Goal: Task Accomplishment & Management: Manage account settings

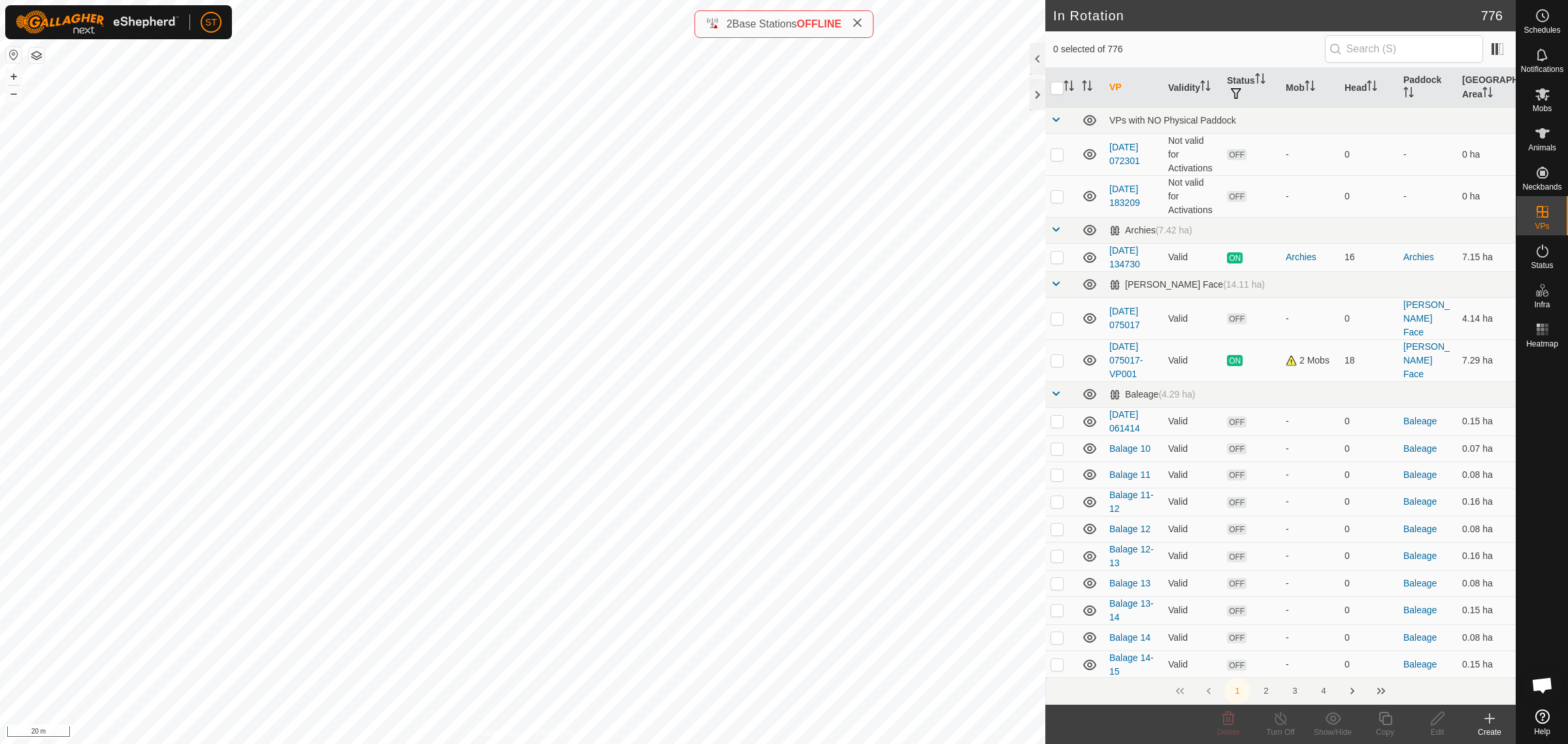
scroll to position [8, 0]
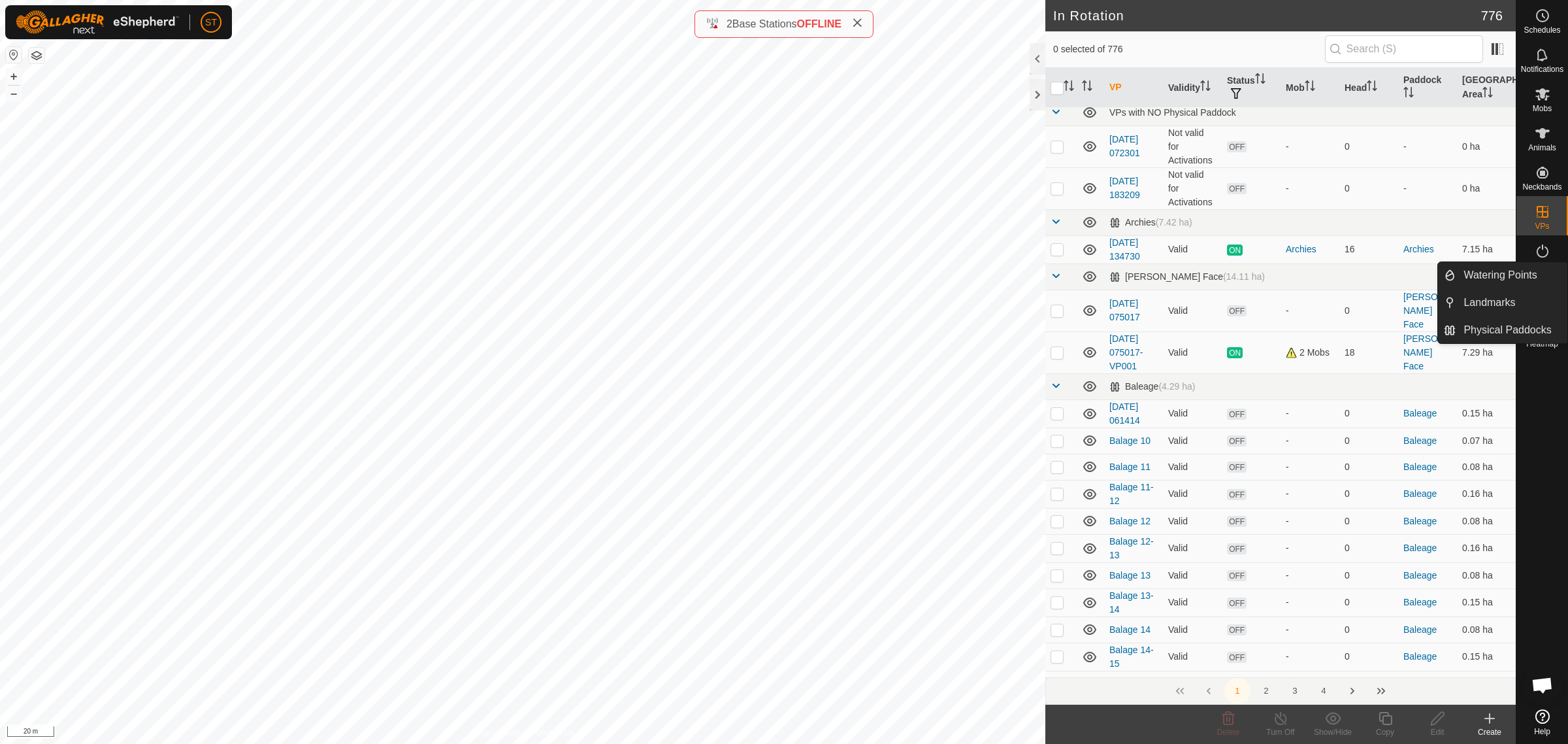
click at [1295, 690] on button "3" at bounding box center [1295, 691] width 27 height 27
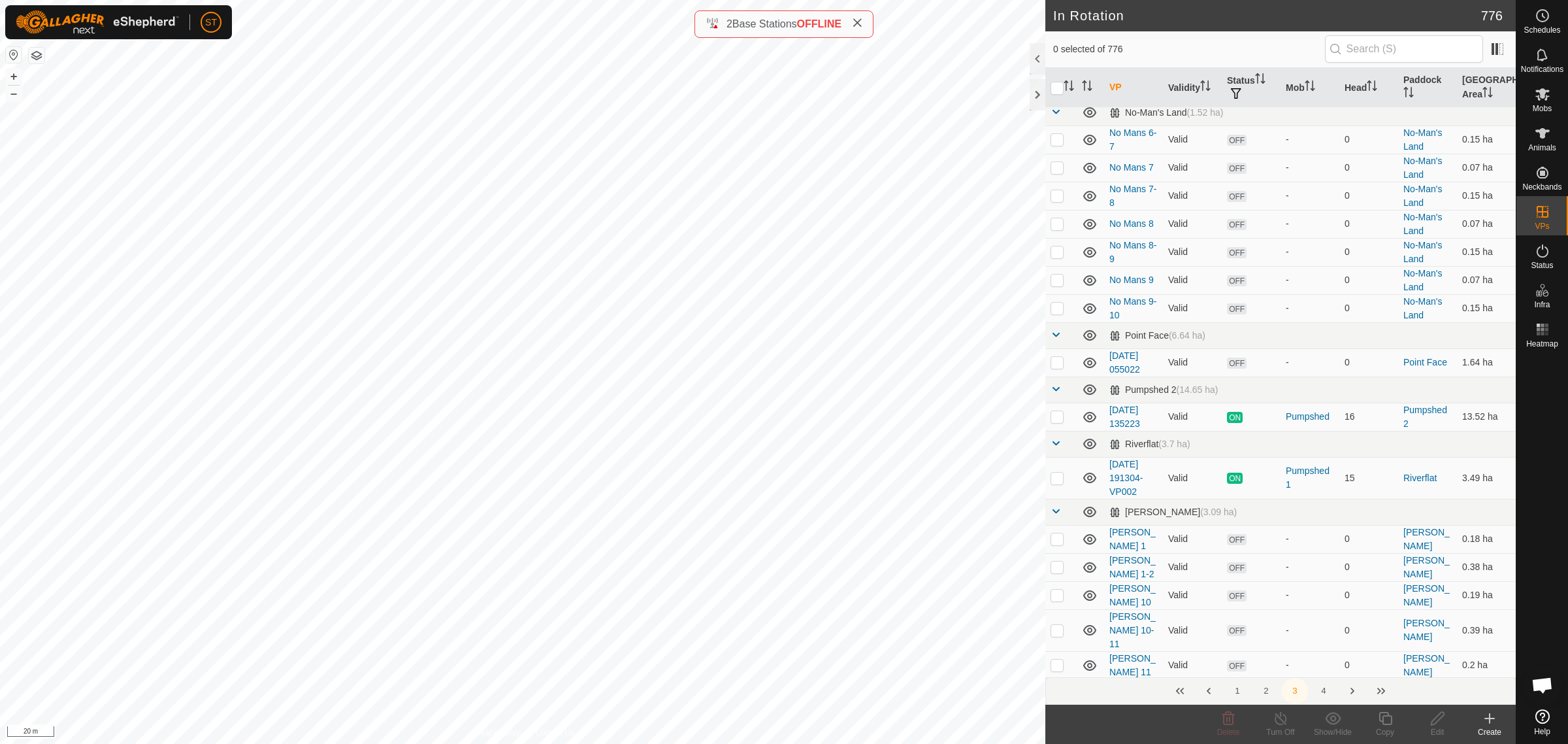
scroll to position [0, 0]
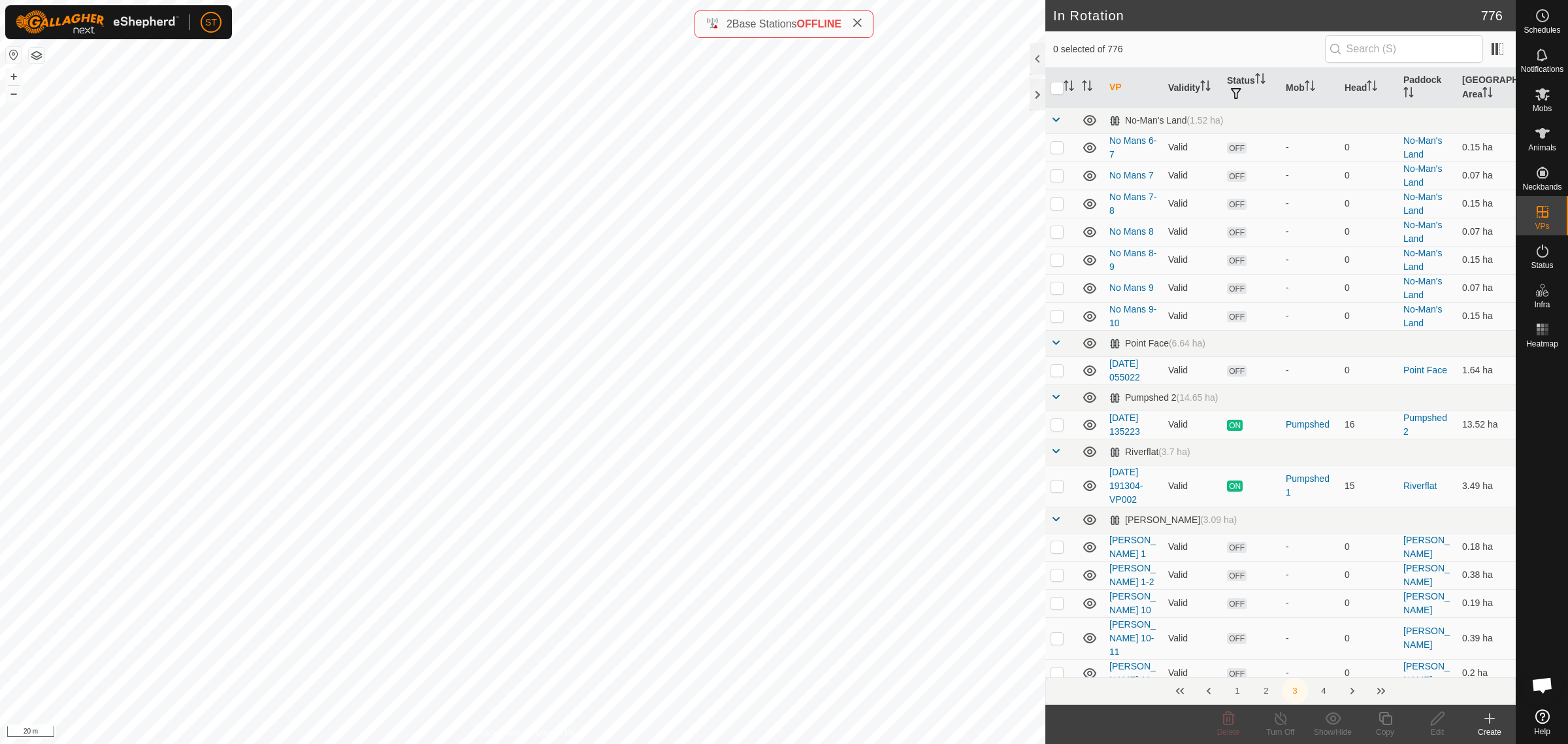
click at [1325, 689] on button "4" at bounding box center [1324, 691] width 27 height 27
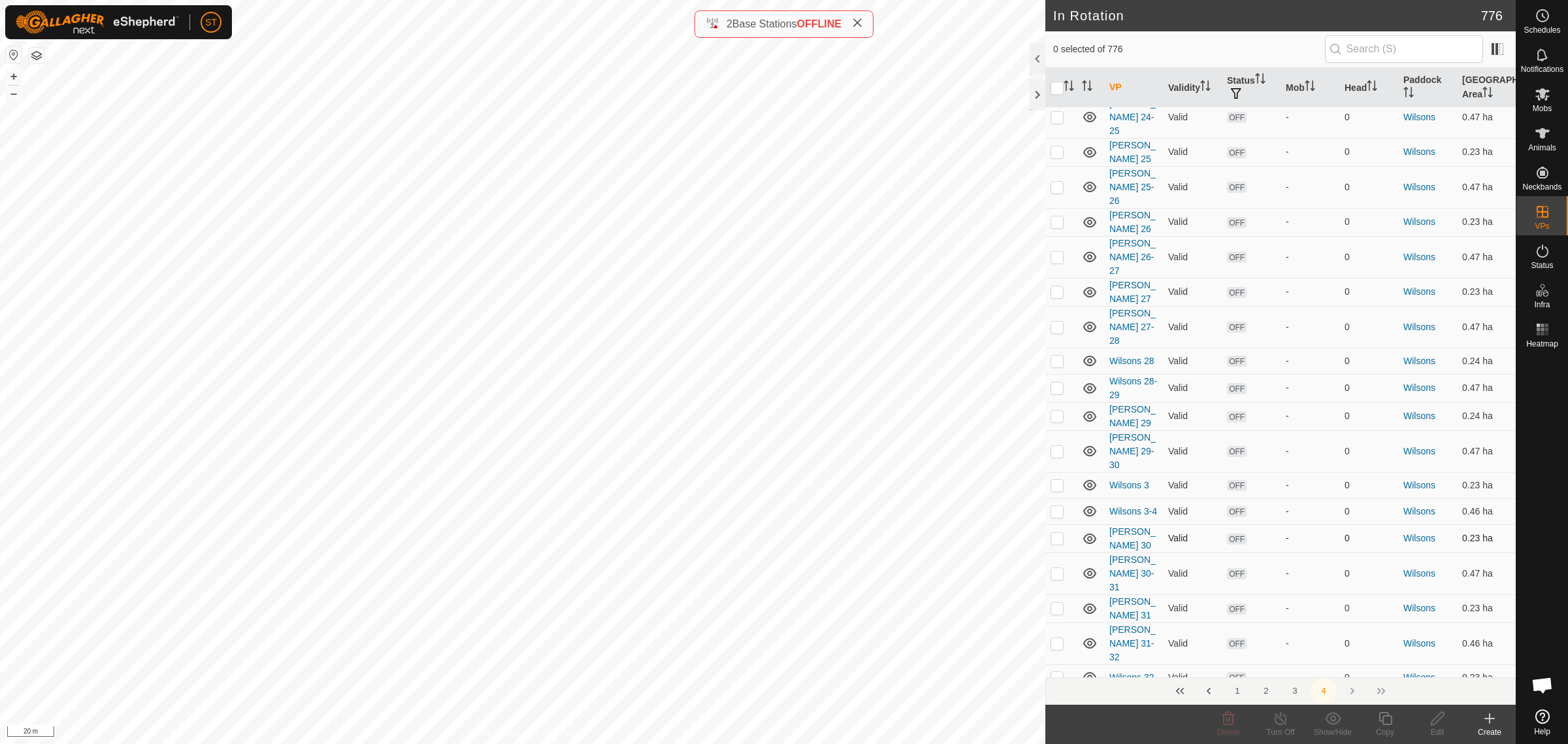
scroll to position [4174, 0]
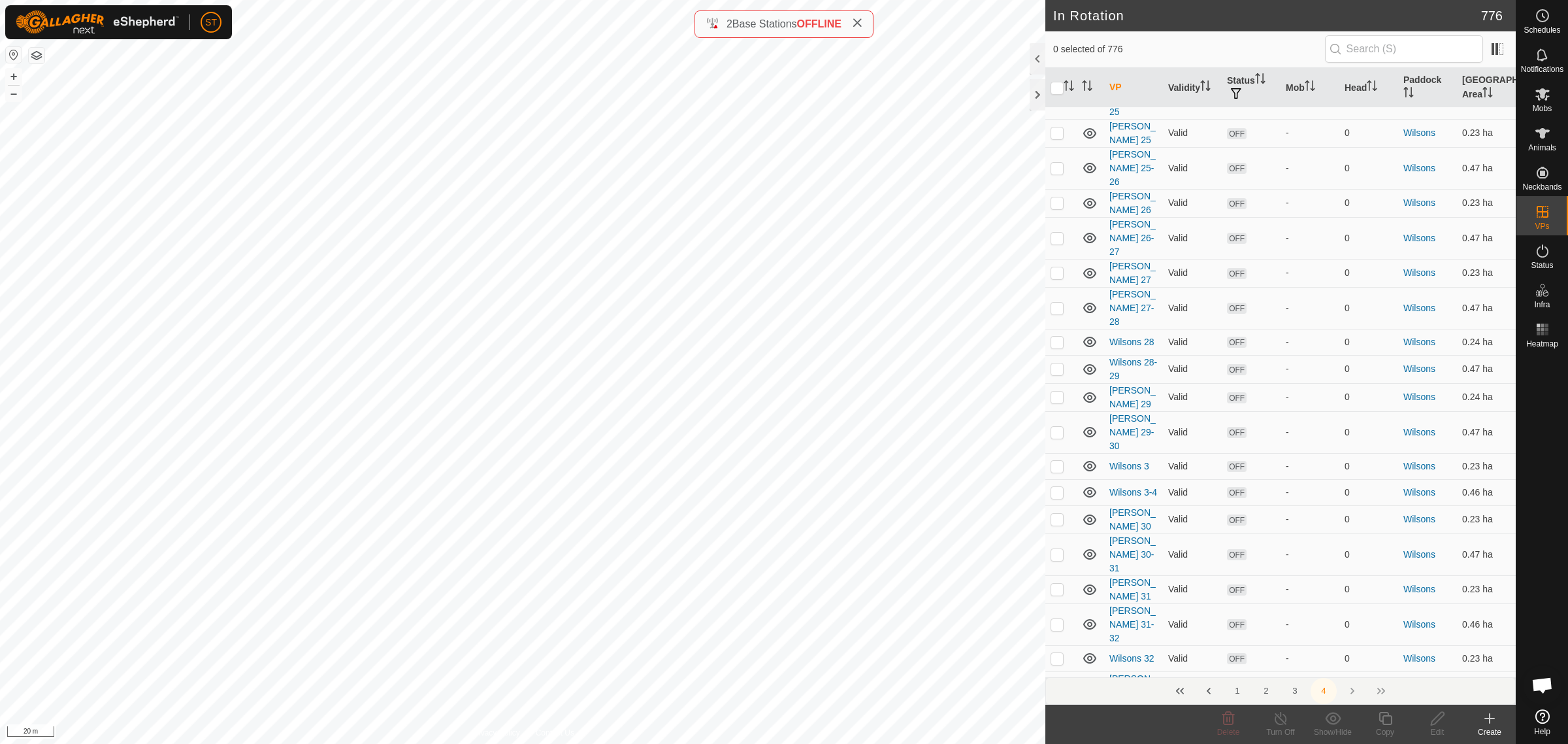
drag, startPoint x: 1054, startPoint y: 510, endPoint x: 1125, endPoint y: 417, distance: 117.0
checkbox input "true"
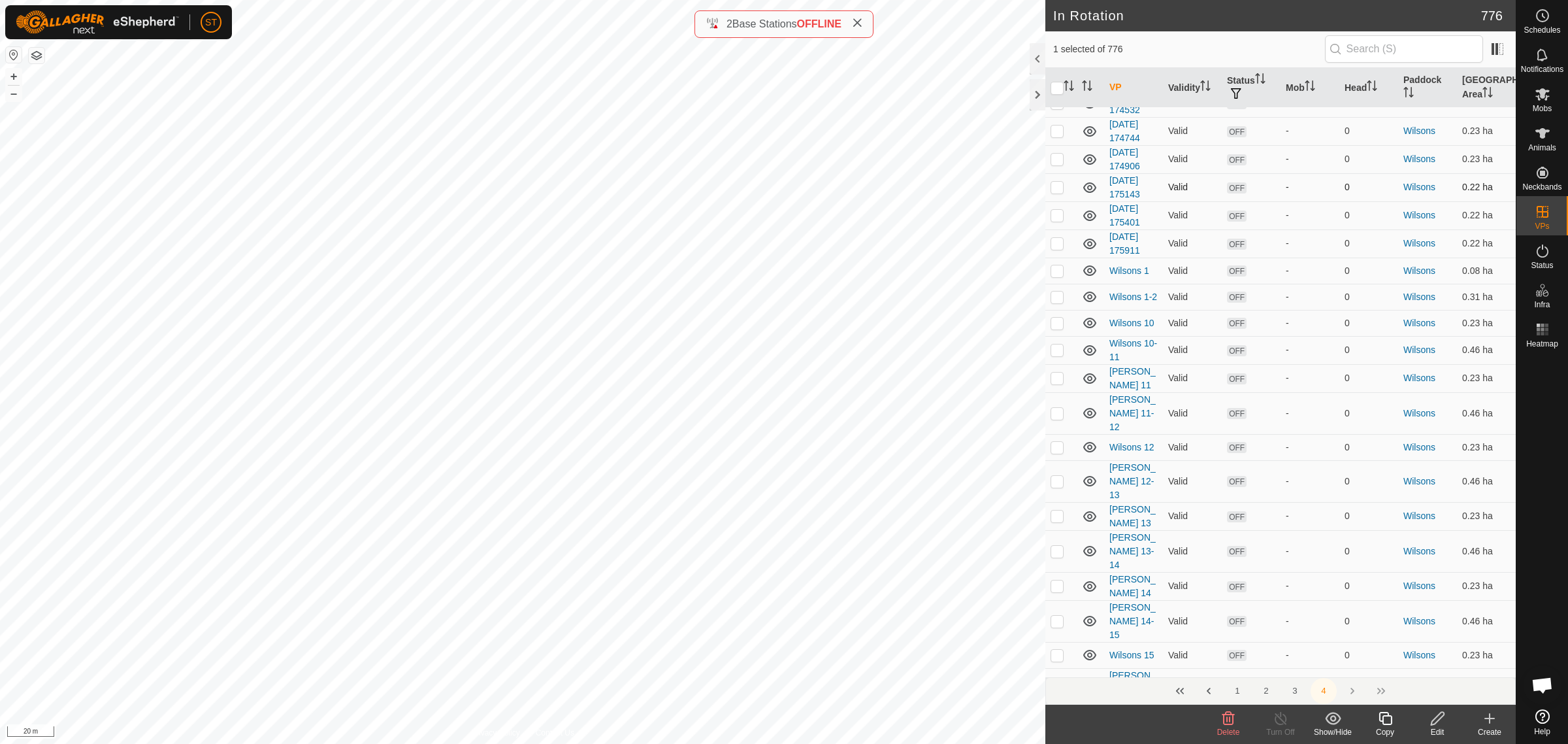
scroll to position [2867, 0]
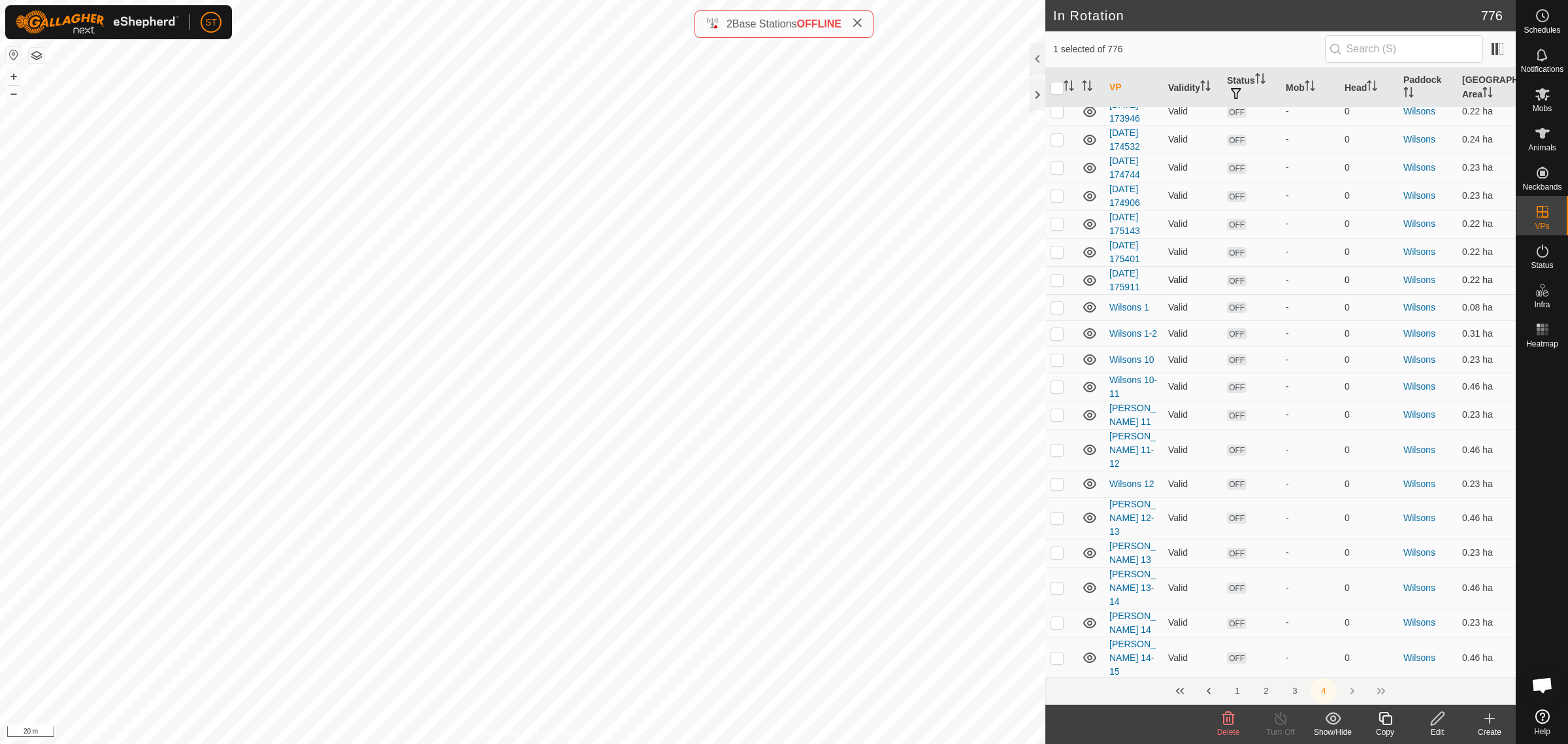
click at [1056, 274] on p-checkbox at bounding box center [1057, 279] width 13 height 10
checkbox input "false"
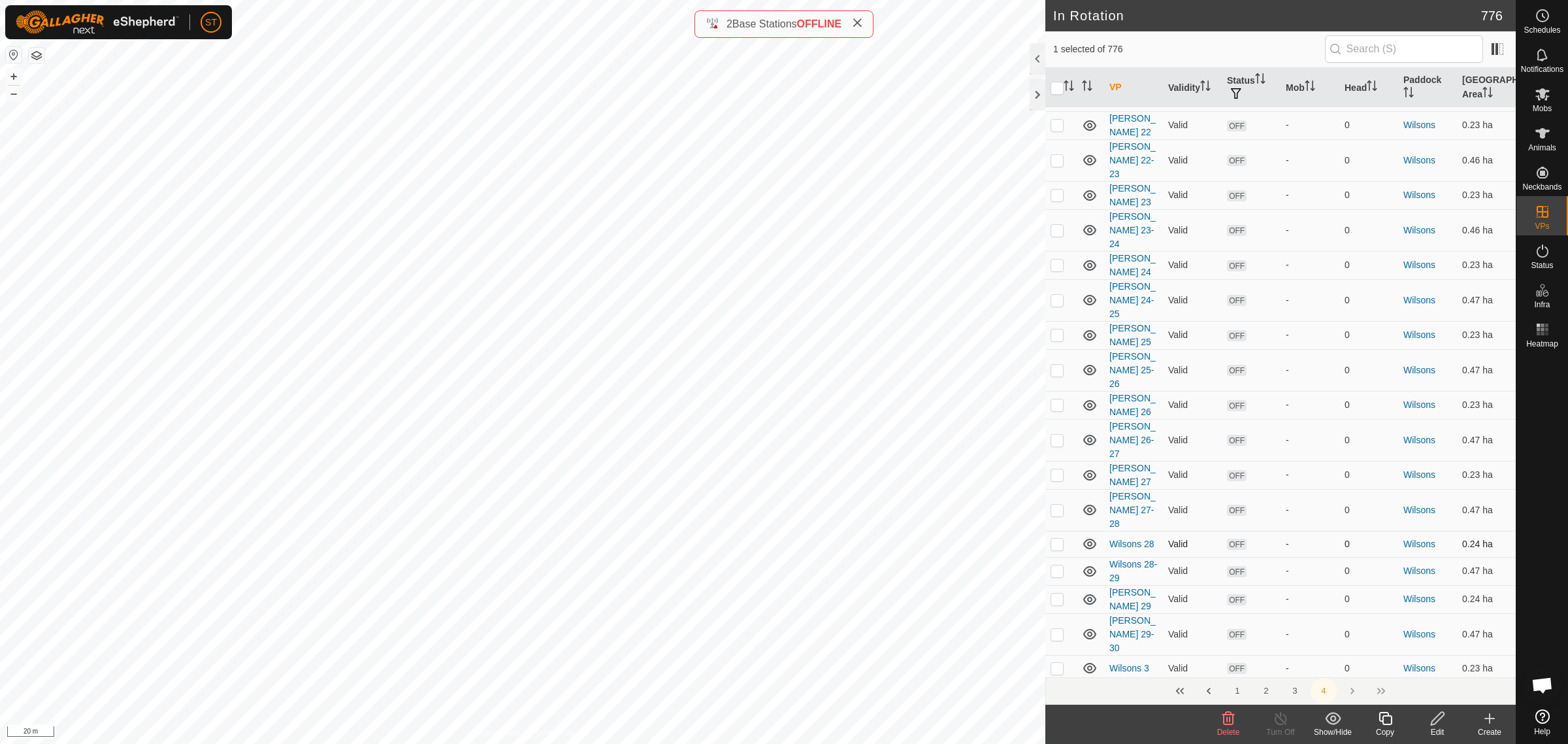
scroll to position [4256, 0]
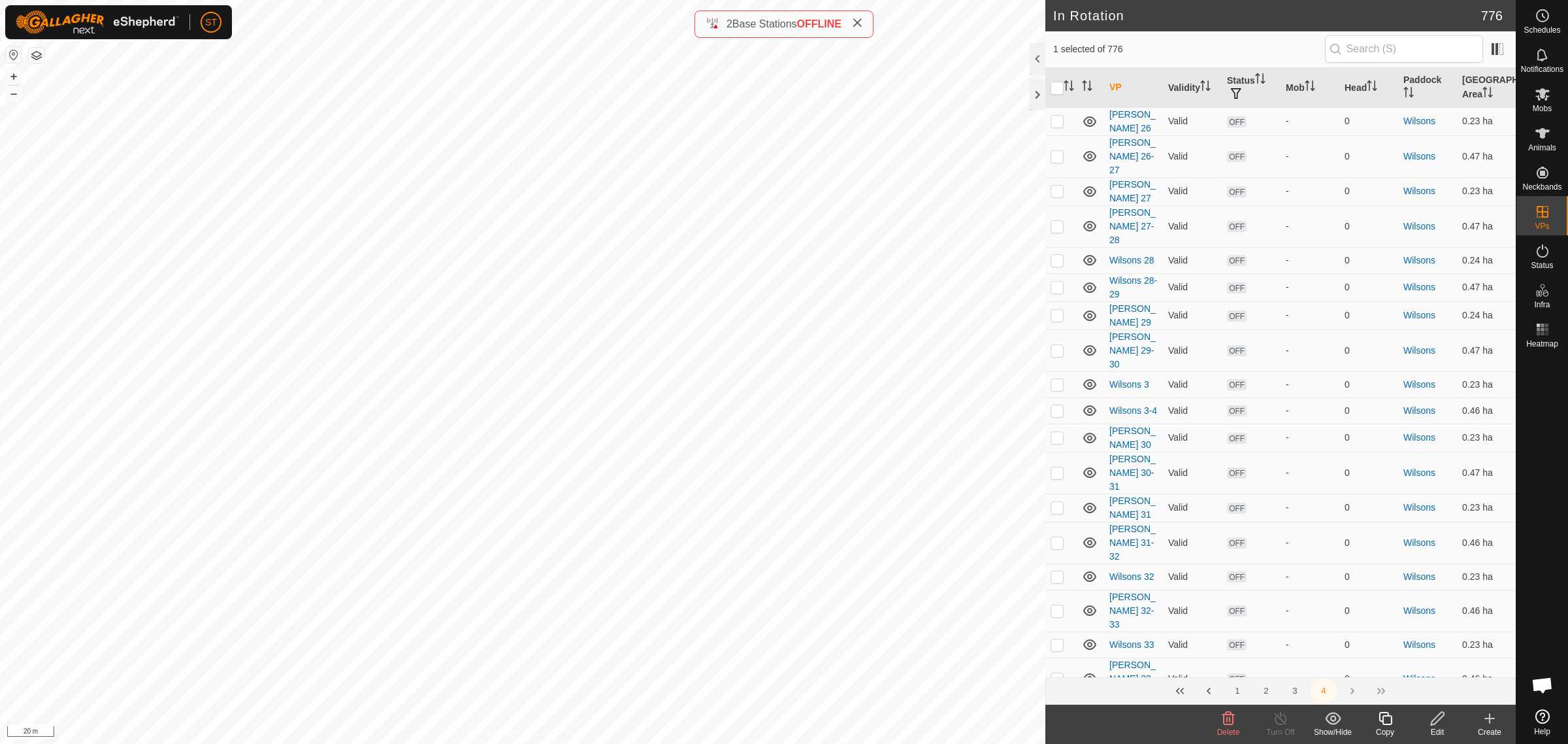
checkbox input "false"
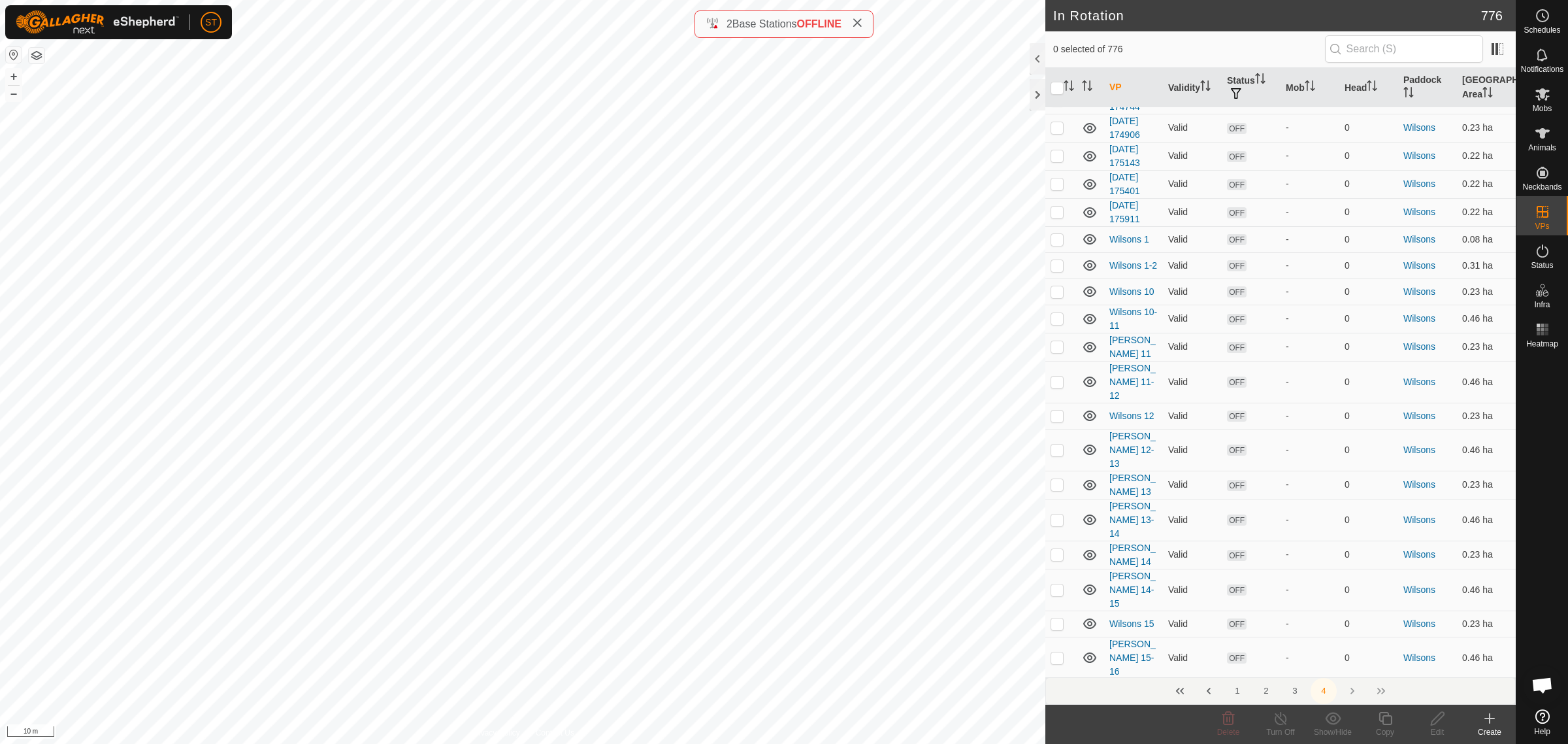
scroll to position [2867, 0]
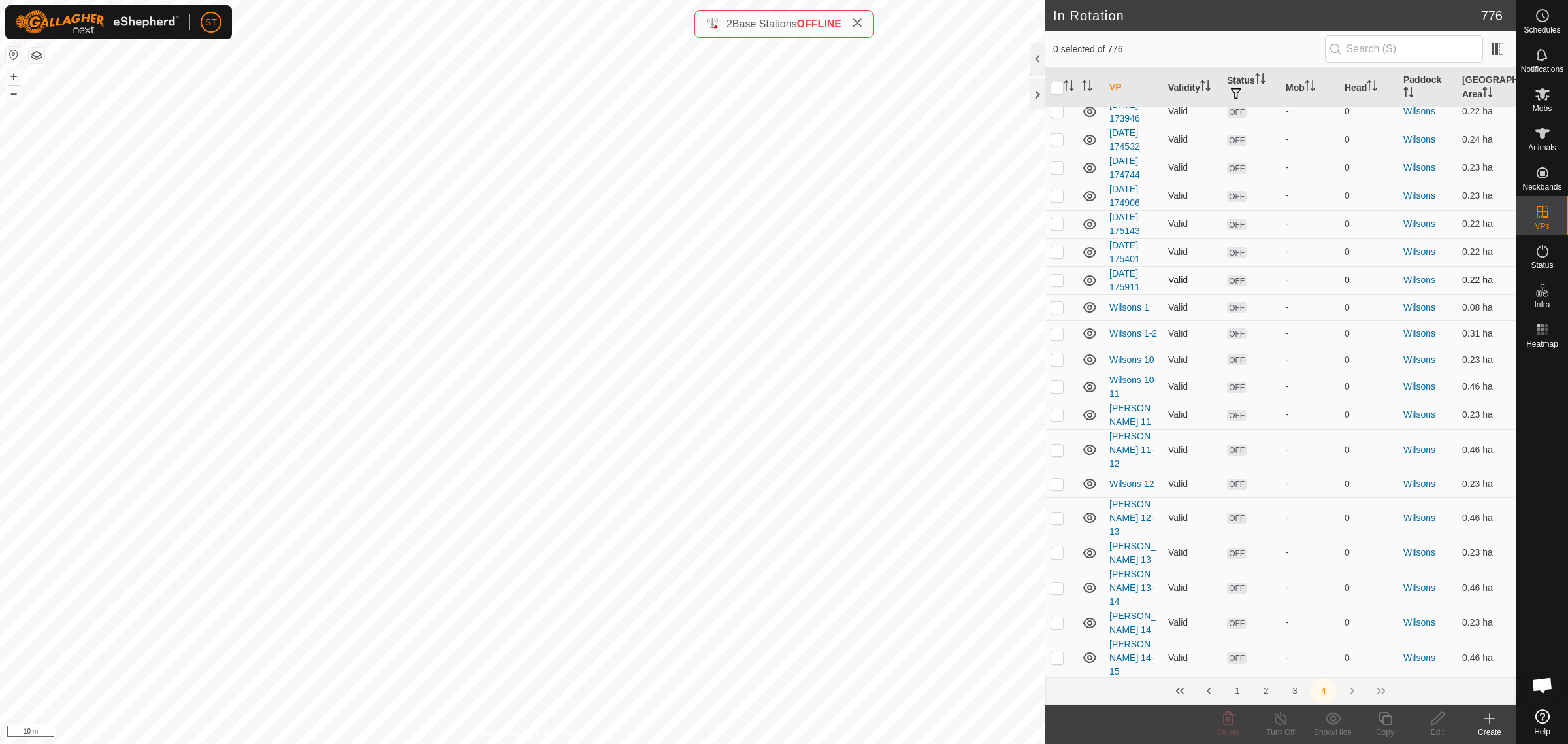
click at [1056, 274] on p-checkbox at bounding box center [1057, 279] width 13 height 10
checkbox input "true"
click at [1438, 720] on icon at bounding box center [1438, 718] width 16 height 16
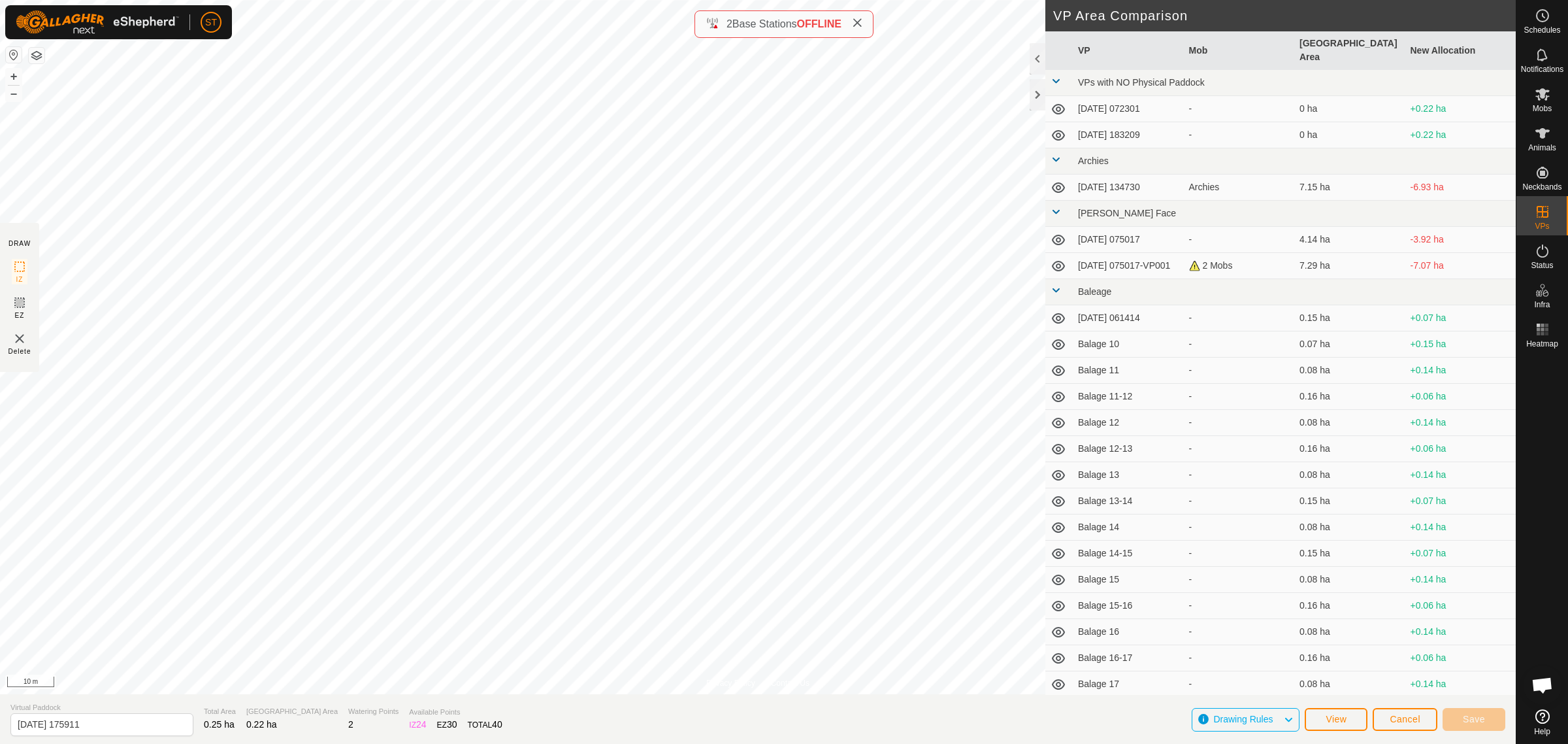
click at [0, 724] on html "ST Schedules Notifications Mobs Animals Neckbands VPs Status Infra Heatmap Help…" at bounding box center [784, 372] width 1568 height 744
type input "[PERSON_NAME] 36"
click at [1469, 719] on span "Save" at bounding box center [1475, 718] width 23 height 10
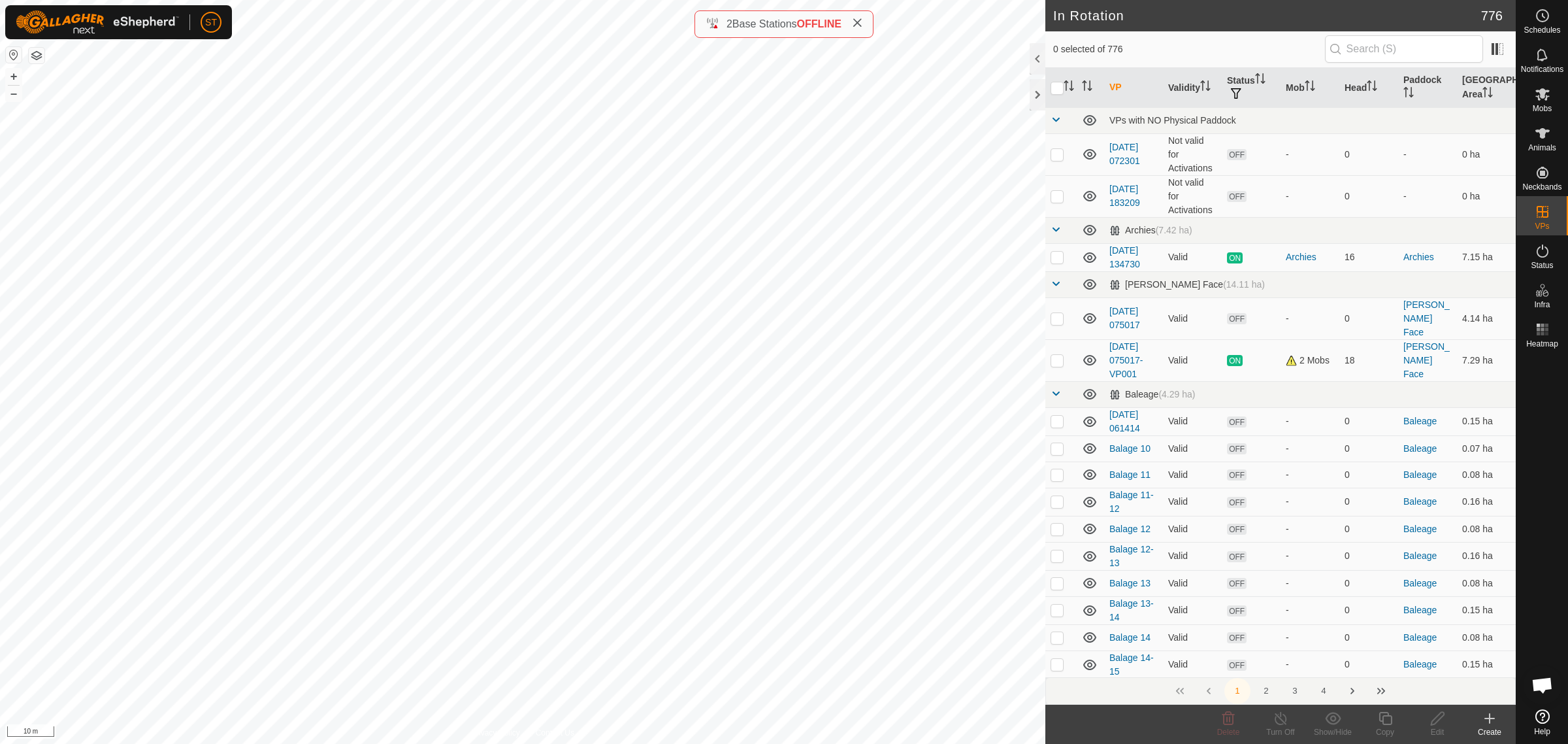
click at [1488, 721] on icon at bounding box center [1490, 718] width 16 height 16
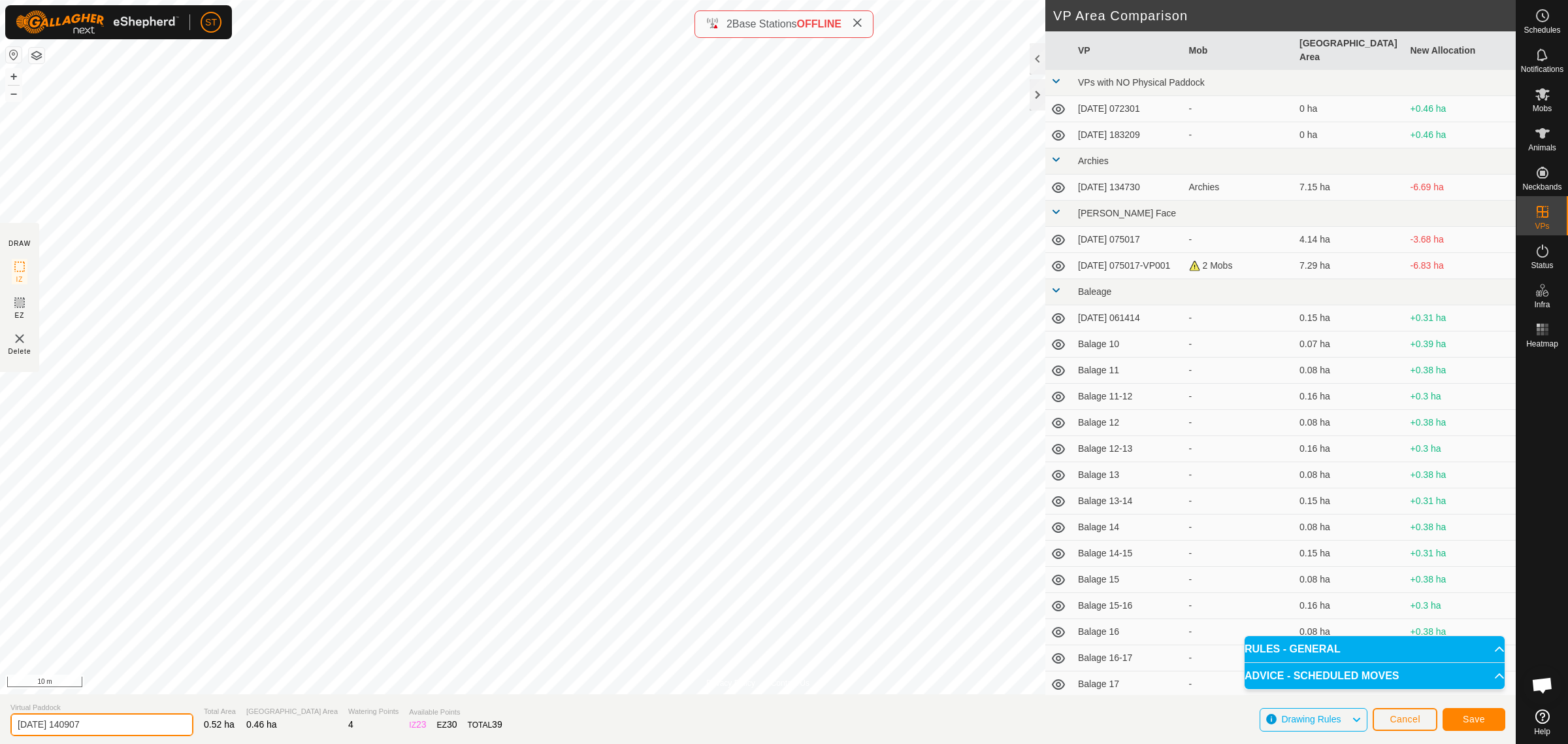
drag, startPoint x: 31, startPoint y: 723, endPoint x: -97, endPoint y: 736, distance: 128.7
click at [0, 736] on html "ST Schedules Notifications Mobs Animals Neckbands VPs Status Infra Heatmap Help…" at bounding box center [784, 372] width 1568 height 744
paste input "Wilsons 32"
type input "[PERSON_NAME] 35-36"
click at [1461, 717] on button "Save" at bounding box center [1474, 719] width 63 height 23
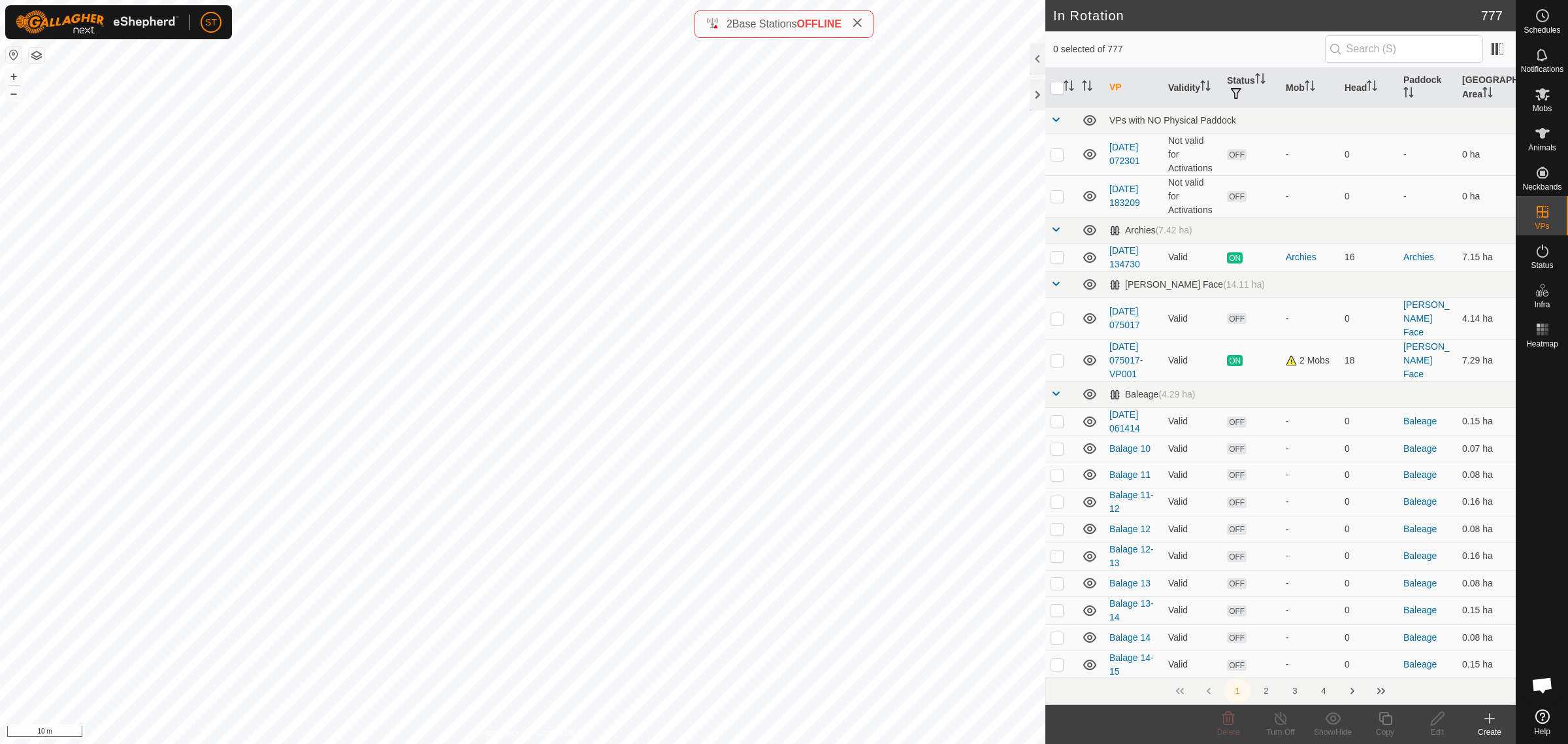
click at [1324, 689] on button "4" at bounding box center [1324, 691] width 27 height 27
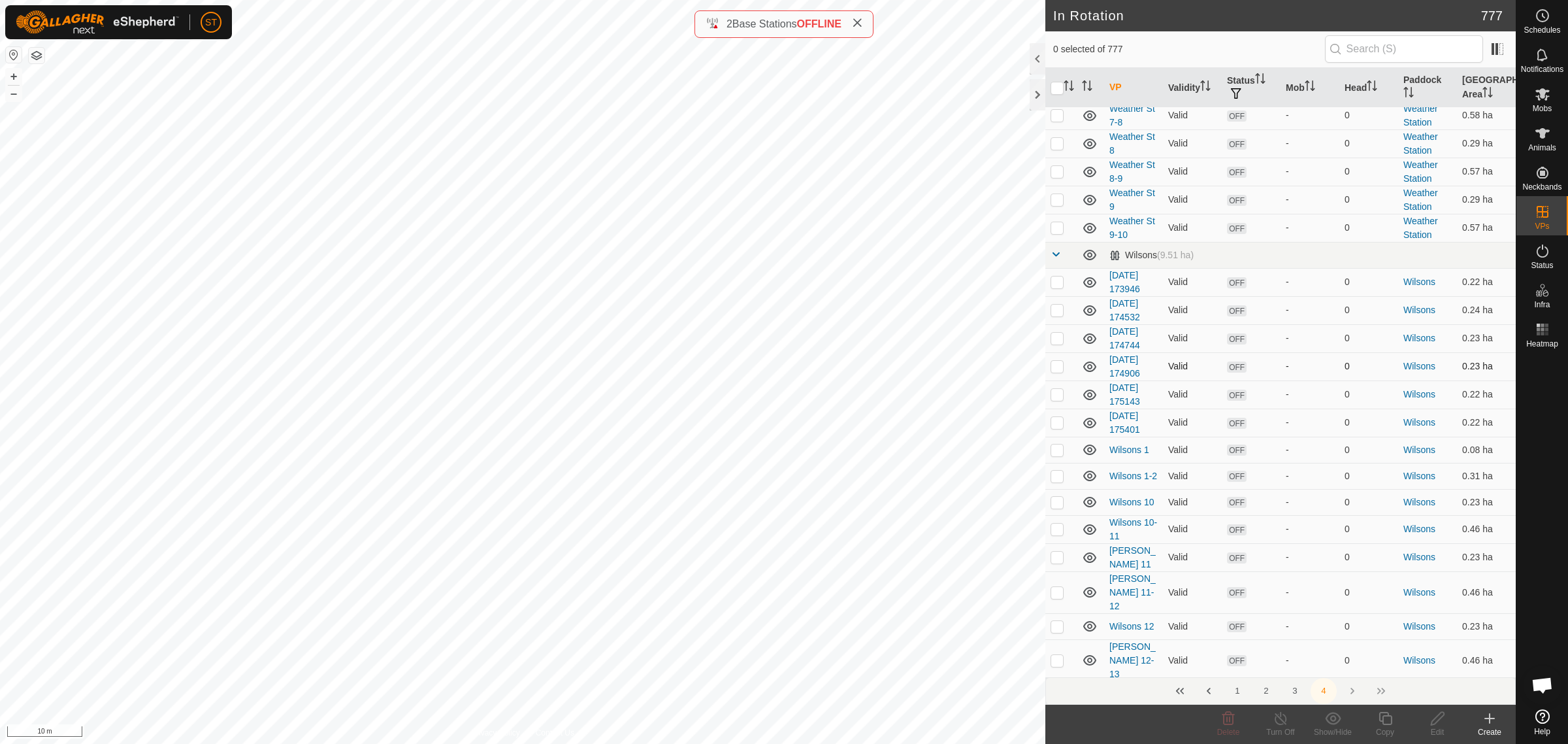
scroll to position [2778, 0]
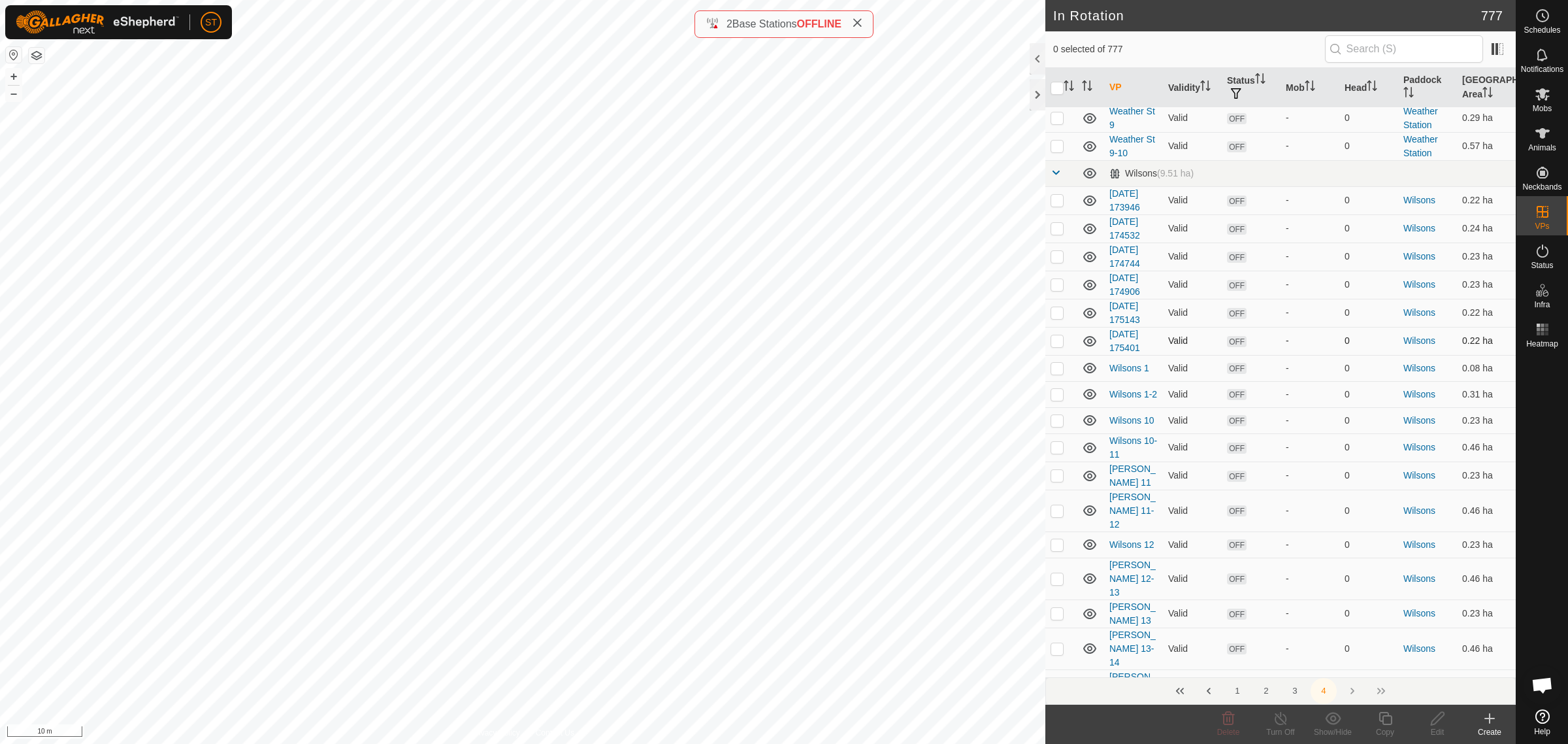
click at [1057, 335] on p-checkbox at bounding box center [1057, 340] width 13 height 10
checkbox input "true"
click at [1443, 723] on icon at bounding box center [1438, 718] width 16 height 16
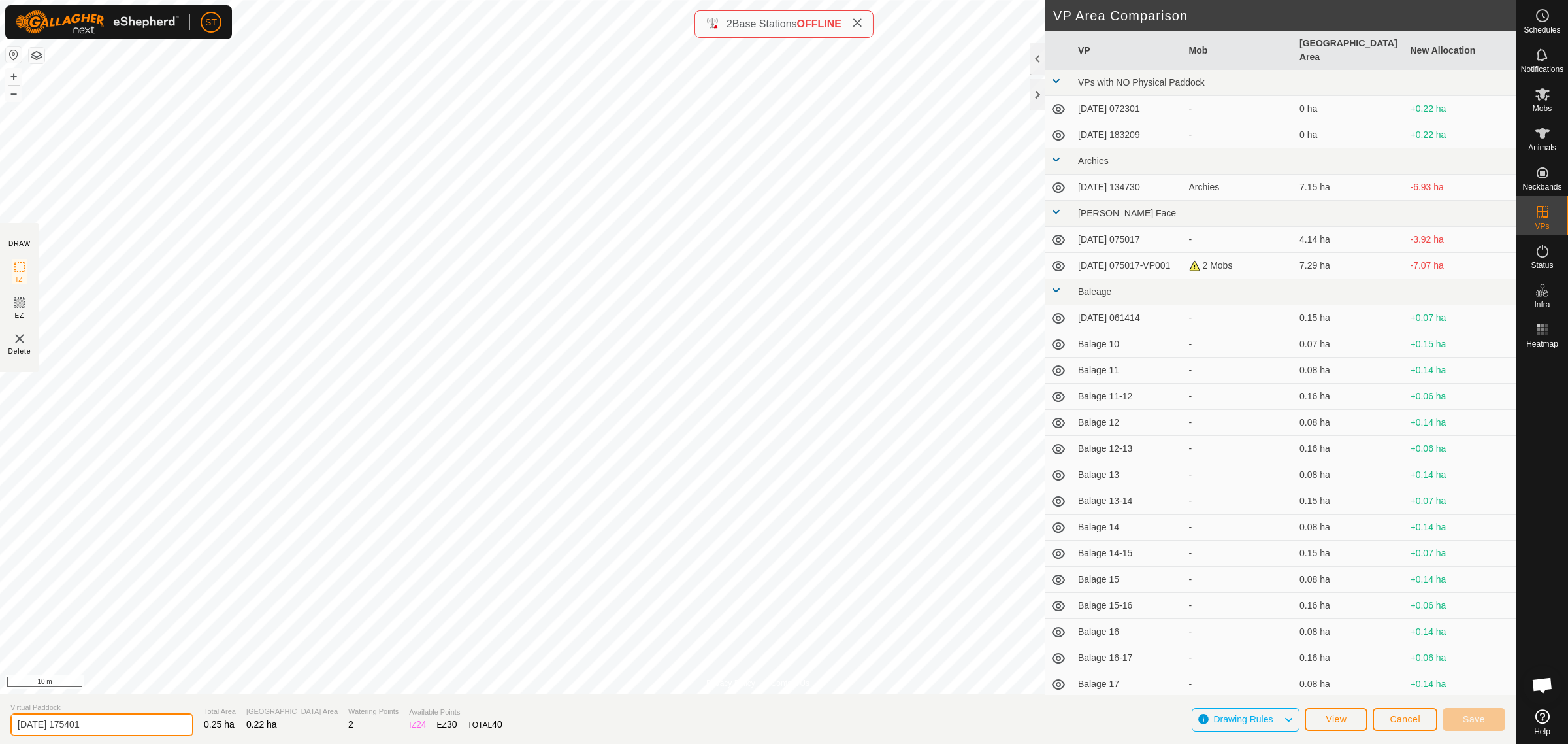
drag, startPoint x: 118, startPoint y: 731, endPoint x: -72, endPoint y: 726, distance: 190.1
click at [0, 726] on html "ST Schedules Notifications Mobs Animals Neckbands VPs Status Infra Heatmap Help…" at bounding box center [784, 372] width 1568 height 744
paste input "Wilsons 32"
type input "Wilsons 37"
click at [1480, 722] on span "Save" at bounding box center [1475, 718] width 23 height 10
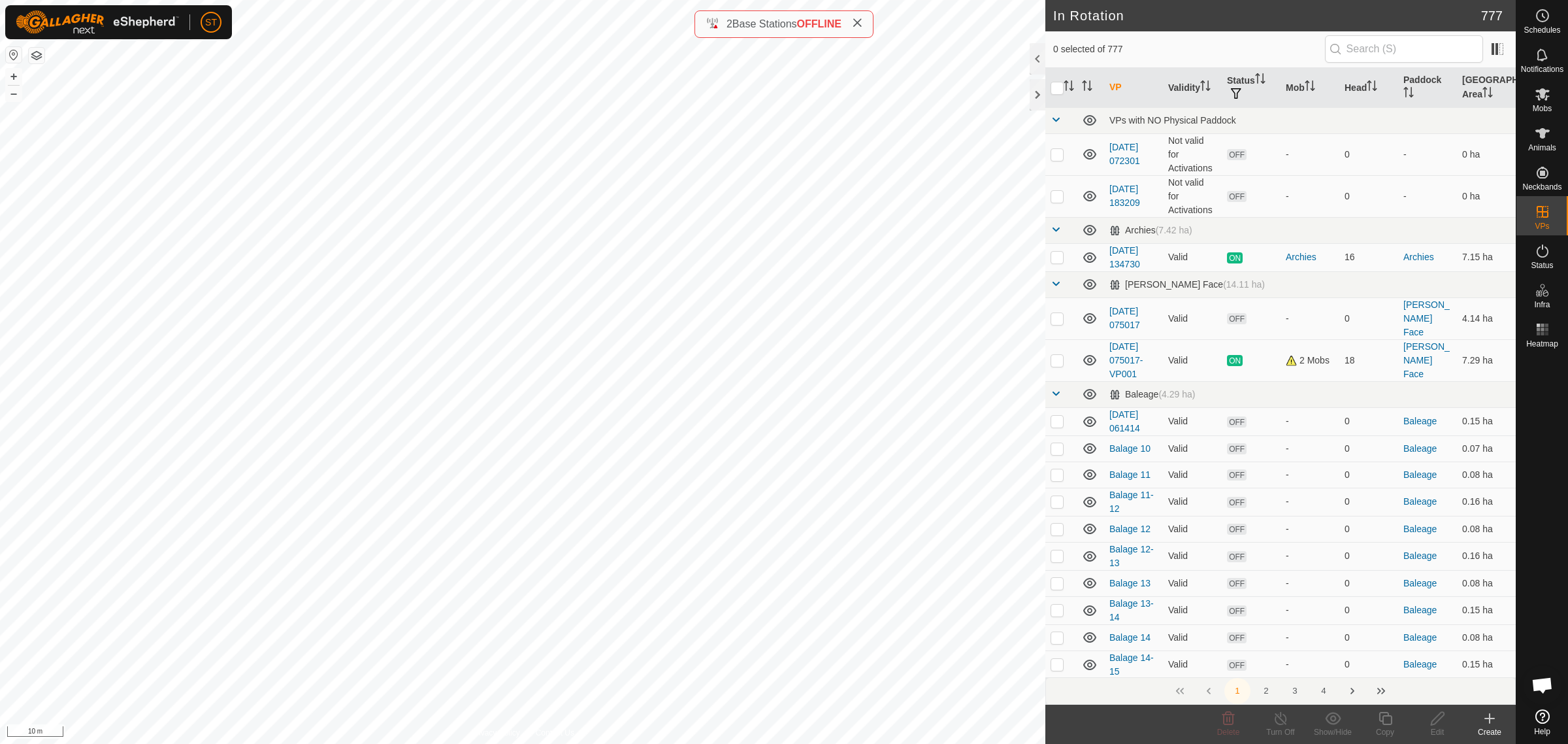
click at [1485, 720] on icon at bounding box center [1490, 718] width 16 height 16
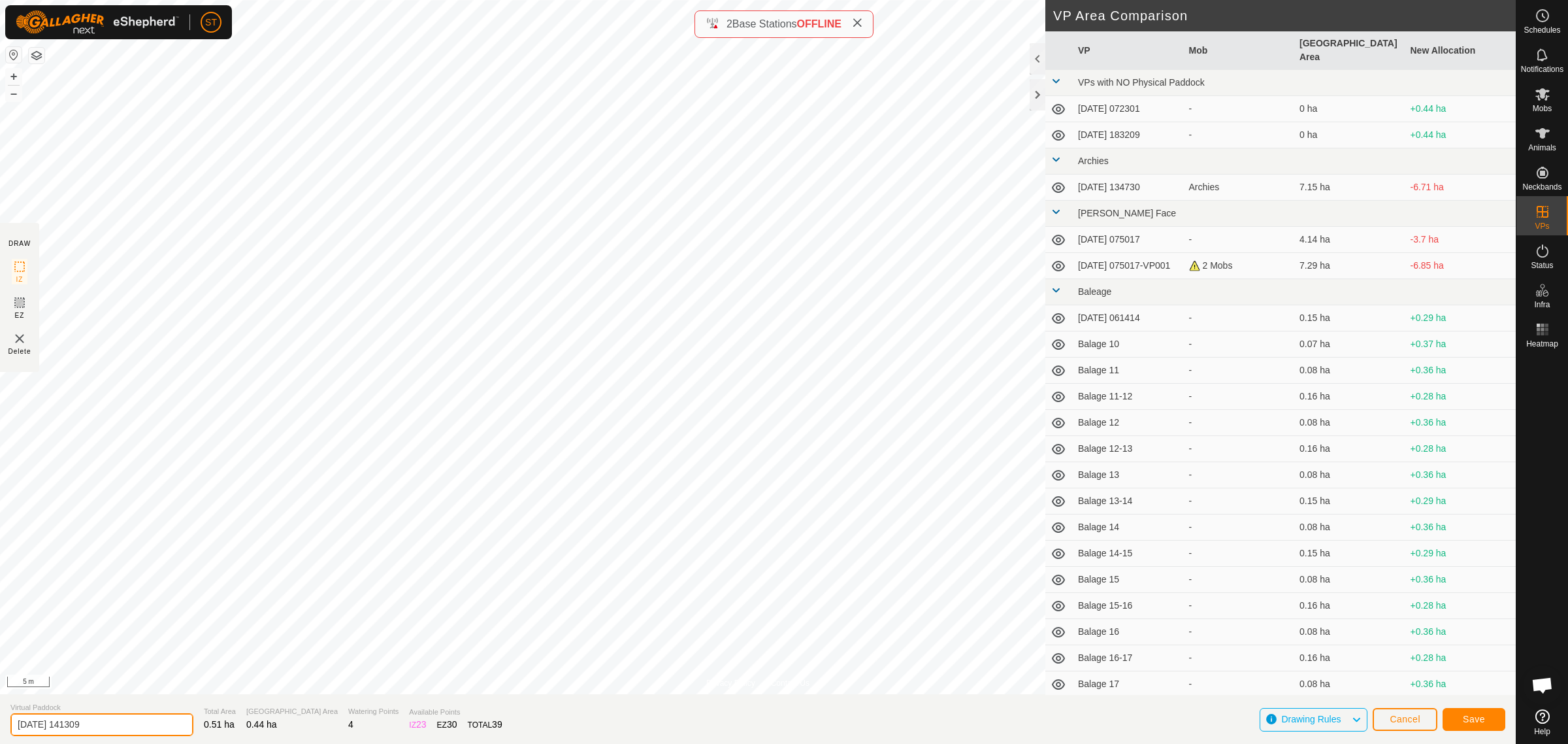
drag, startPoint x: 92, startPoint y: 719, endPoint x: -119, endPoint y: 735, distance: 211.6
click at [0, 735] on html "ST Schedules Notifications Mobs Animals Neckbands VPs Status Infra Heatmap Help…" at bounding box center [784, 372] width 1568 height 744
paste input "Wilsons 32"
type input "[PERSON_NAME] 36-37"
click at [1467, 714] on span "Save" at bounding box center [1475, 718] width 23 height 10
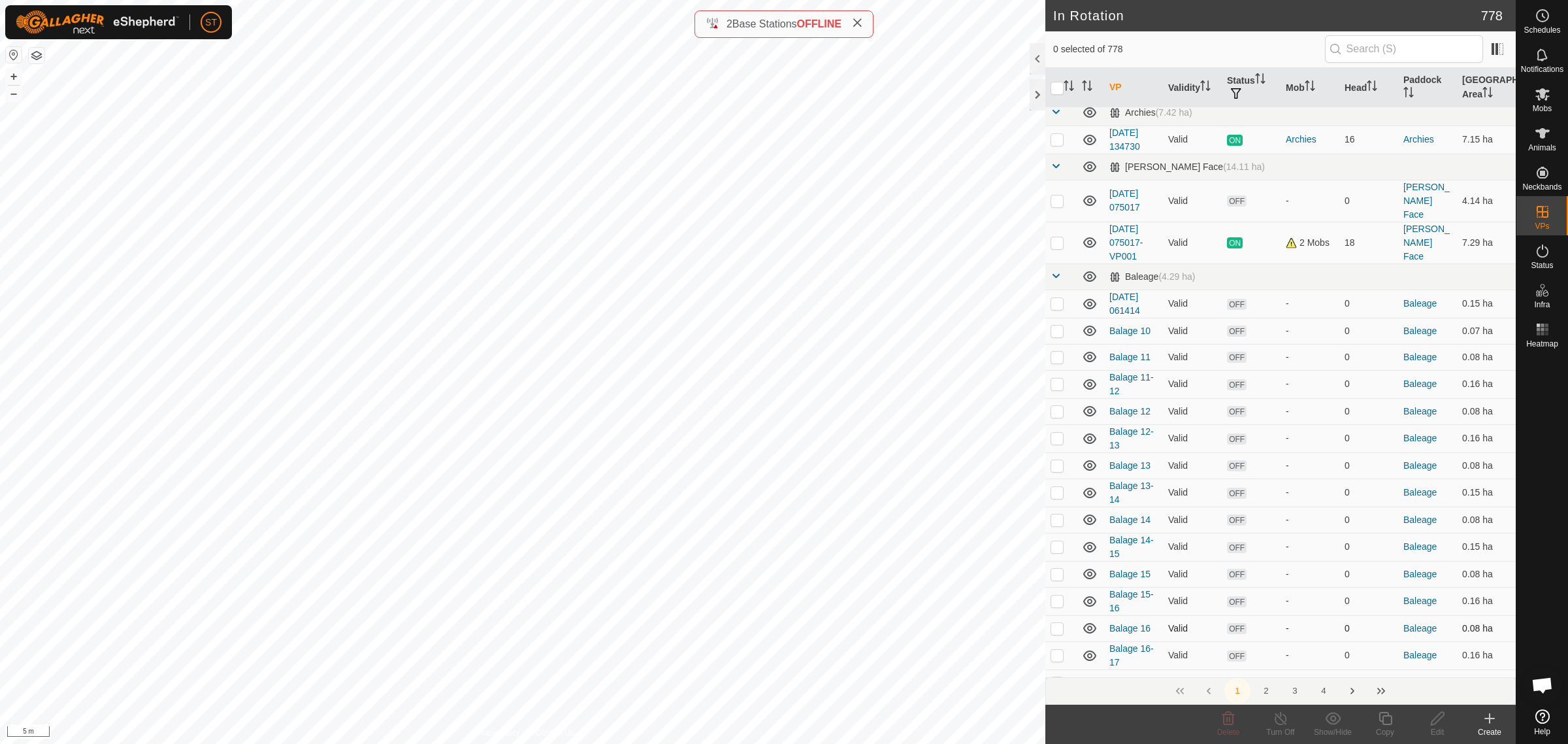
scroll to position [163, 0]
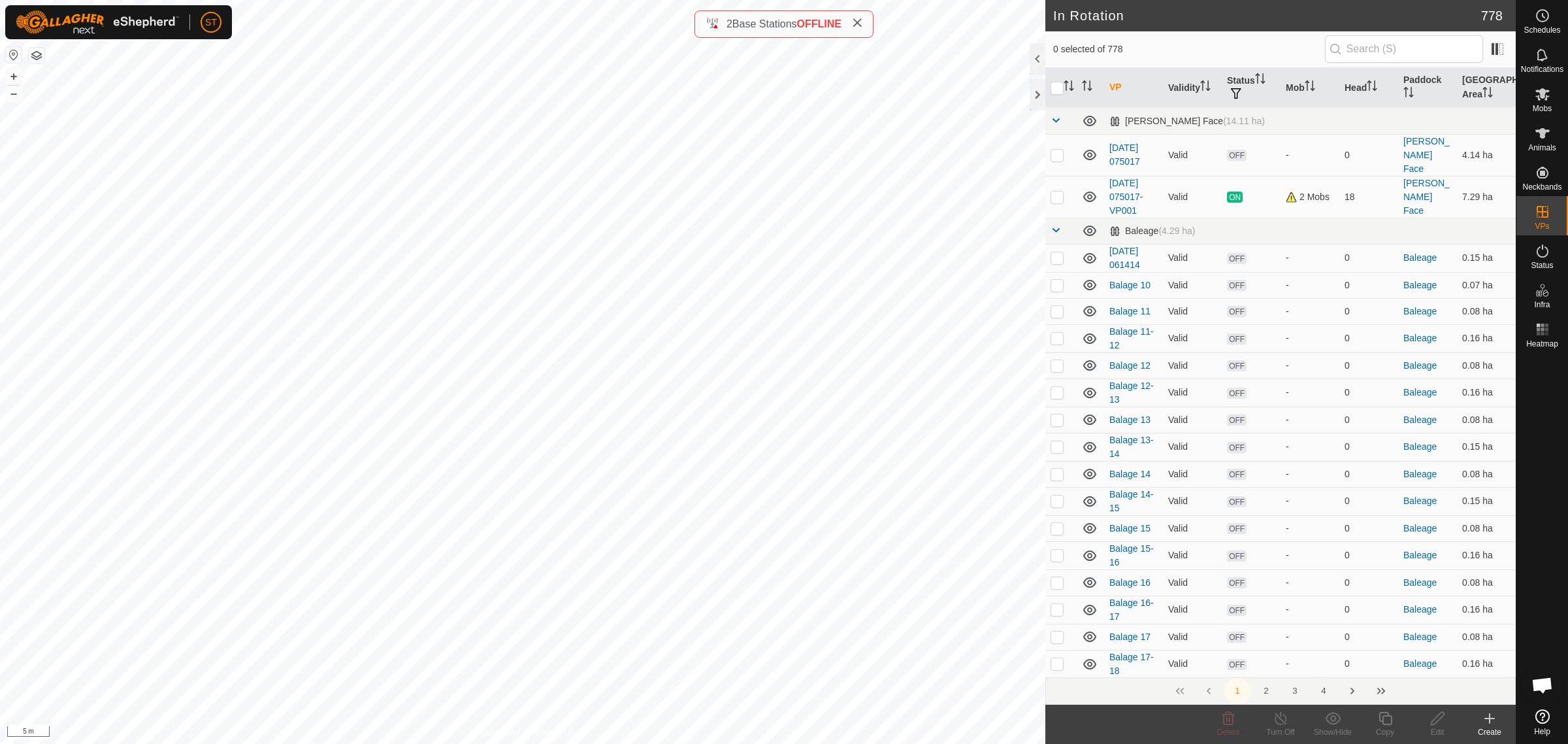
click at [1322, 694] on button "4" at bounding box center [1324, 691] width 27 height 27
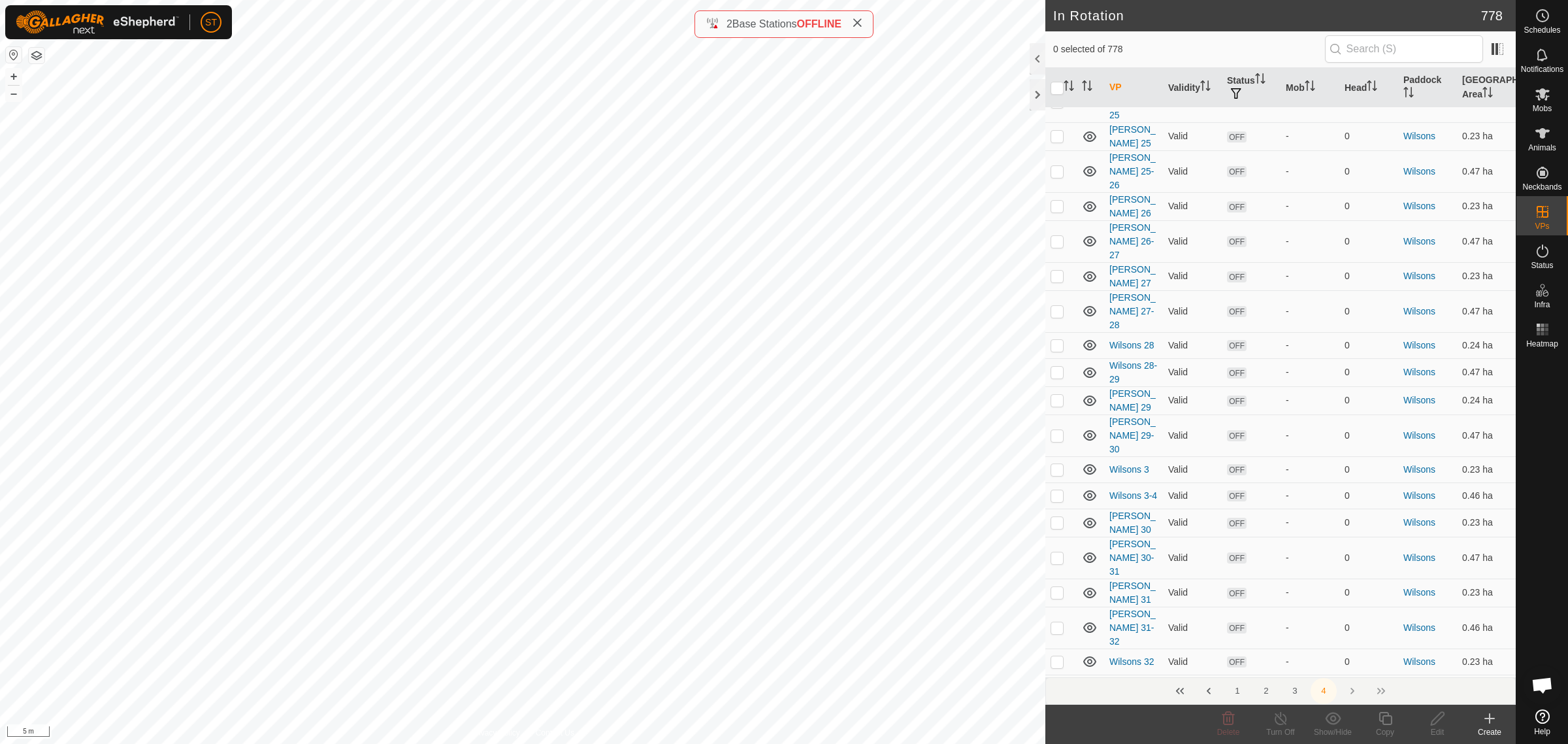
scroll to position [4122, 0]
checkbox input "true"
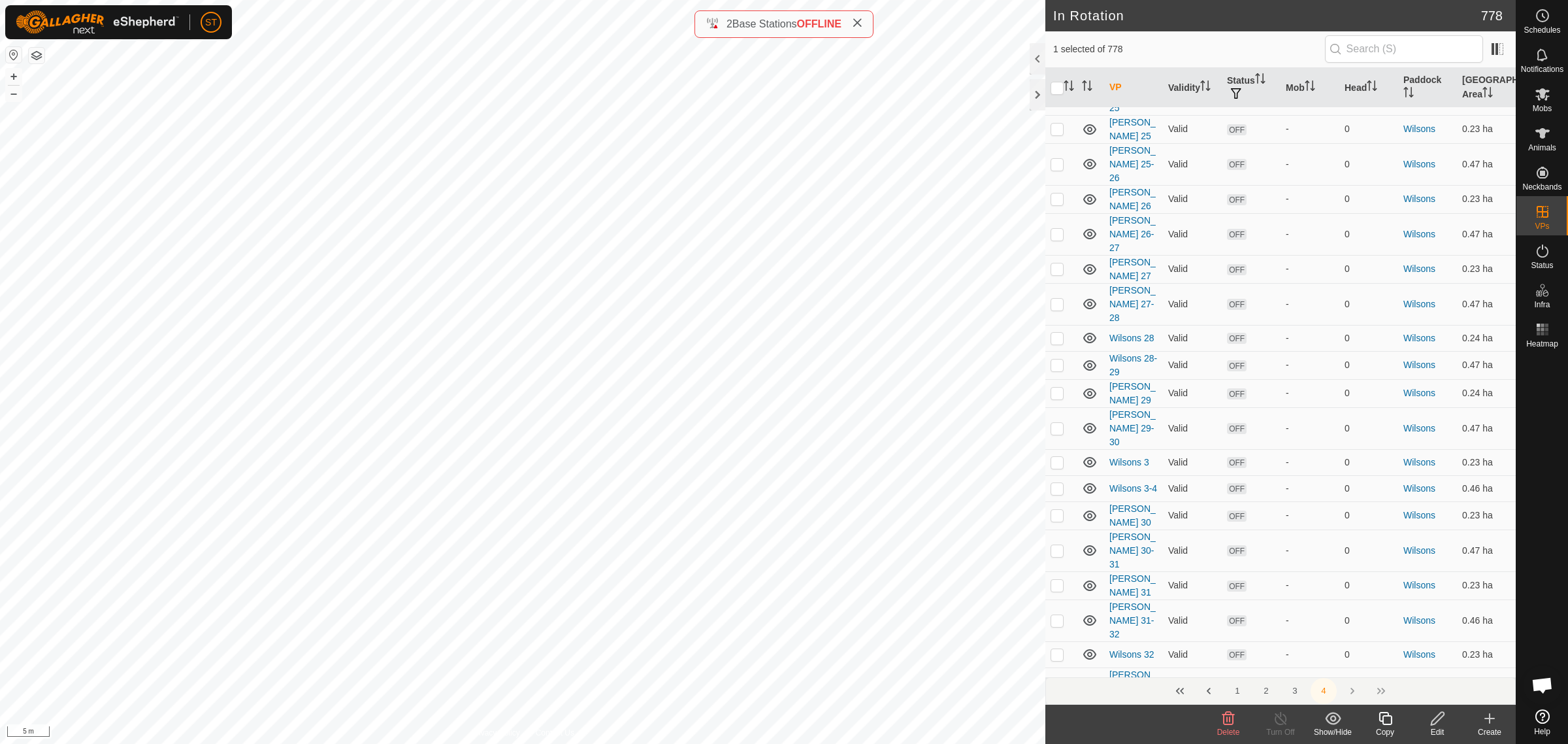
checkbox input "false"
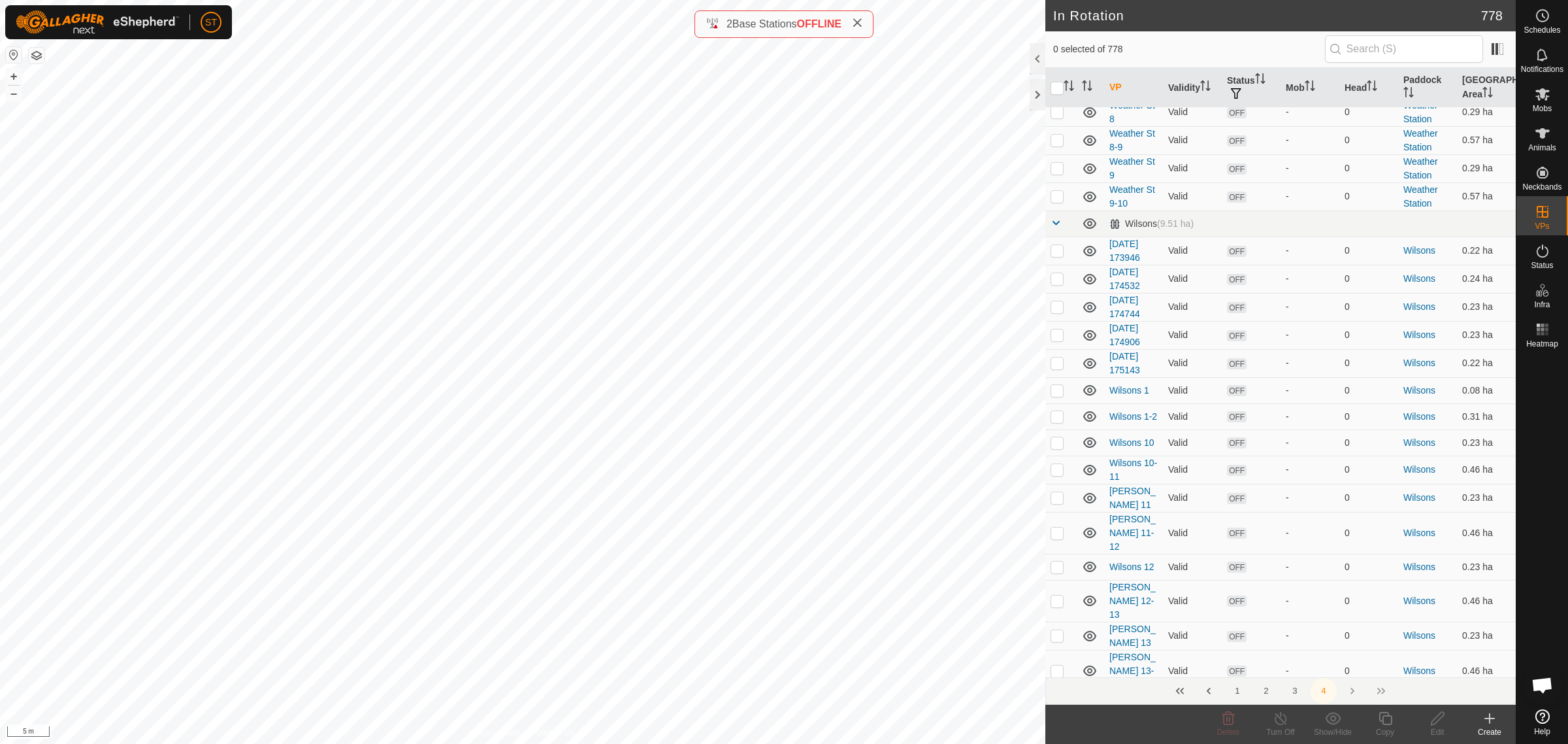
scroll to position [2651, 0]
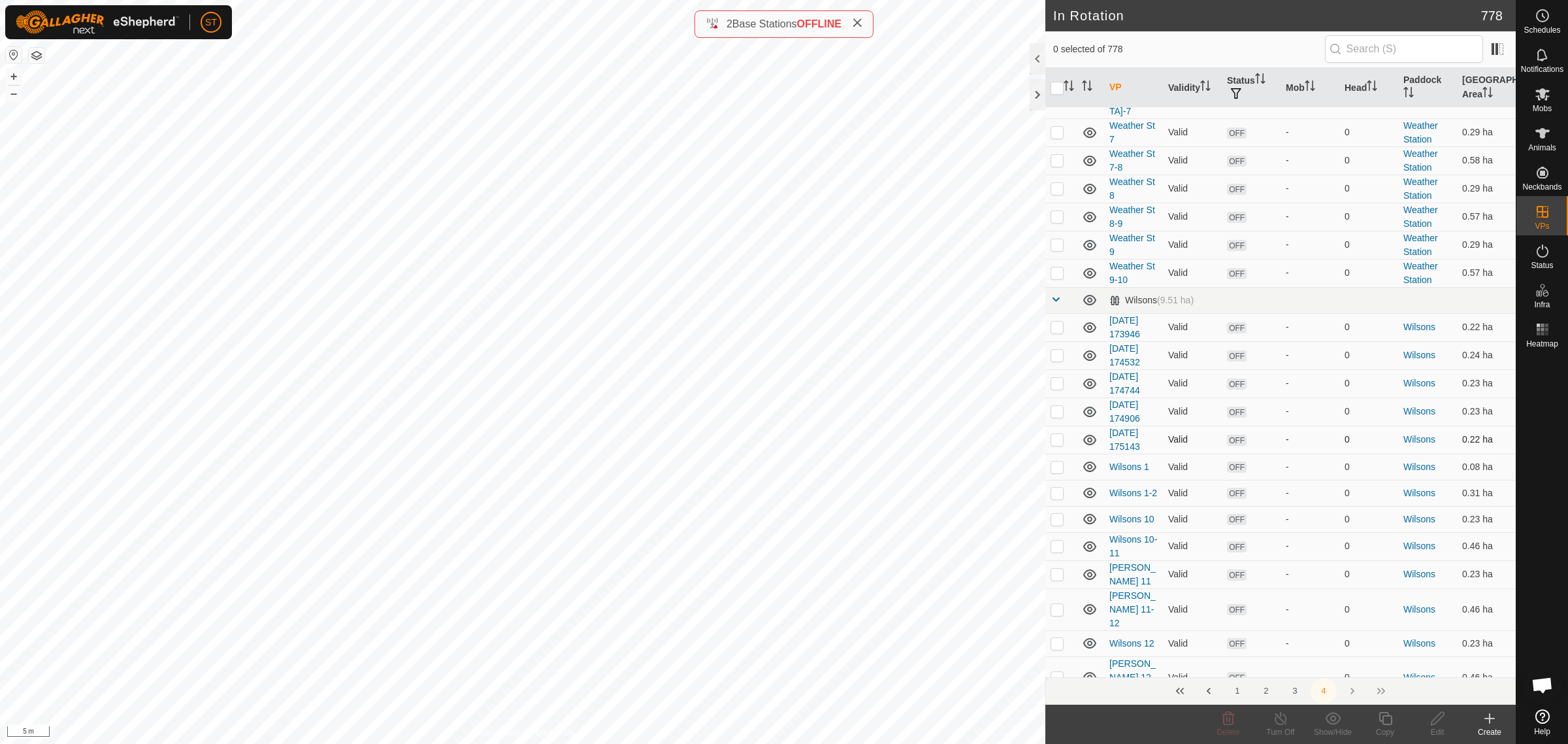
click at [1059, 434] on p-checkbox at bounding box center [1057, 439] width 13 height 10
checkbox input "true"
click at [1436, 721] on icon at bounding box center [1438, 718] width 16 height 16
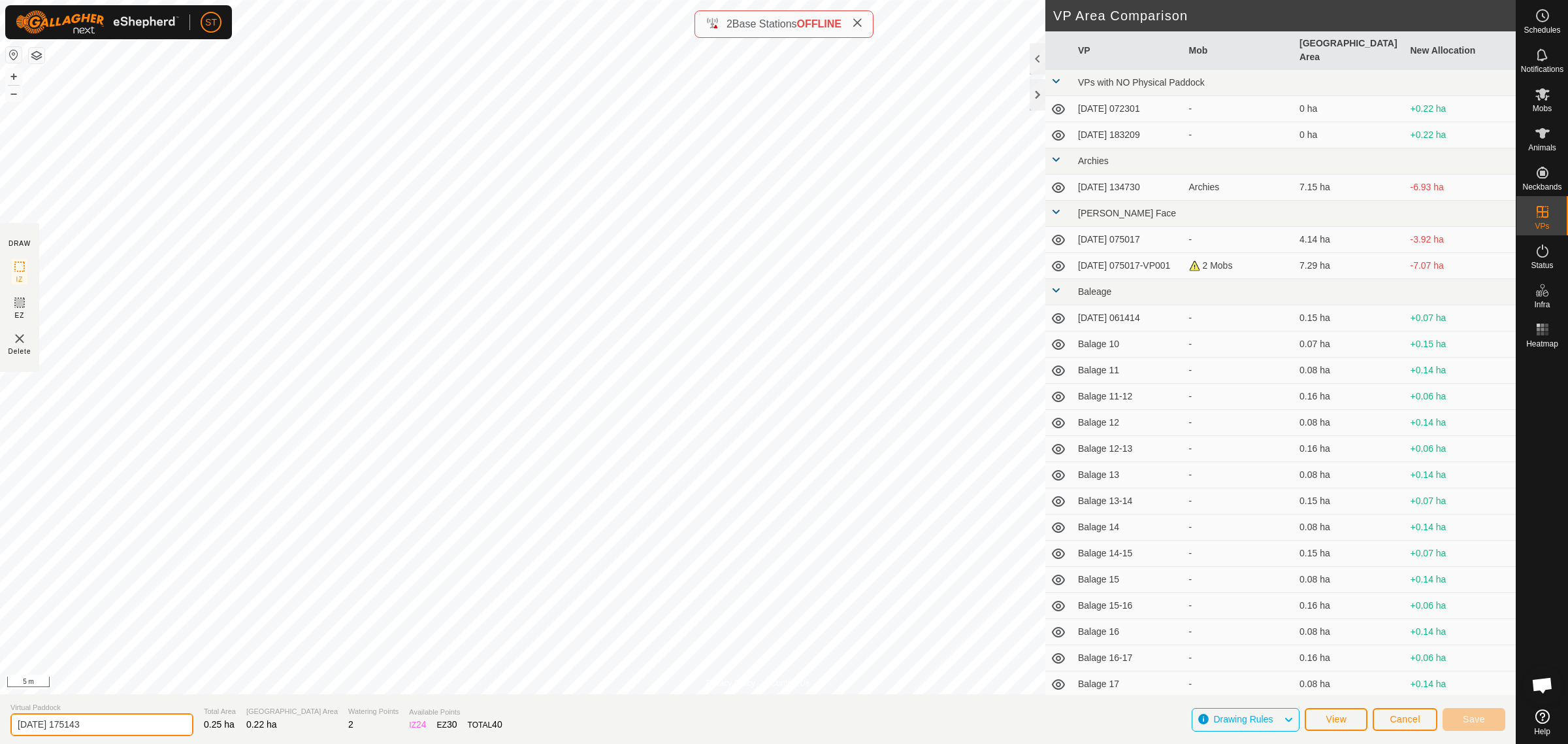
click at [0, 724] on html "ST Schedules Notifications Mobs Animals Neckbands VPs Status Infra Heatmap Help…" at bounding box center [784, 372] width 1568 height 744
paste input "Wilsons 32"
type input "Wilsons 38"
click at [1476, 717] on span "Save" at bounding box center [1475, 718] width 23 height 10
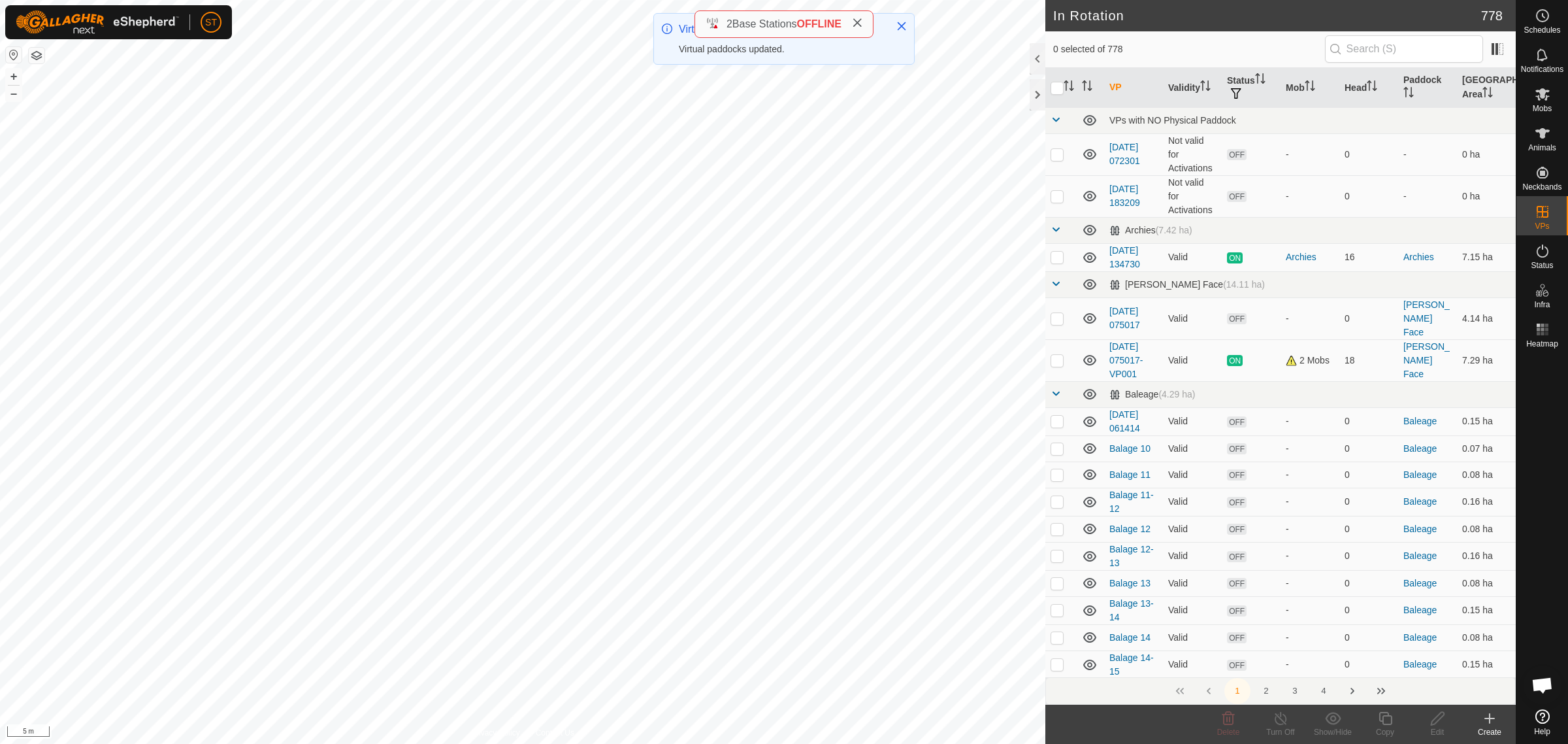
click at [1487, 721] on icon at bounding box center [1490, 718] width 16 height 16
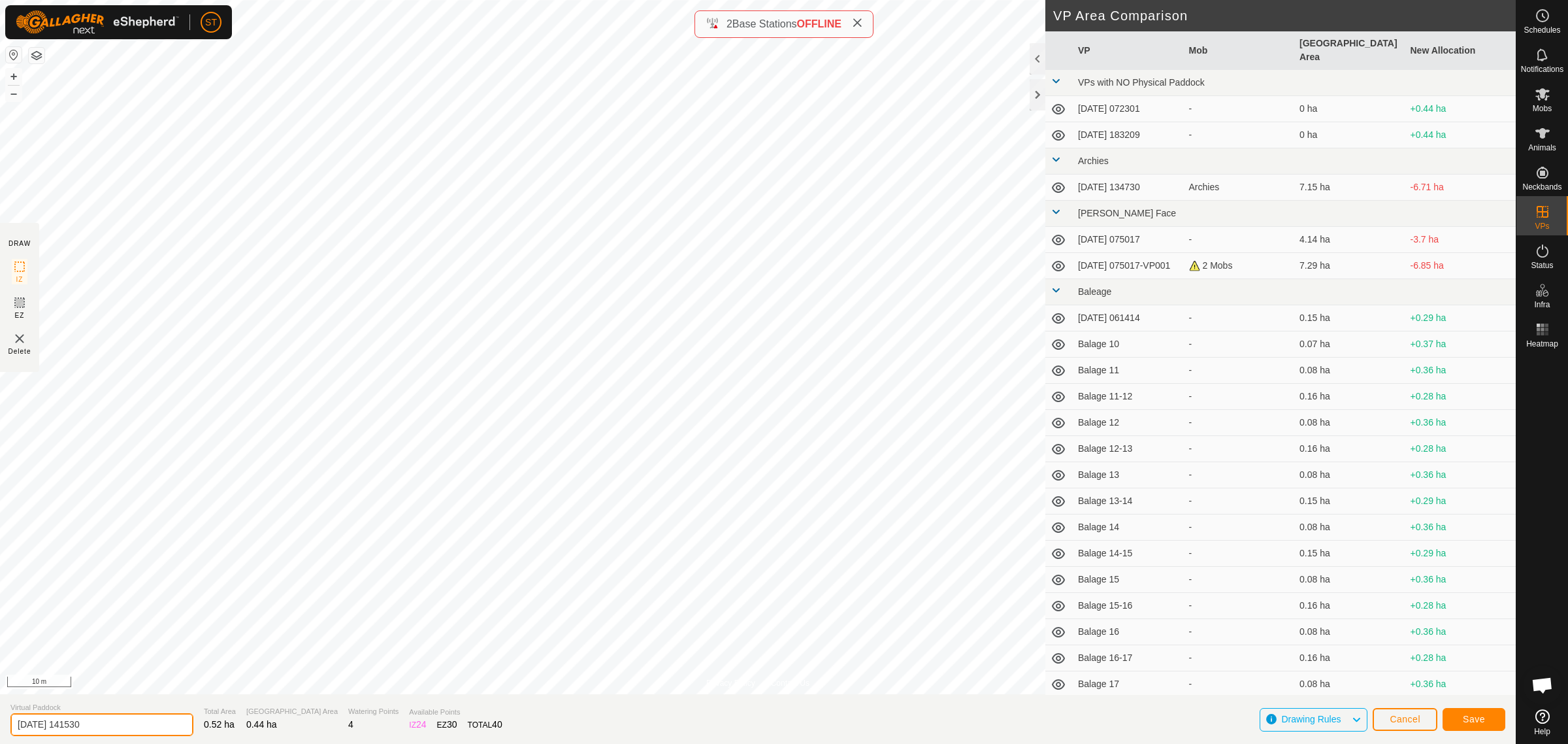
drag, startPoint x: 76, startPoint y: 731, endPoint x: -94, endPoint y: 737, distance: 170.1
click at [0, 737] on html "ST Schedules Notifications Mobs Animals Neckbands VPs Status Infra Heatmap Help…" at bounding box center [784, 372] width 1568 height 744
paste input "Wilsons 32"
type input "[PERSON_NAME] 37-38"
click at [1492, 713] on button "Save" at bounding box center [1474, 719] width 63 height 23
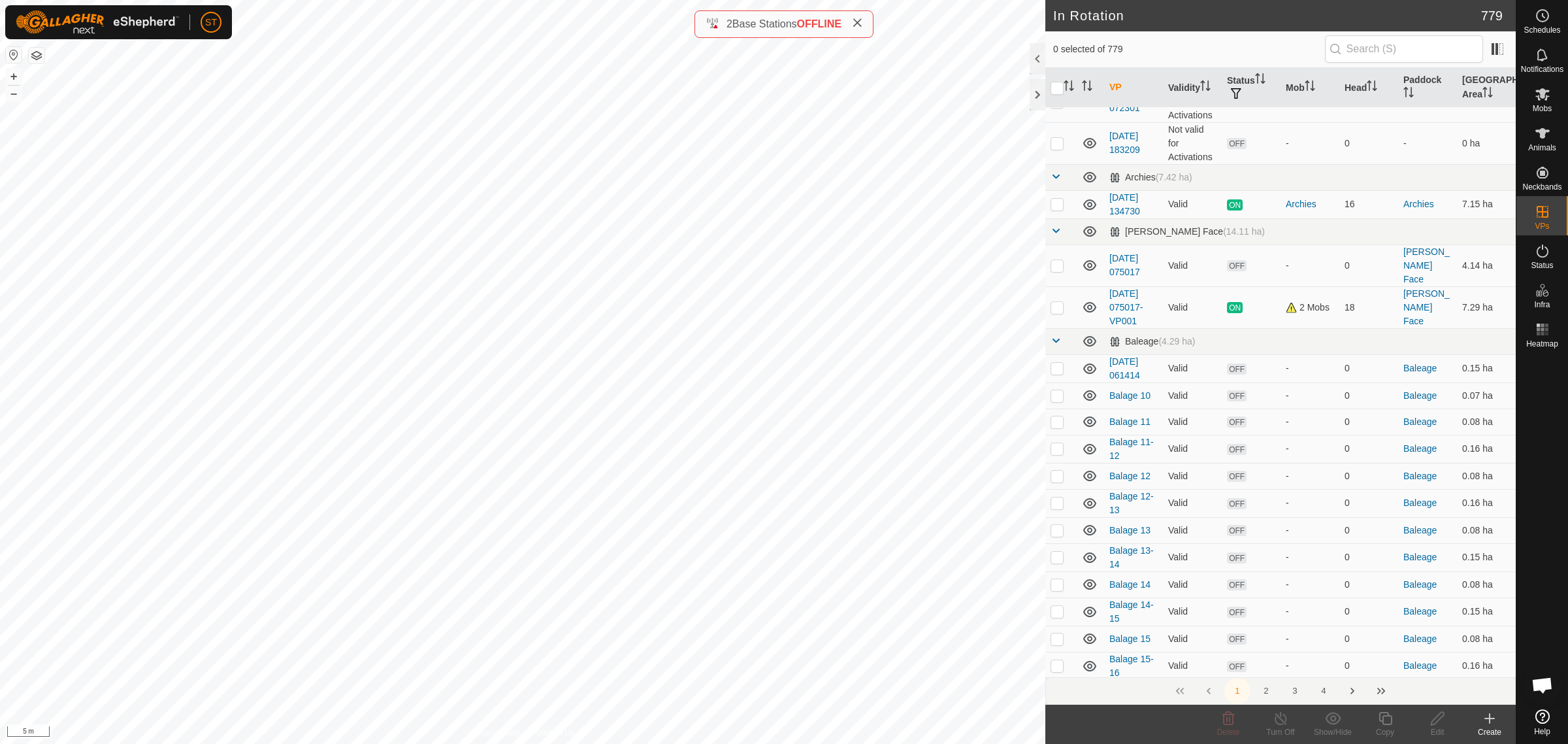
scroll to position [82, 0]
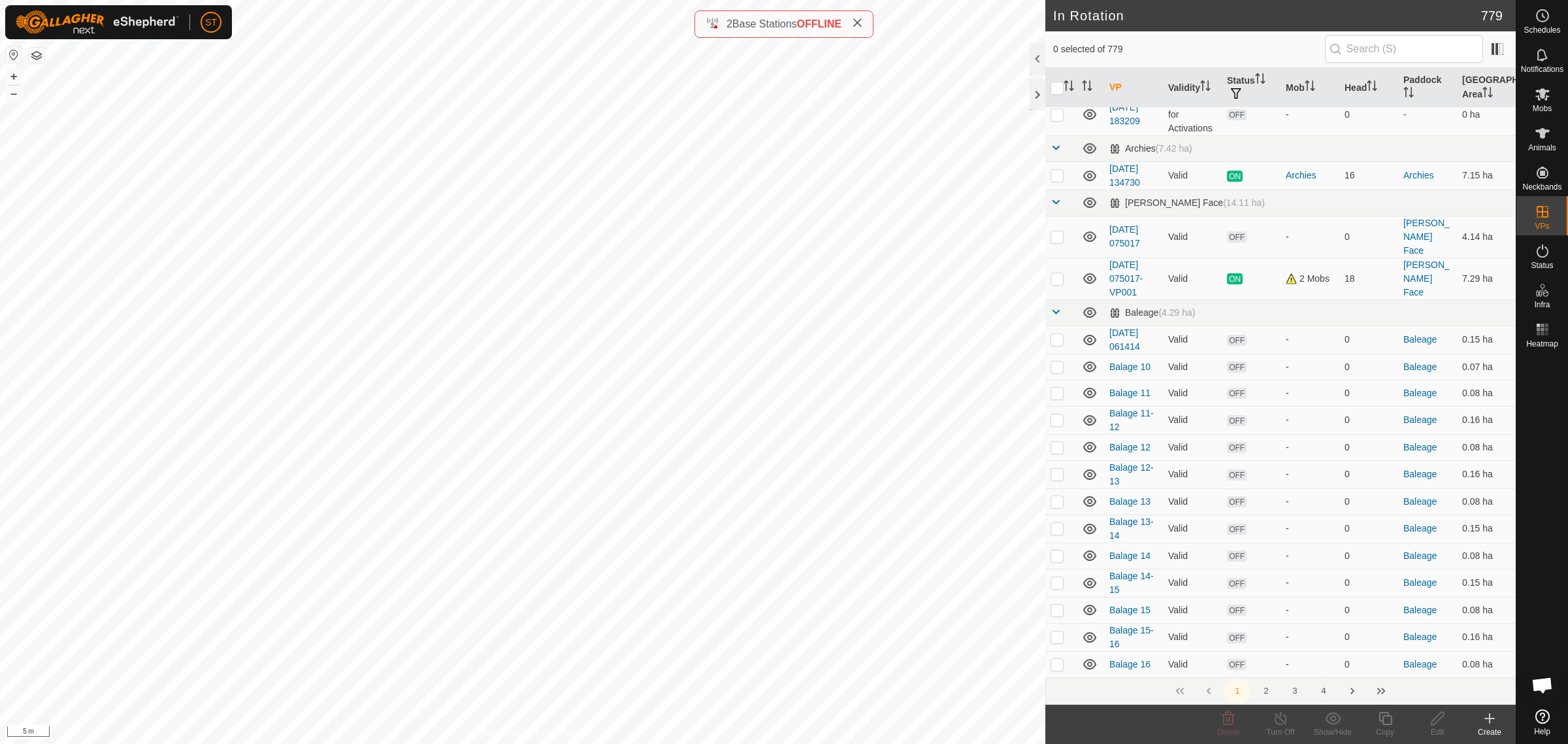
click at [1324, 692] on button "4" at bounding box center [1324, 691] width 27 height 27
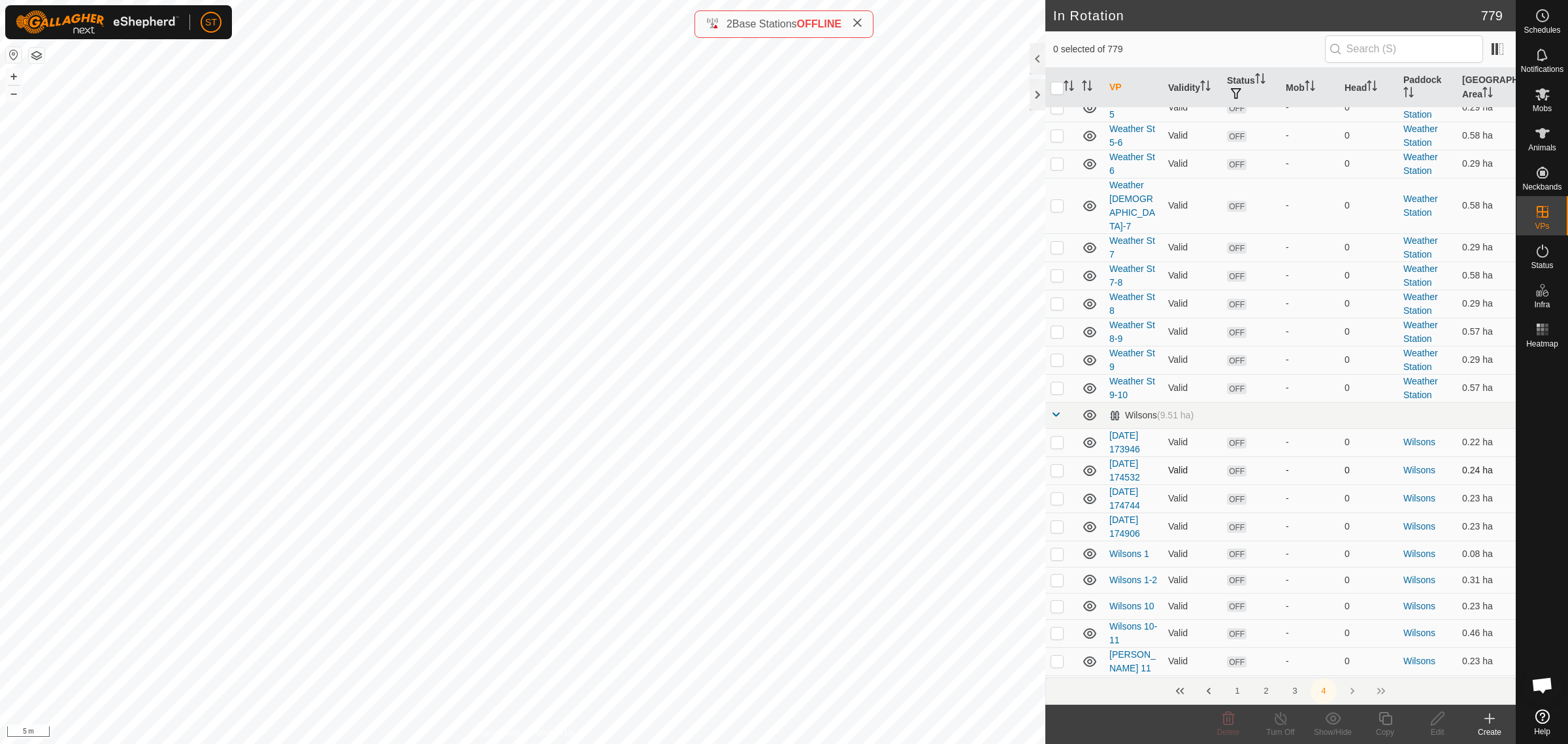
scroll to position [2615, 0]
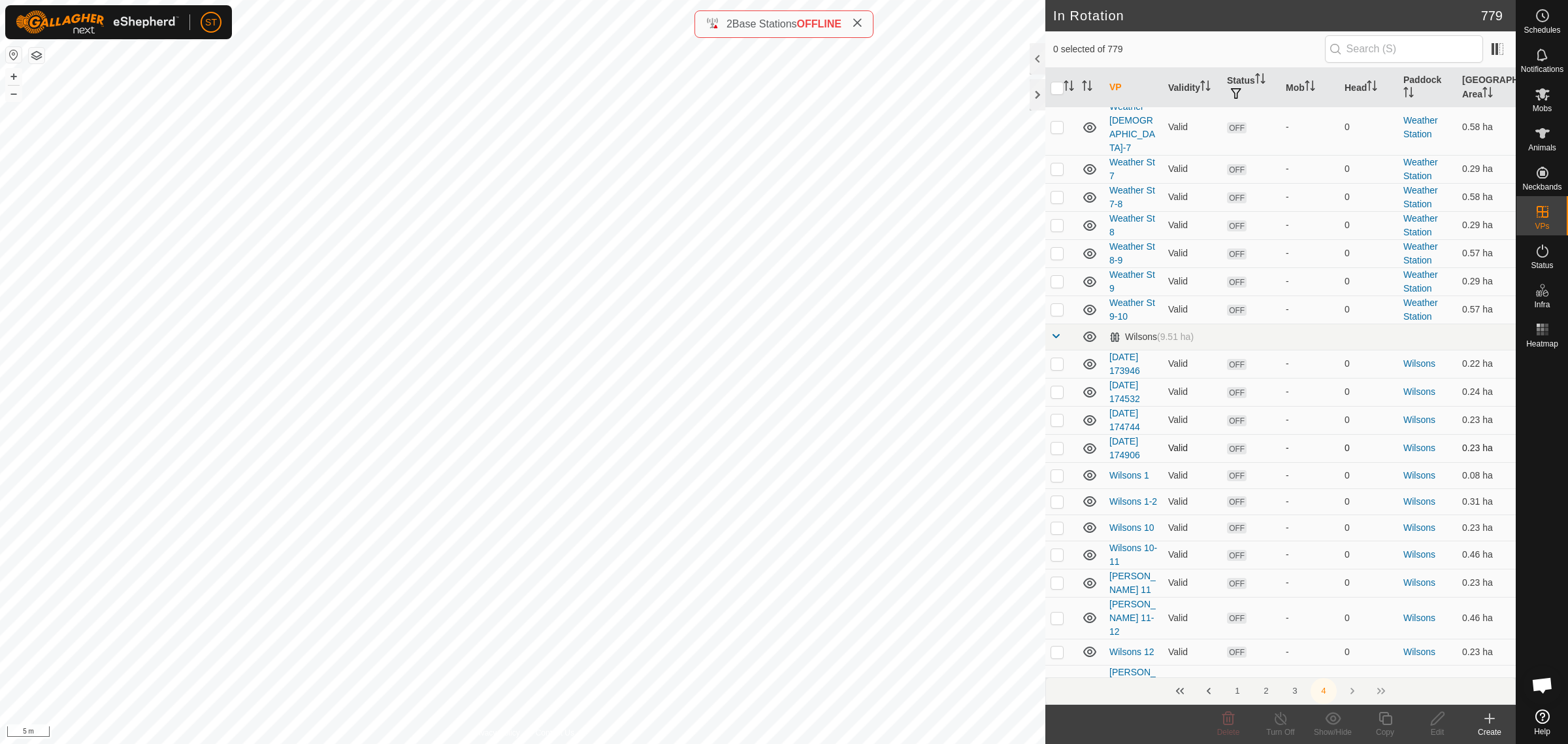
click at [1059, 442] on p-checkbox at bounding box center [1057, 447] width 13 height 10
checkbox input "true"
click at [1059, 414] on p-checkbox at bounding box center [1057, 419] width 13 height 10
checkbox input "true"
click at [1056, 386] on p-checkbox at bounding box center [1057, 391] width 13 height 10
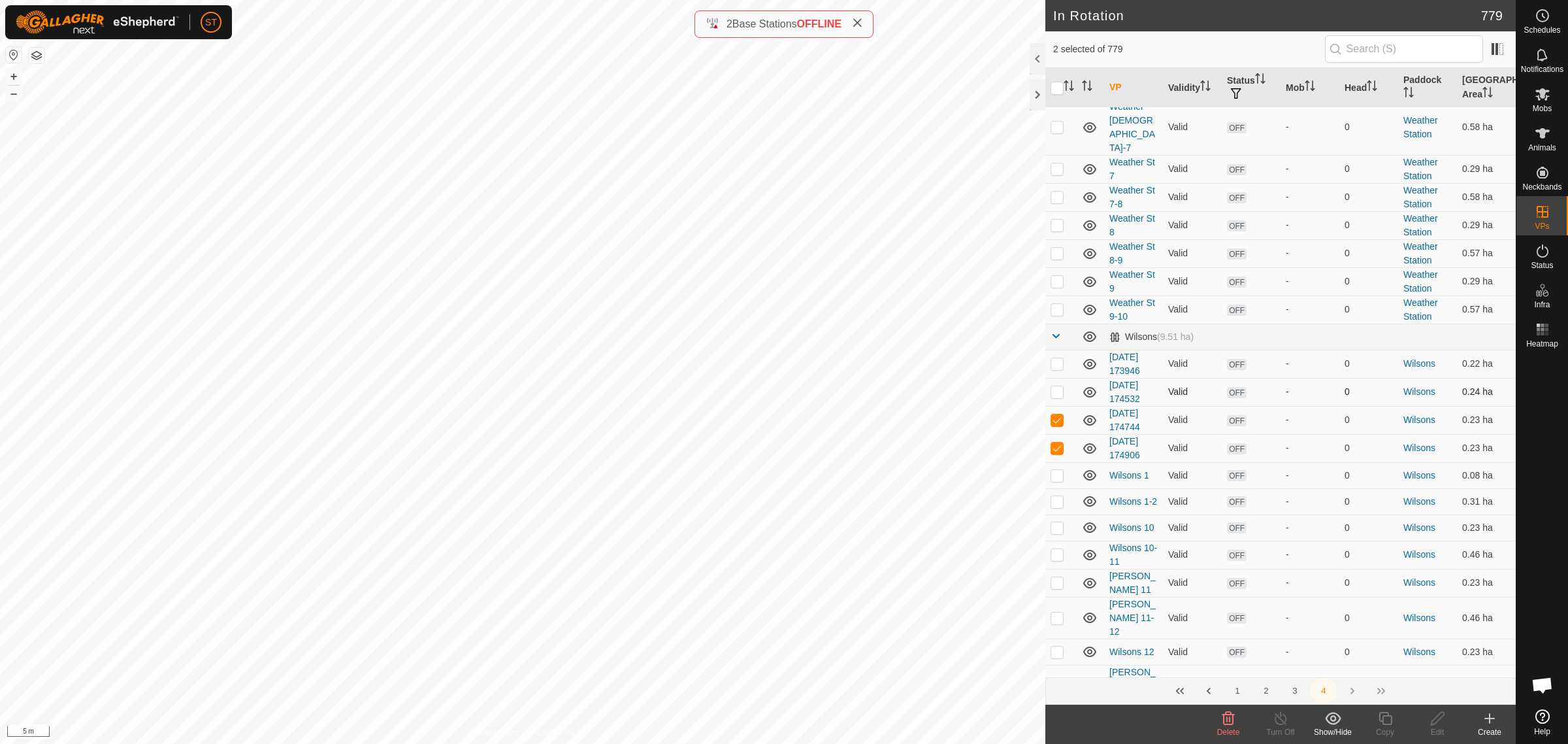
checkbox input "true"
click at [1057, 358] on p-checkbox at bounding box center [1057, 363] width 13 height 10
checkbox input "false"
click at [1056, 386] on p-checkbox at bounding box center [1057, 391] width 13 height 10
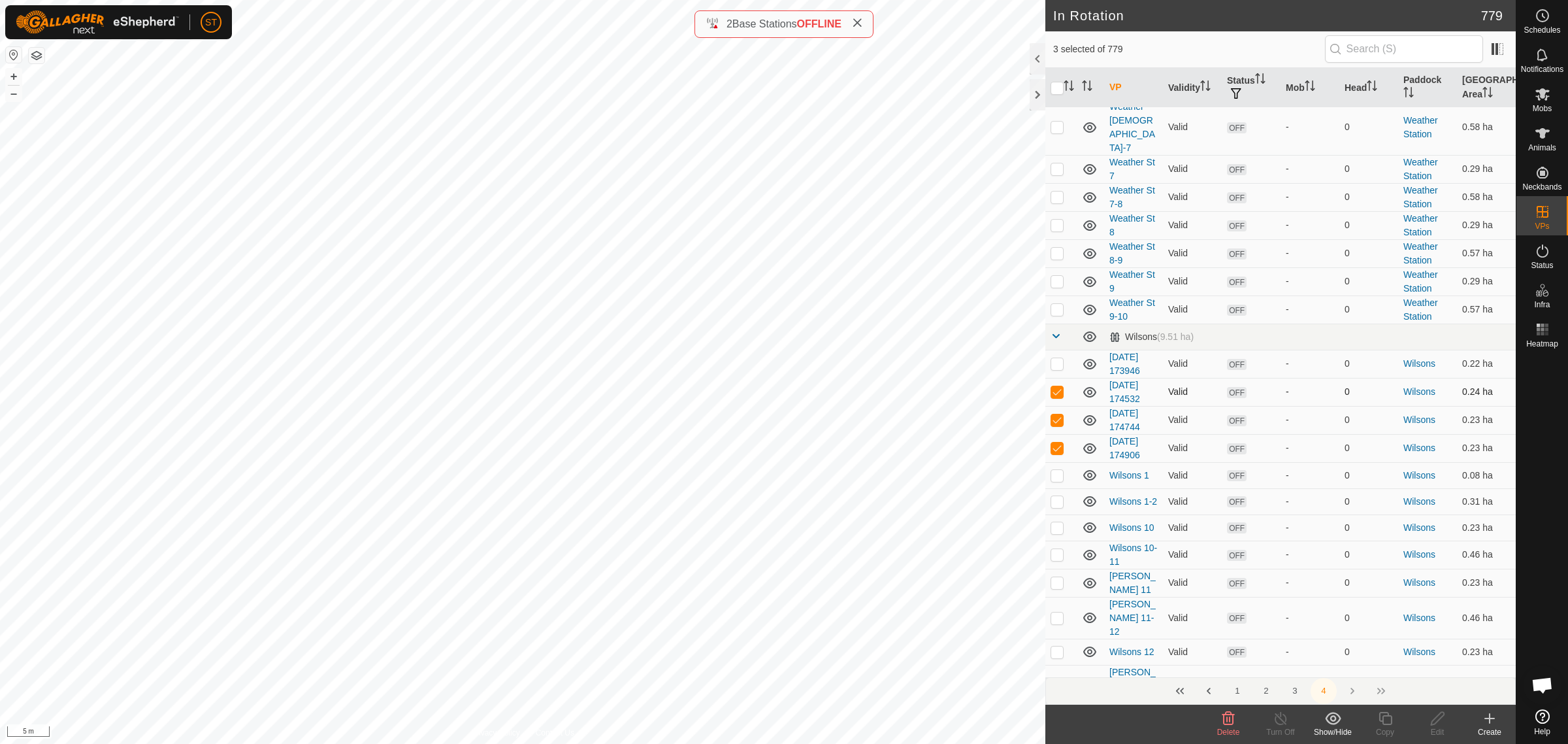
checkbox input "false"
click at [1057, 414] on p-checkbox at bounding box center [1057, 419] width 13 height 10
checkbox input "false"
click at [1057, 442] on p-checkbox at bounding box center [1057, 447] width 13 height 10
checkbox input "false"
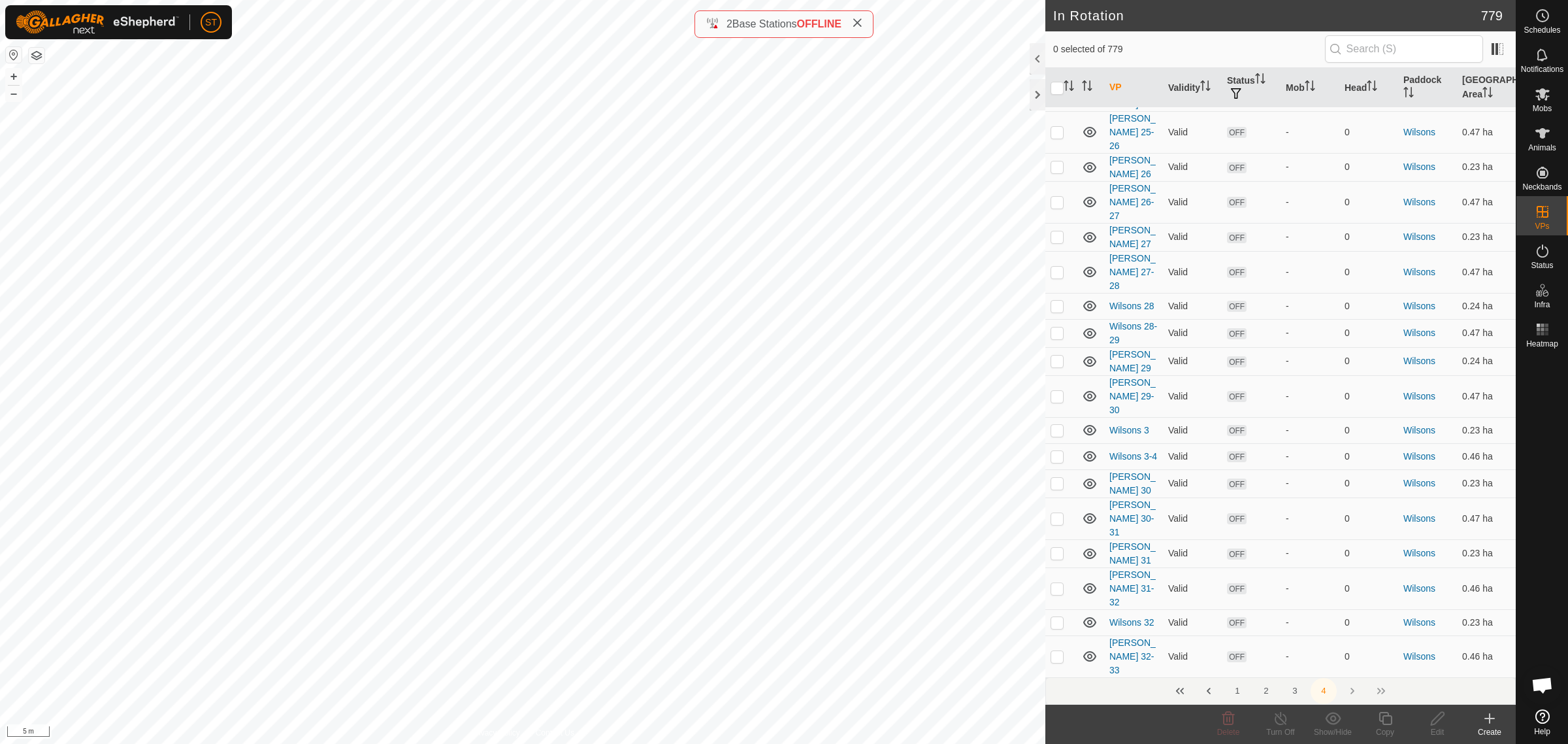
scroll to position [4167, 0]
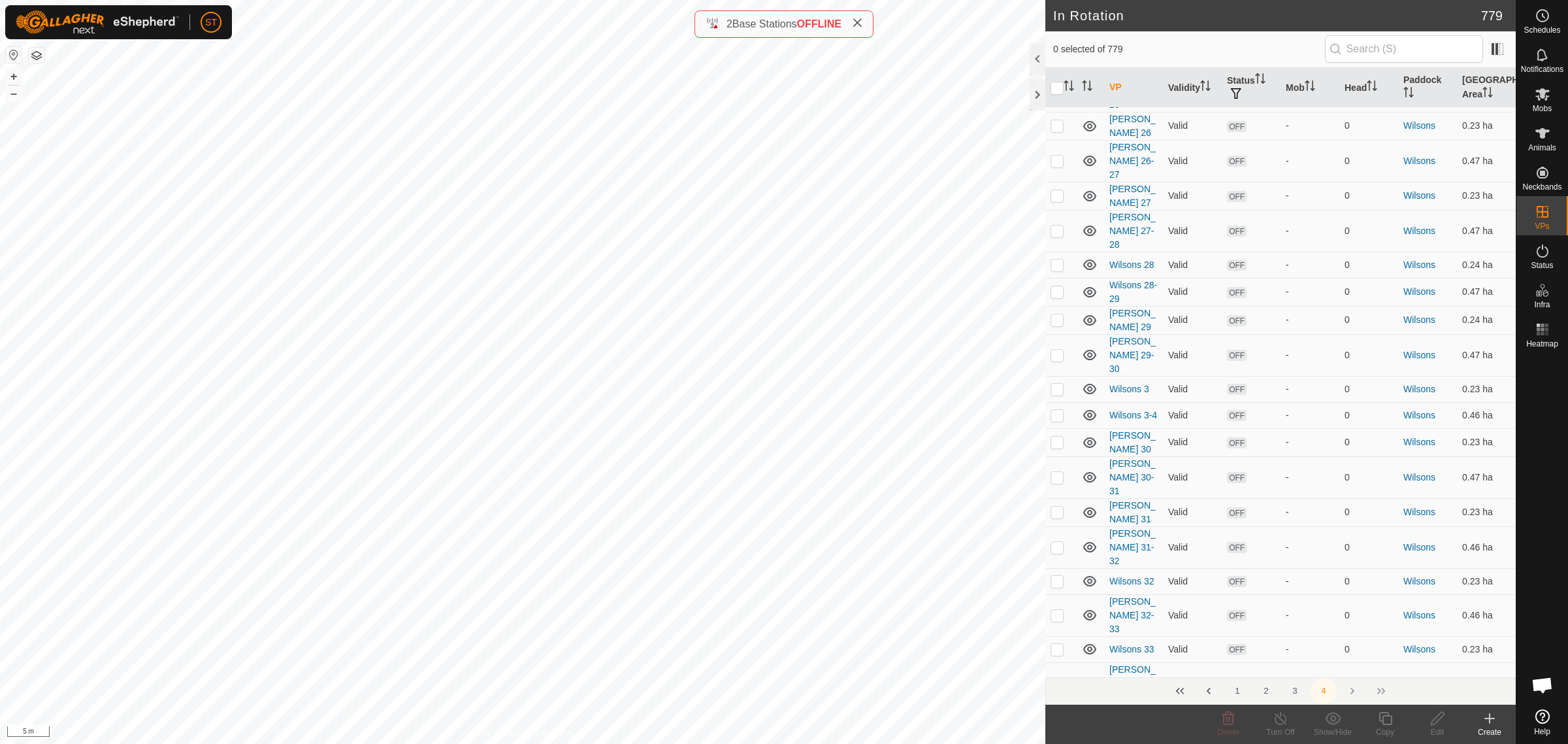
checkbox input "true"
checkbox input "false"
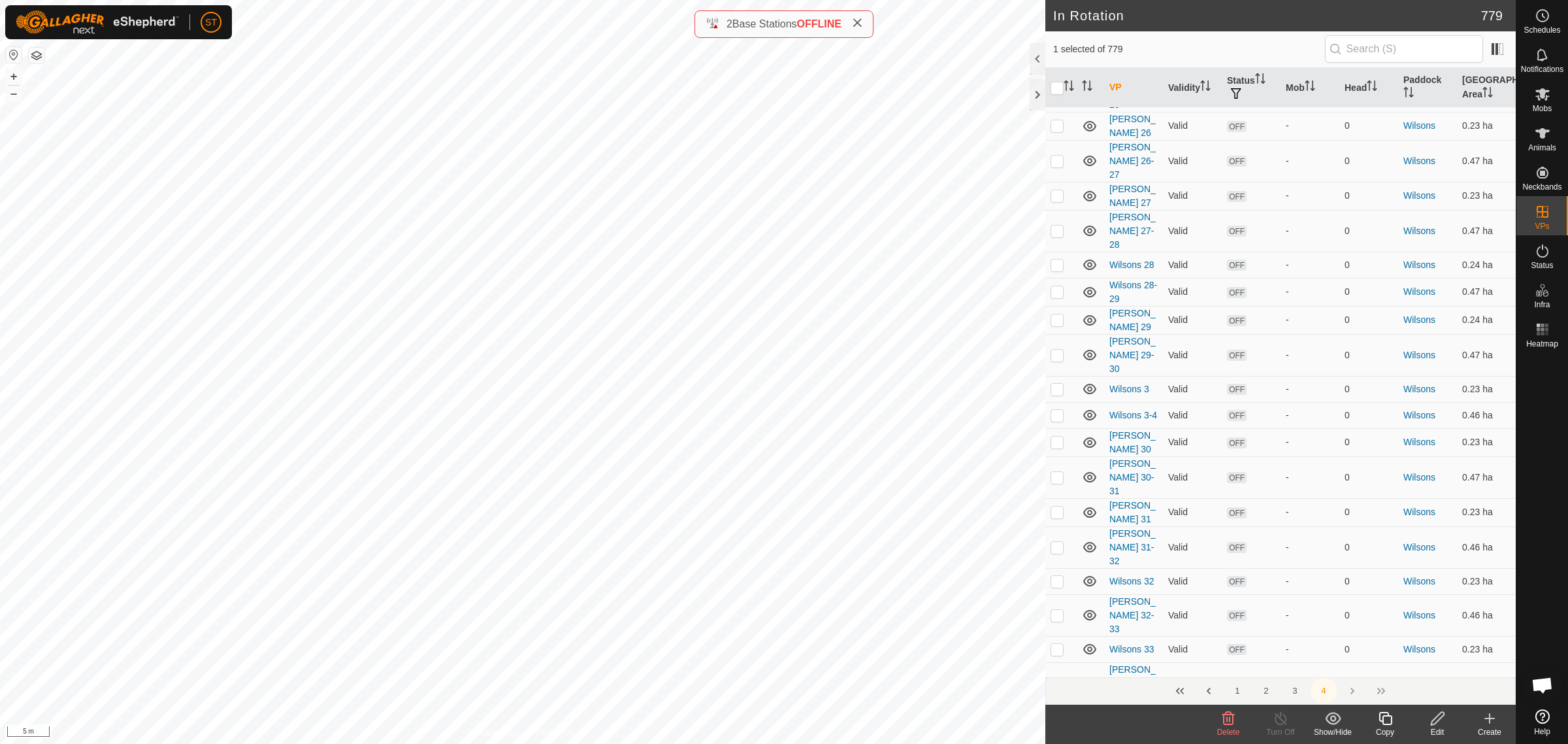
checkbox input "false"
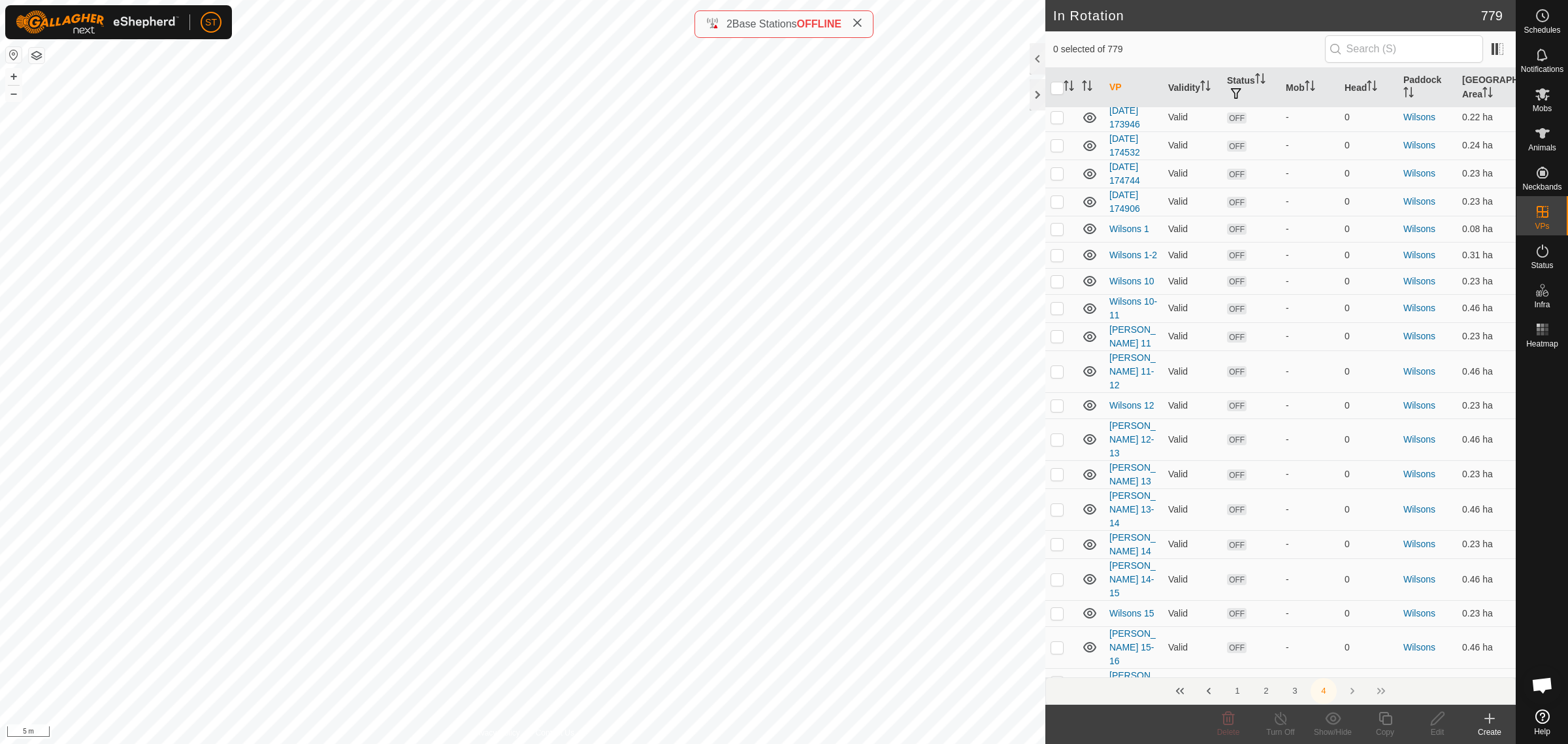
scroll to position [2860, 0]
click at [1057, 197] on p-checkbox at bounding box center [1057, 202] width 13 height 10
checkbox input "true"
click at [1443, 721] on icon at bounding box center [1438, 718] width 16 height 16
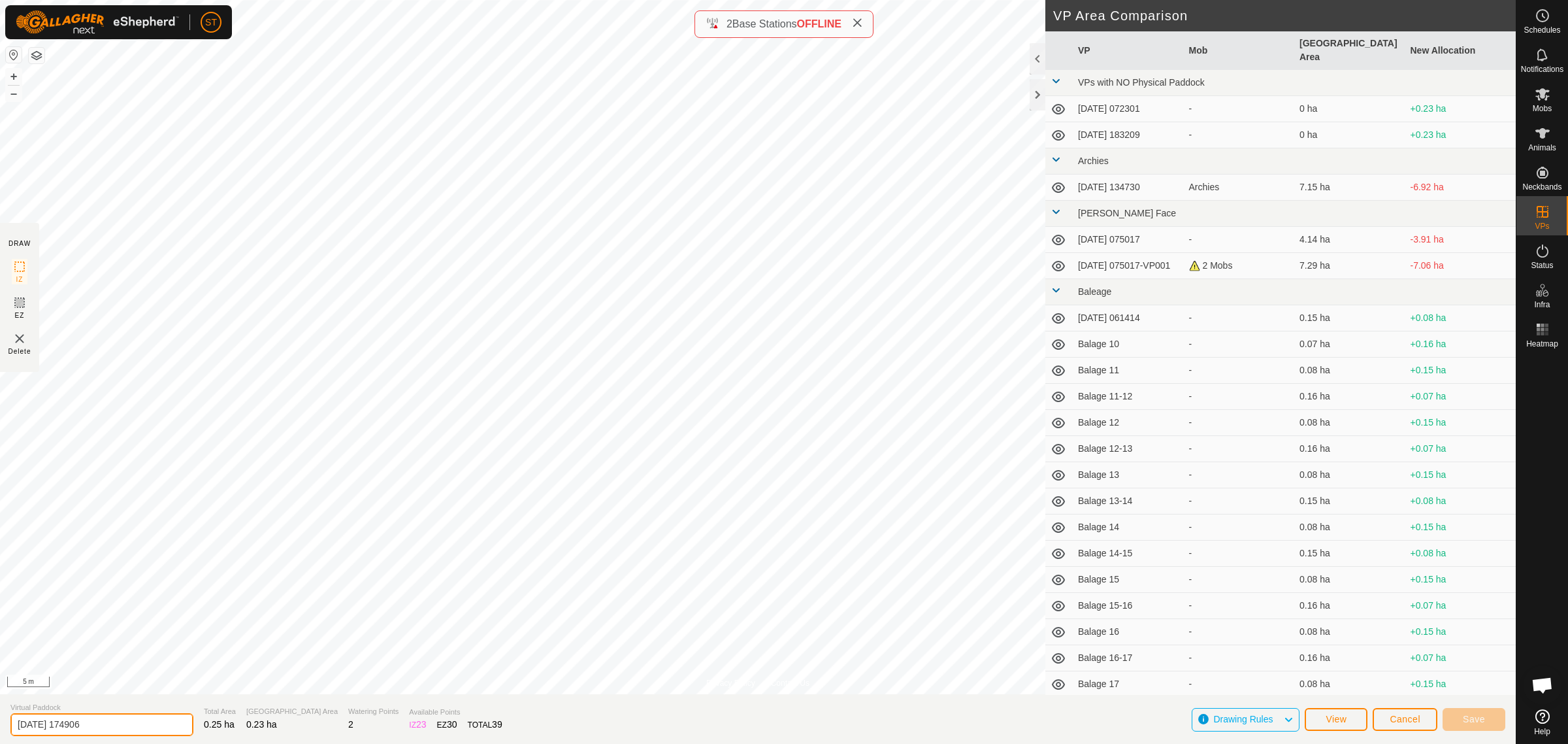
drag, startPoint x: 113, startPoint y: 732, endPoint x: -70, endPoint y: 722, distance: 183.3
click at [0, 722] on html "ST Schedules Notifications Mobs Animals Neckbands VPs Status Infra Heatmap Help…" at bounding box center [784, 372] width 1568 height 744
paste input "Wilsons 32"
type input "[PERSON_NAME] 39"
click at [1466, 717] on span "Save" at bounding box center [1475, 718] width 23 height 10
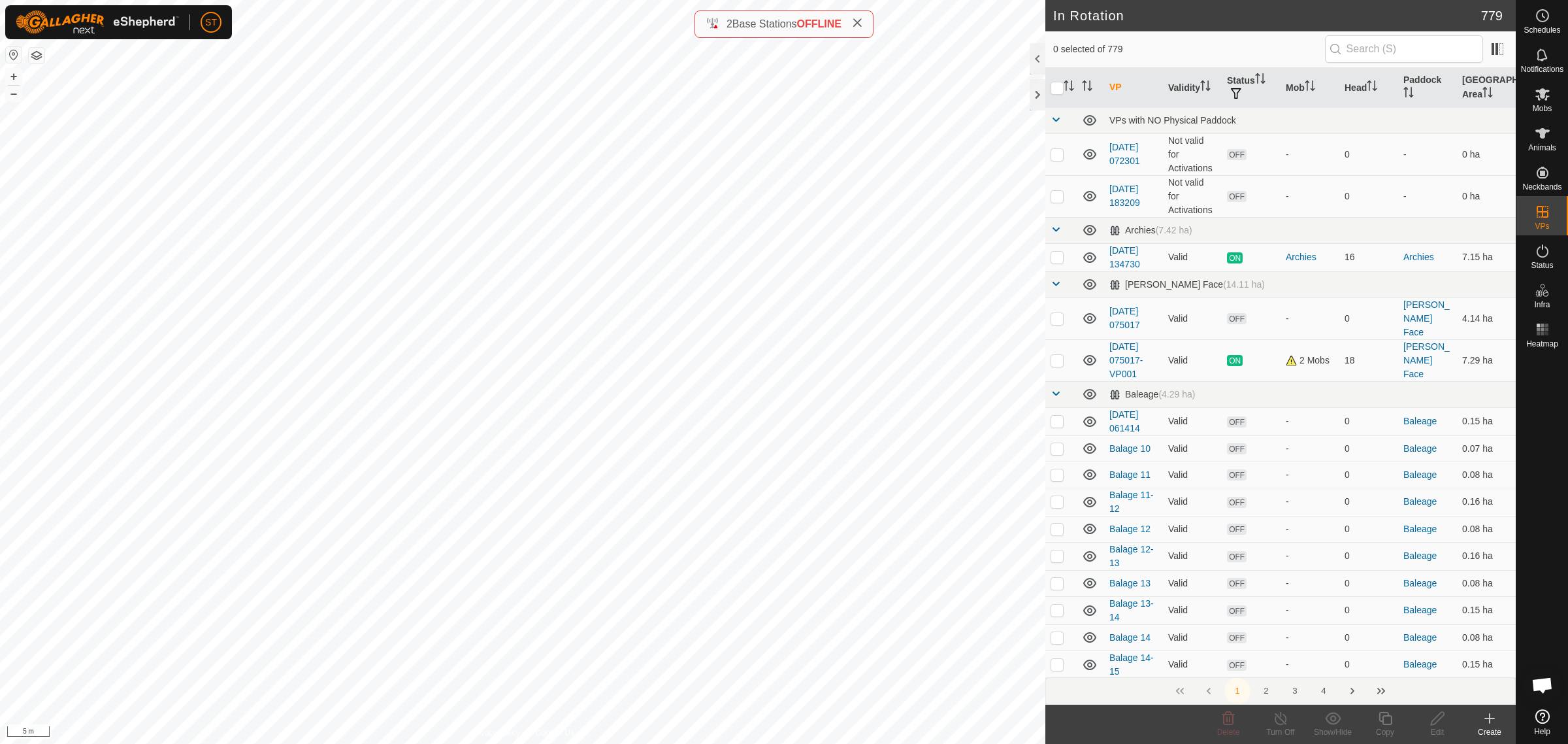
click at [1488, 724] on icon at bounding box center [1490, 718] width 16 height 16
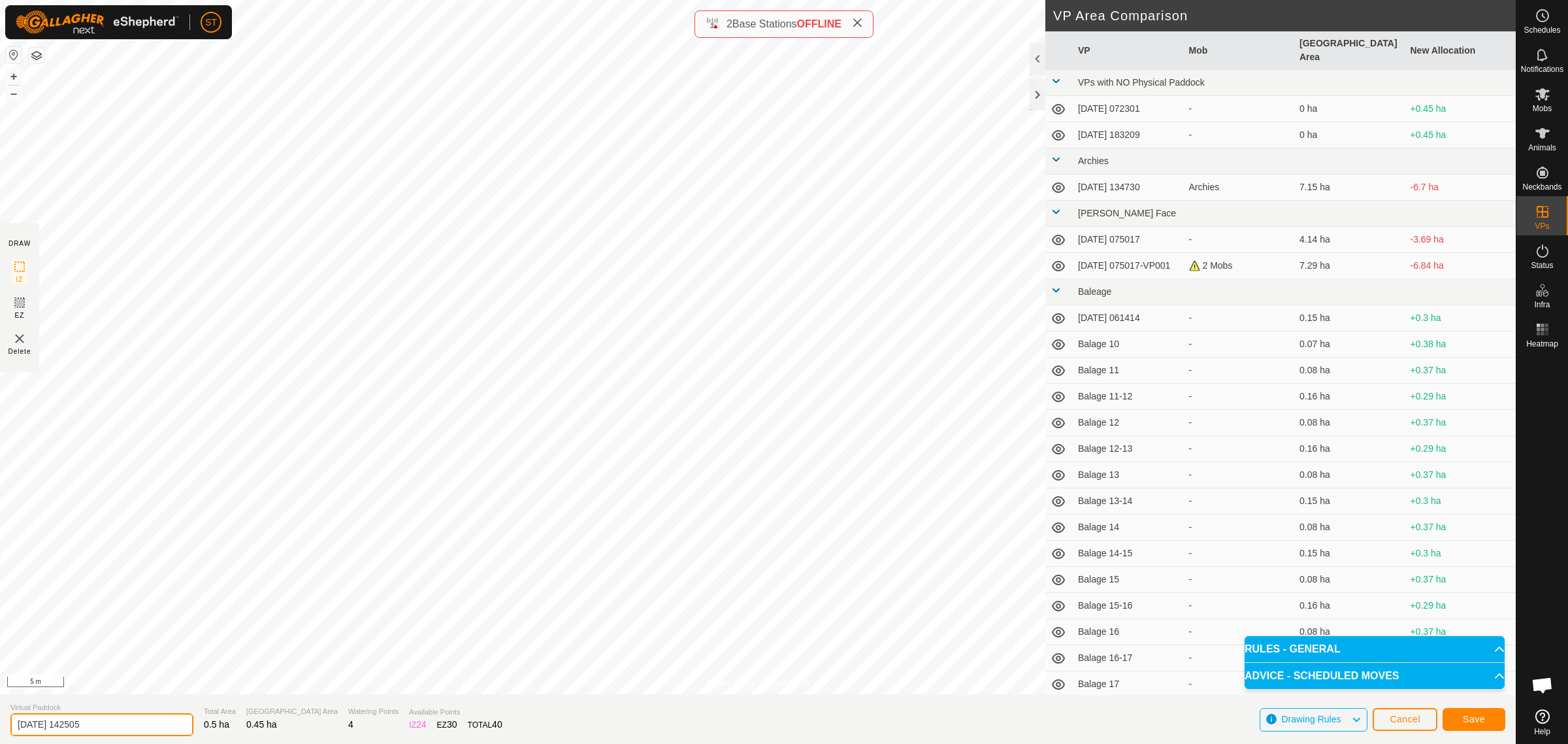
drag, startPoint x: 142, startPoint y: 729, endPoint x: -72, endPoint y: 722, distance: 214.1
click at [0, 722] on html "ST Schedules Notifications Mobs Animals Neckbands VPs Status Infra Heatmap Help…" at bounding box center [784, 372] width 1568 height 744
paste input "Wilsons 32"
type input "[PERSON_NAME] 38-39"
click at [1467, 717] on span "Save" at bounding box center [1475, 718] width 23 height 10
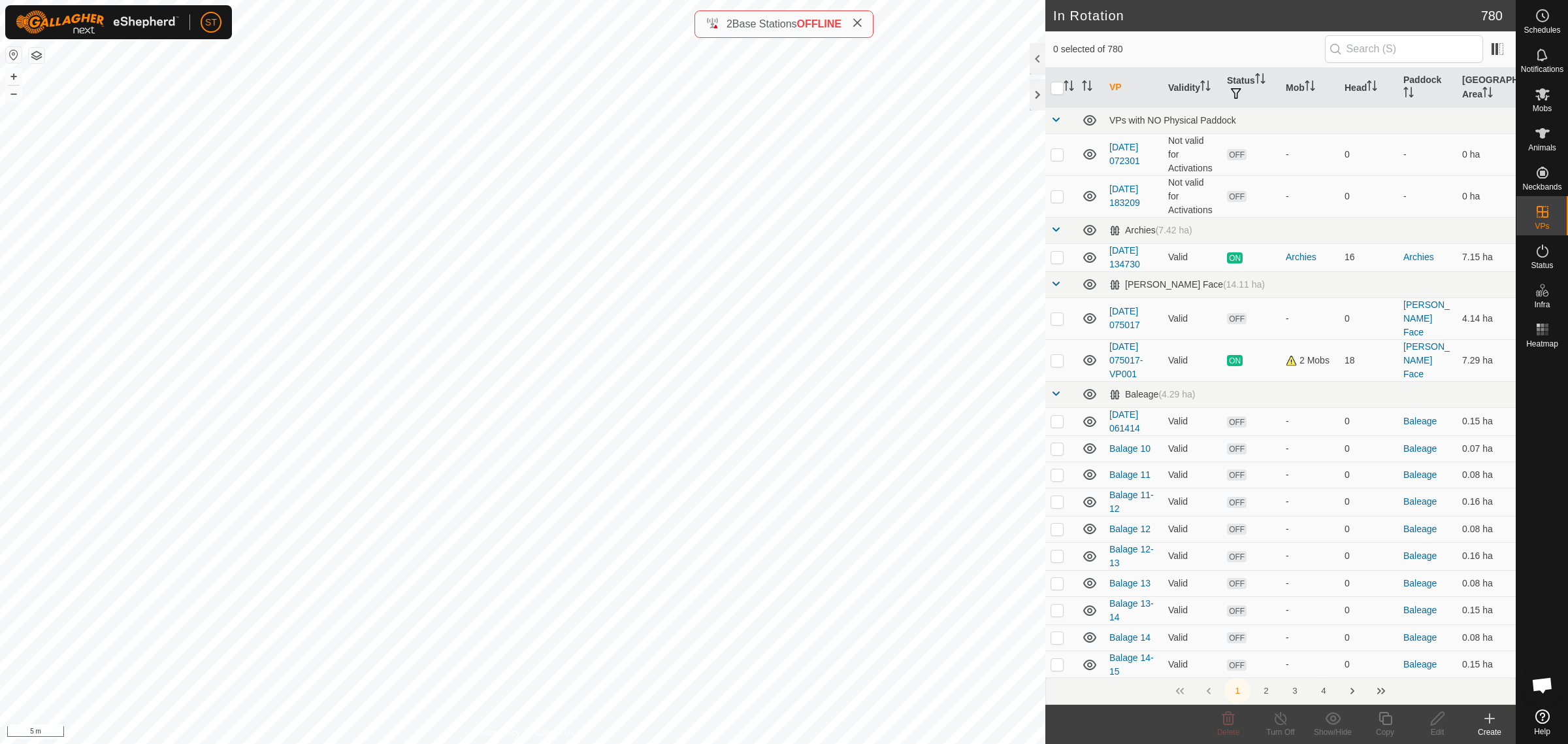
click at [1324, 689] on button "4" at bounding box center [1324, 691] width 27 height 27
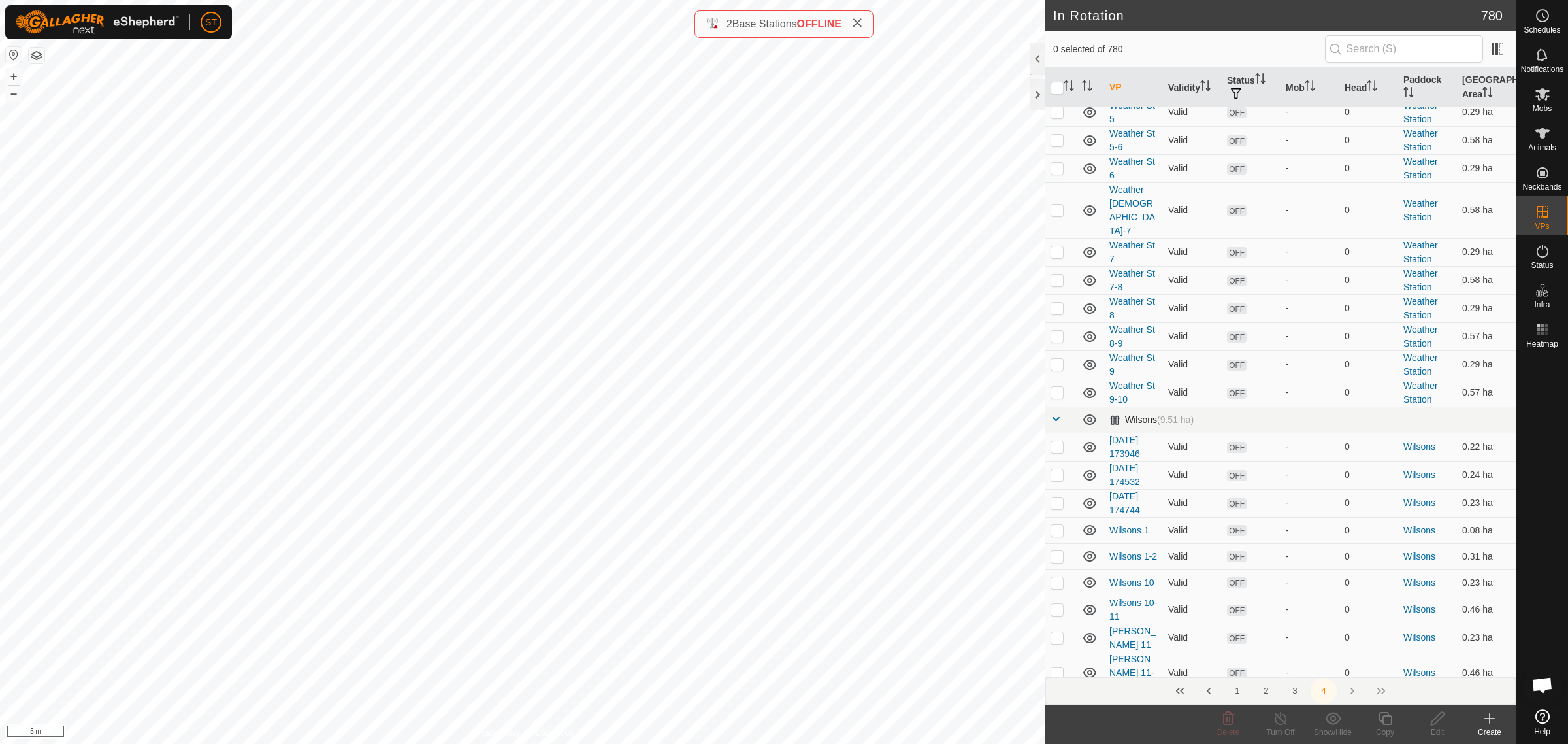
scroll to position [2533, 0]
click at [1057, 496] on p-checkbox at bounding box center [1057, 501] width 13 height 10
checkbox input "true"
click at [1436, 724] on icon at bounding box center [1438, 718] width 16 height 16
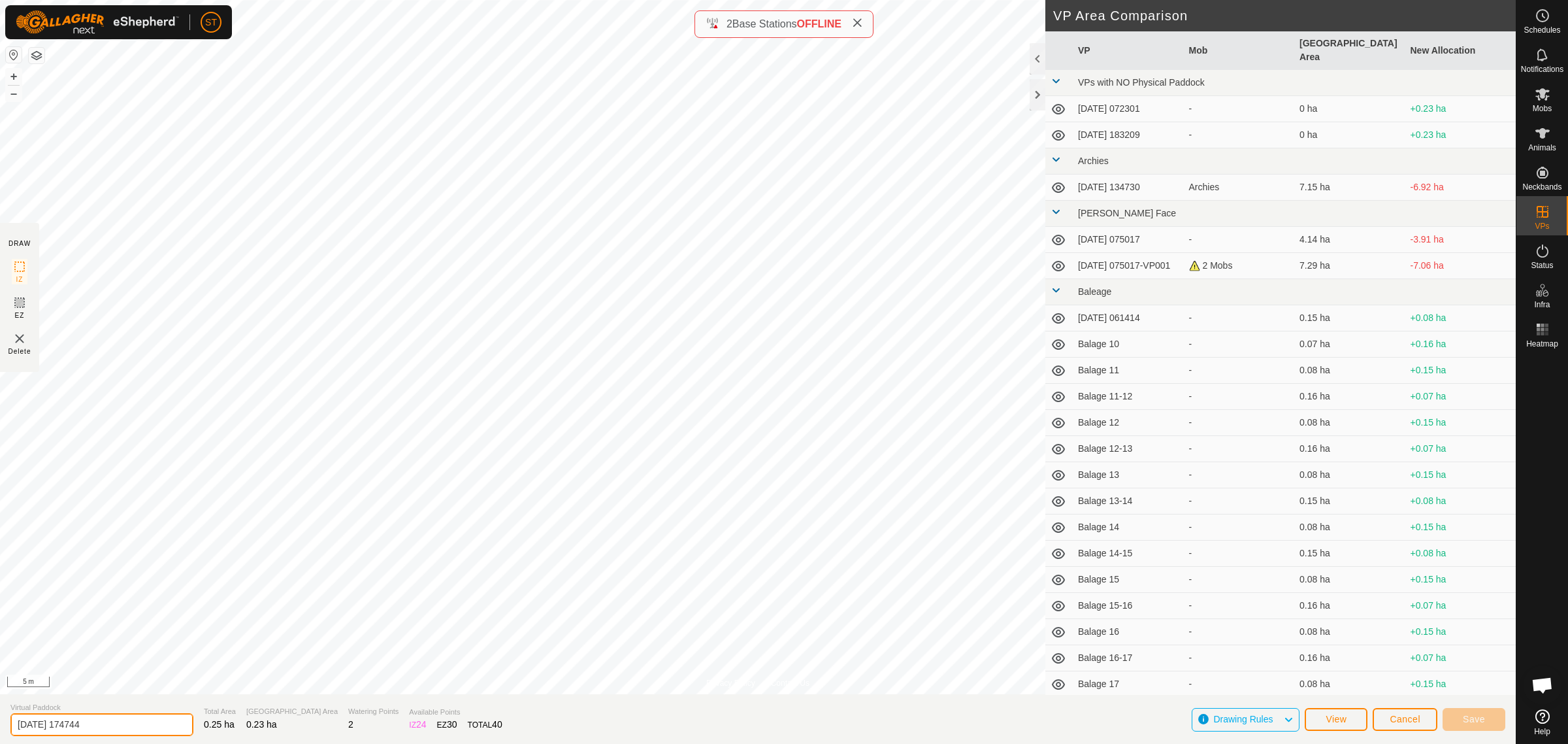
drag, startPoint x: 103, startPoint y: 727, endPoint x: -113, endPoint y: 711, distance: 216.6
click at [0, 711] on html "ST Schedules Notifications Mobs Animals Neckbands VPs Status Infra Heatmap Help…" at bounding box center [784, 372] width 1568 height 744
paste input "Wilsons 32"
type input "Wilsons 40"
click at [1467, 717] on span "Save" at bounding box center [1475, 718] width 23 height 10
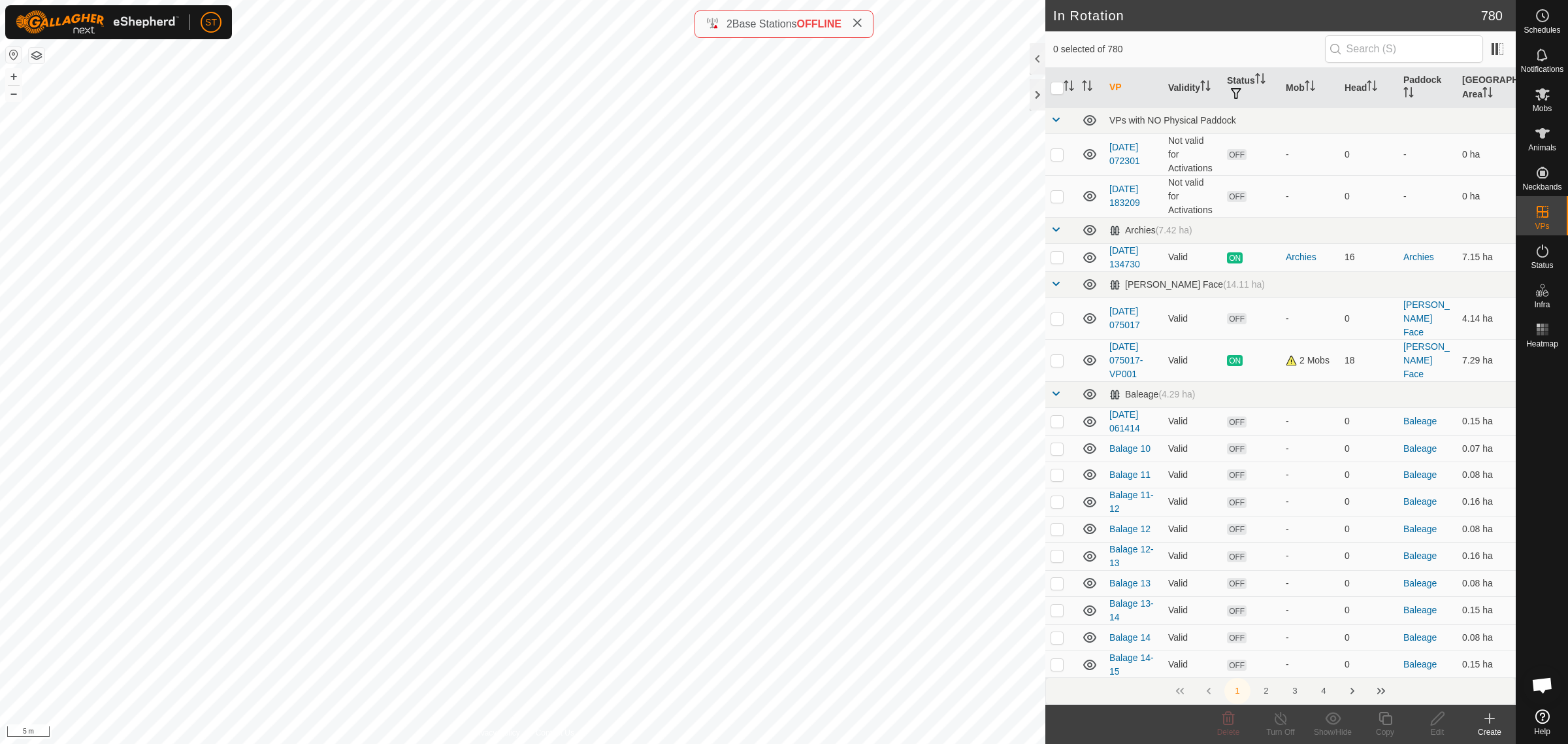
click at [1491, 723] on icon at bounding box center [1490, 718] width 16 height 16
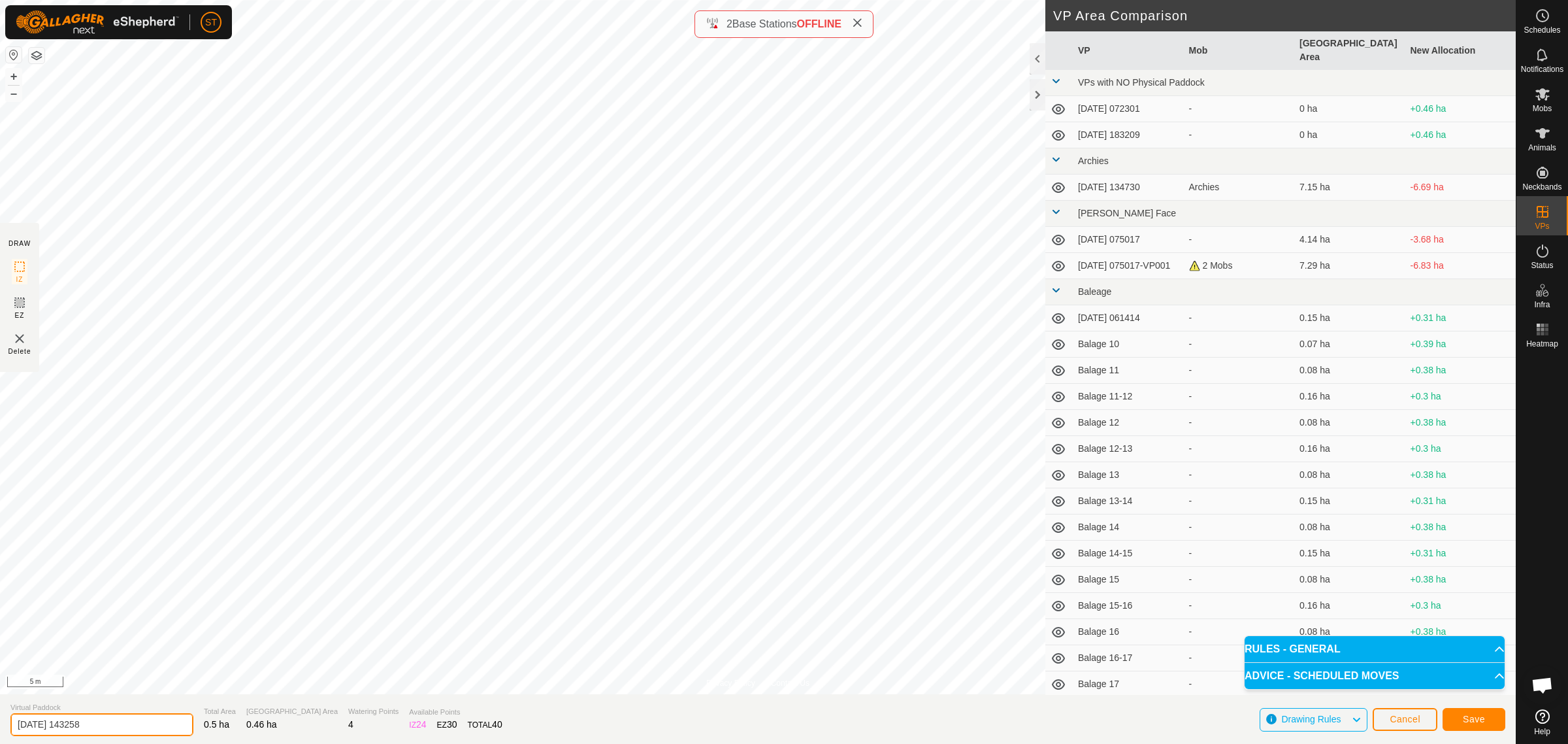
drag, startPoint x: 105, startPoint y: 727, endPoint x: -154, endPoint y: 706, distance: 259.8
click at [0, 706] on html "ST Schedules Notifications Mobs Animals Neckbands VPs Status Infra Heatmap Help…" at bounding box center [784, 372] width 1568 height 744
paste input "Wilsons 32"
click at [1460, 717] on button "Save" at bounding box center [1474, 719] width 63 height 23
click at [109, 714] on input "Wilsons 39-40" at bounding box center [102, 725] width 183 height 23
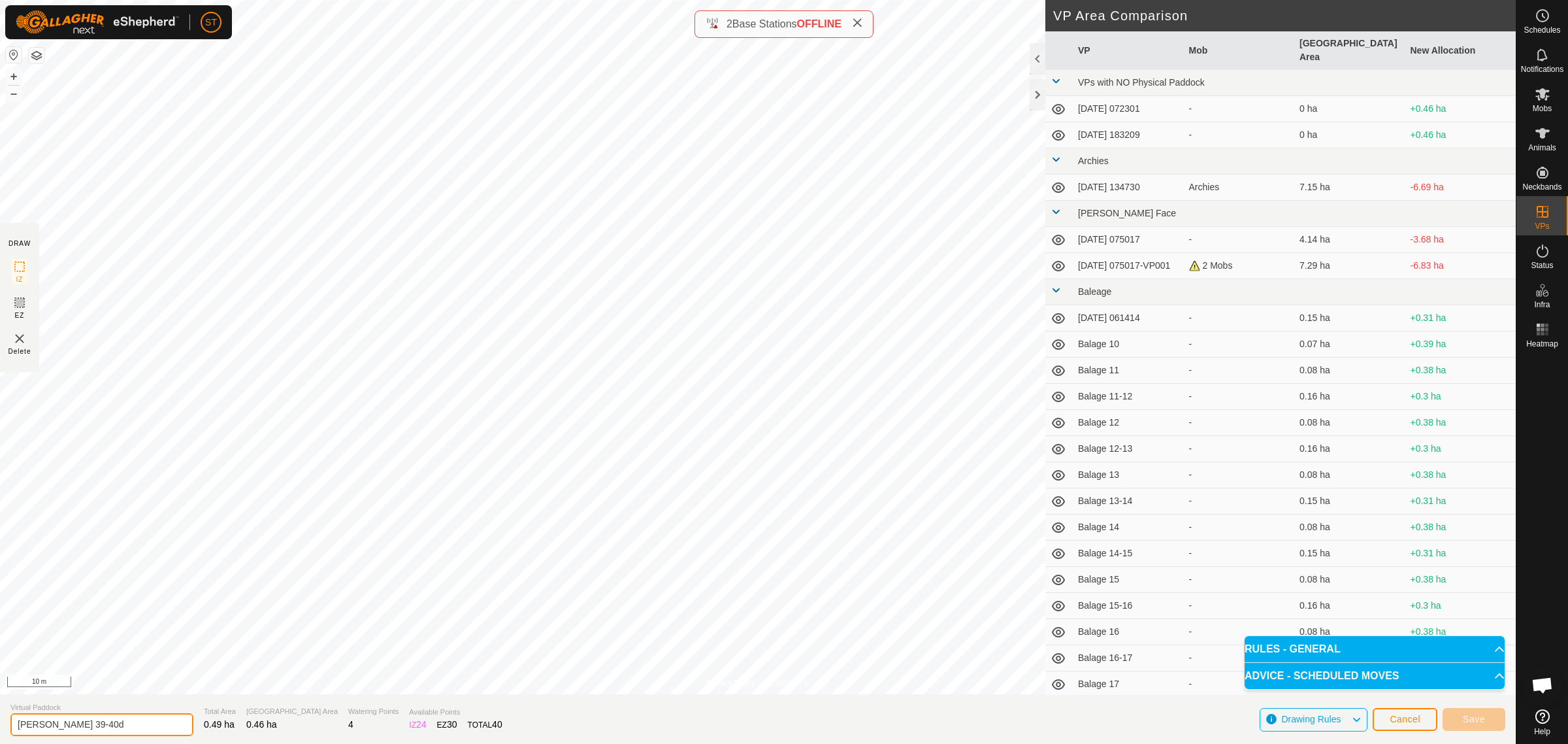
type input "Wilsons 39-40"
click at [1390, 714] on span "Cancel" at bounding box center [1406, 718] width 31 height 10
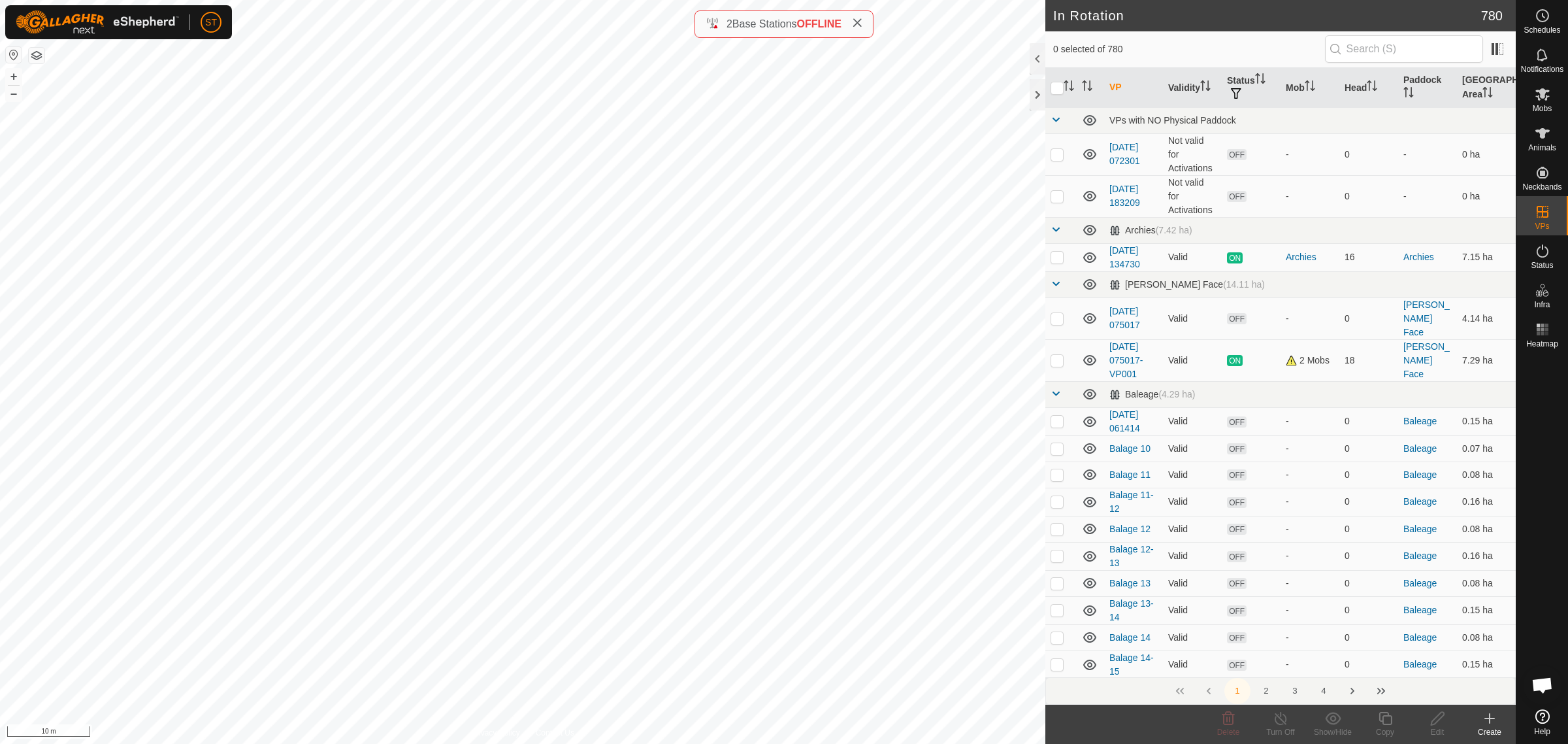
click at [1488, 718] on icon at bounding box center [1489, 718] width 9 height 0
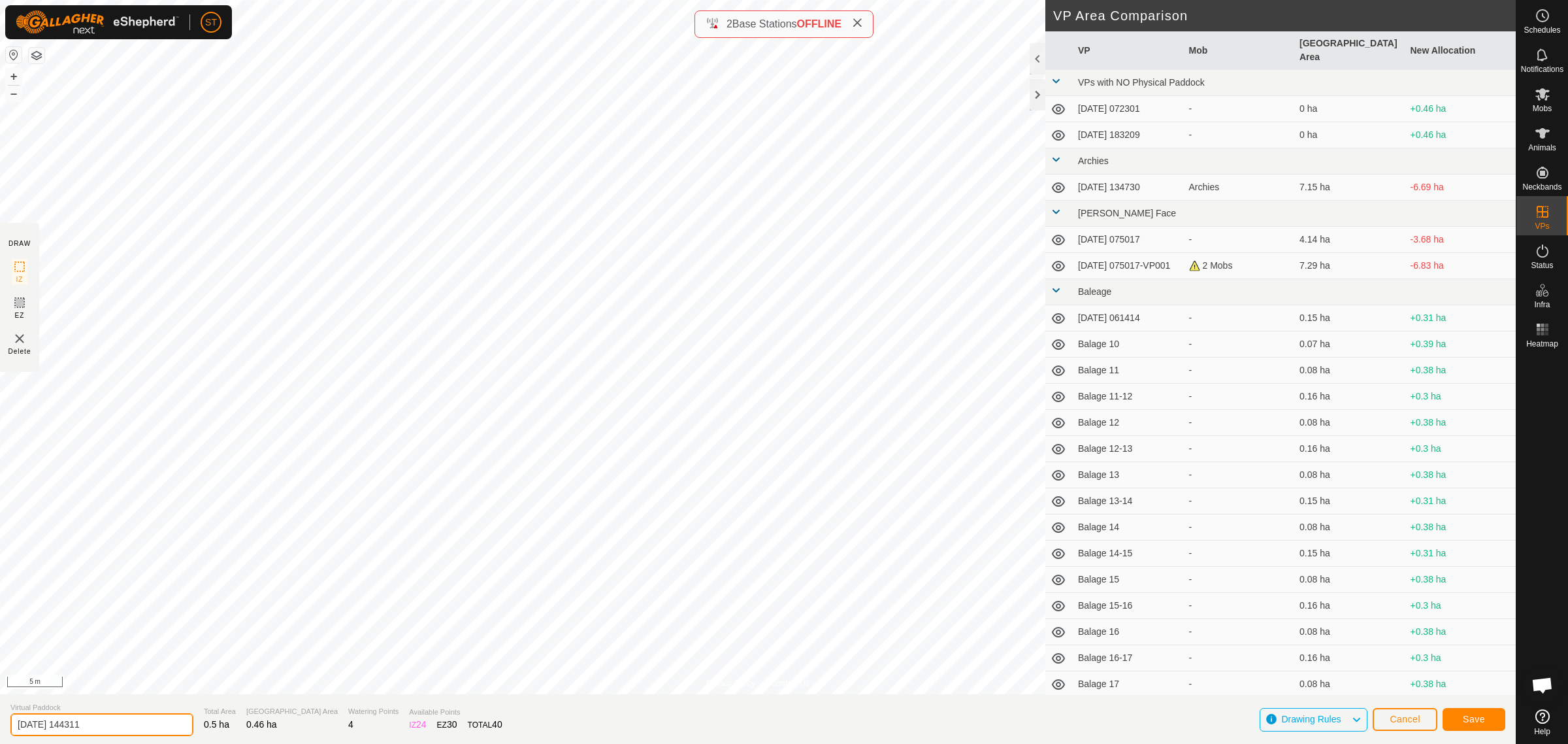
drag, startPoint x: 119, startPoint y: 729, endPoint x: -179, endPoint y: 703, distance: 299.1
click at [0, 703] on html "ST Schedules Notifications Mobs Animals Neckbands VPs Status Infra Heatmap Help…" at bounding box center [784, 372] width 1568 height 744
paste input "Wilsons 32"
type input "Wilsons 39-40"
click at [1462, 717] on button "Save" at bounding box center [1474, 719] width 63 height 23
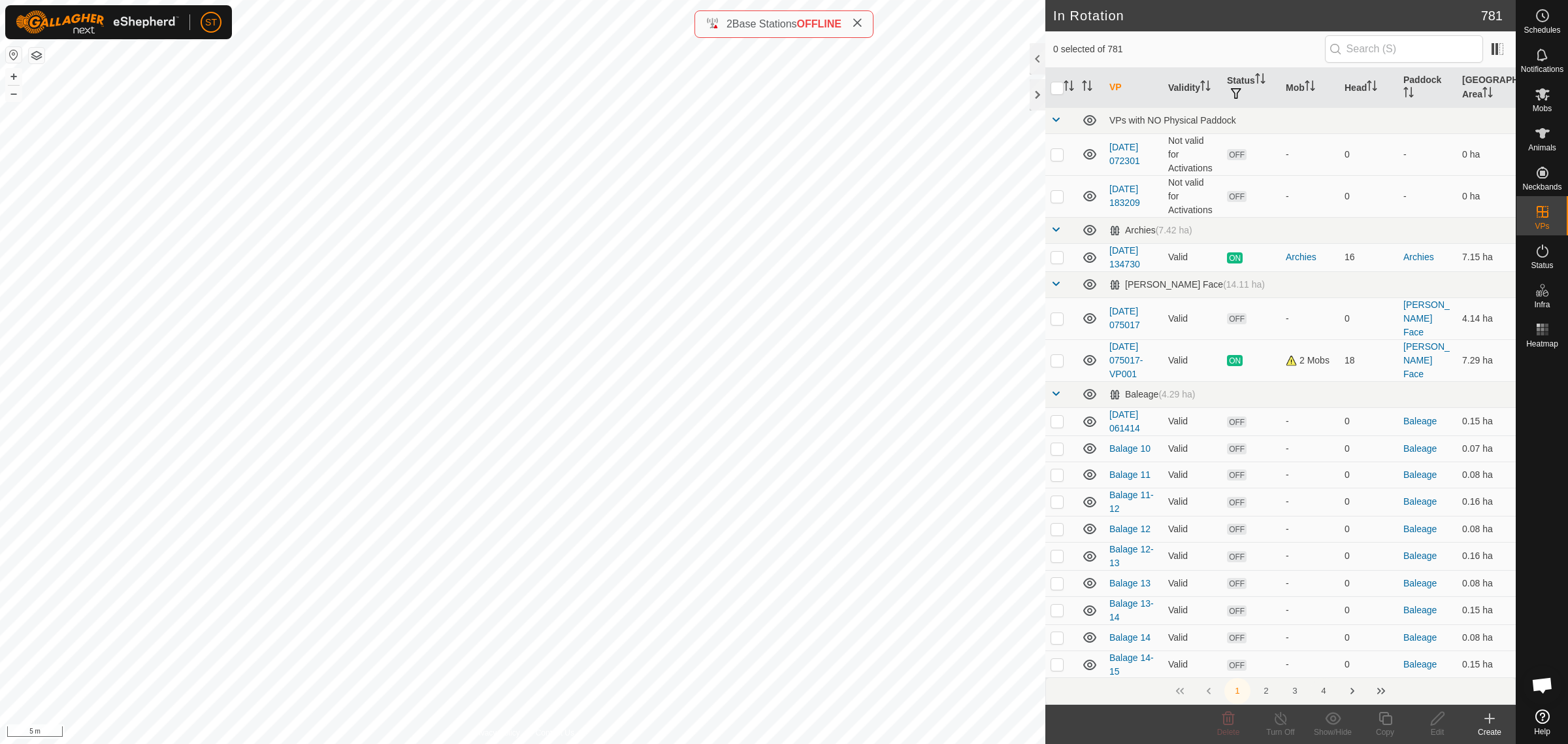
click at [1325, 689] on button "4" at bounding box center [1324, 691] width 27 height 27
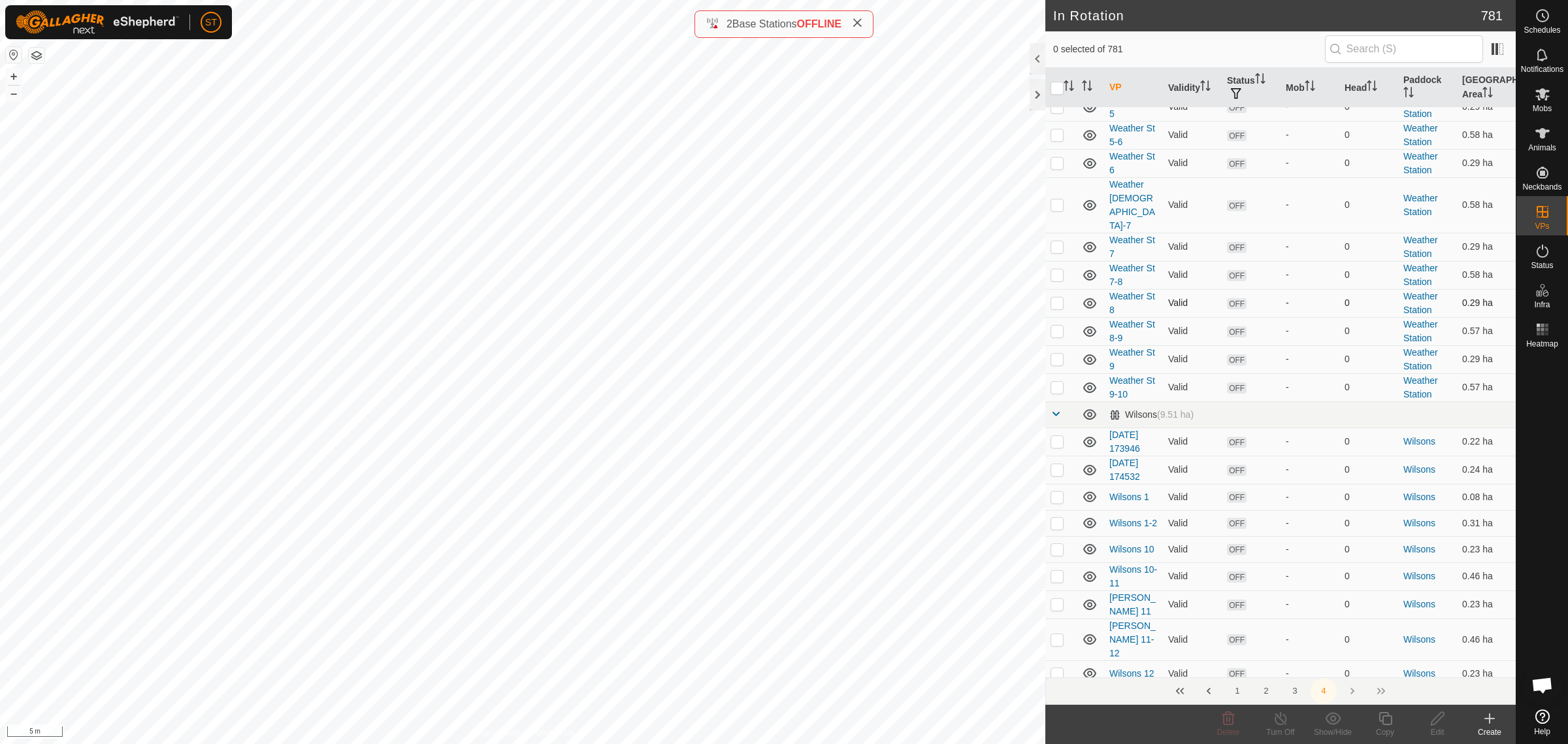
scroll to position [2615, 0]
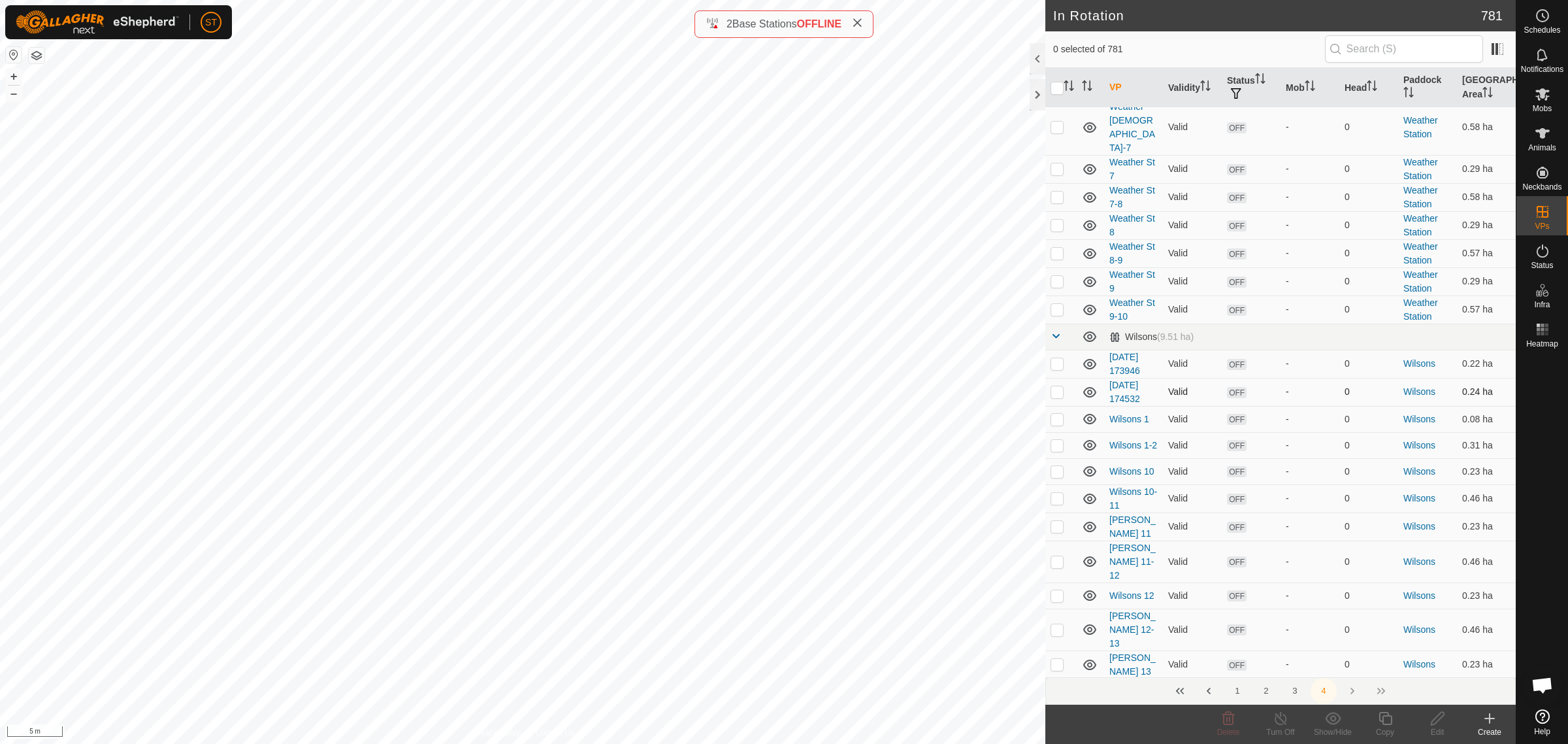
drag, startPoint x: 1053, startPoint y: 377, endPoint x: 1073, endPoint y: 381, distance: 20.4
click at [1053, 386] on p-checkbox at bounding box center [1057, 391] width 13 height 10
checkbox input "true"
click at [1436, 717] on icon at bounding box center [1438, 718] width 16 height 16
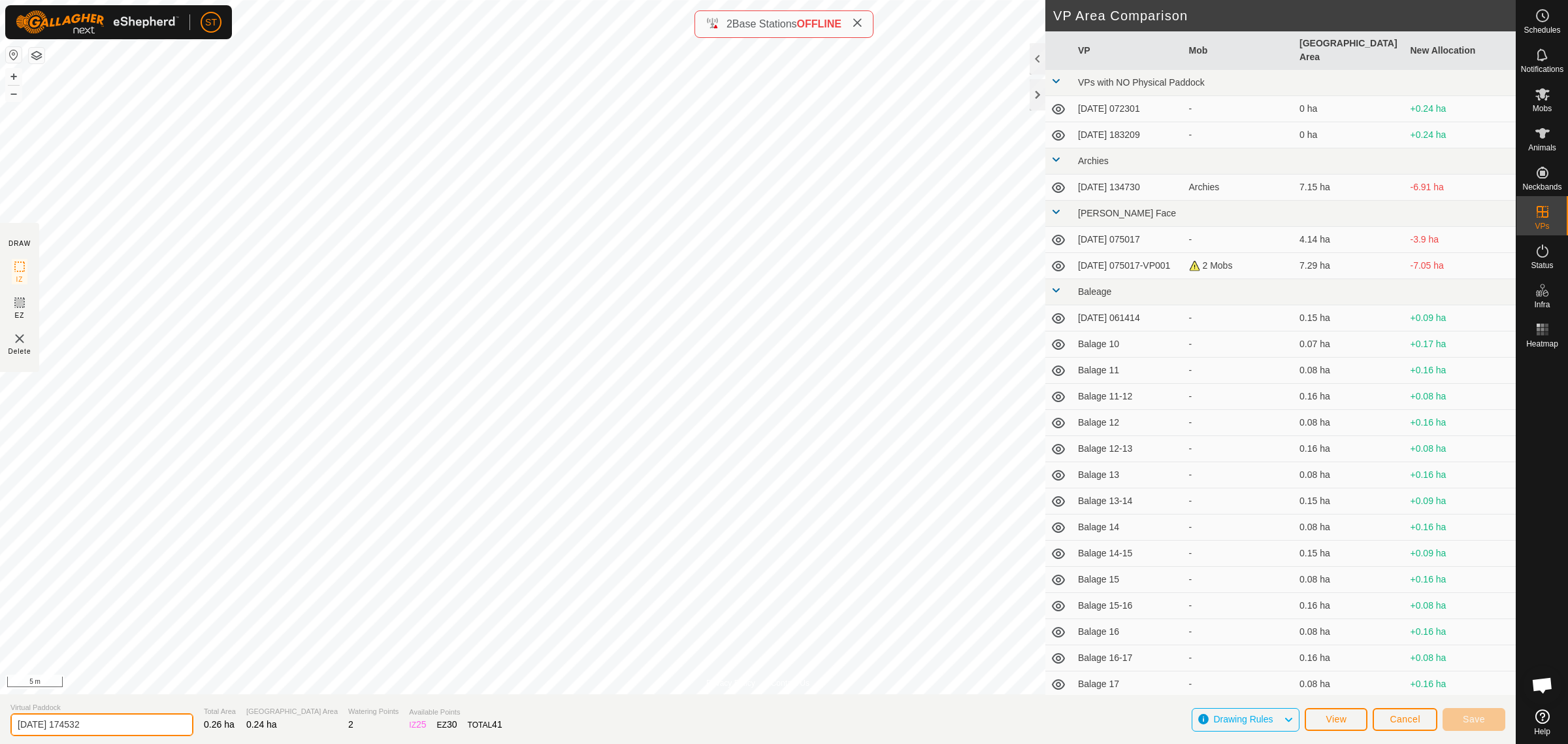
drag, startPoint x: 111, startPoint y: 721, endPoint x: -125, endPoint y: 719, distance: 236.0
click at [0, 719] on html "ST Schedules Notifications Mobs Animals Neckbands VPs Status Infra Heatmap Help…" at bounding box center [784, 372] width 1568 height 744
paste input "Wilsons"
type input "Wilsons 41"
click at [1485, 713] on button "Save" at bounding box center [1474, 719] width 63 height 23
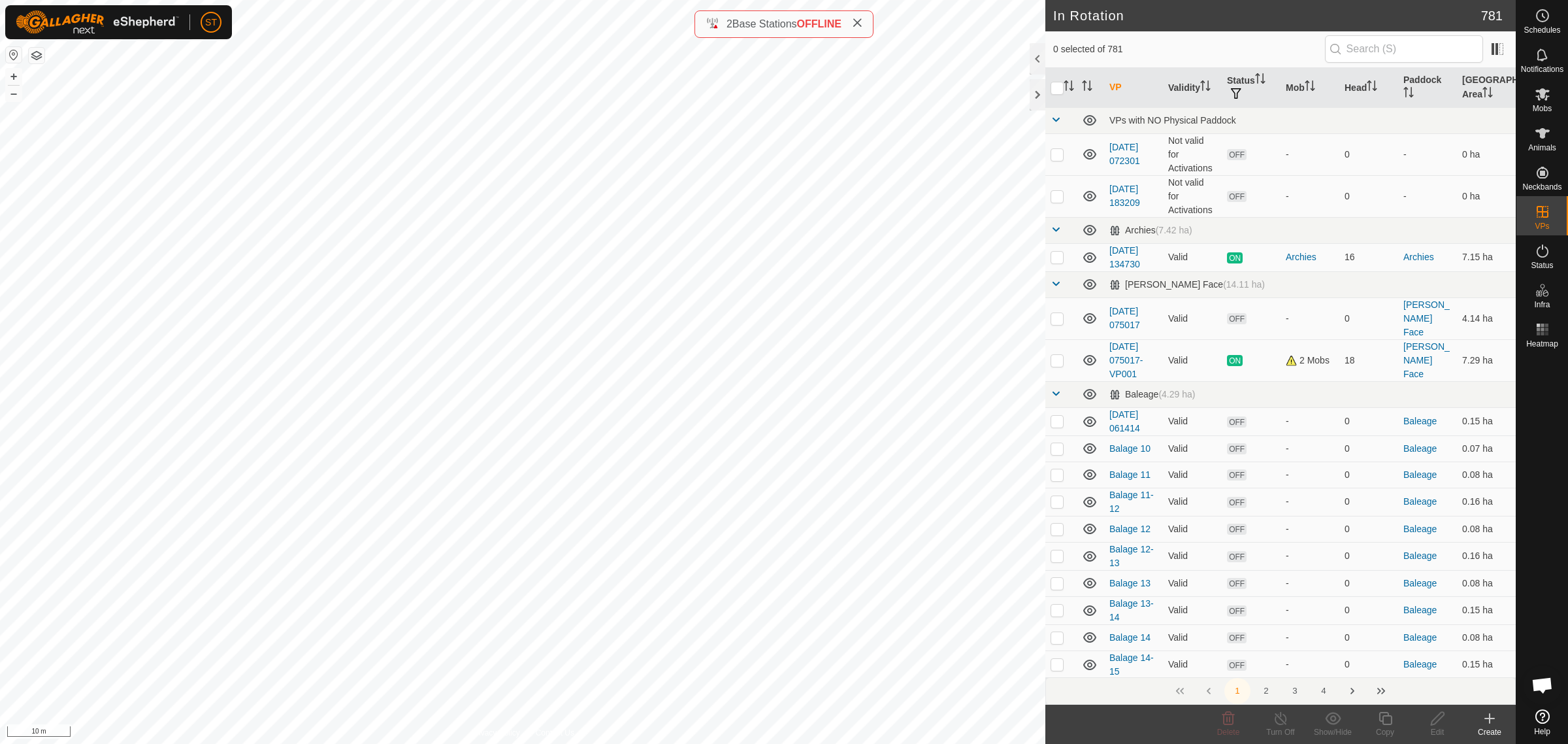
click at [1495, 723] on icon at bounding box center [1490, 718] width 16 height 16
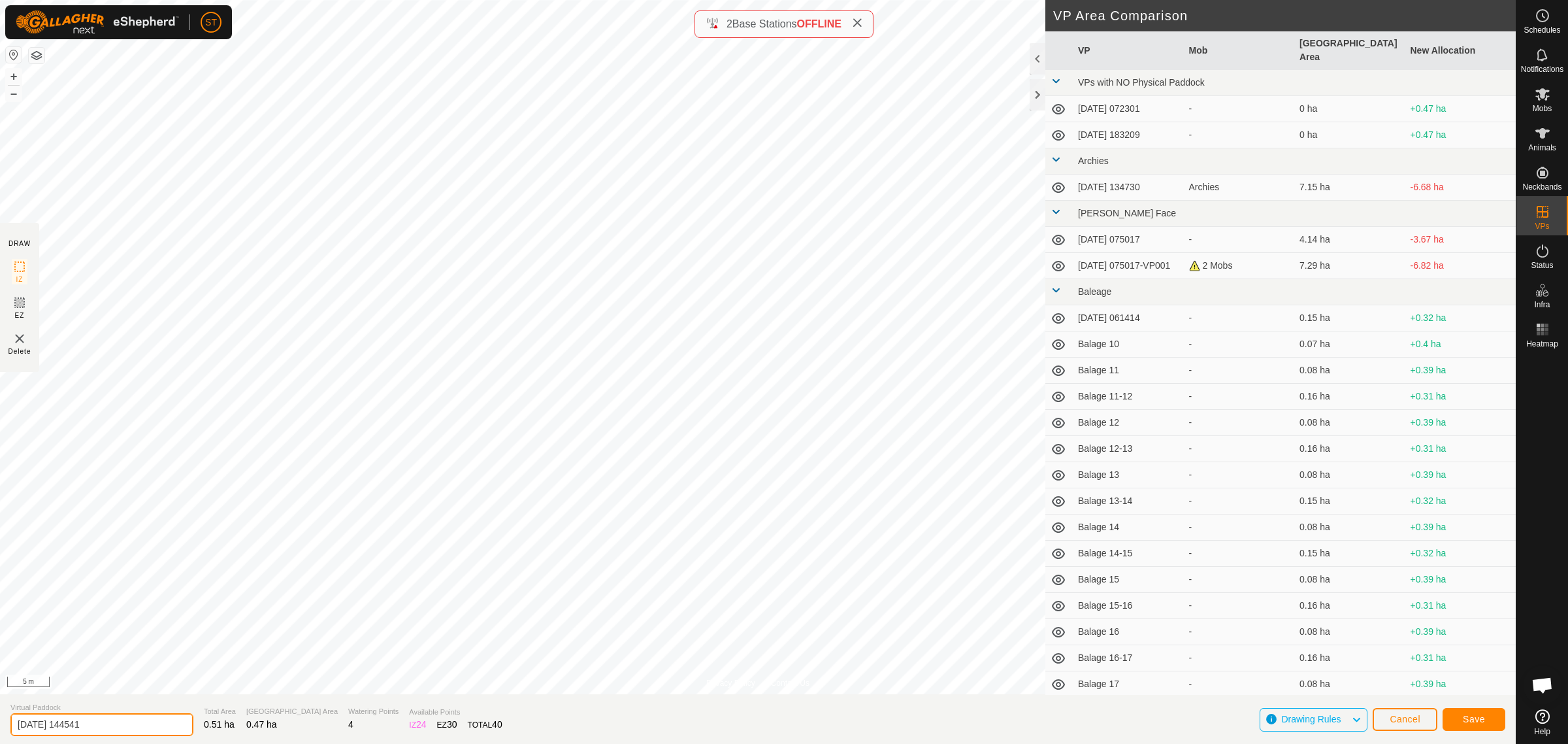
drag, startPoint x: 85, startPoint y: 717, endPoint x: -122, endPoint y: 719, distance: 207.0
click at [0, 719] on html "ST Schedules Notifications Mobs Animals Neckbands VPs Status Infra Heatmap Help…" at bounding box center [784, 372] width 1568 height 744
drag, startPoint x: -14, startPoint y: 710, endPoint x: -146, endPoint y: 709, distance: 132.0
click at [0, 709] on html "ST Schedules Notifications Mobs Animals Neckbands VPs Status Infra Heatmap Help…" at bounding box center [784, 372] width 1568 height 744
paste input "Wilsons 32"
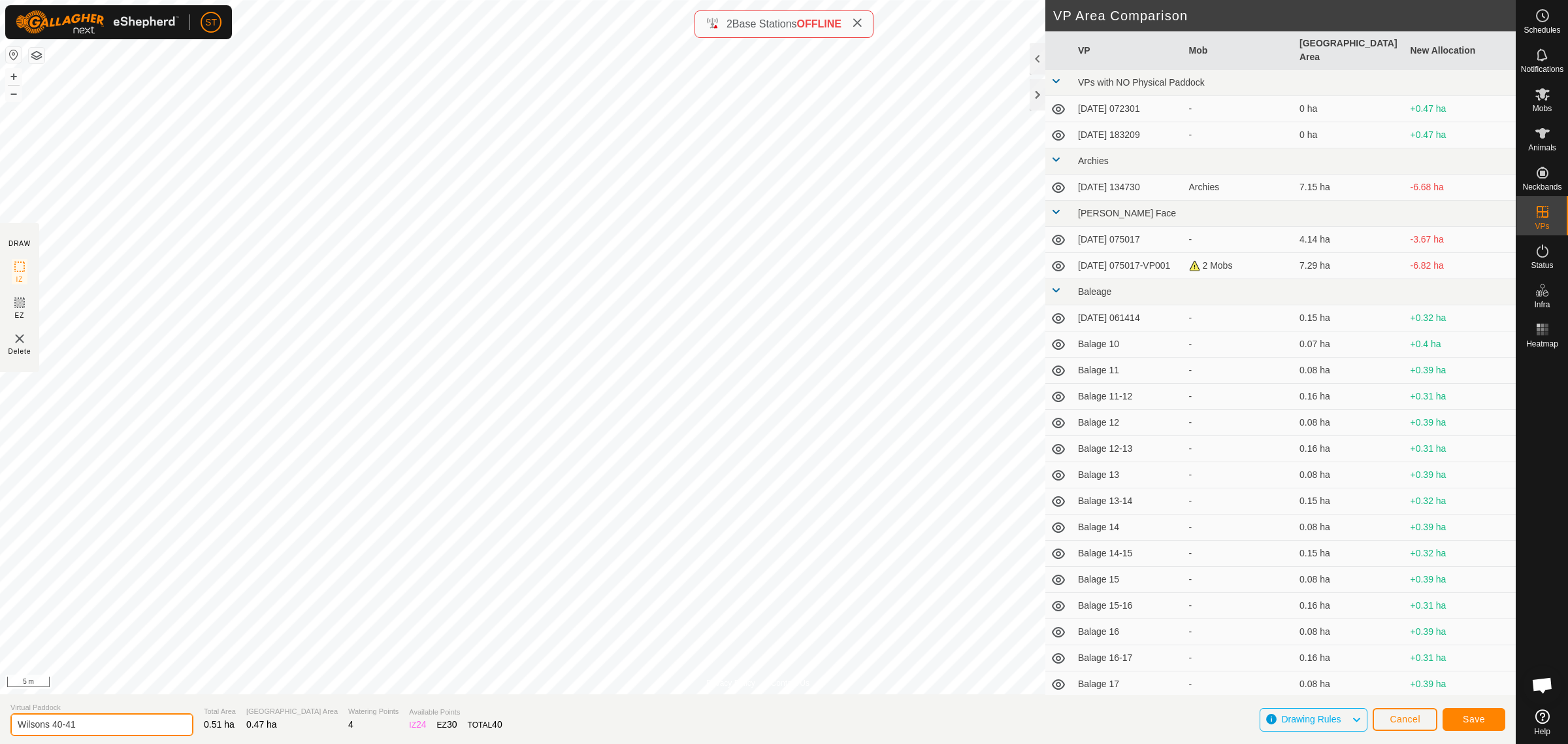
type input "Wilsons 40-41"
click at [1491, 730] on button "Save" at bounding box center [1474, 719] width 63 height 23
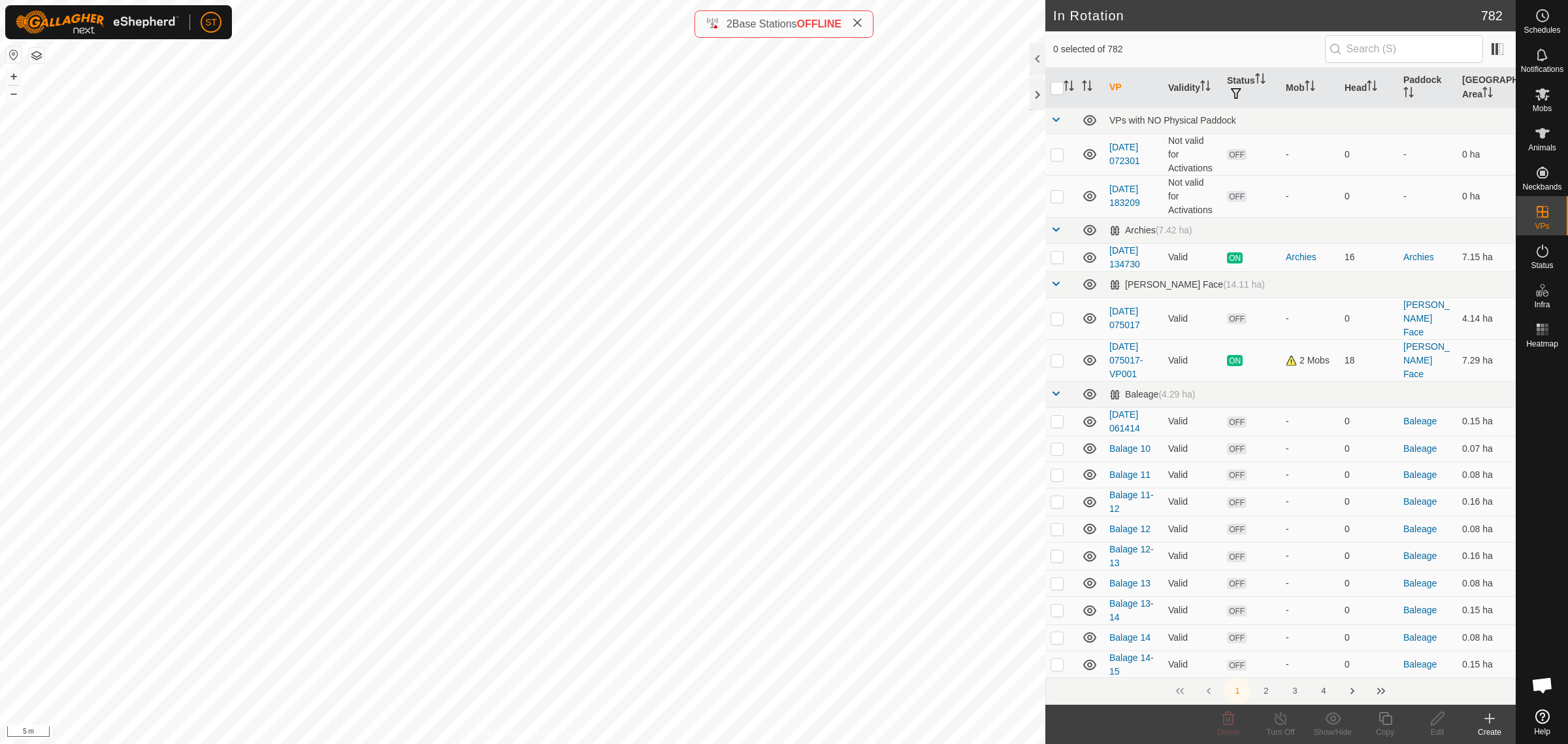
click at [1320, 686] on button "4" at bounding box center [1324, 691] width 27 height 27
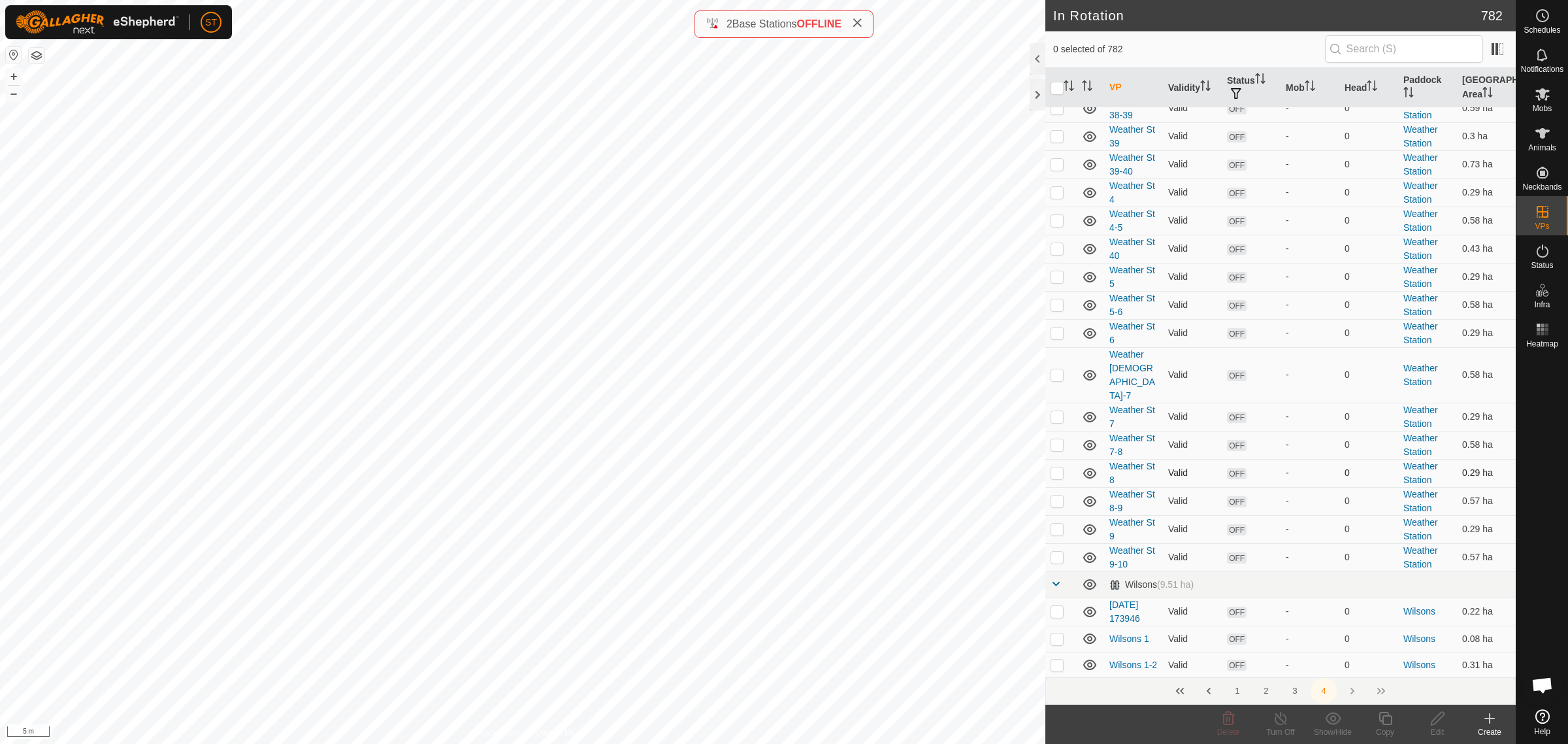
scroll to position [2370, 0]
click at [1057, 603] on p-checkbox at bounding box center [1057, 608] width 13 height 10
checkbox input "true"
click at [1439, 720] on icon at bounding box center [1438, 718] width 13 height 13
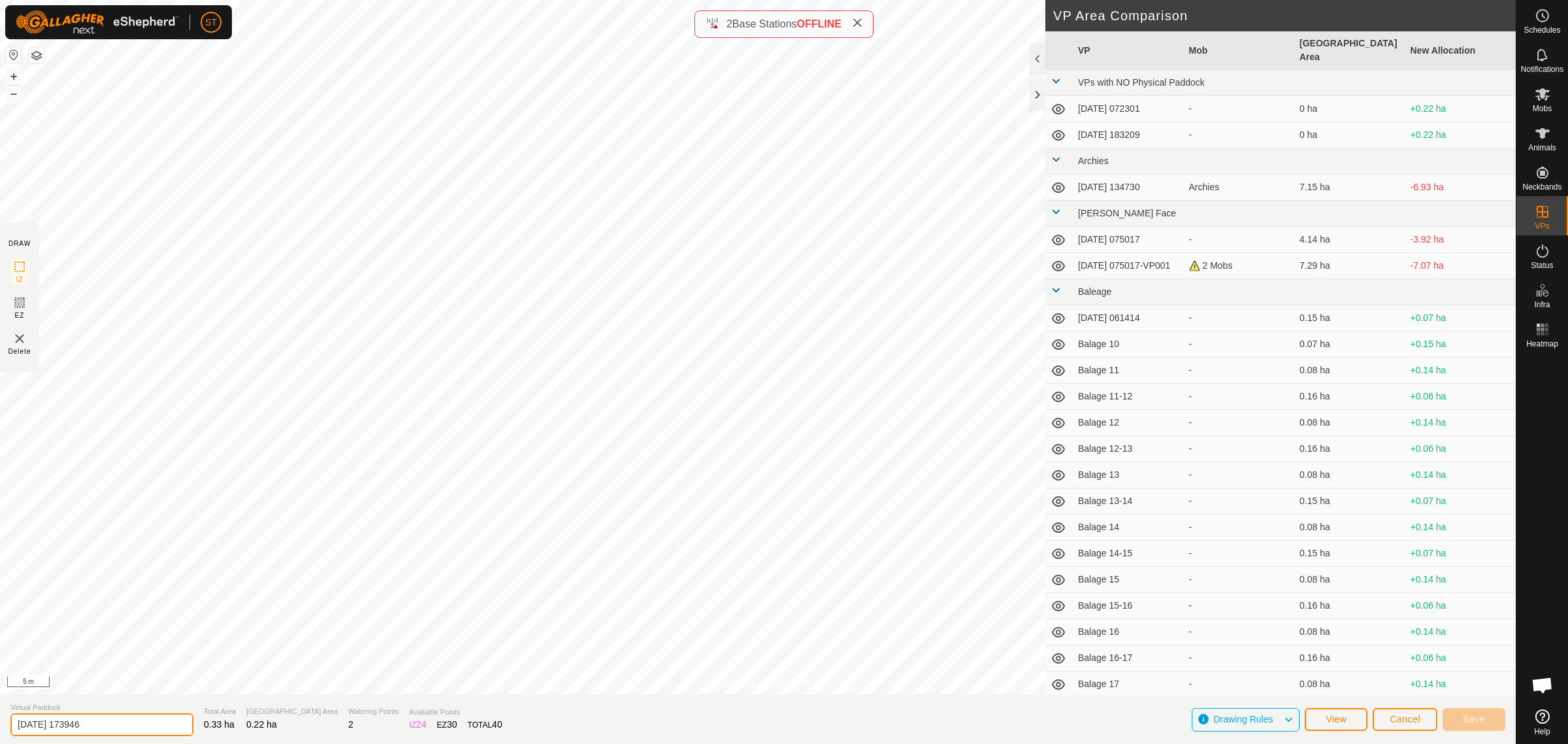
drag, startPoint x: 112, startPoint y: 721, endPoint x: -155, endPoint y: 723, distance: 267.0
click at [0, 723] on html "ST Schedules Notifications Mobs Animals Neckbands VPs Status Infra Heatmap Help…" at bounding box center [784, 372] width 1568 height 744
paste input "Wilsons 32"
type input "Wilsons 42"
click at [1463, 711] on button "Save" at bounding box center [1474, 719] width 63 height 23
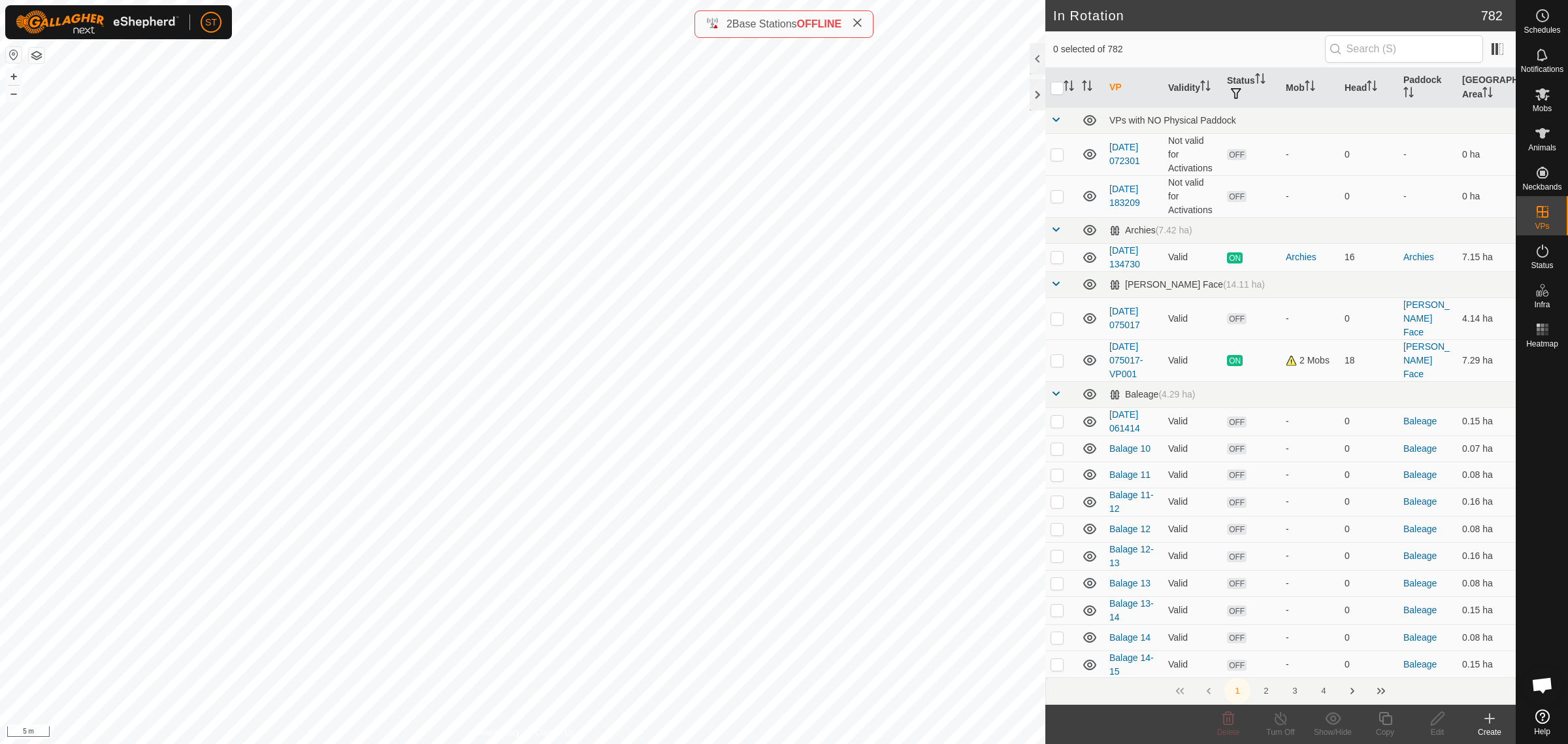
click at [1495, 726] on div "Create" at bounding box center [1489, 732] width 52 height 12
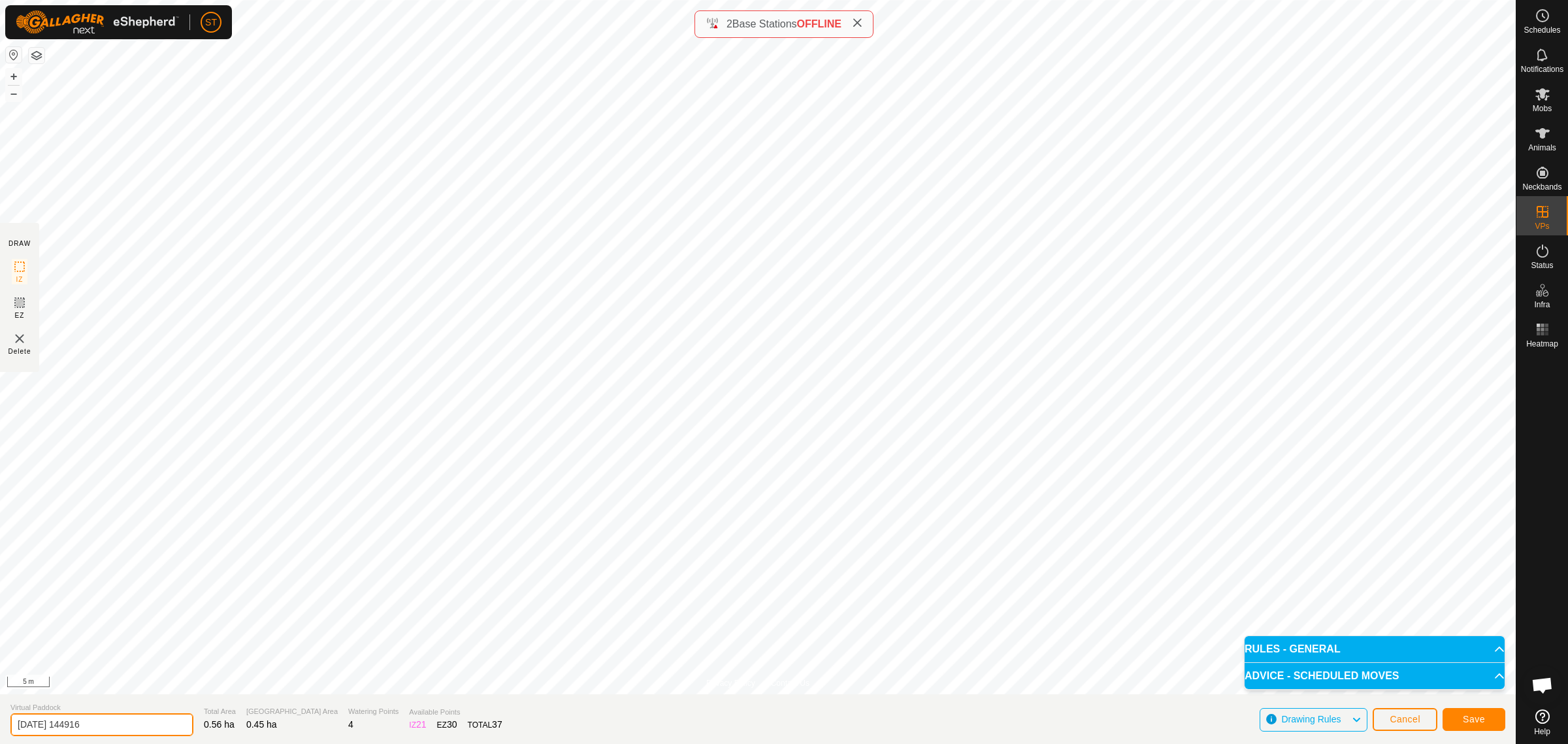
drag, startPoint x: 58, startPoint y: 724, endPoint x: -48, endPoint y: 723, distance: 106.0
click at [0, 723] on html "ST Schedules Notifications Mobs Animals Neckbands VPs Status Infra Heatmap Help…" at bounding box center [784, 372] width 1568 height 744
paste input "Wilsons 32"
type input "Wilsons 41-42"
click at [1469, 720] on span "Save" at bounding box center [1475, 718] width 23 height 10
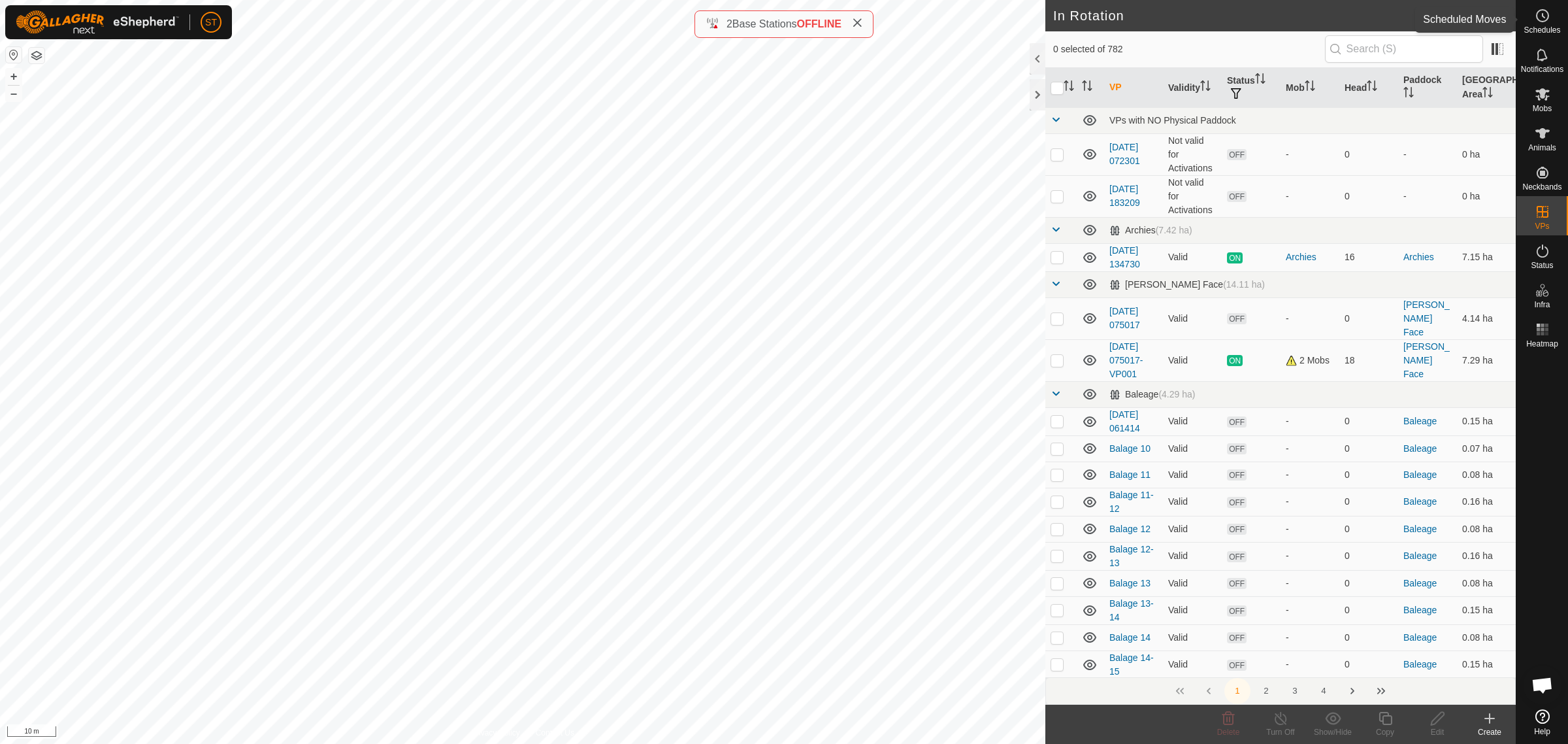
click at [1546, 18] on icon at bounding box center [1543, 16] width 16 height 16
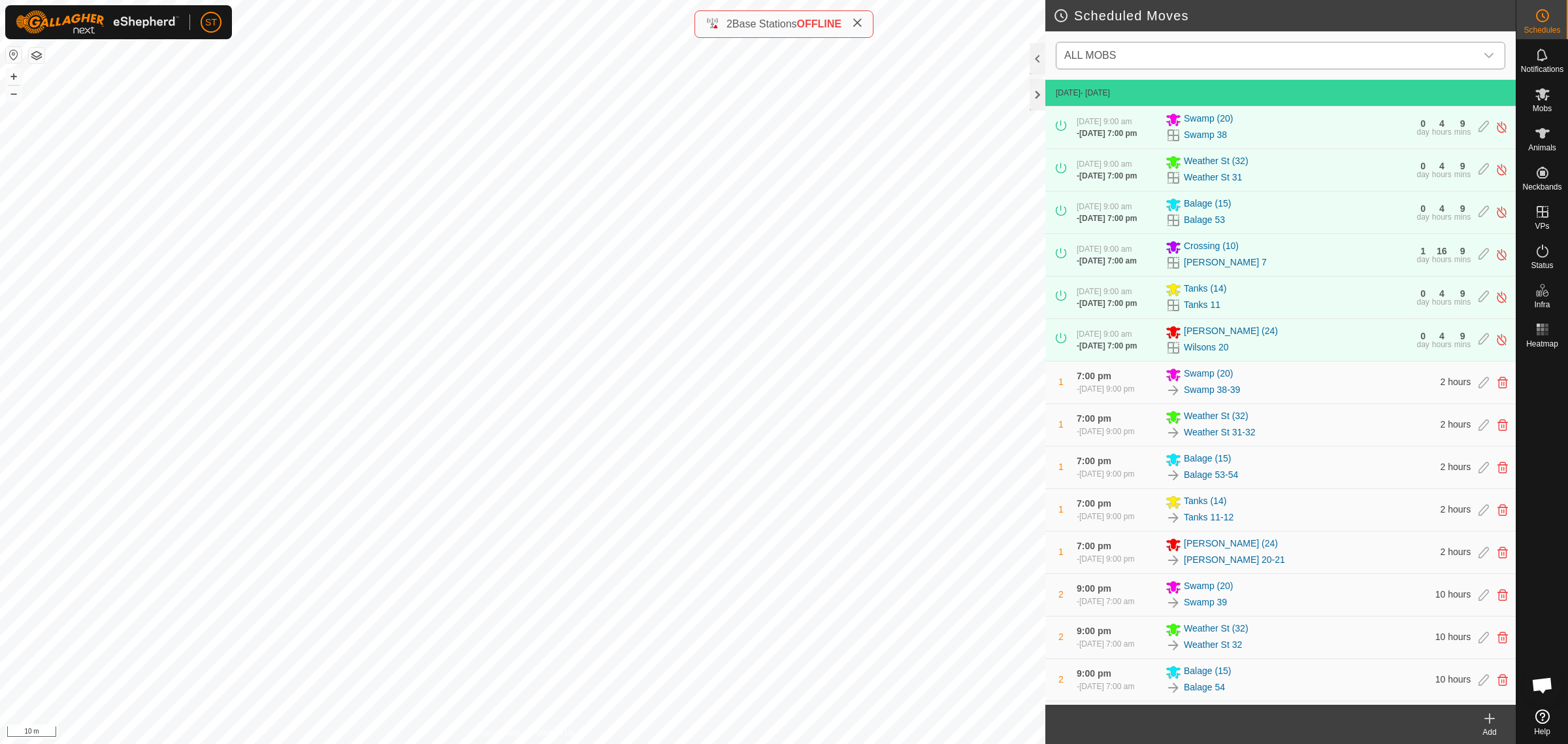
click at [1487, 54] on icon "dropdown trigger" at bounding box center [1488, 55] width 9 height 6
click at [1490, 726] on div "Add" at bounding box center [1489, 732] width 52 height 12
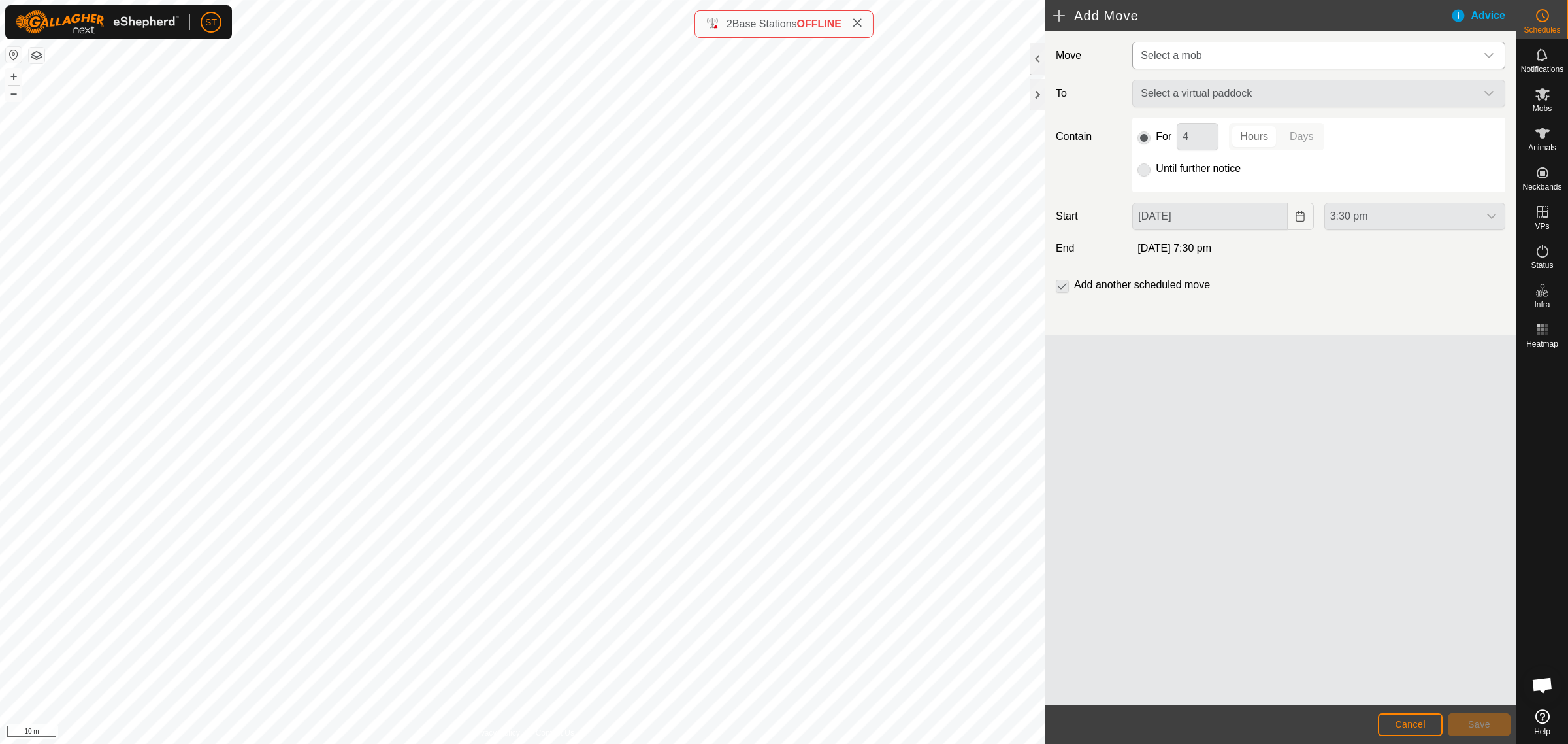
click at [1491, 51] on icon "dropdown trigger" at bounding box center [1489, 55] width 10 height 10
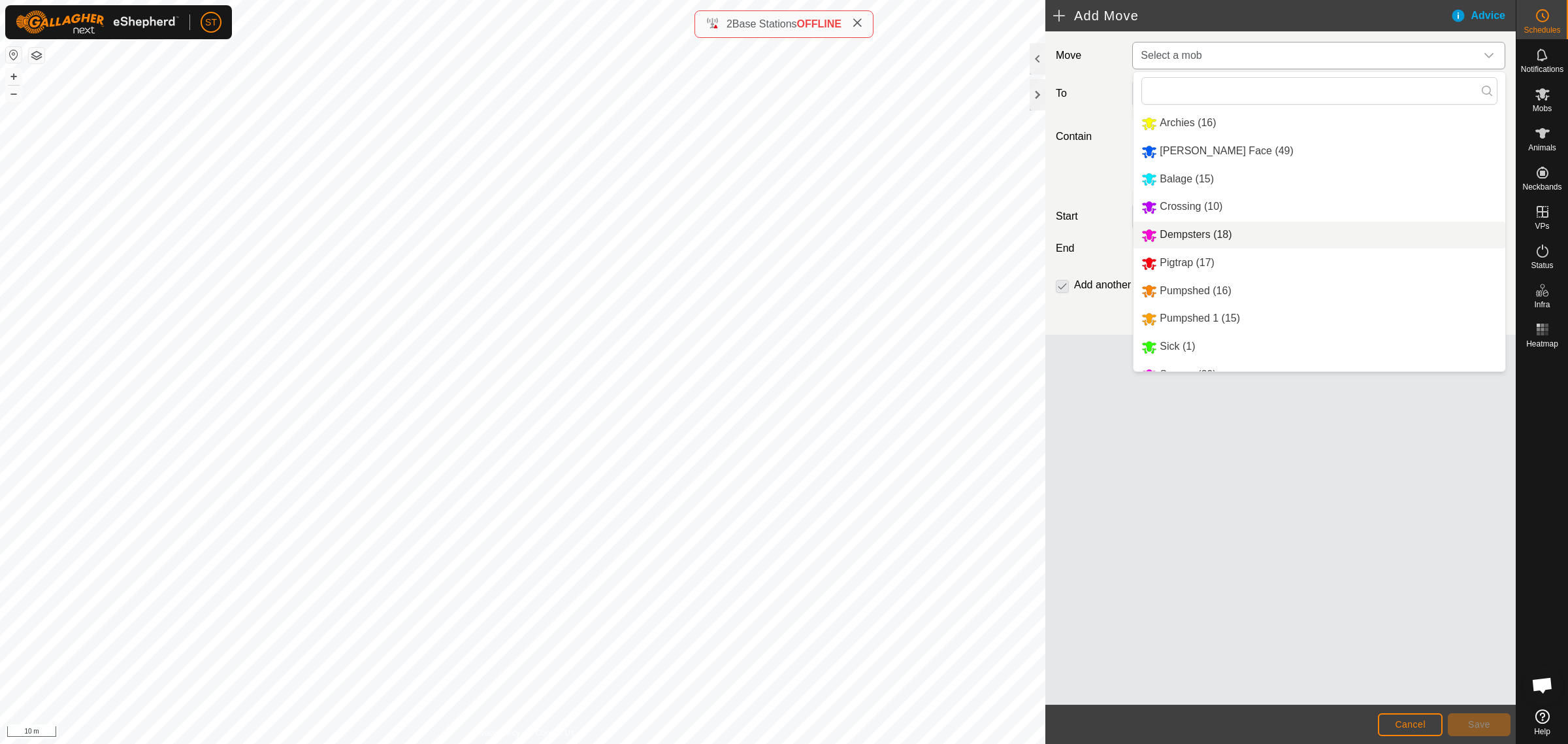
scroll to position [105, 0]
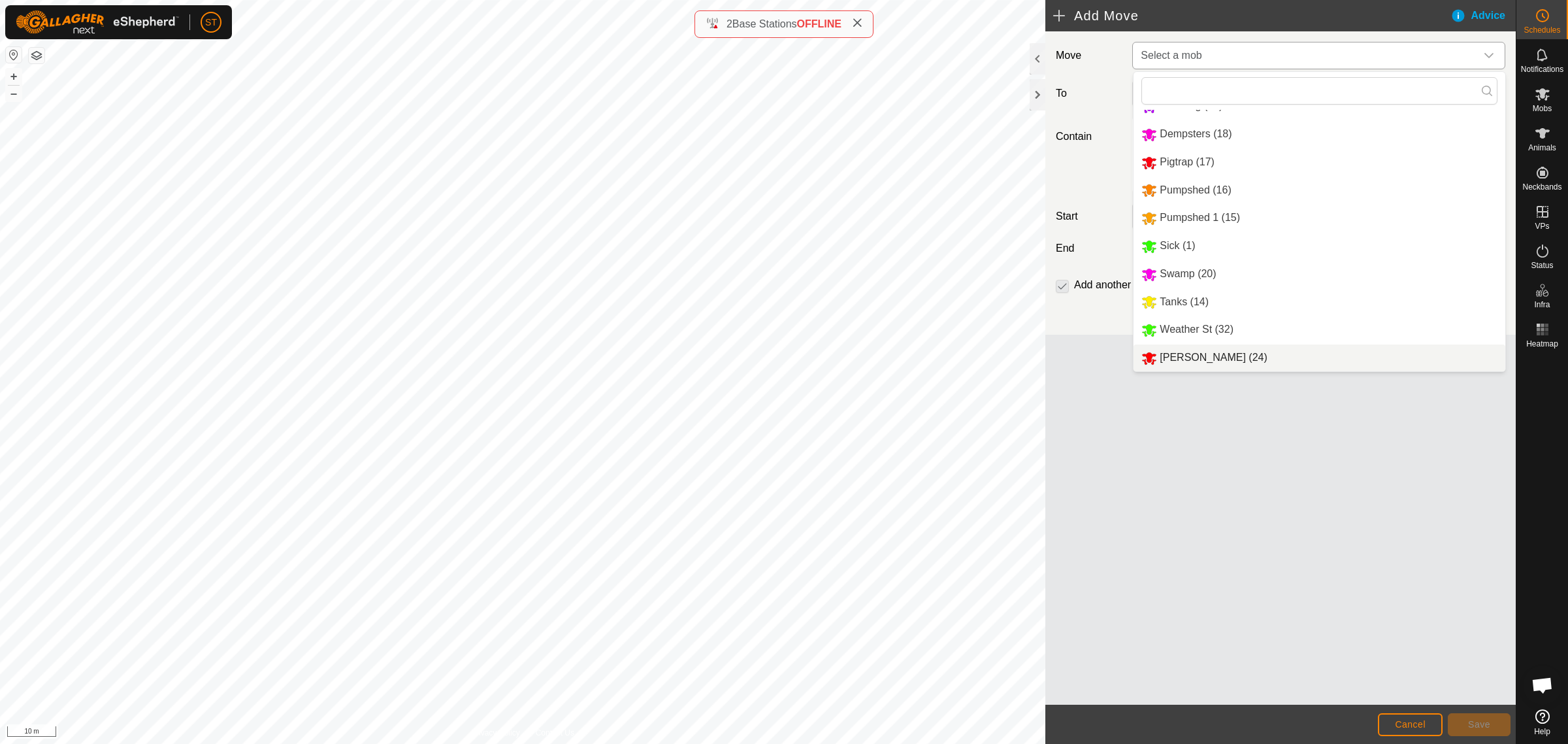
click at [1184, 354] on li "[PERSON_NAME] (24)" at bounding box center [1320, 357] width 371 height 27
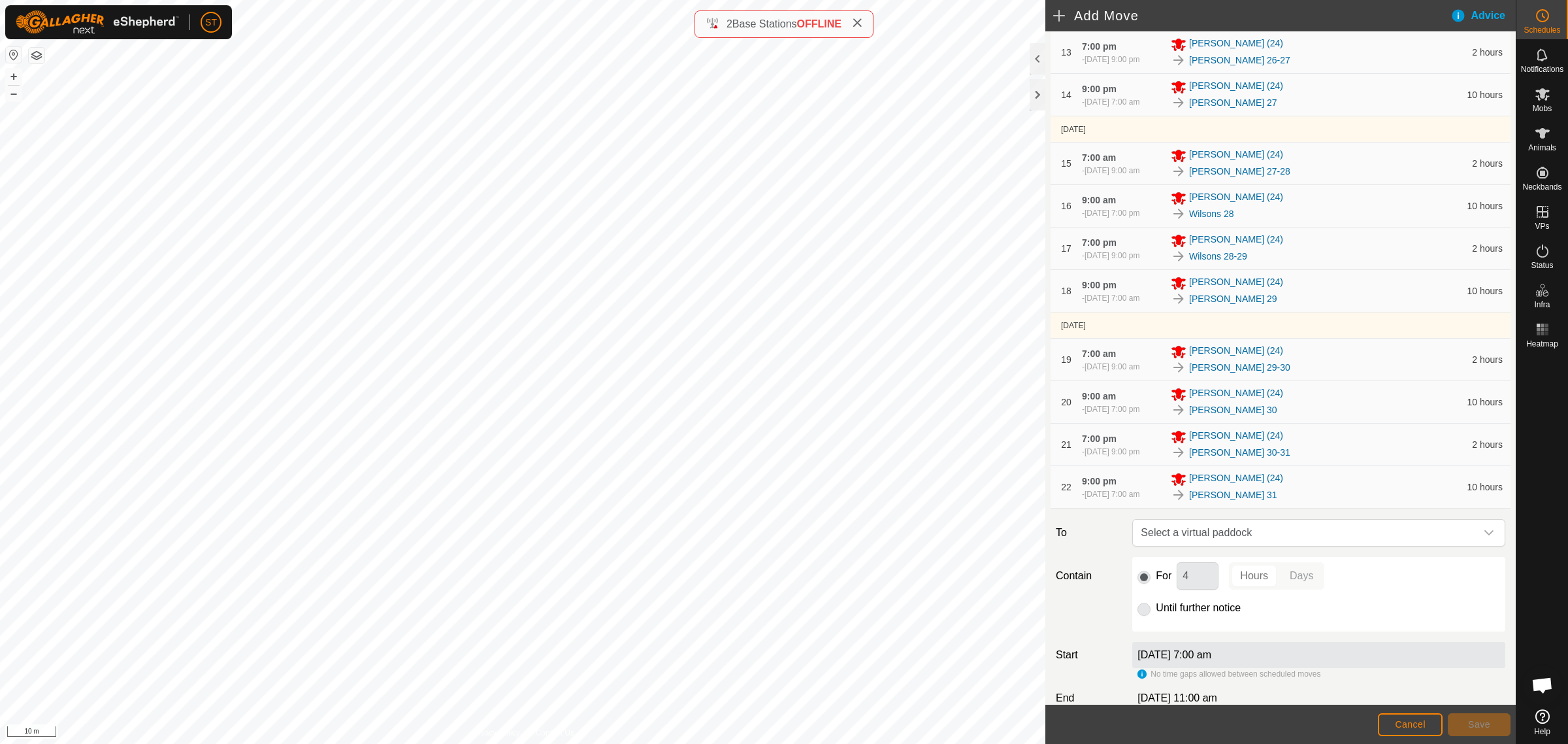
scroll to position [801, 0]
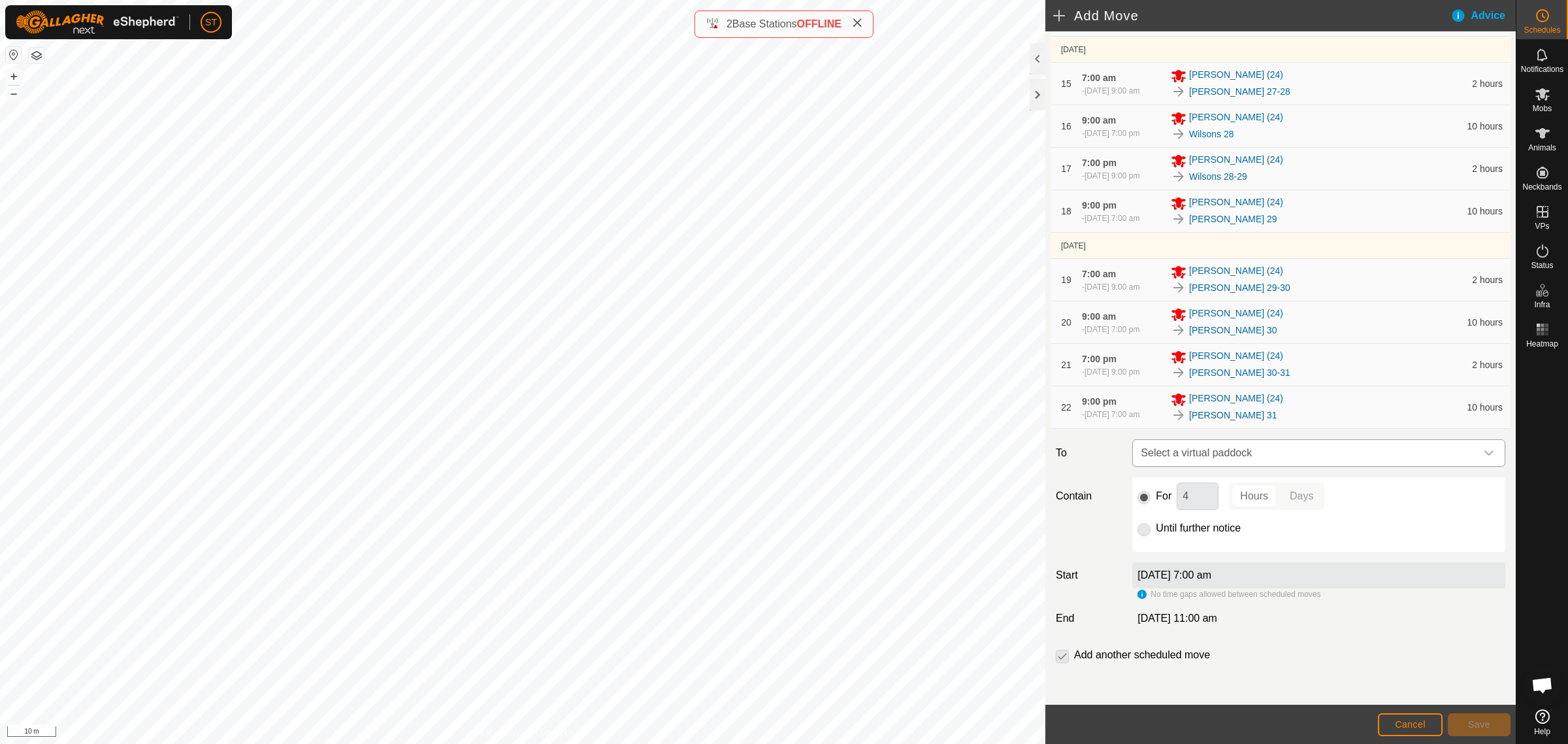
click at [1484, 449] on div "dropdown trigger" at bounding box center [1489, 453] width 27 height 27
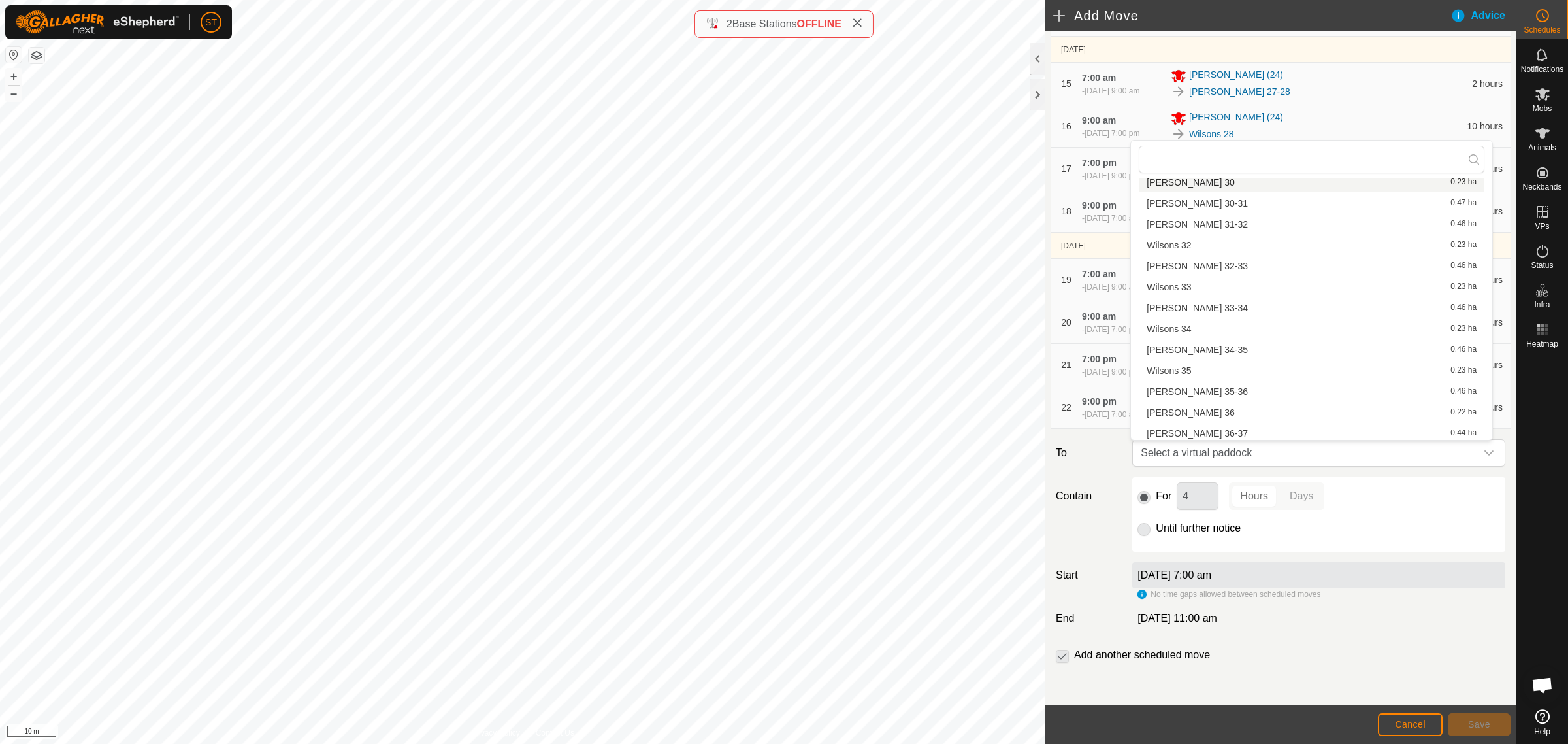
scroll to position [916, 0]
click at [1210, 302] on li "[PERSON_NAME] 31-32 0.46 ha" at bounding box center [1312, 306] width 346 height 19
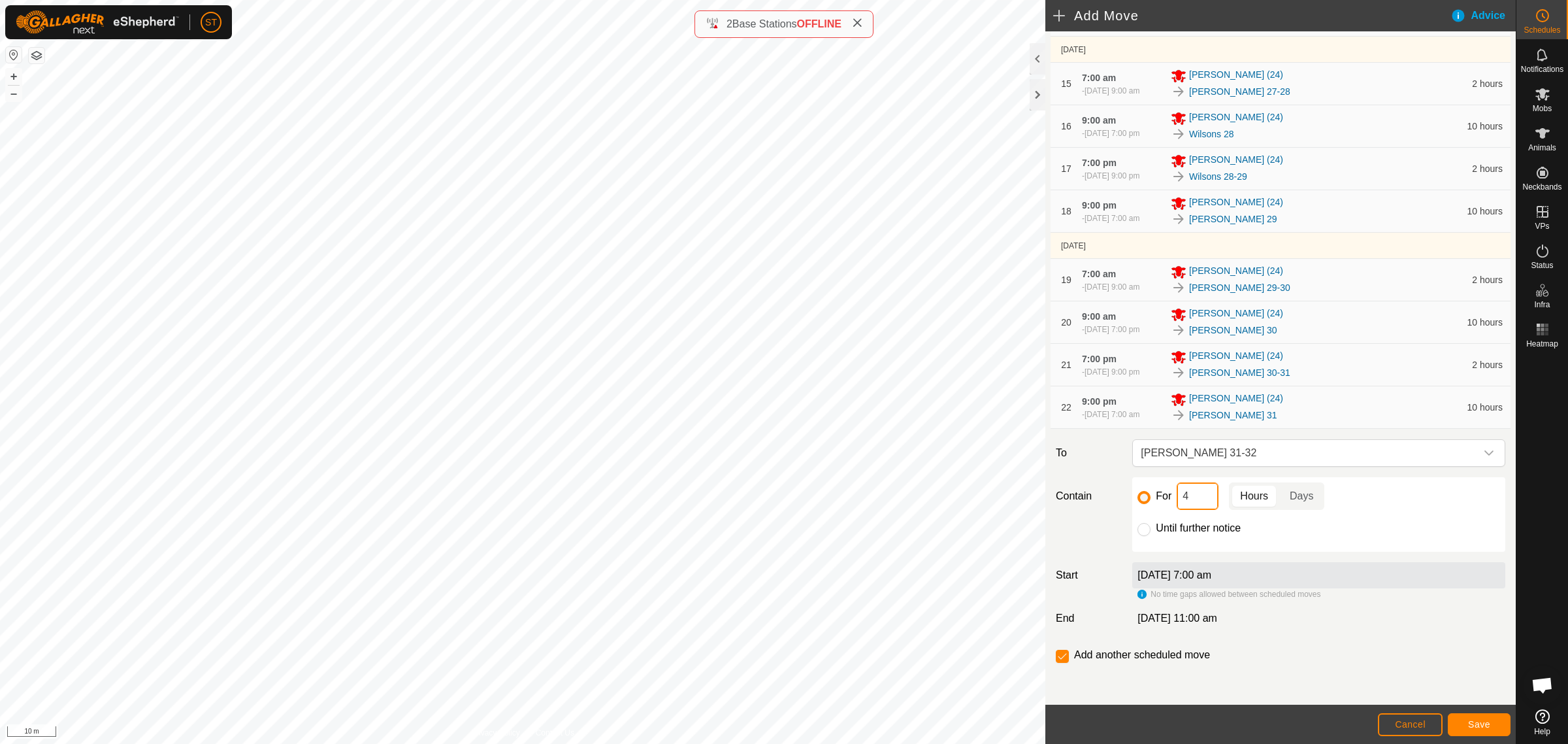
drag, startPoint x: 1192, startPoint y: 497, endPoint x: 1167, endPoint y: 497, distance: 25.0
click at [1167, 497] on div "For 4 Hours Days" at bounding box center [1319, 496] width 363 height 27
click at [1474, 724] on span "Save" at bounding box center [1480, 724] width 23 height 10
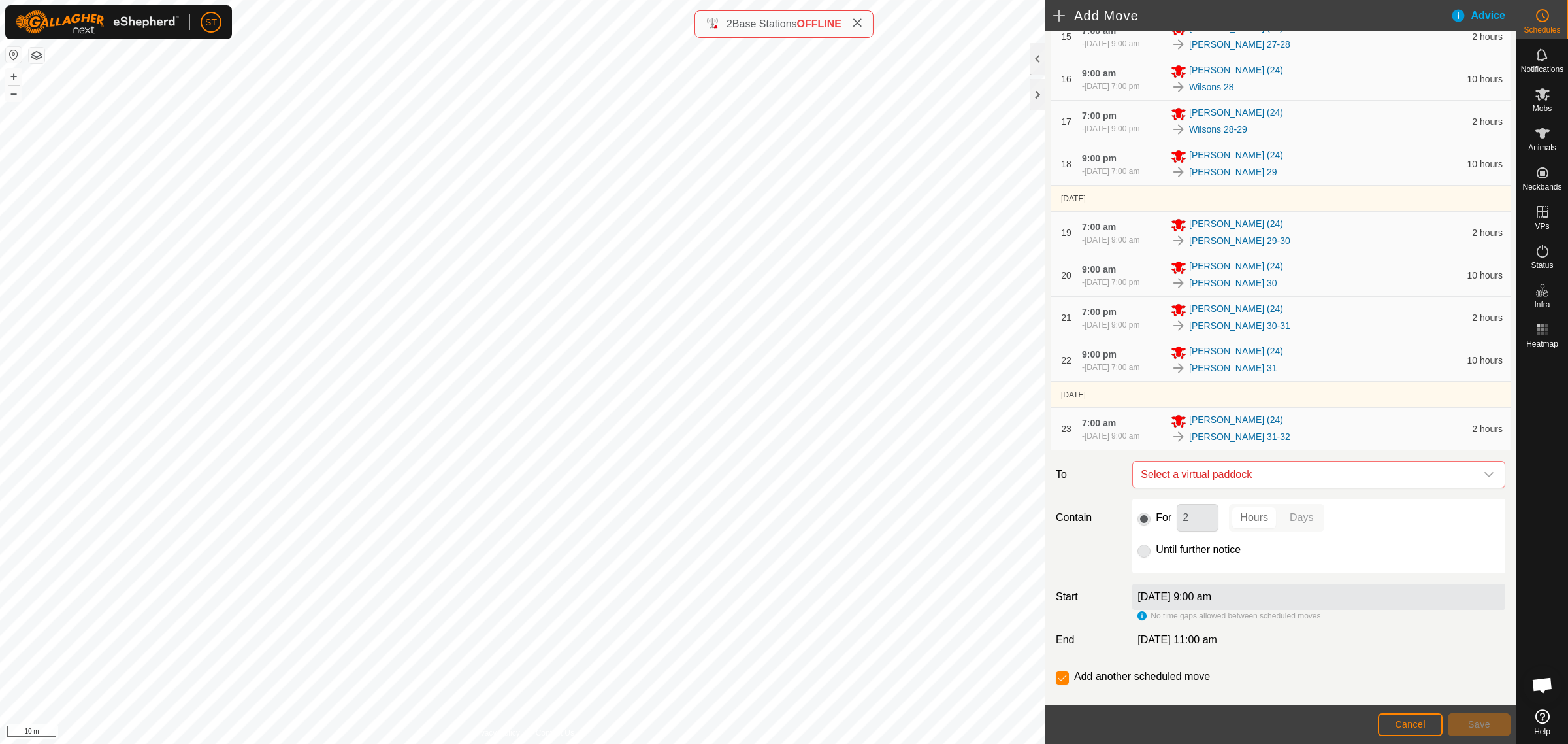
scroll to position [870, 0]
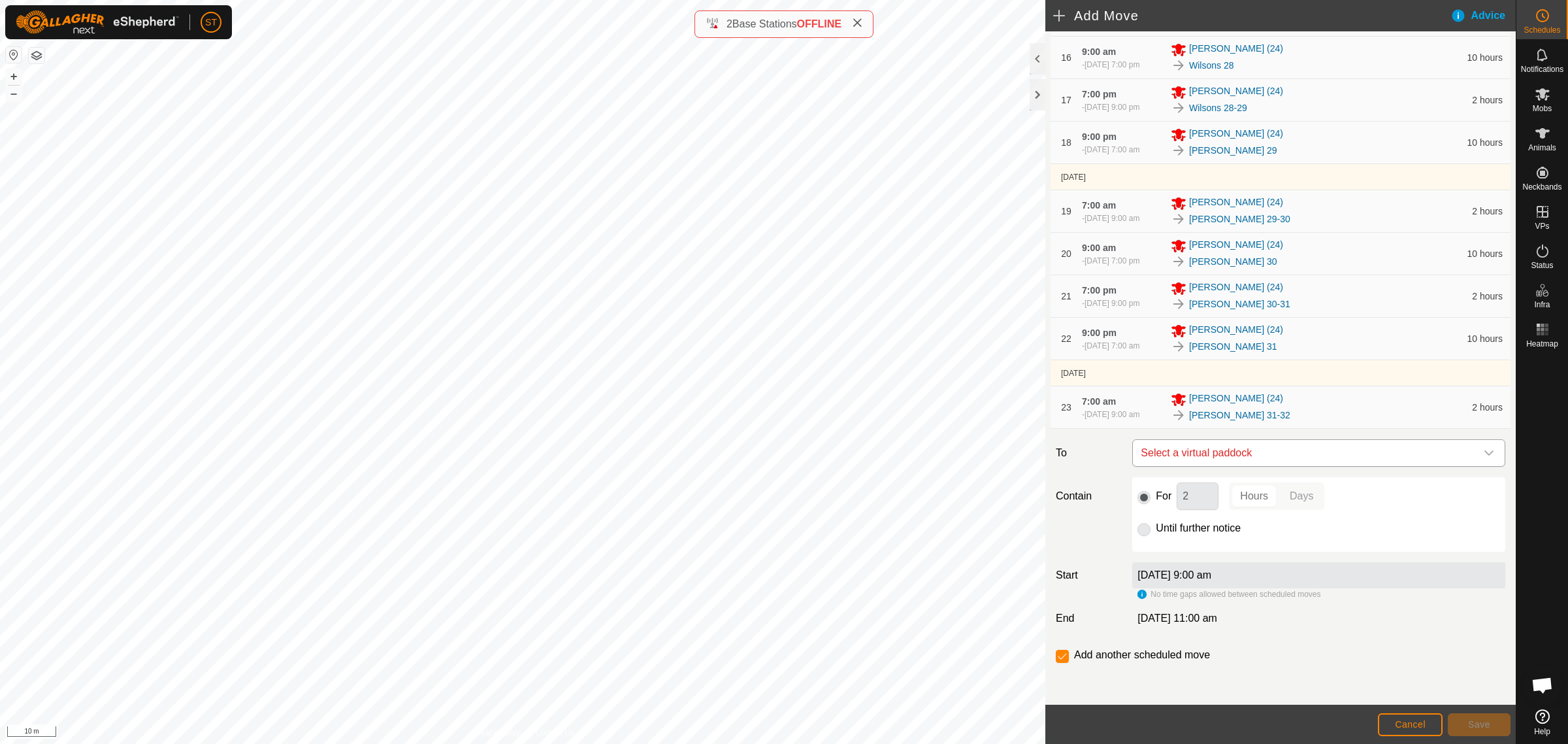
click at [1484, 455] on icon "dropdown trigger" at bounding box center [1489, 453] width 10 height 10
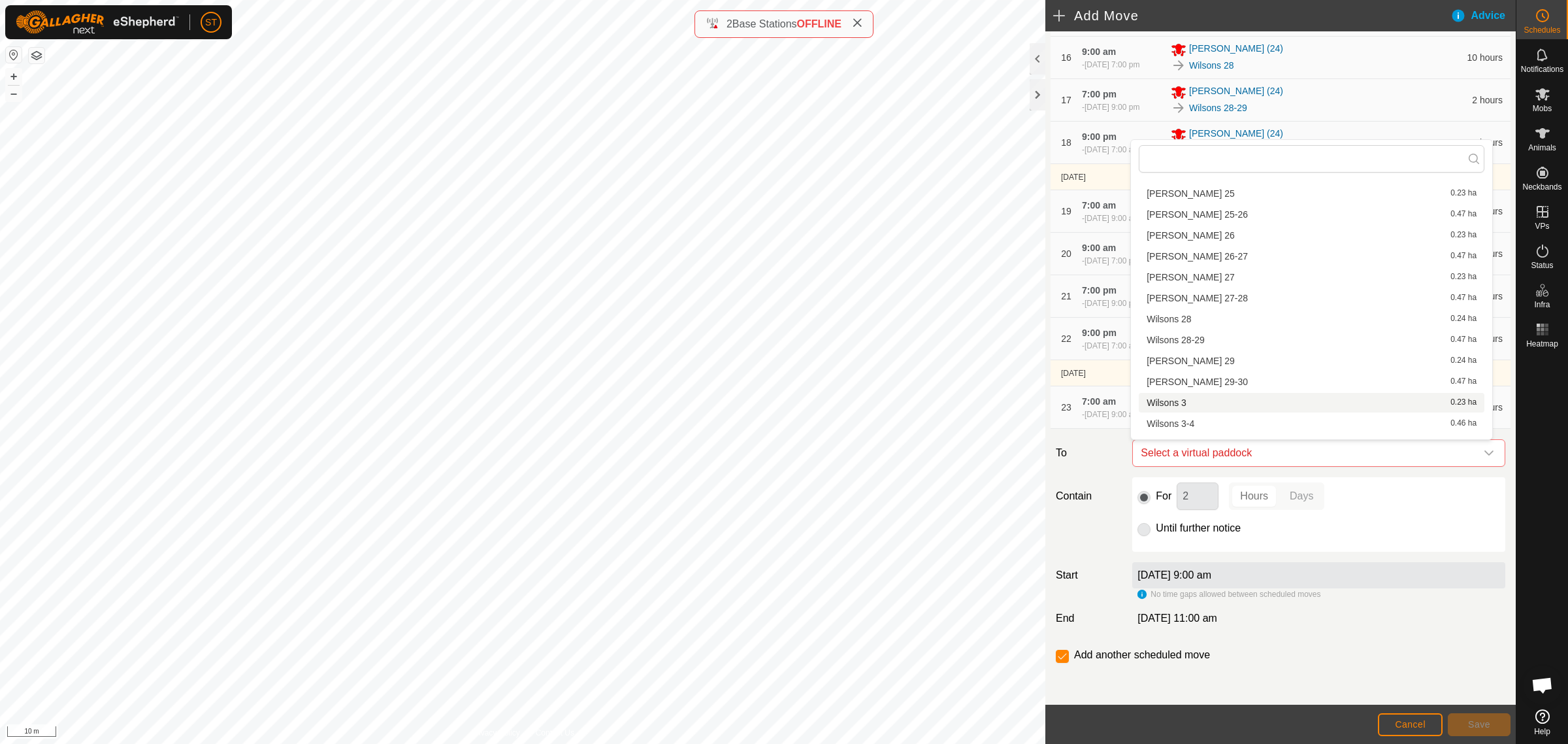
scroll to position [898, 0]
click at [1184, 343] on li "[PERSON_NAME] 32 0.23 ha" at bounding box center [1312, 343] width 346 height 19
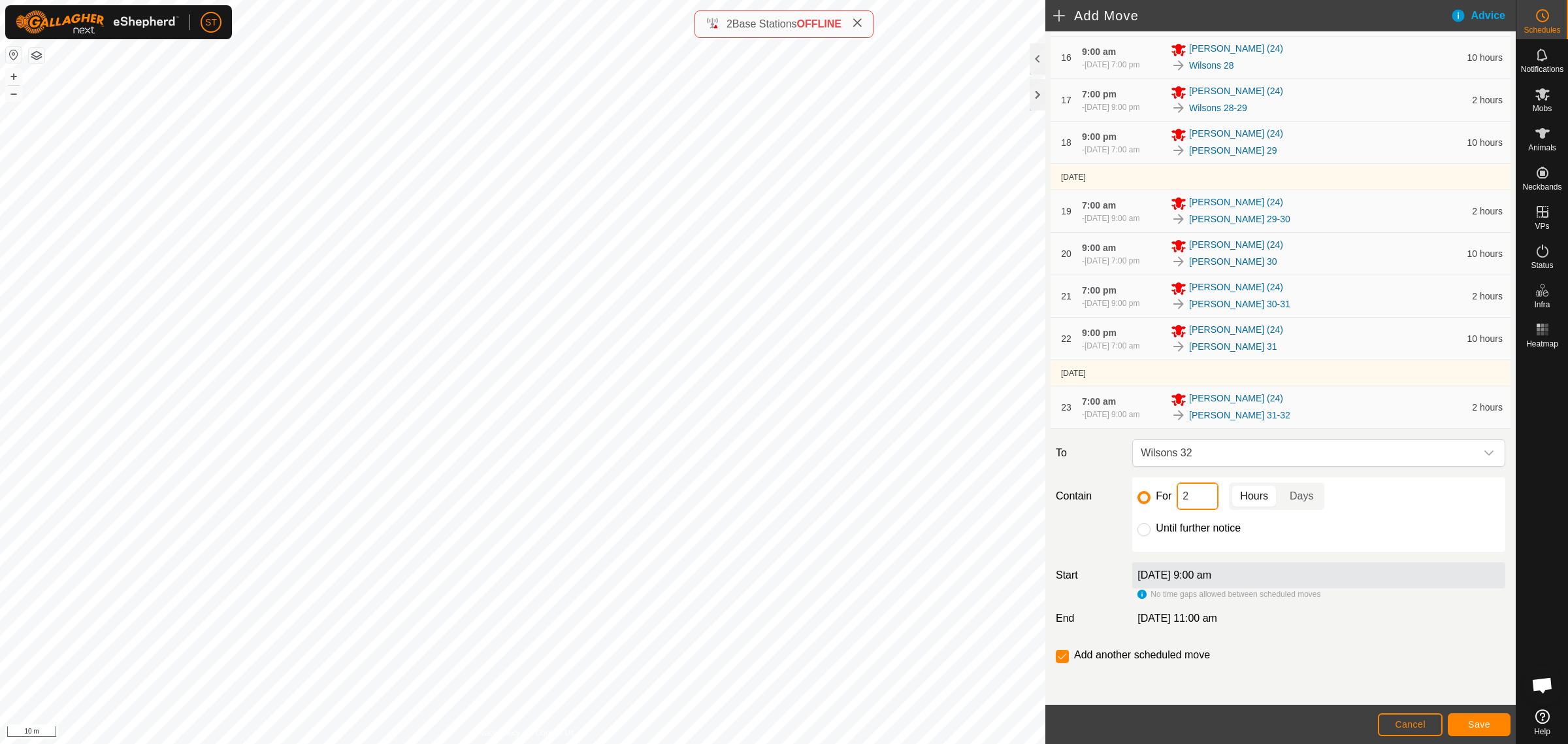
drag, startPoint x: 1194, startPoint y: 491, endPoint x: 1138, endPoint y: 487, distance: 56.1
click at [1145, 489] on div "For 2 Hours Days" at bounding box center [1319, 496] width 363 height 27
click at [1474, 722] on span "Save" at bounding box center [1480, 724] width 23 height 10
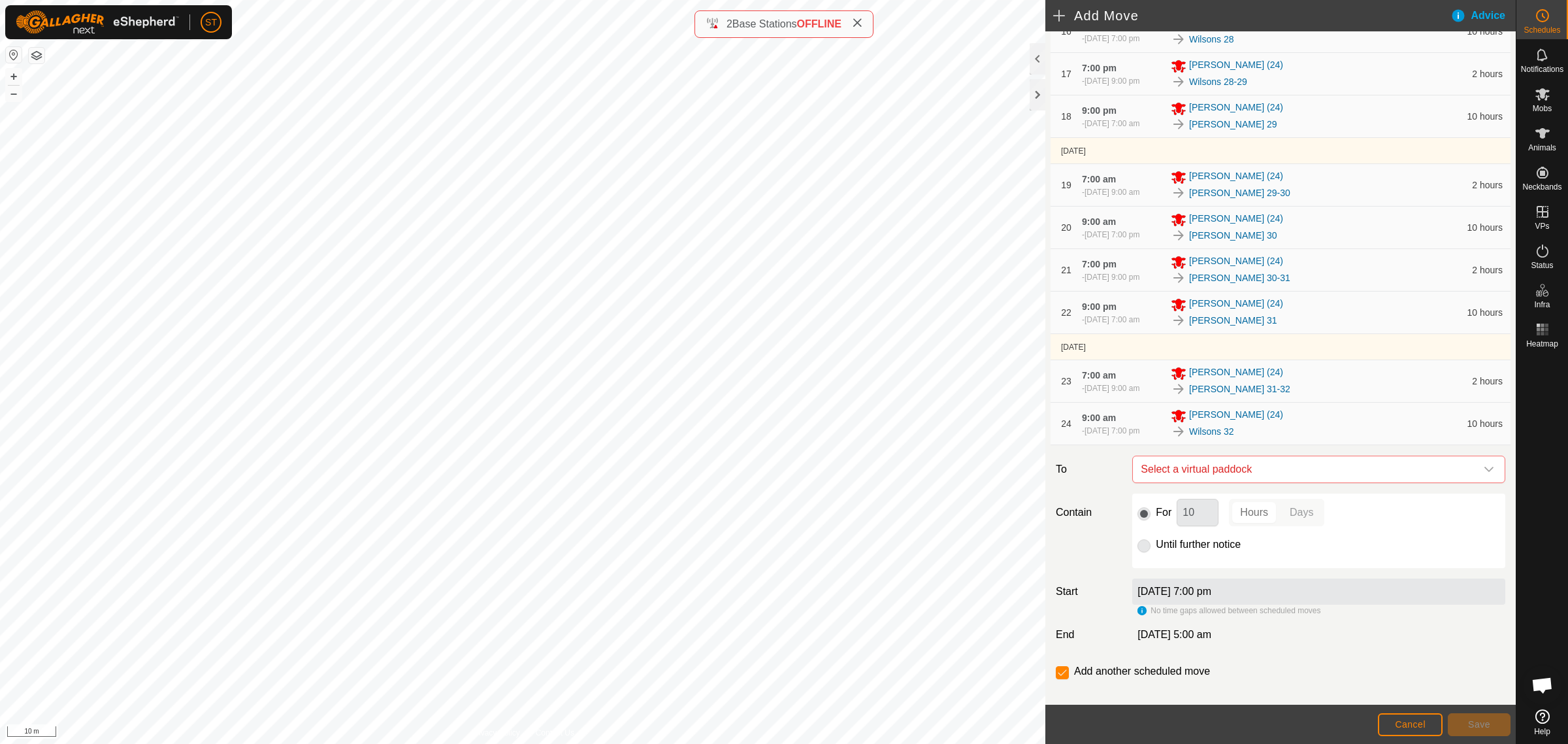
scroll to position [913, 0]
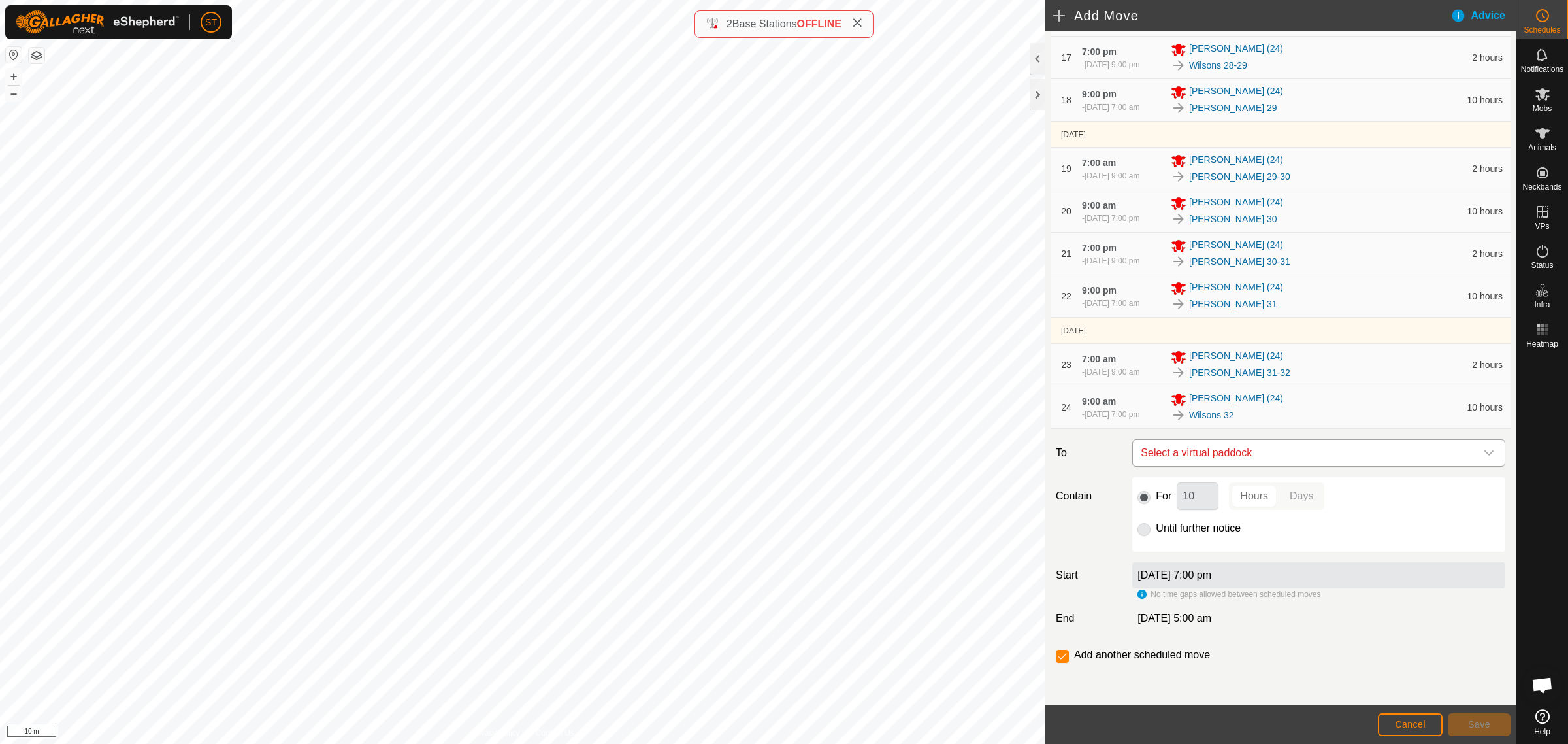
click at [1484, 455] on icon "dropdown trigger" at bounding box center [1489, 453] width 10 height 10
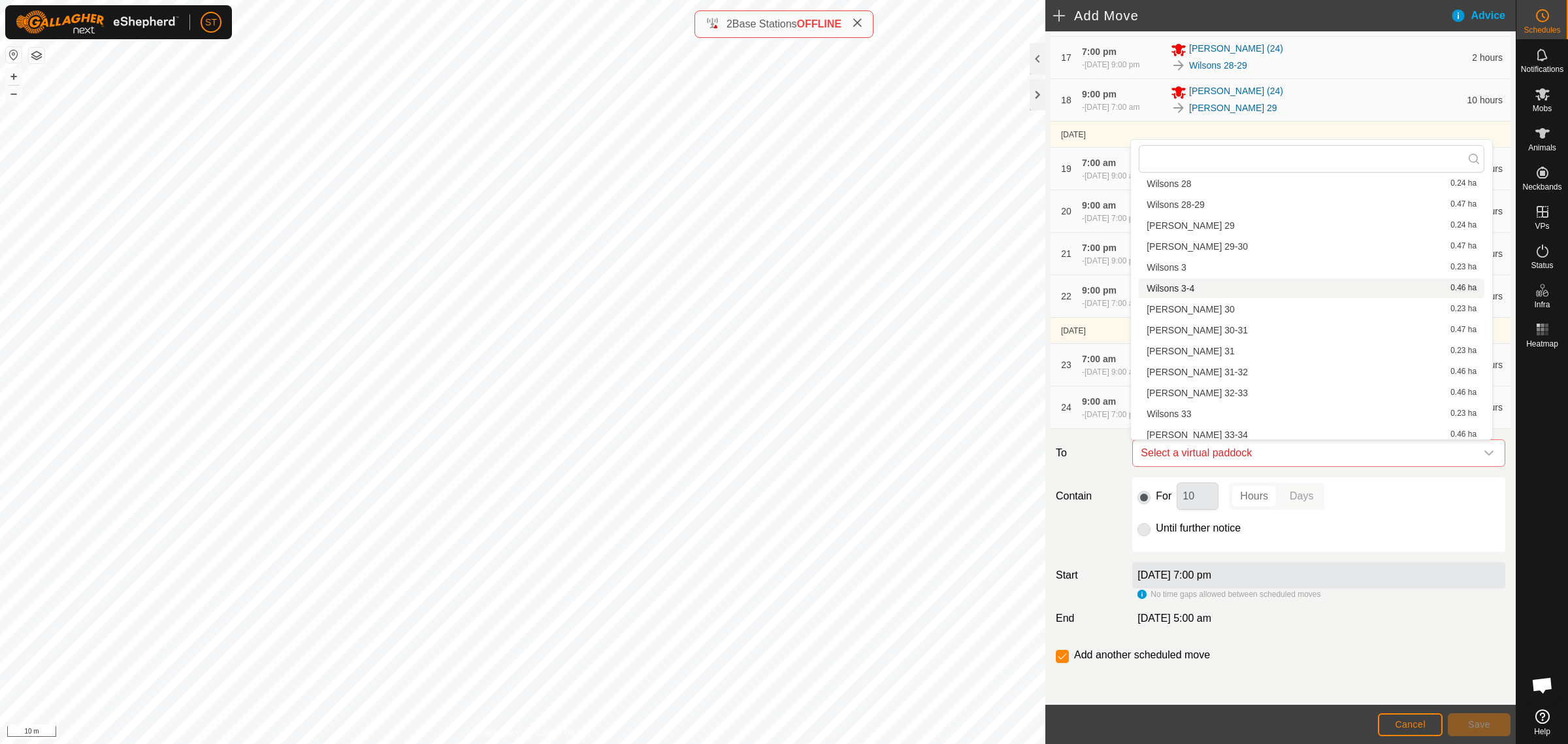
scroll to position [898, 0]
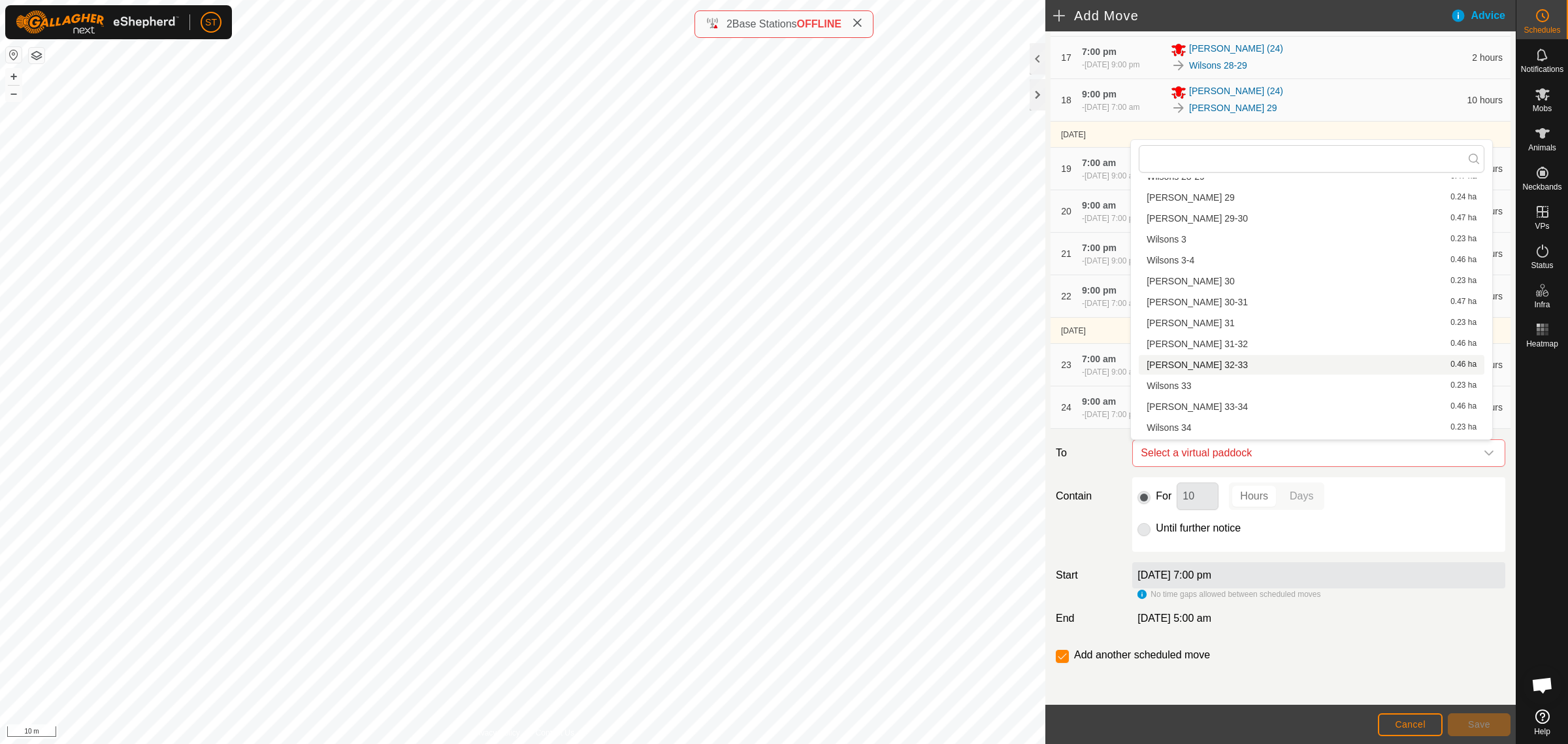
click at [1219, 364] on li "[PERSON_NAME] 32-33 0.46 ha" at bounding box center [1312, 364] width 346 height 19
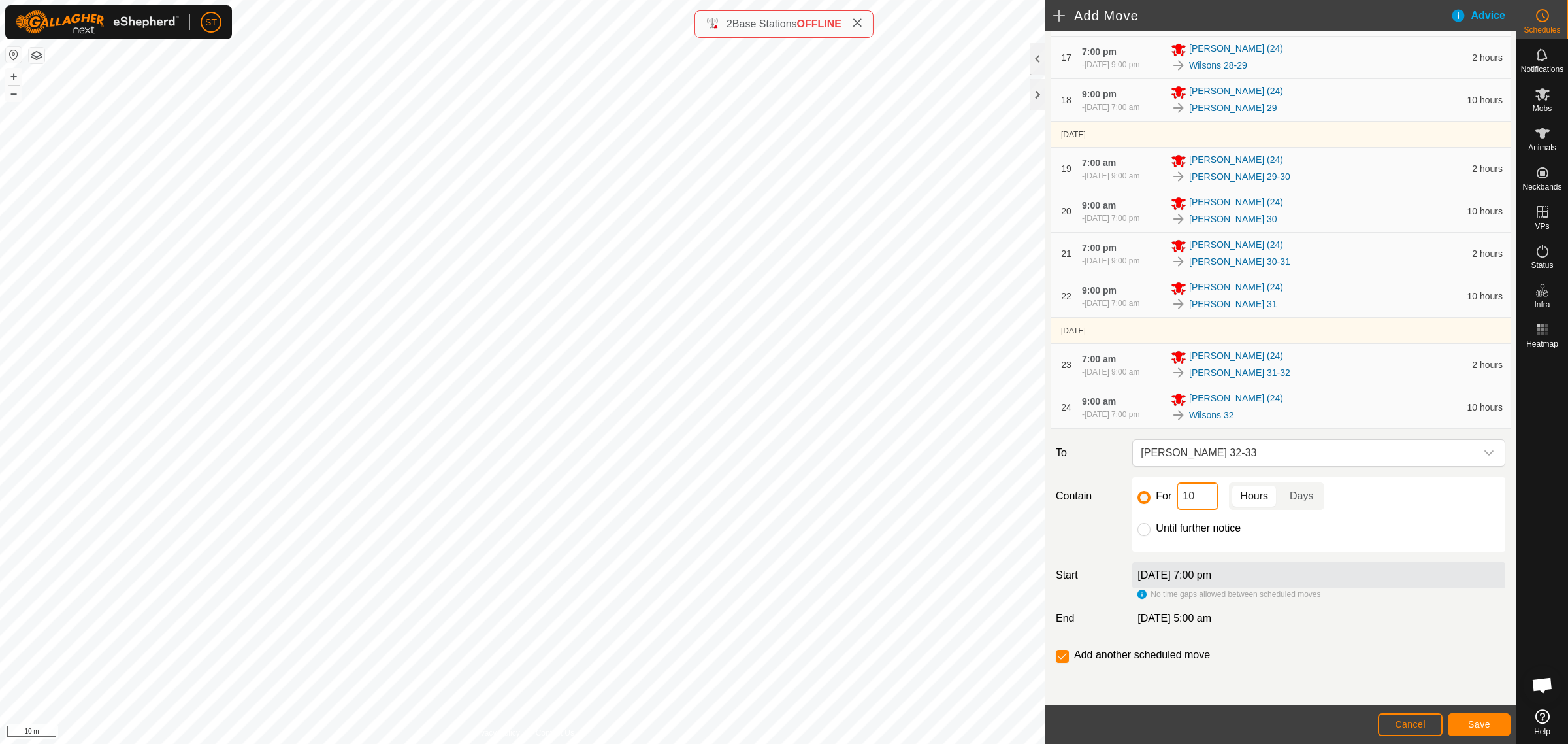
drag, startPoint x: 1143, startPoint y: 495, endPoint x: 1122, endPoint y: 466, distance: 35.8
click at [1138, 495] on div "For 10 Hours Days" at bounding box center [1319, 496] width 363 height 27
click at [1471, 720] on span "Save" at bounding box center [1480, 724] width 23 height 10
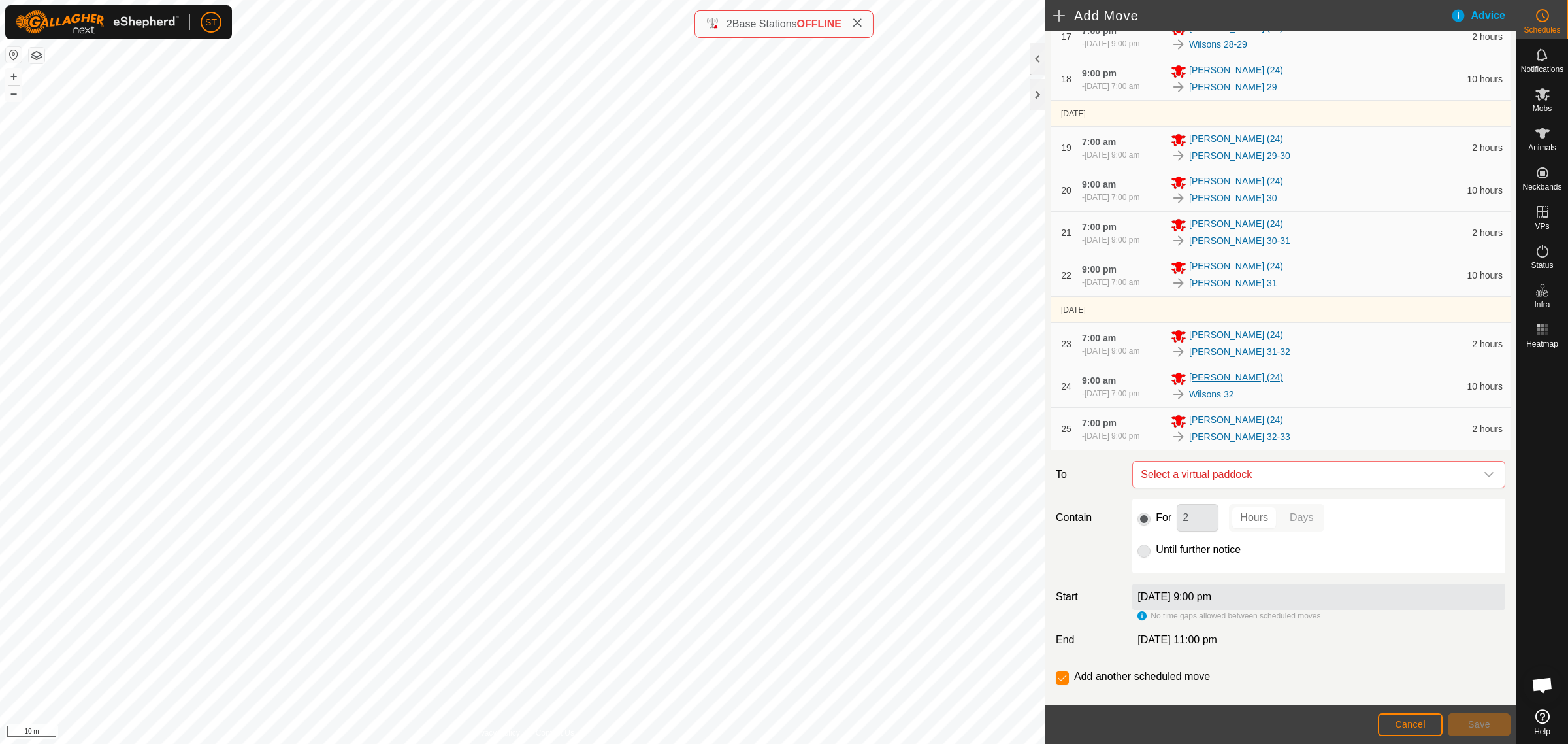
scroll to position [955, 0]
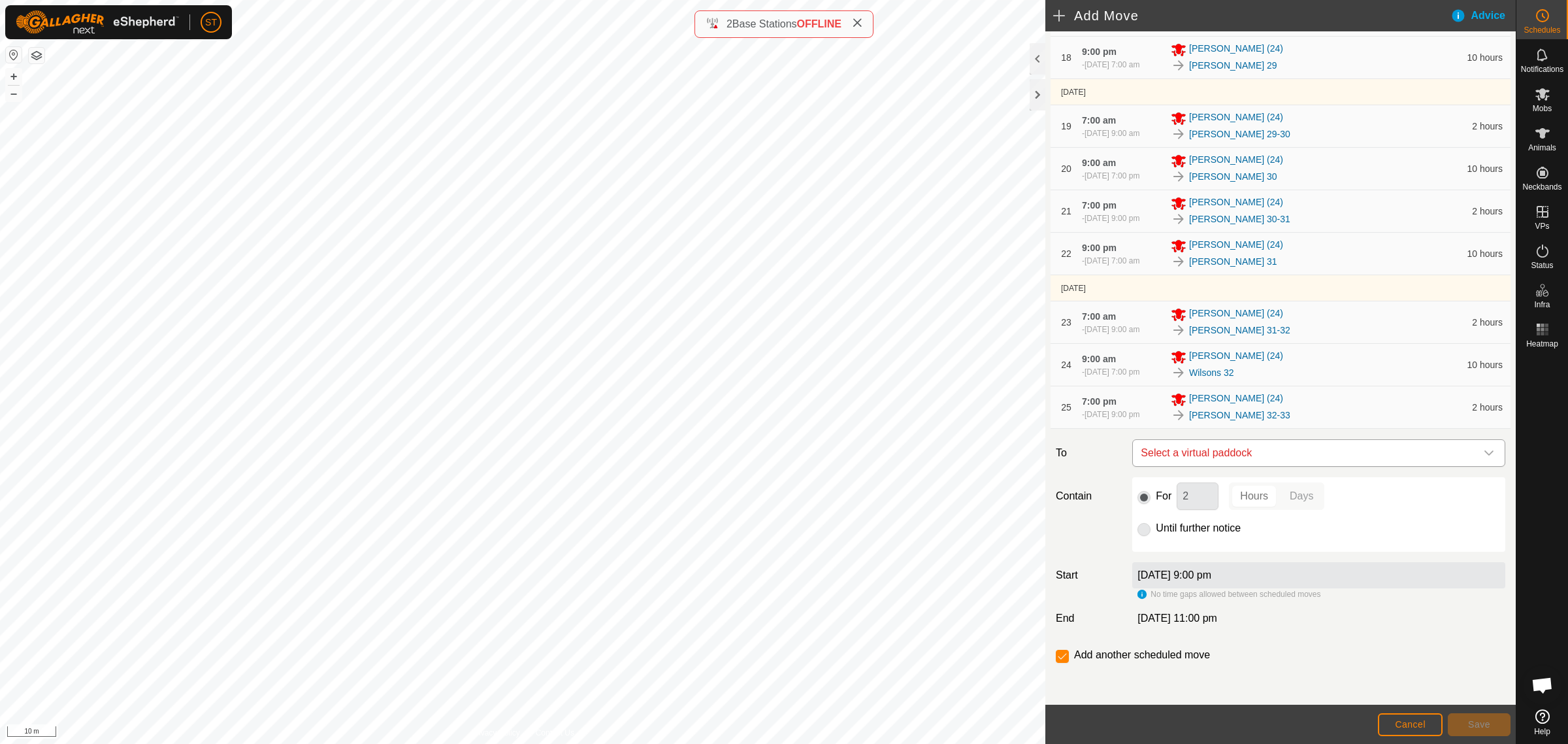
click at [1484, 449] on icon "dropdown trigger" at bounding box center [1489, 453] width 10 height 10
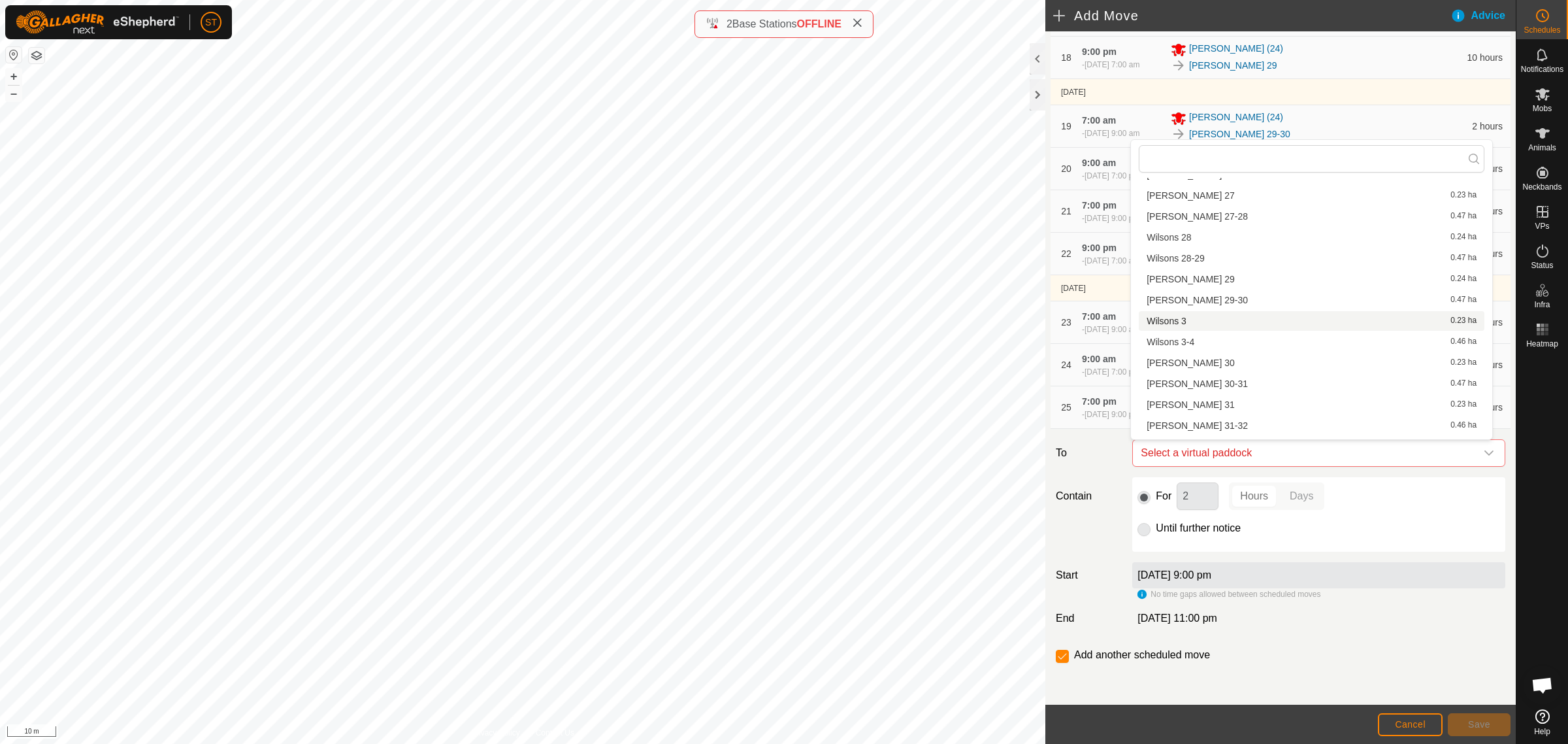
scroll to position [898, 0]
click at [1178, 388] on li "Wilsons 33 0.23 ha" at bounding box center [1312, 385] width 346 height 19
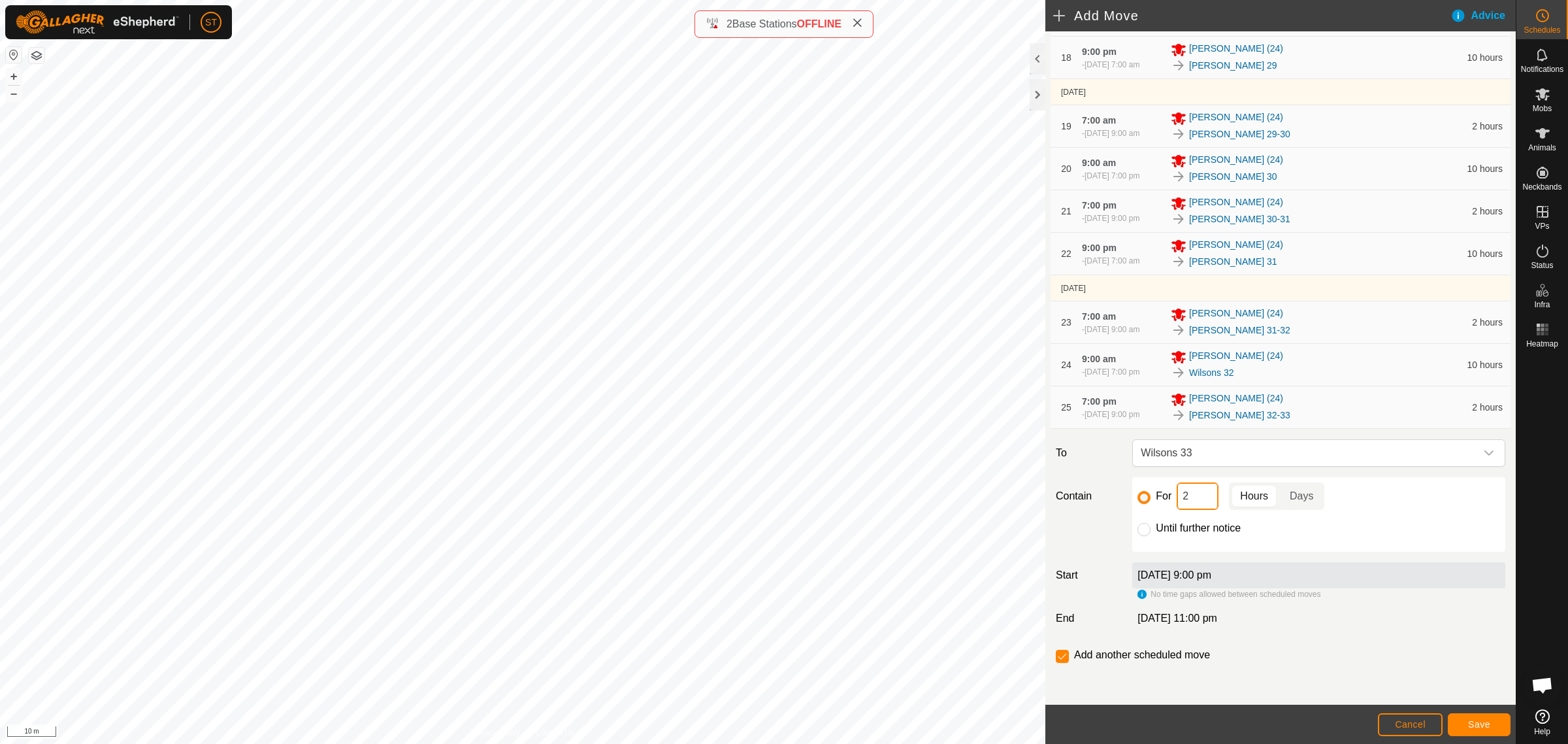
drag, startPoint x: 1199, startPoint y: 501, endPoint x: 1135, endPoint y: 504, distance: 64.1
click at [1138, 504] on div "For 2 Hours Days" at bounding box center [1319, 496] width 363 height 27
click at [1474, 726] on span "Save" at bounding box center [1480, 724] width 23 height 10
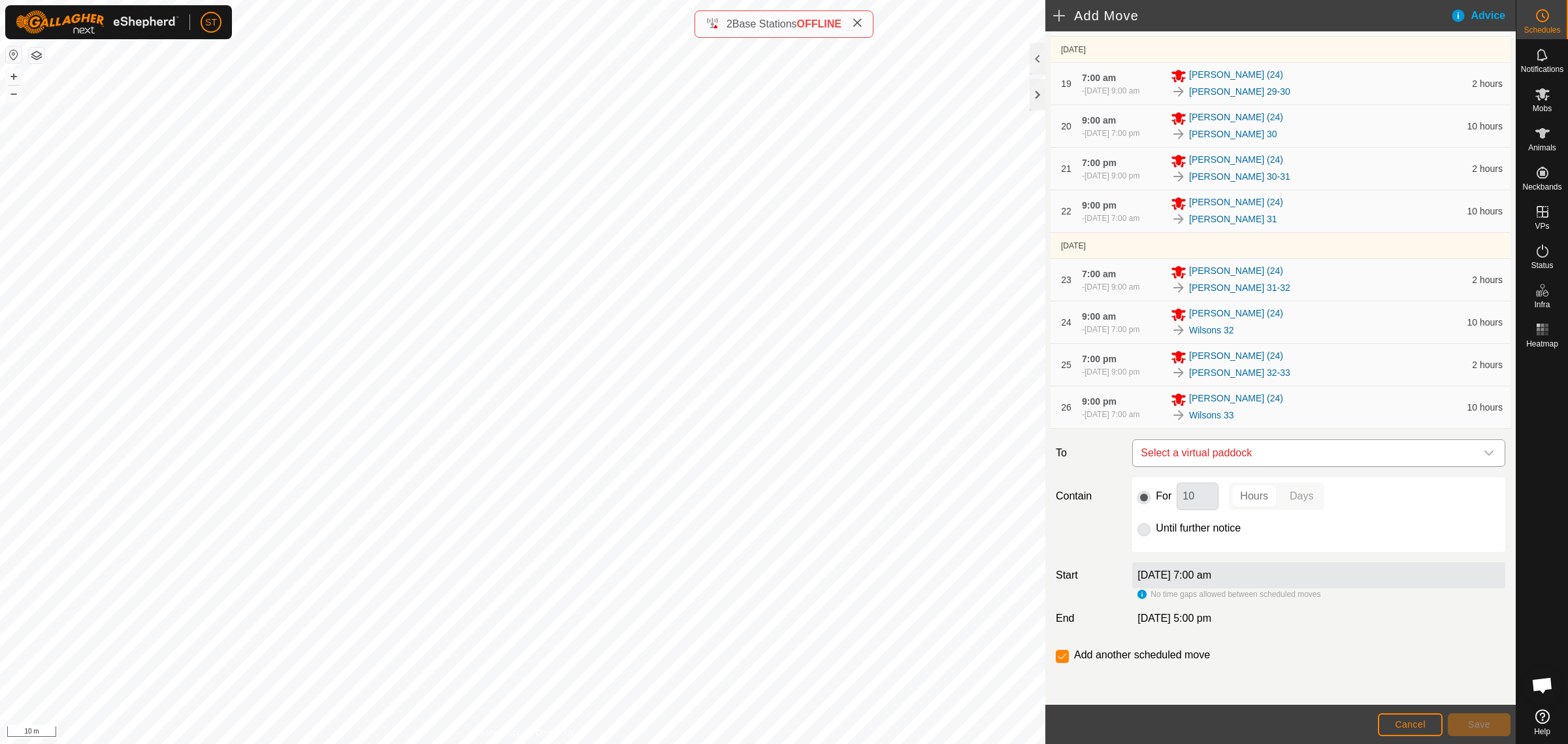
scroll to position [997, 0]
click at [1484, 454] on div "dropdown trigger" at bounding box center [1489, 453] width 27 height 27
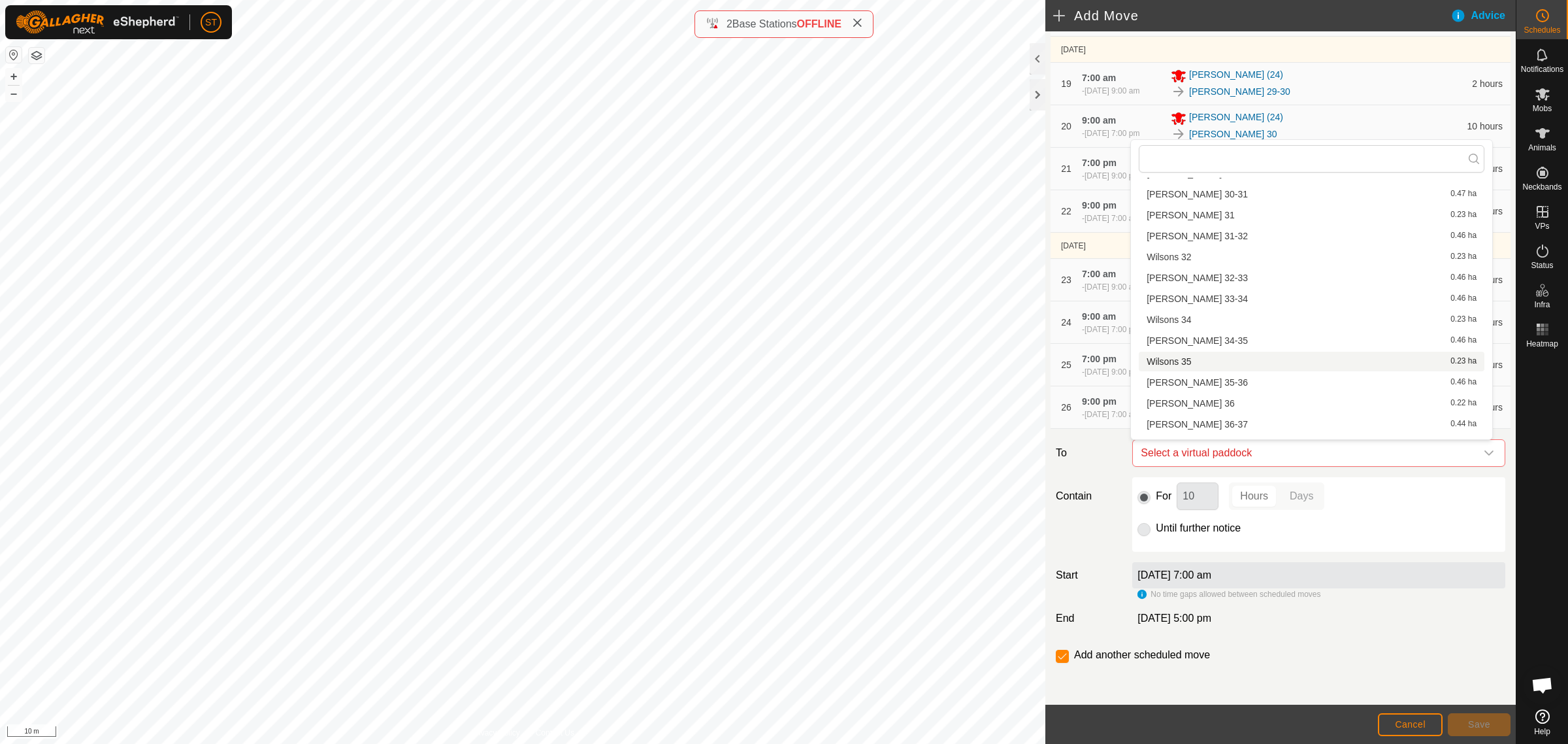
scroll to position [980, 0]
click at [1183, 321] on li "[PERSON_NAME] 33-34 0.46 ha" at bounding box center [1312, 325] width 346 height 19
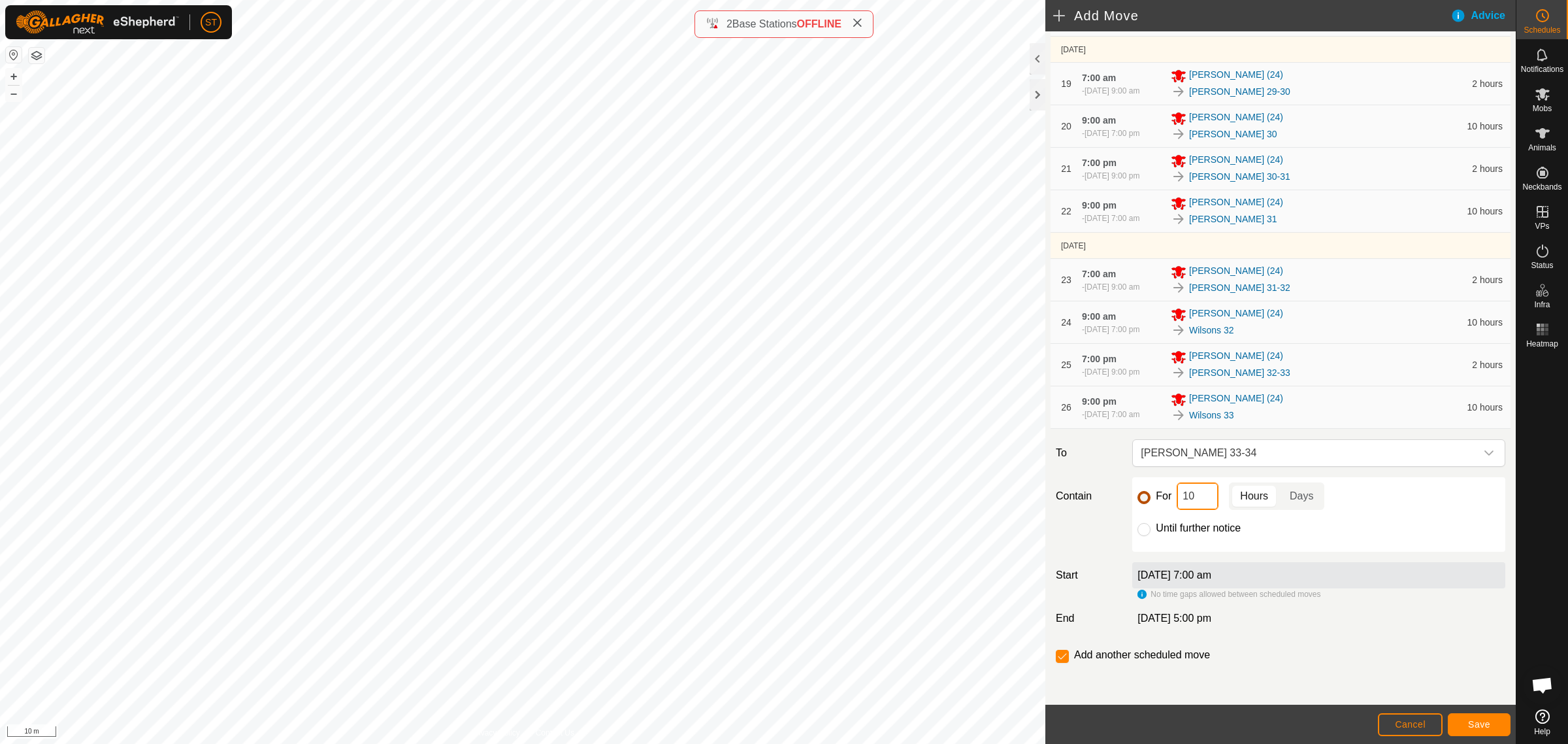
drag, startPoint x: 1198, startPoint y: 500, endPoint x: 1143, endPoint y: 504, distance: 55.1
click at [1143, 504] on div "For 10 Hours Days" at bounding box center [1319, 496] width 363 height 27
click at [1475, 724] on span "Save" at bounding box center [1480, 724] width 23 height 10
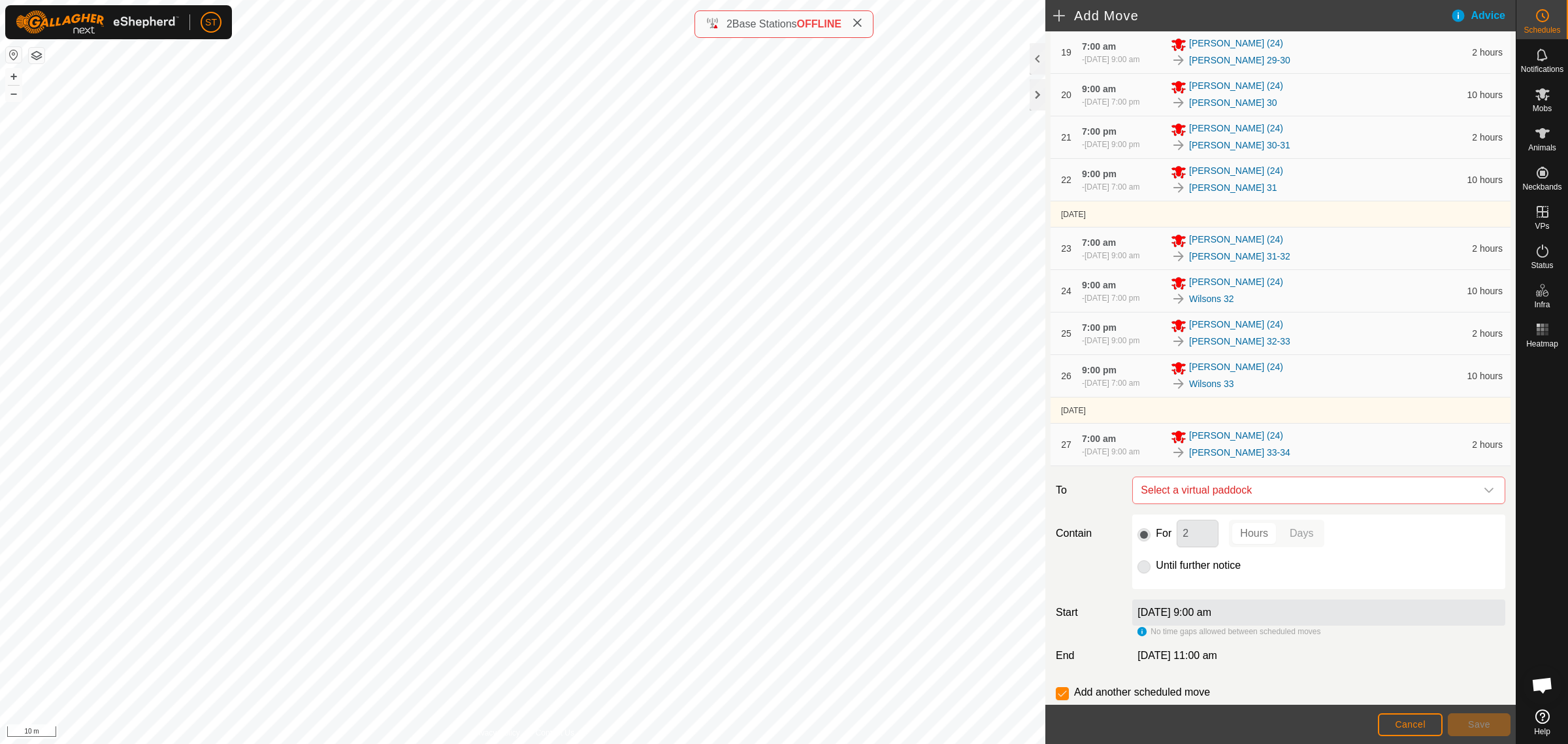
scroll to position [1067, 0]
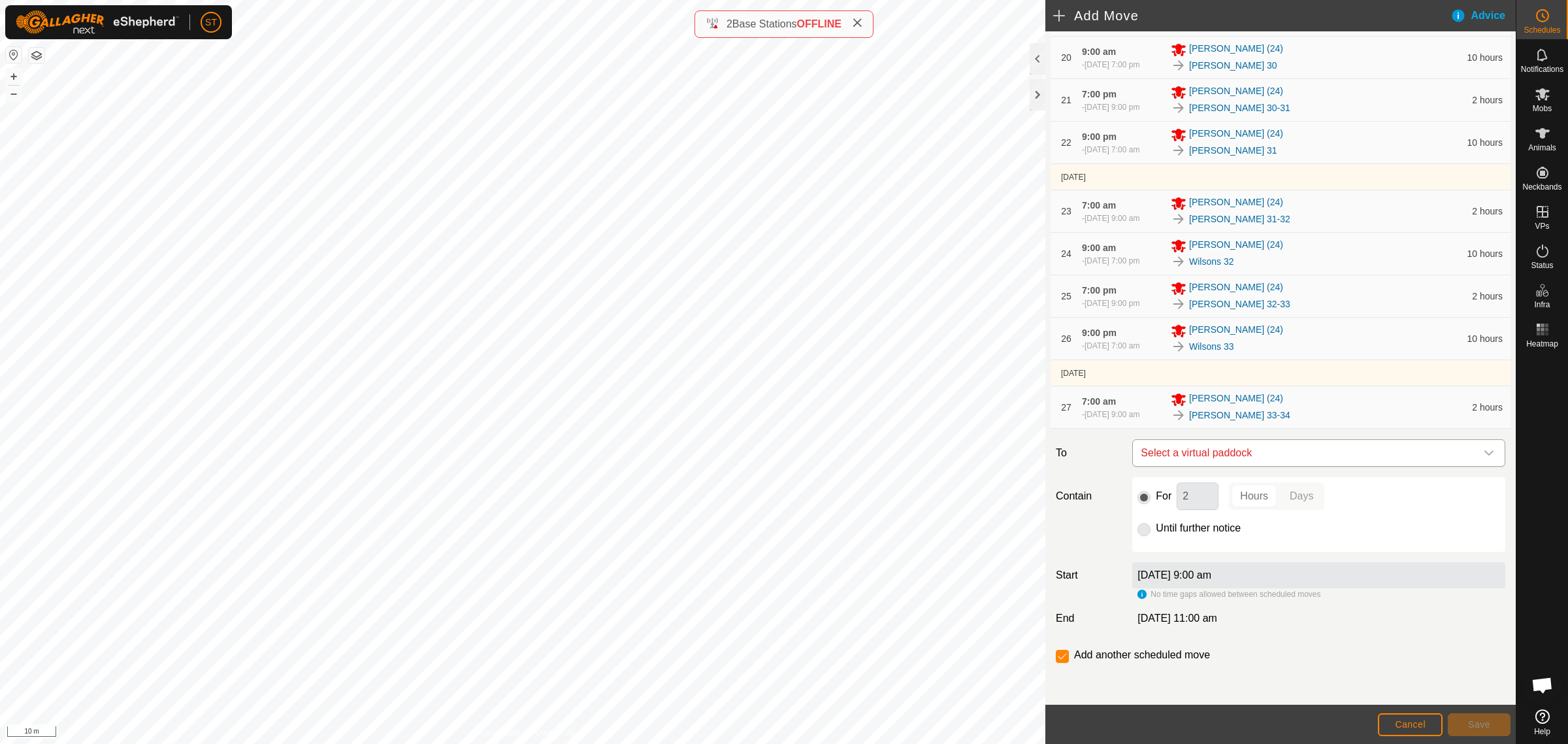
click at [1484, 449] on icon "dropdown trigger" at bounding box center [1489, 453] width 10 height 10
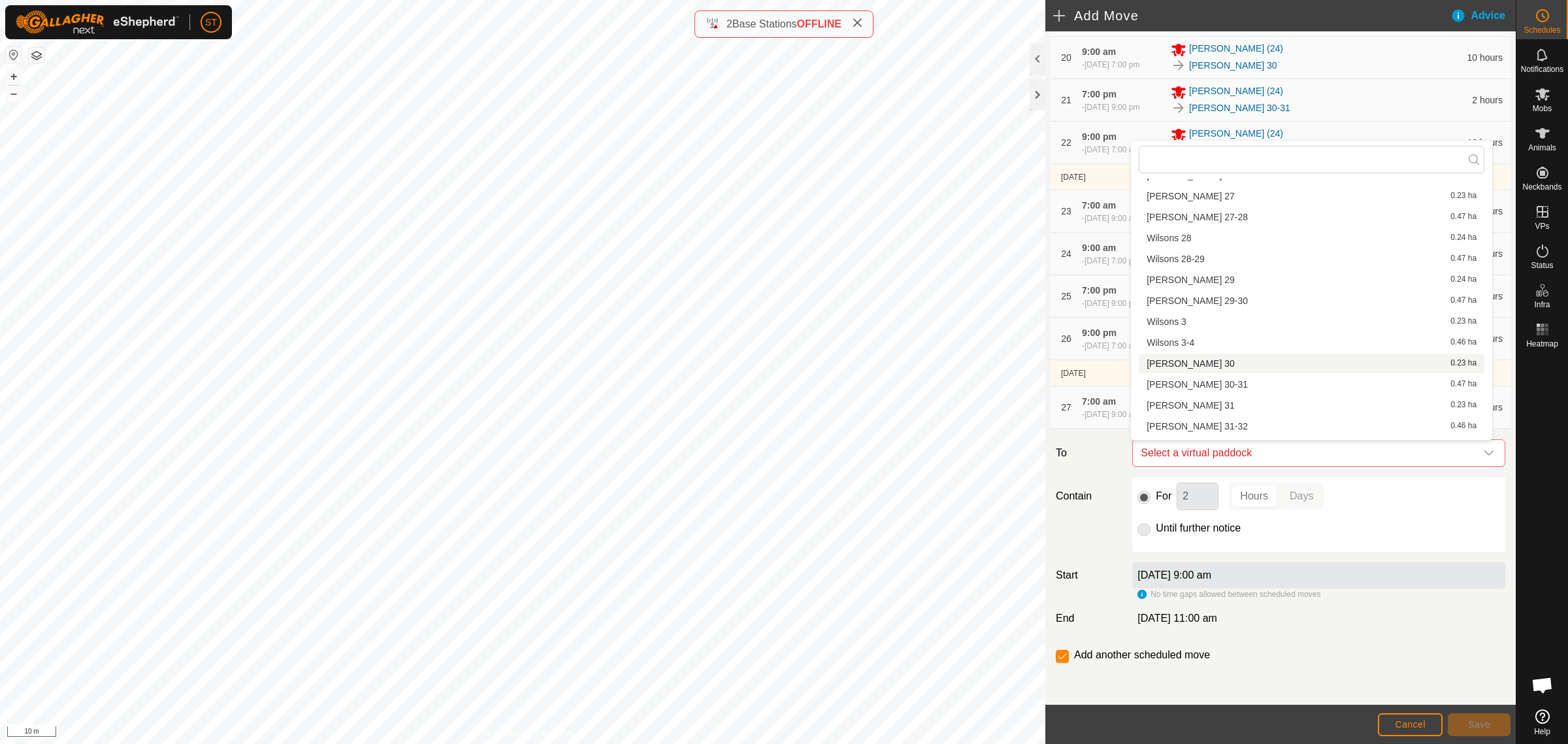
scroll to position [898, 0]
click at [1178, 428] on li "Wilsons 34 0.23 ha" at bounding box center [1312, 428] width 346 height 19
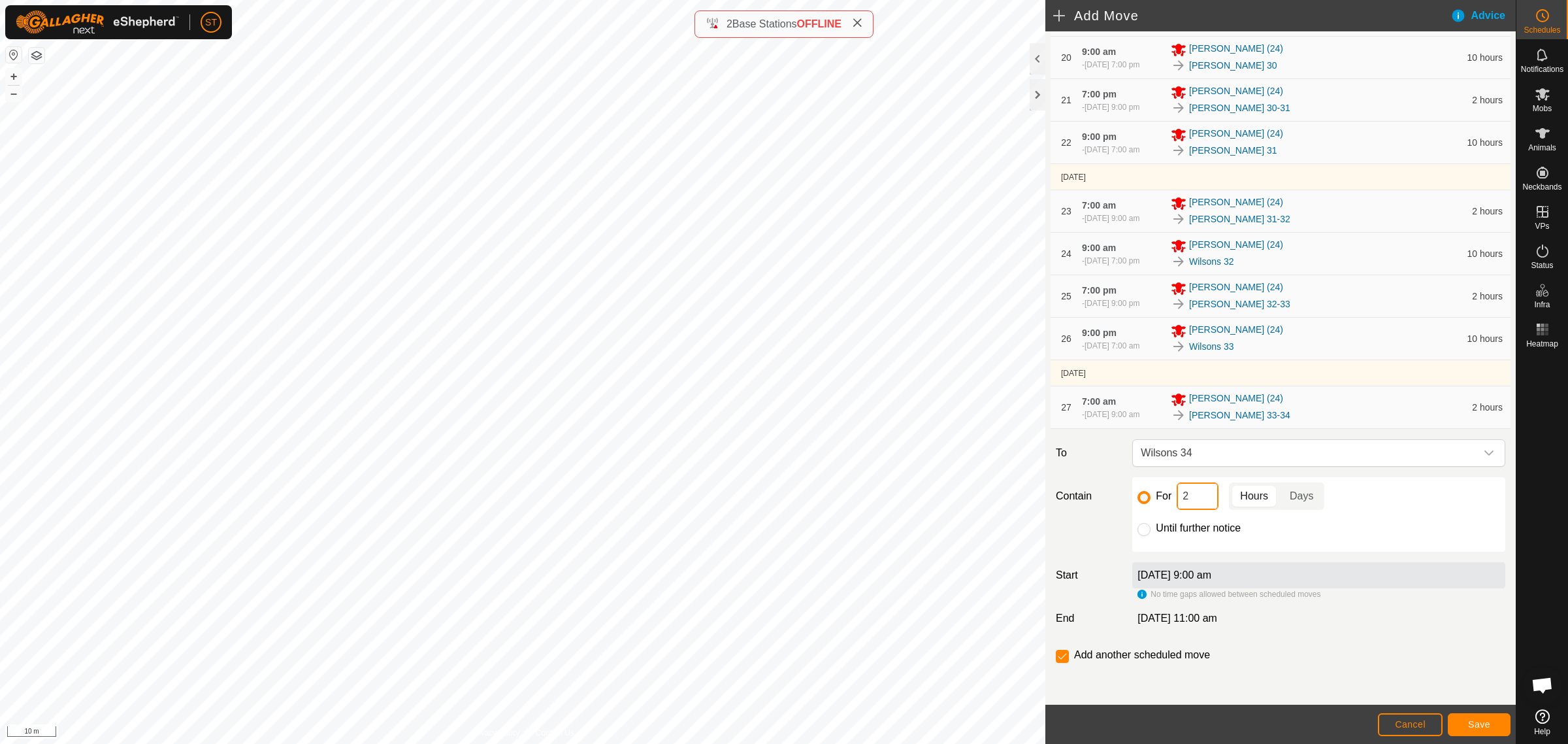
drag, startPoint x: 1199, startPoint y: 500, endPoint x: 1102, endPoint y: 494, distance: 97.2
click at [1113, 500] on div "Contain For 2 Hours Days Until further notice" at bounding box center [1281, 514] width 460 height 75
click at [1474, 721] on span "Save" at bounding box center [1480, 724] width 23 height 10
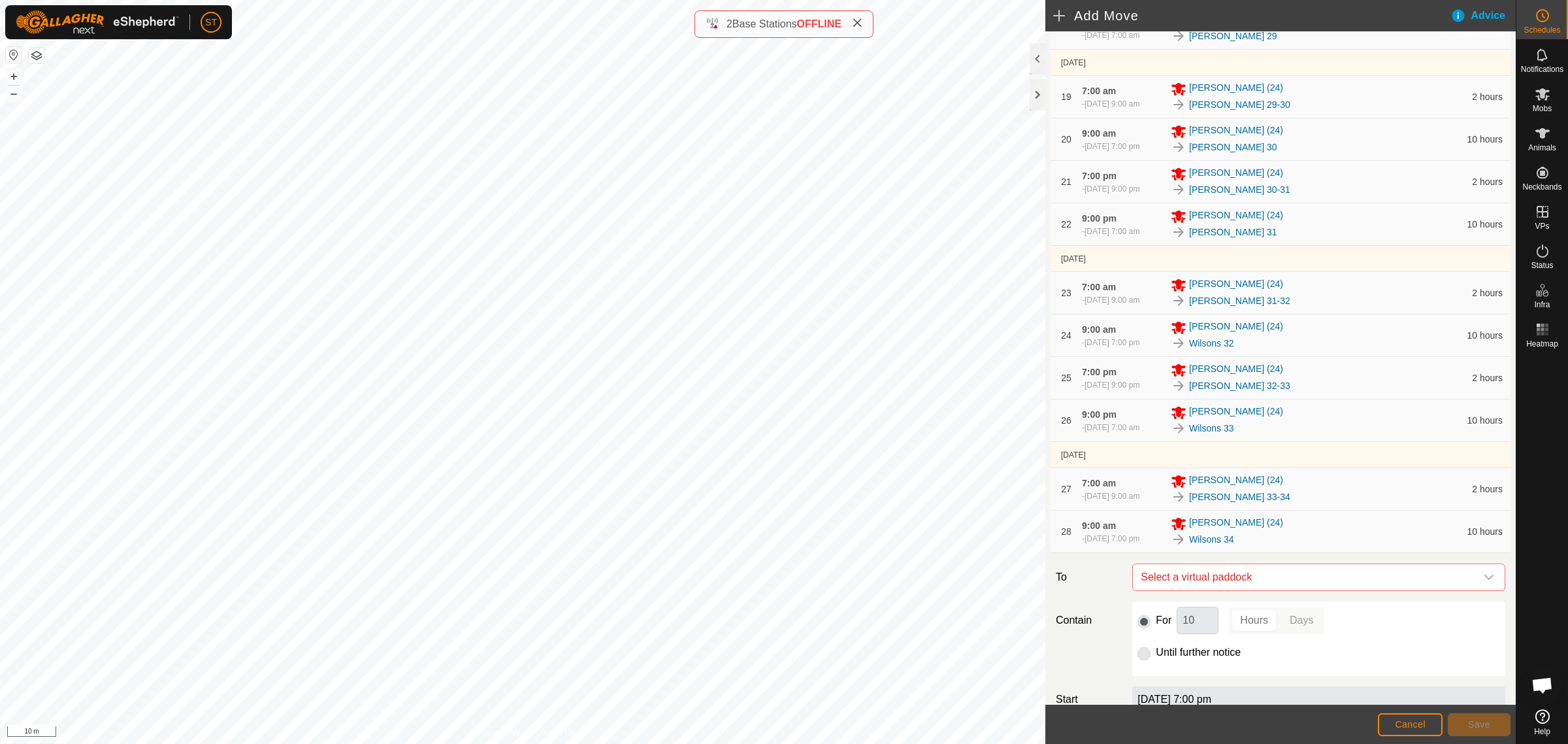
scroll to position [1108, 0]
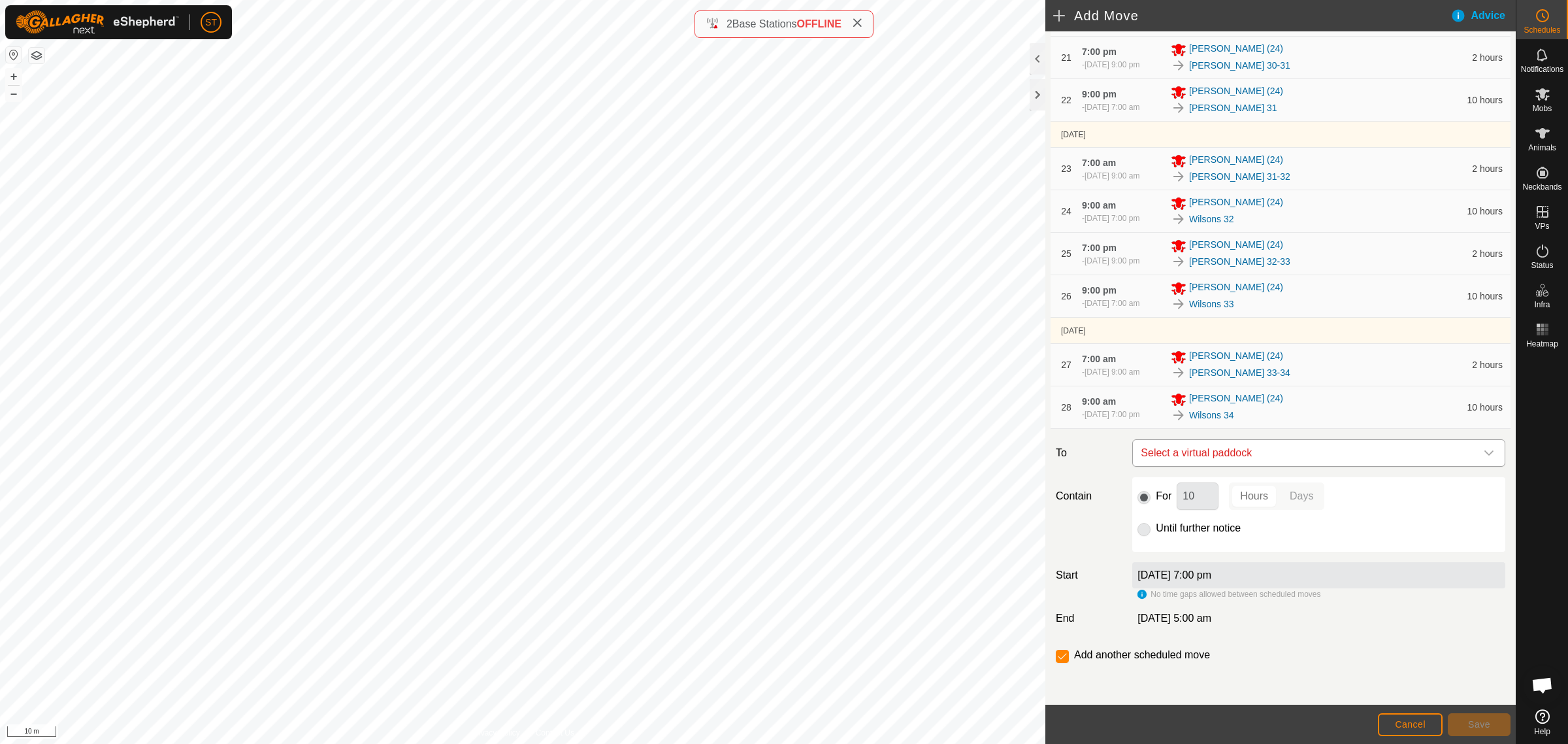
click at [1484, 455] on icon "dropdown trigger" at bounding box center [1488, 453] width 9 height 6
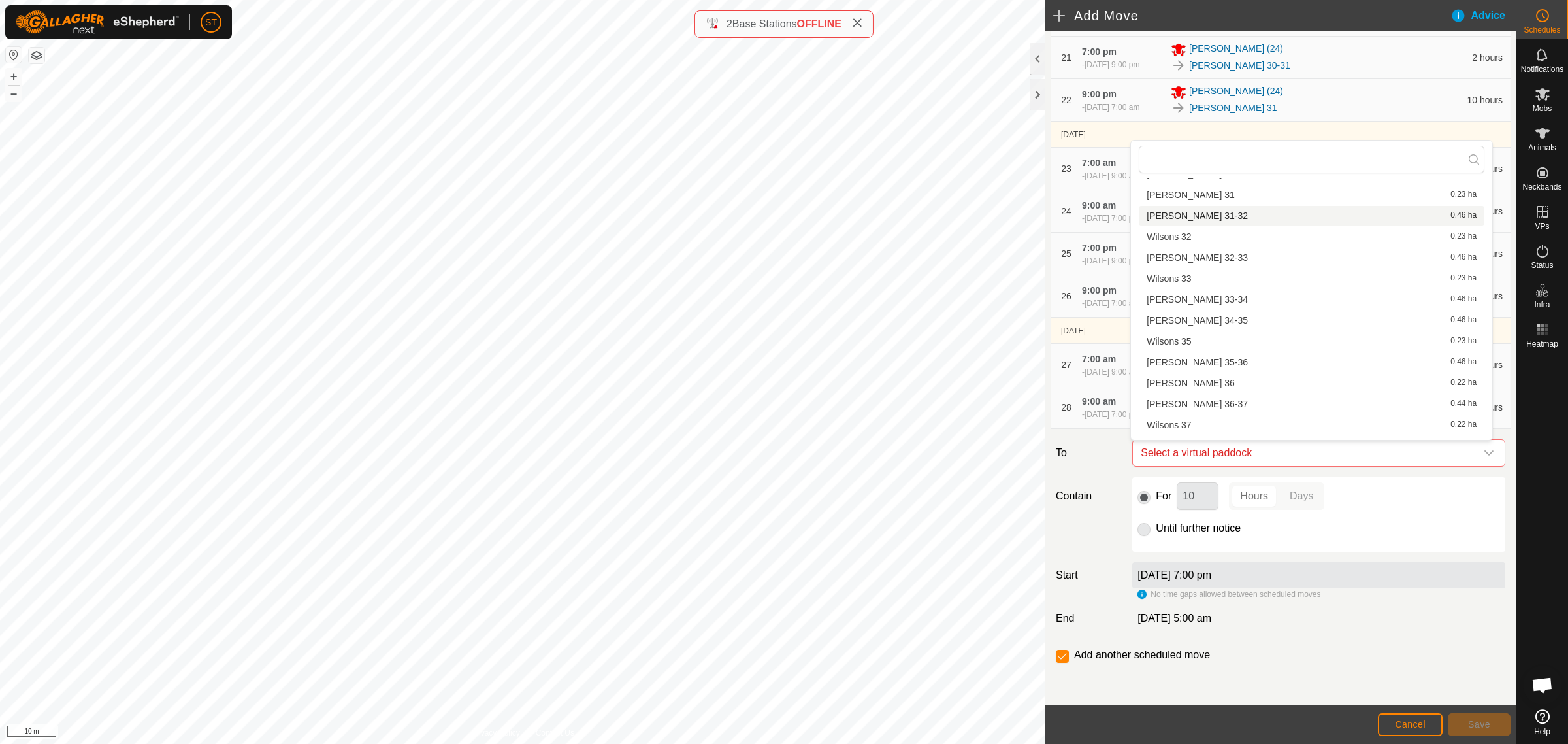
scroll to position [1063, 0]
click at [1184, 283] on li "[PERSON_NAME] 34-35 0.46 ha" at bounding box center [1312, 286] width 346 height 19
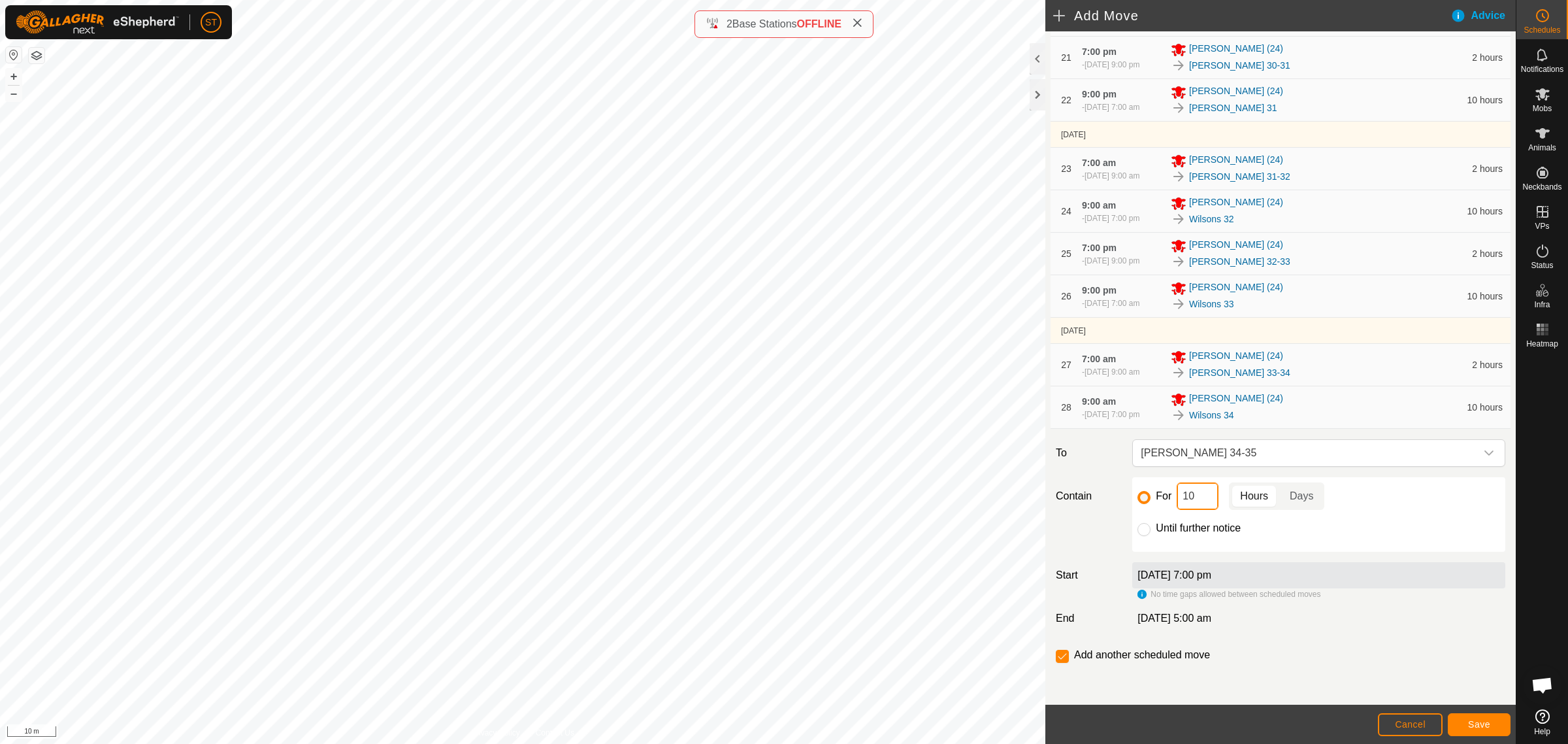
drag, startPoint x: 1196, startPoint y: 501, endPoint x: 1095, endPoint y: 501, distance: 101.0
click at [1101, 501] on div "Contain For 10 Hours Days Until further notice" at bounding box center [1281, 514] width 460 height 75
click at [1478, 719] on button "Save" at bounding box center [1480, 725] width 63 height 23
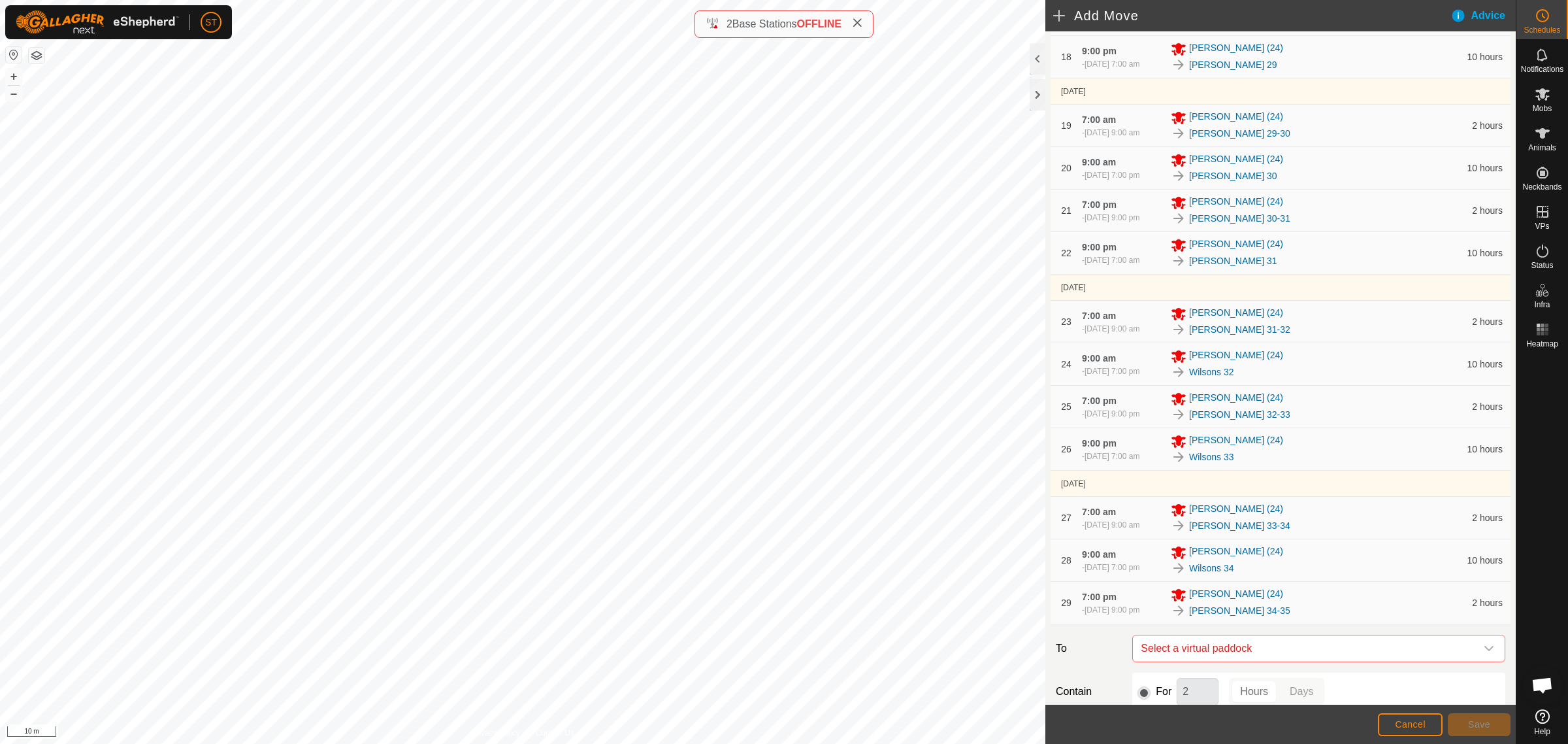
scroll to position [1151, 0]
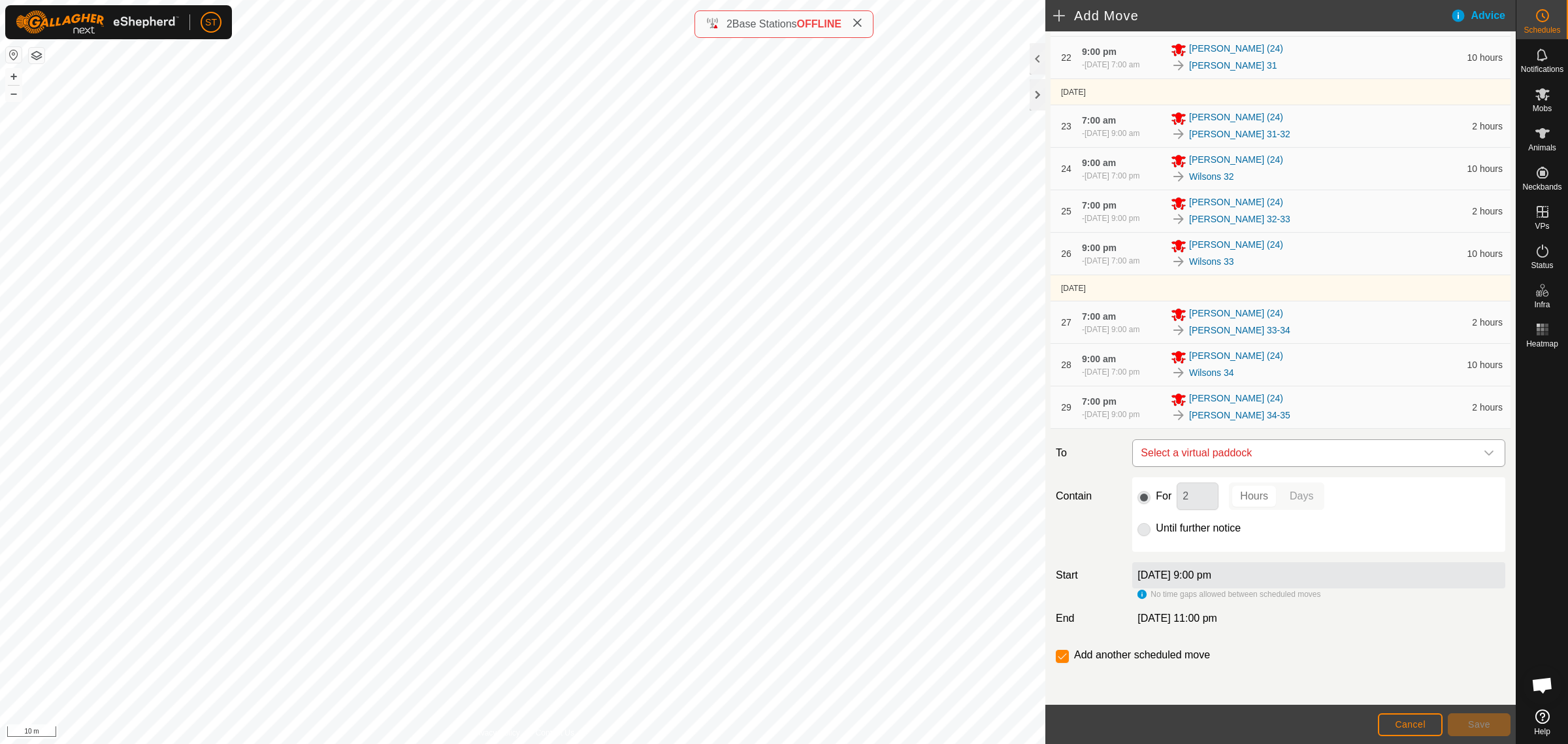
click at [1476, 450] on div "dropdown trigger" at bounding box center [1489, 453] width 27 height 27
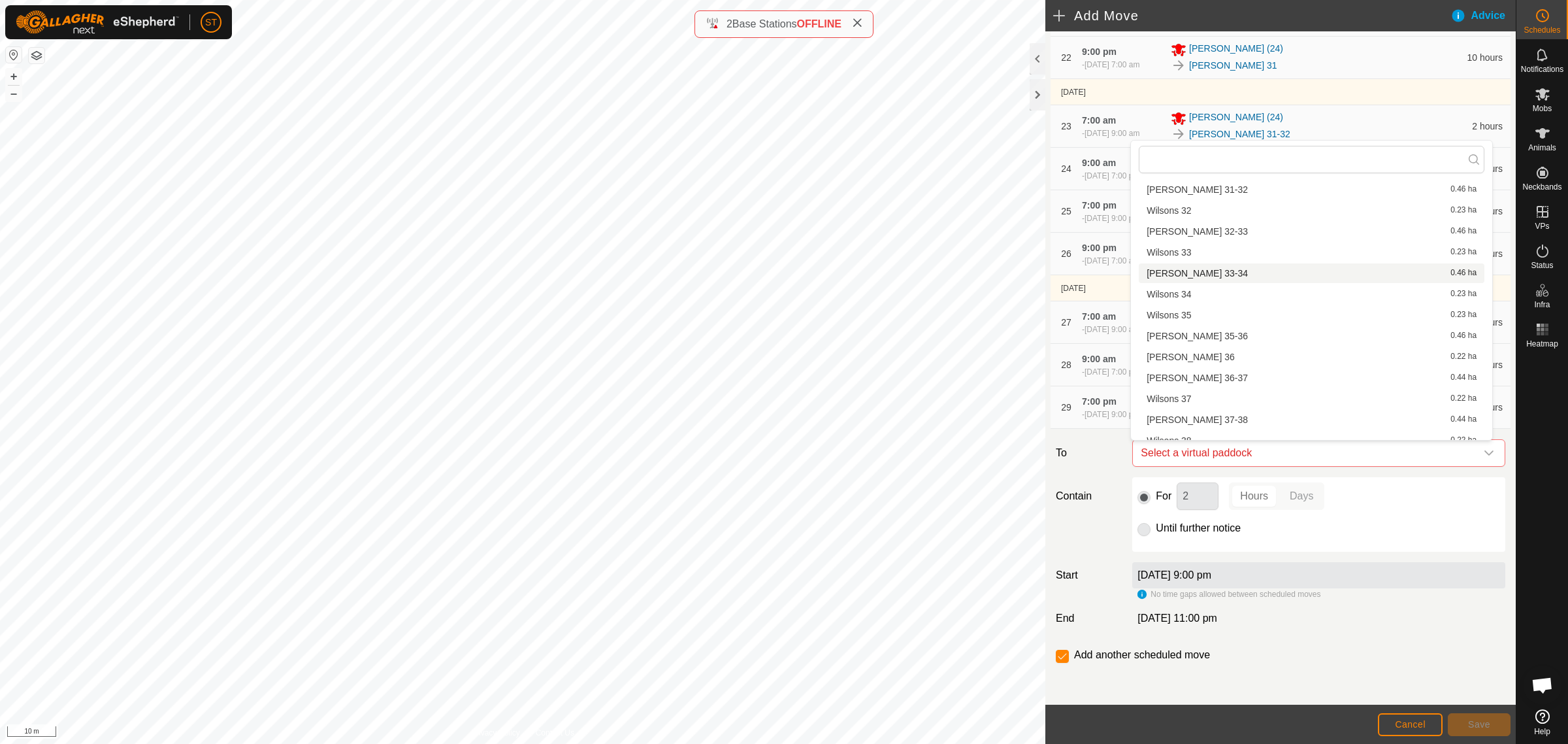
scroll to position [1080, 0]
click at [1175, 288] on li "Wilsons 35 0.23 ha" at bounding box center [1312, 289] width 346 height 19
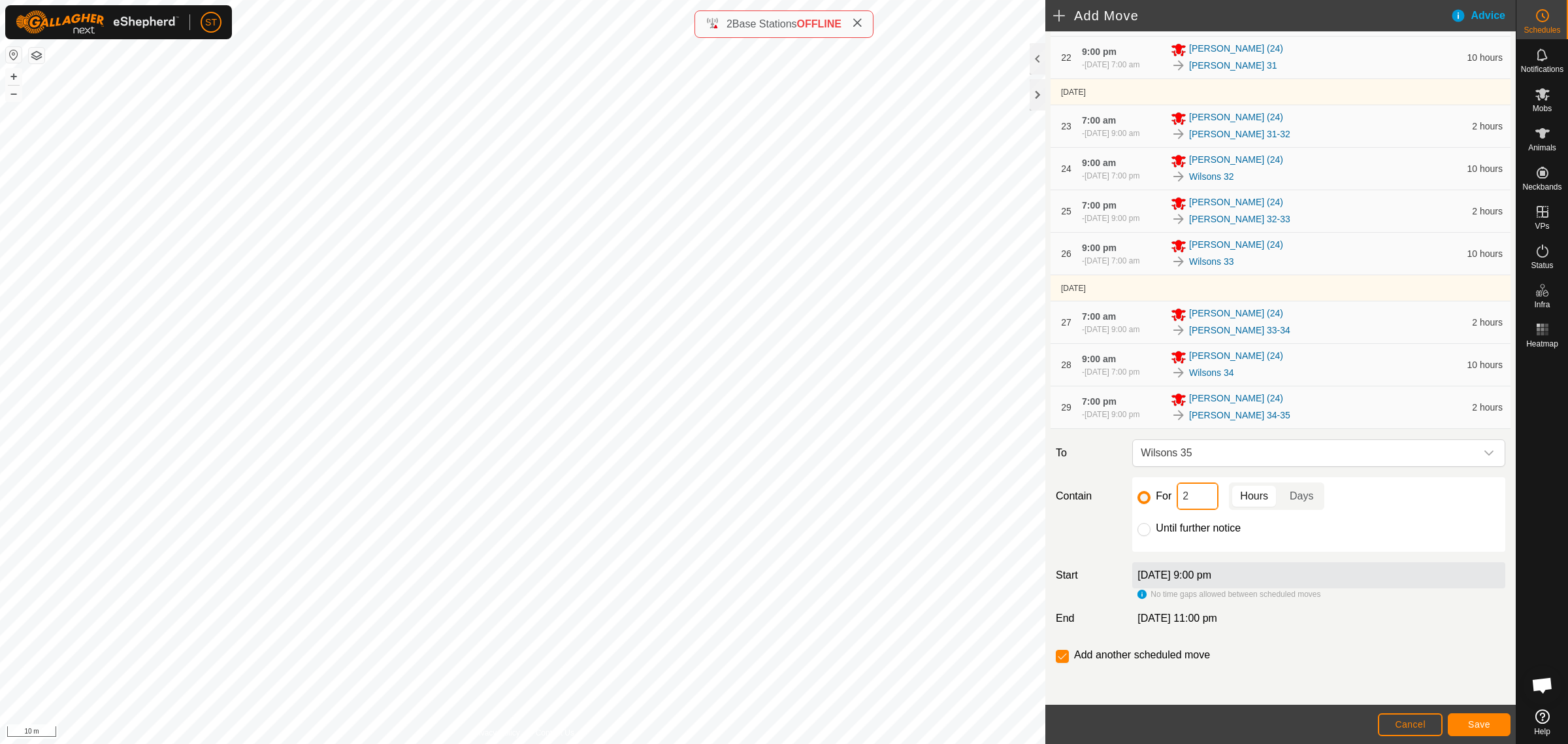
drag, startPoint x: 1195, startPoint y: 494, endPoint x: 1149, endPoint y: 495, distance: 46.0
click at [1149, 495] on div "For 2 Hours Days" at bounding box center [1319, 496] width 363 height 27
click at [1471, 728] on span "Save" at bounding box center [1480, 724] width 23 height 10
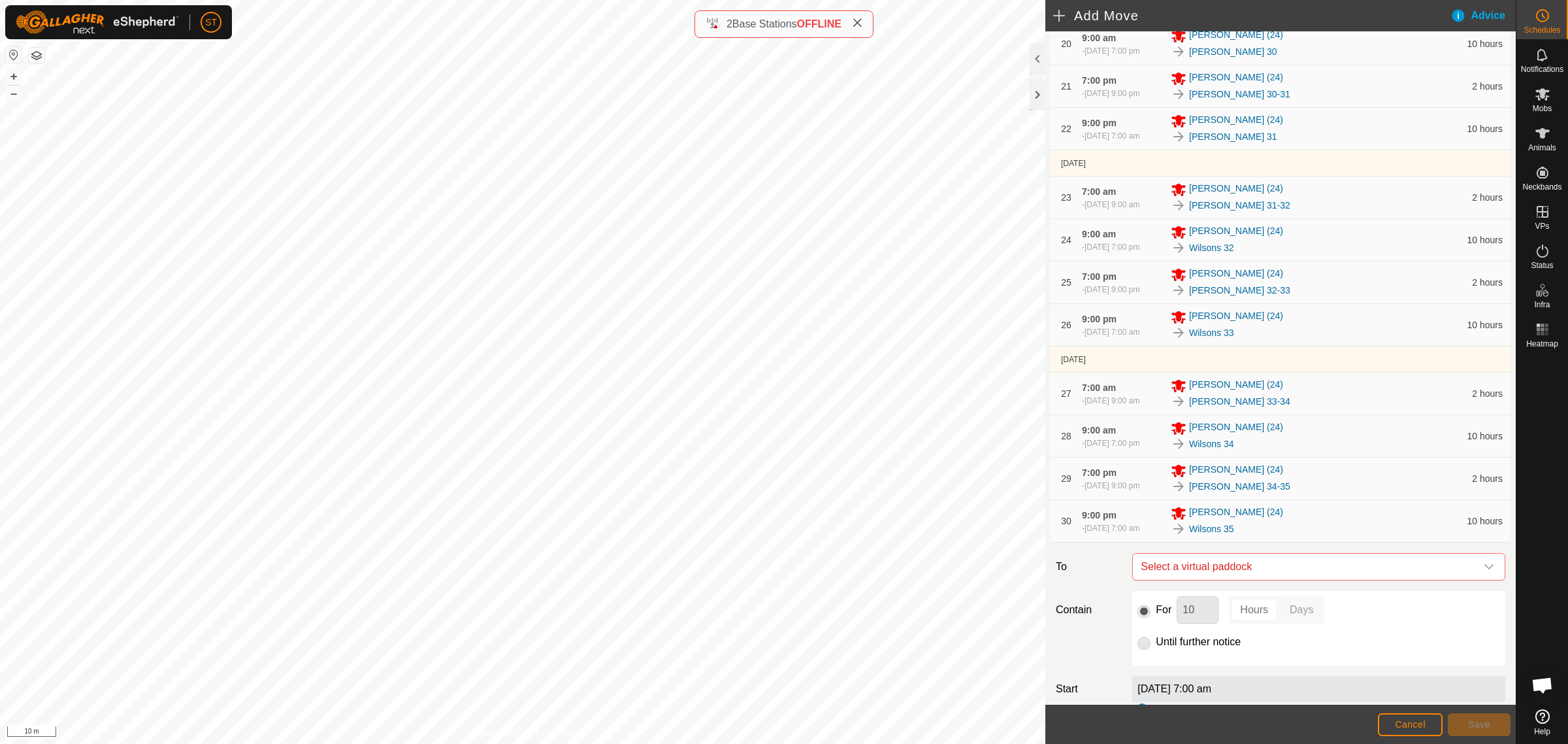
scroll to position [1194, 0]
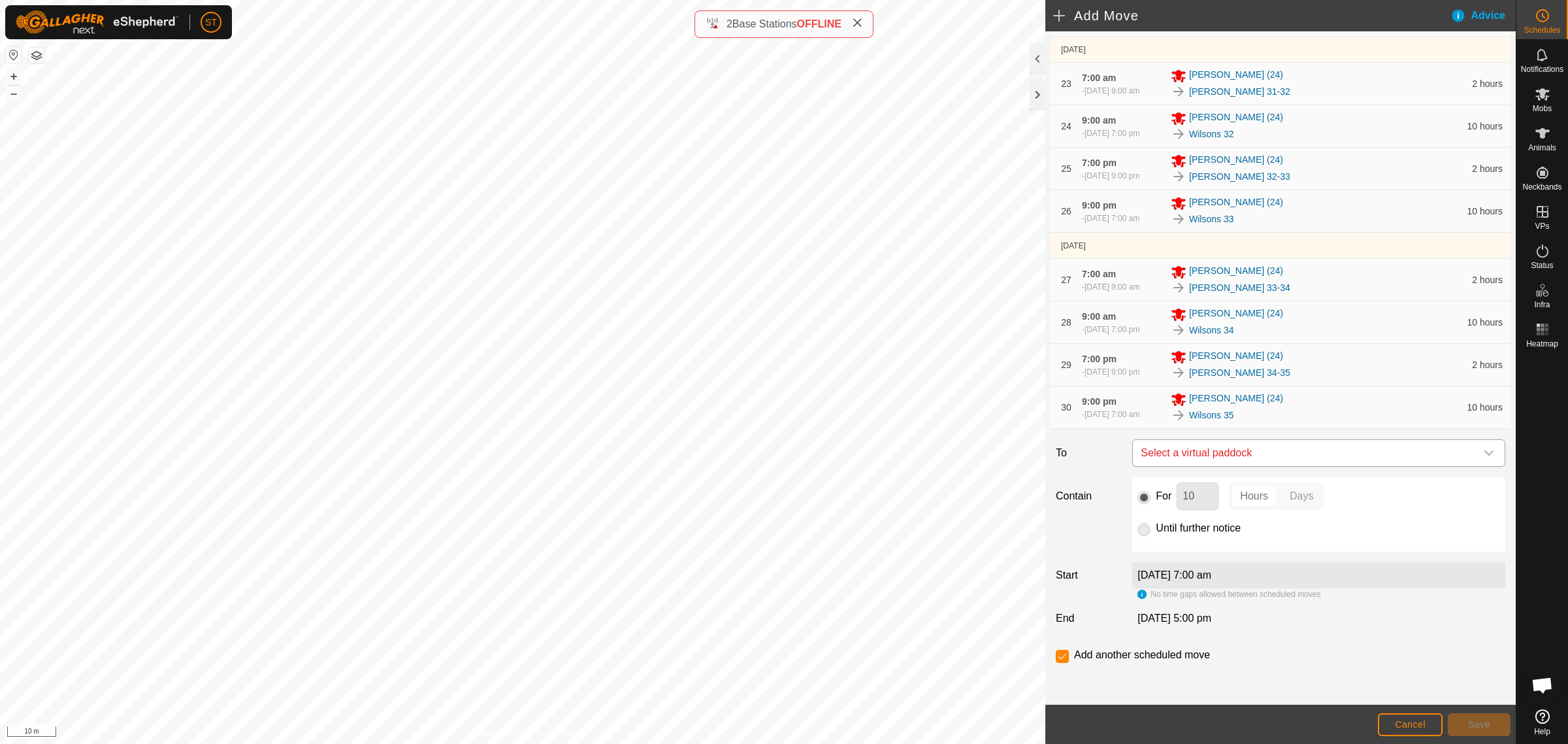
click at [1484, 451] on icon "dropdown trigger" at bounding box center [1489, 453] width 10 height 10
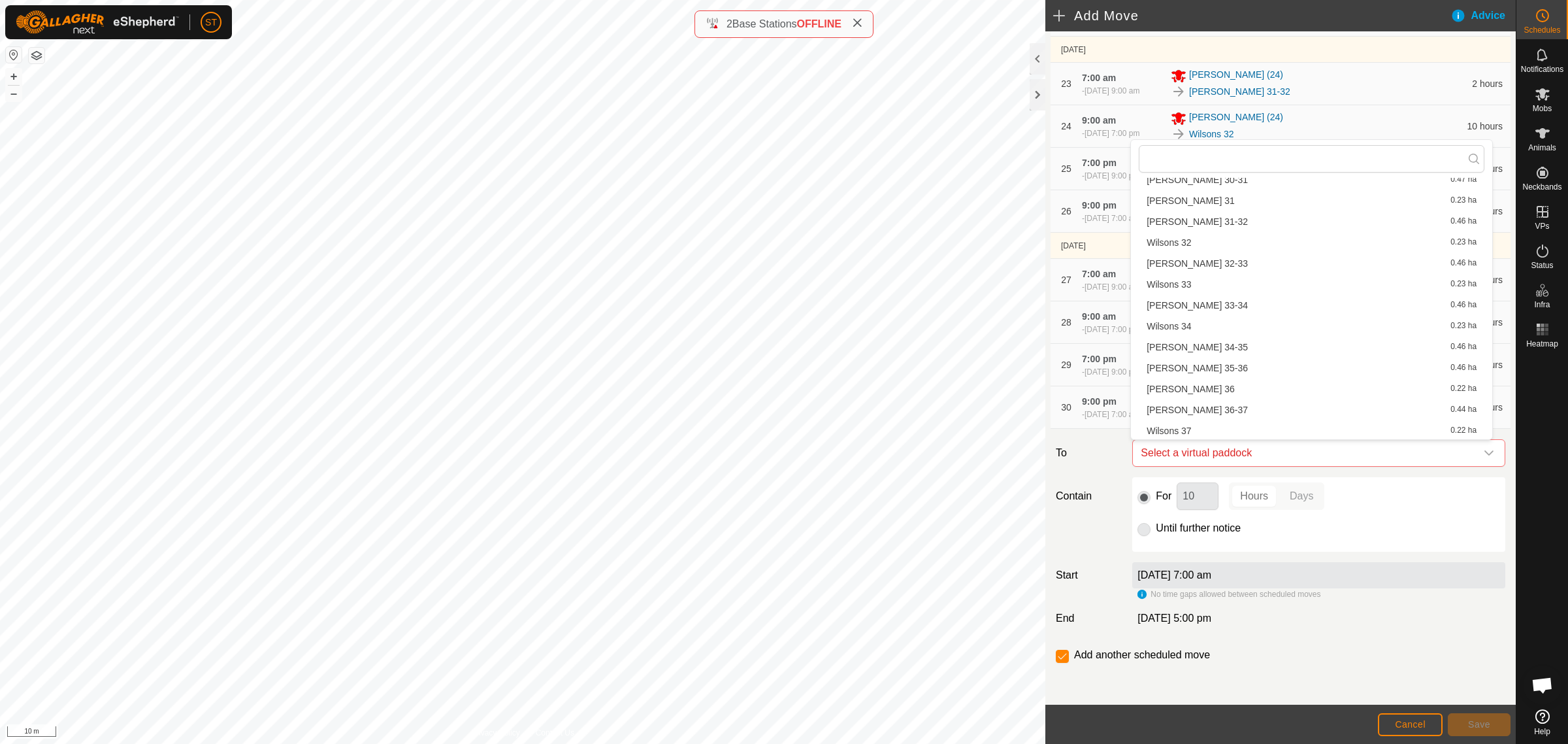
scroll to position [1063, 0]
click at [1186, 328] on li "Wilsons 35-36 0.46 ha" at bounding box center [1312, 327] width 346 height 19
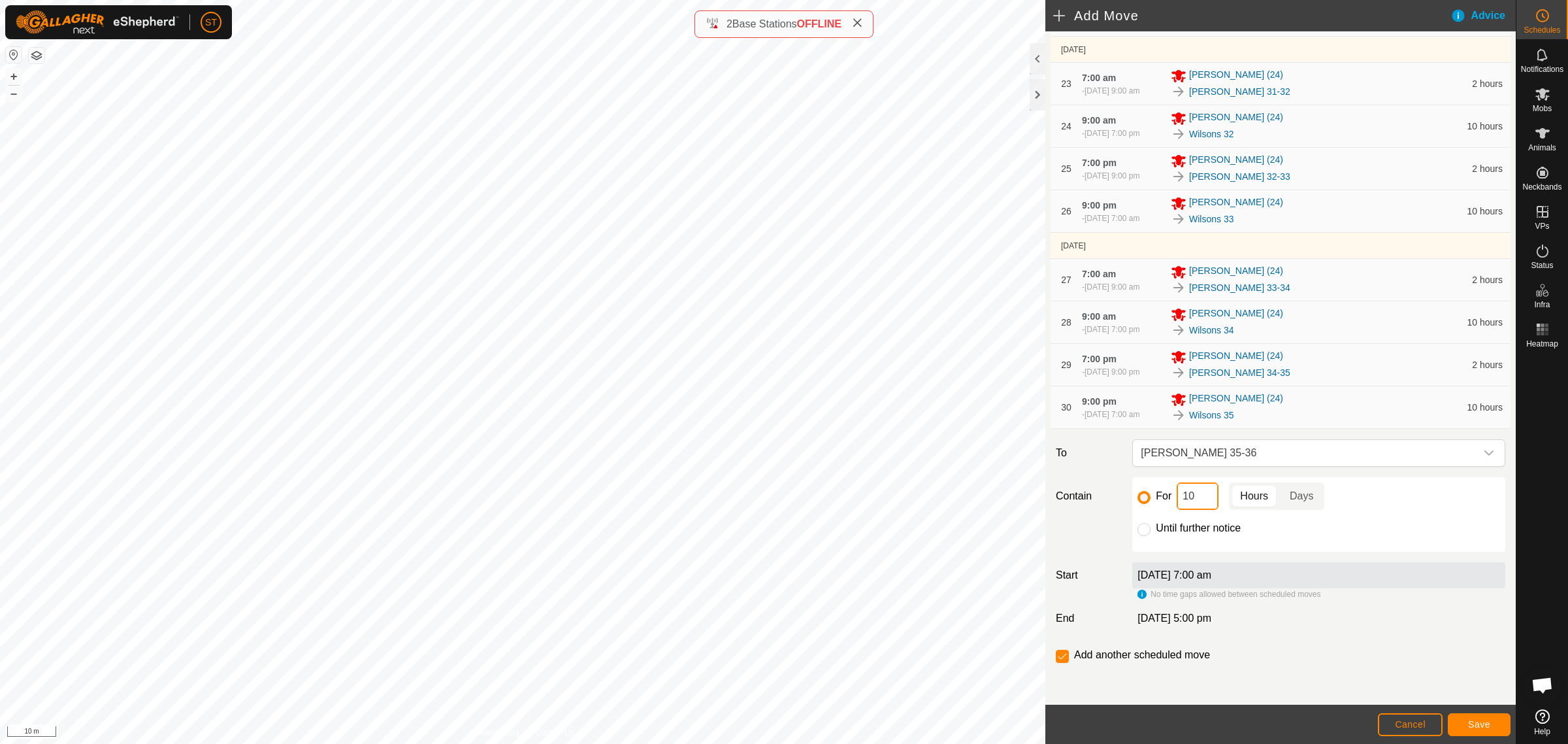
drag, startPoint x: 1197, startPoint y: 497, endPoint x: 1157, endPoint y: 498, distance: 40.0
click at [1162, 499] on div "For 10 Hours Days" at bounding box center [1319, 496] width 363 height 27
click at [1480, 728] on span "Save" at bounding box center [1480, 724] width 23 height 10
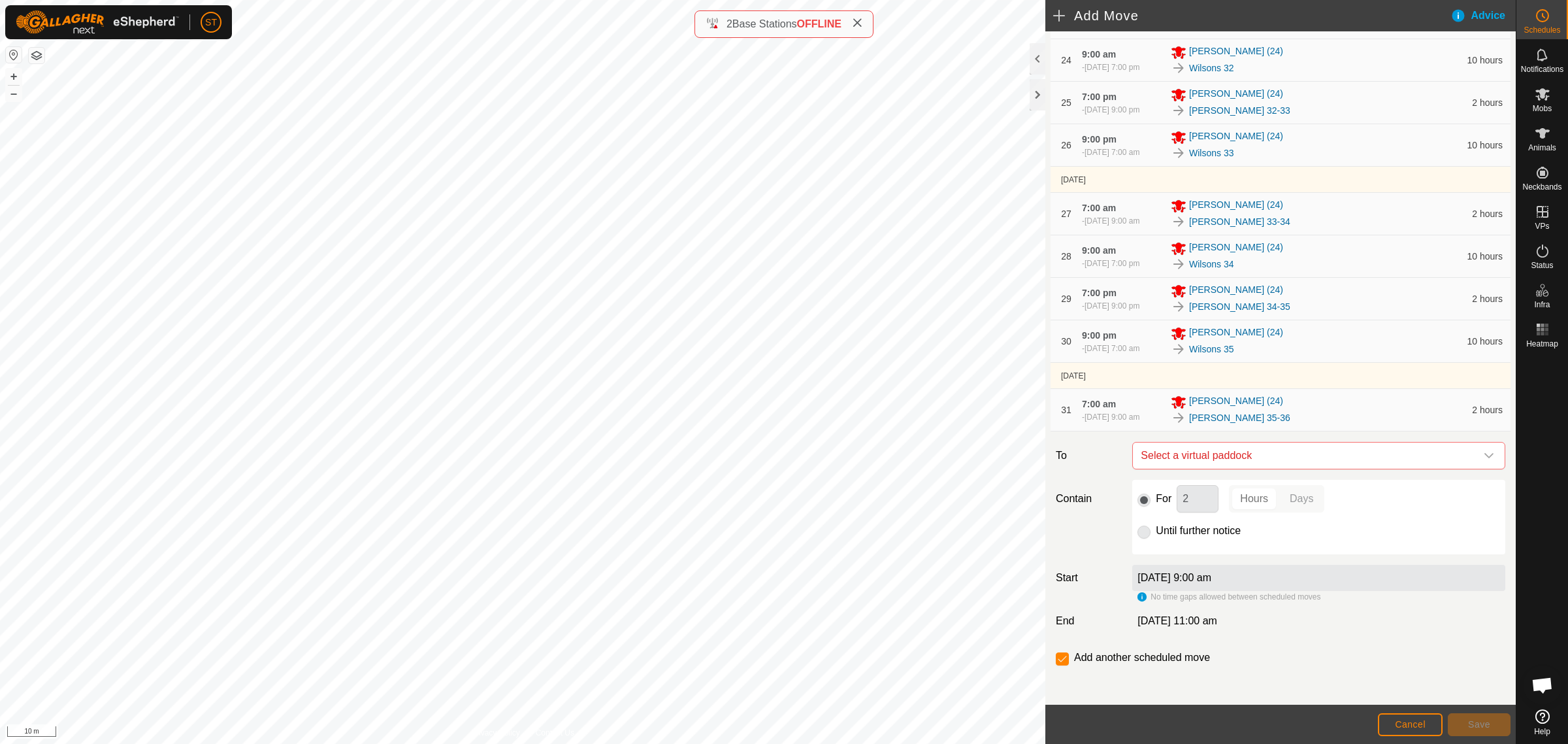
scroll to position [1263, 0]
click at [1484, 449] on icon "dropdown trigger" at bounding box center [1489, 453] width 10 height 10
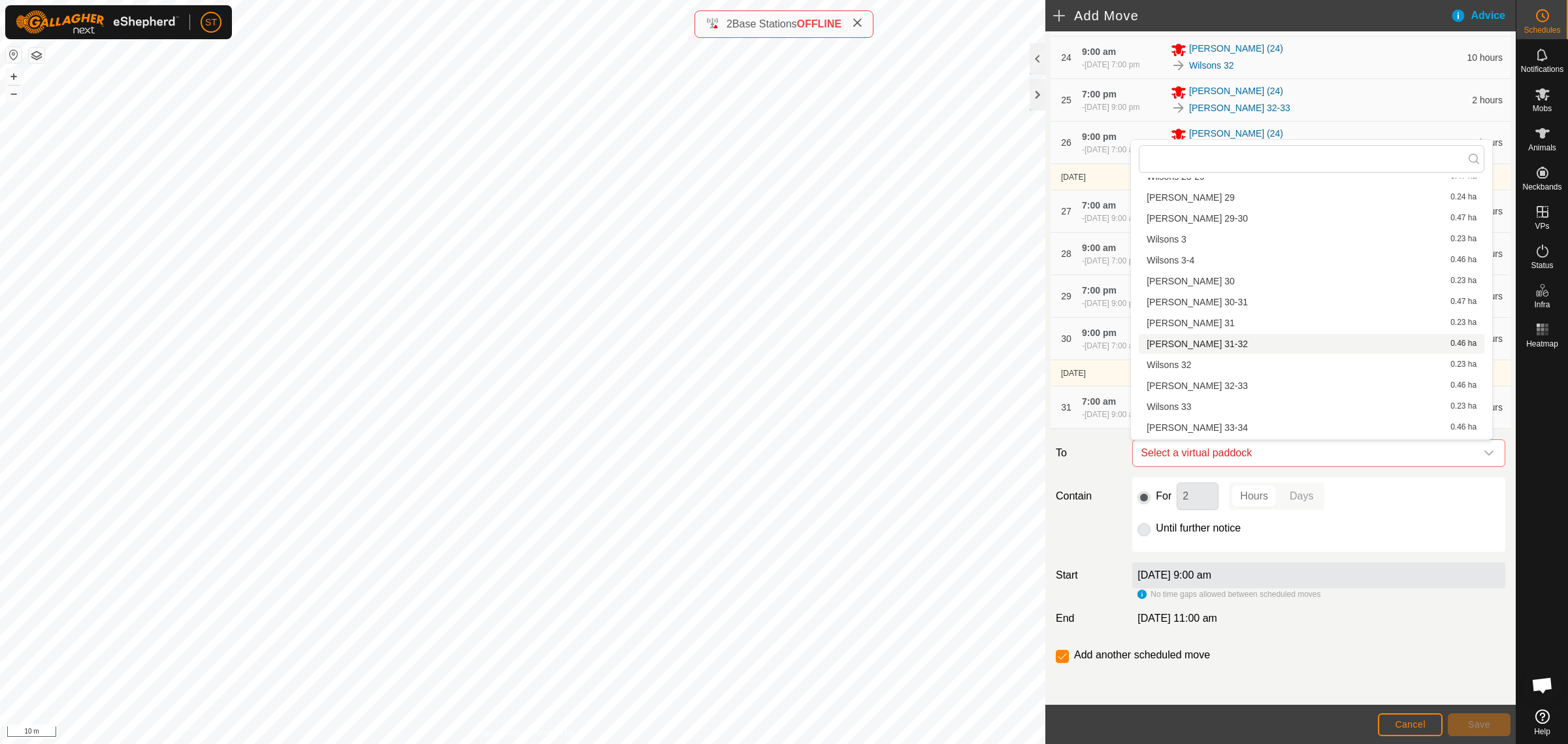
scroll to position [980, 0]
click at [1181, 428] on li "[PERSON_NAME] 36 0.22 ha" at bounding box center [1312, 430] width 346 height 19
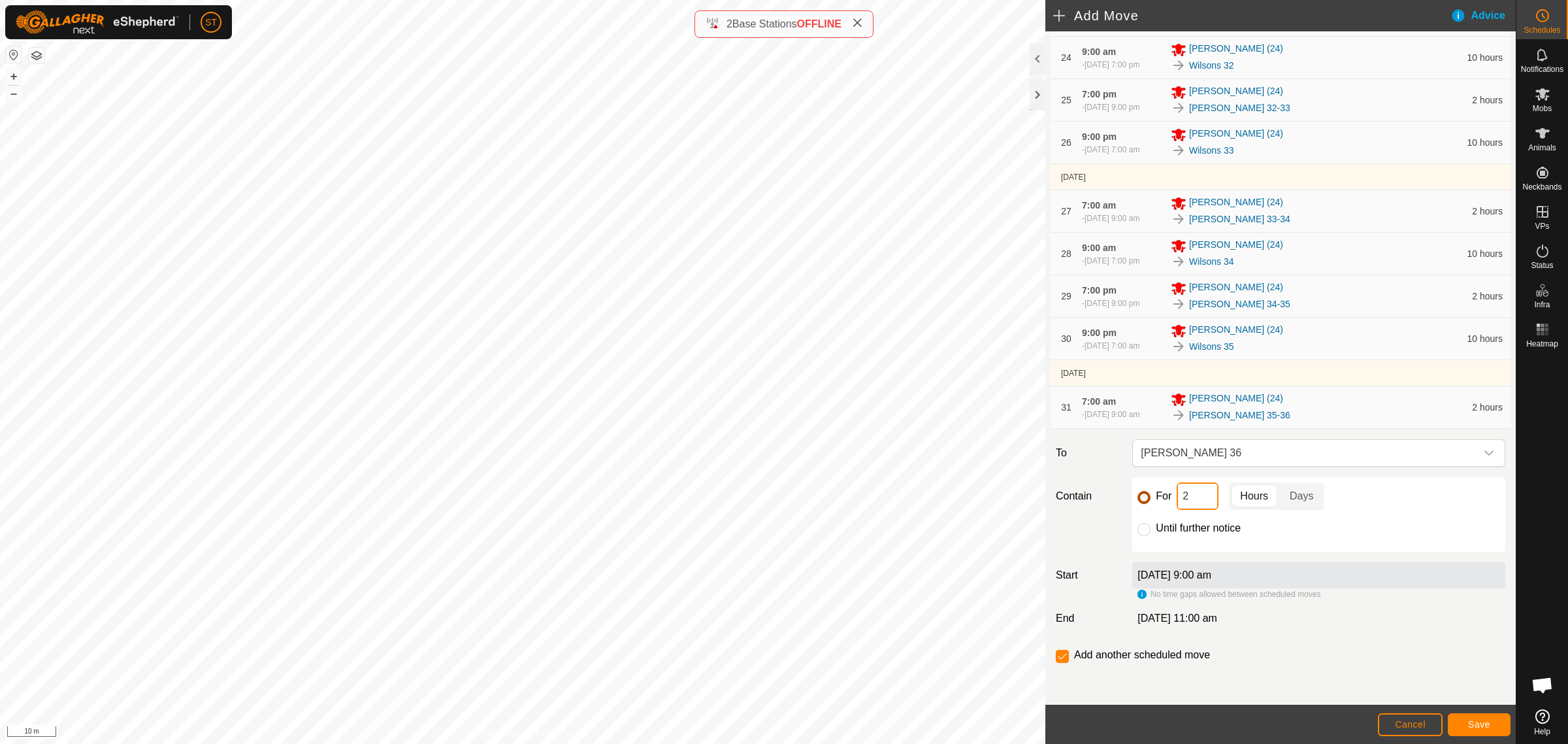
drag, startPoint x: 1193, startPoint y: 498, endPoint x: 1139, endPoint y: 494, distance: 54.1
click at [1142, 494] on div "For 2 Hours Days" at bounding box center [1319, 496] width 363 height 27
click at [1481, 724] on span "Save" at bounding box center [1480, 724] width 23 height 10
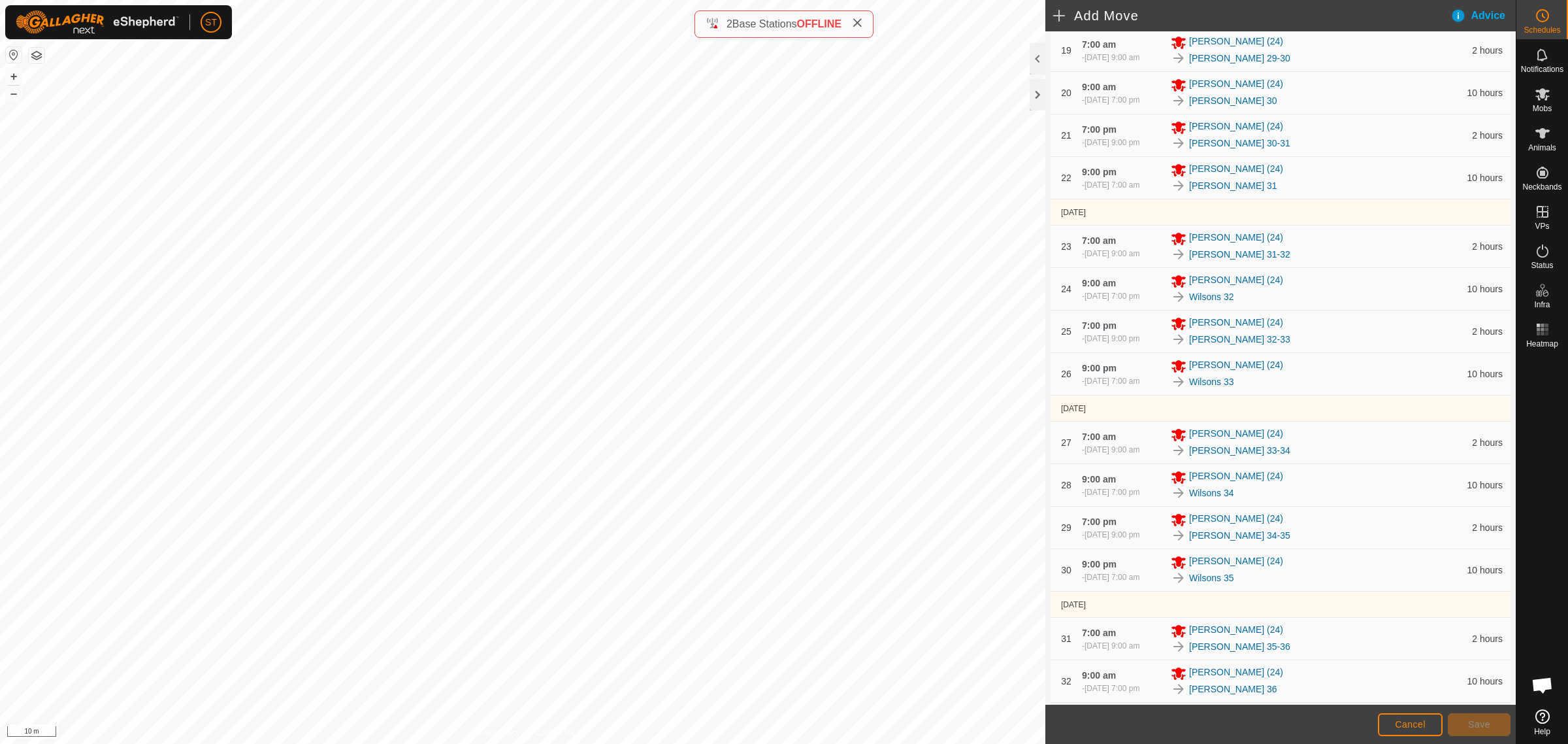
scroll to position [1305, 0]
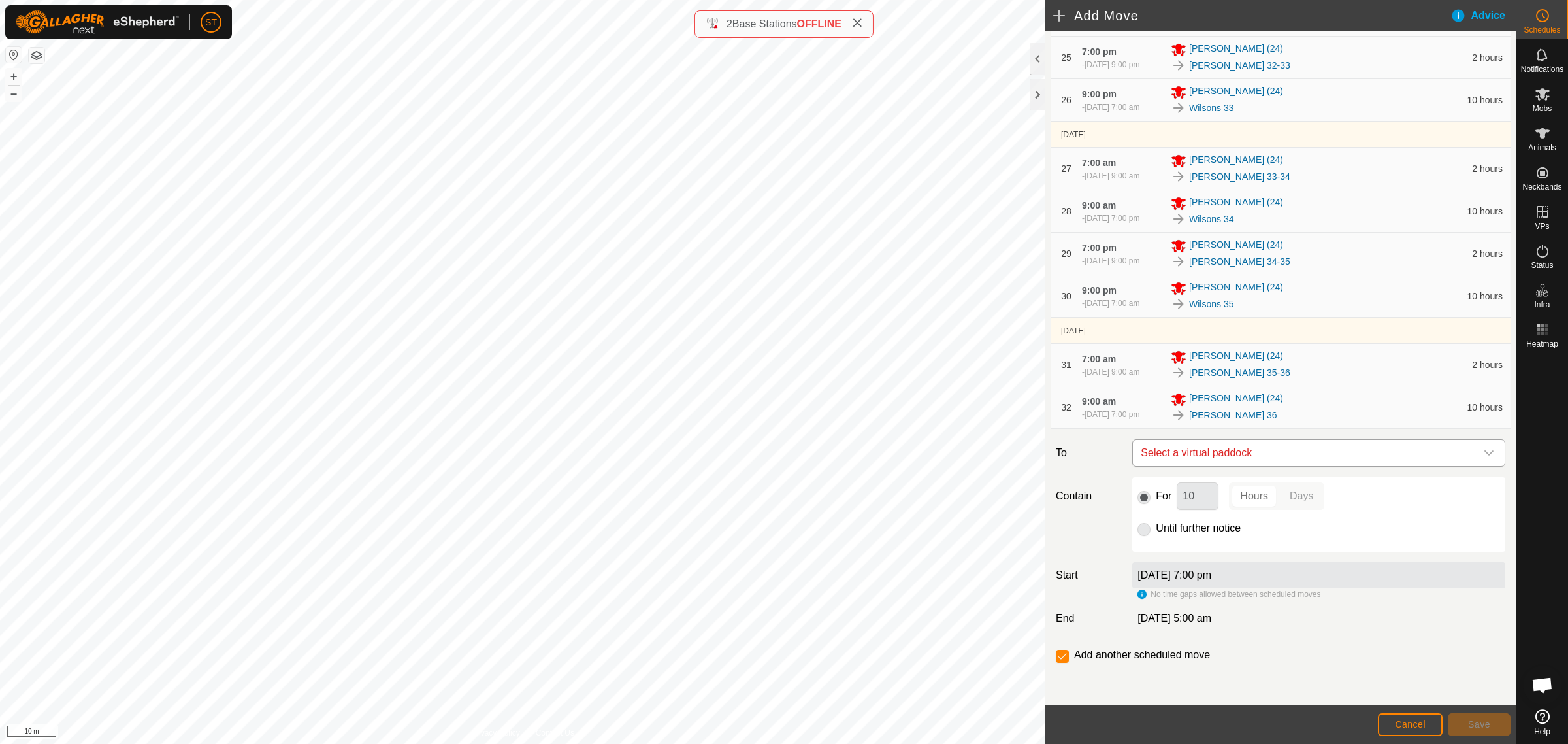
click at [1484, 451] on icon "dropdown trigger" at bounding box center [1489, 453] width 10 height 10
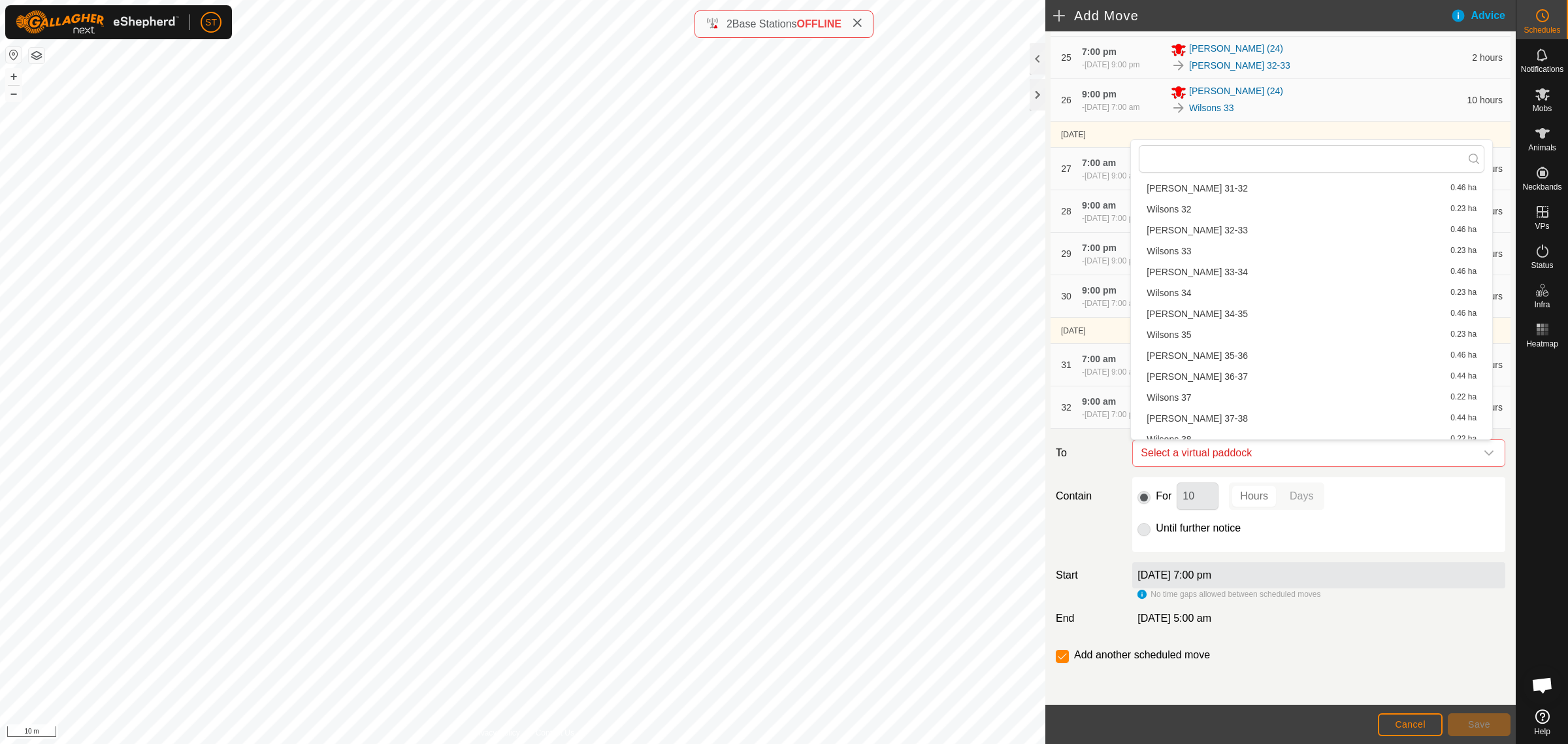
scroll to position [1080, 0]
click at [1201, 347] on li "[PERSON_NAME] 36-37 0.44 ha" at bounding box center [1312, 351] width 346 height 19
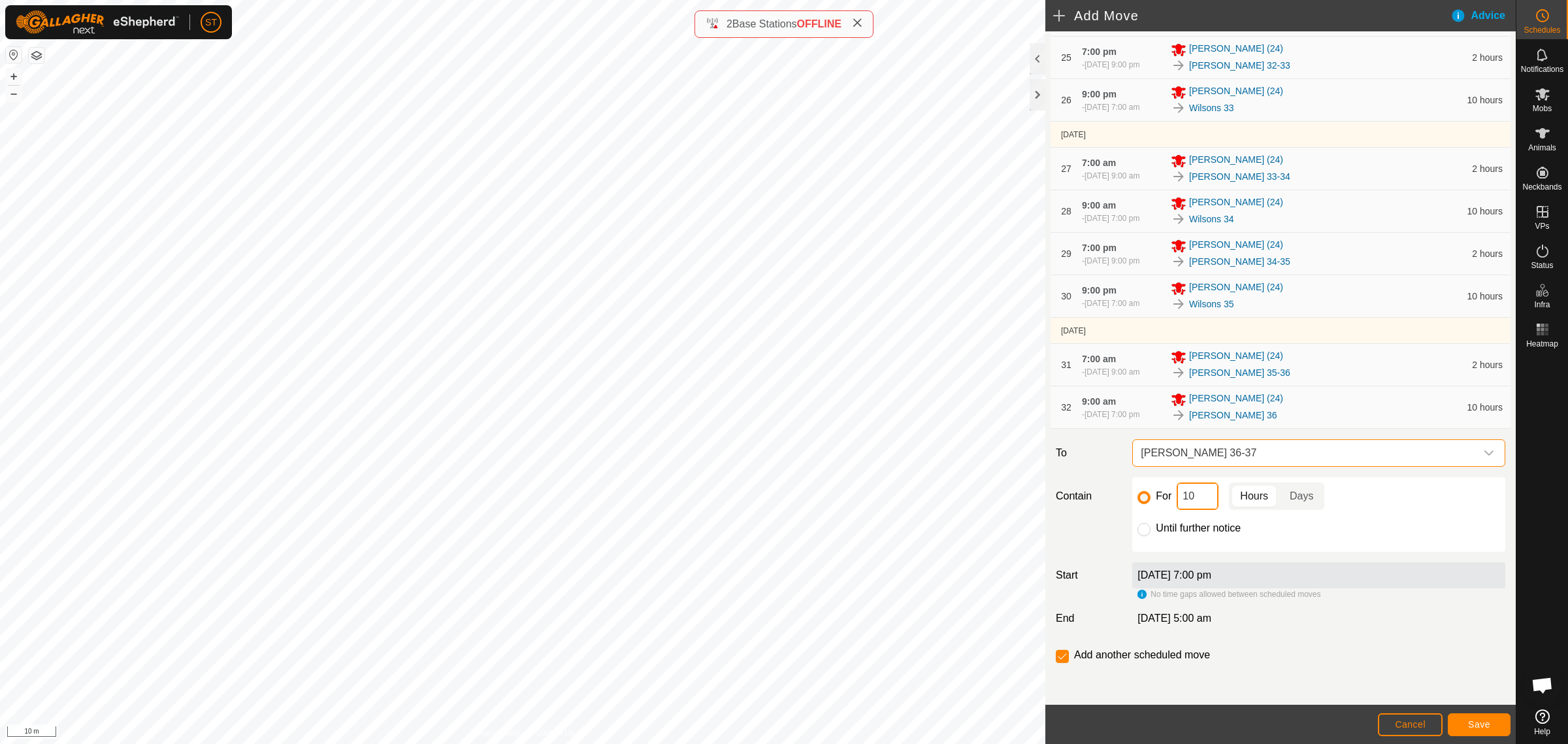
drag, startPoint x: 1195, startPoint y: 497, endPoint x: 1129, endPoint y: 498, distance: 66.0
click at [1129, 498] on div "For 10 Hours Days Until further notice" at bounding box center [1319, 514] width 384 height 75
click at [1471, 721] on span "Save" at bounding box center [1480, 724] width 23 height 10
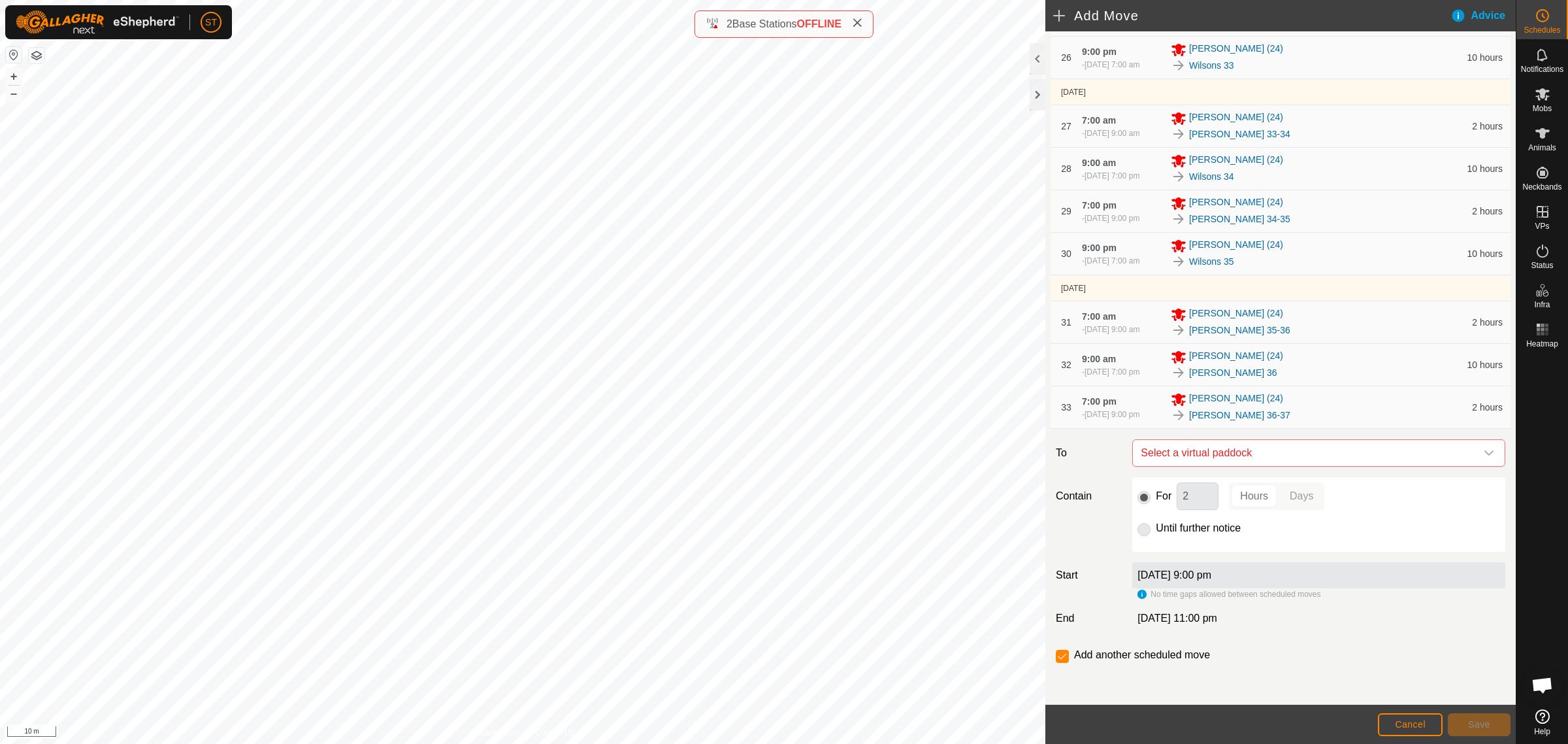
scroll to position [1348, 0]
click at [1484, 453] on icon "dropdown trigger" at bounding box center [1489, 453] width 10 height 10
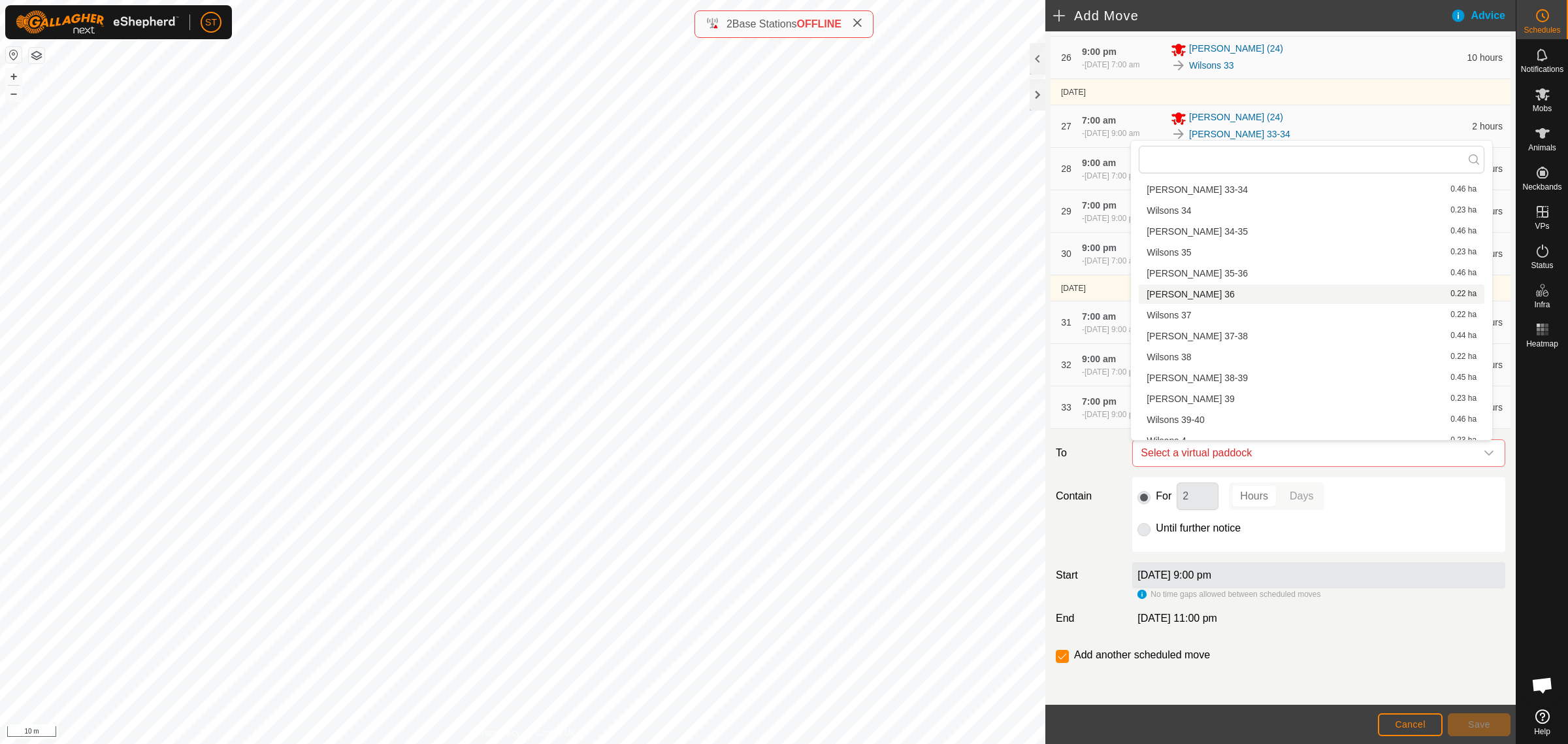
scroll to position [1144, 0]
click at [1176, 302] on li "Wilsons 37 0.22 ha" at bounding box center [1312, 308] width 346 height 19
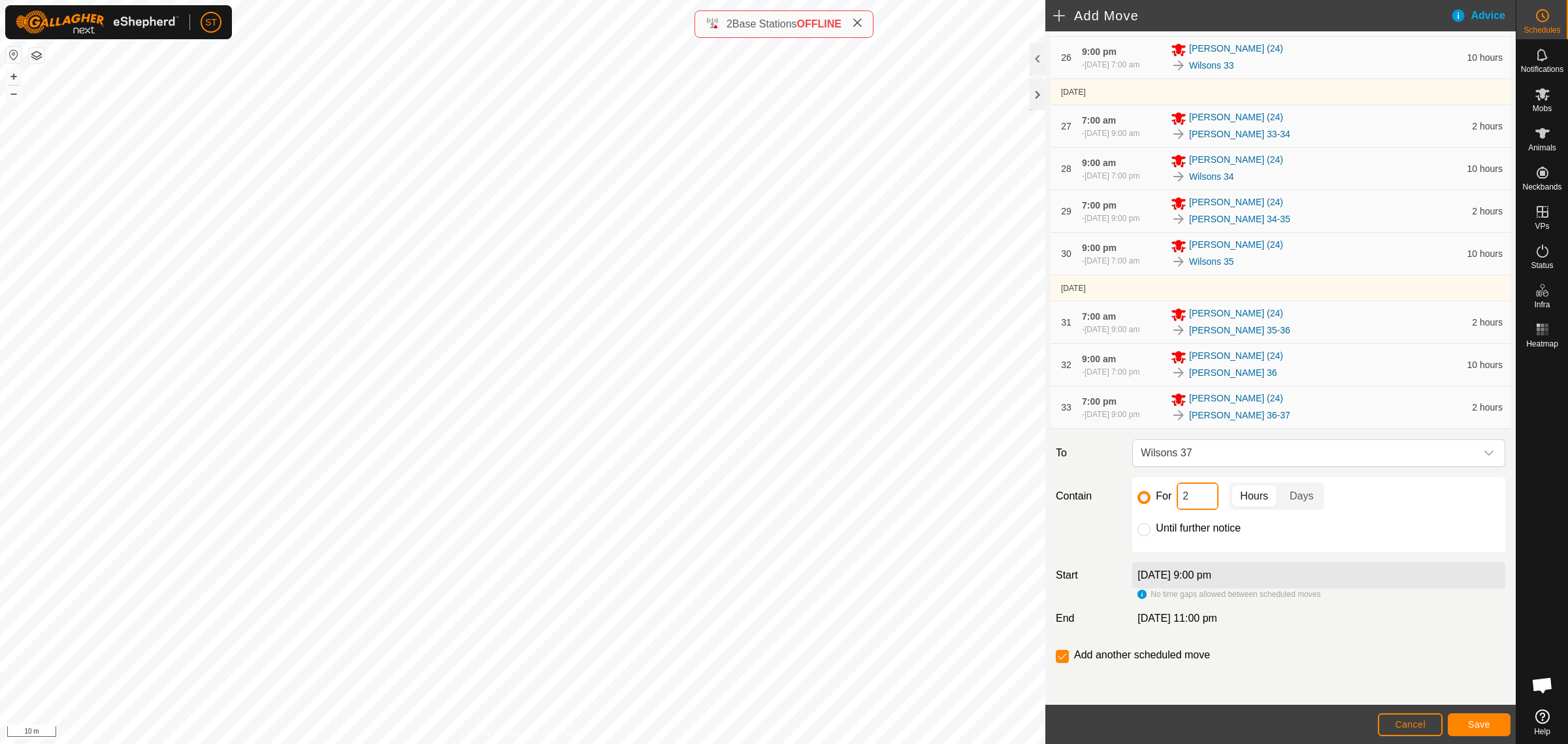
drag, startPoint x: 1192, startPoint y: 498, endPoint x: 1150, endPoint y: 498, distance: 42.0
click at [1150, 498] on div "For 2 Hours Days" at bounding box center [1319, 496] width 363 height 27
click at [1480, 722] on span "Save" at bounding box center [1480, 724] width 23 height 10
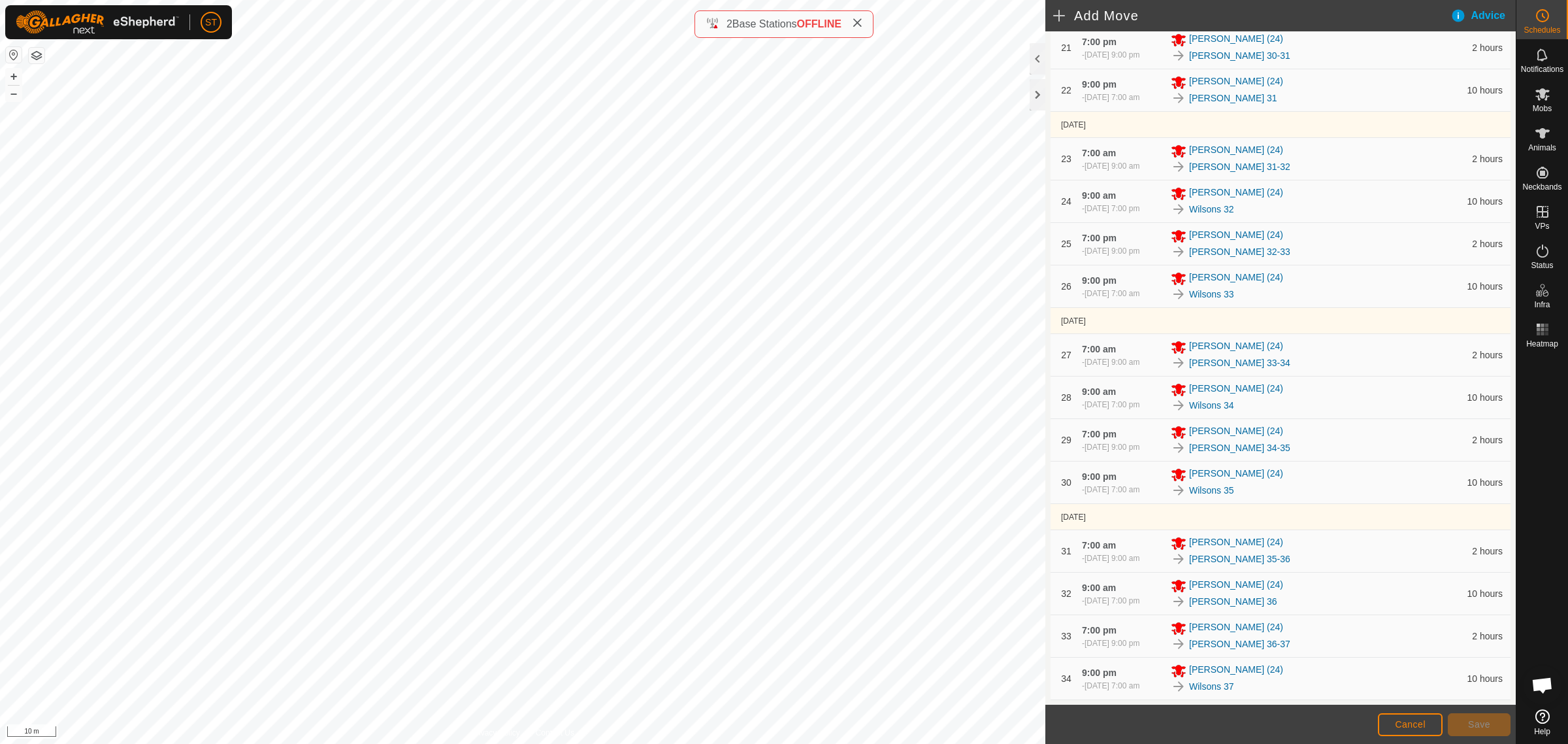
scroll to position [1391, 0]
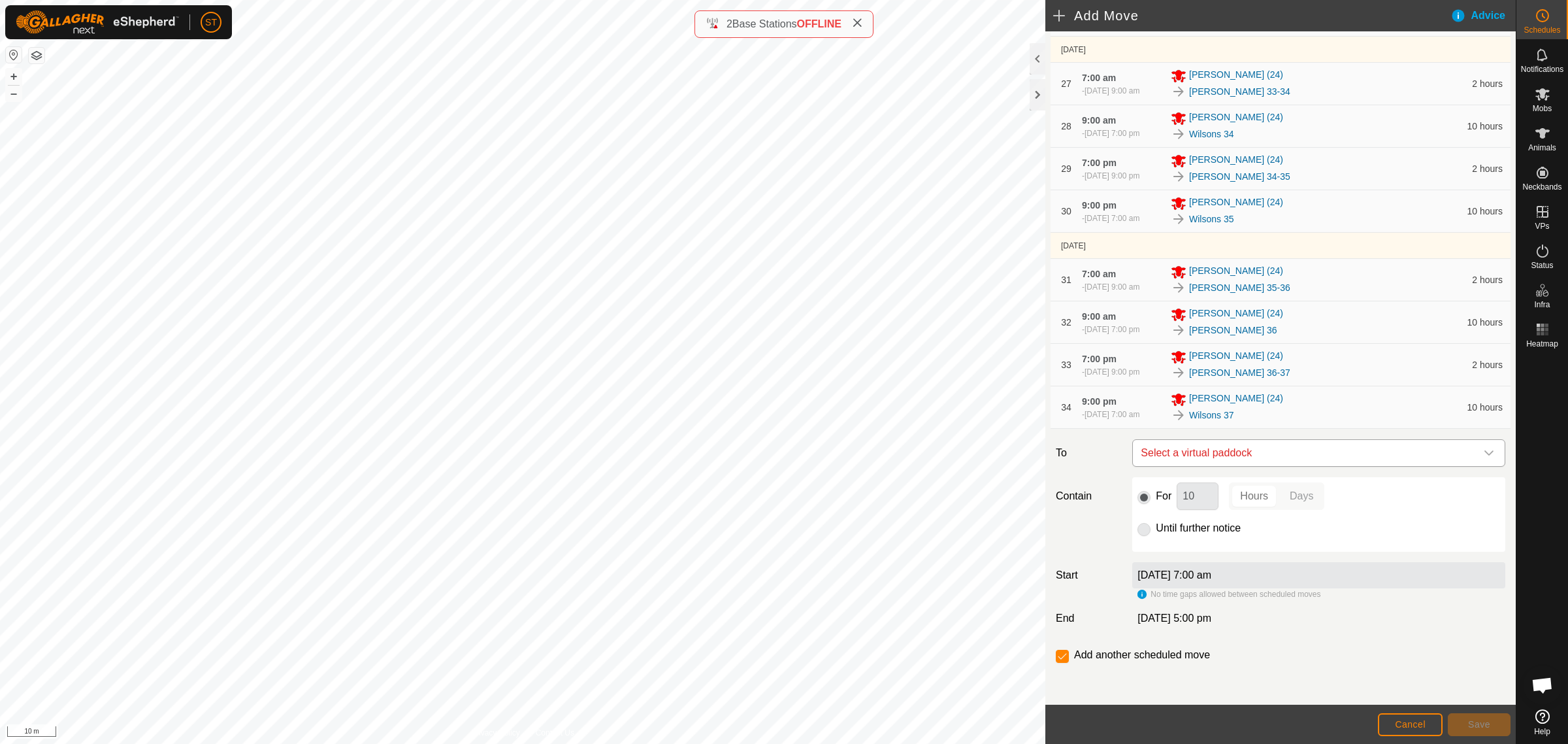
click at [1484, 451] on icon "dropdown trigger" at bounding box center [1489, 453] width 10 height 10
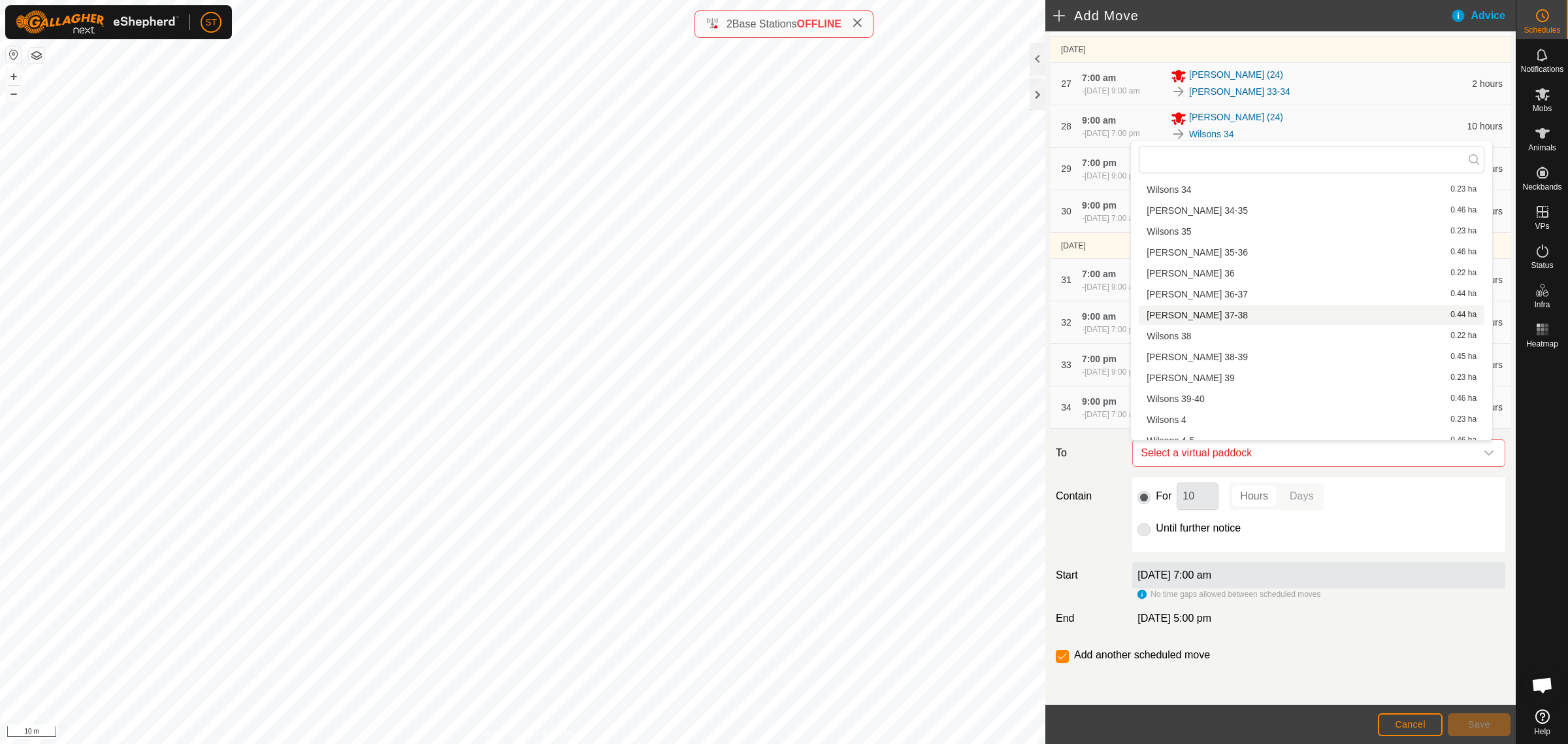
scroll to position [1144, 0]
click at [1191, 326] on li "[PERSON_NAME] 37-38 0.44 ha" at bounding box center [1312, 329] width 346 height 19
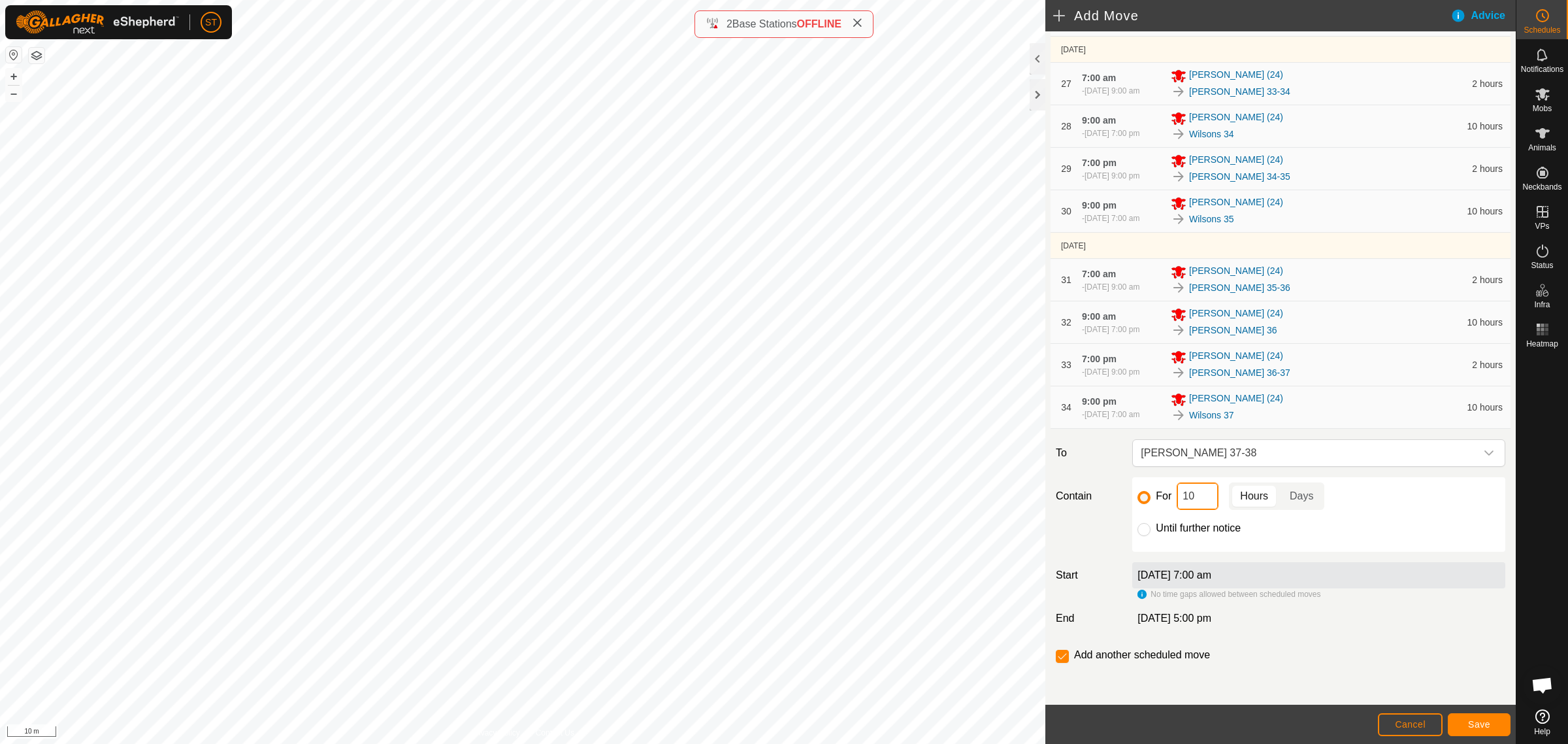
drag, startPoint x: 1200, startPoint y: 491, endPoint x: 1080, endPoint y: 491, distance: 120.0
click at [1119, 495] on div "Contain For 10 Hours Days Until further notice" at bounding box center [1281, 514] width 460 height 75
click at [1469, 727] on span "Save" at bounding box center [1480, 724] width 23 height 10
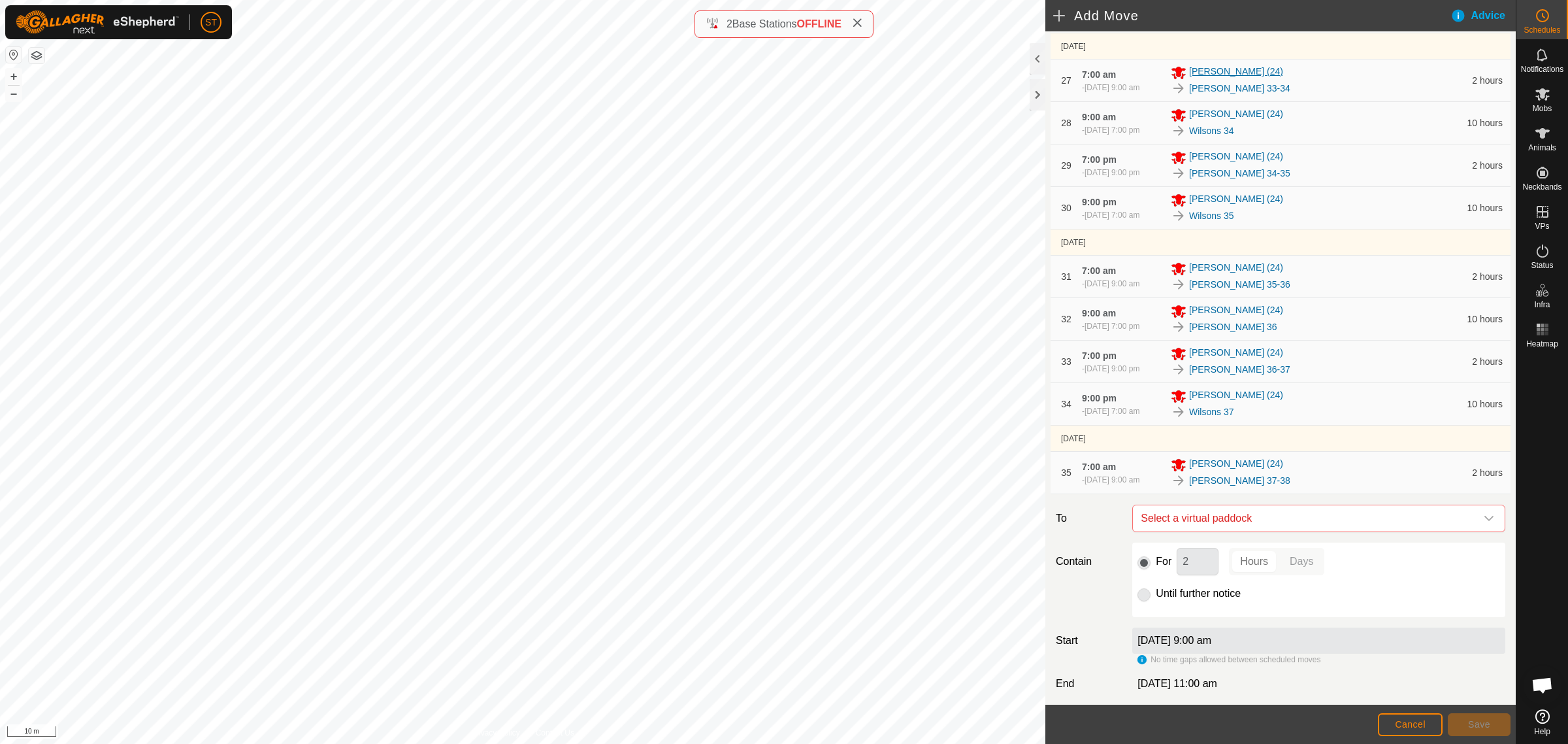
scroll to position [1459, 0]
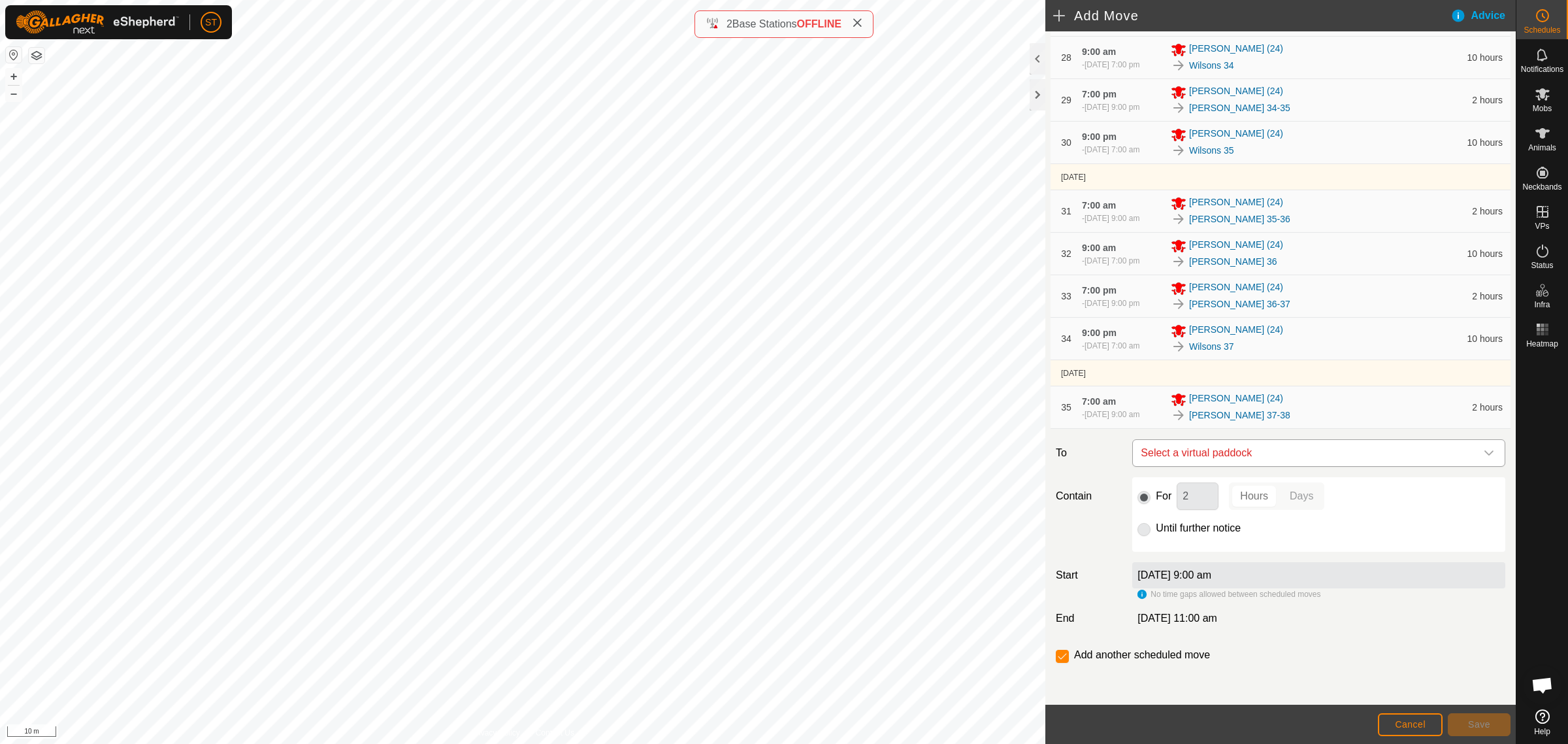
click at [1484, 455] on icon "dropdown trigger" at bounding box center [1489, 453] width 10 height 10
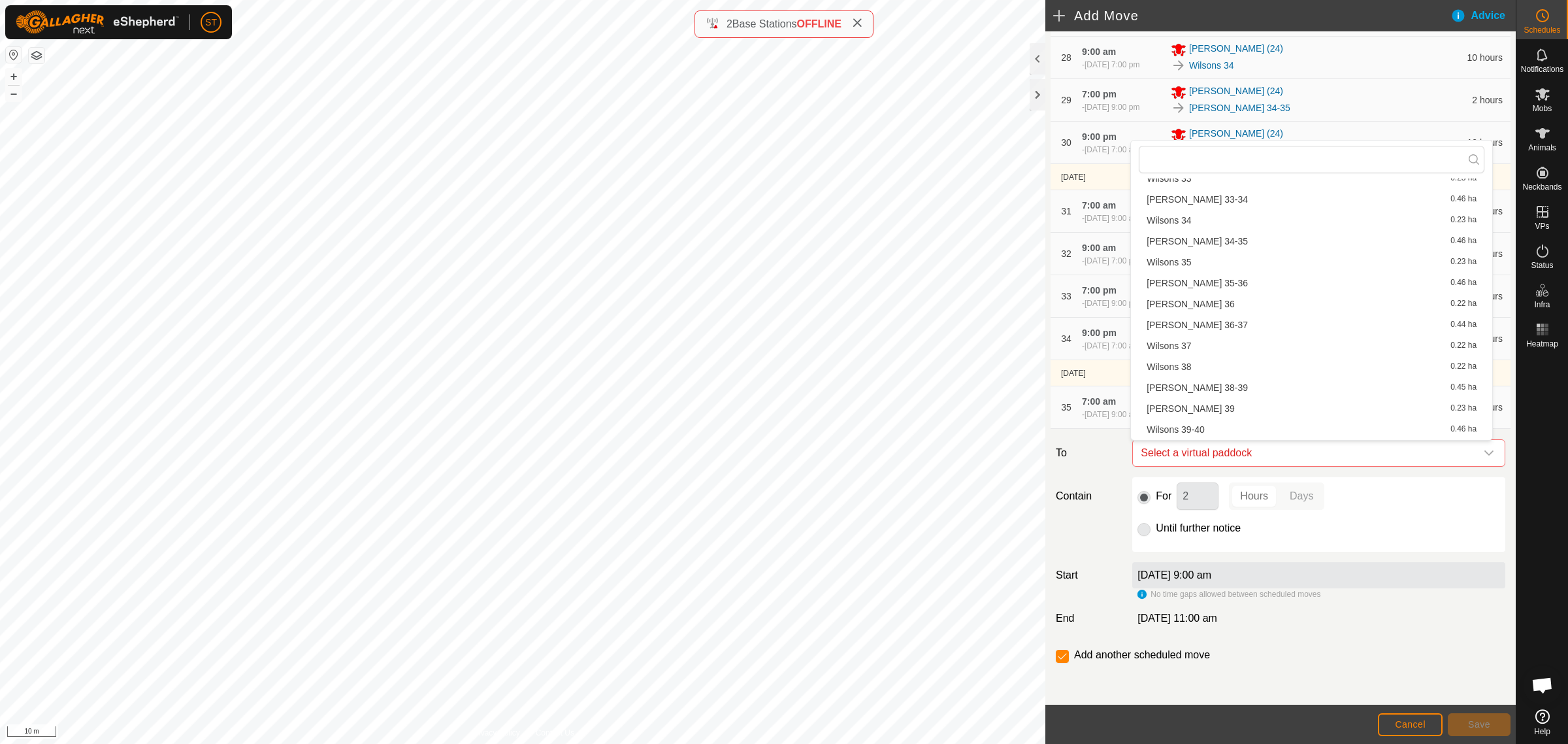
scroll to position [1144, 0]
click at [1202, 351] on li "Wilsons 38 0.22 ha" at bounding box center [1312, 350] width 346 height 19
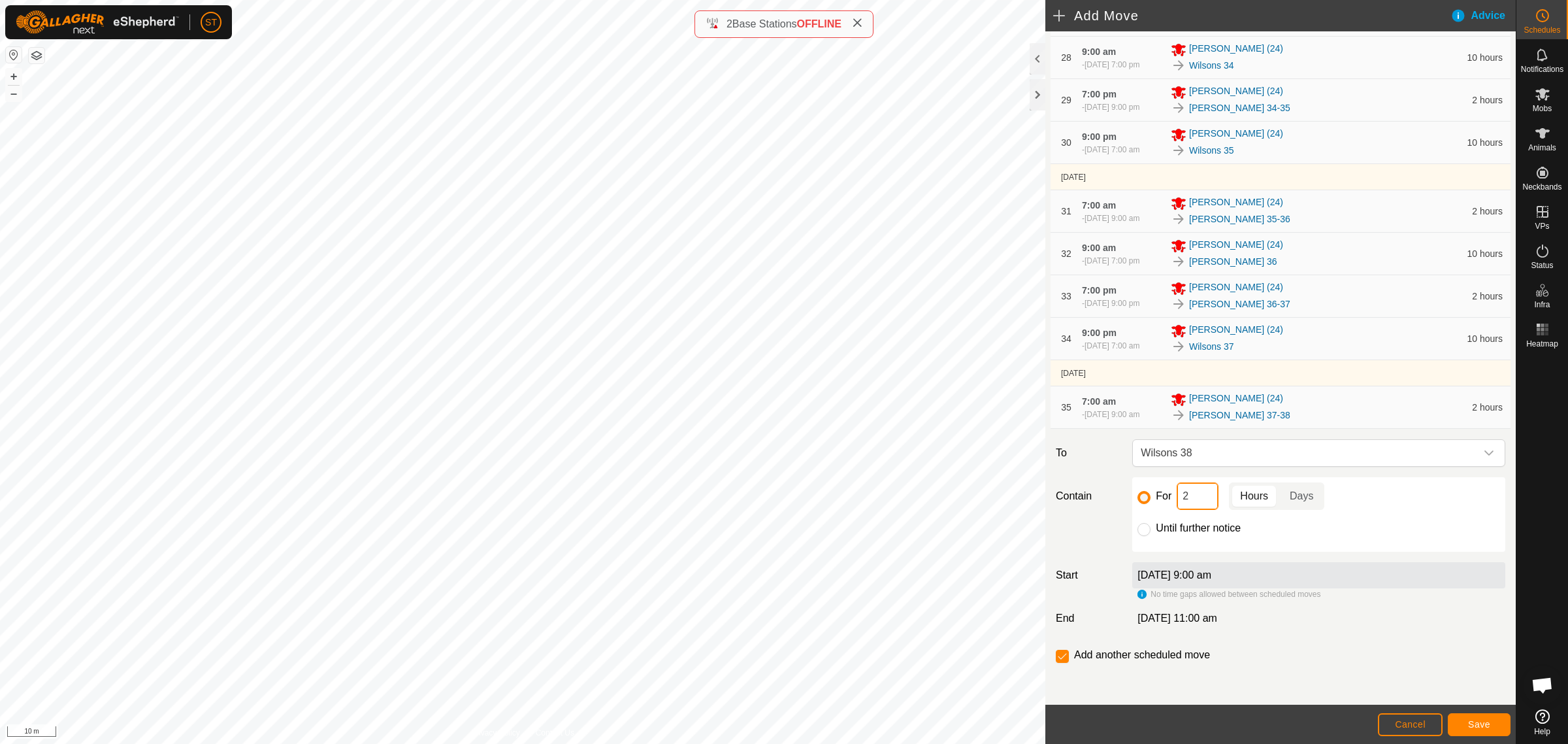
drag, startPoint x: 1151, startPoint y: 501, endPoint x: 1101, endPoint y: 495, distance: 50.4
click at [1101, 495] on div "Contain For 2 Hours Days Until further notice" at bounding box center [1281, 514] width 460 height 75
click at [1472, 726] on span "Save" at bounding box center [1480, 724] width 23 height 10
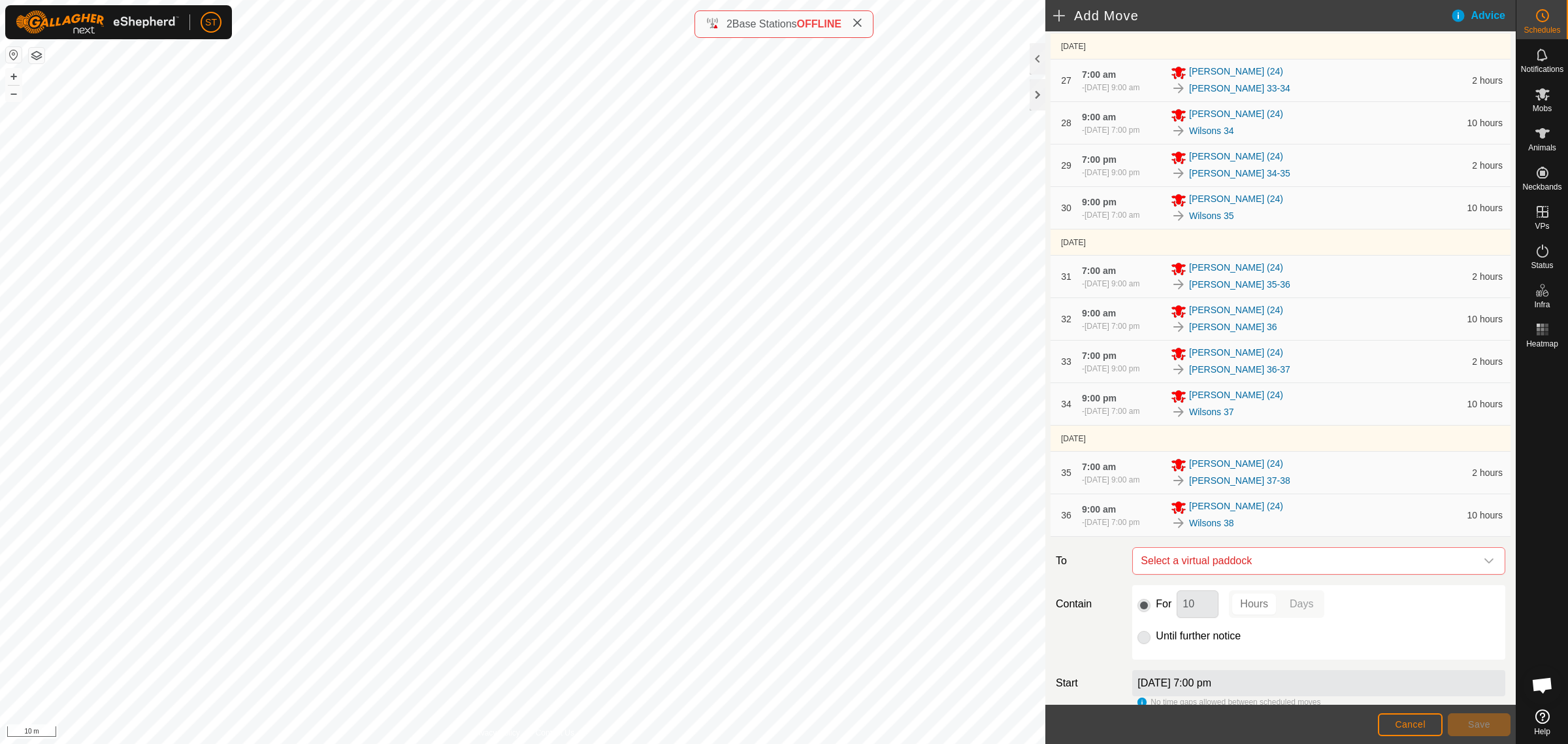
scroll to position [1502, 0]
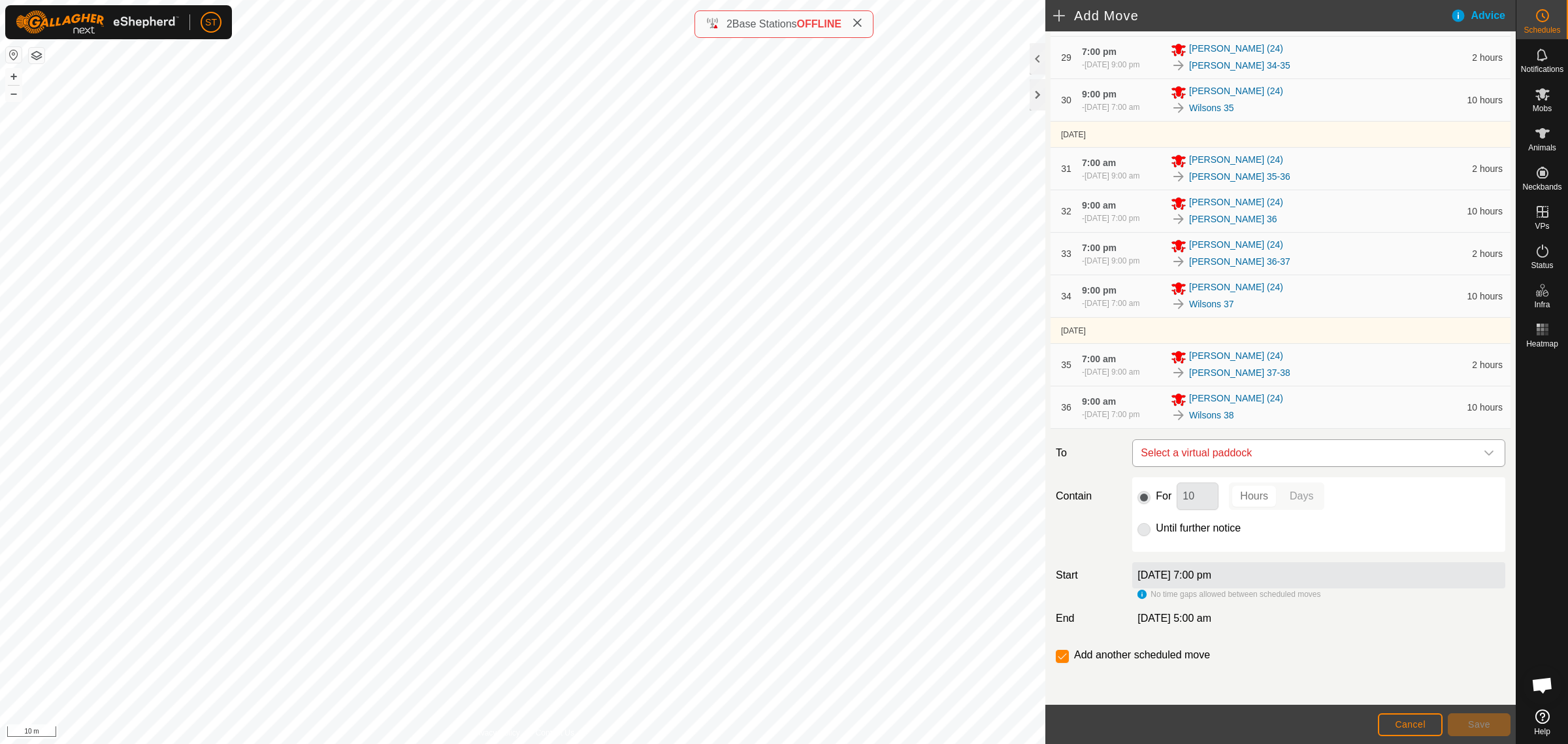
click at [1484, 454] on icon "dropdown trigger" at bounding box center [1489, 453] width 10 height 10
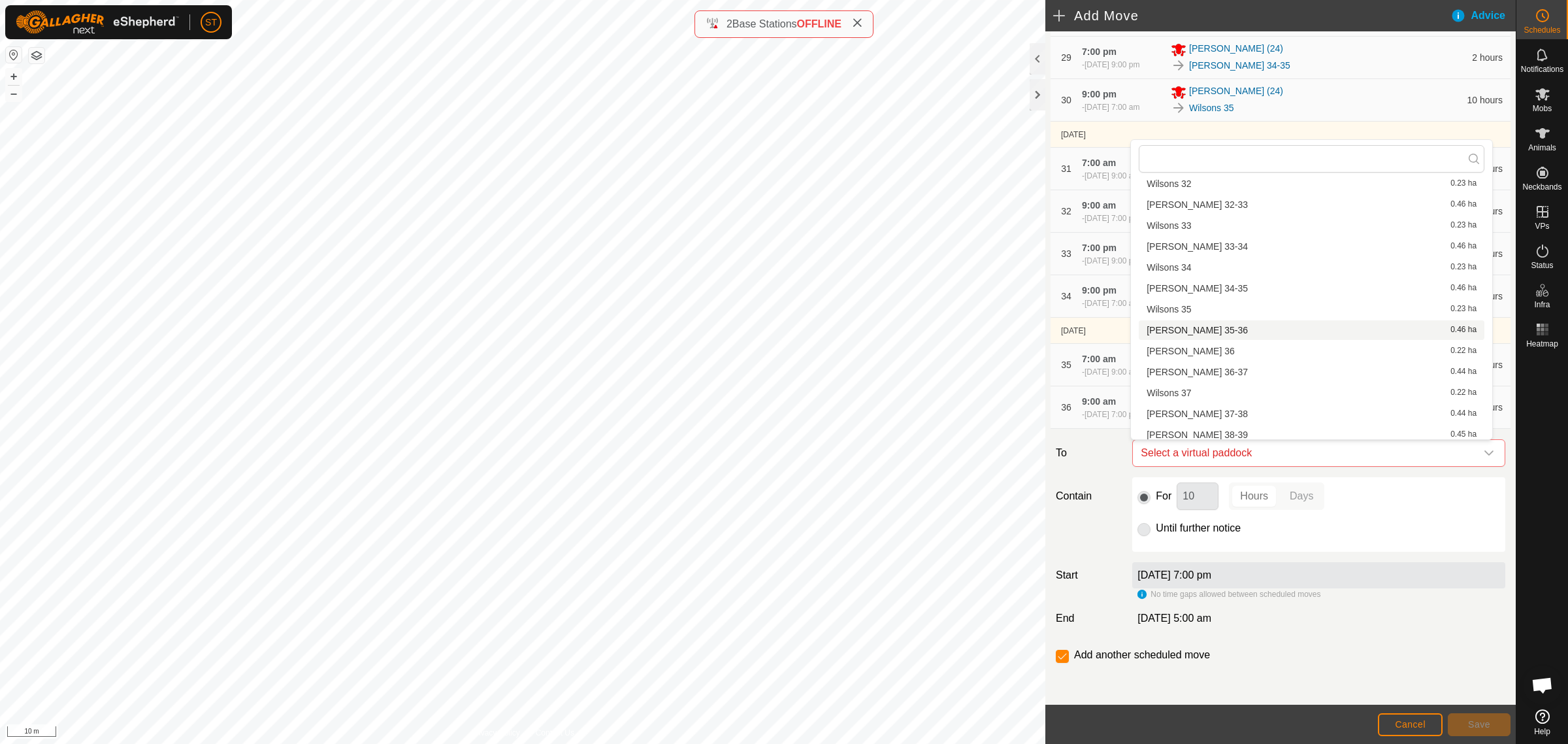
scroll to position [1161, 0]
click at [1202, 347] on li "[PERSON_NAME] 38-39 0.45 ha" at bounding box center [1312, 353] width 346 height 19
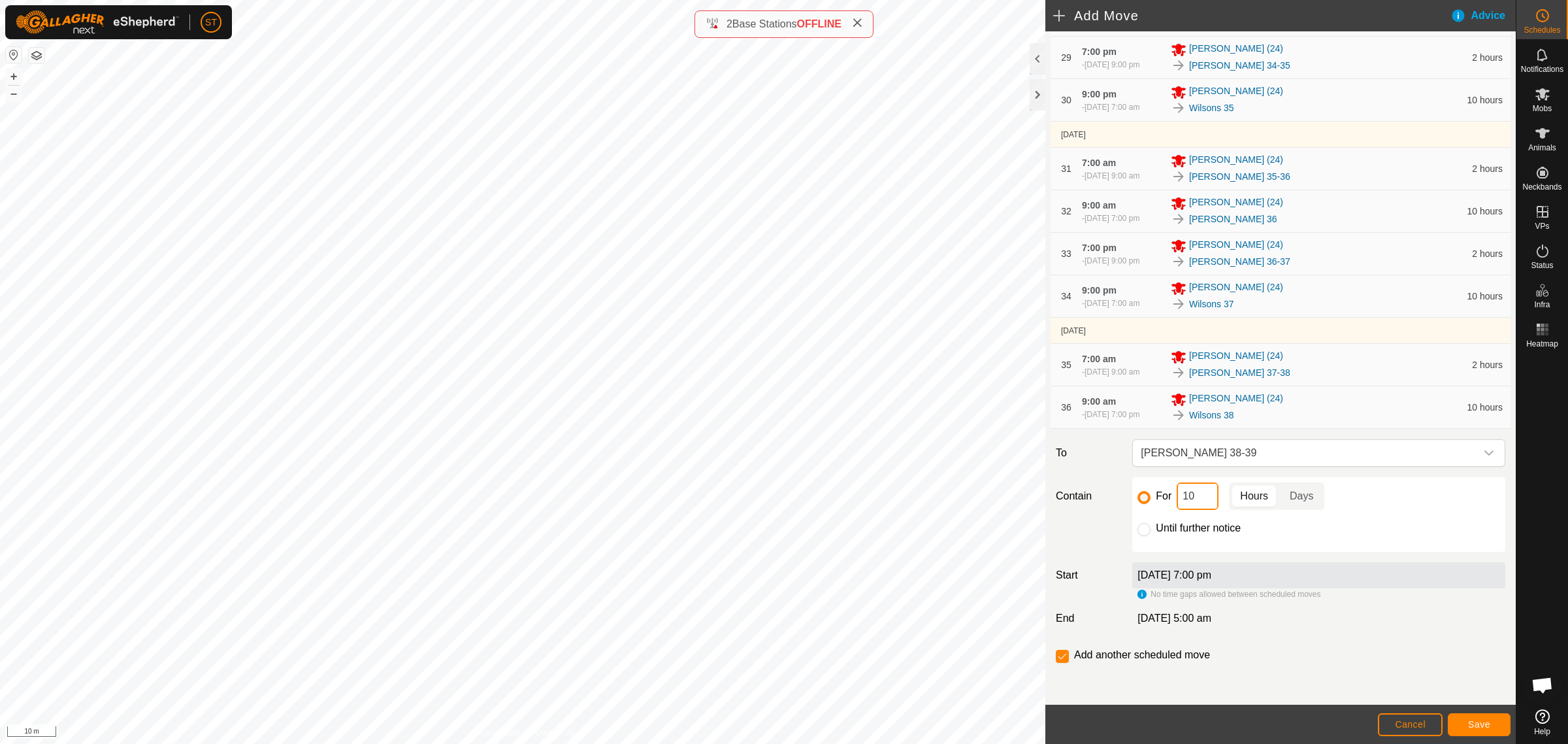
drag, startPoint x: 1197, startPoint y: 504, endPoint x: 1111, endPoint y: 498, distance: 86.2
click at [1111, 498] on div "Contain For 10 Hours Days Until further notice" at bounding box center [1281, 514] width 460 height 75
click at [1472, 723] on span "Save" at bounding box center [1480, 724] width 23 height 10
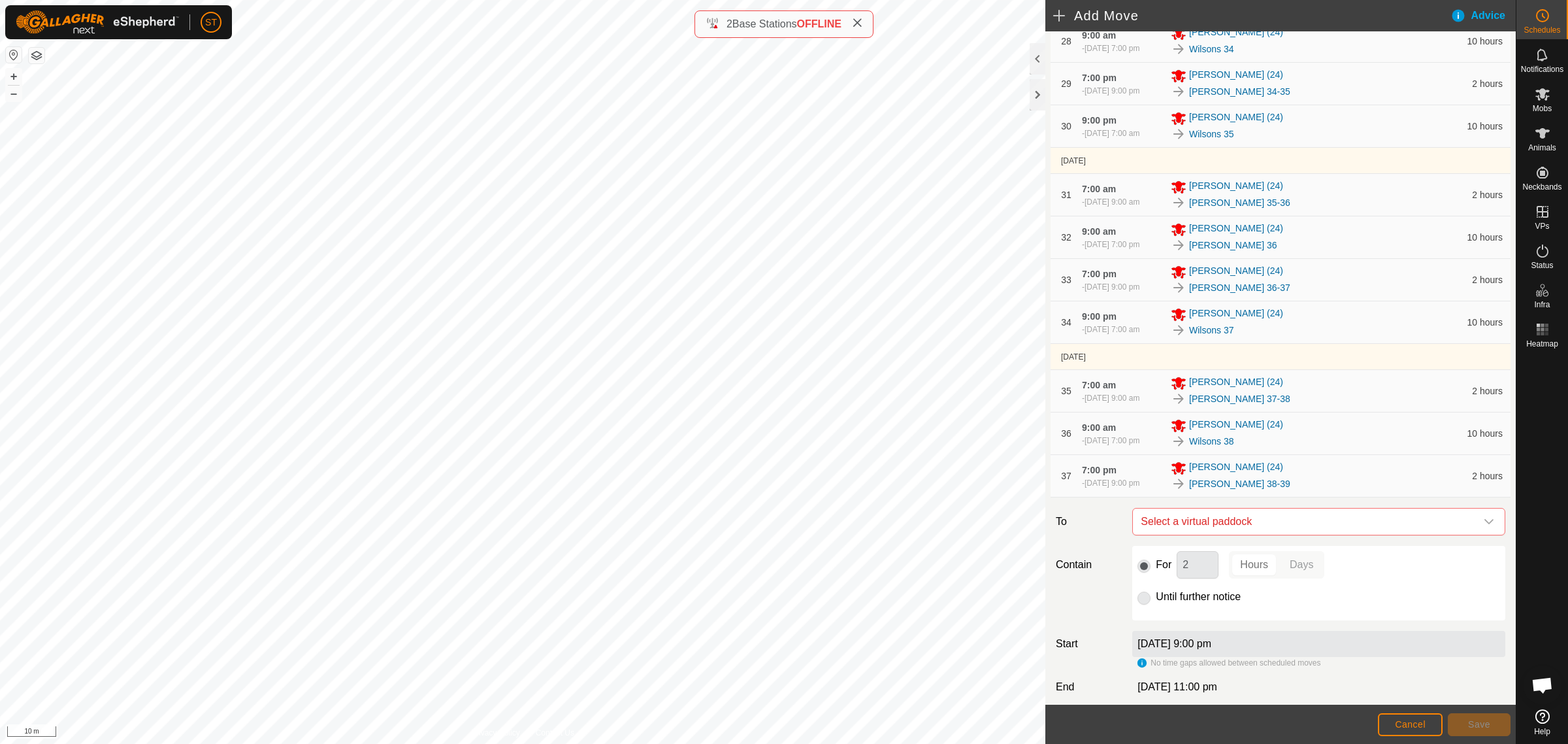
scroll to position [1544, 0]
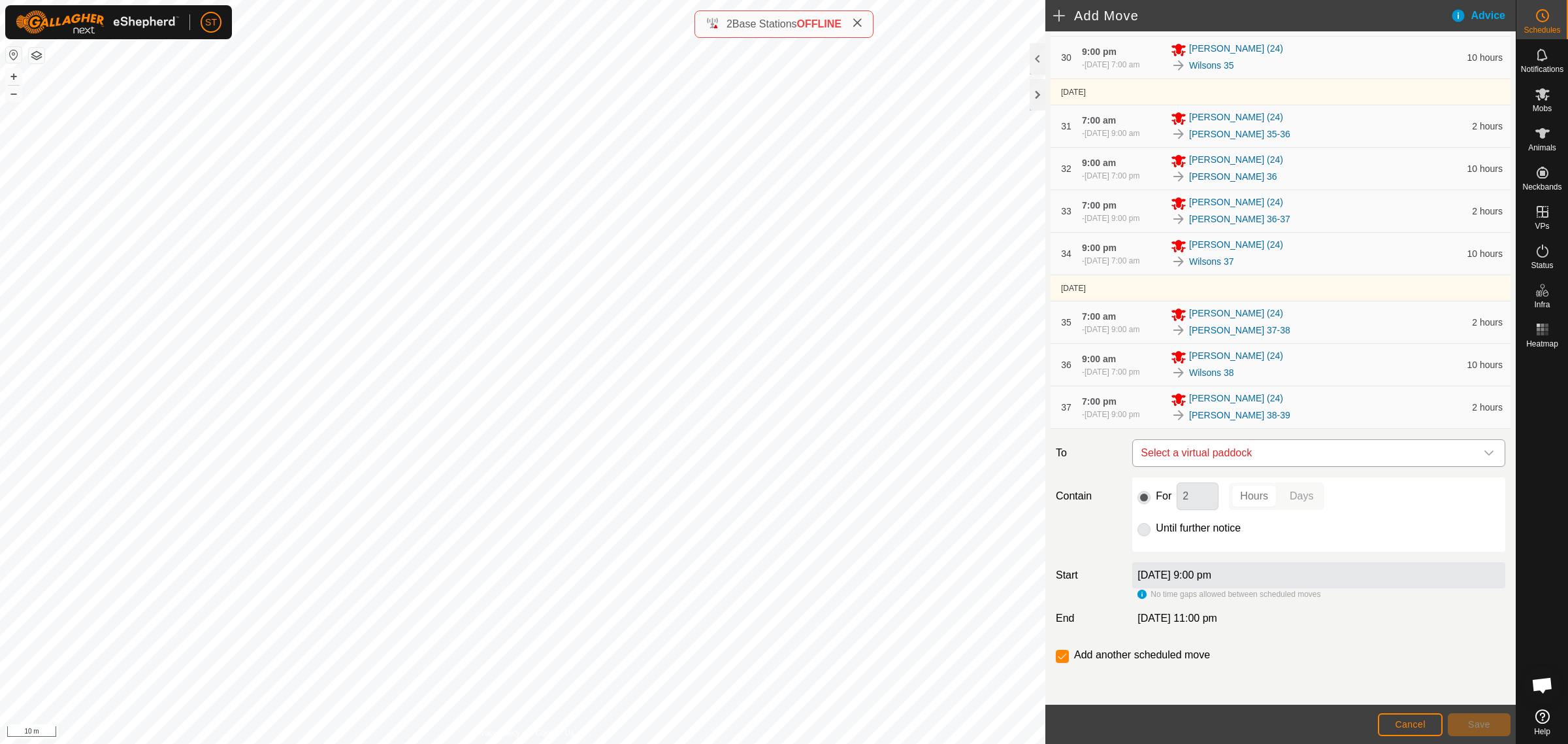
click at [1484, 449] on icon "dropdown trigger" at bounding box center [1489, 453] width 10 height 10
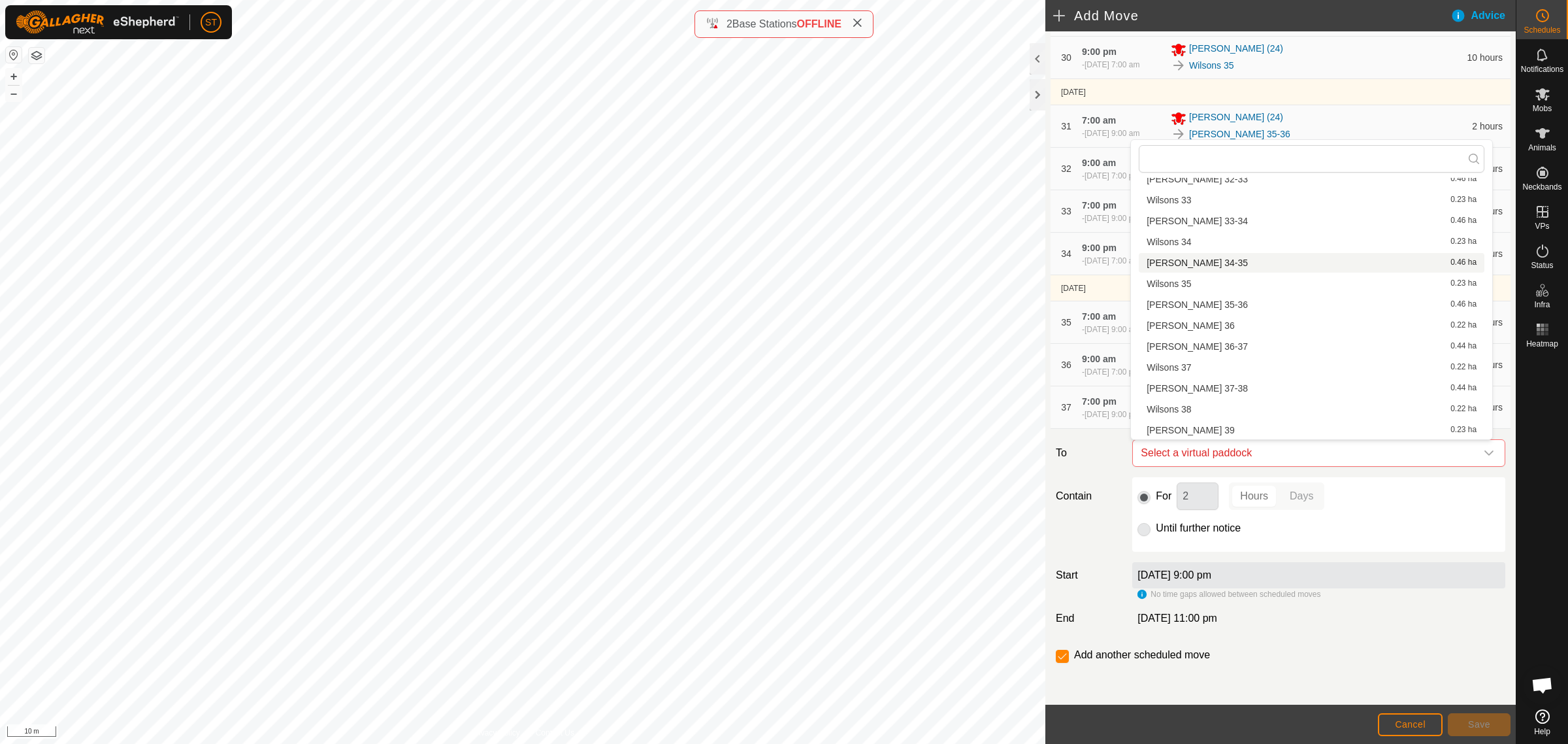
scroll to position [1144, 0]
click at [1216, 387] on li "[PERSON_NAME] 39 0.23 ha" at bounding box center [1312, 392] width 346 height 19
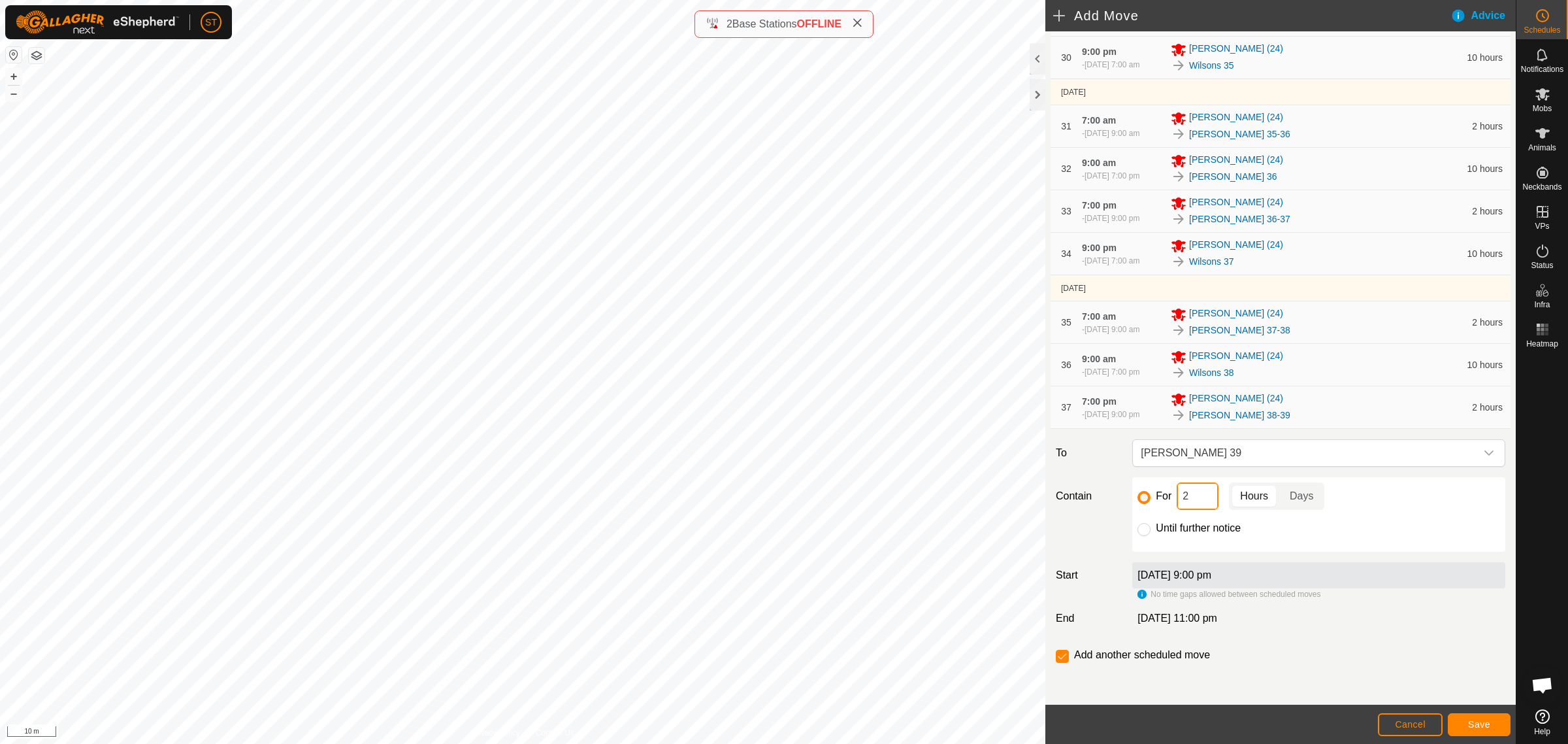
drag, startPoint x: 1198, startPoint y: 495, endPoint x: 1085, endPoint y: 495, distance: 113.0
click at [1103, 500] on div "Contain For 2 Hours Days Until further notice" at bounding box center [1281, 514] width 460 height 75
click at [1471, 716] on button "Save" at bounding box center [1480, 725] width 63 height 23
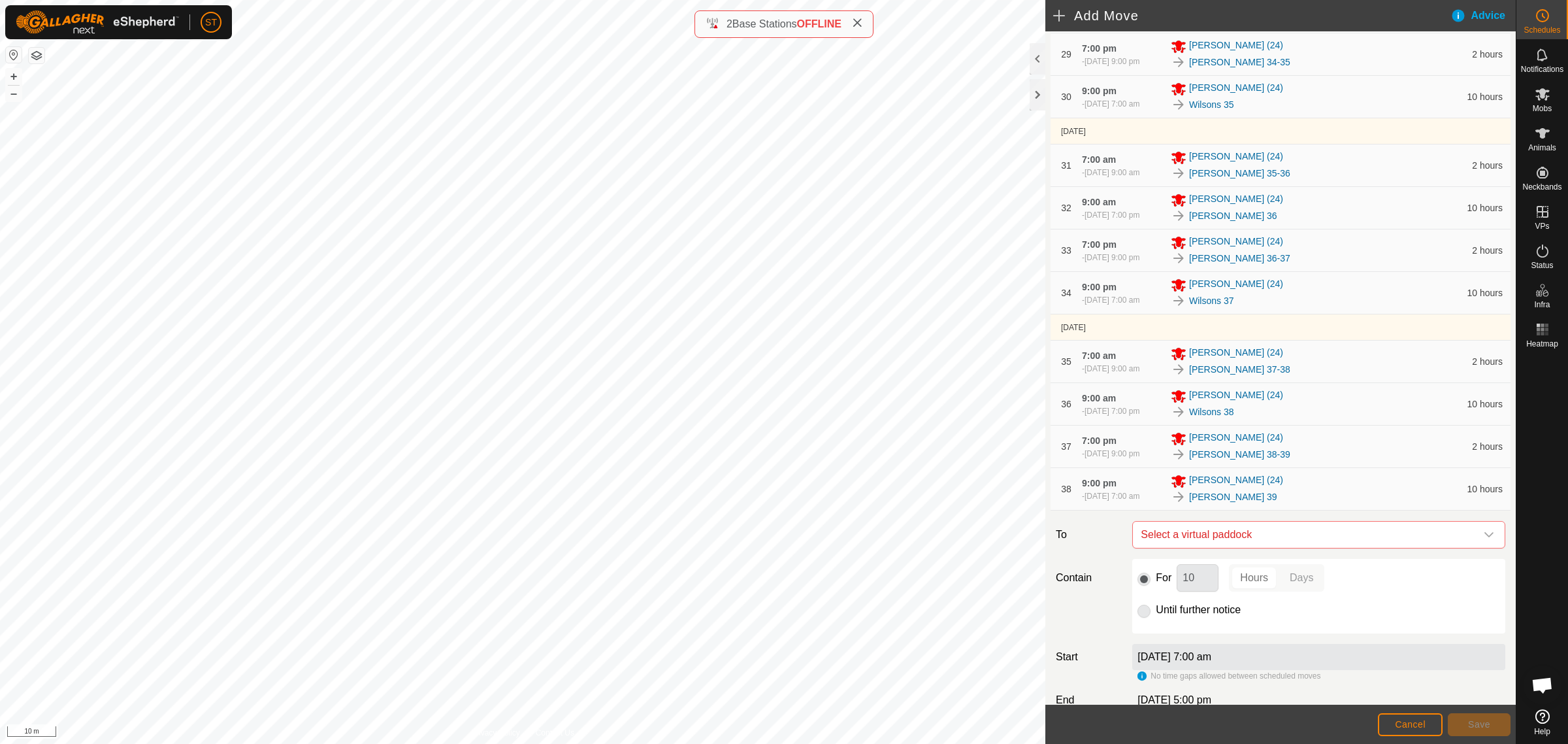
scroll to position [1587, 0]
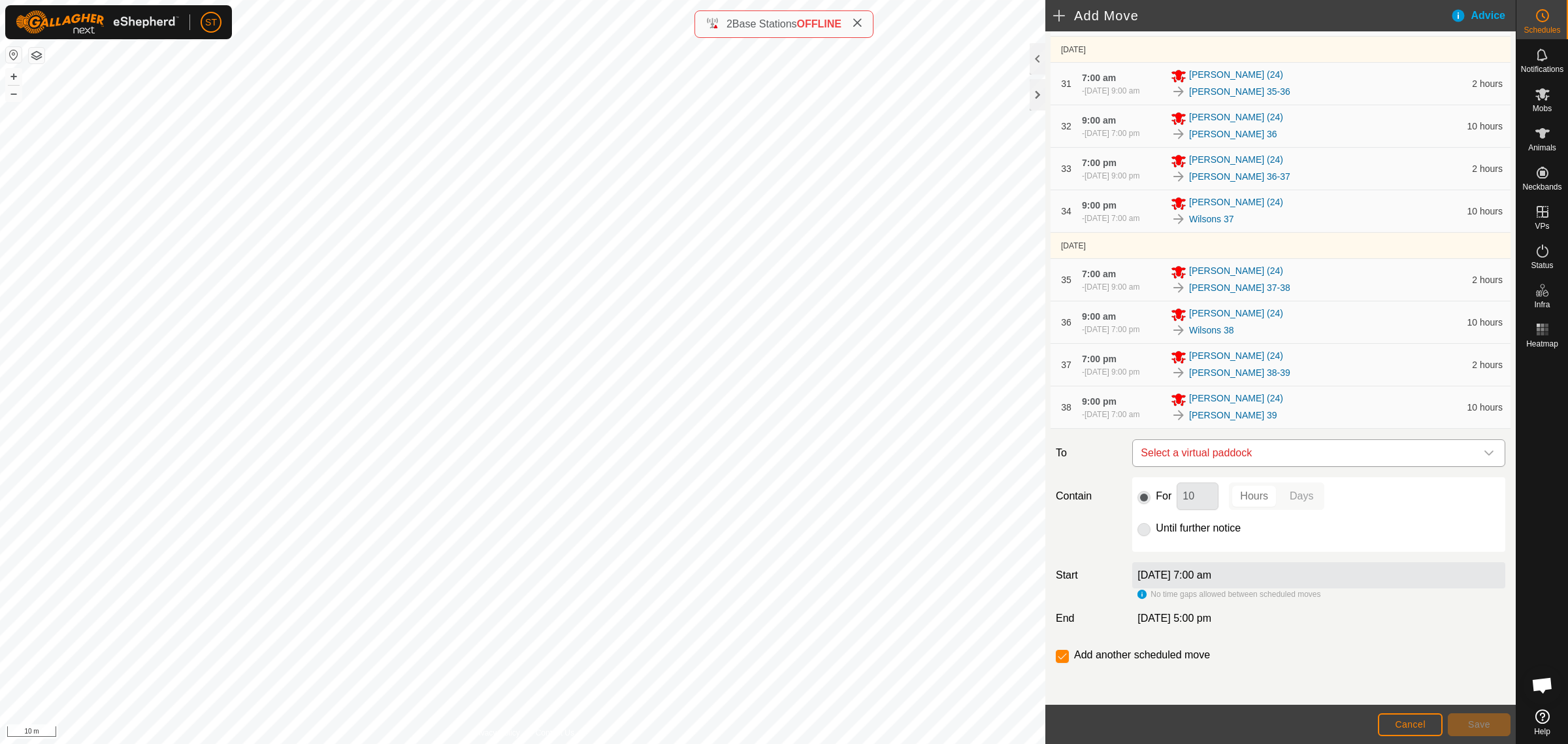
click at [1484, 452] on icon "dropdown trigger" at bounding box center [1488, 453] width 9 height 6
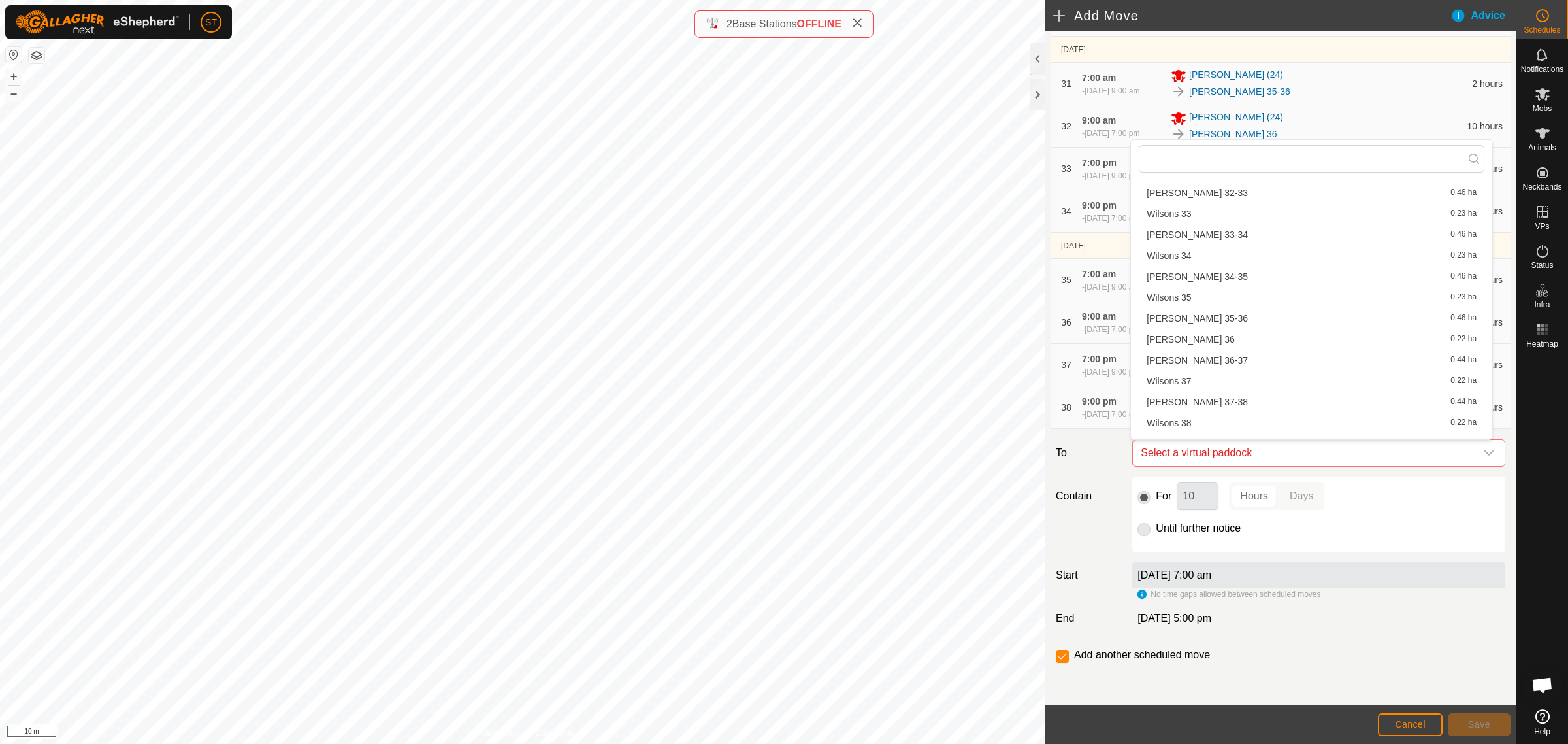
scroll to position [1144, 0]
click at [1205, 412] on li "[PERSON_NAME] 39-40 0.46 ha" at bounding box center [1312, 413] width 346 height 19
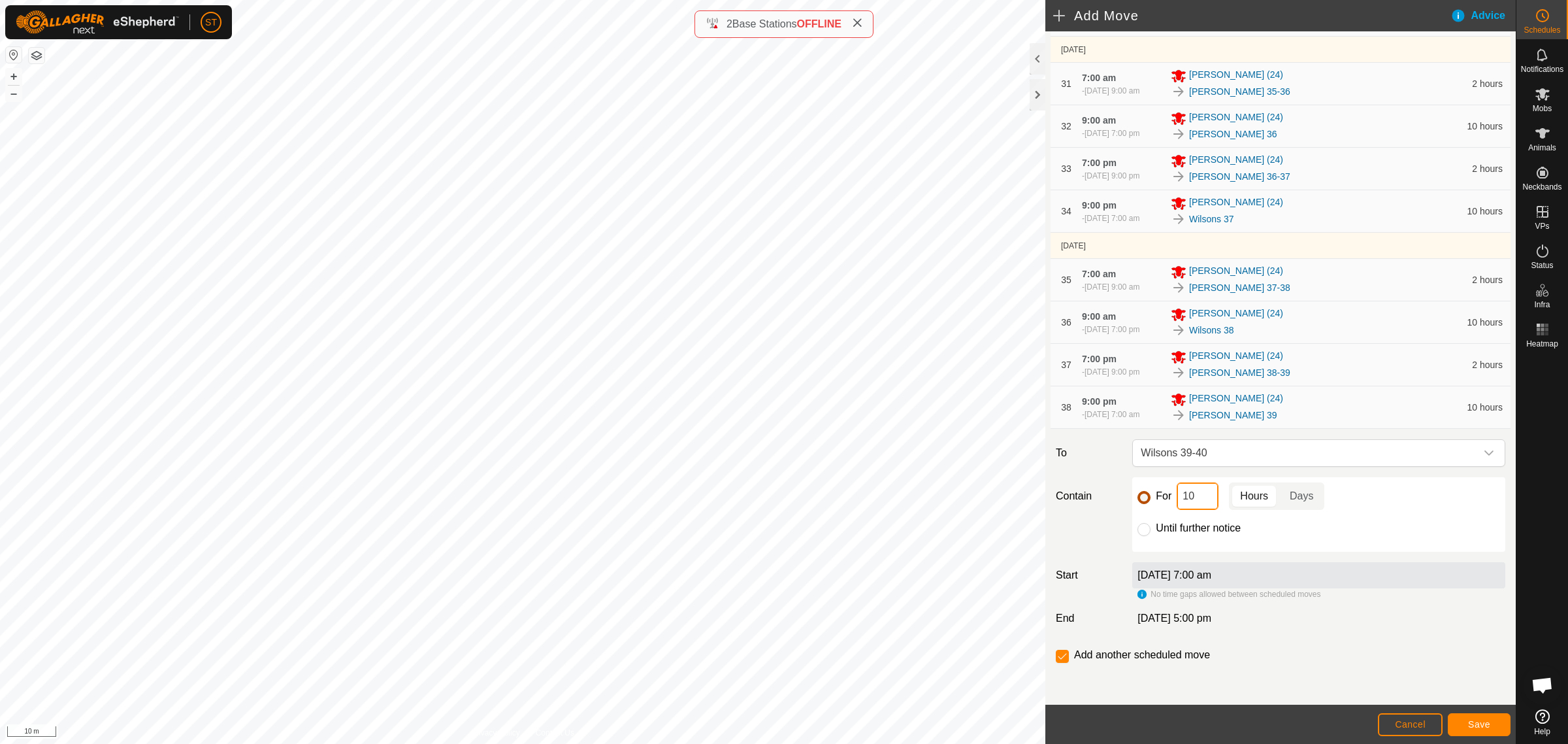
drag, startPoint x: 1177, startPoint y: 497, endPoint x: 1142, endPoint y: 504, distance: 35.7
click at [1143, 504] on div "For 10 Hours Days" at bounding box center [1319, 496] width 363 height 27
click at [1467, 722] on button "Save" at bounding box center [1480, 725] width 63 height 23
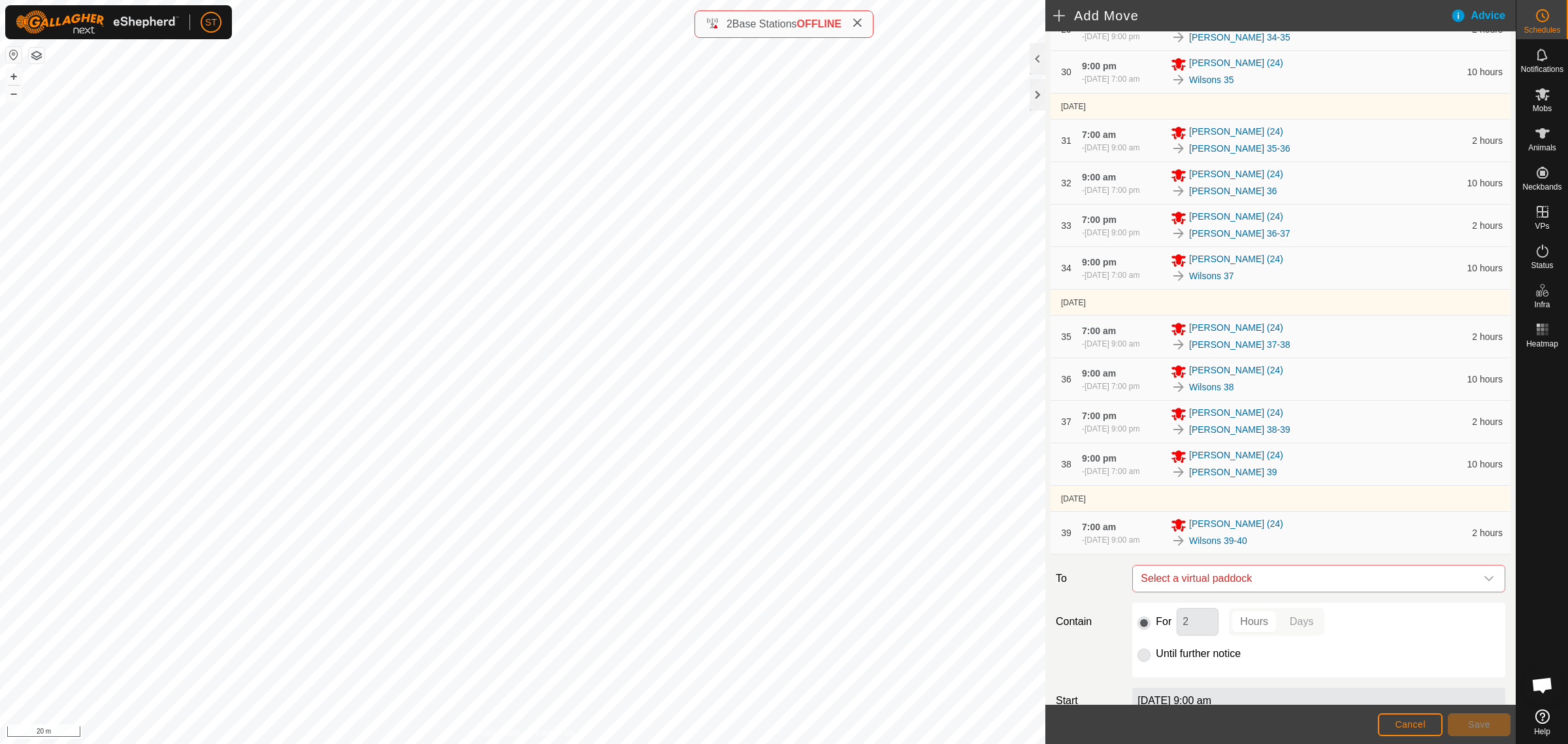
scroll to position [1656, 0]
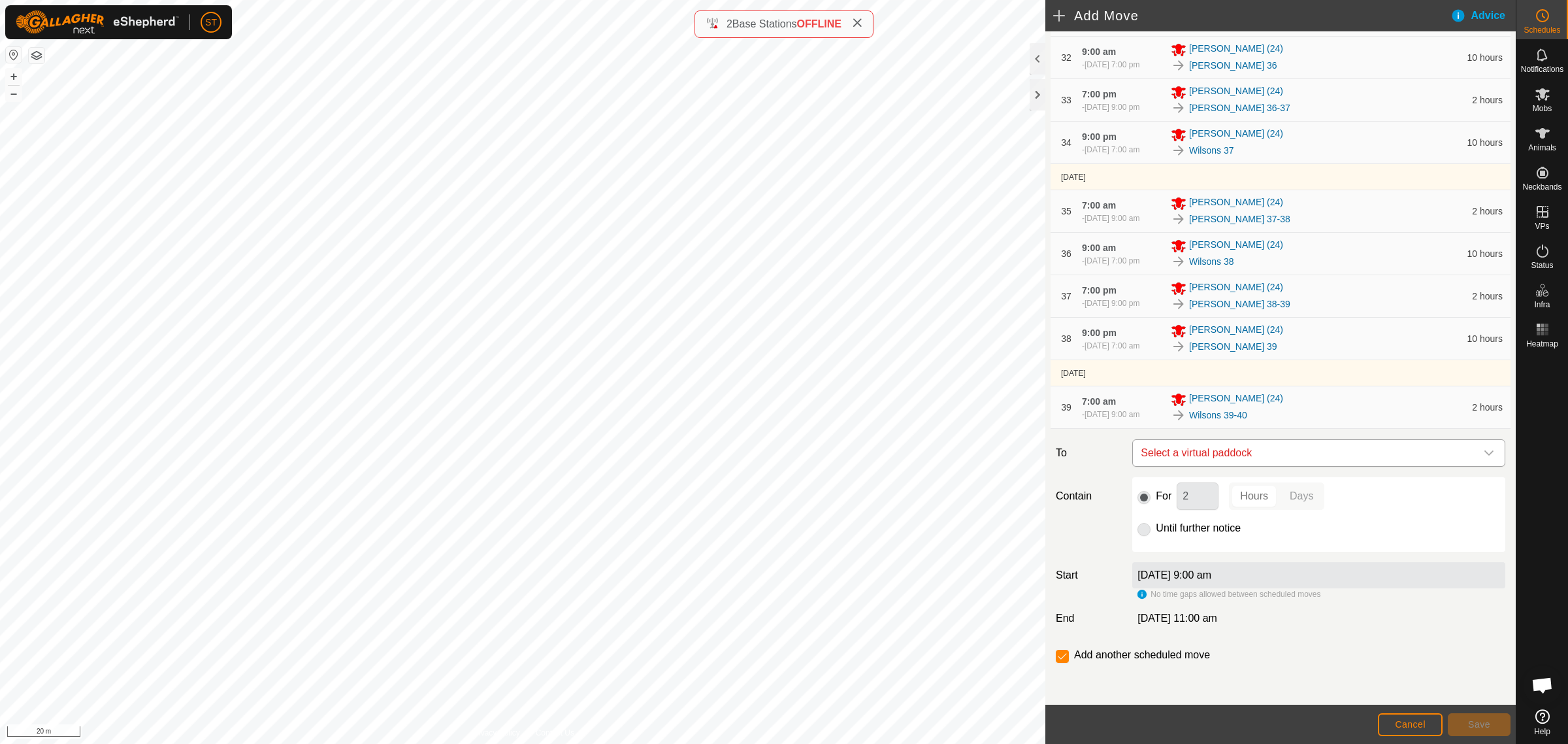
click at [1484, 452] on icon "dropdown trigger" at bounding box center [1489, 453] width 10 height 10
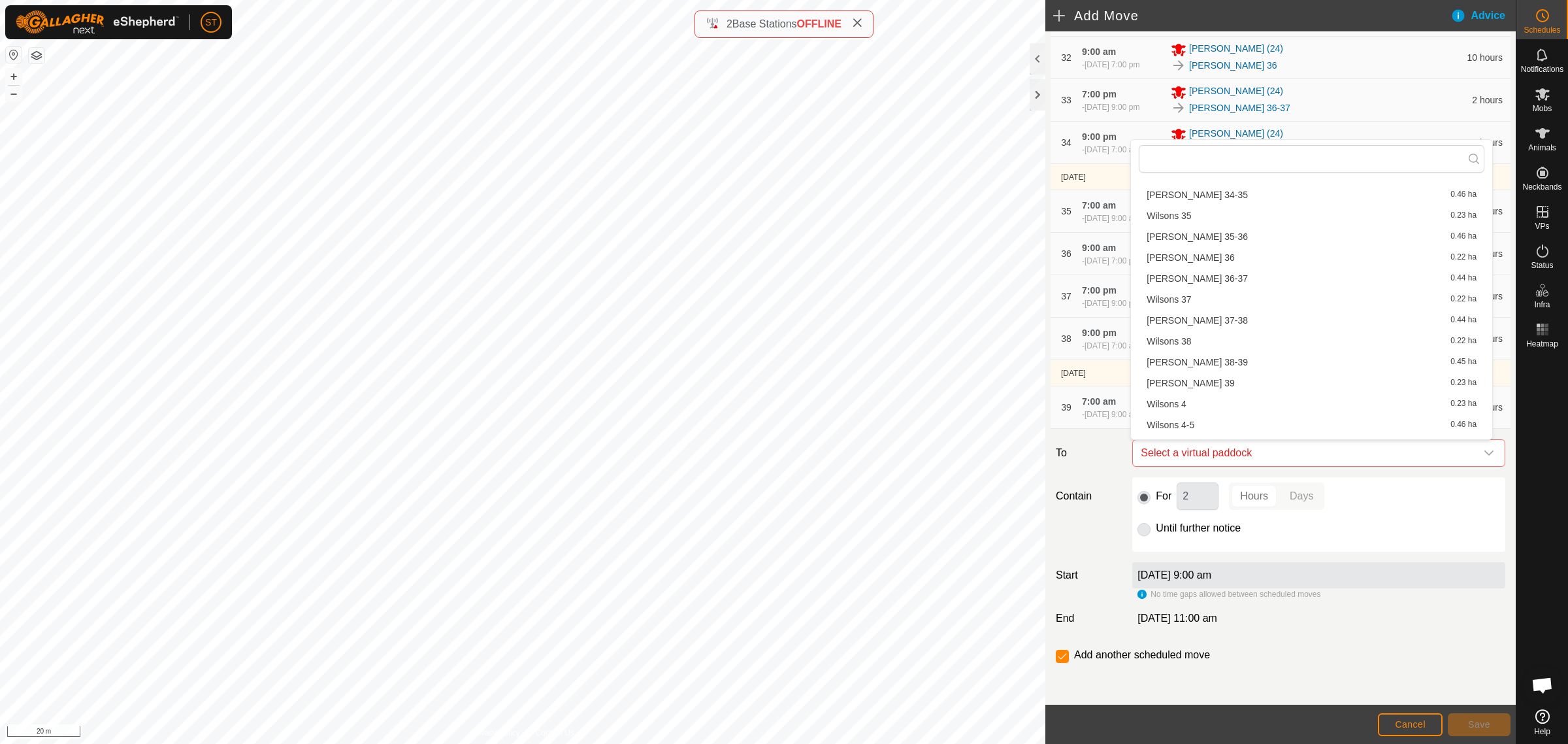
scroll to position [1226, 0]
click at [1217, 385] on li "Wilsons 40 0.23 ha" at bounding box center [1312, 393] width 346 height 19
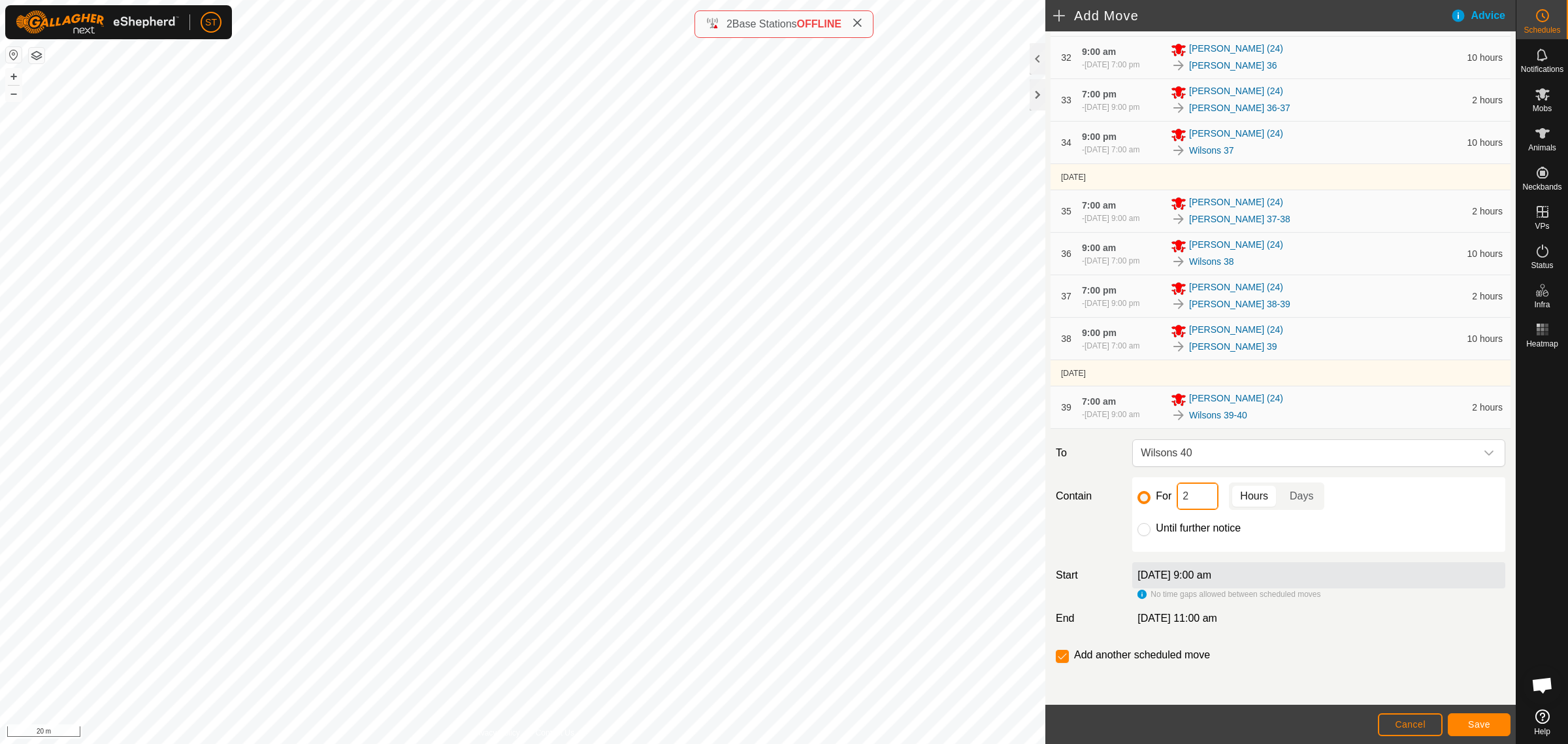
drag, startPoint x: 1167, startPoint y: 502, endPoint x: 1149, endPoint y: 502, distance: 18.0
click at [1151, 502] on div "For 2 Hours Days" at bounding box center [1319, 496] width 363 height 27
click at [1492, 729] on button "Save" at bounding box center [1480, 725] width 63 height 23
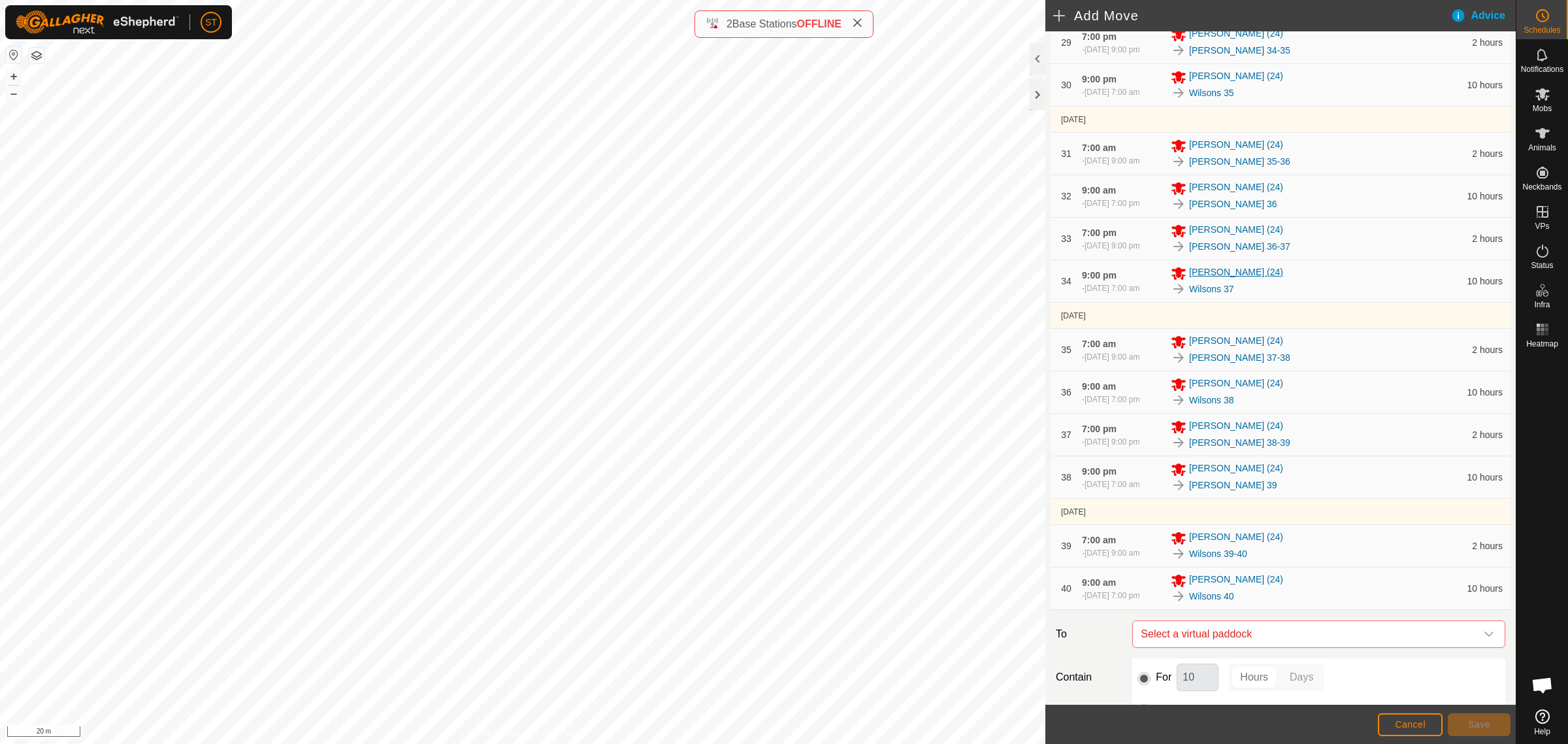
scroll to position [1698, 0]
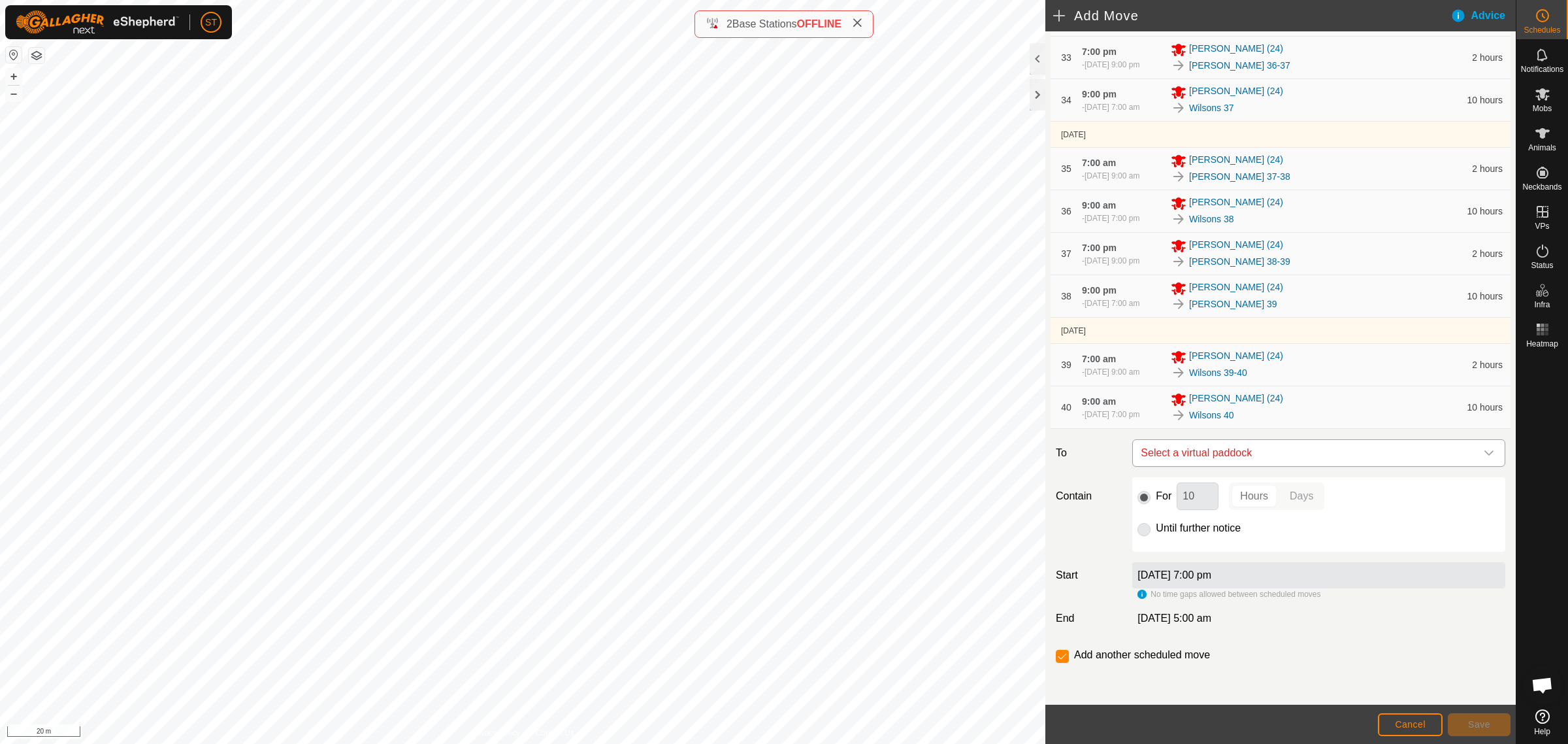
click at [1484, 454] on icon "dropdown trigger" at bounding box center [1489, 453] width 10 height 10
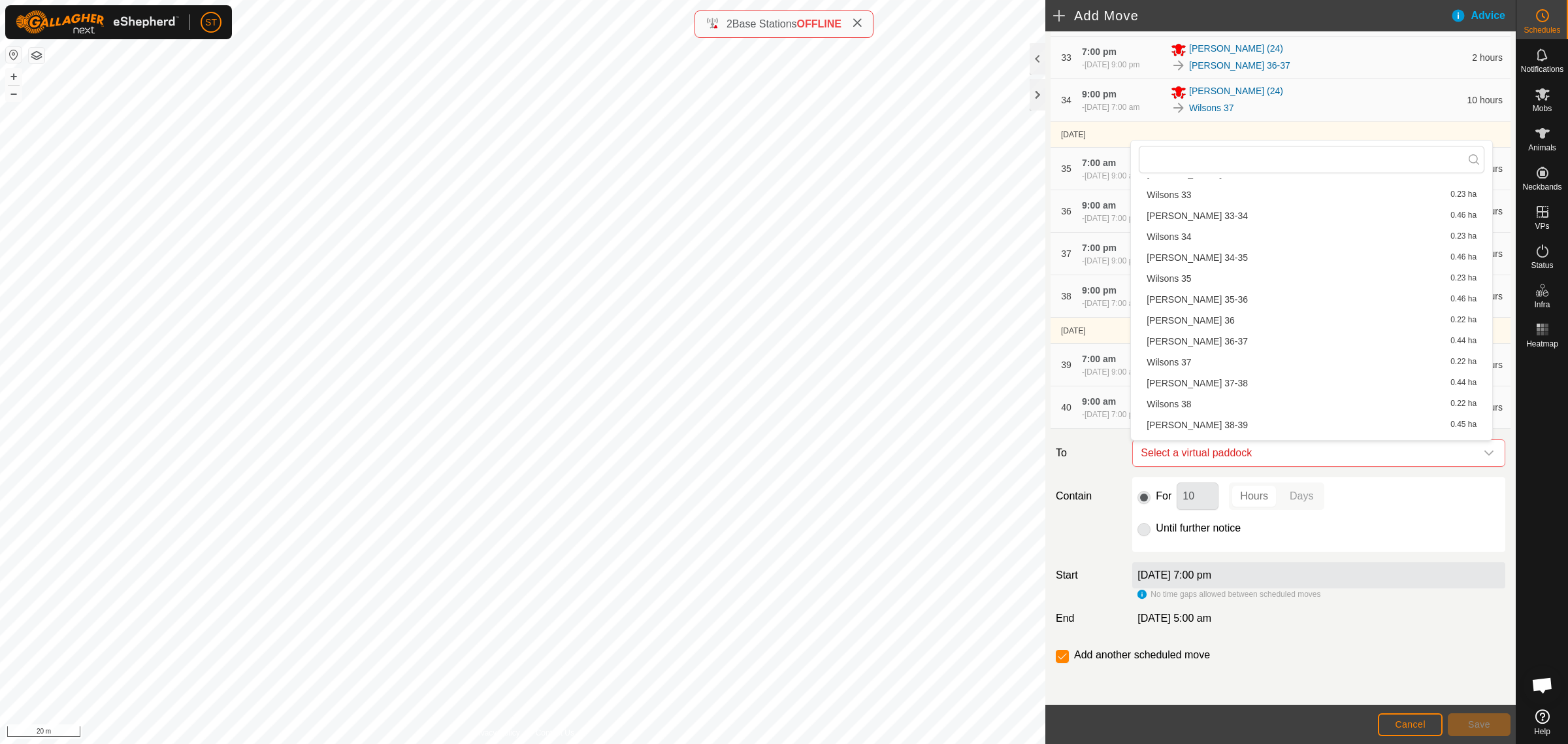
scroll to position [1325, 0]
click at [1205, 311] on li "Wilsons 40-41 0.47 ha" at bounding box center [1312, 315] width 346 height 19
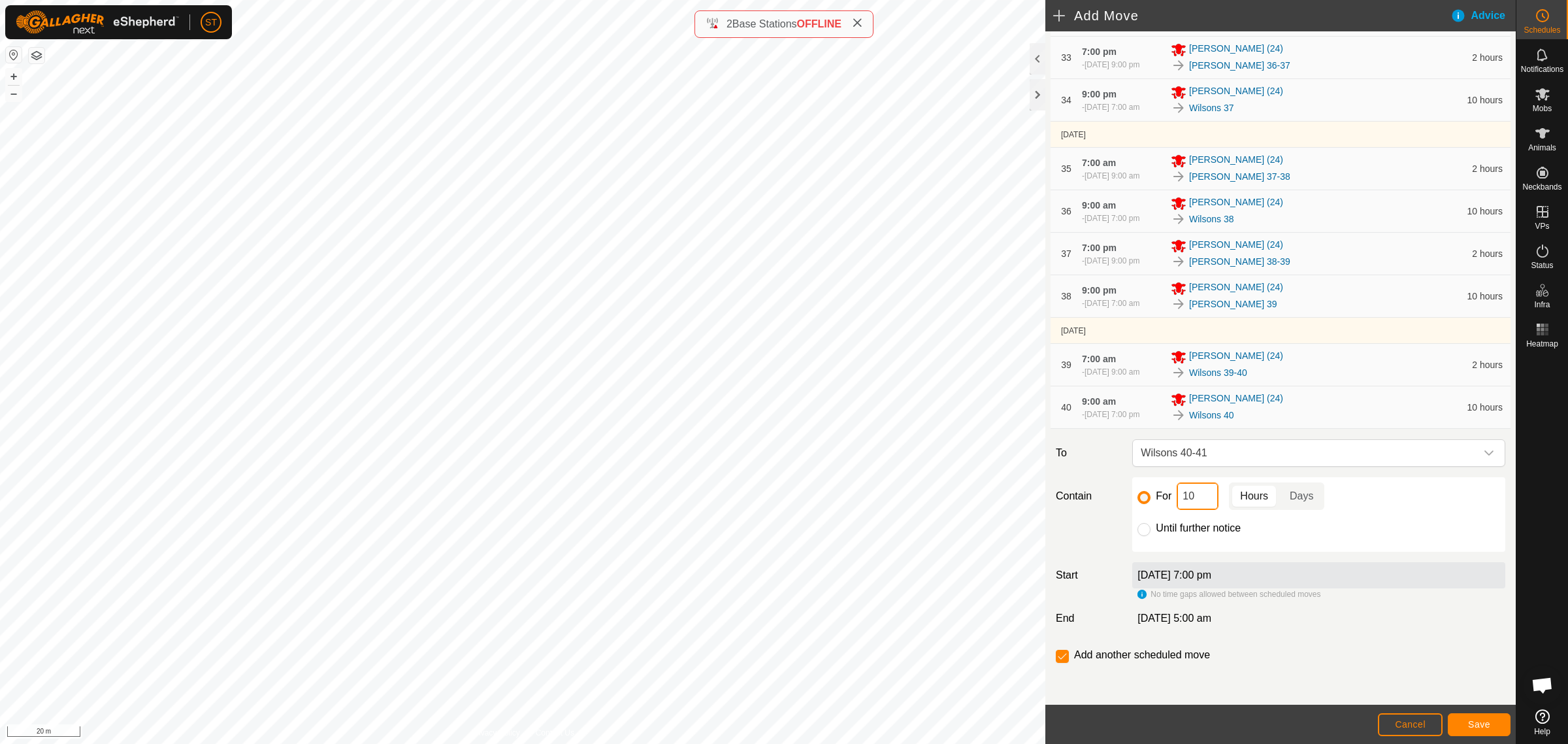
drag, startPoint x: 1198, startPoint y: 494, endPoint x: 1156, endPoint y: 497, distance: 42.1
click at [1156, 497] on div "For 10 Hours Days" at bounding box center [1319, 496] width 363 height 27
type input "2"
click at [1472, 724] on span "Save" at bounding box center [1480, 724] width 23 height 10
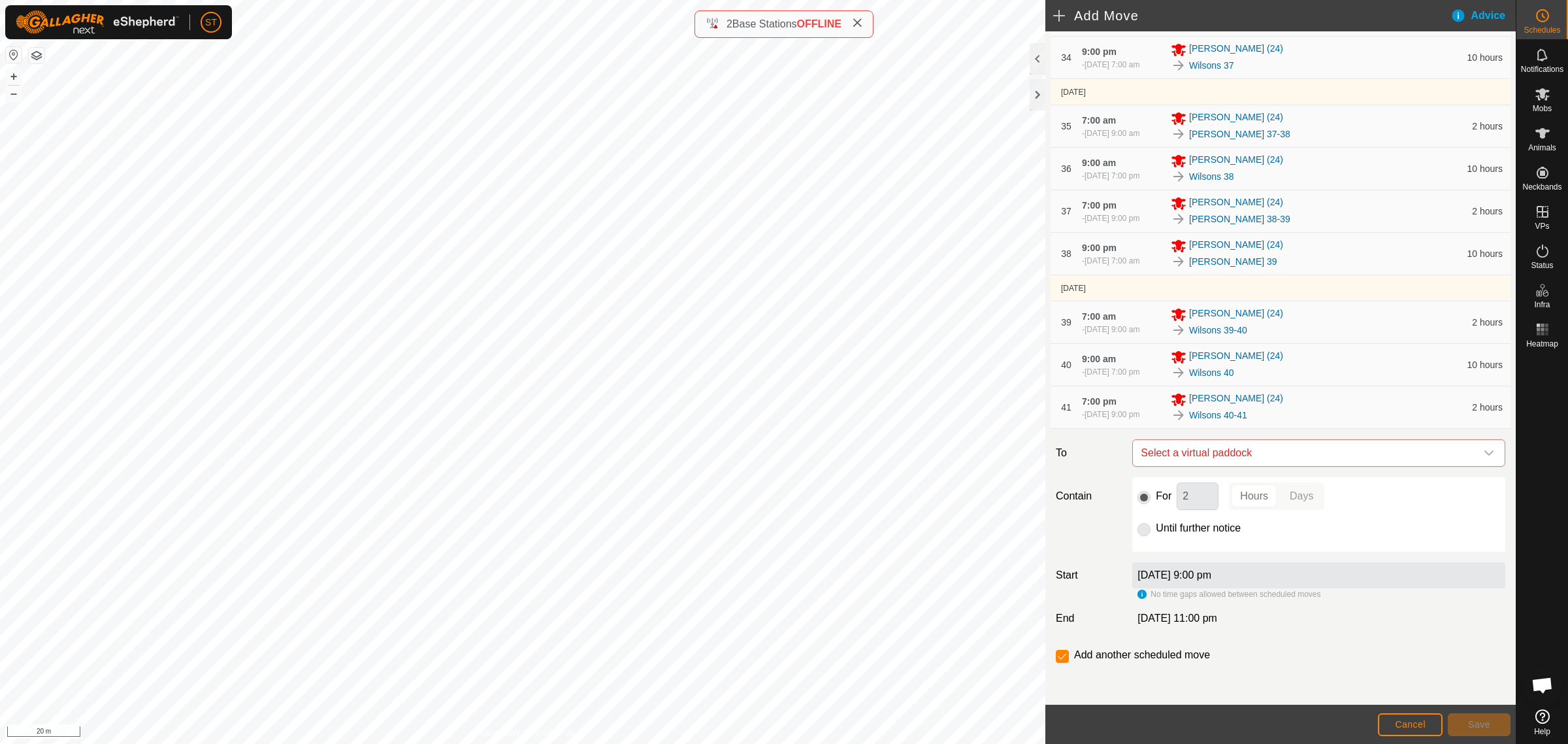
scroll to position [1741, 0]
click at [1484, 452] on icon "dropdown trigger" at bounding box center [1489, 453] width 10 height 10
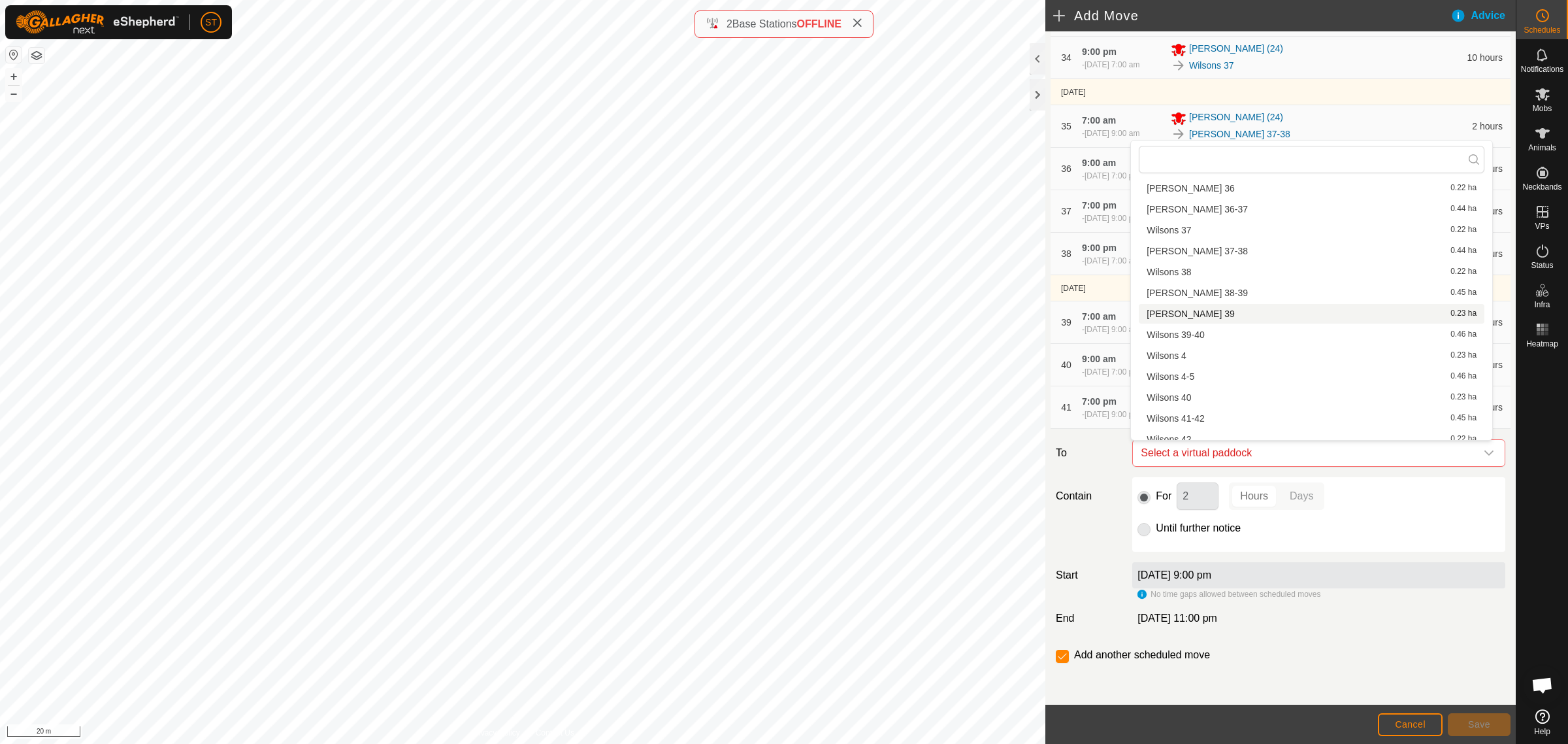
scroll to position [1325, 0]
click at [1199, 337] on li "[PERSON_NAME] 41-42 0.45 ha" at bounding box center [1312, 336] width 346 height 19
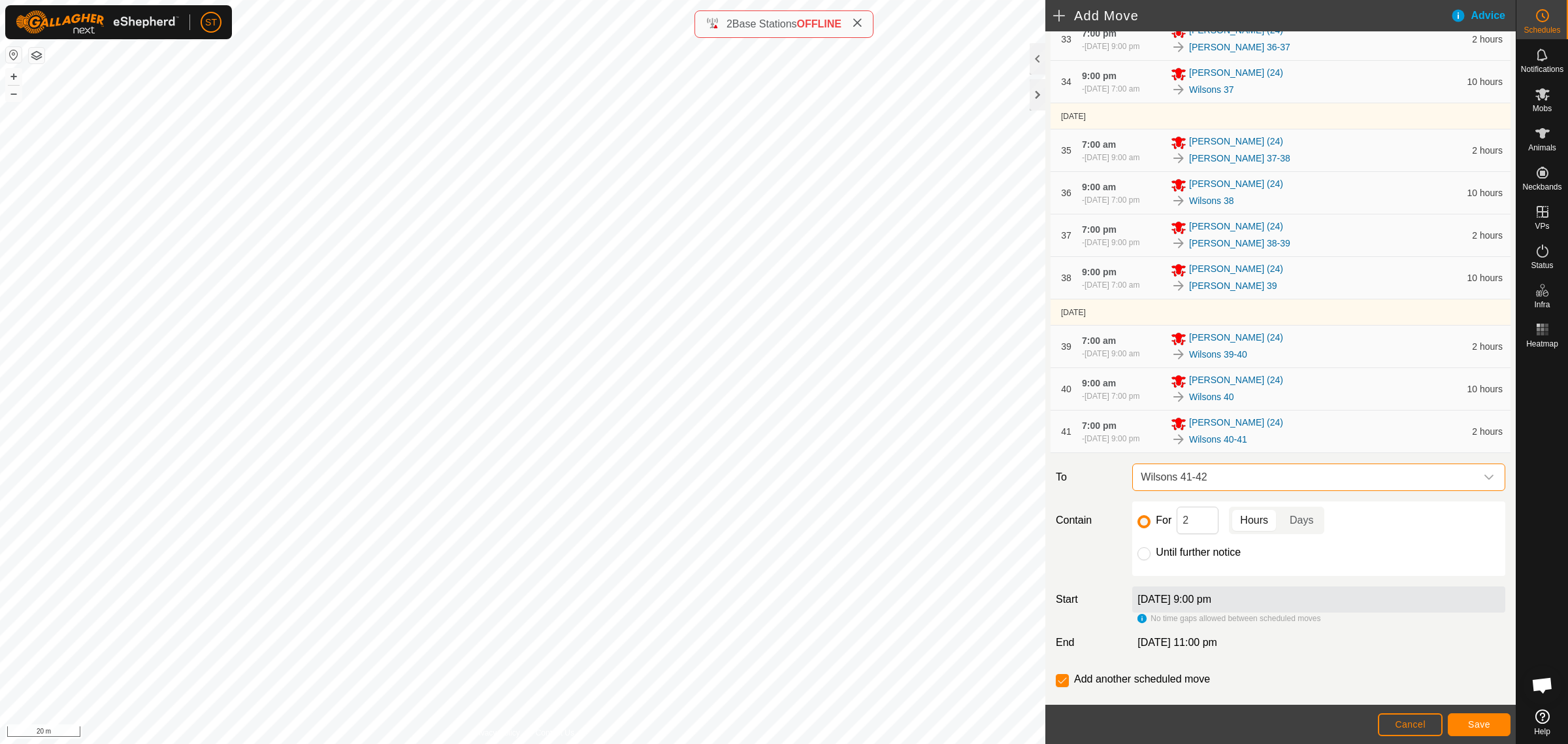
scroll to position [1741, 0]
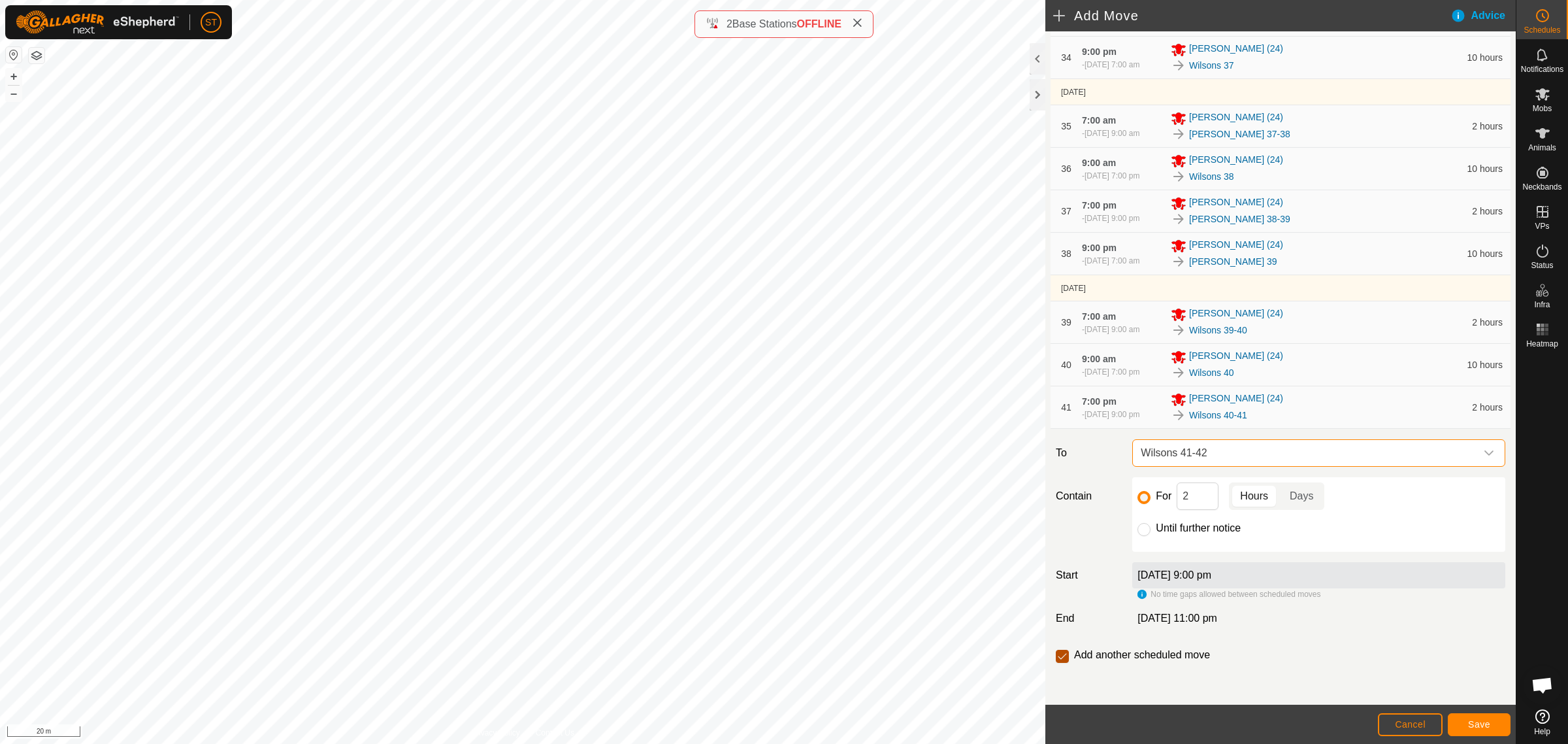
click at [1061, 659] on input "checkbox" at bounding box center [1062, 656] width 13 height 13
checkbox input "false"
click at [1413, 724] on span "Cancel" at bounding box center [1410, 724] width 31 height 10
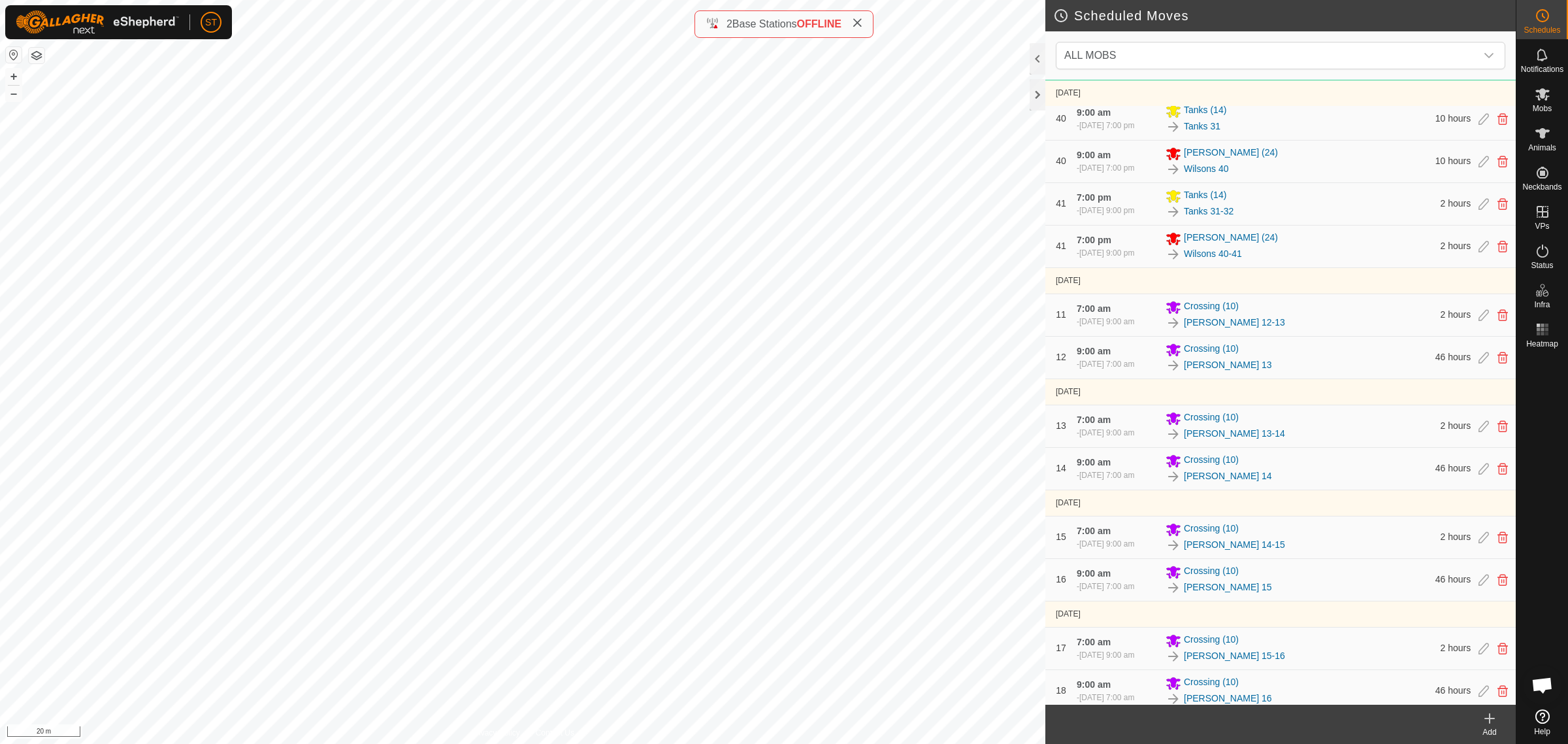
scroll to position [6160, 0]
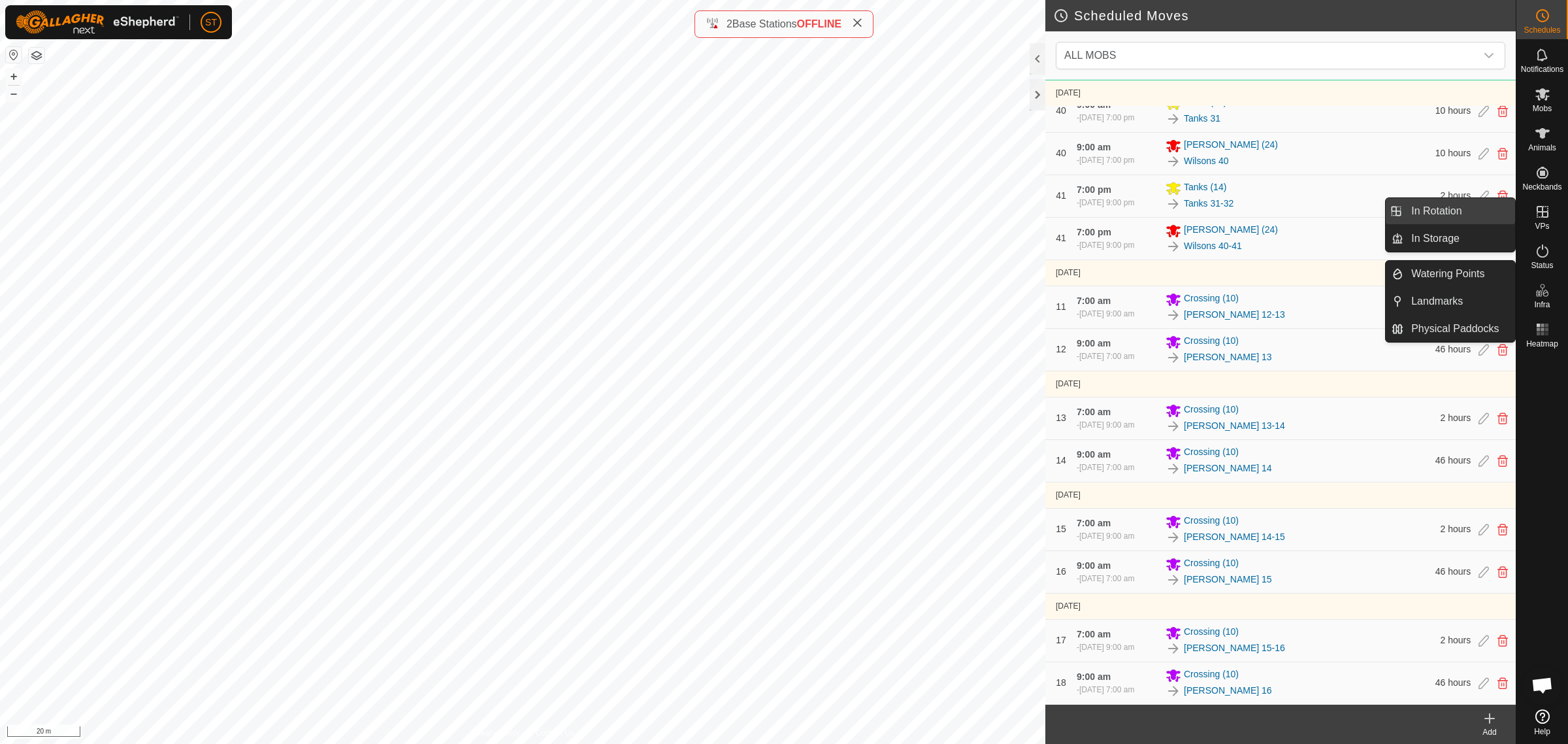
click at [1439, 210] on link "In Rotation" at bounding box center [1459, 211] width 112 height 27
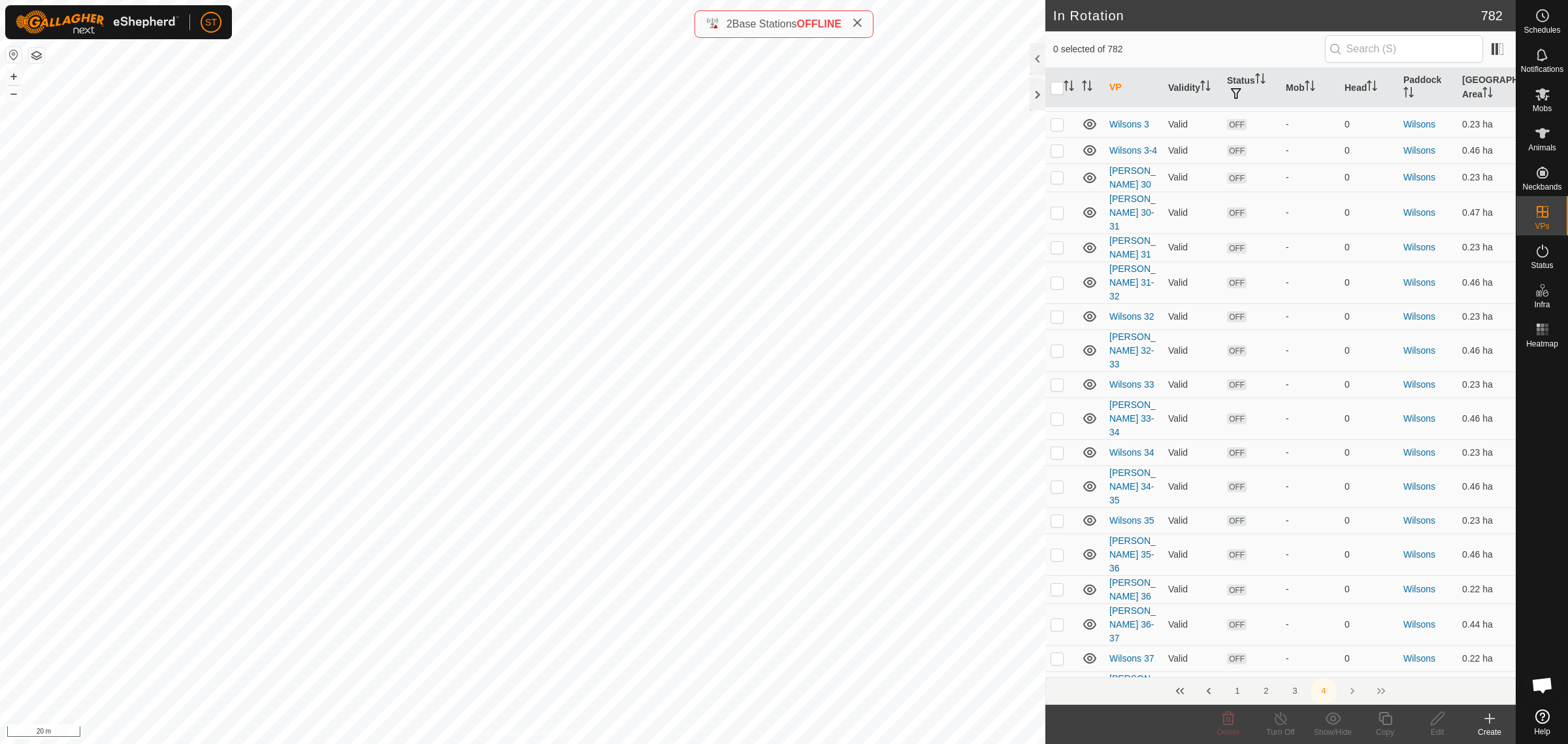
scroll to position [4413, 0]
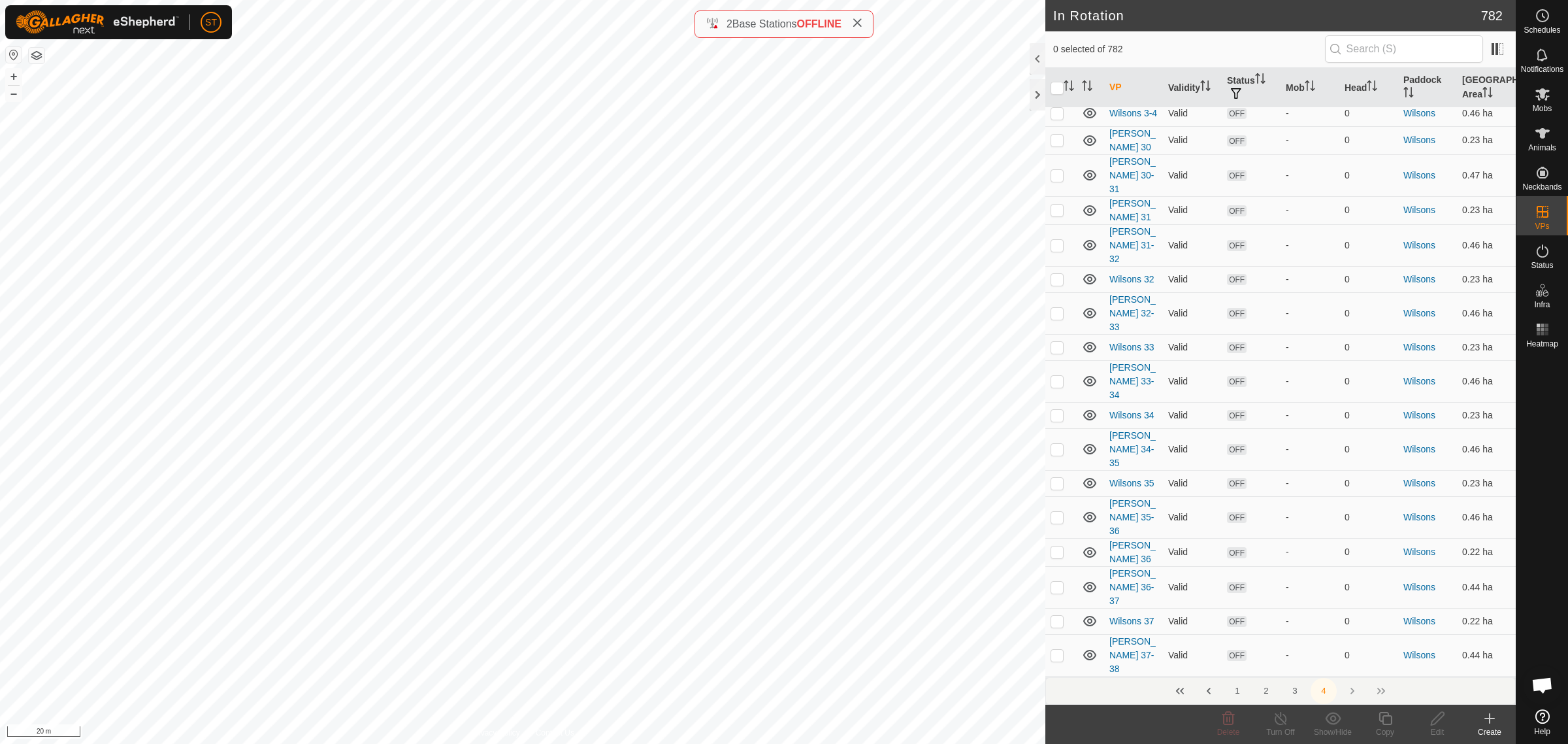
checkbox input "true"
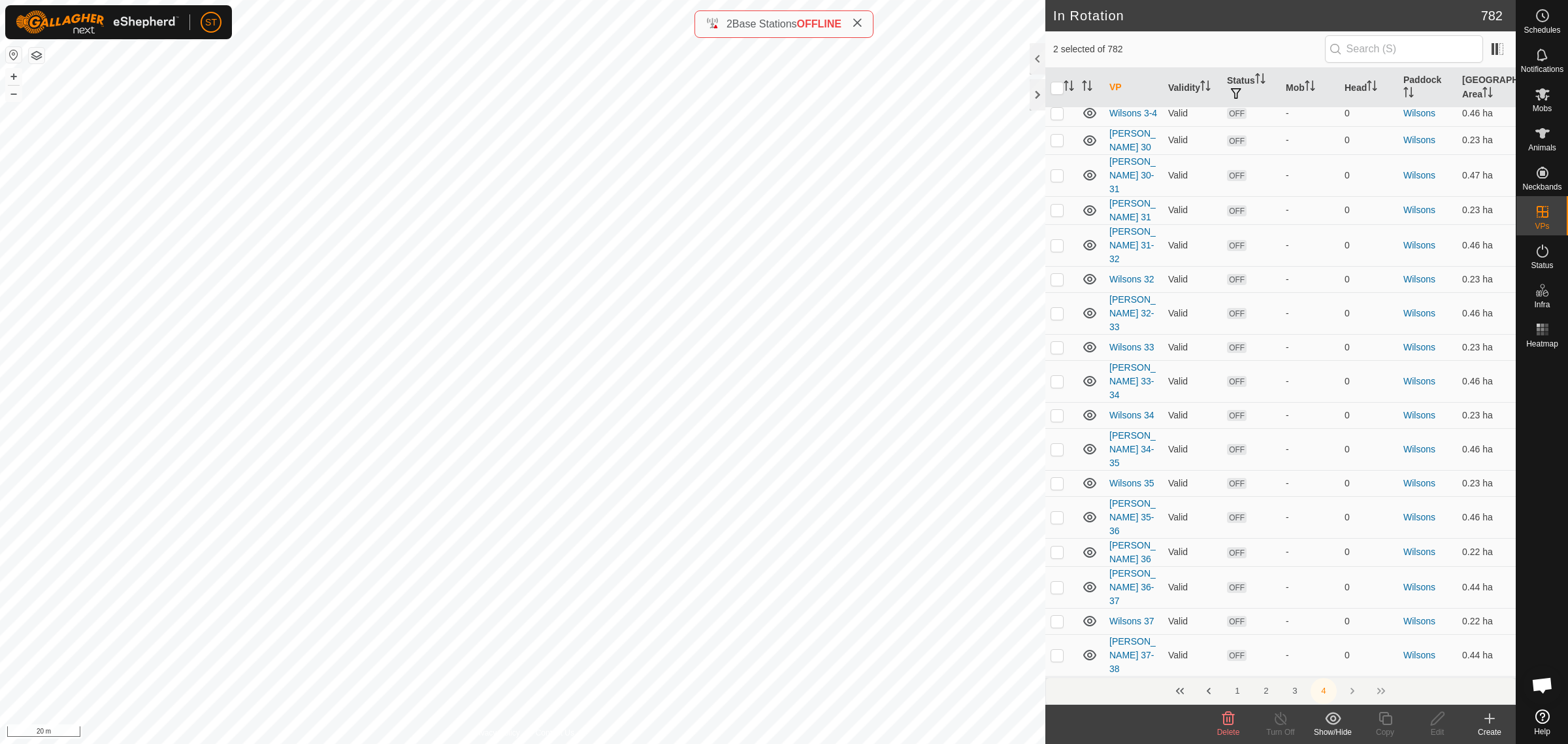
checkbox input "true"
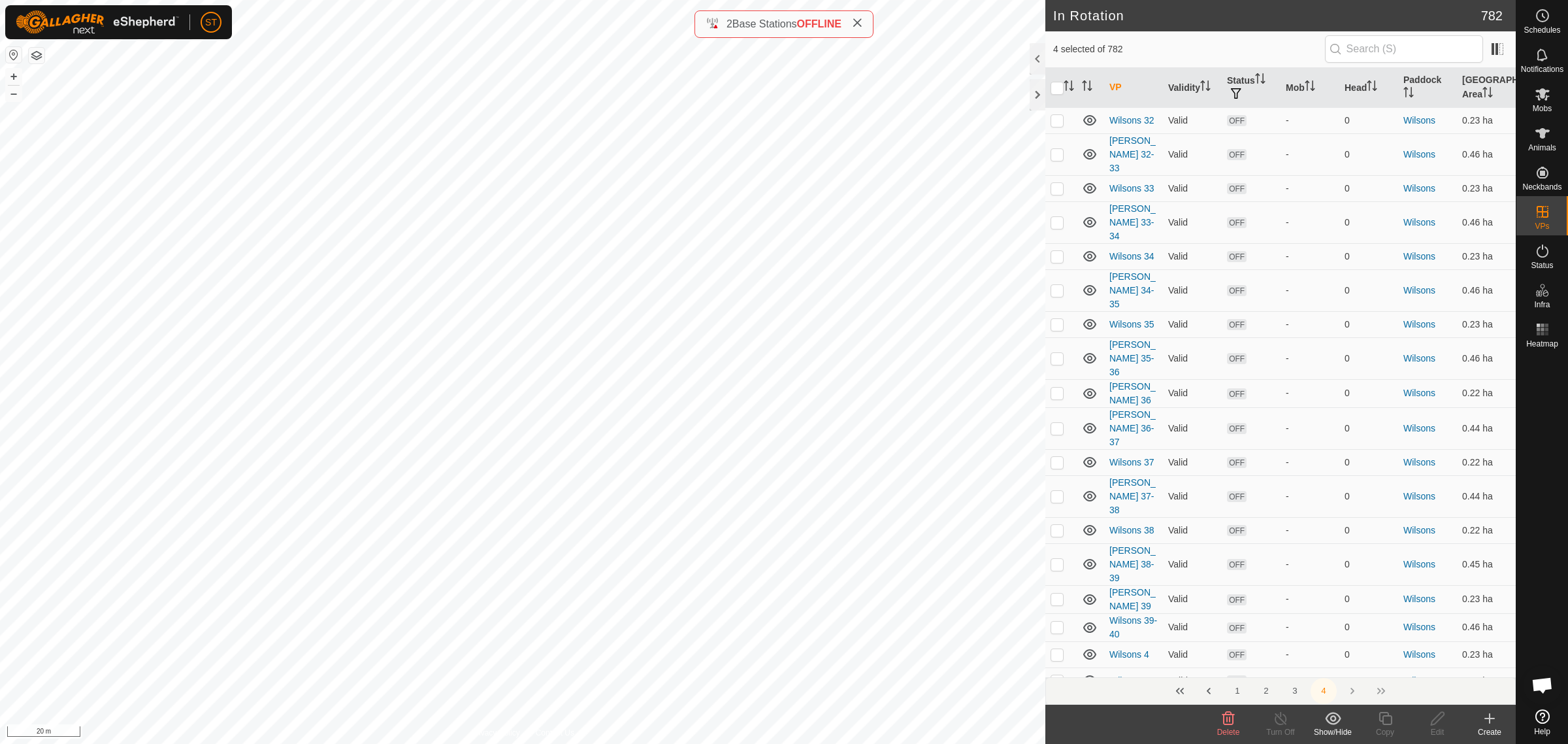
scroll to position [4546, 0]
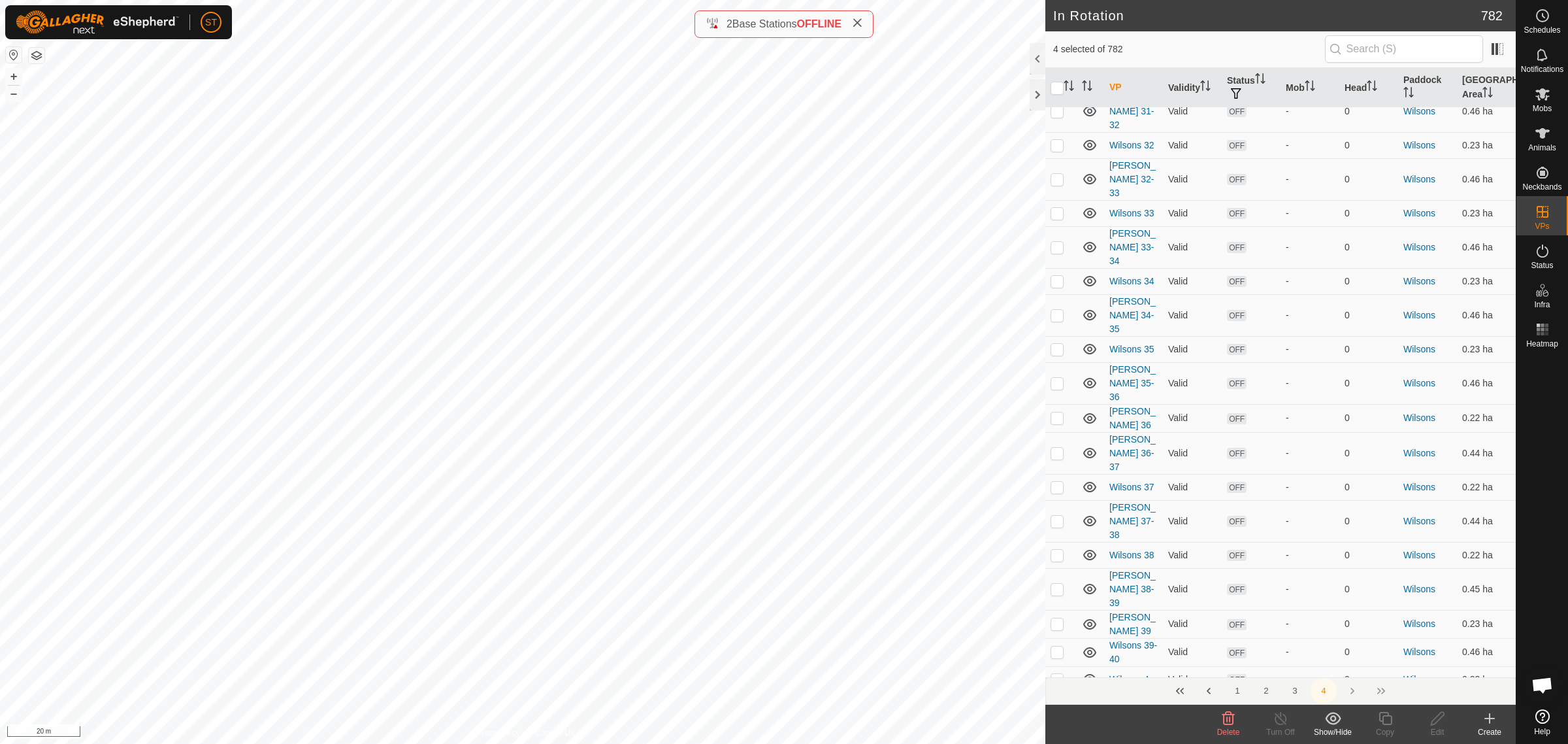
click at [1051, 726] on p-checkbox at bounding box center [1057, 731] width 13 height 10
checkbox input "false"
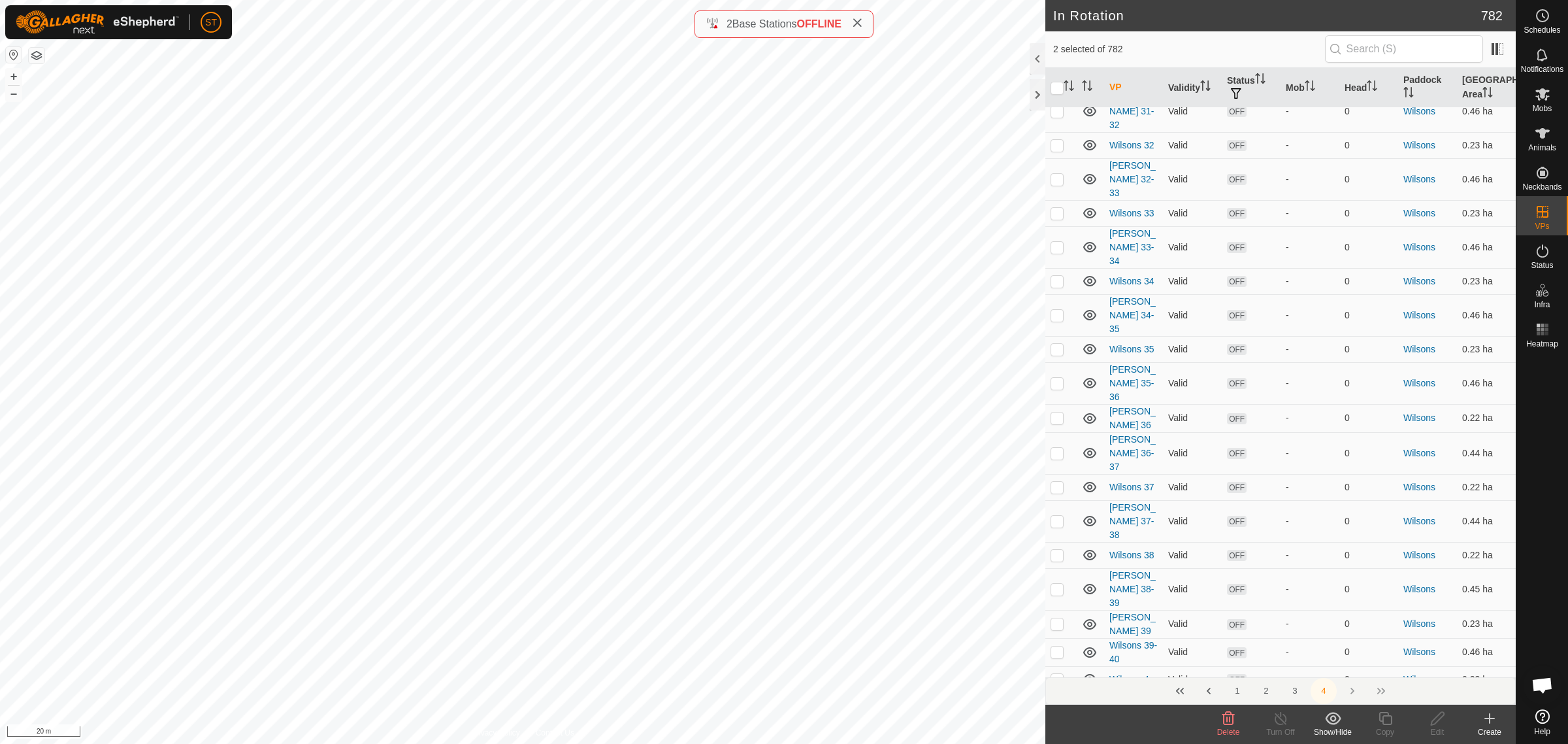
checkbox input "false"
click at [1056, 743] on p-checkbox at bounding box center [1057, 758] width 13 height 10
checkbox input "false"
click at [1493, 724] on icon at bounding box center [1490, 718] width 16 height 16
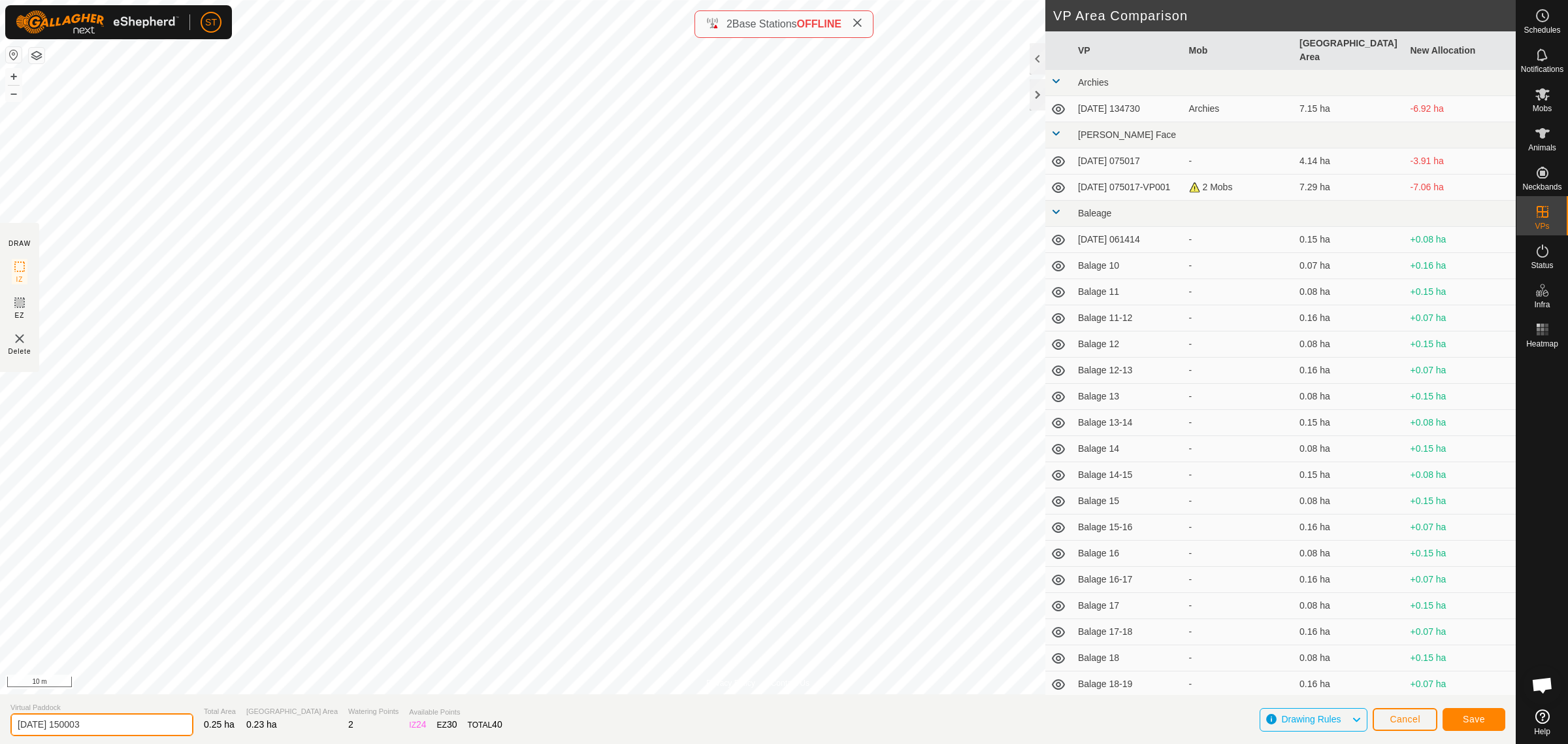
drag, startPoint x: 92, startPoint y: 726, endPoint x: -90, endPoint y: 726, distance: 182.0
click at [0, 726] on html "ST Schedules Notifications Mobs Animals Neckbands VPs Status Infra Heatmap Help…" at bounding box center [784, 372] width 1568 height 744
paste input "Wilsons 32"
type input "Wilsons 41"
click at [1474, 721] on span "Save" at bounding box center [1475, 718] width 23 height 10
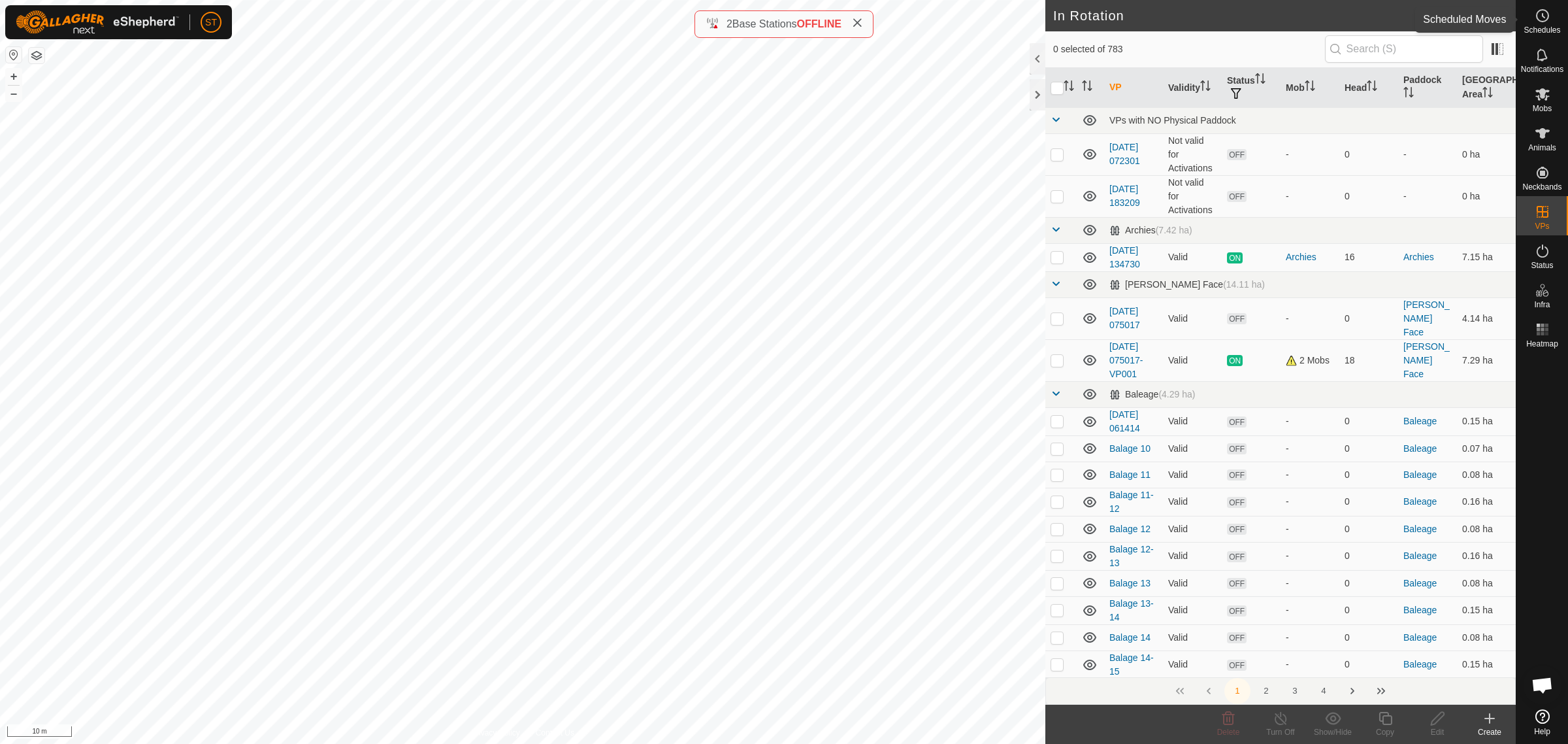
click at [1542, 17] on icon at bounding box center [1543, 16] width 16 height 16
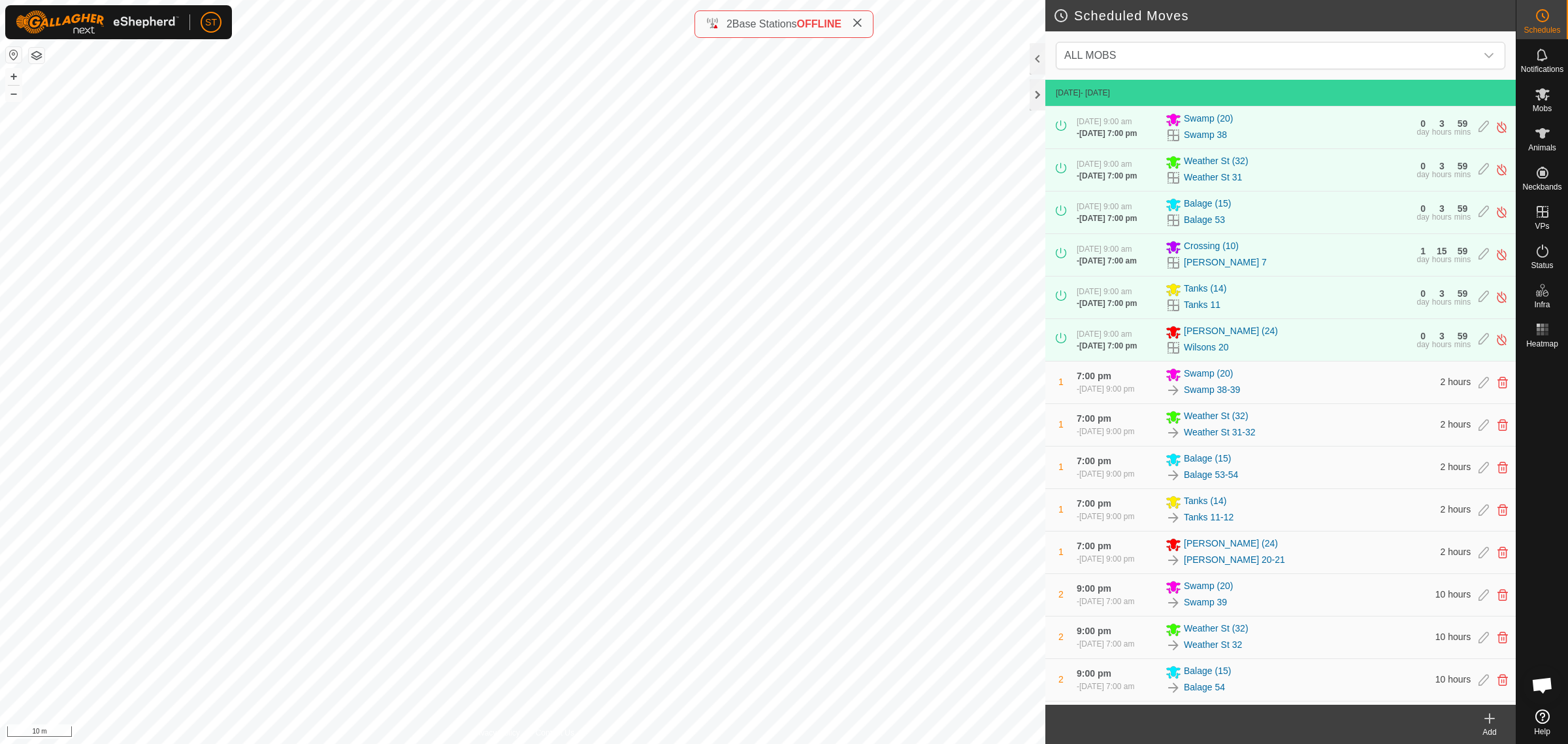
click at [1490, 724] on icon at bounding box center [1490, 718] width 16 height 16
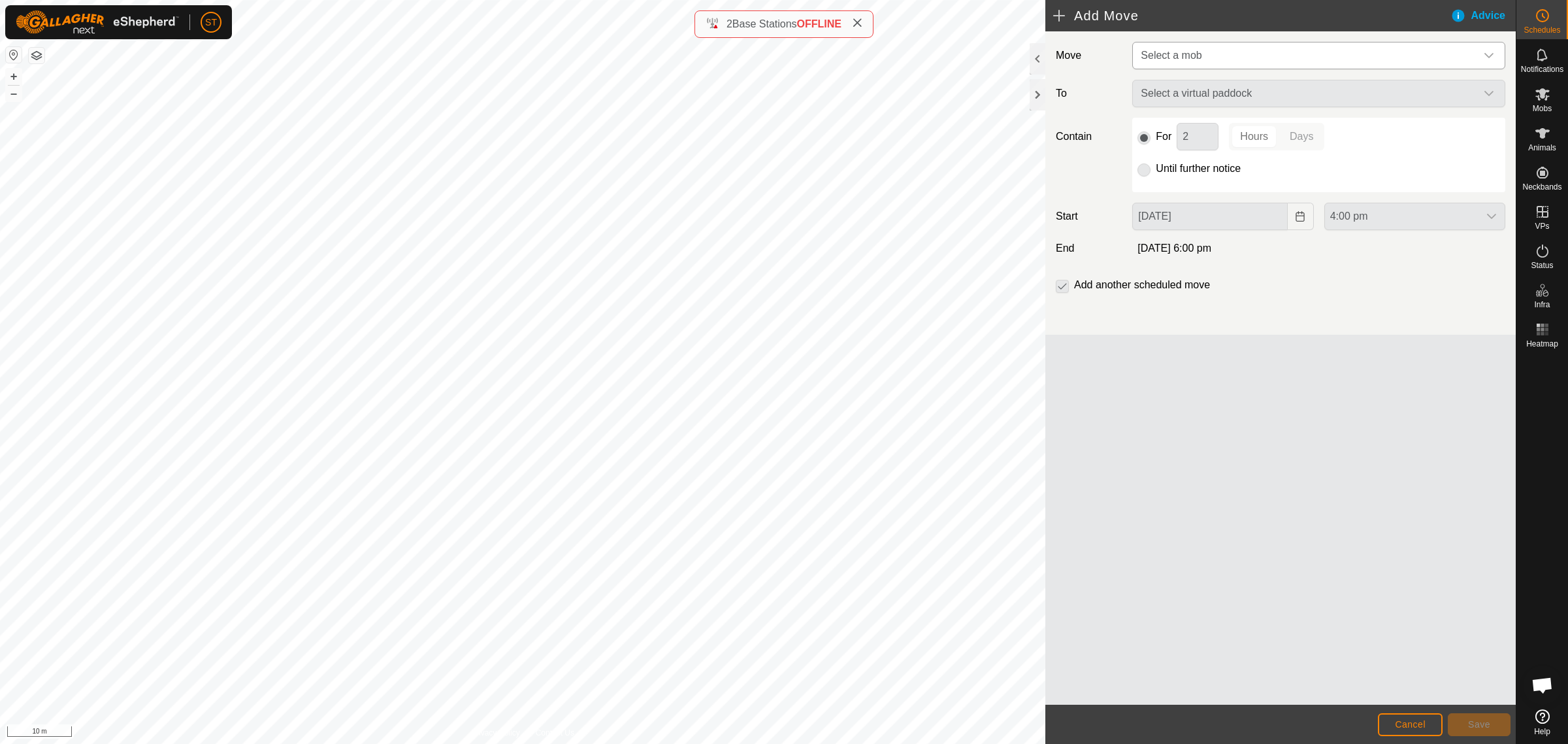
click at [1493, 54] on icon "dropdown trigger" at bounding box center [1488, 55] width 9 height 6
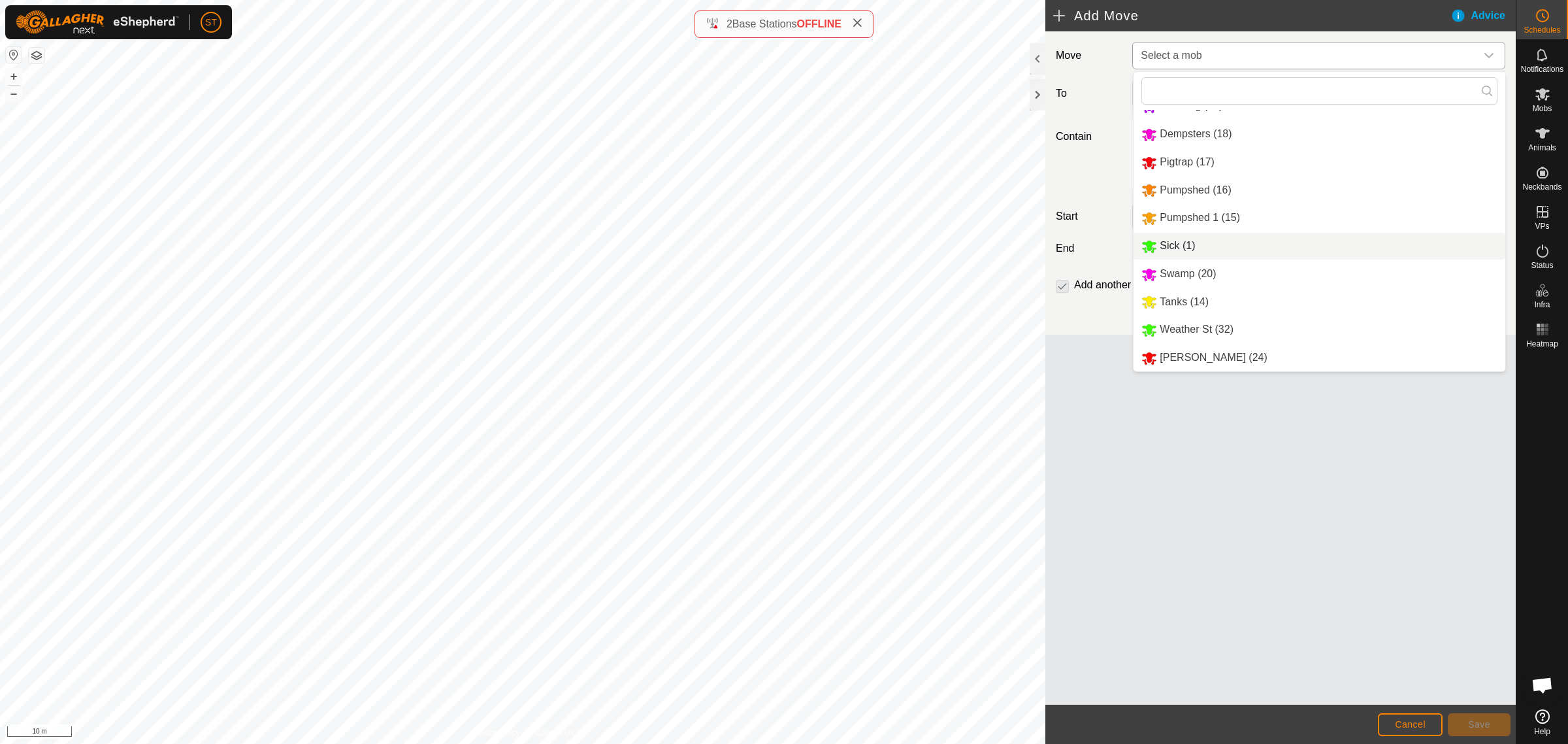
scroll to position [105, 0]
click at [1193, 354] on li "[PERSON_NAME] (24)" at bounding box center [1320, 357] width 371 height 27
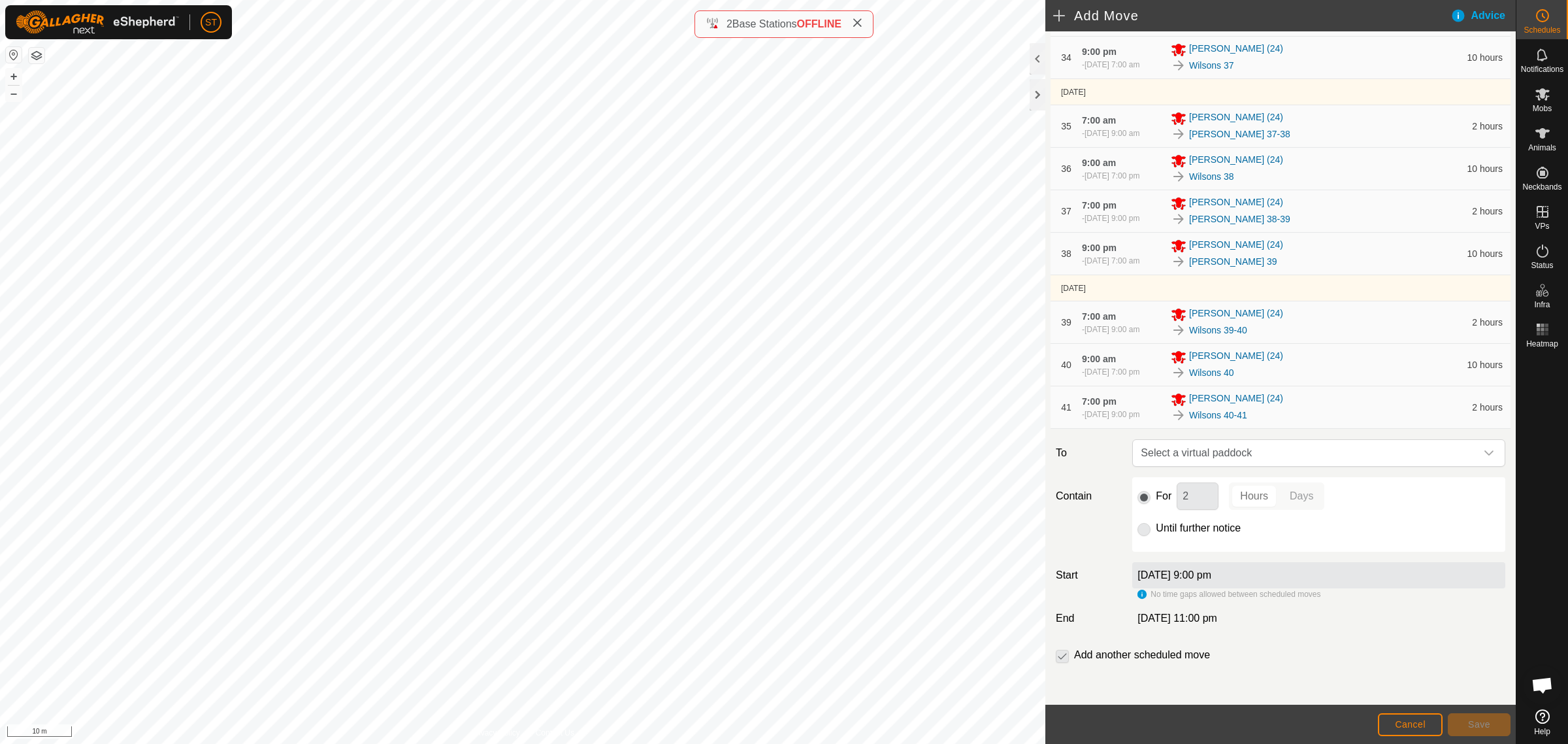
scroll to position [1741, 0]
click at [1484, 454] on icon "dropdown trigger" at bounding box center [1488, 453] width 9 height 6
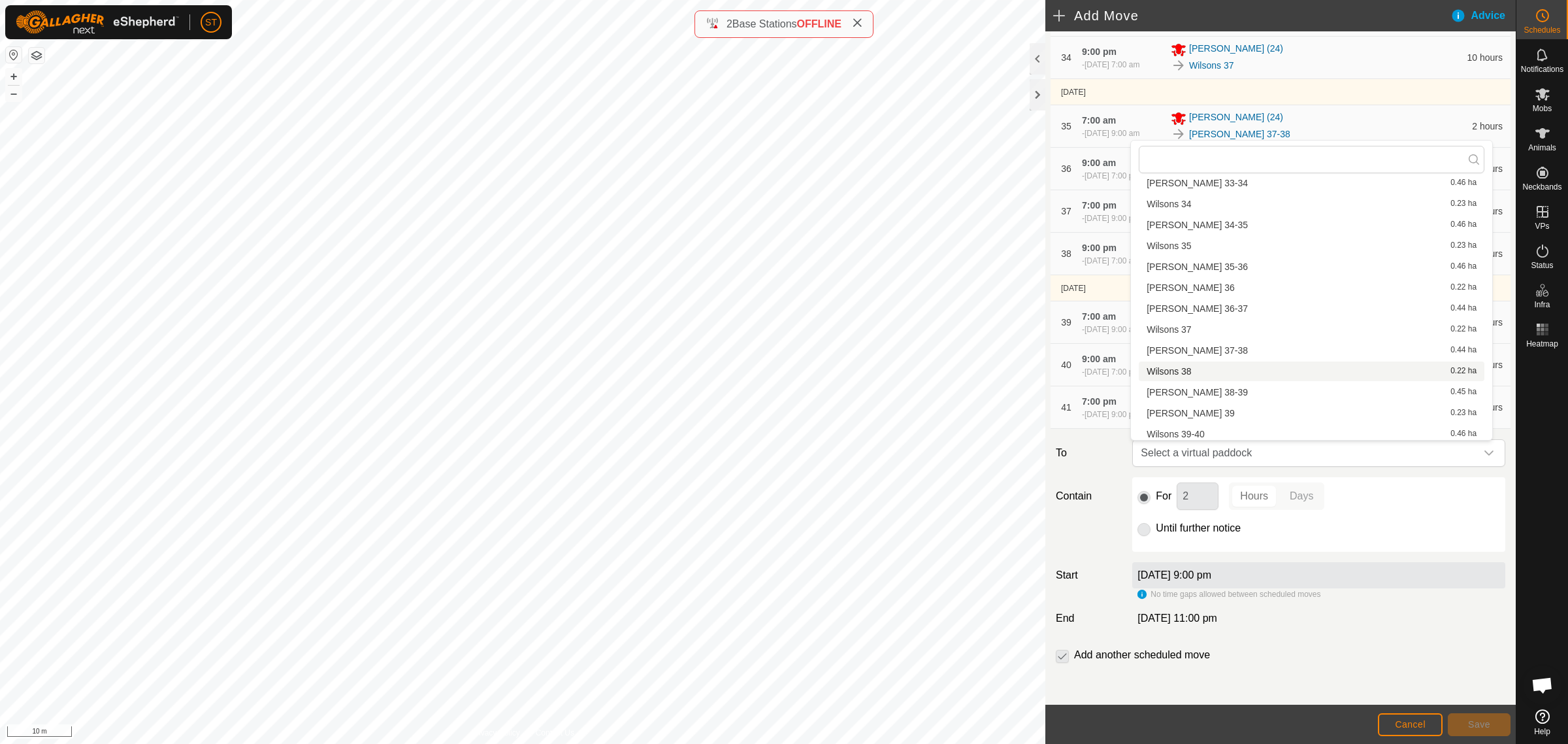
scroll to position [1307, 0]
click at [1184, 351] on li "Wilsons 41 0.23 ha" at bounding box center [1312, 354] width 346 height 19
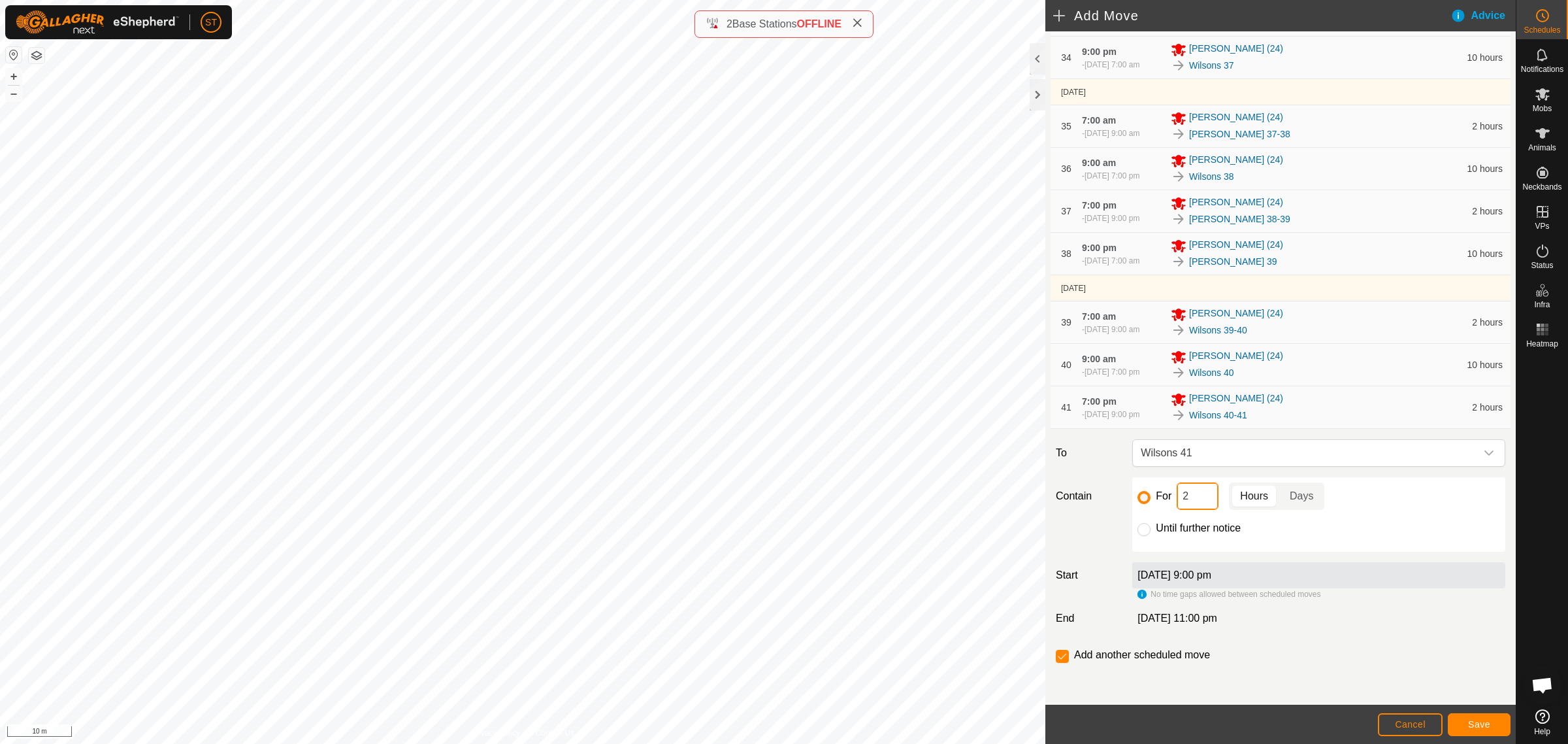
drag, startPoint x: 1190, startPoint y: 504, endPoint x: 1127, endPoint y: 502, distance: 63.0
click at [1132, 502] on div "For 2 Hours Days Until further notice" at bounding box center [1319, 514] width 373 height 75
click at [1471, 726] on span "Save" at bounding box center [1480, 724] width 23 height 10
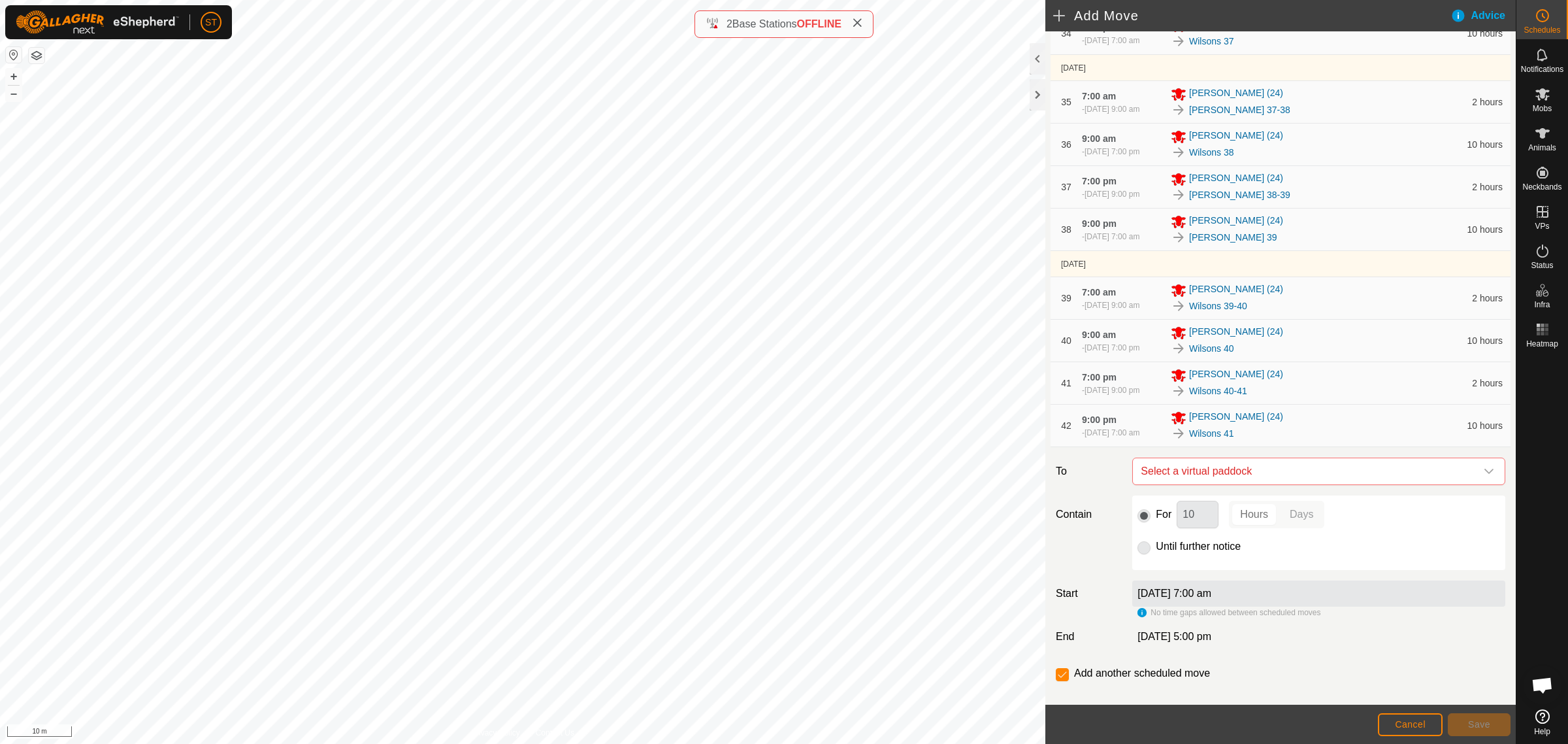
scroll to position [1783, 0]
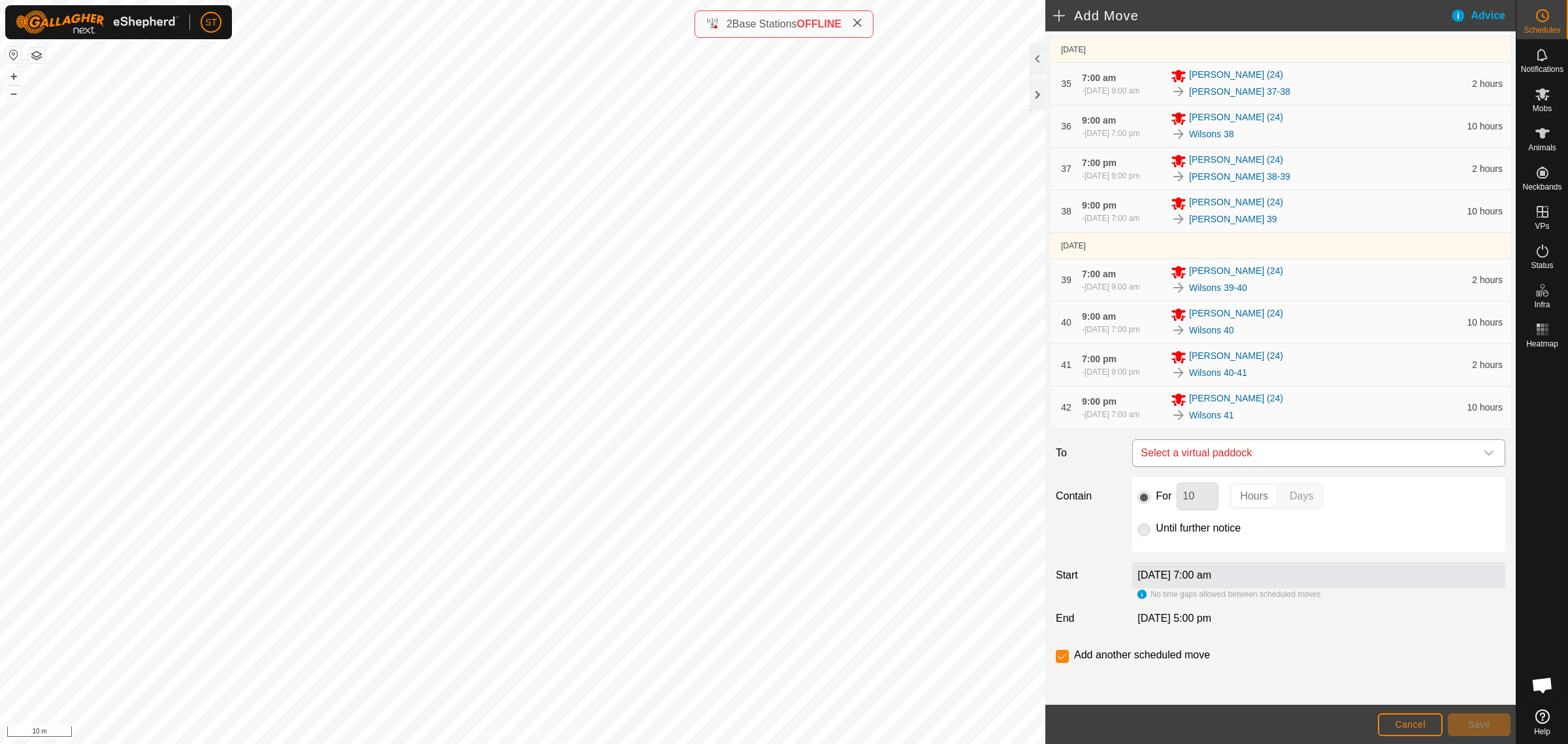
click at [1484, 452] on icon "dropdown trigger" at bounding box center [1489, 453] width 10 height 10
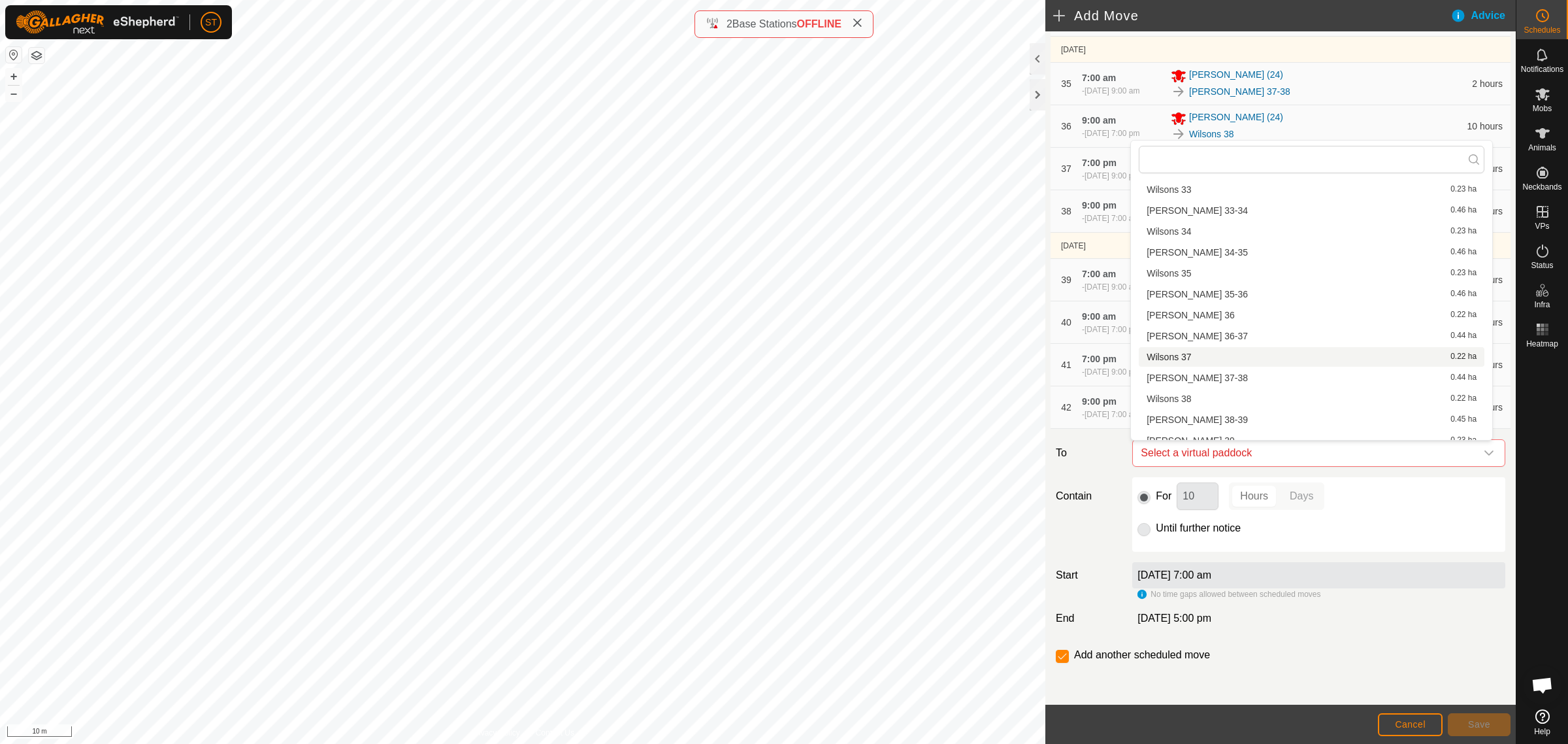
scroll to position [1307, 0]
click at [1213, 370] on li "[PERSON_NAME] 41-42 0.45 ha" at bounding box center [1312, 375] width 346 height 19
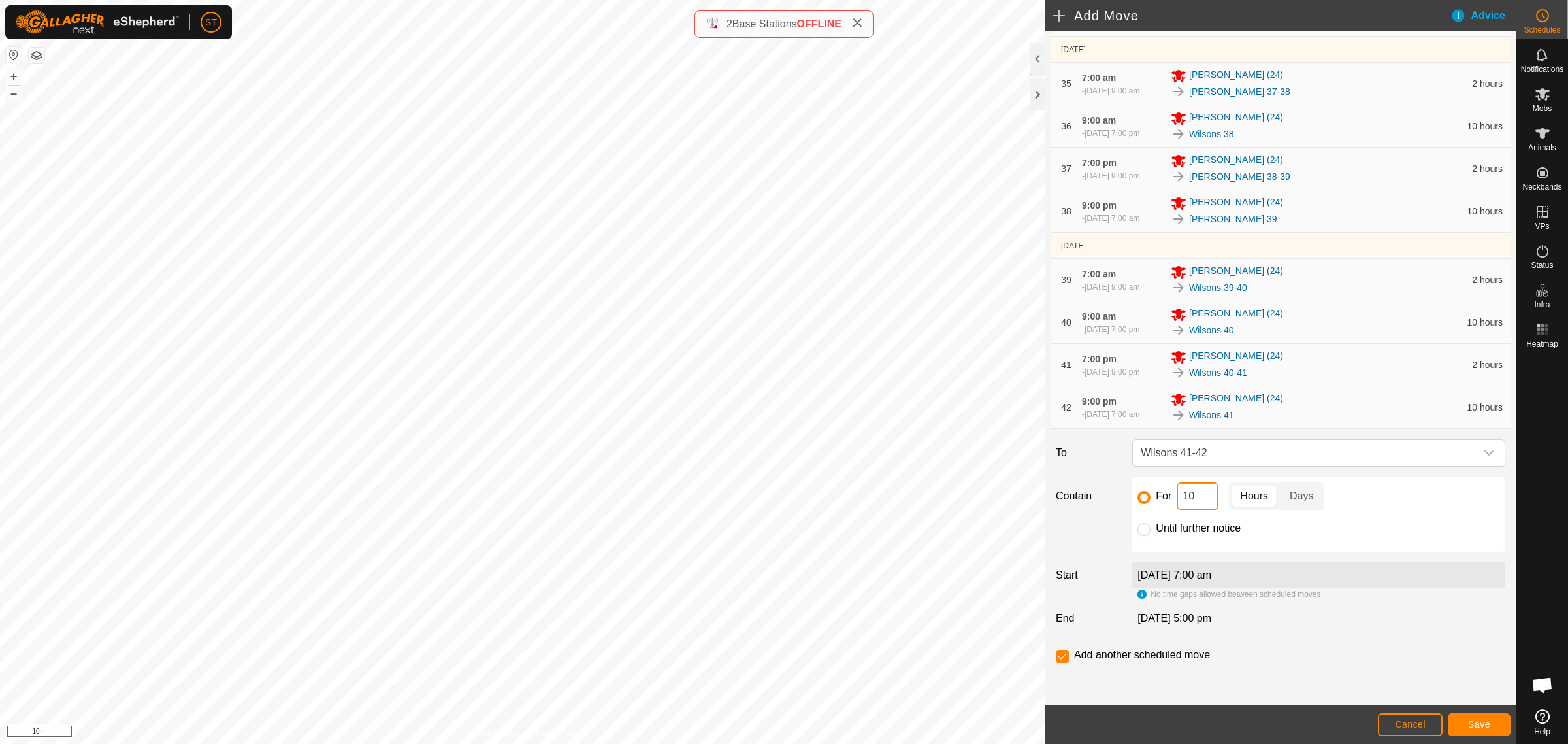
drag, startPoint x: 1197, startPoint y: 504, endPoint x: 1157, endPoint y: 504, distance: 40.0
click at [1158, 504] on div "For 10 Hours Days" at bounding box center [1319, 496] width 363 height 27
click at [1472, 728] on span "Save" at bounding box center [1480, 724] width 23 height 10
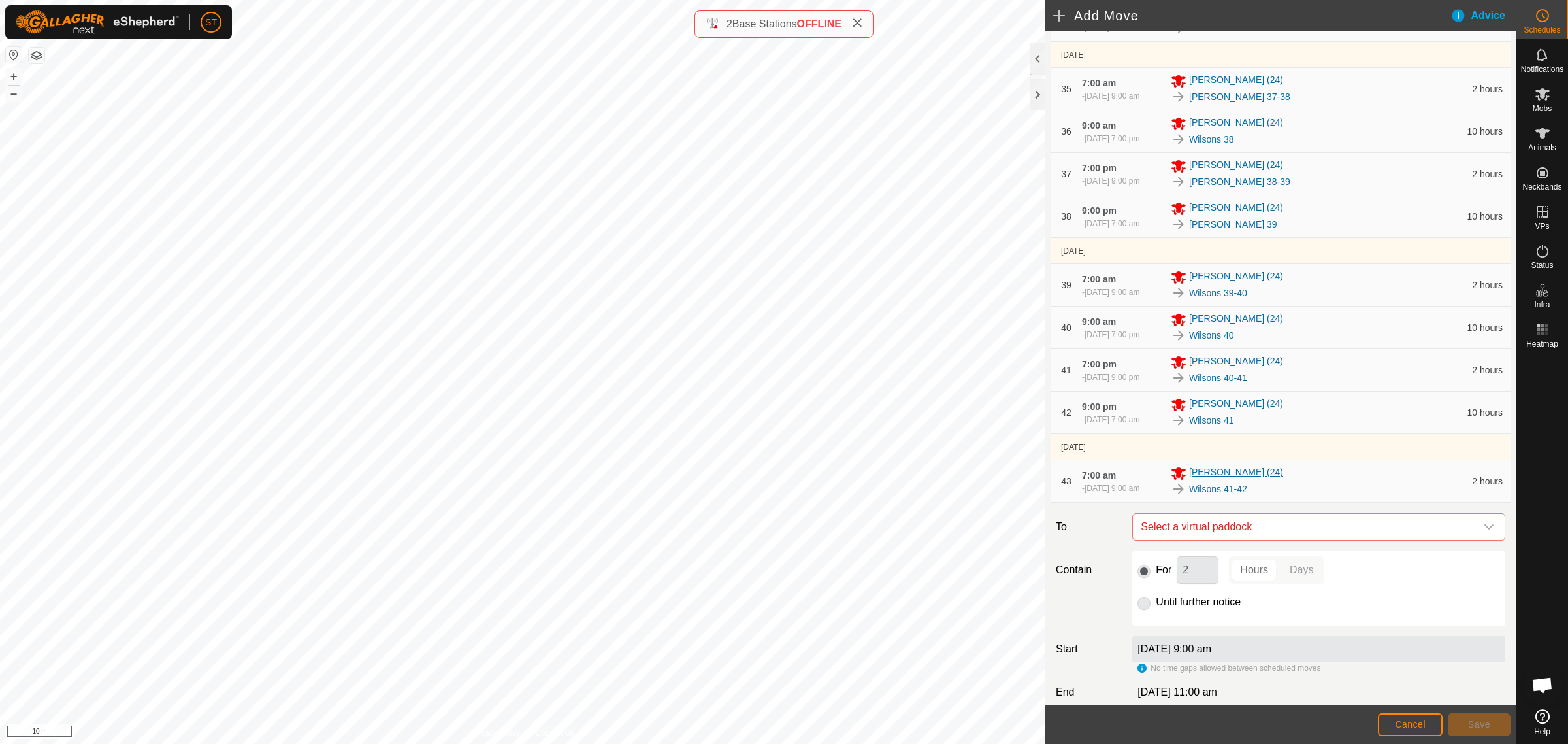
scroll to position [1798, 0]
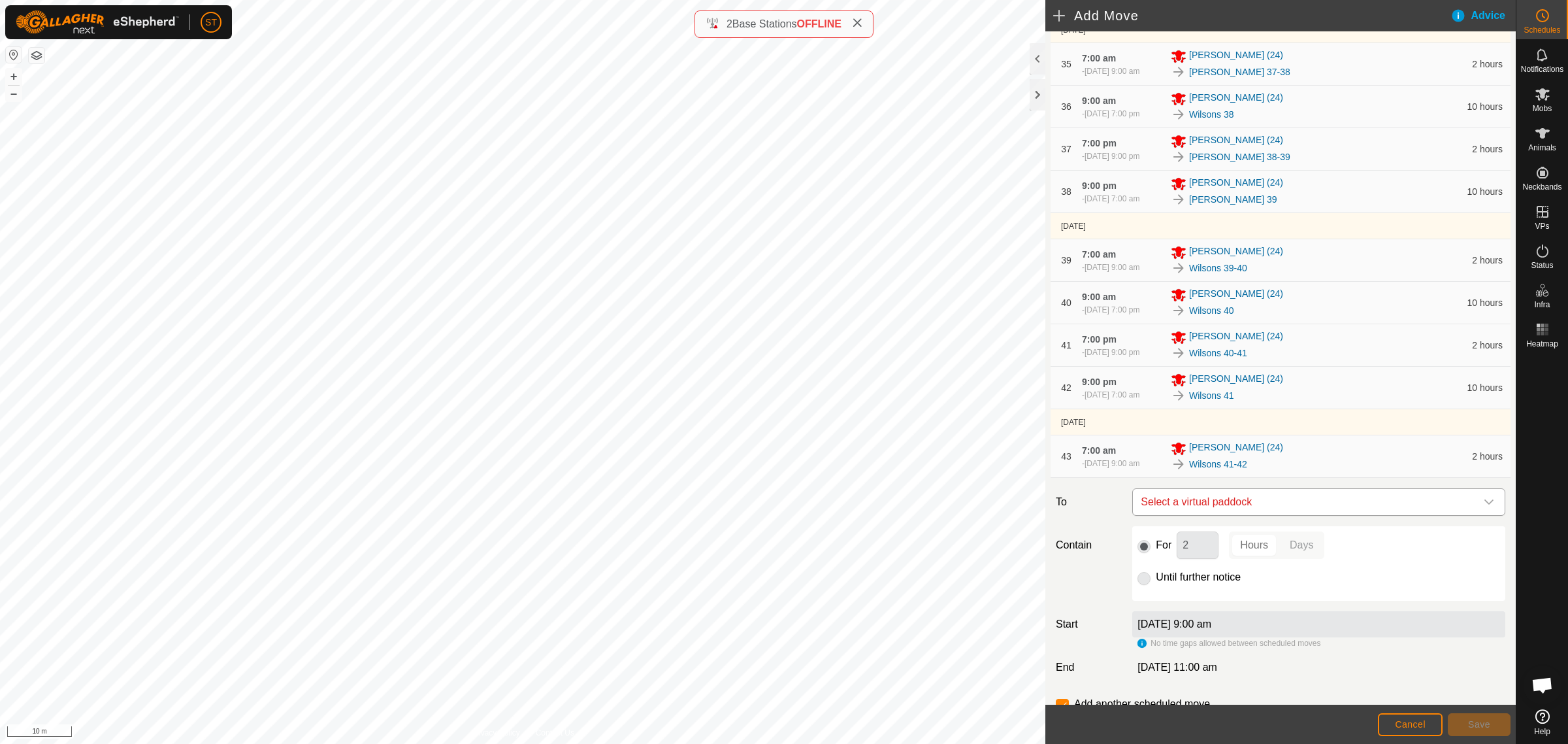
click at [1484, 504] on icon "dropdown trigger" at bounding box center [1489, 502] width 10 height 10
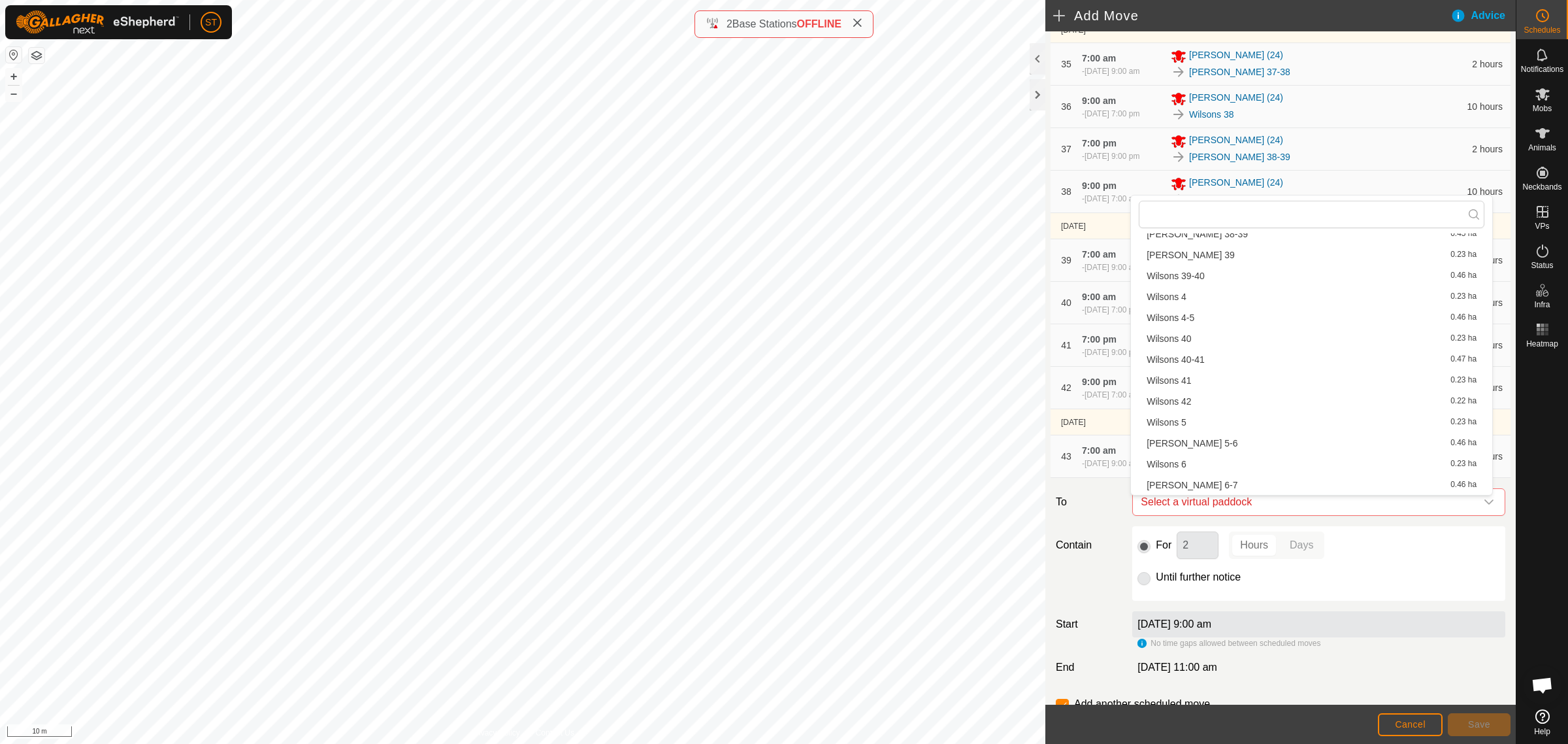
scroll to position [1317, 0]
click at [1201, 435] on li "Wilsons 42 0.22 ha" at bounding box center [1312, 441] width 346 height 19
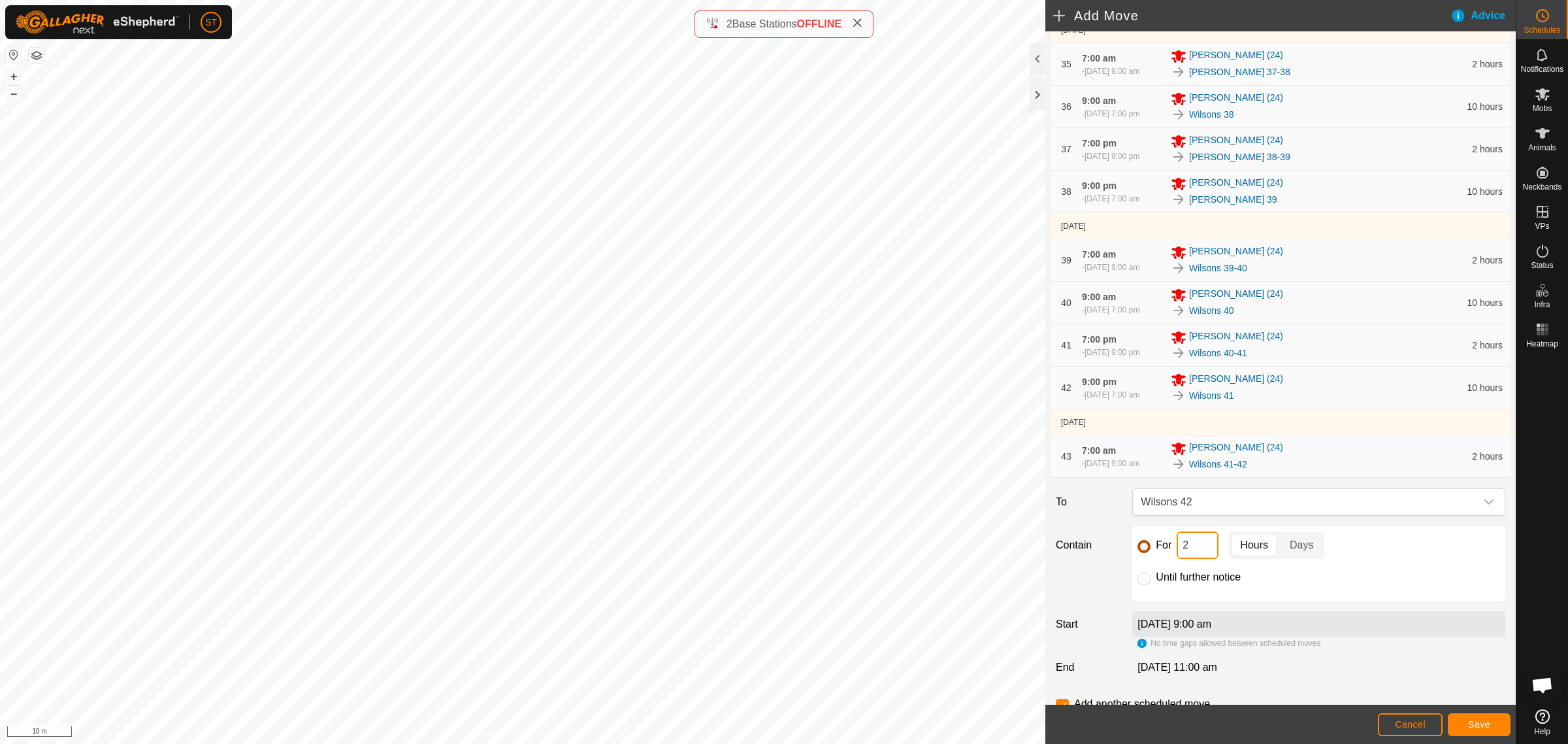
drag, startPoint x: 1187, startPoint y: 554, endPoint x: 1143, endPoint y: 553, distance: 44.0
click at [1143, 553] on div "For 2 Hours Days" at bounding box center [1319, 545] width 363 height 27
type input "10"
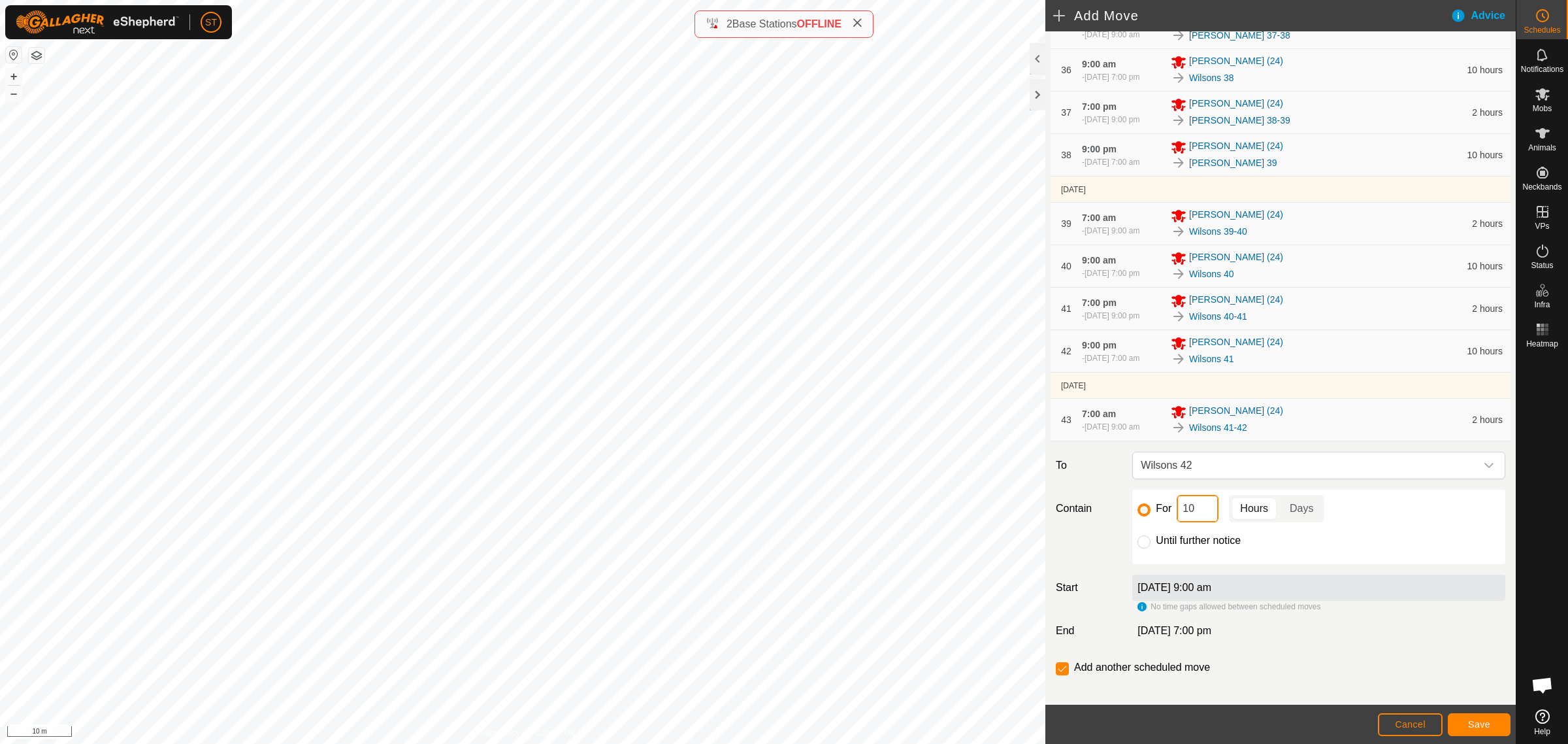
scroll to position [1853, 0]
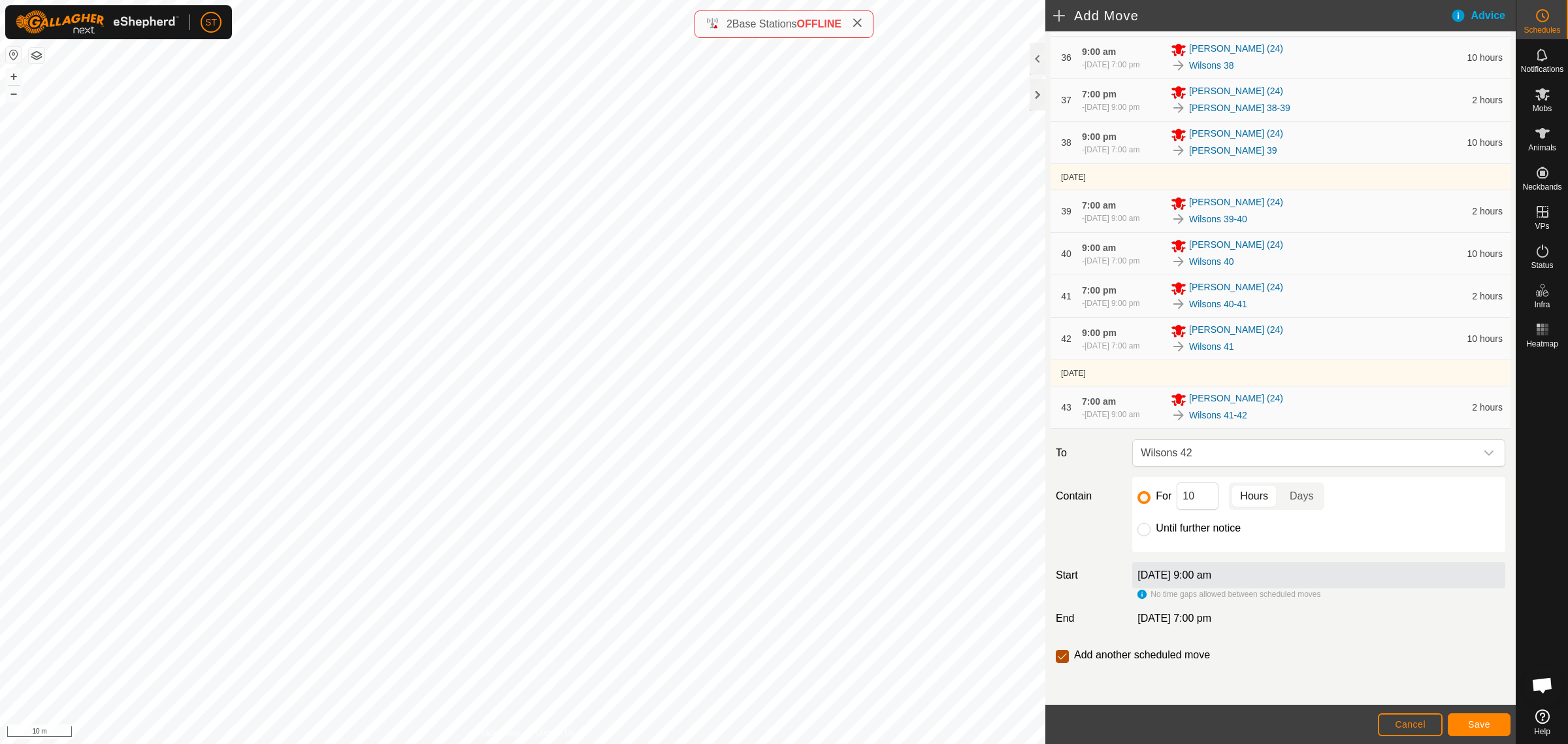
click at [1064, 658] on input "checkbox" at bounding box center [1062, 656] width 13 height 13
checkbox input "false"
click at [1477, 724] on span "Save" at bounding box center [1480, 724] width 23 height 10
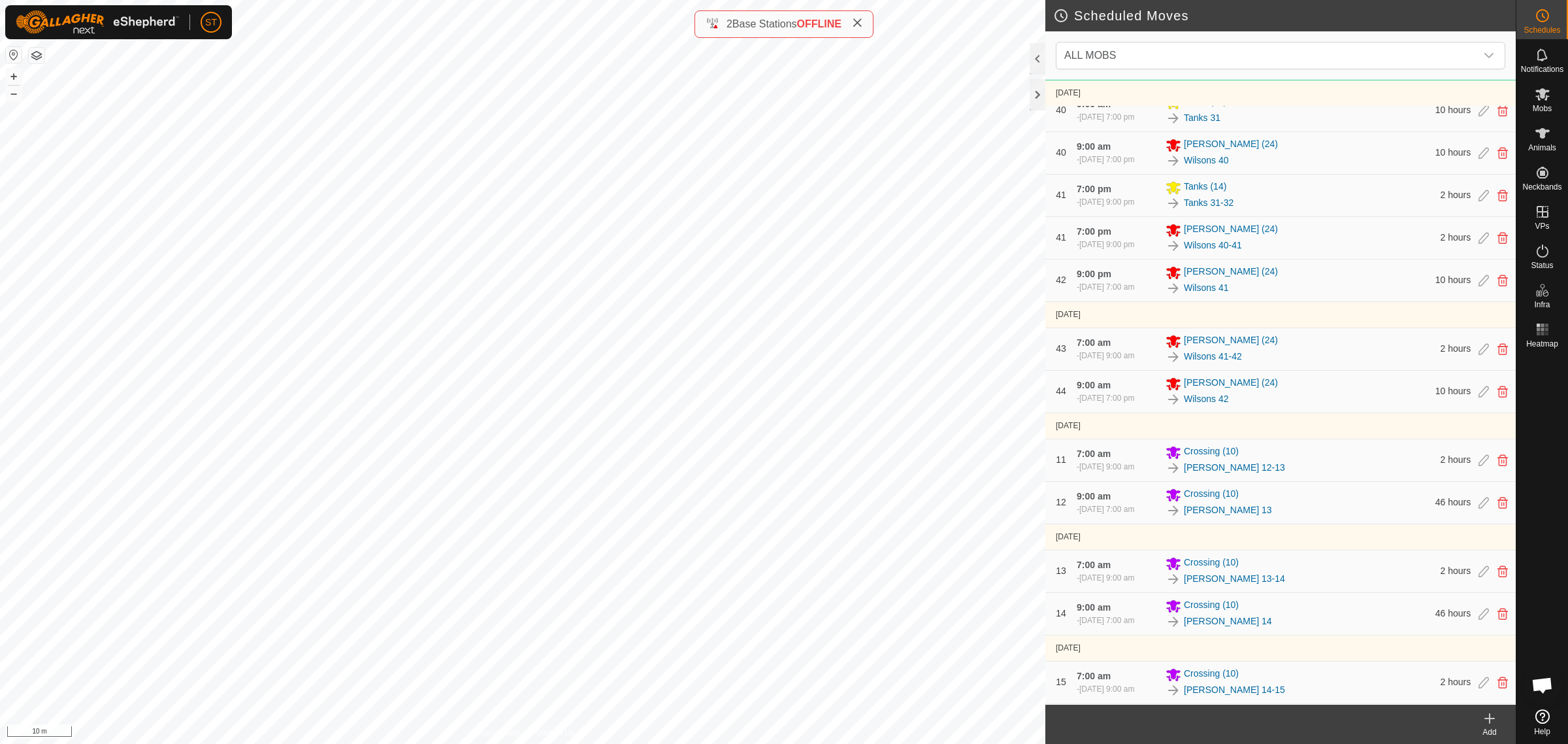
scroll to position [6313, 0]
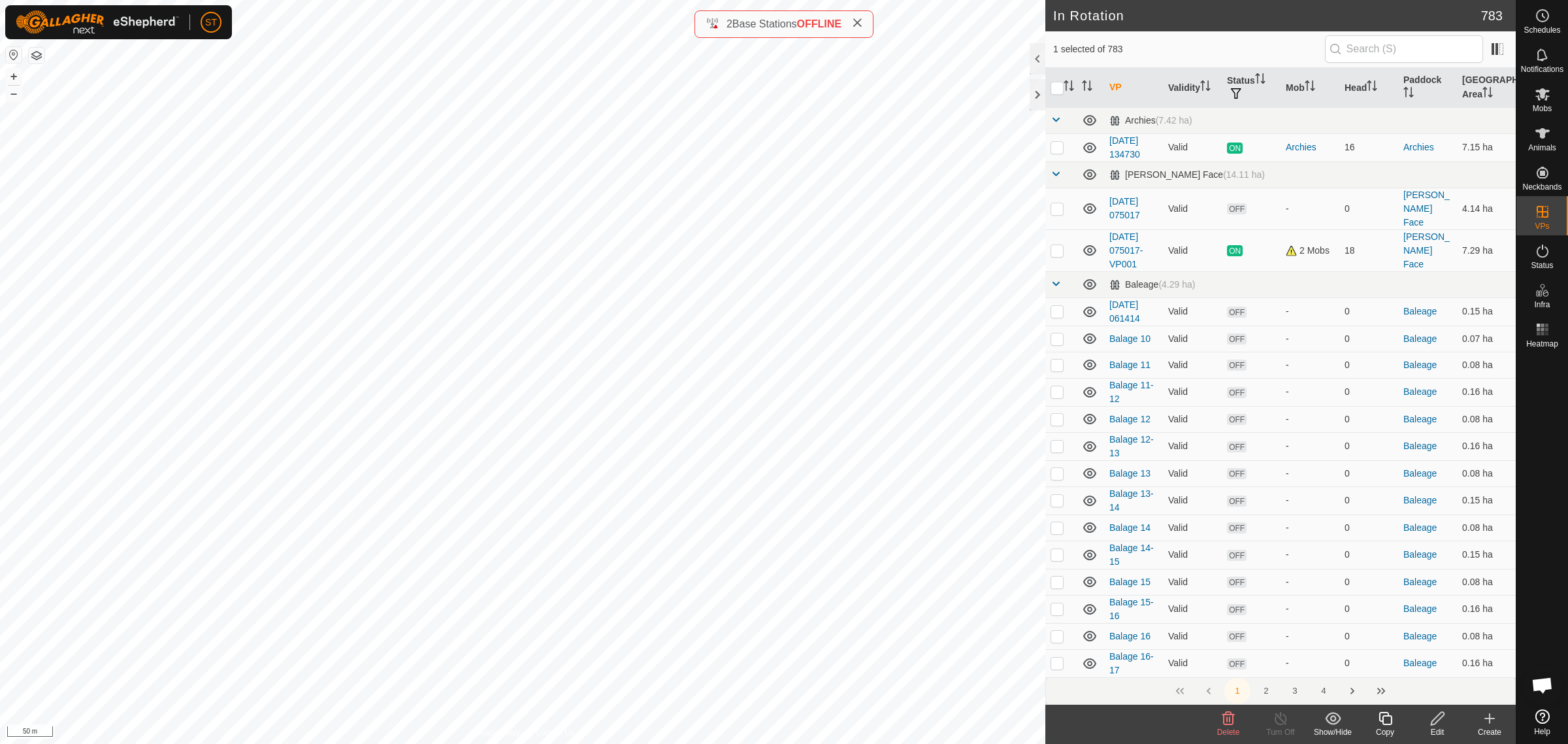
scroll to position [129, 0]
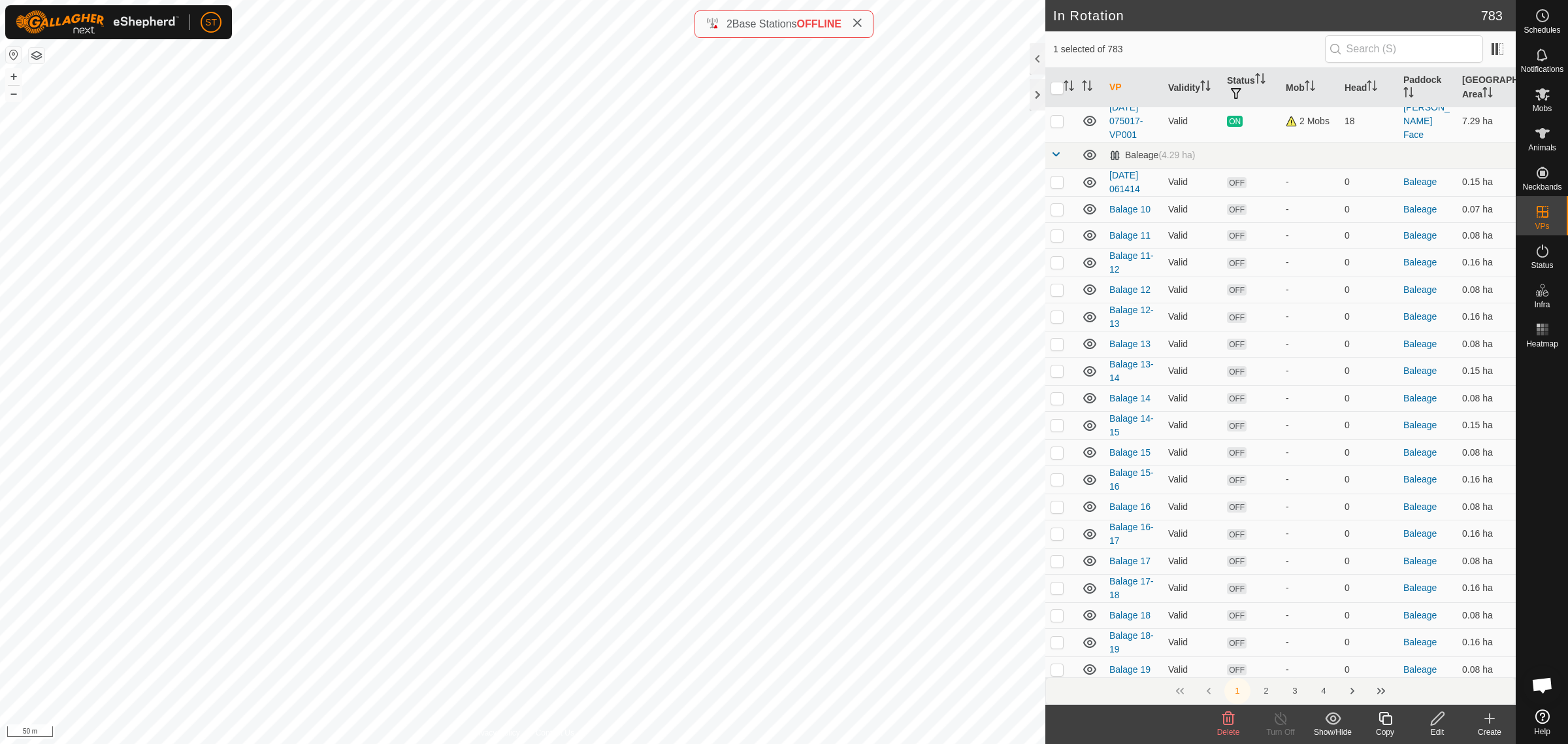
click at [1295, 691] on button "3" at bounding box center [1295, 691] width 27 height 27
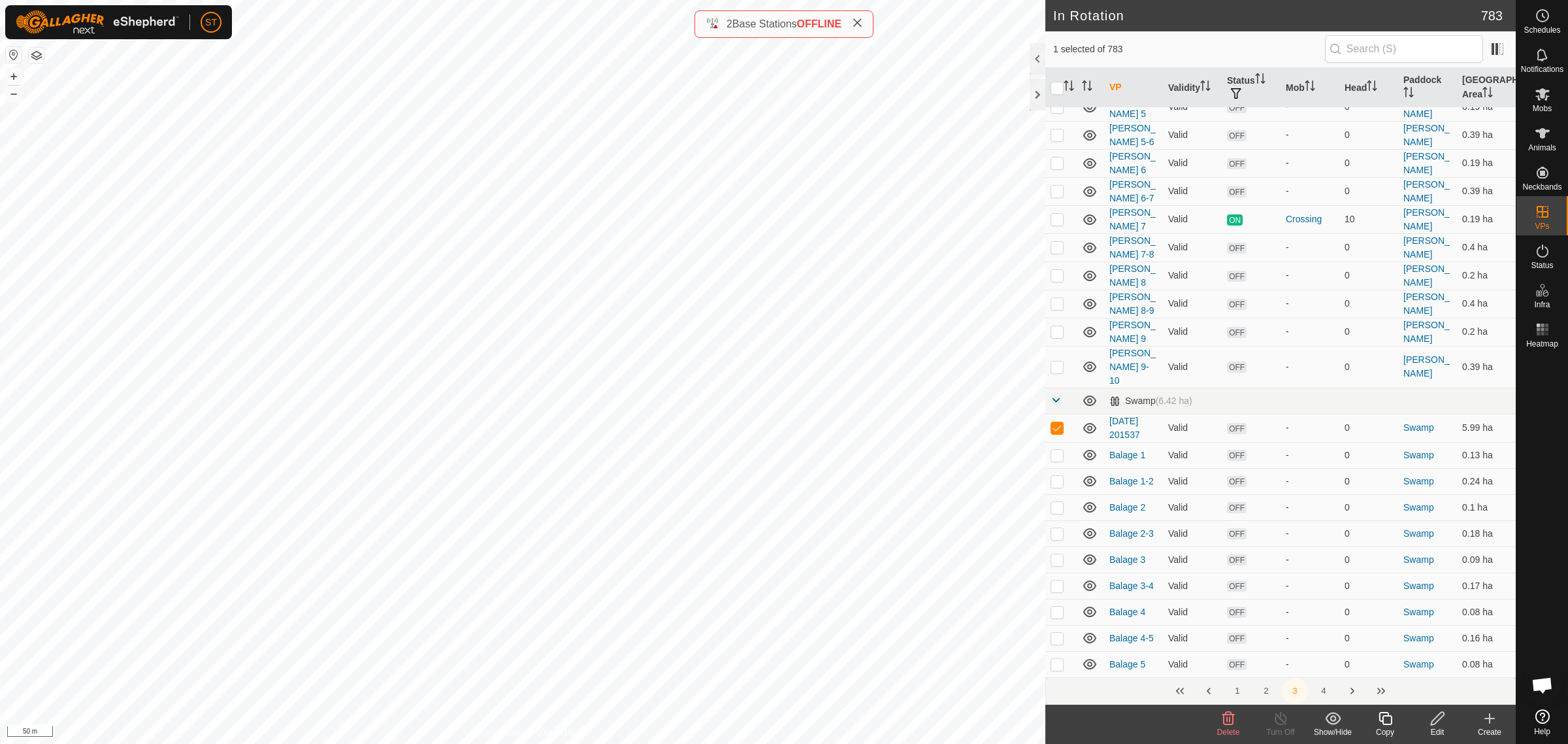
scroll to position [1025, 0]
click at [1438, 723] on icon at bounding box center [1438, 718] width 16 height 16
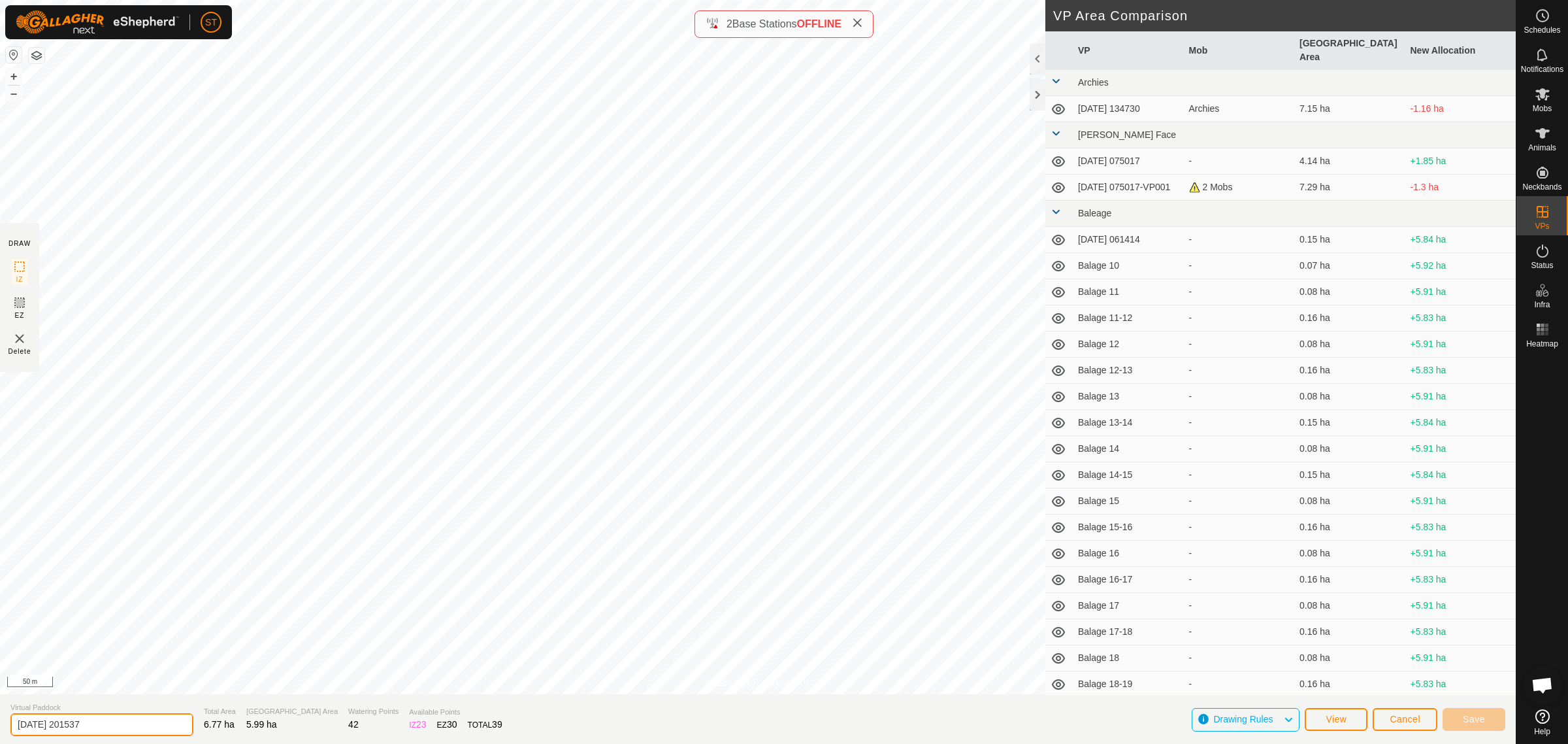
click at [117, 721] on input "[DATE] 201537" at bounding box center [102, 725] width 183 height 23
drag, startPoint x: 117, startPoint y: 721, endPoint x: -51, endPoint y: 720, distance: 168.0
click at [0, 720] on html "ST Schedules Notifications Mobs Animals Neckbands VPs Status Infra Heatmap Help…" at bounding box center [784, 372] width 1568 height 744
type input "Swamp whole paddock"
click at [1467, 721] on span "Save" at bounding box center [1475, 718] width 23 height 10
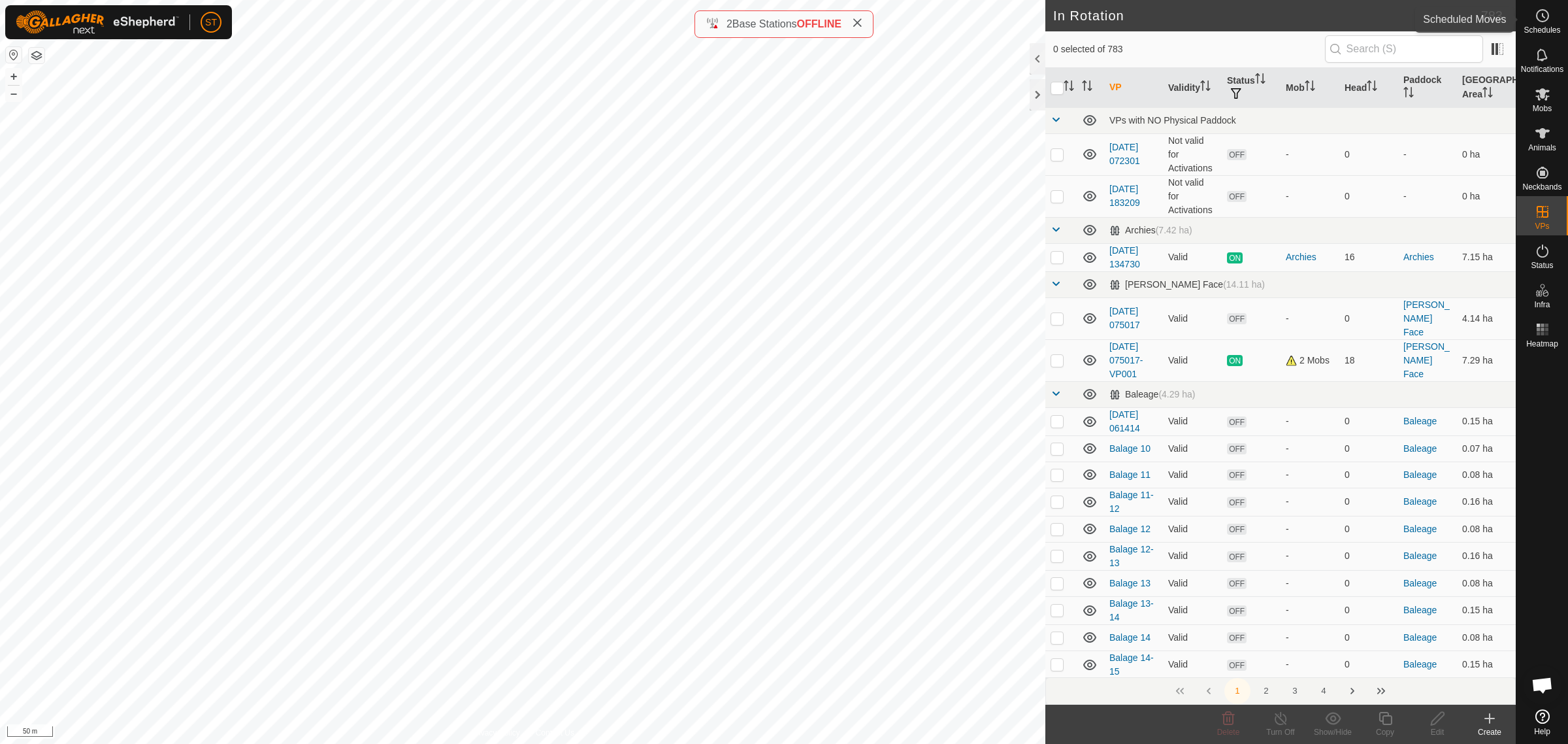
click at [1544, 16] on icon at bounding box center [1544, 15] width 2 height 4
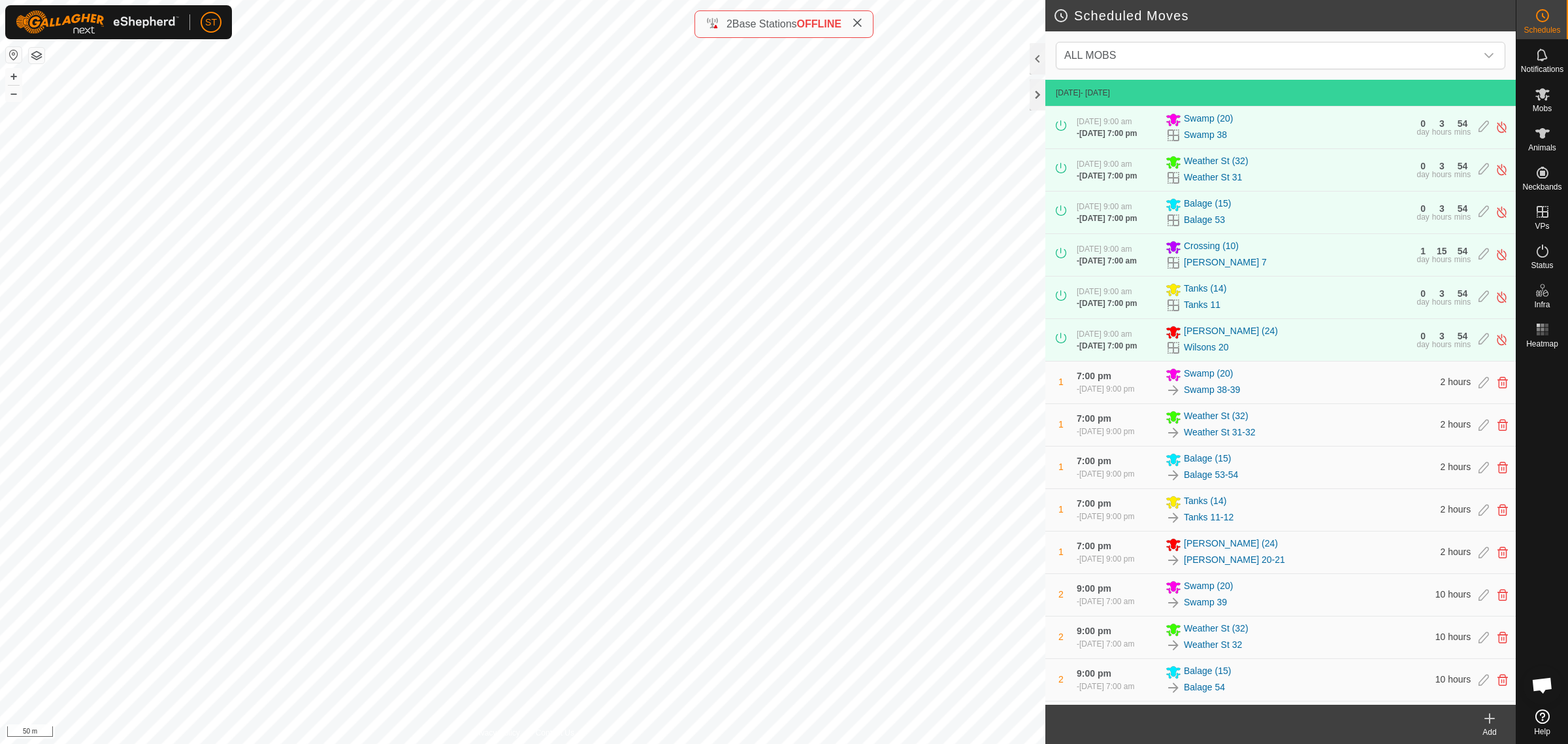
click at [1488, 717] on icon at bounding box center [1490, 718] width 16 height 16
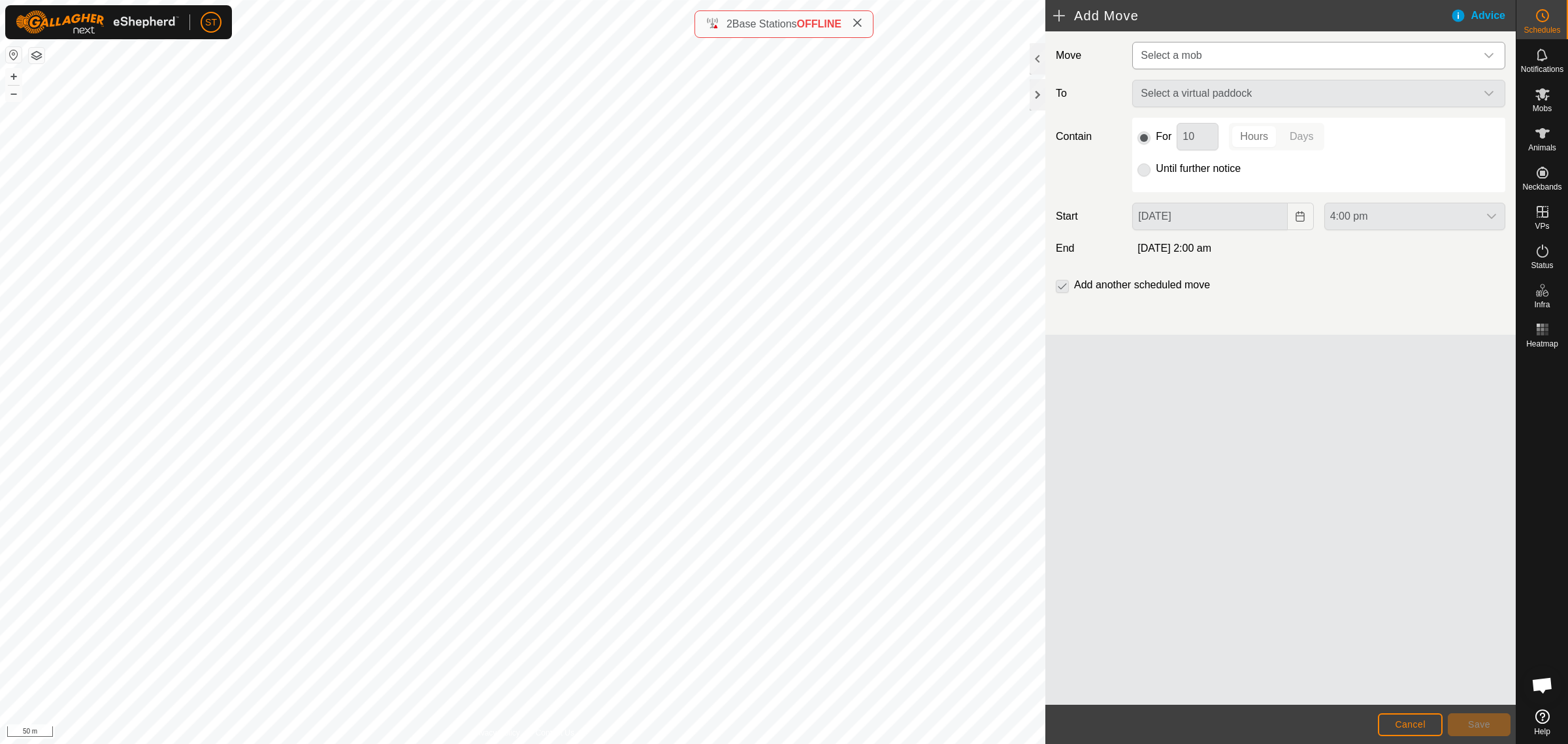
click at [1492, 51] on icon "dropdown trigger" at bounding box center [1489, 55] width 10 height 10
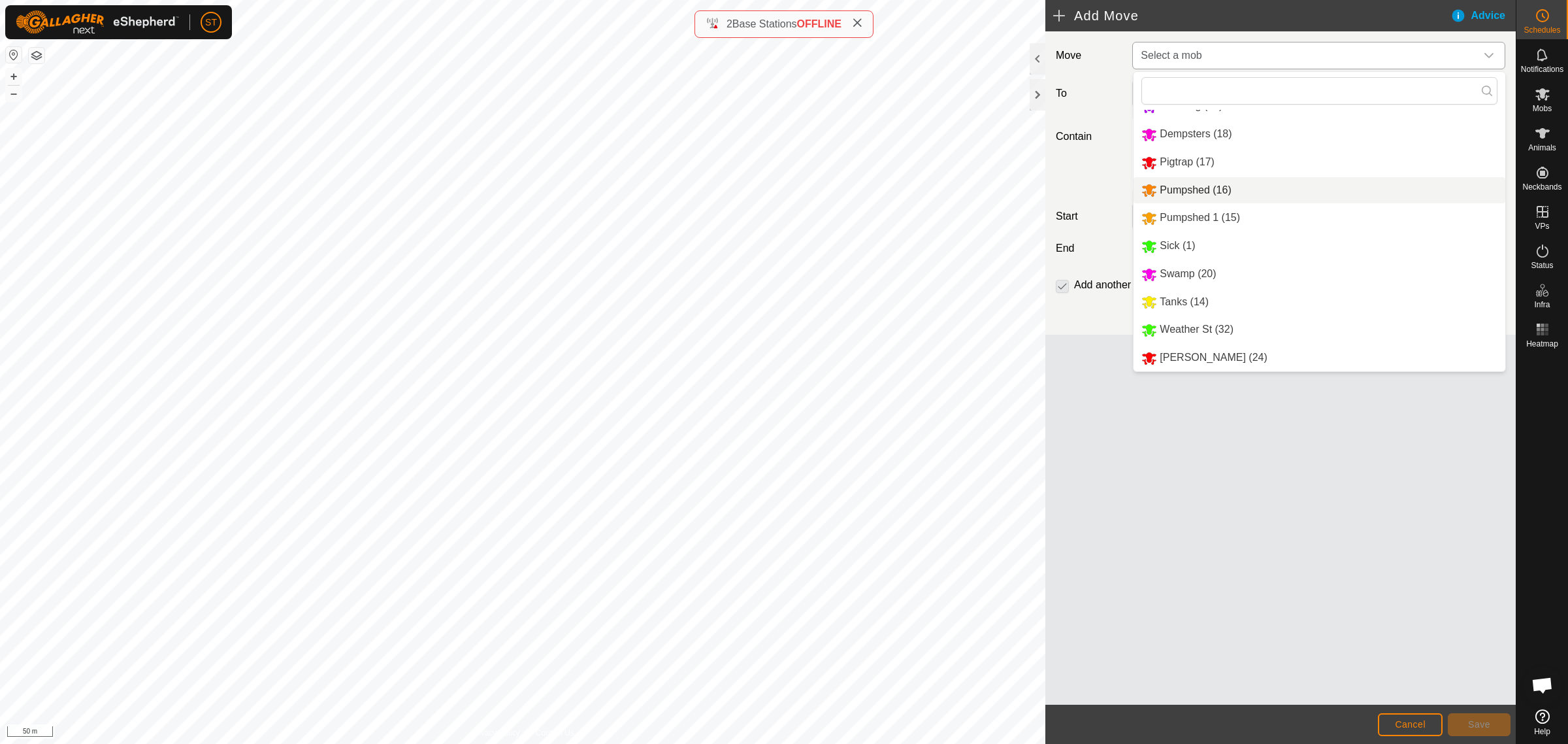
scroll to position [105, 0]
click at [1184, 271] on li "Swamp (20)" at bounding box center [1320, 273] width 371 height 27
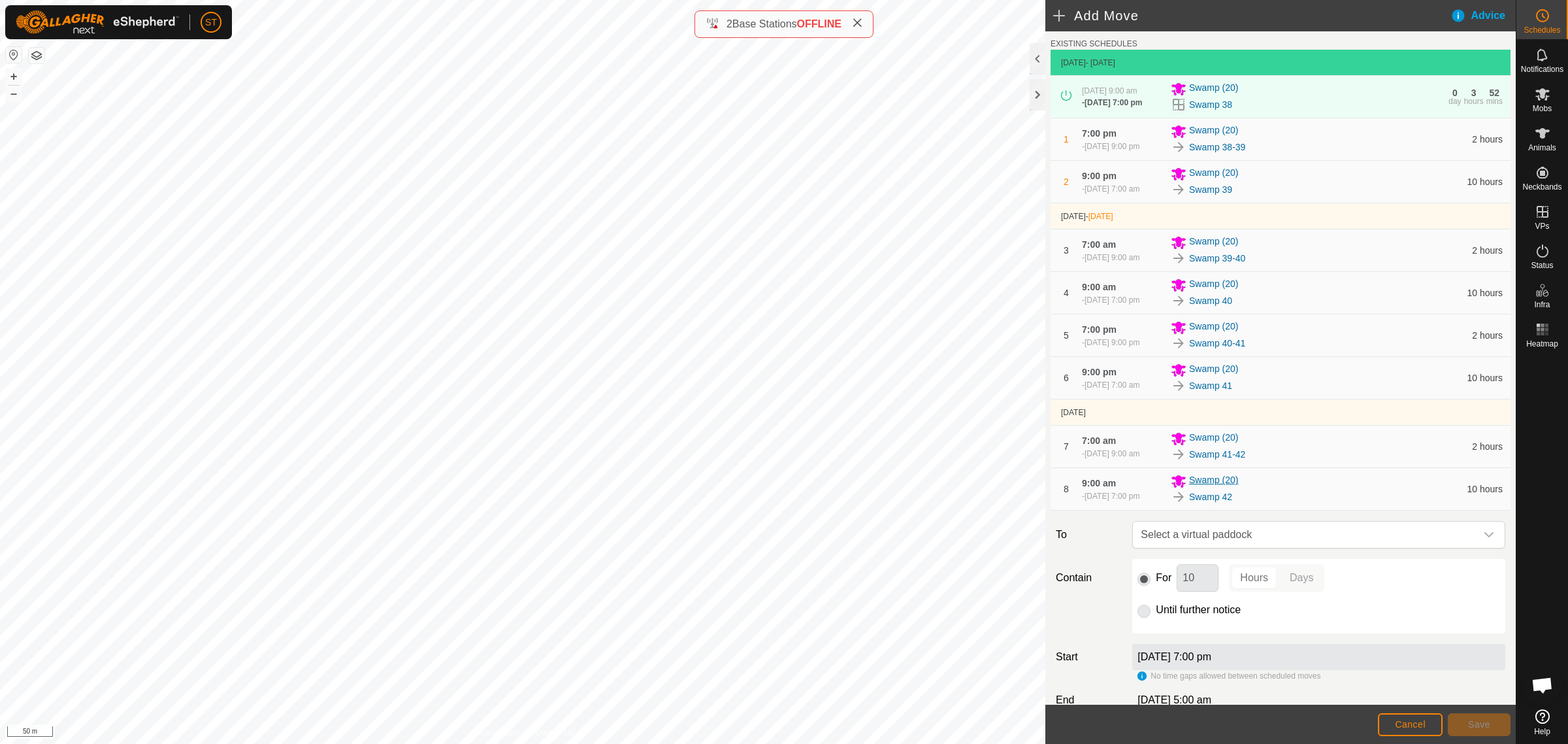
scroll to position [82, 0]
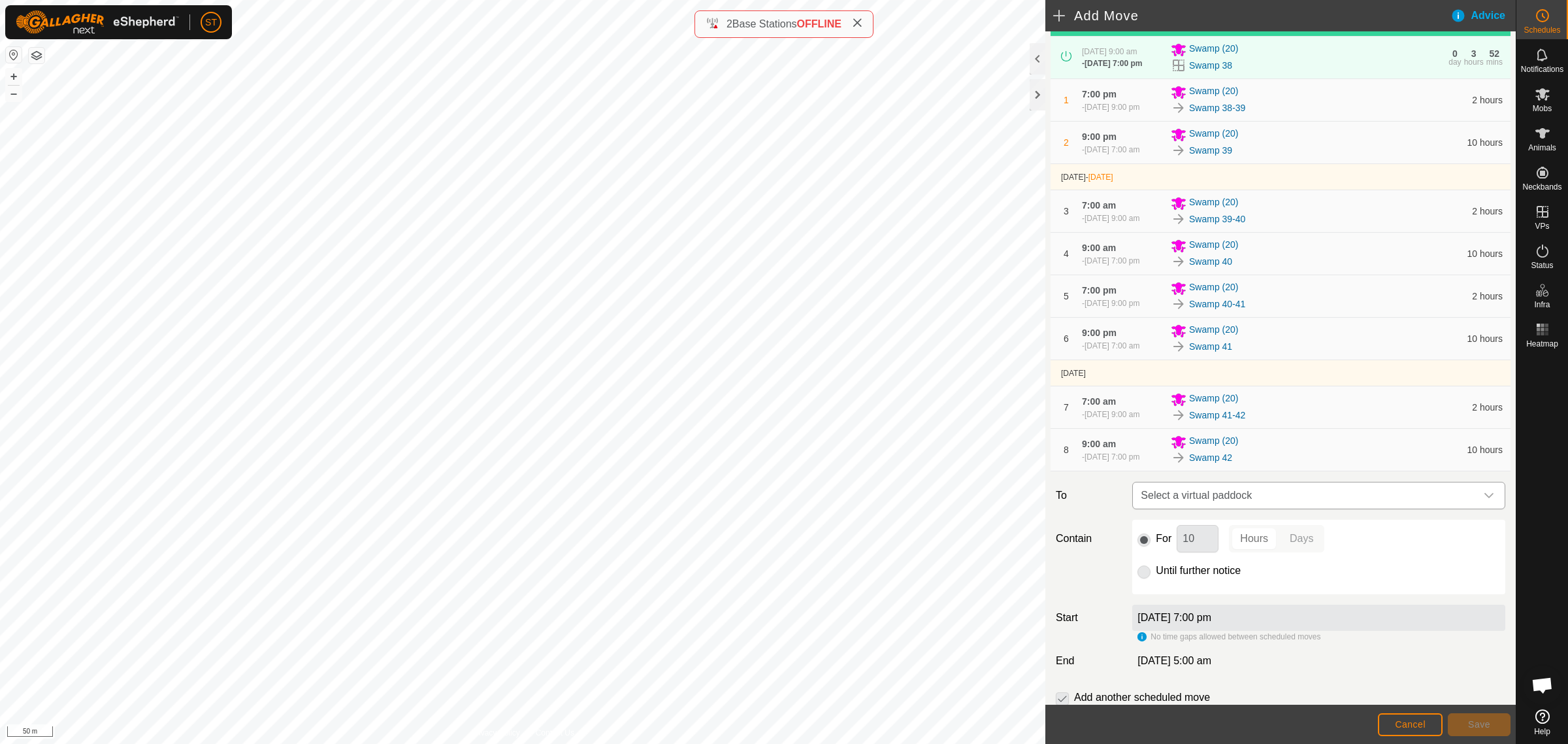
click at [1484, 495] on icon "dropdown trigger" at bounding box center [1489, 495] width 10 height 10
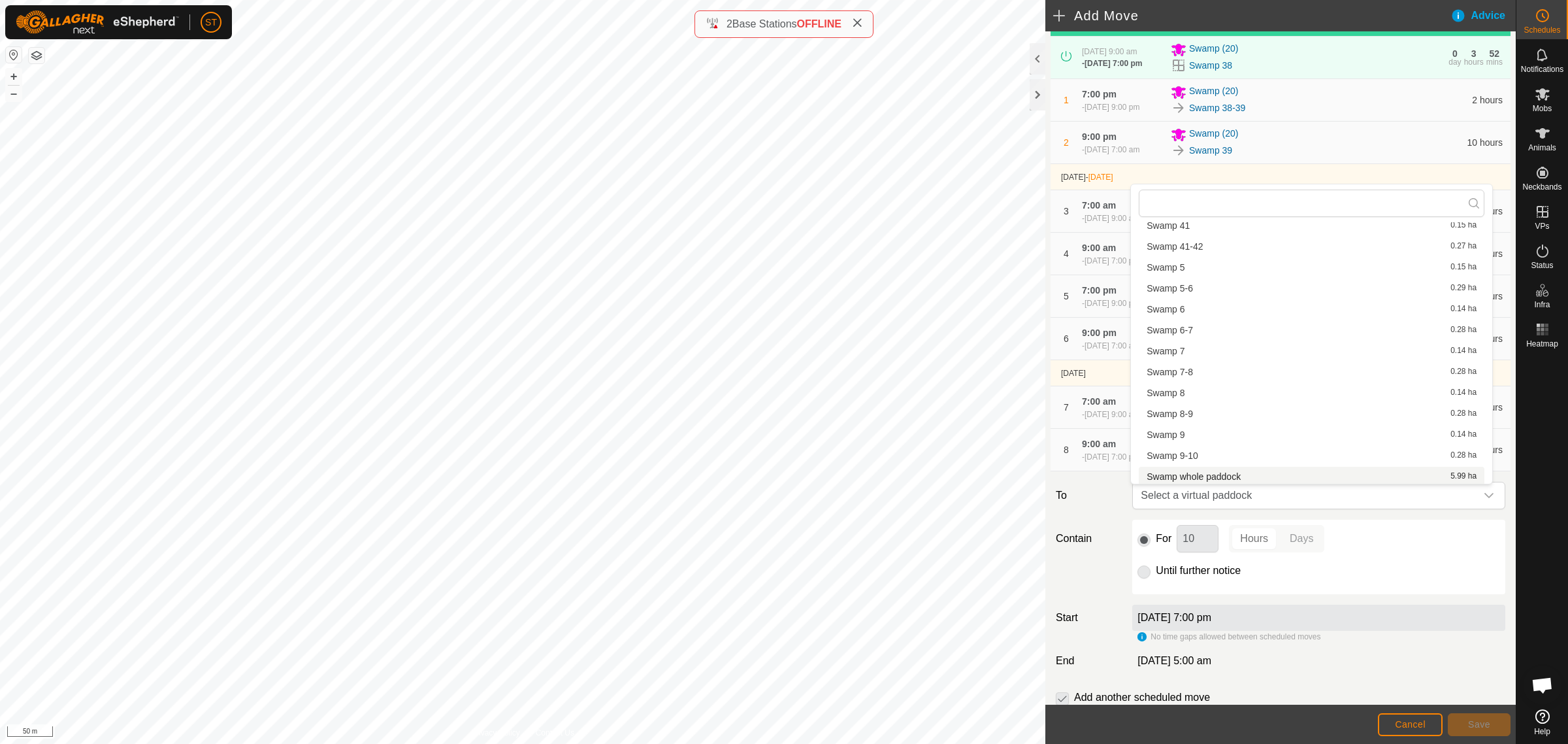
scroll to position [1733, 0]
click at [1229, 473] on li "Swamp whole paddock 5.99 ha" at bounding box center [1312, 475] width 346 height 19
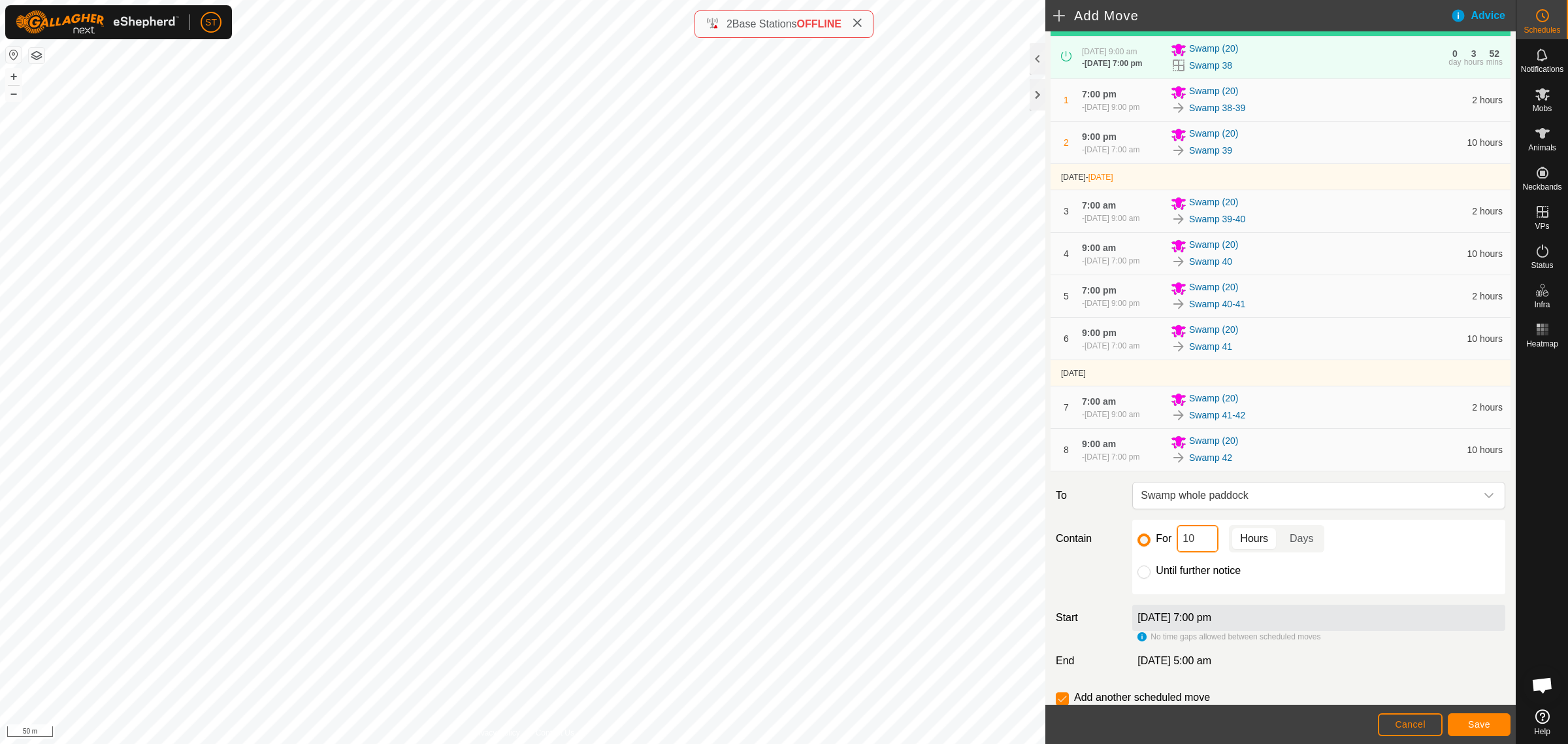
drag, startPoint x: 1168, startPoint y: 546, endPoint x: 1155, endPoint y: 546, distance: 13.0
click at [1155, 546] on div "For 10 Hours Days" at bounding box center [1319, 539] width 363 height 27
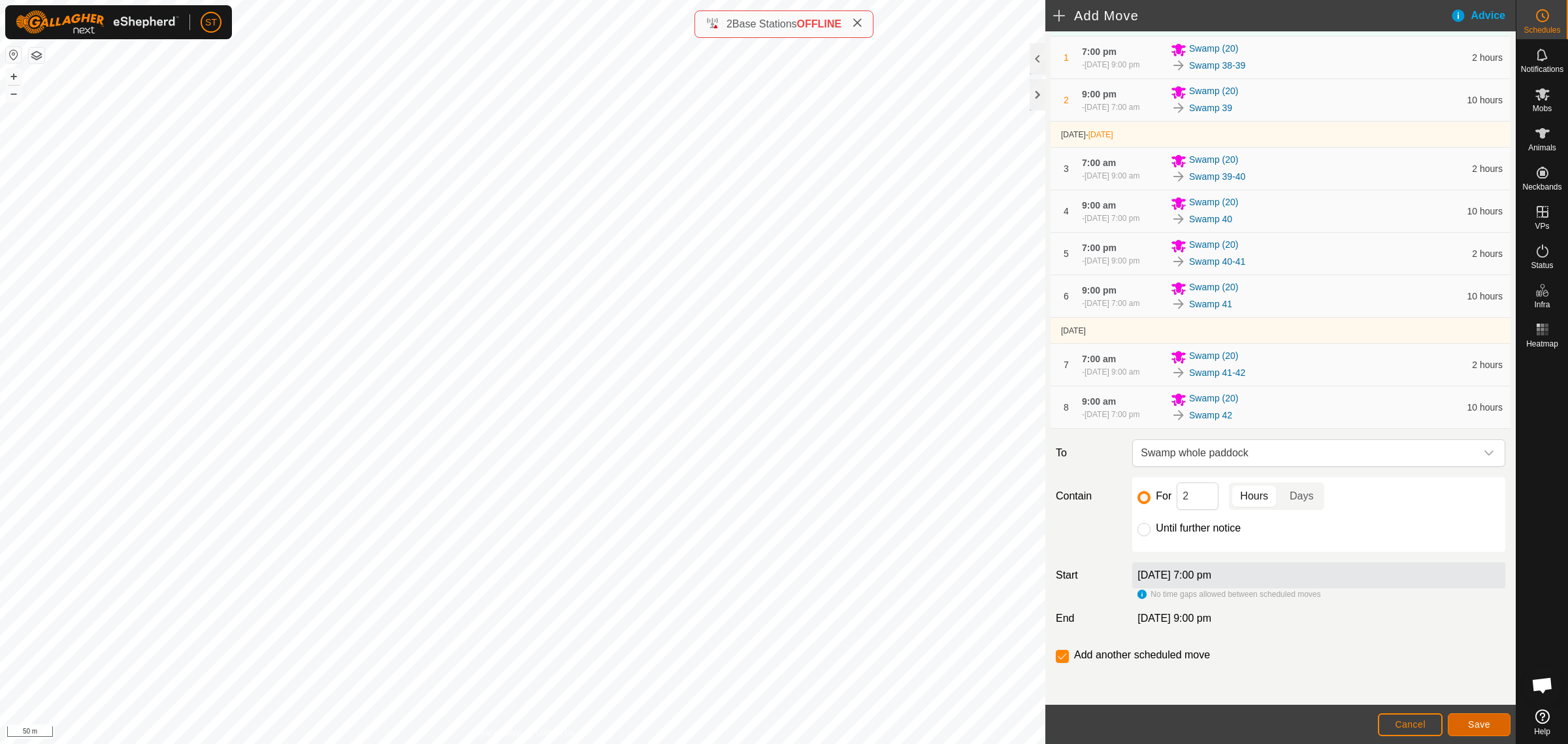
click at [1488, 721] on span "Save" at bounding box center [1480, 724] width 23 height 10
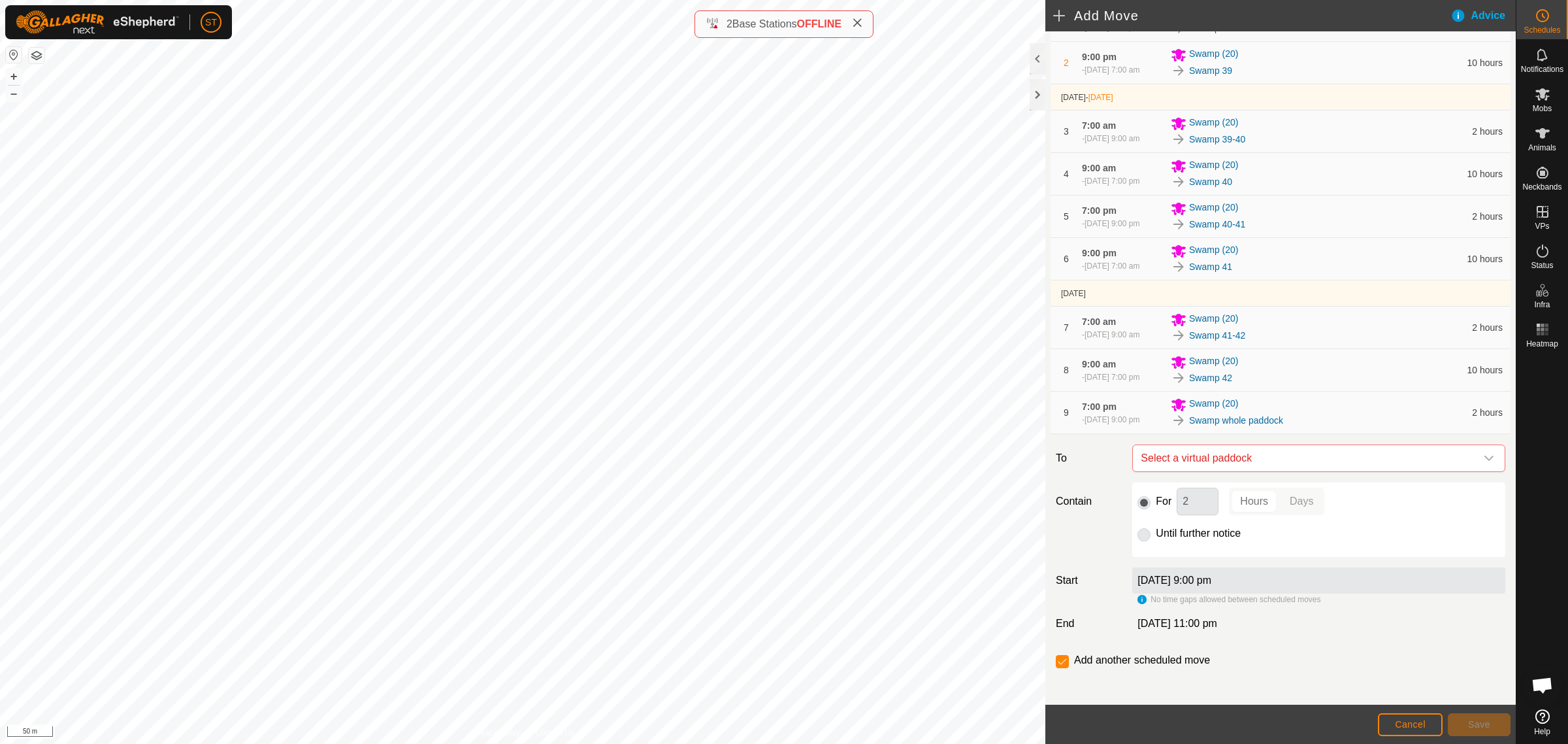
scroll to position [163, 0]
click at [1484, 458] on icon "dropdown trigger" at bounding box center [1489, 456] width 10 height 10
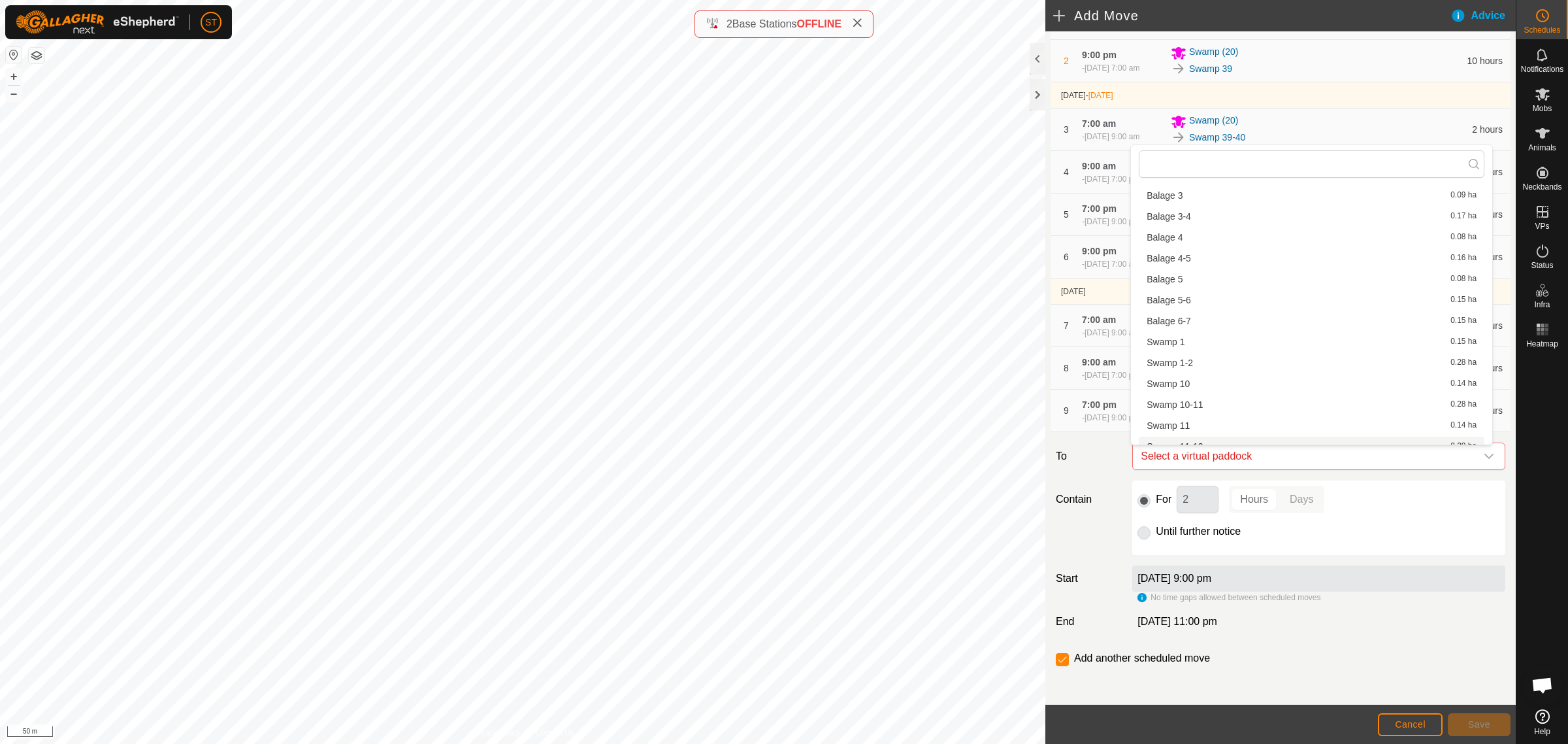
scroll to position [82, 0]
click at [1197, 372] on li "Swamp 1 0.15 ha" at bounding box center [1312, 371] width 346 height 19
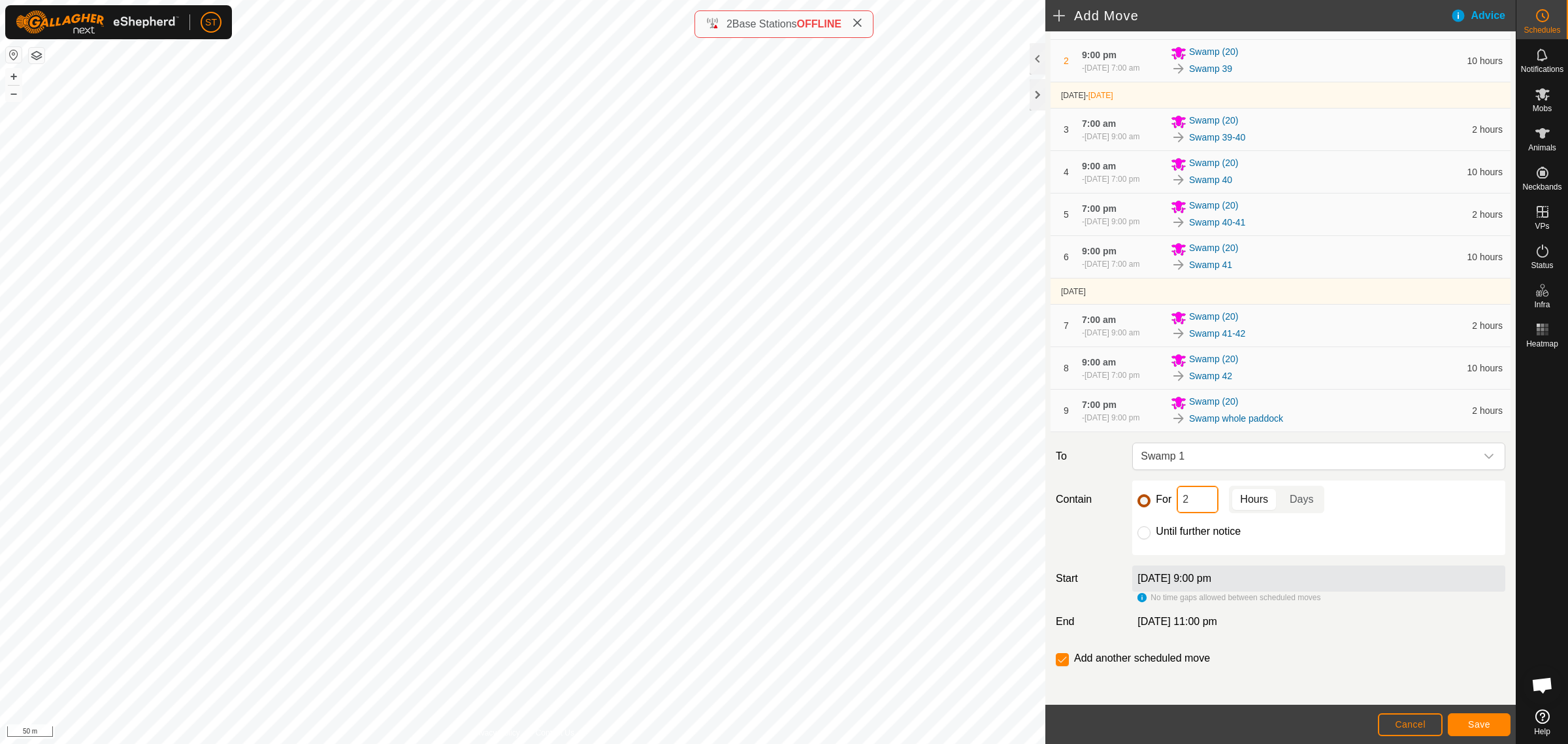
drag, startPoint x: 1172, startPoint y: 507, endPoint x: 1147, endPoint y: 507, distance: 25.0
click at [1147, 507] on div "For 2 Hours Days" at bounding box center [1319, 499] width 363 height 27
click at [1484, 724] on span "Save" at bounding box center [1480, 724] width 23 height 10
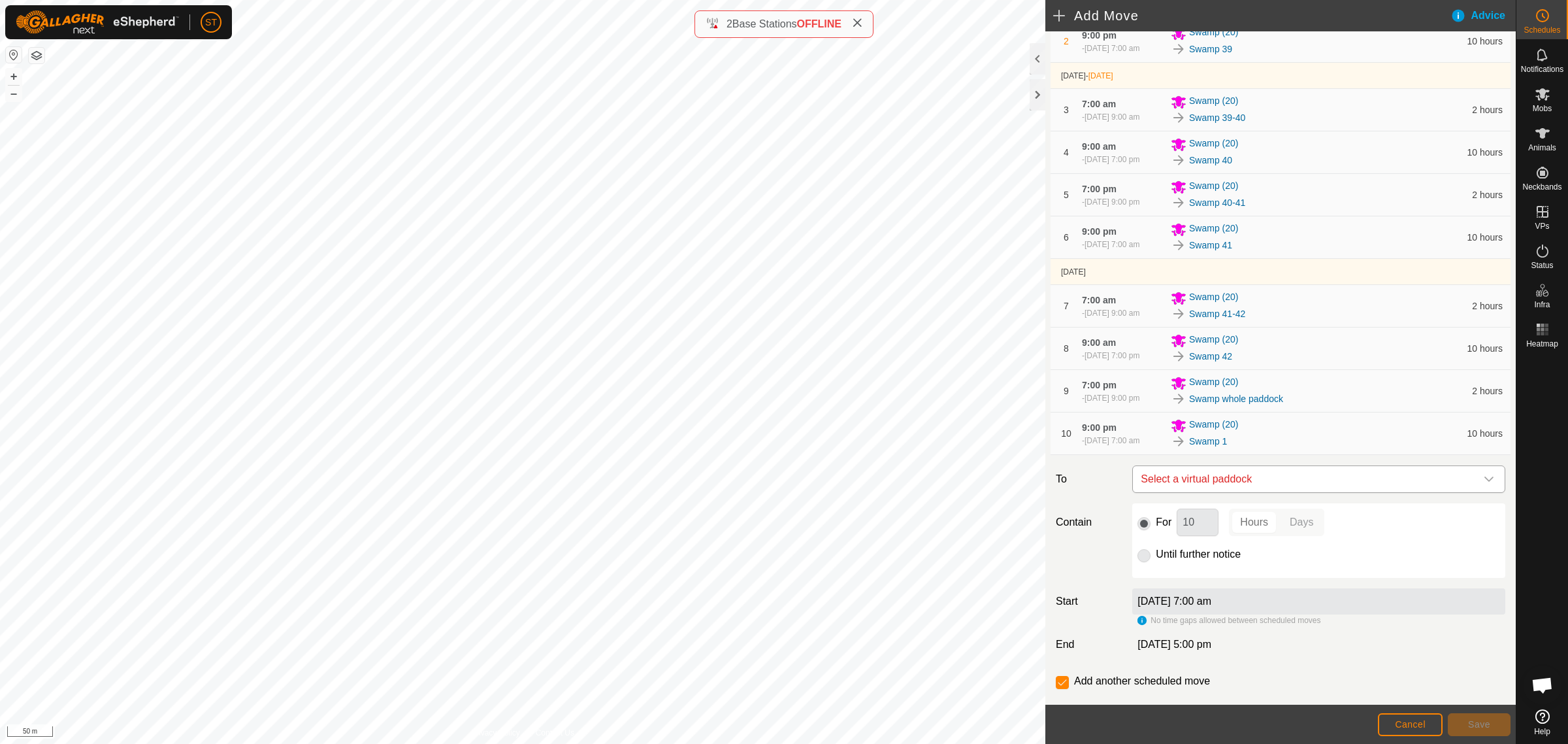
scroll to position [211, 0]
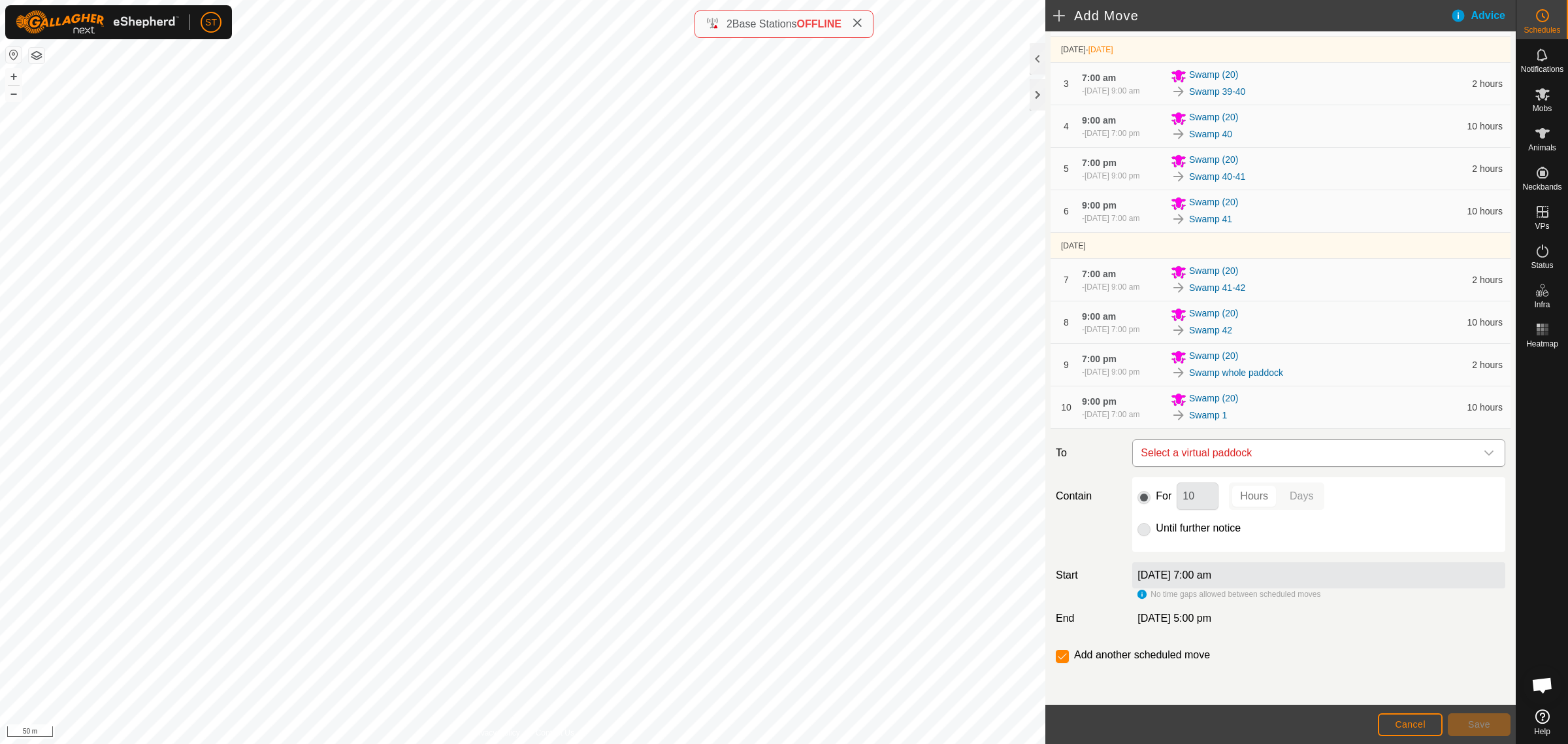
click at [1484, 455] on icon "dropdown trigger" at bounding box center [1489, 453] width 10 height 10
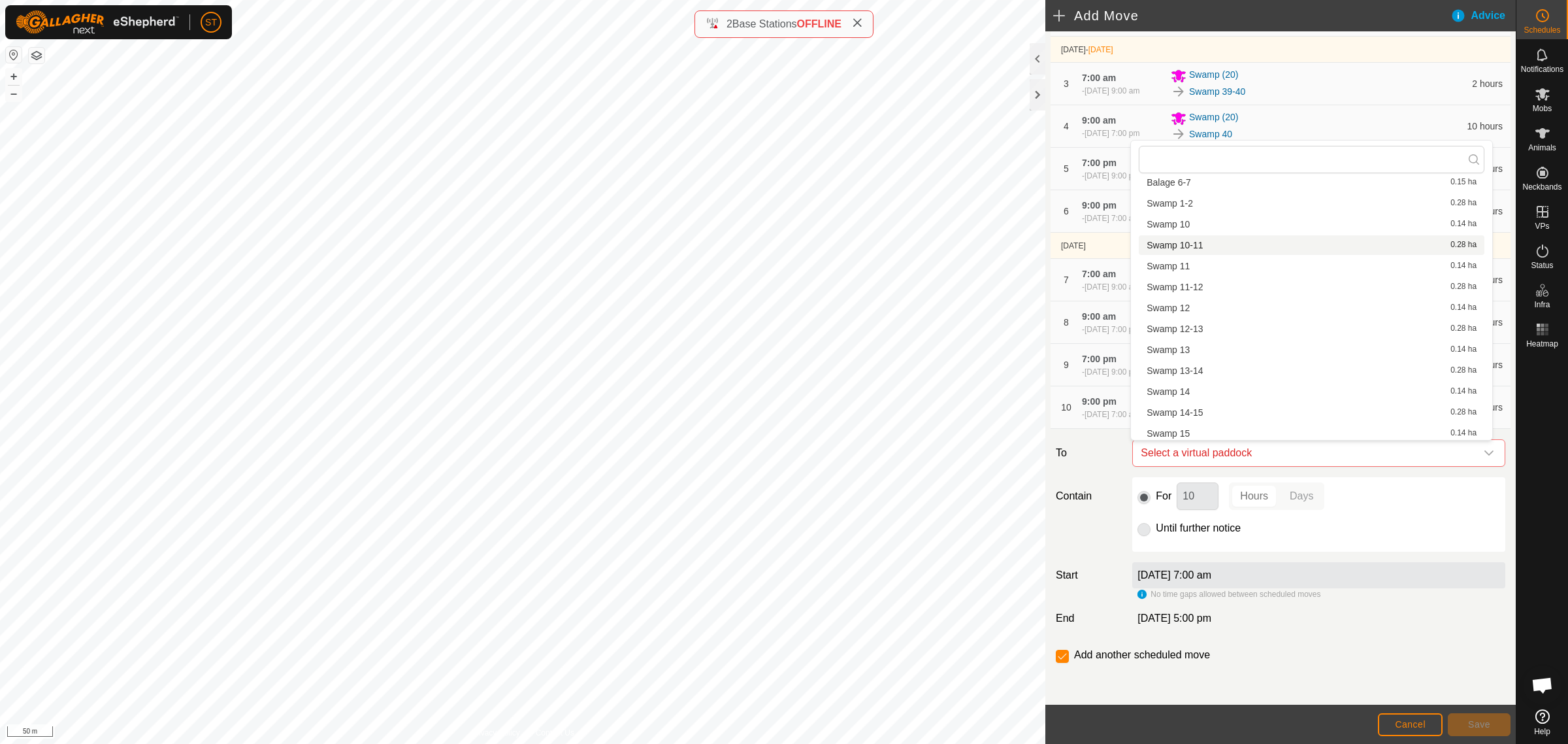
scroll to position [163, 0]
click at [1199, 286] on li "Swamp 1-2 0.28 ha" at bounding box center [1312, 285] width 346 height 19
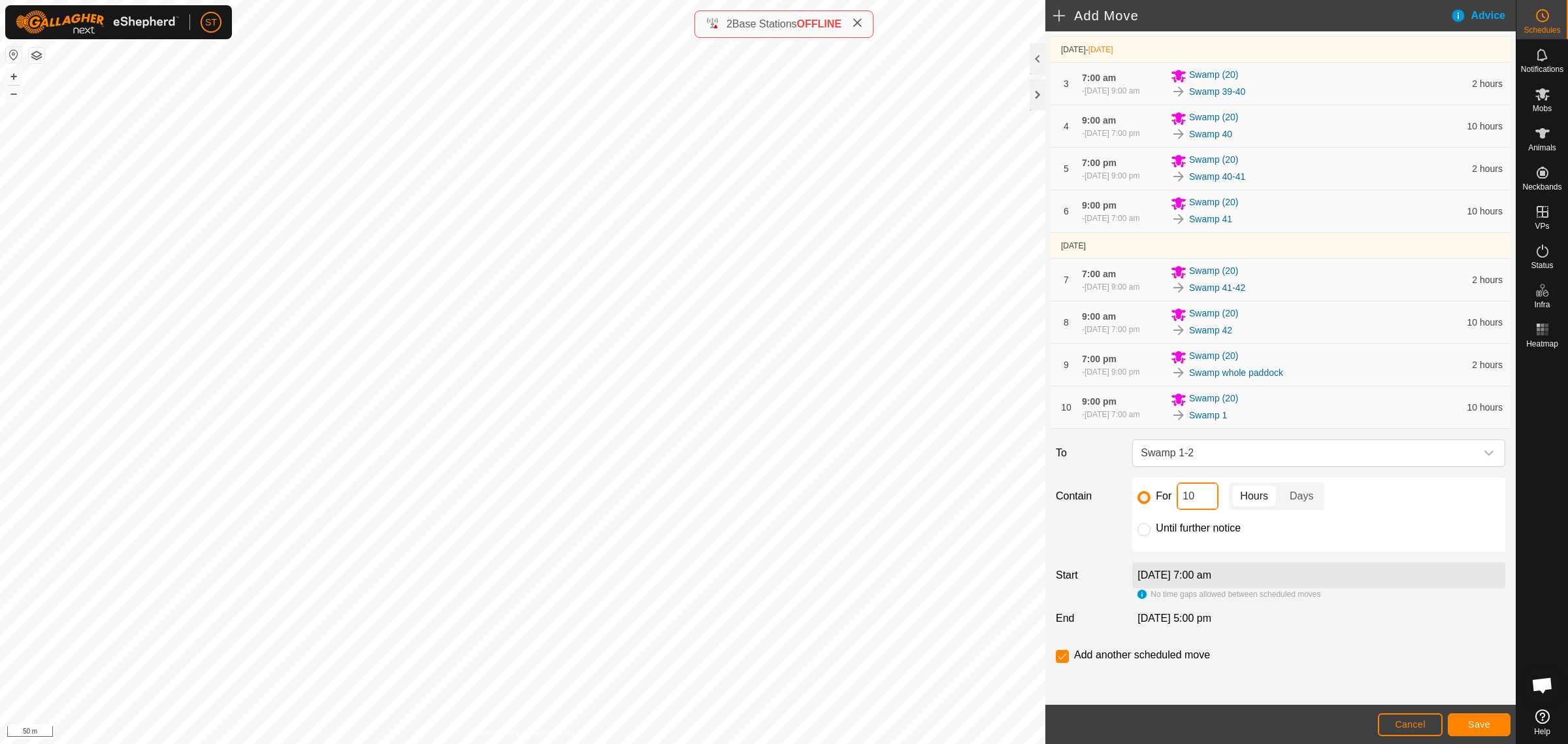
drag, startPoint x: 1197, startPoint y: 501, endPoint x: 1158, endPoint y: 501, distance: 39.0
click at [1158, 501] on div "For 10 Hours Days" at bounding box center [1319, 496] width 363 height 27
click at [1488, 721] on span "Save" at bounding box center [1480, 724] width 23 height 10
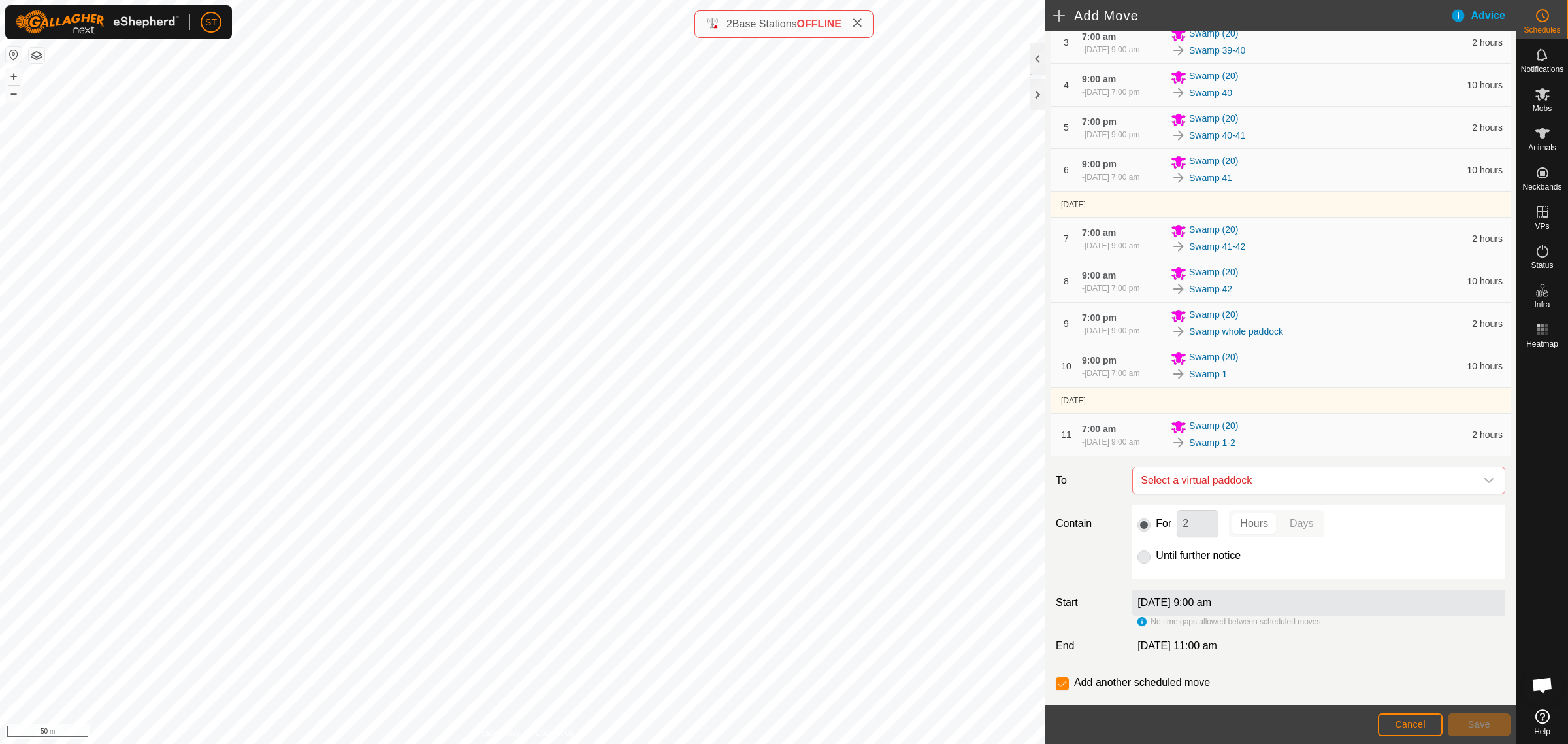
scroll to position [280, 0]
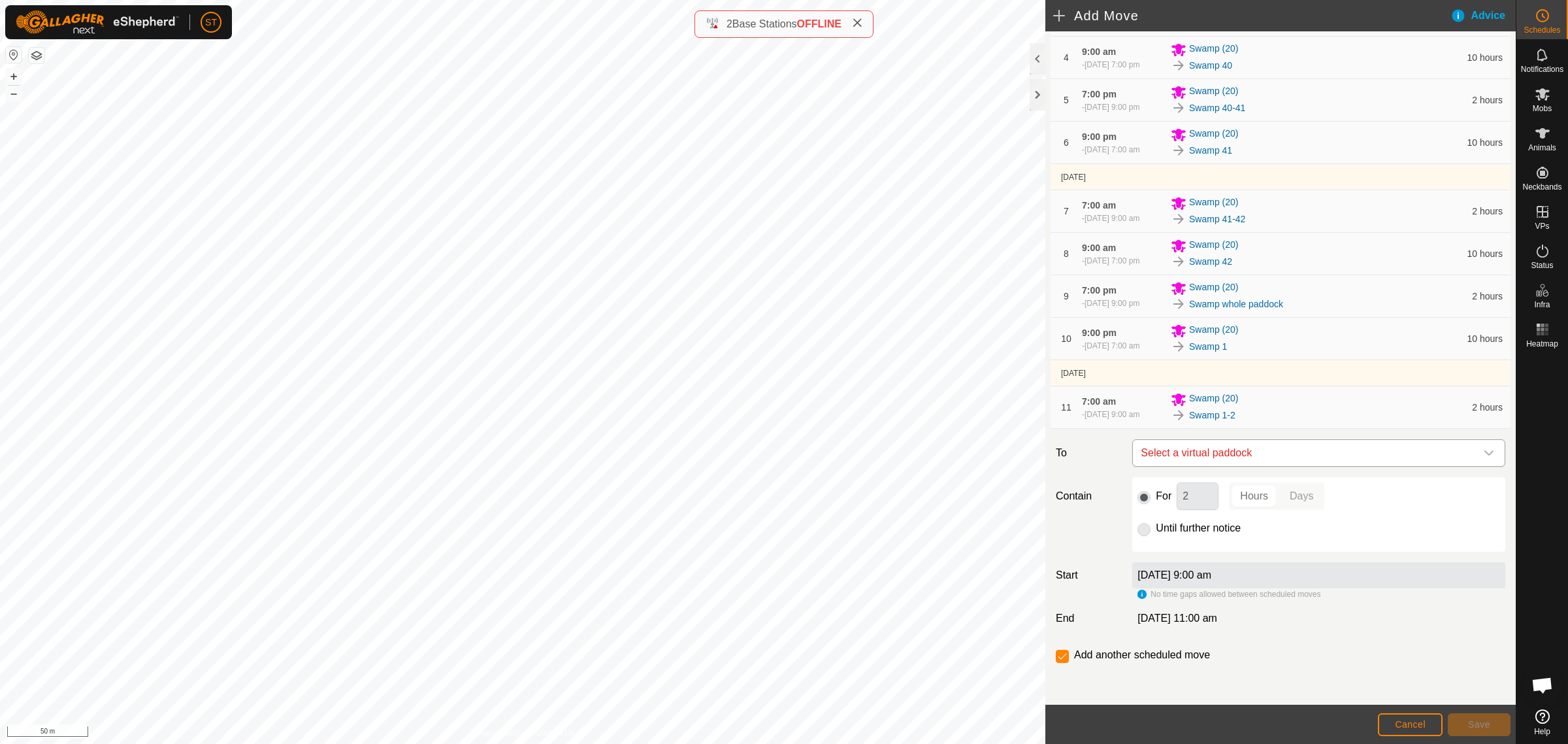
click at [1484, 455] on icon "dropdown trigger" at bounding box center [1489, 453] width 10 height 10
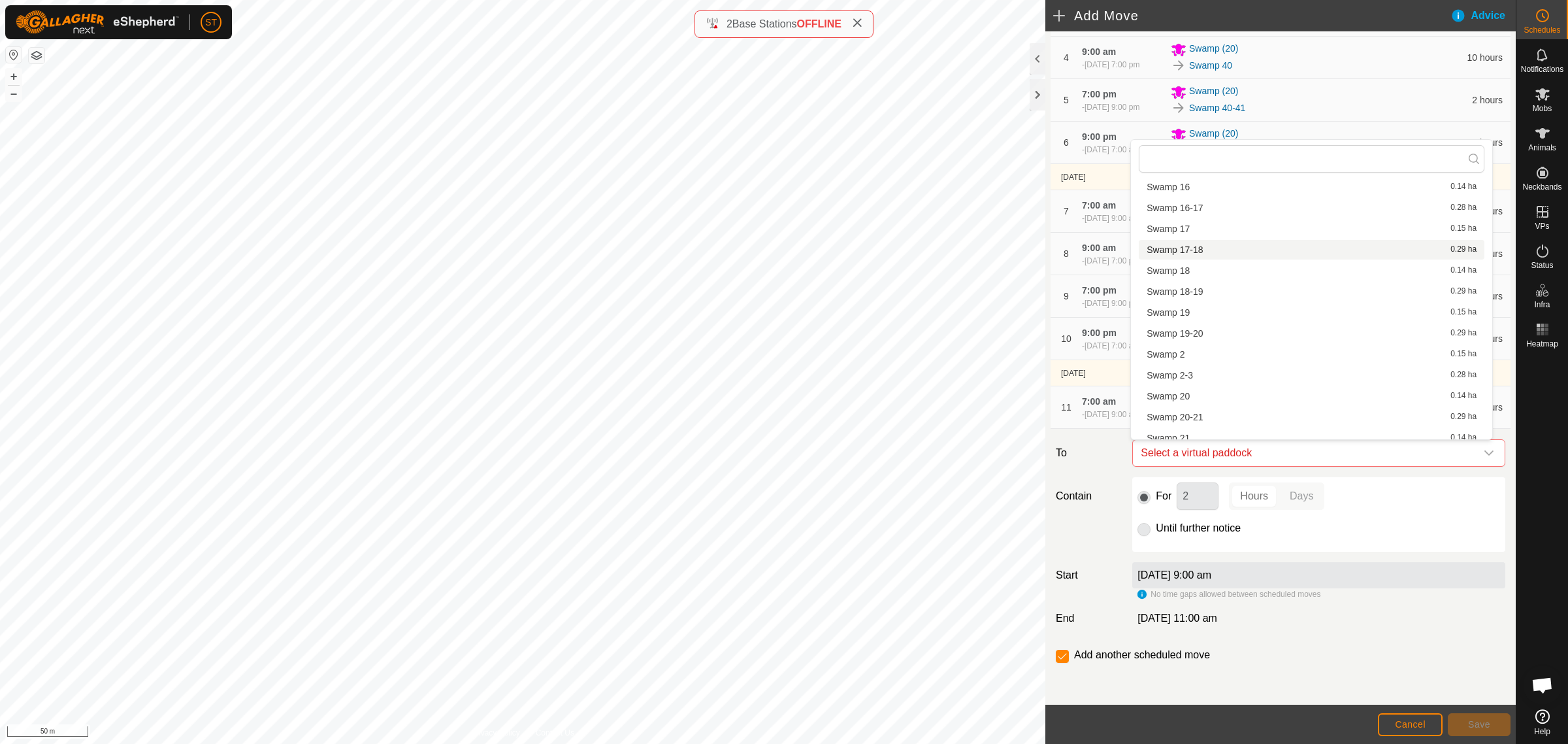
scroll to position [572, 0]
click at [1189, 315] on li "Swamp 2 0.15 ha" at bounding box center [1312, 315] width 346 height 19
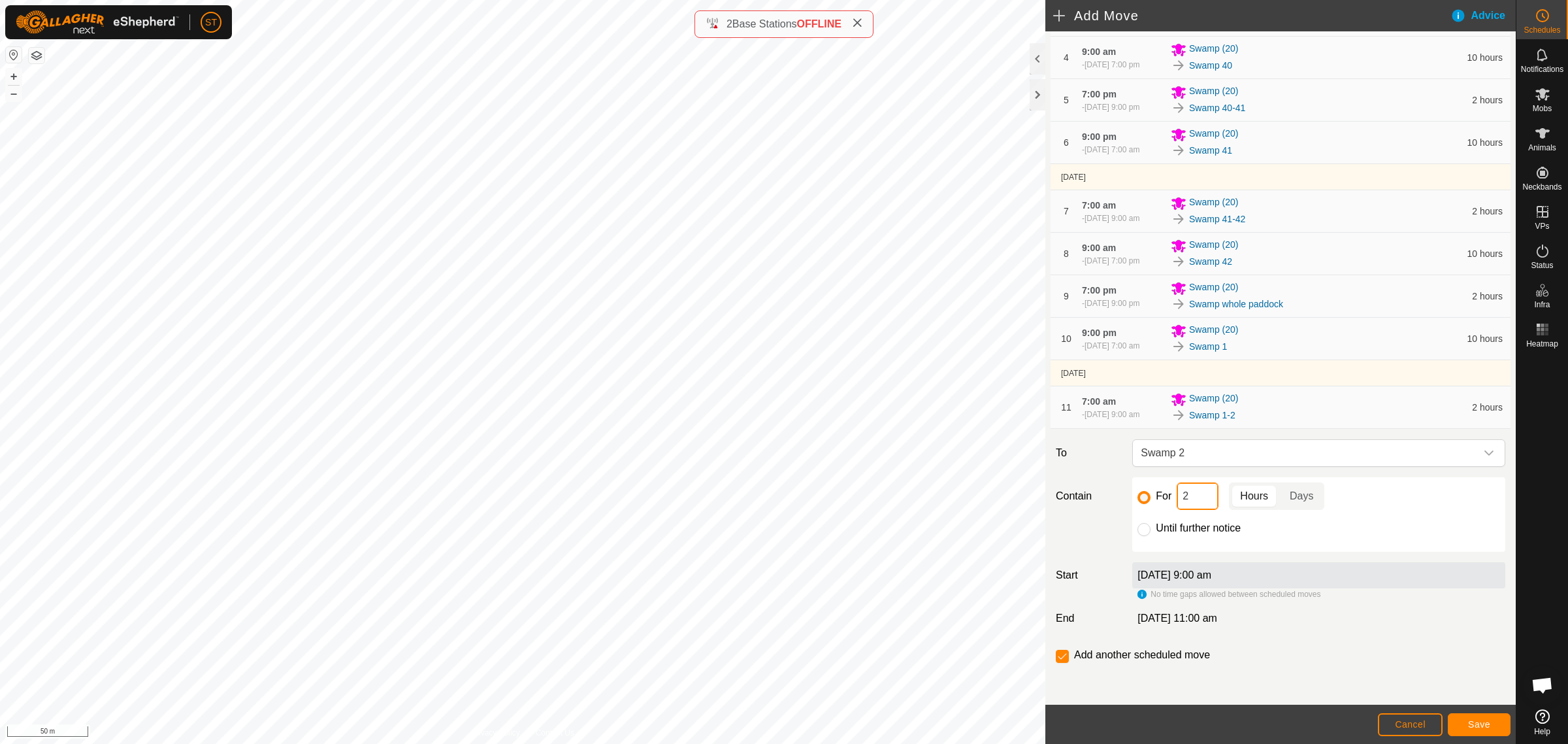
drag, startPoint x: 1189, startPoint y: 504, endPoint x: 1168, endPoint y: 504, distance: 21.0
click at [1168, 504] on div "For 2 Hours Days" at bounding box center [1319, 496] width 363 height 27
click at [1468, 721] on span "Save" at bounding box center [1480, 724] width 23 height 10
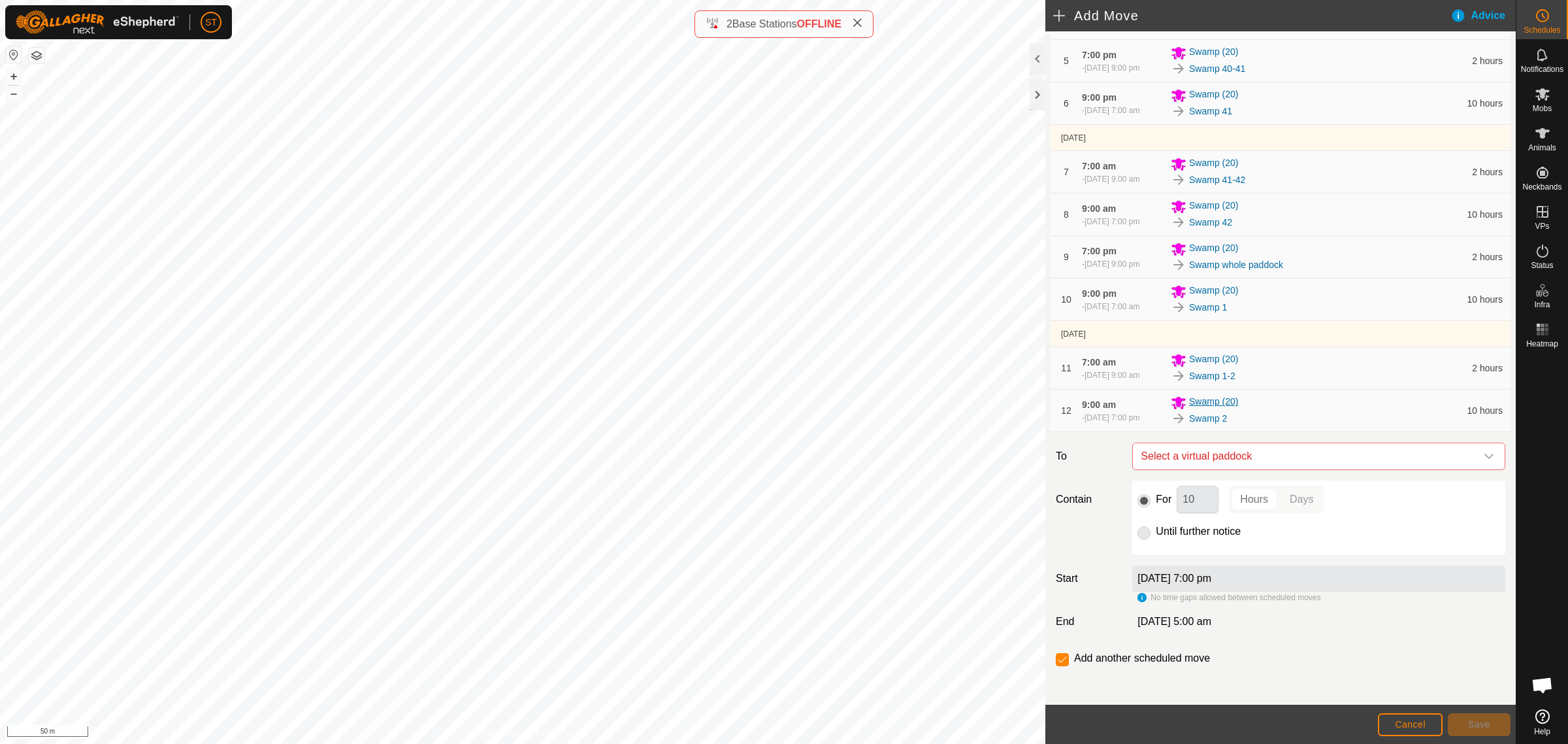
scroll to position [323, 0]
click at [1484, 453] on icon "dropdown trigger" at bounding box center [1489, 453] width 10 height 10
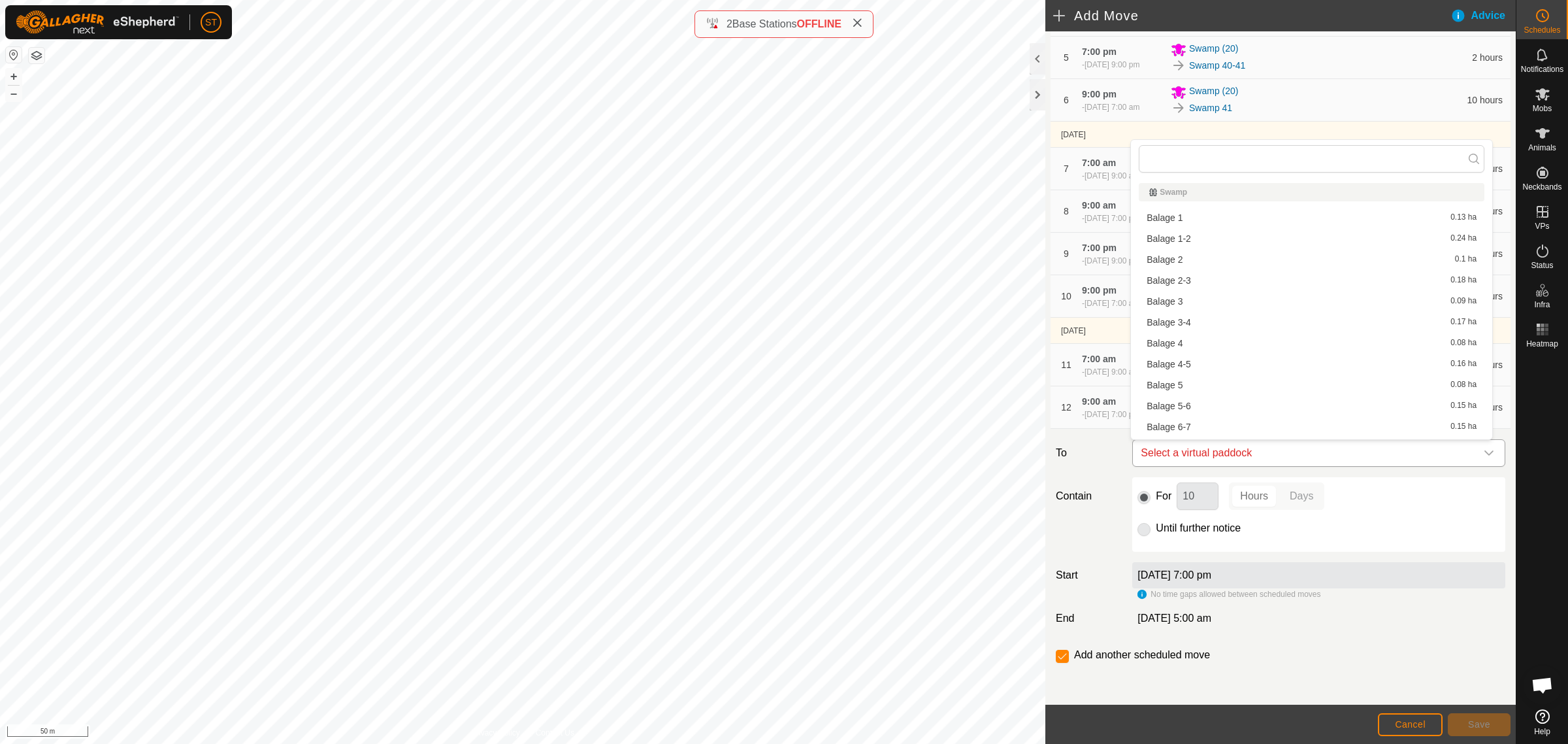
click at [1484, 452] on icon "dropdown trigger" at bounding box center [1489, 453] width 10 height 10
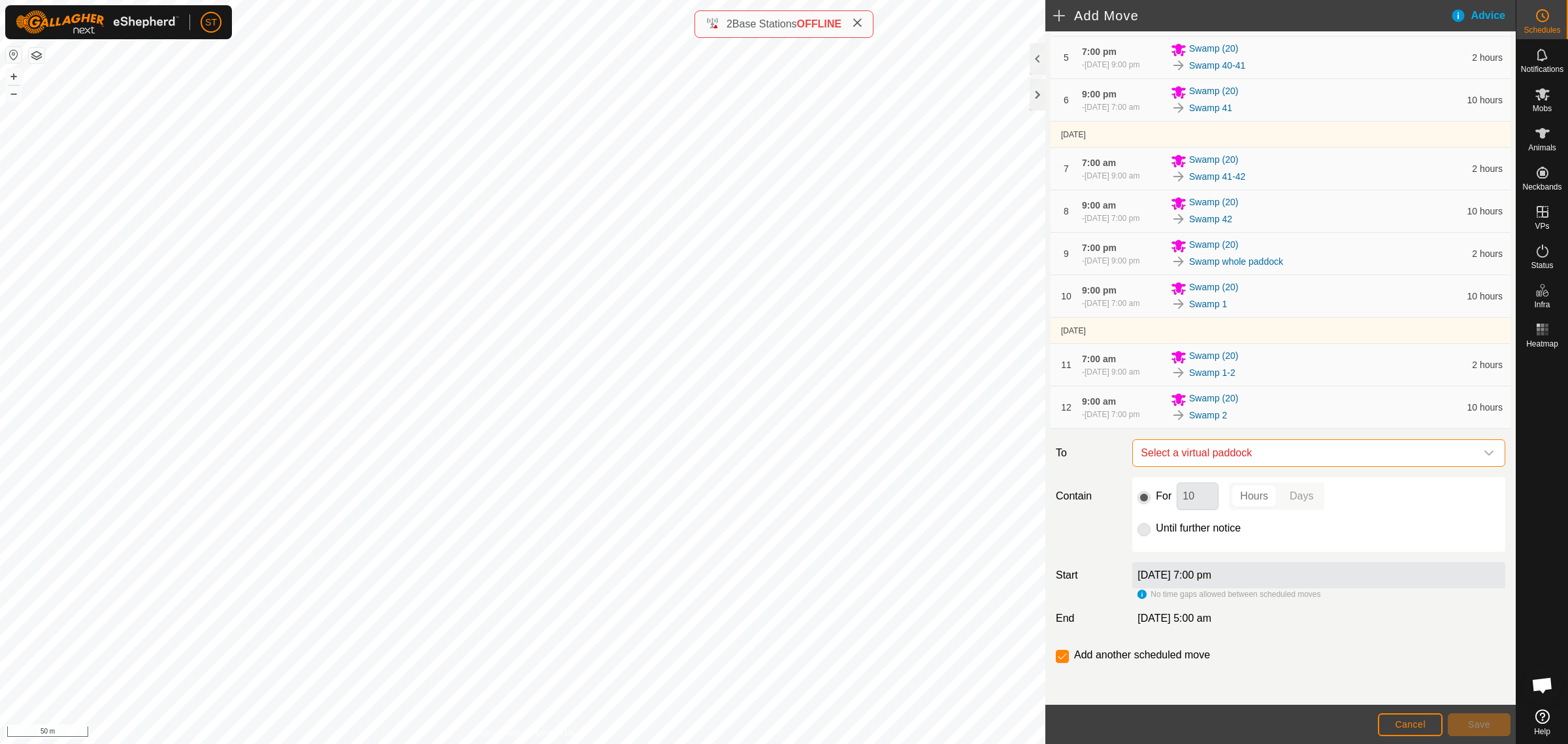
click at [1484, 452] on icon "dropdown trigger" at bounding box center [1489, 453] width 10 height 10
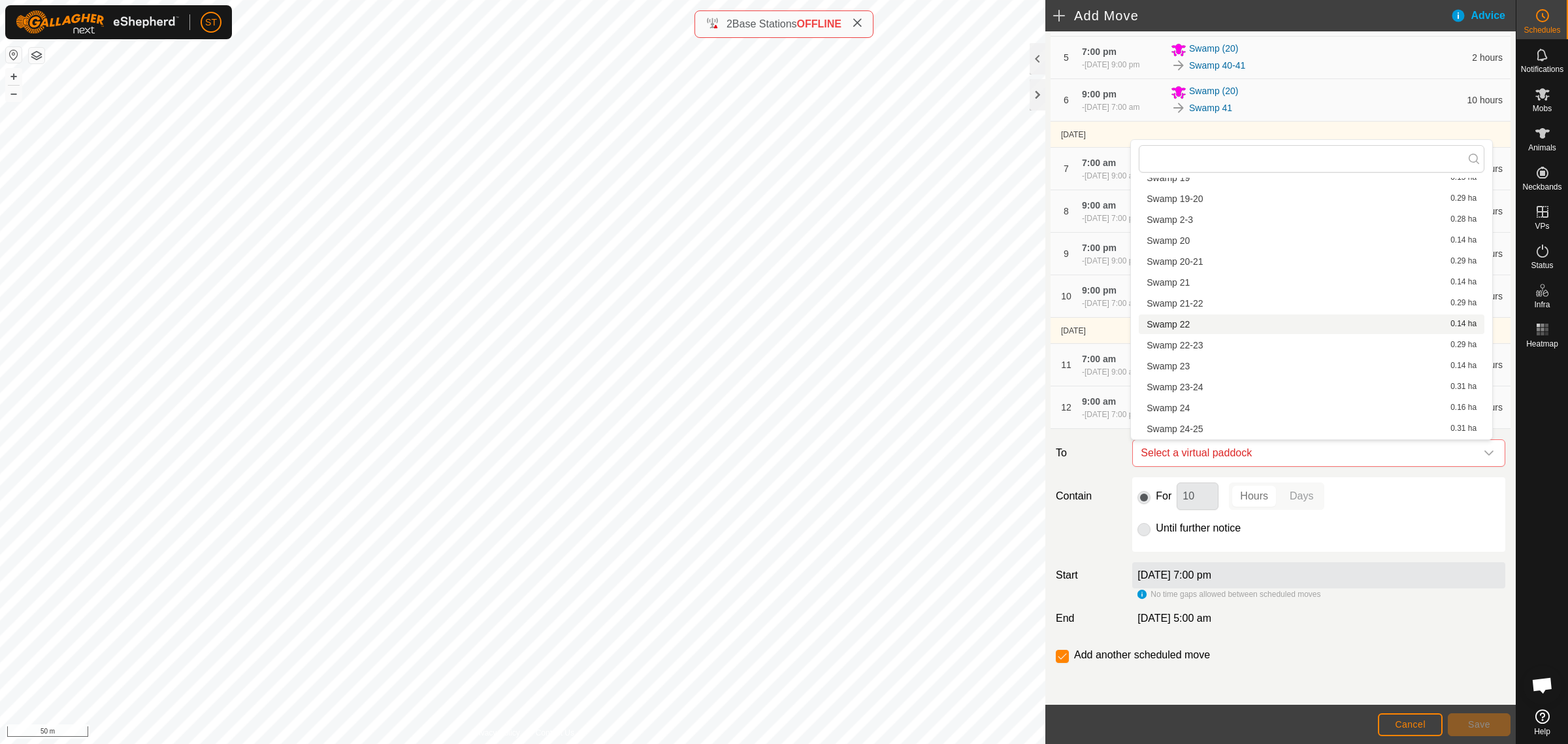
scroll to position [672, 0]
click at [1180, 236] on li "Swamp 2-3 0.28 ha" at bounding box center [1312, 236] width 346 height 19
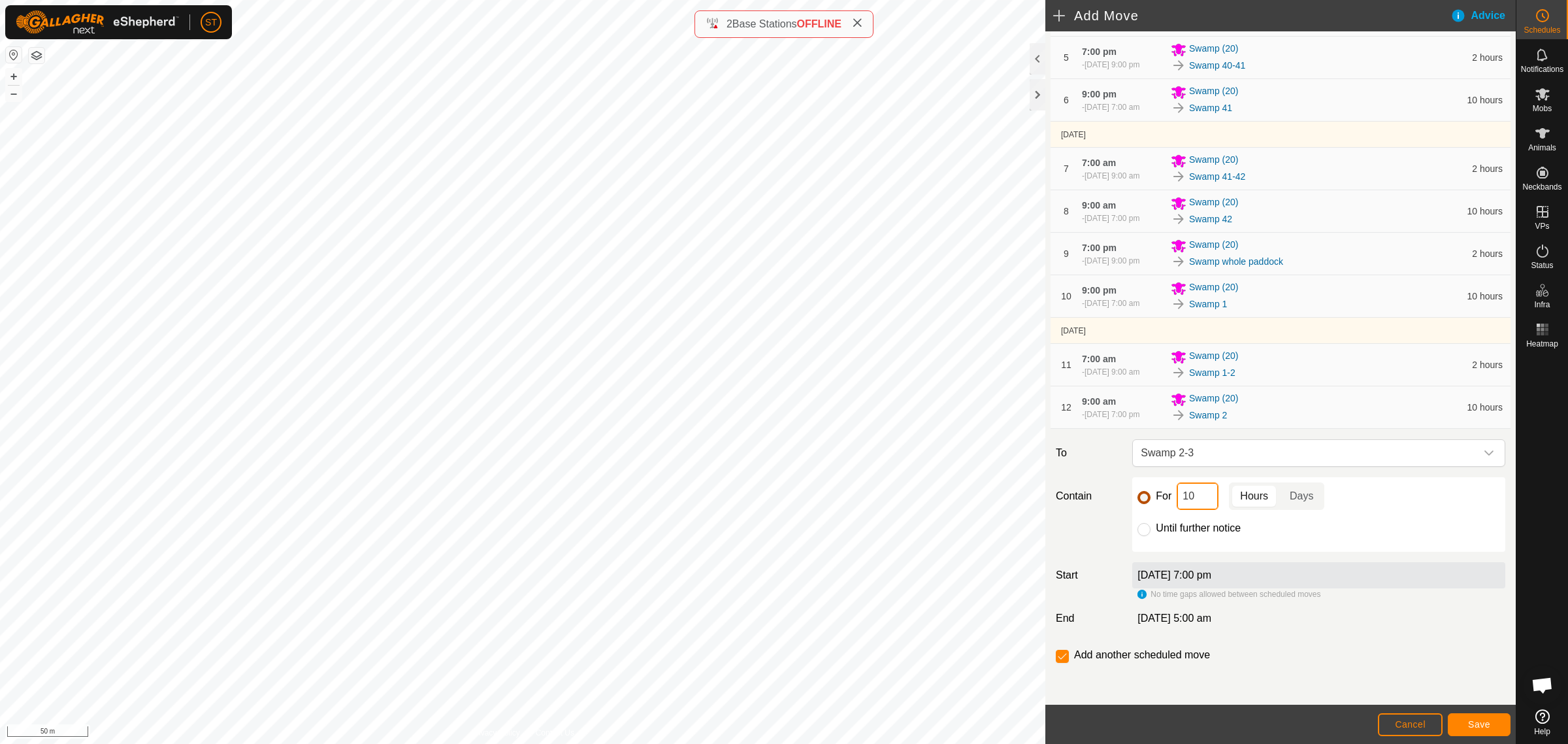
drag, startPoint x: 1197, startPoint y: 497, endPoint x: 1143, endPoint y: 499, distance: 54.0
click at [1143, 499] on div "For 10 Hours Days" at bounding box center [1319, 496] width 363 height 27
click at [1468, 721] on span "Save" at bounding box center [1480, 724] width 23 height 10
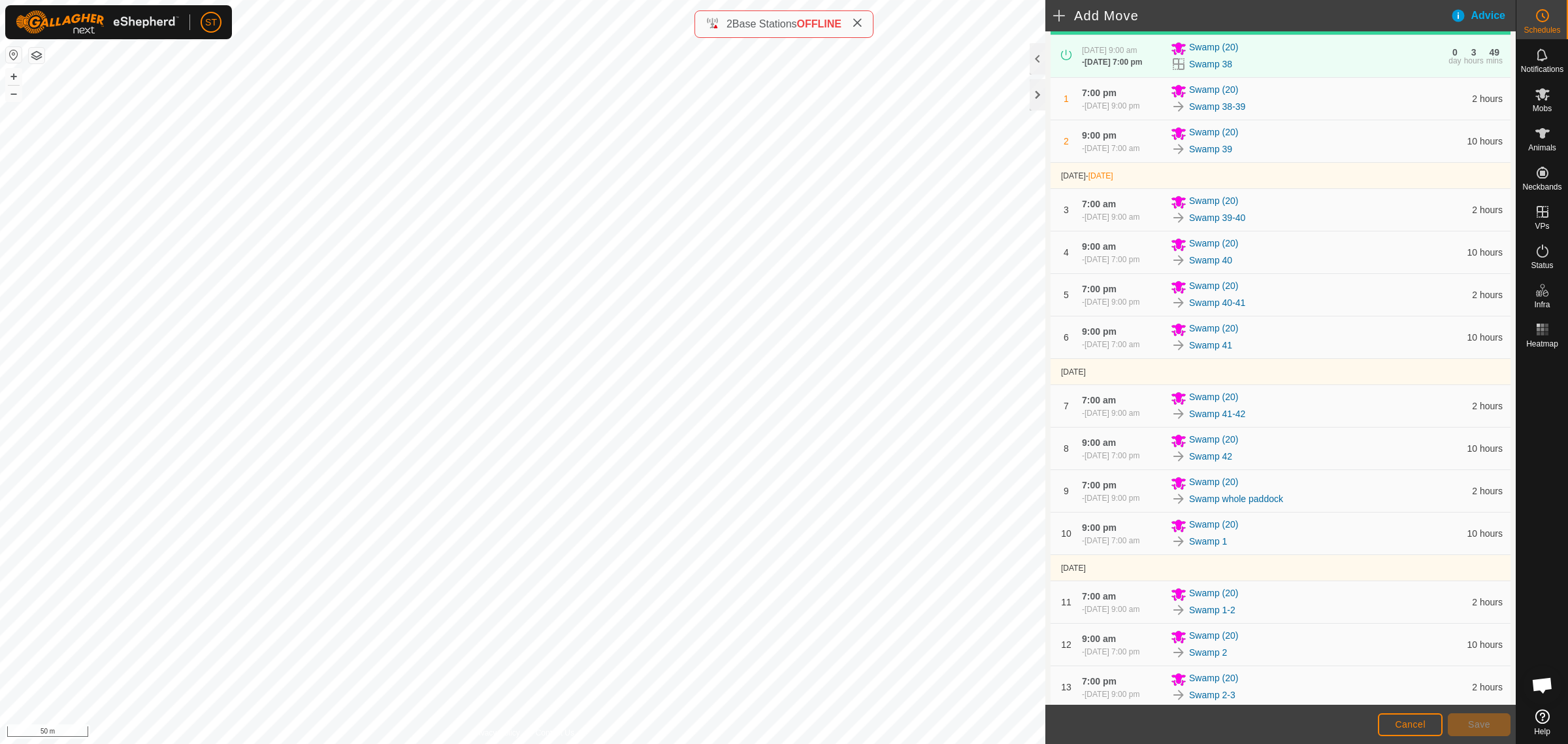
scroll to position [364, 0]
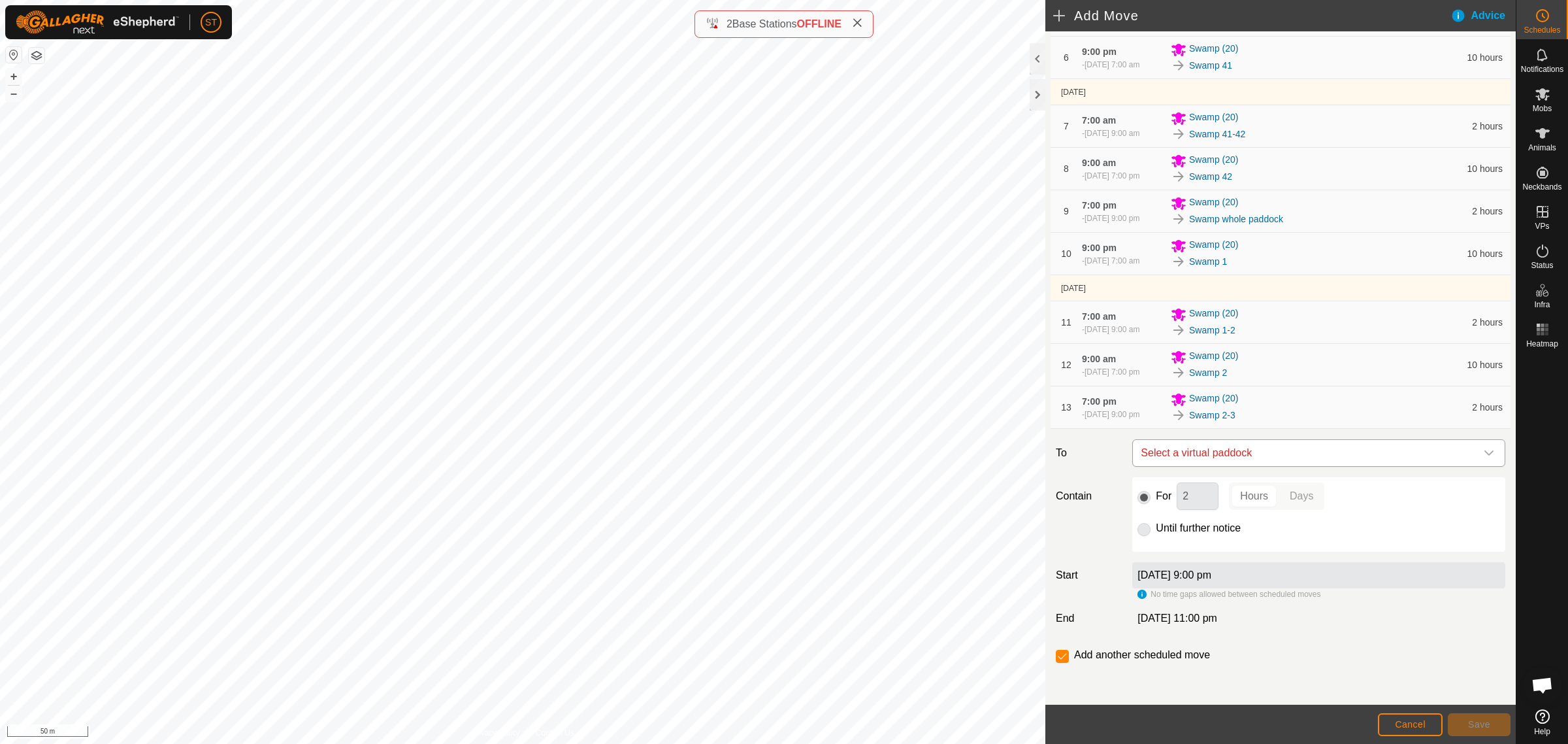
click at [1477, 445] on div "dropdown trigger" at bounding box center [1489, 453] width 27 height 27
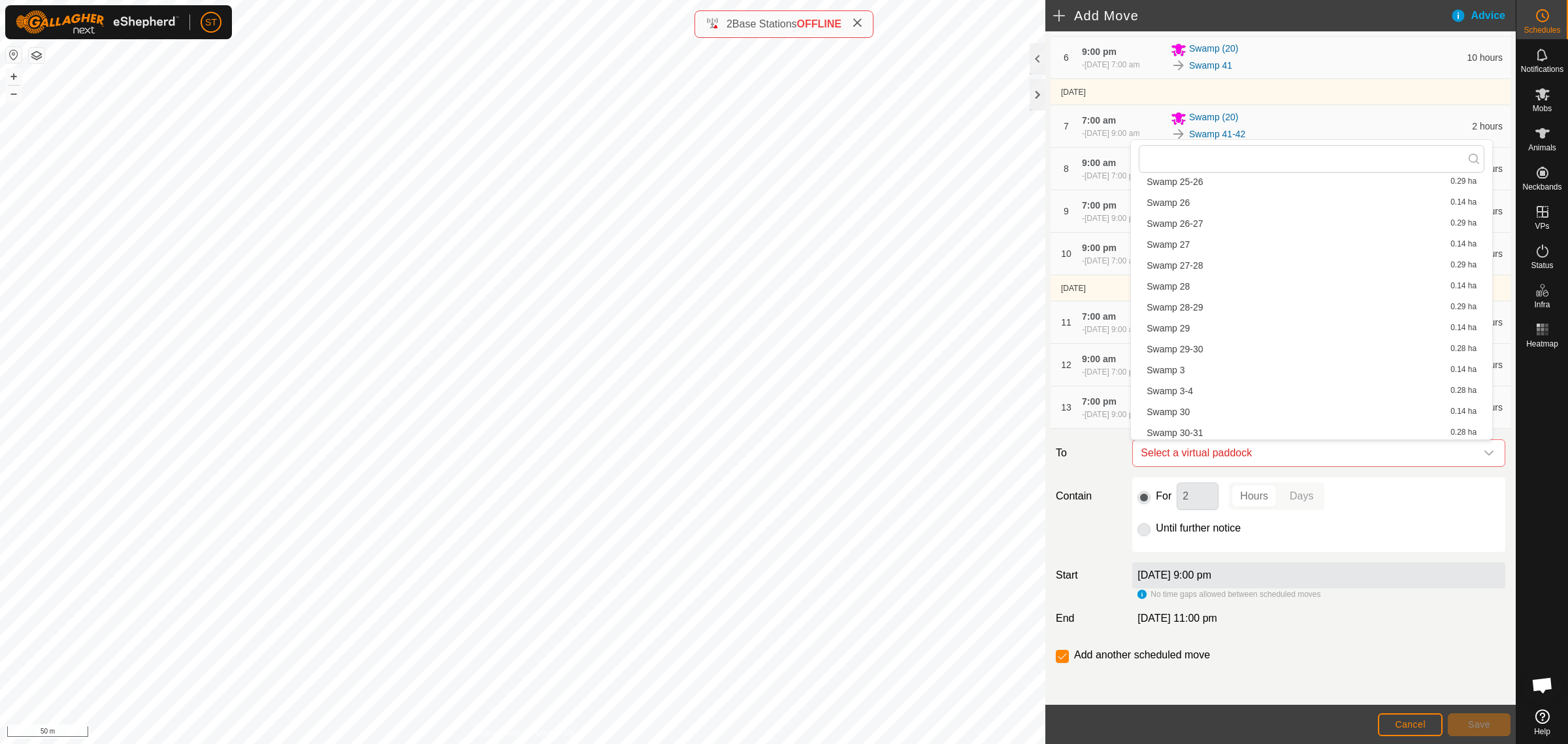
scroll to position [998, 0]
click at [1194, 351] on li "Swamp 3 0.14 ha" at bounding box center [1312, 349] width 346 height 19
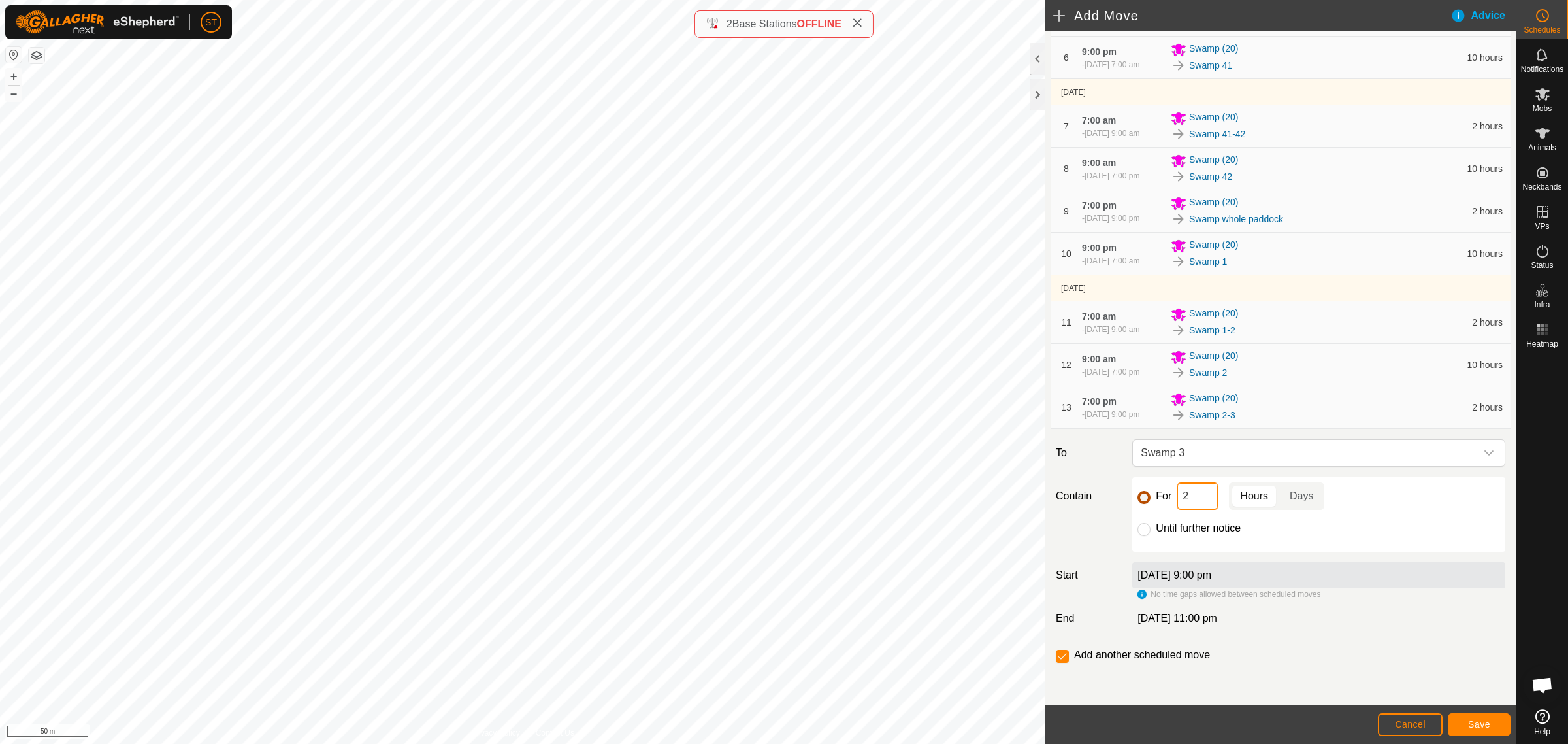
drag, startPoint x: 1193, startPoint y: 501, endPoint x: 1146, endPoint y: 500, distance: 47.0
click at [1146, 500] on div "For 2 Hours Days" at bounding box center [1319, 496] width 363 height 27
click at [1478, 721] on span "Save" at bounding box center [1480, 724] width 23 height 10
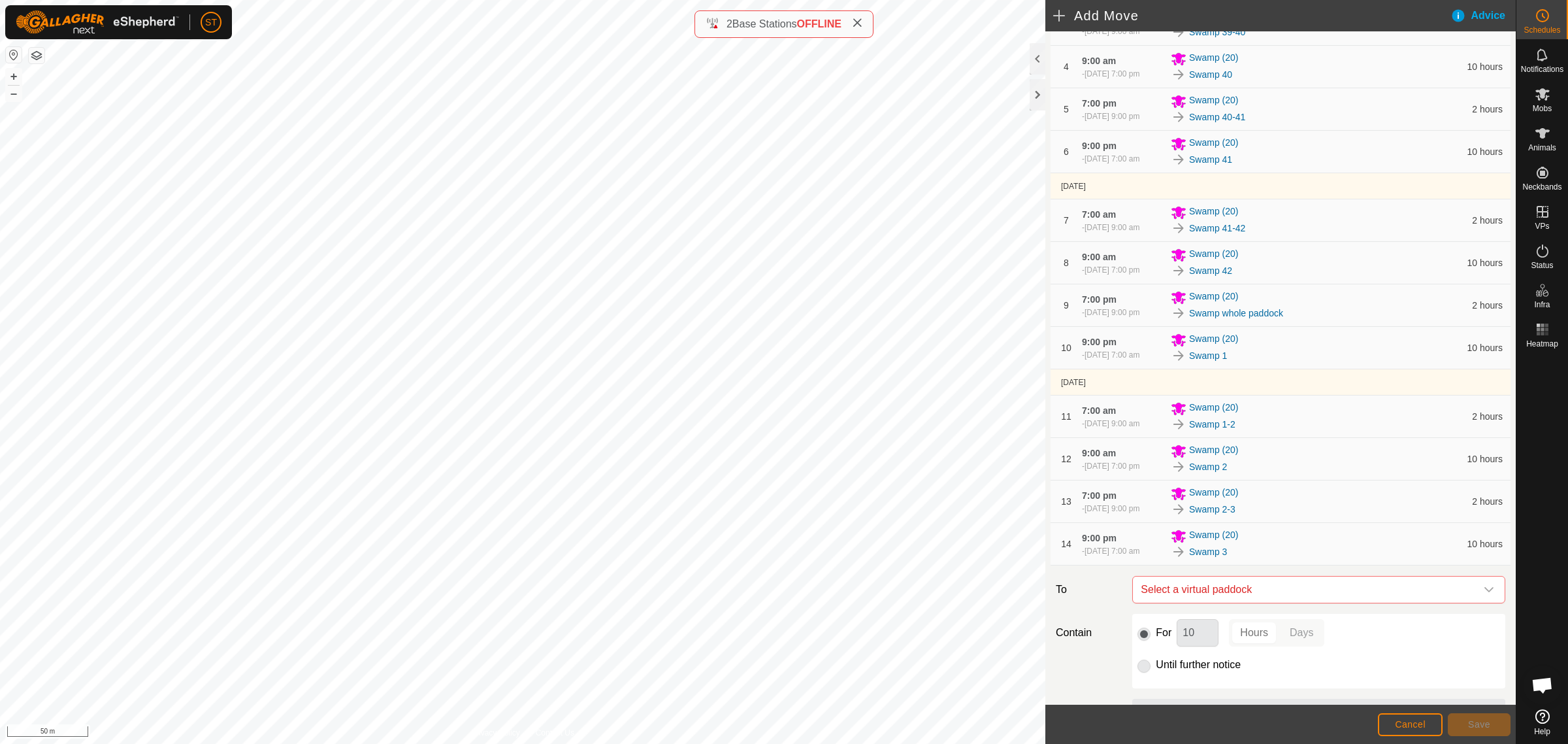
scroll to position [407, 0]
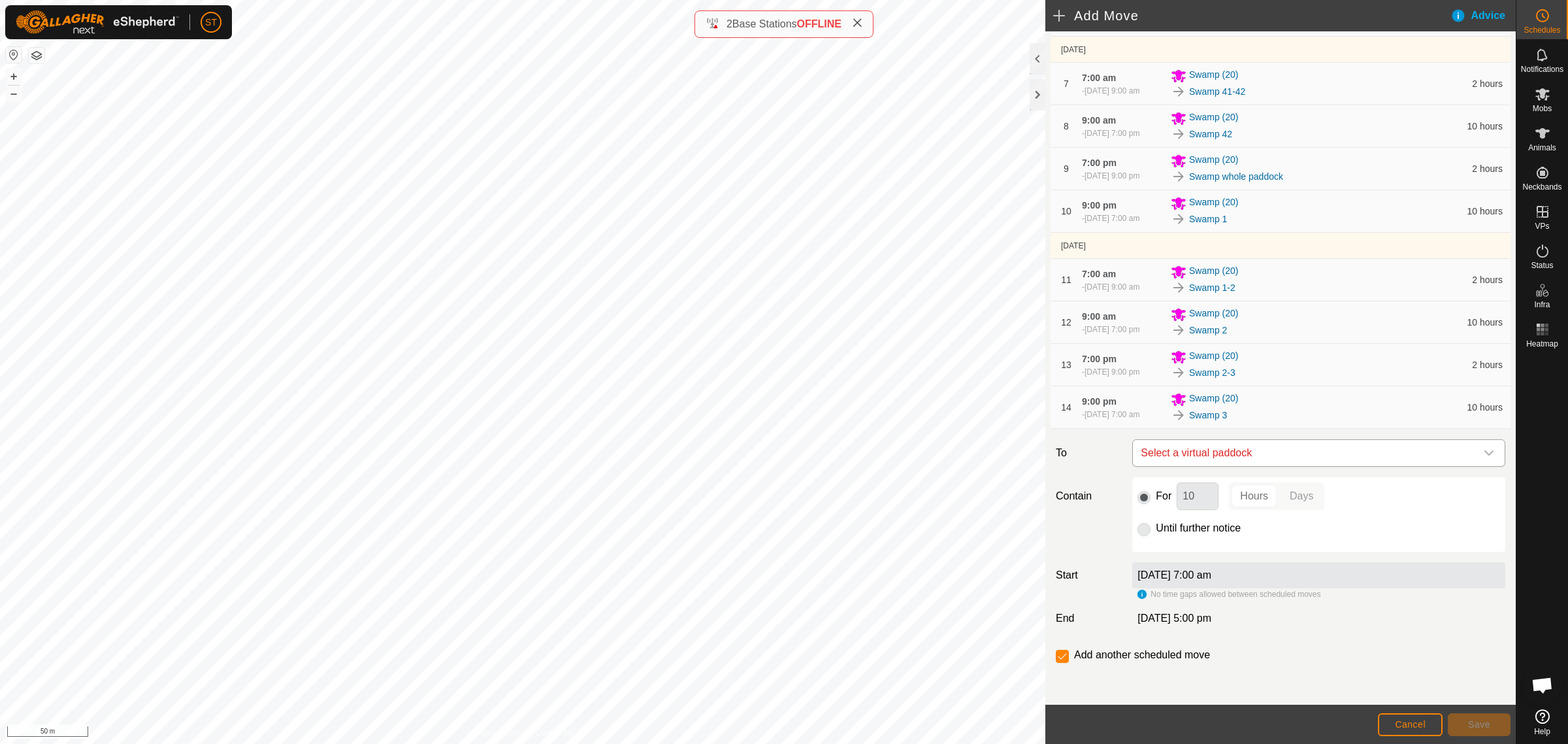
click at [1484, 449] on icon "dropdown trigger" at bounding box center [1489, 453] width 10 height 10
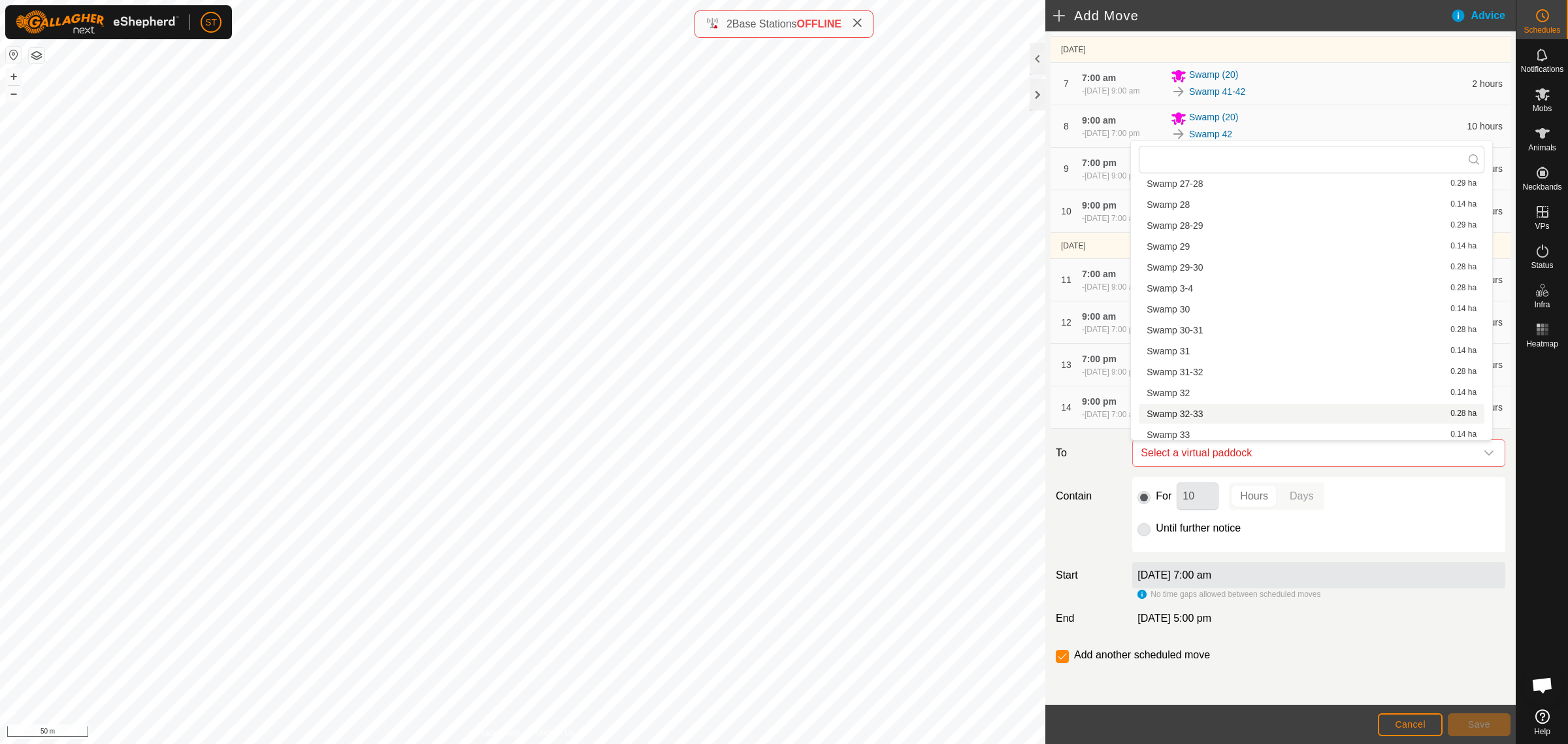
scroll to position [1080, 0]
click at [1203, 286] on li "Swamp 3-4 0.28 ha" at bounding box center [1312, 289] width 346 height 19
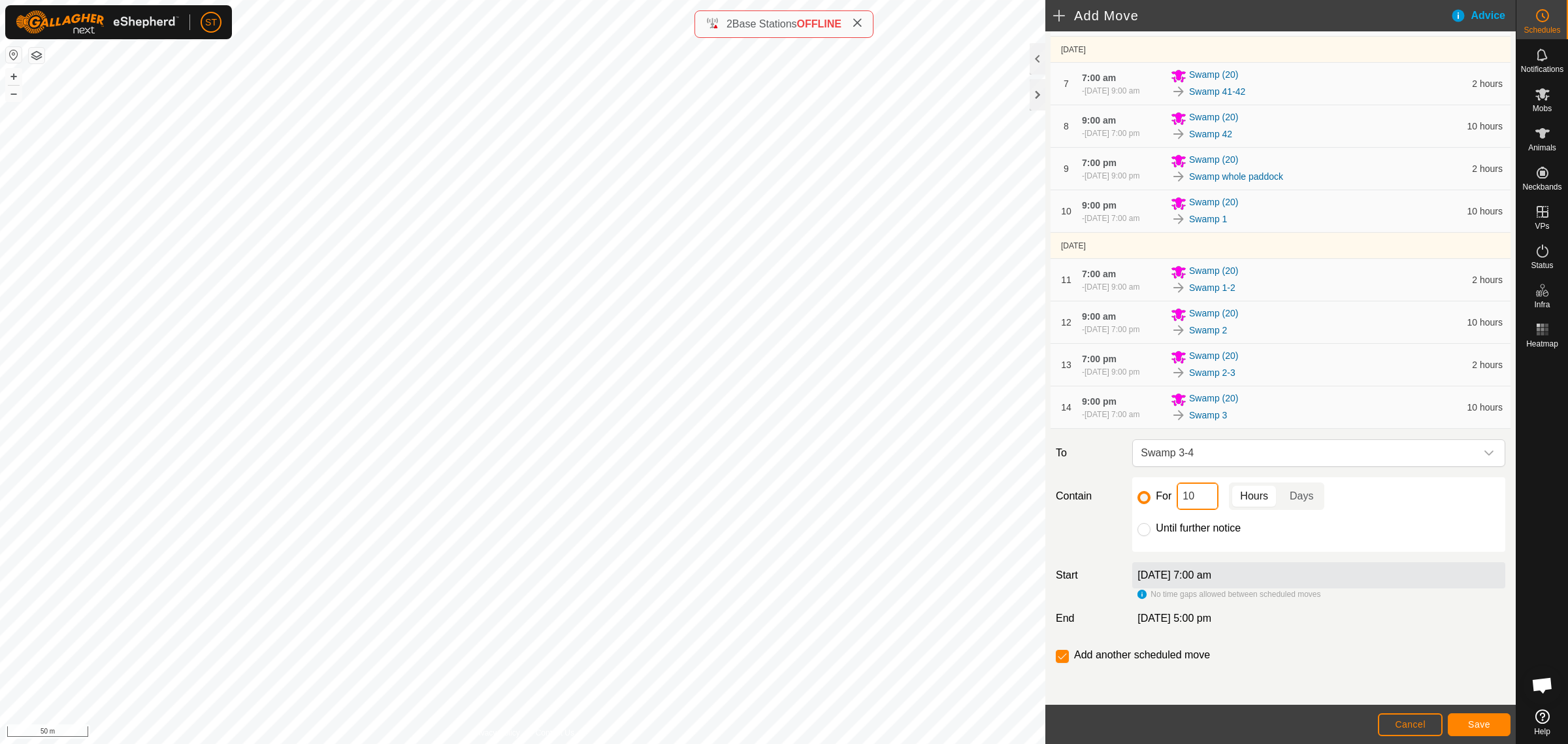
drag, startPoint x: 1196, startPoint y: 495, endPoint x: 1125, endPoint y: 497, distance: 71.0
click at [1127, 497] on div "For 10 Hours Days Until further notice" at bounding box center [1319, 514] width 384 height 75
click at [1455, 719] on button "Save" at bounding box center [1480, 725] width 63 height 23
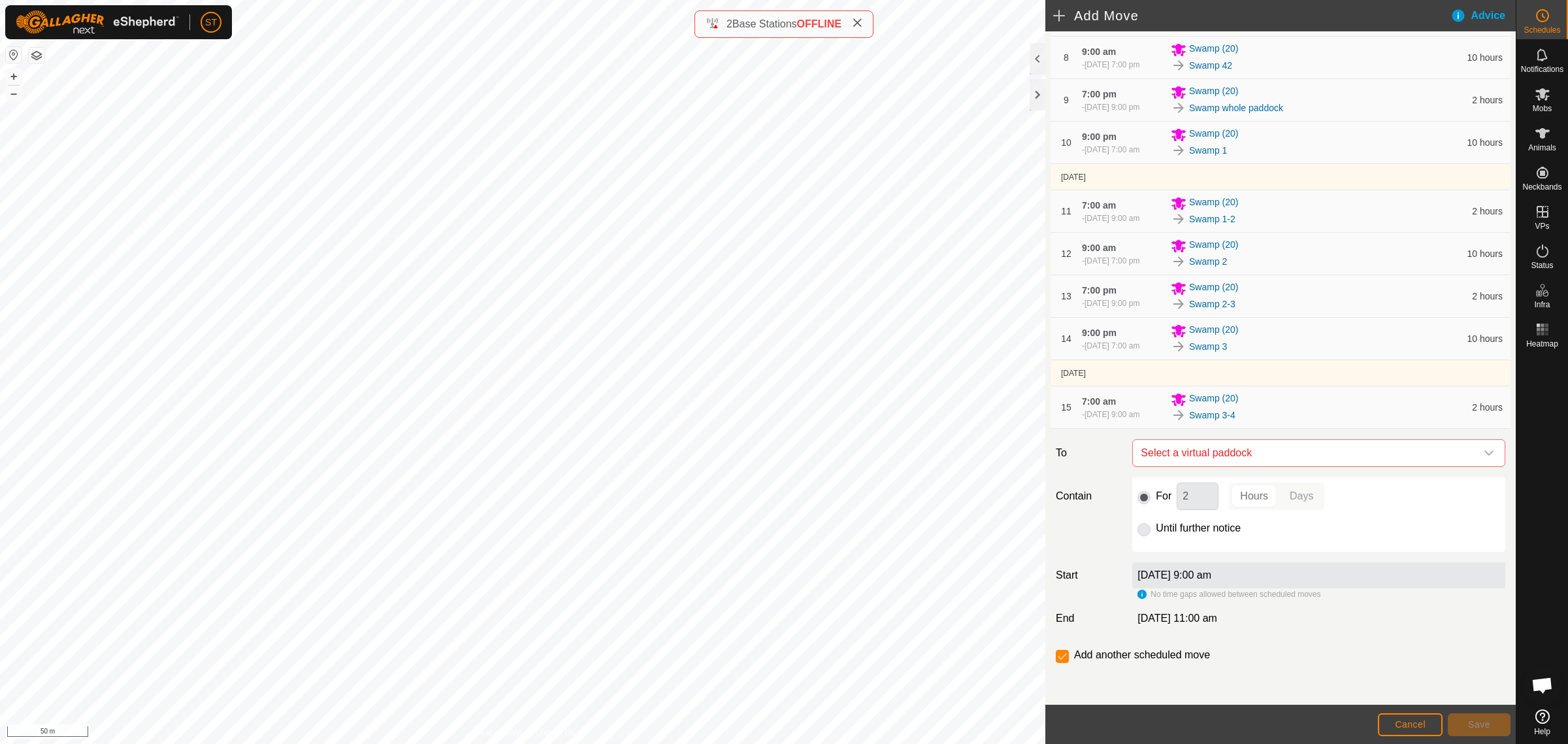
scroll to position [476, 0]
click at [1484, 455] on icon "dropdown trigger" at bounding box center [1489, 453] width 10 height 10
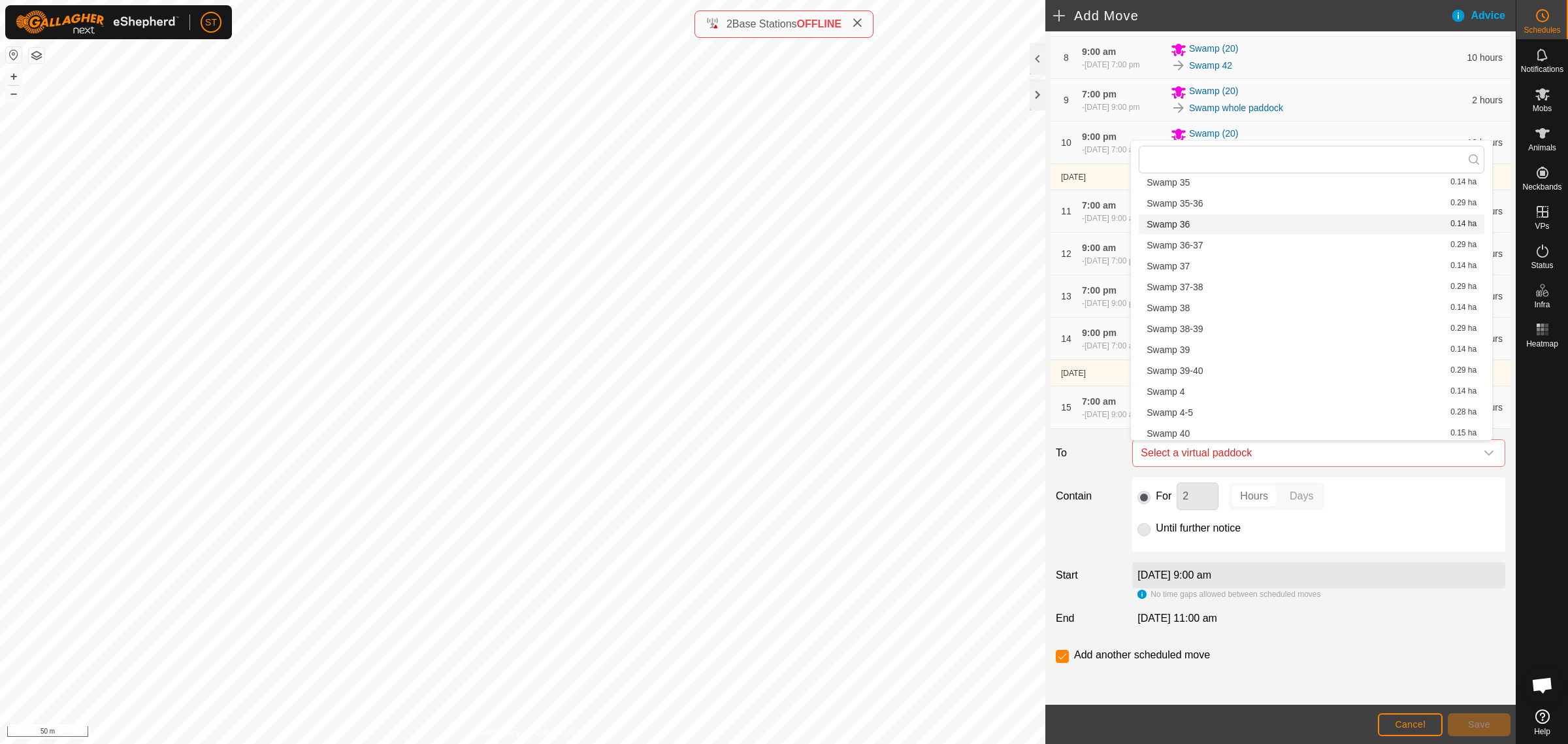
scroll to position [1471, 0]
click at [1192, 335] on li "Swamp 4 0.14 ha" at bounding box center [1312, 337] width 346 height 19
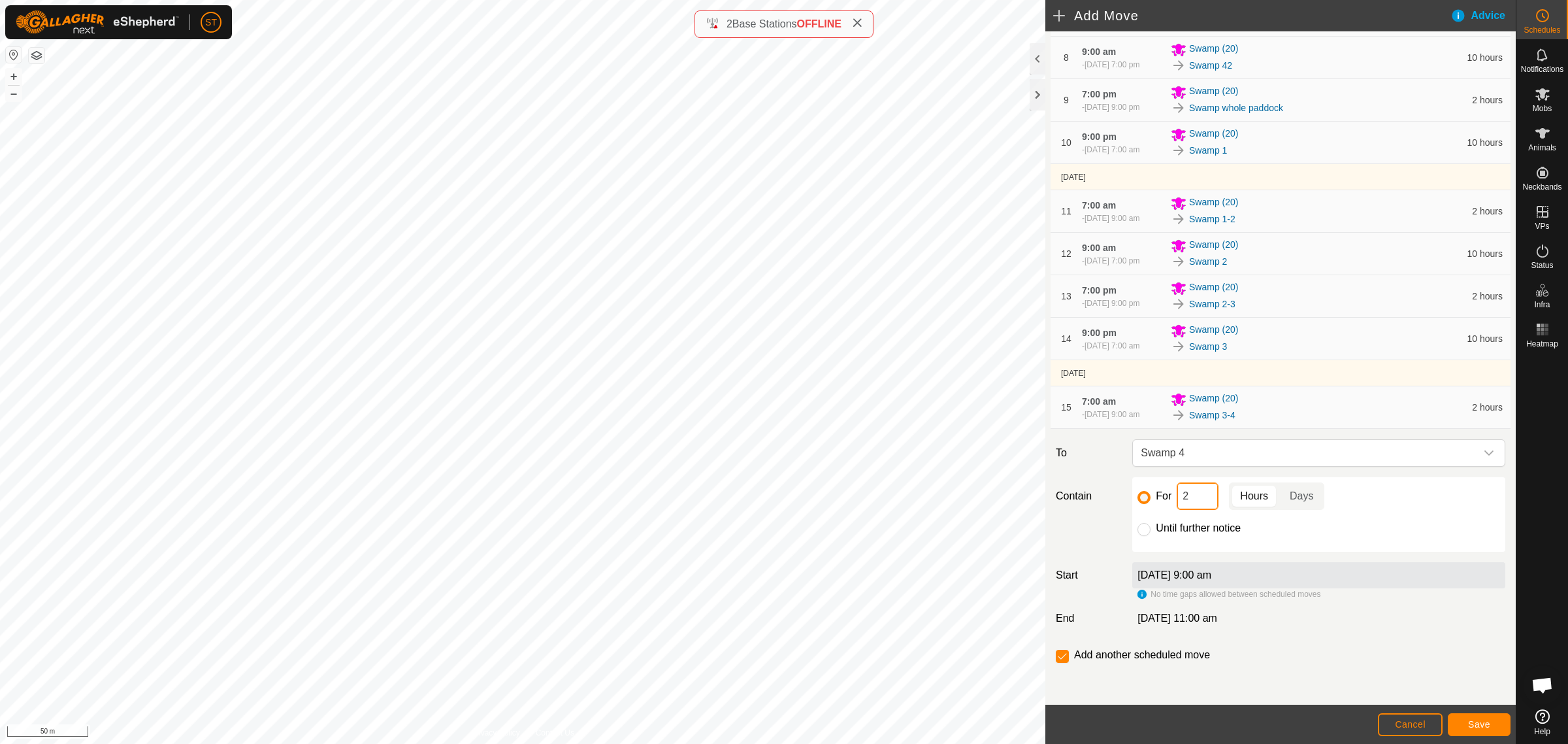
drag, startPoint x: 1194, startPoint y: 500, endPoint x: 1069, endPoint y: 492, distance: 125.3
click at [1069, 492] on div "Contain For 2 Hours Days Until further notice" at bounding box center [1281, 514] width 460 height 75
click at [1457, 724] on button "Save" at bounding box center [1480, 725] width 63 height 23
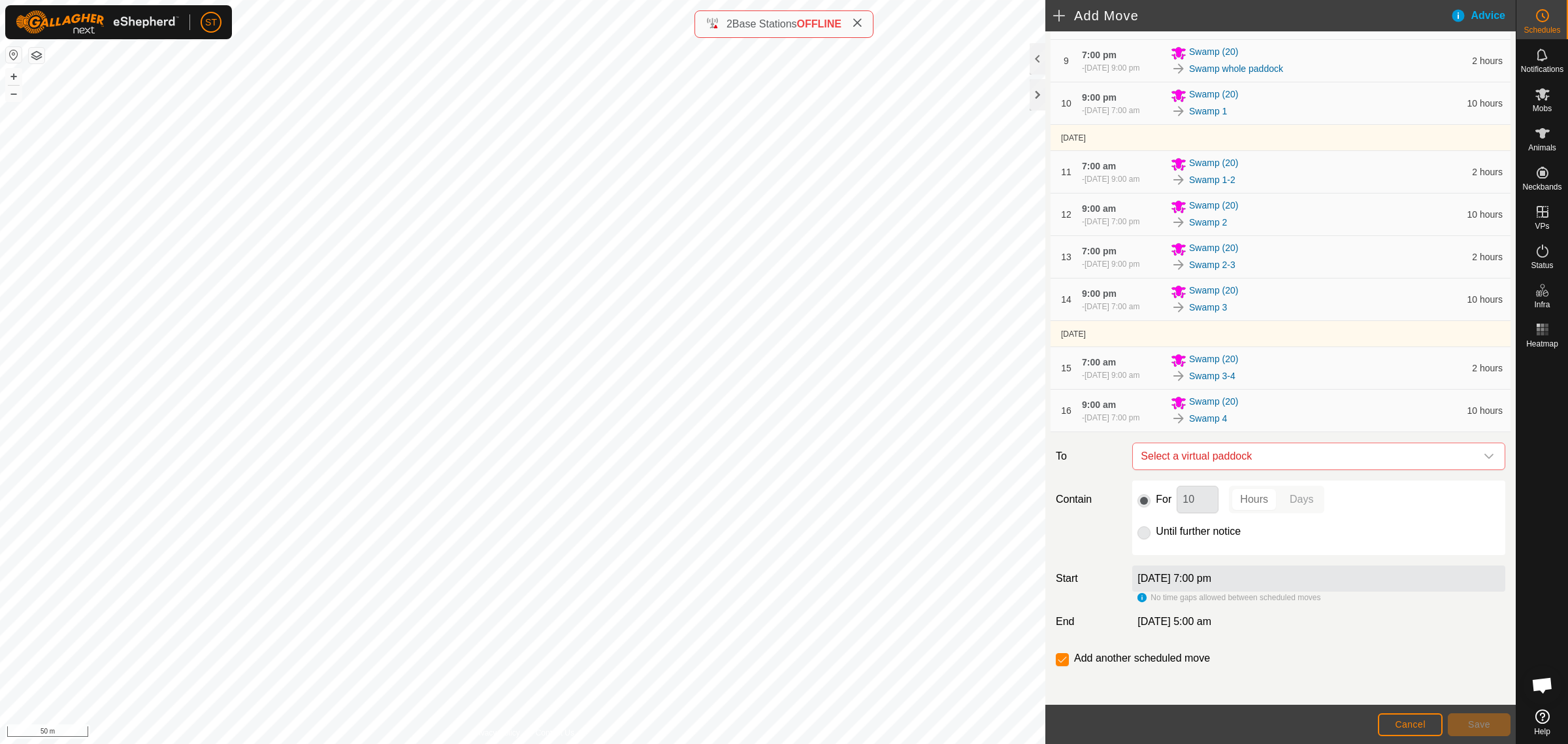
scroll to position [518, 0]
click at [1484, 449] on icon "dropdown trigger" at bounding box center [1489, 453] width 10 height 10
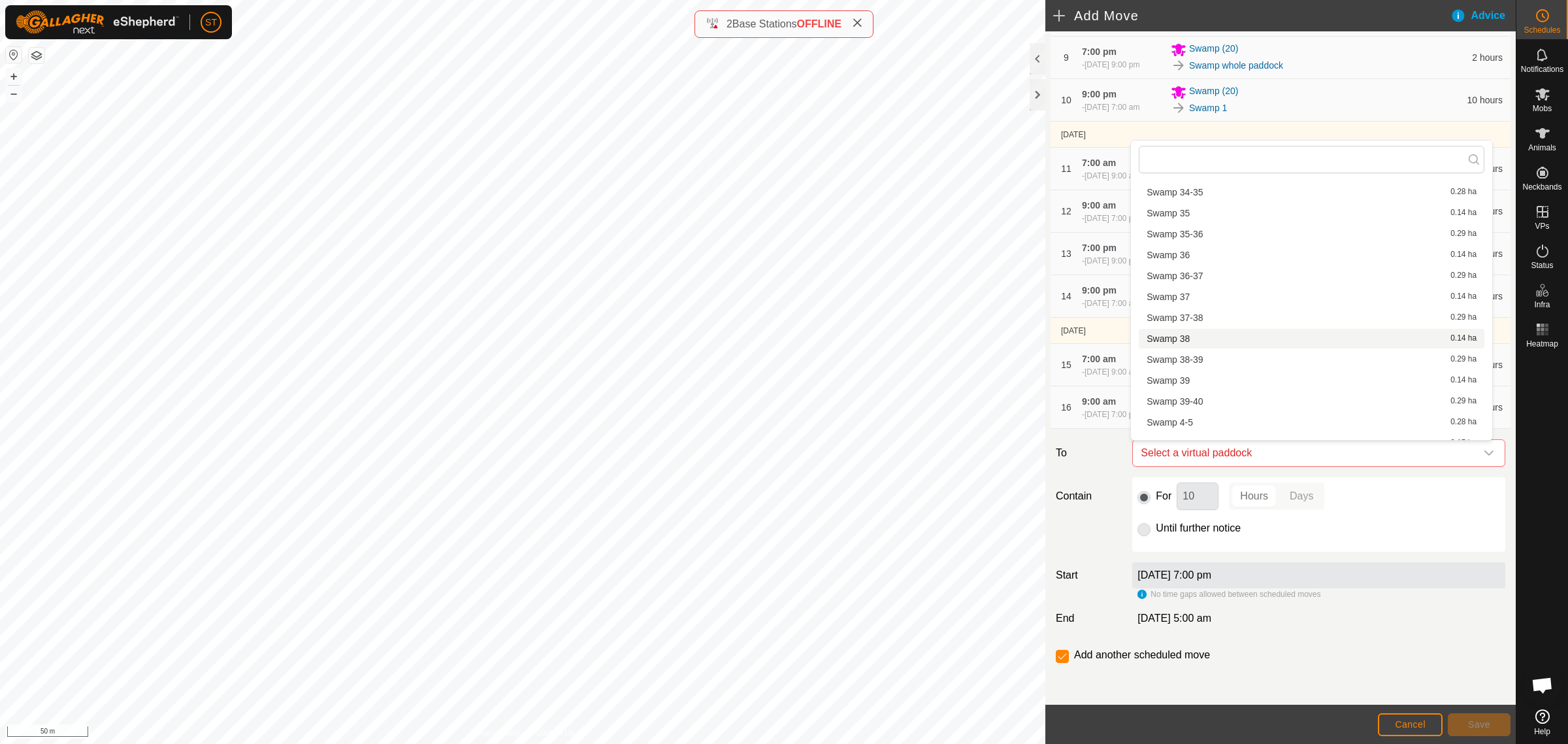
scroll to position [1489, 0]
click at [1188, 338] on li "Swamp 4-5 0.28 ha" at bounding box center [1312, 340] width 346 height 19
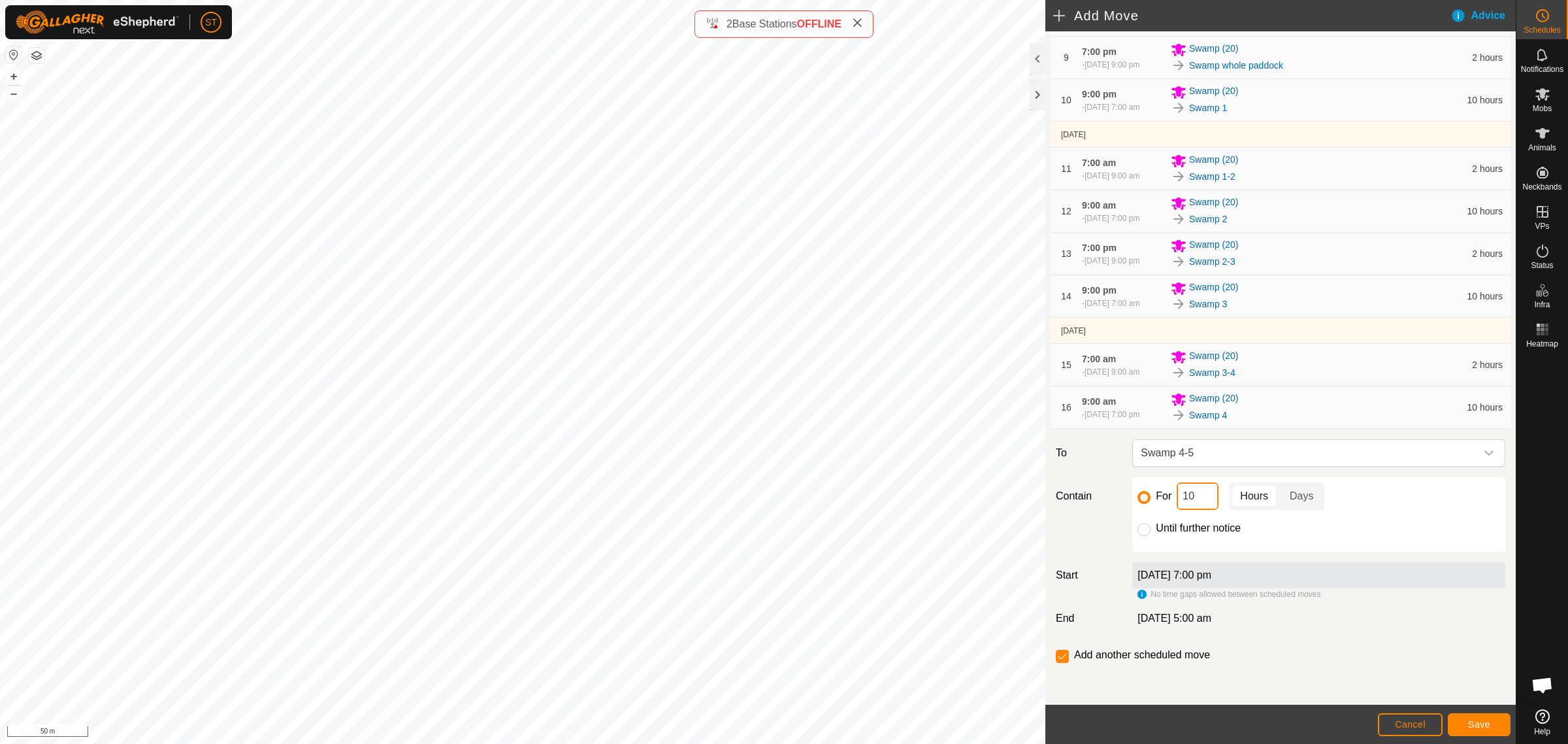
drag, startPoint x: 1161, startPoint y: 497, endPoint x: 1091, endPoint y: 500, distance: 70.1
click at [1094, 500] on div "Contain For 10 Hours Days Until further notice" at bounding box center [1281, 514] width 460 height 75
click at [1463, 724] on button "Save" at bounding box center [1480, 725] width 63 height 23
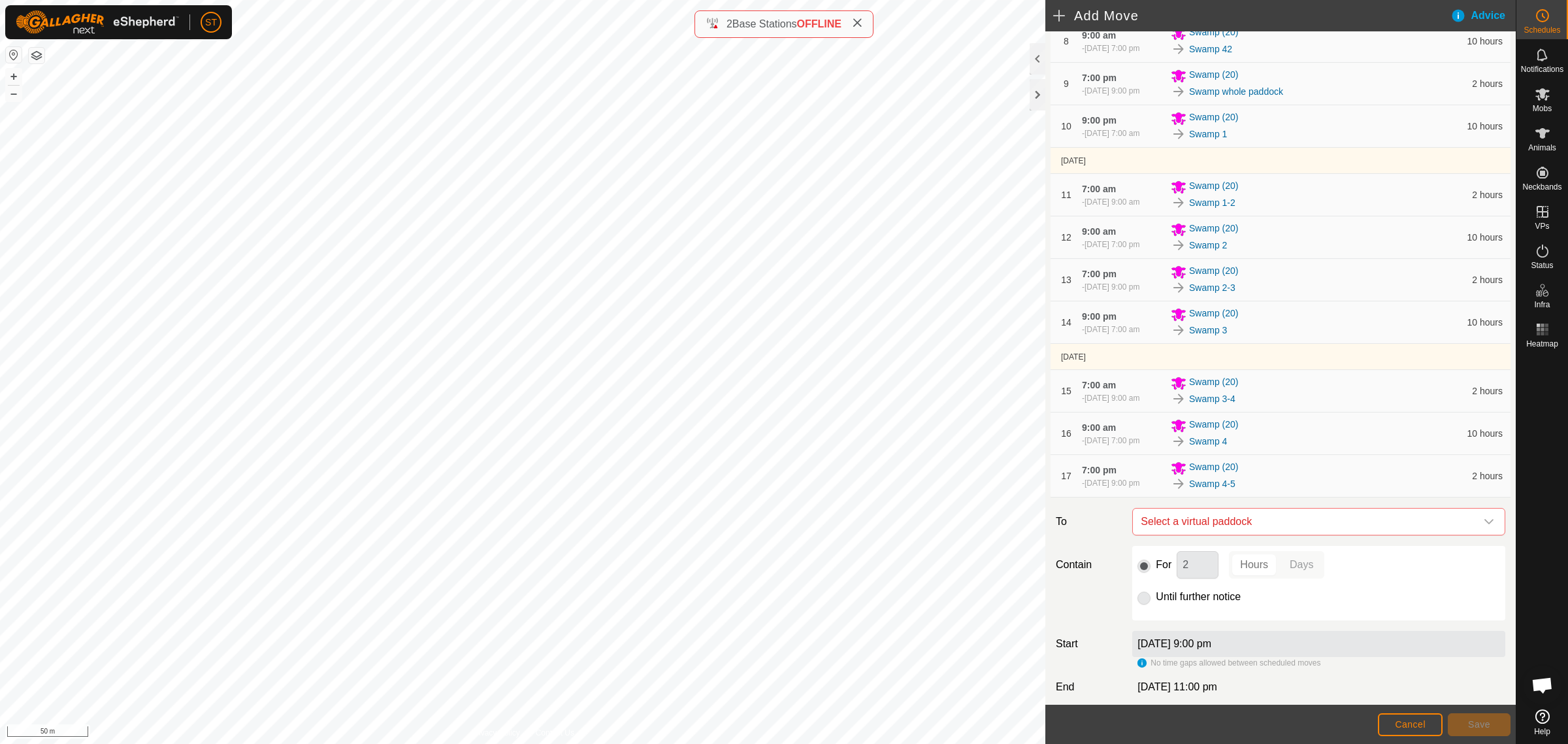
scroll to position [562, 0]
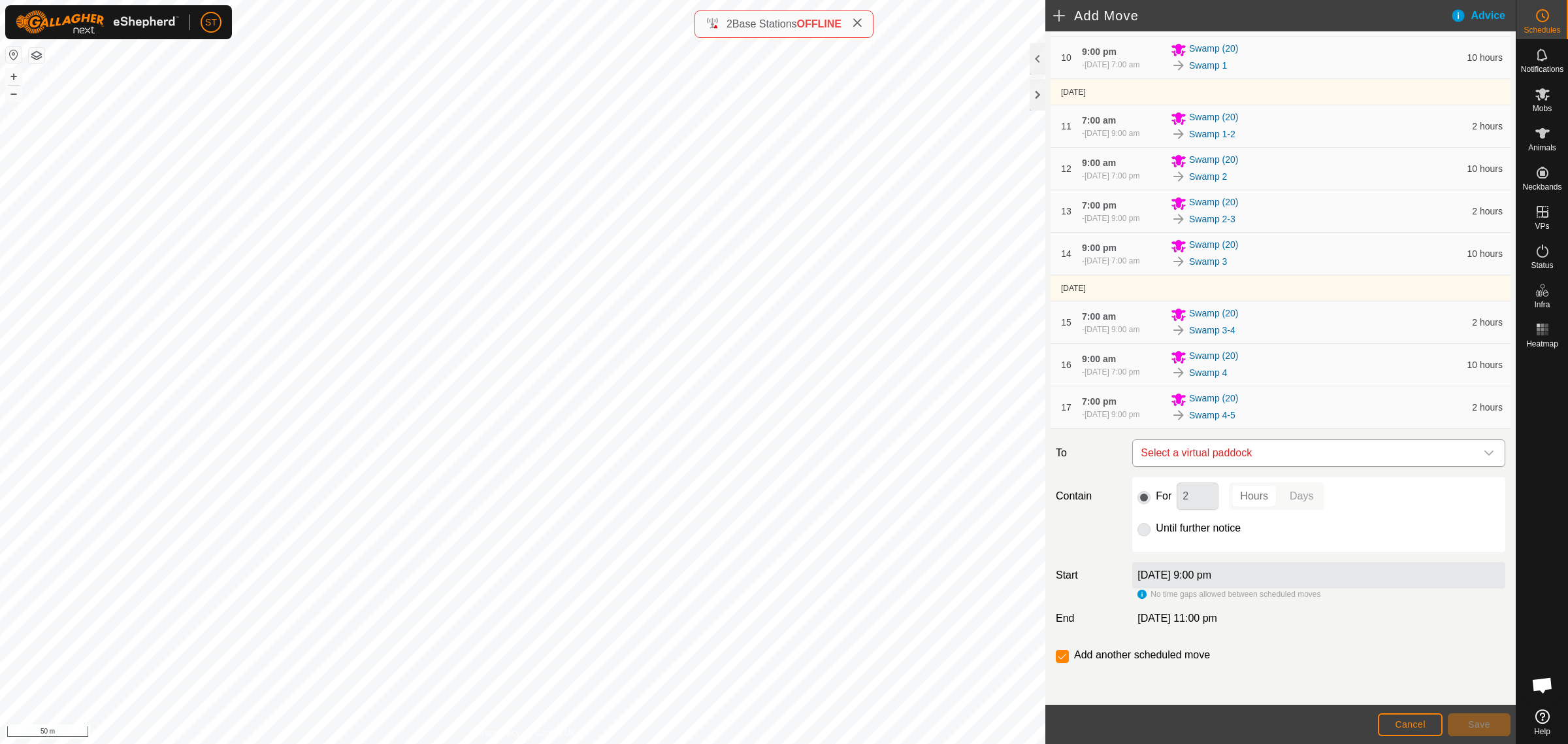
click at [1484, 453] on icon "dropdown trigger" at bounding box center [1488, 453] width 9 height 6
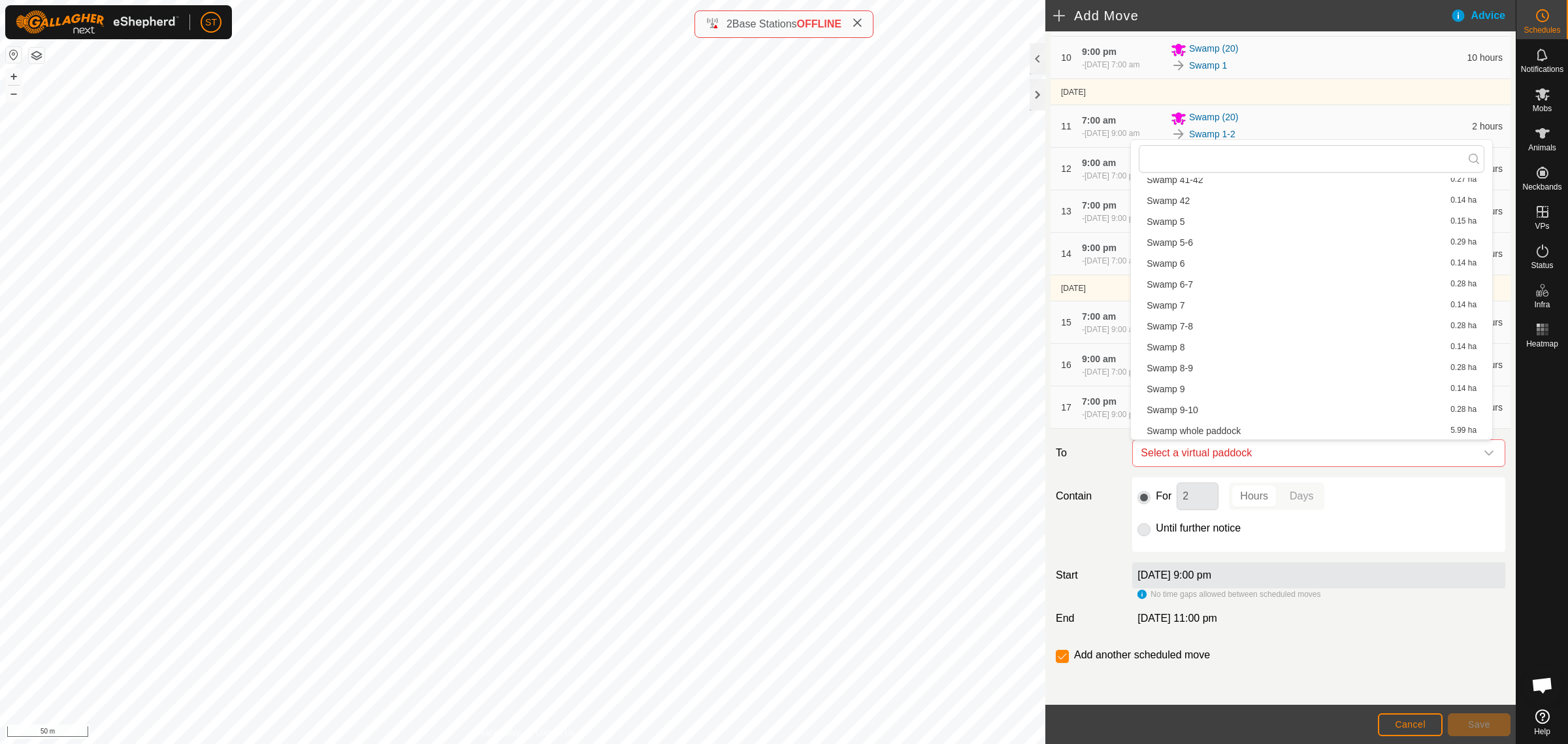
scroll to position [1650, 0]
click at [1195, 302] on li "Swamp 5 0.15 ha" at bounding box center [1312, 303] width 346 height 19
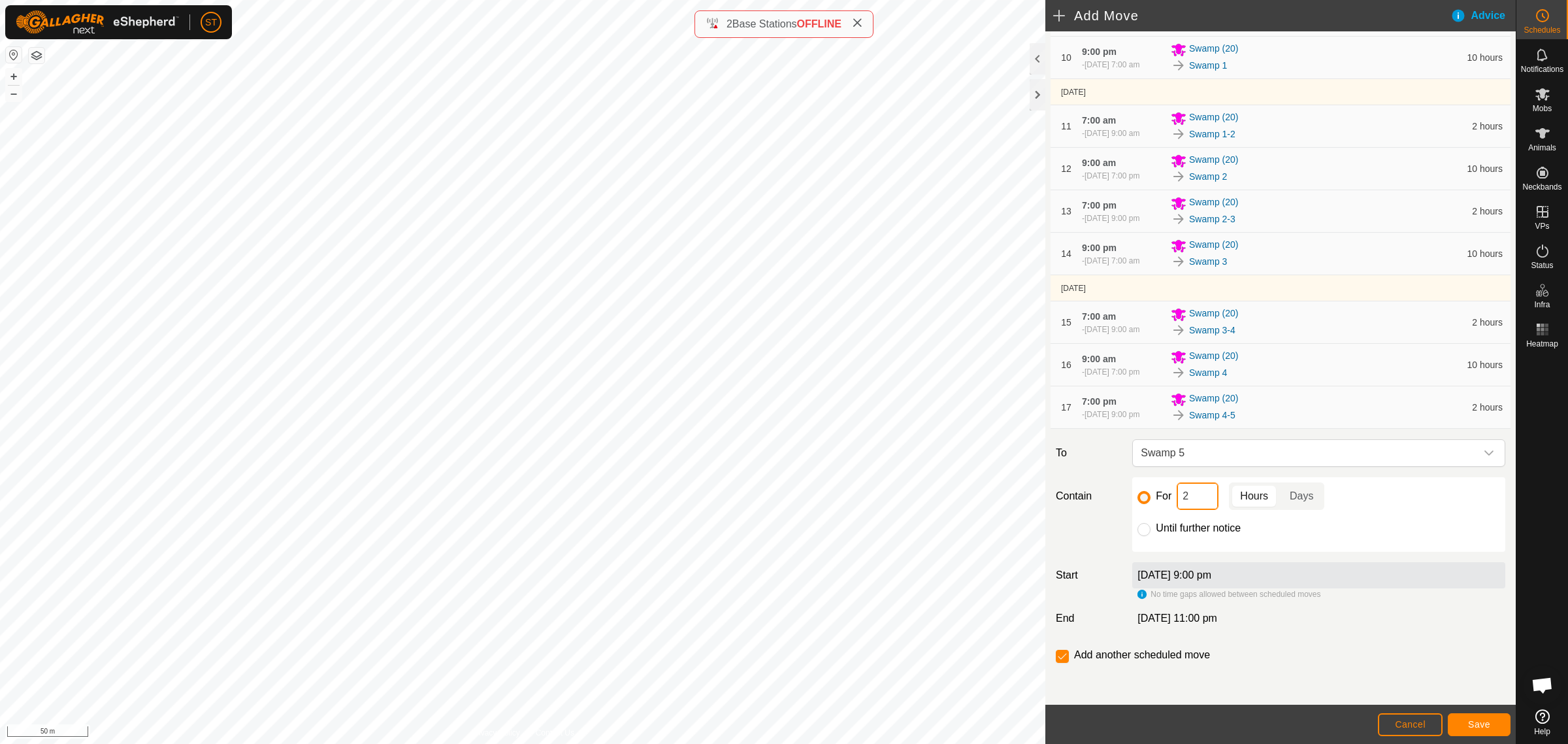
drag, startPoint x: 1188, startPoint y: 500, endPoint x: 1157, endPoint y: 502, distance: 31.1
click at [1157, 502] on div "For 2 Hours Days" at bounding box center [1319, 496] width 363 height 27
click at [1461, 720] on button "Save" at bounding box center [1480, 725] width 63 height 23
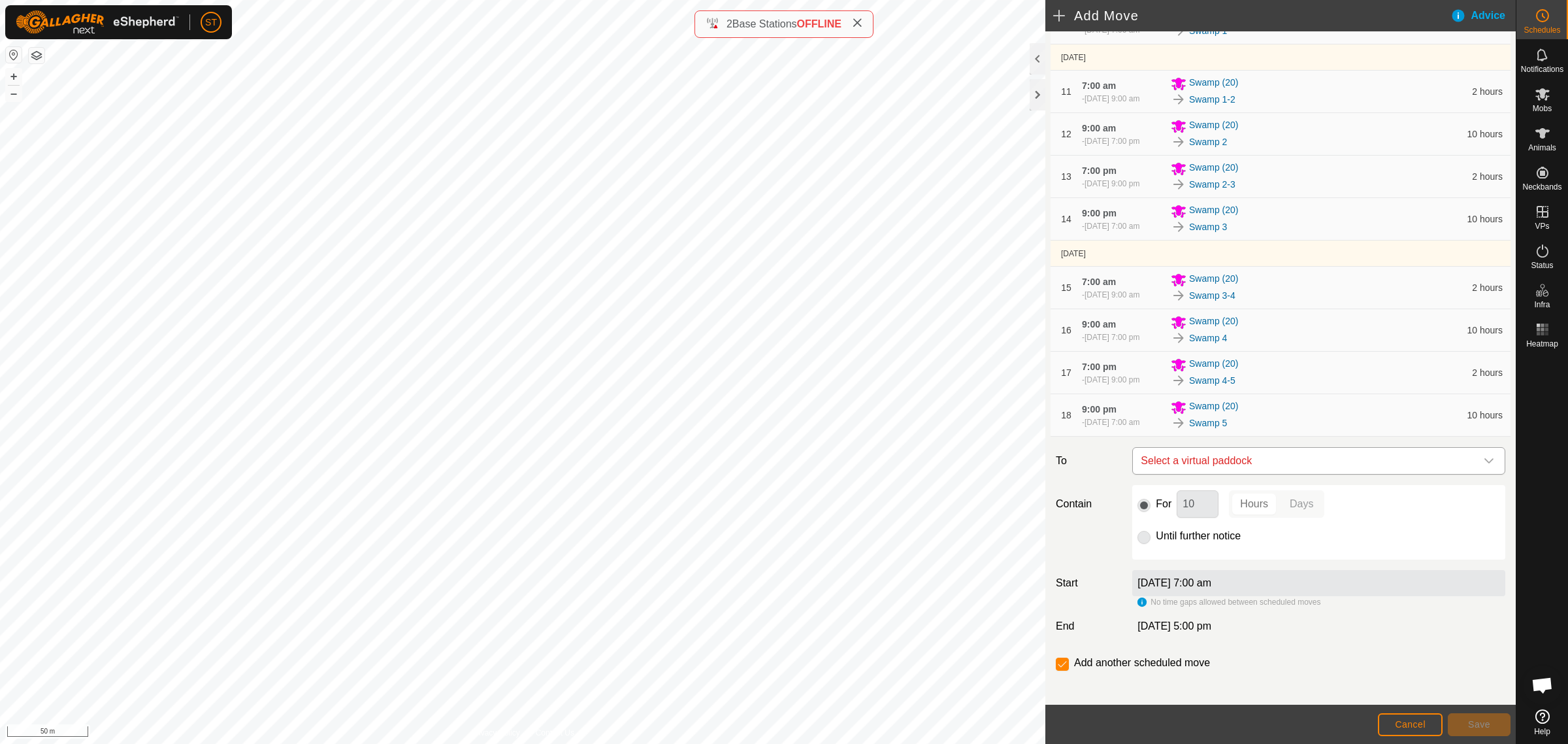
scroll to position [605, 0]
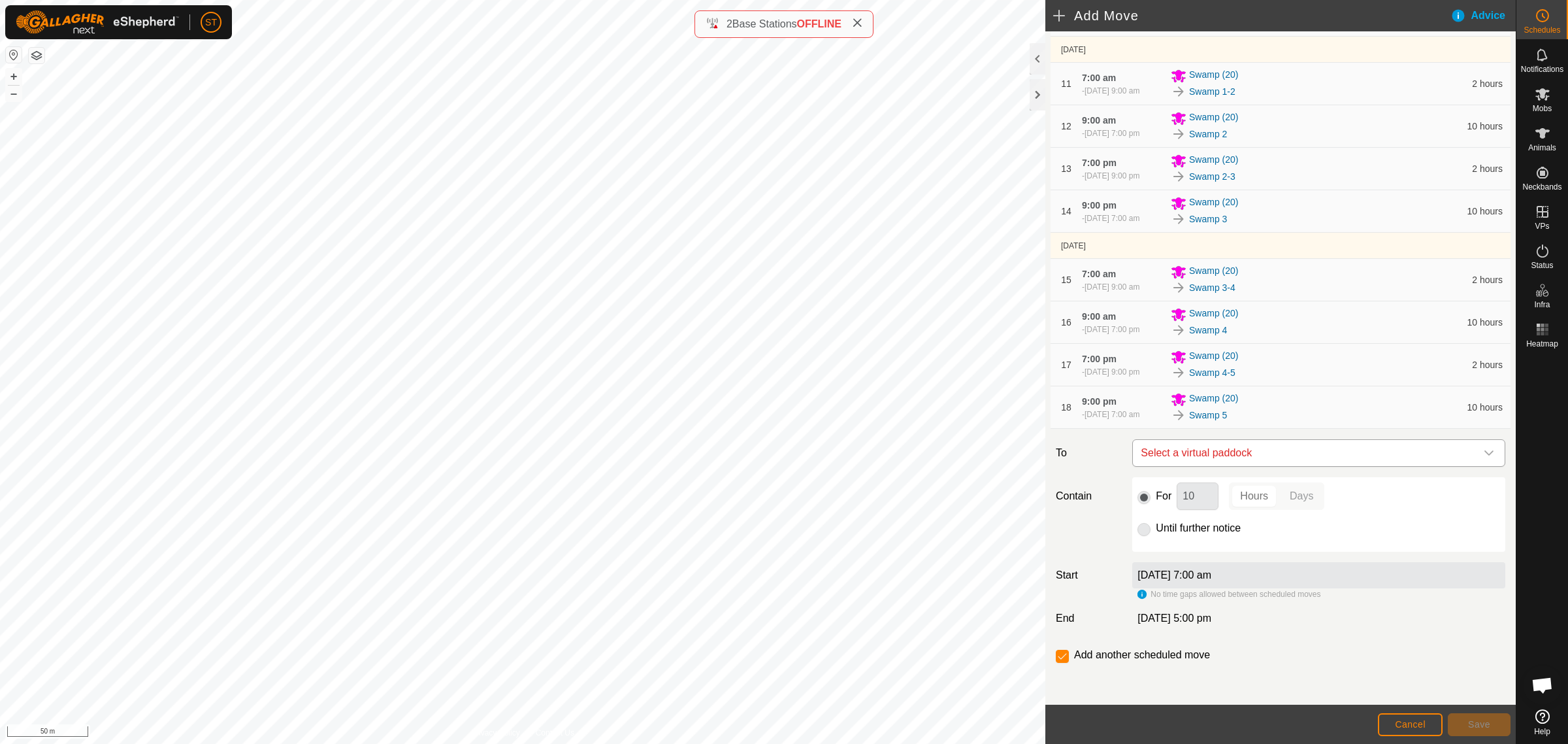
click at [1484, 453] on icon "dropdown trigger" at bounding box center [1488, 453] width 9 height 6
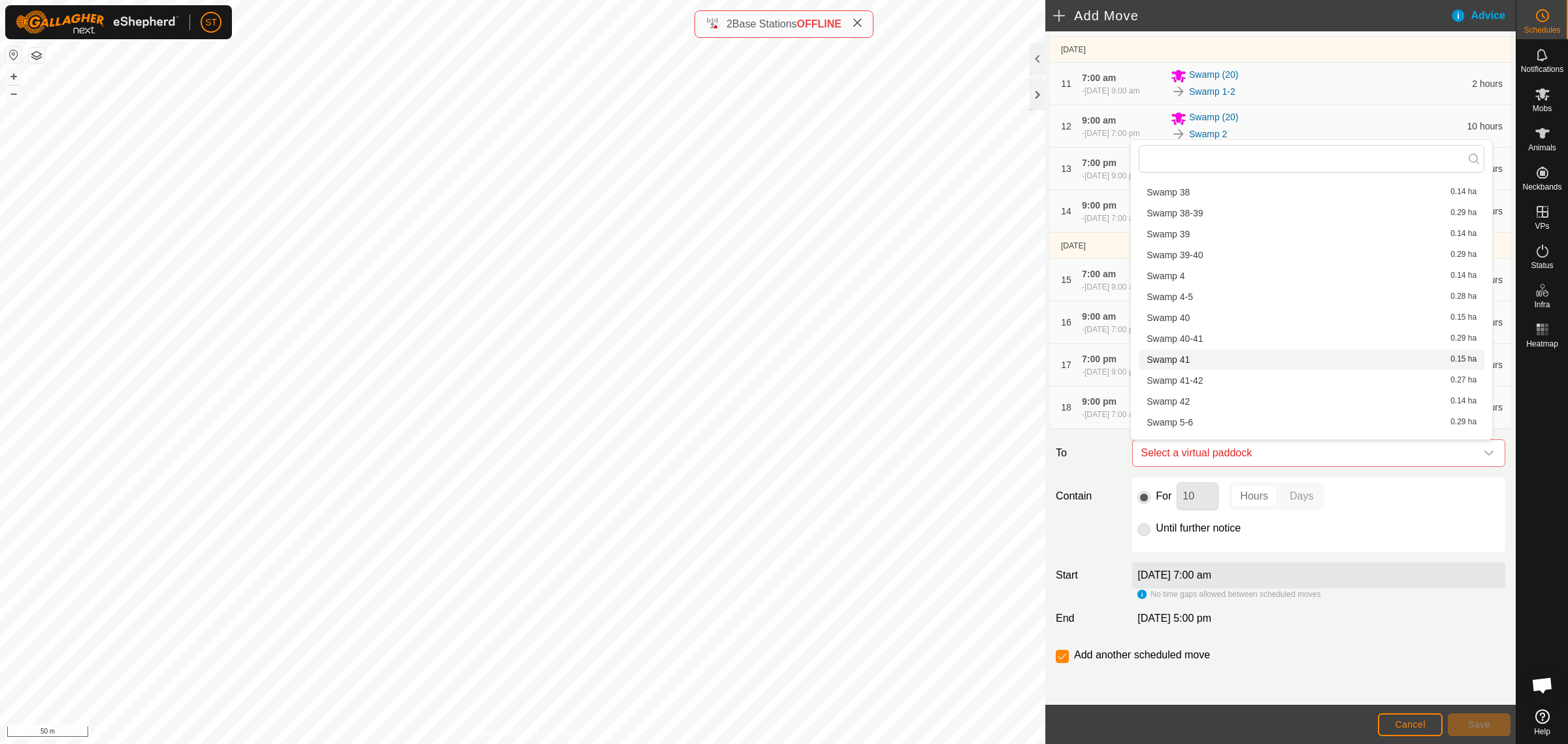
scroll to position [1716, 0]
click at [1173, 257] on li "Swamp 5-6 0.29 ha" at bounding box center [1312, 259] width 346 height 19
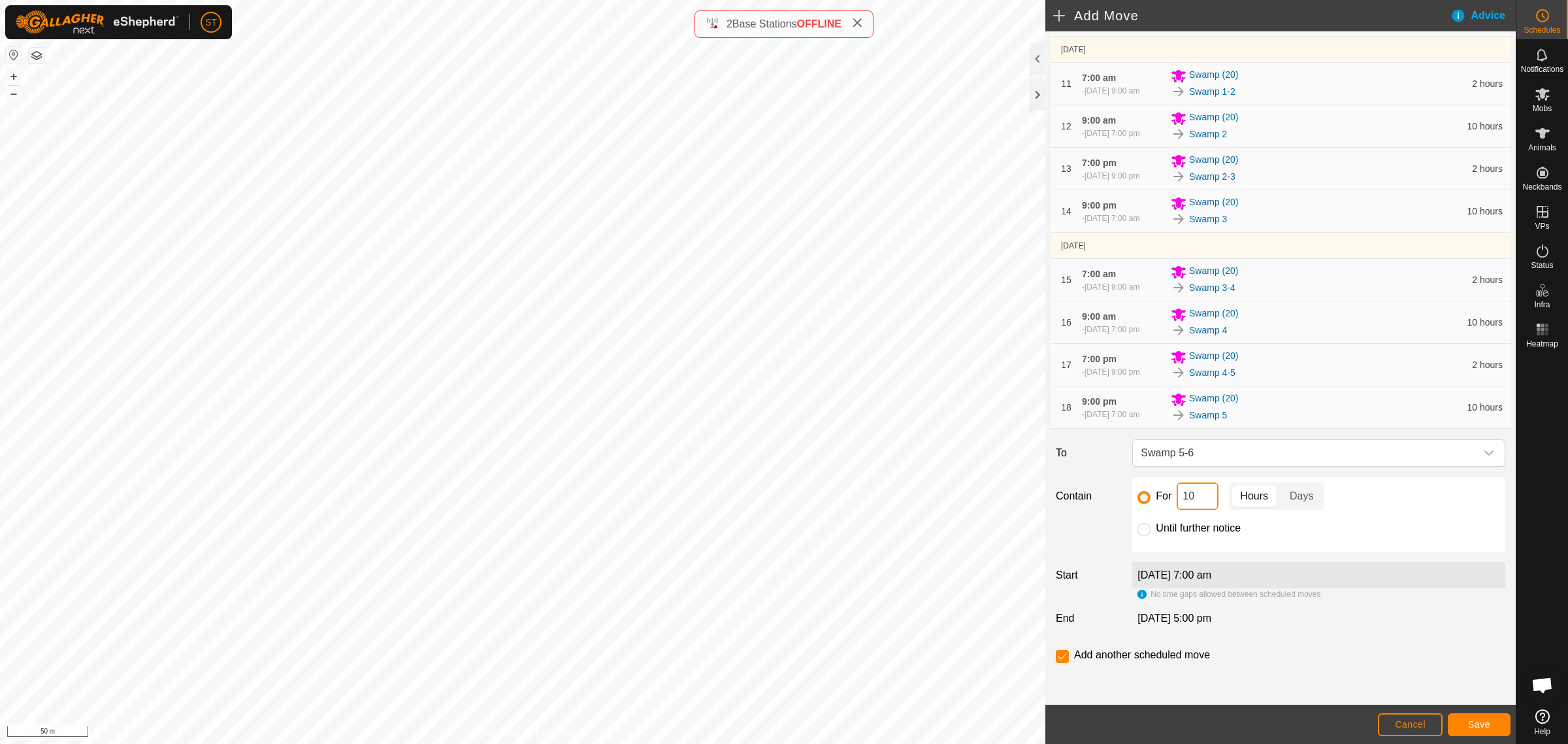
drag, startPoint x: 1198, startPoint y: 494, endPoint x: 1121, endPoint y: 495, distance: 77.0
click at [1122, 495] on div "Contain For 10 Hours Days Until further notice" at bounding box center [1281, 514] width 460 height 75
click at [1478, 724] on span "Save" at bounding box center [1480, 724] width 23 height 10
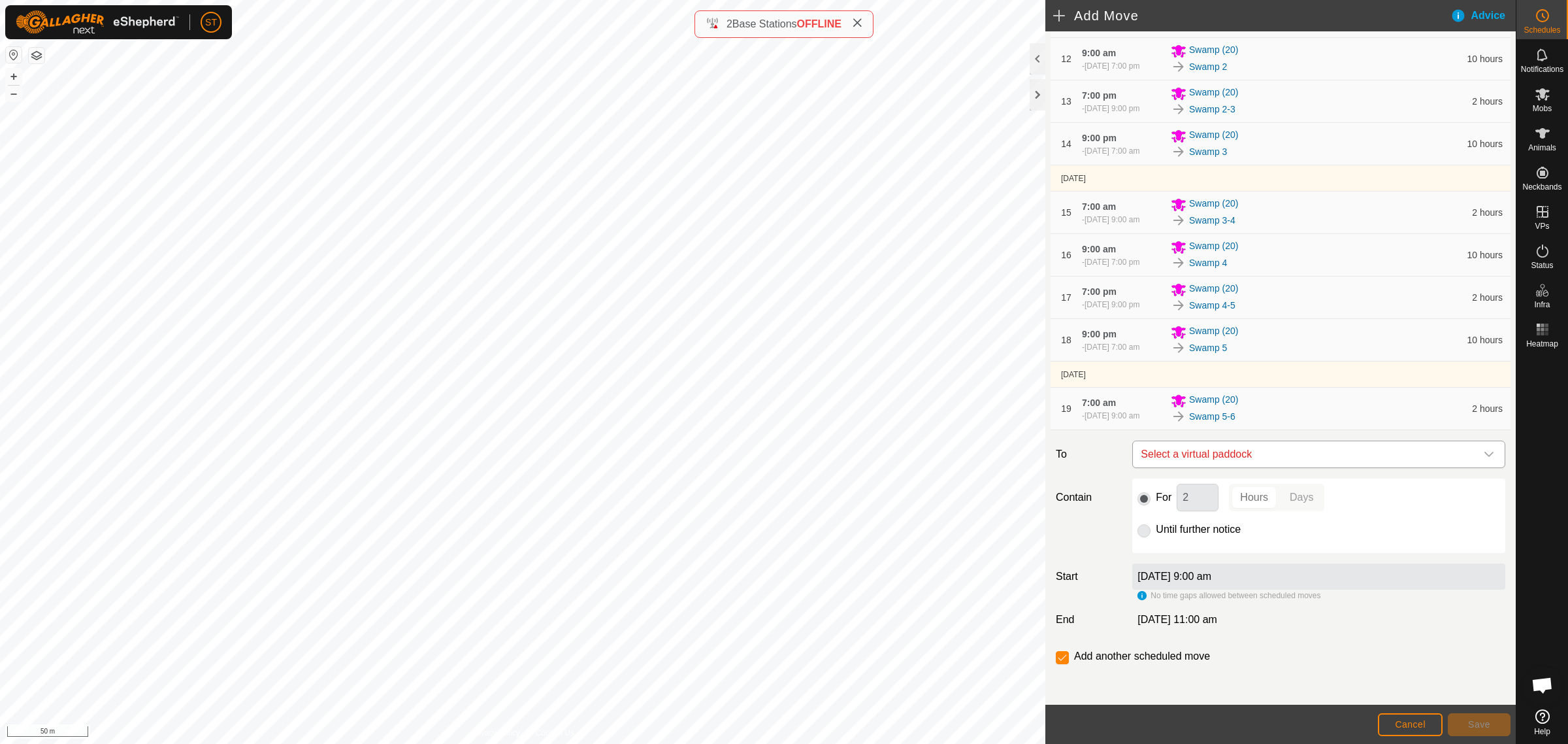
scroll to position [673, 0]
click at [1484, 452] on icon "dropdown trigger" at bounding box center [1489, 453] width 10 height 10
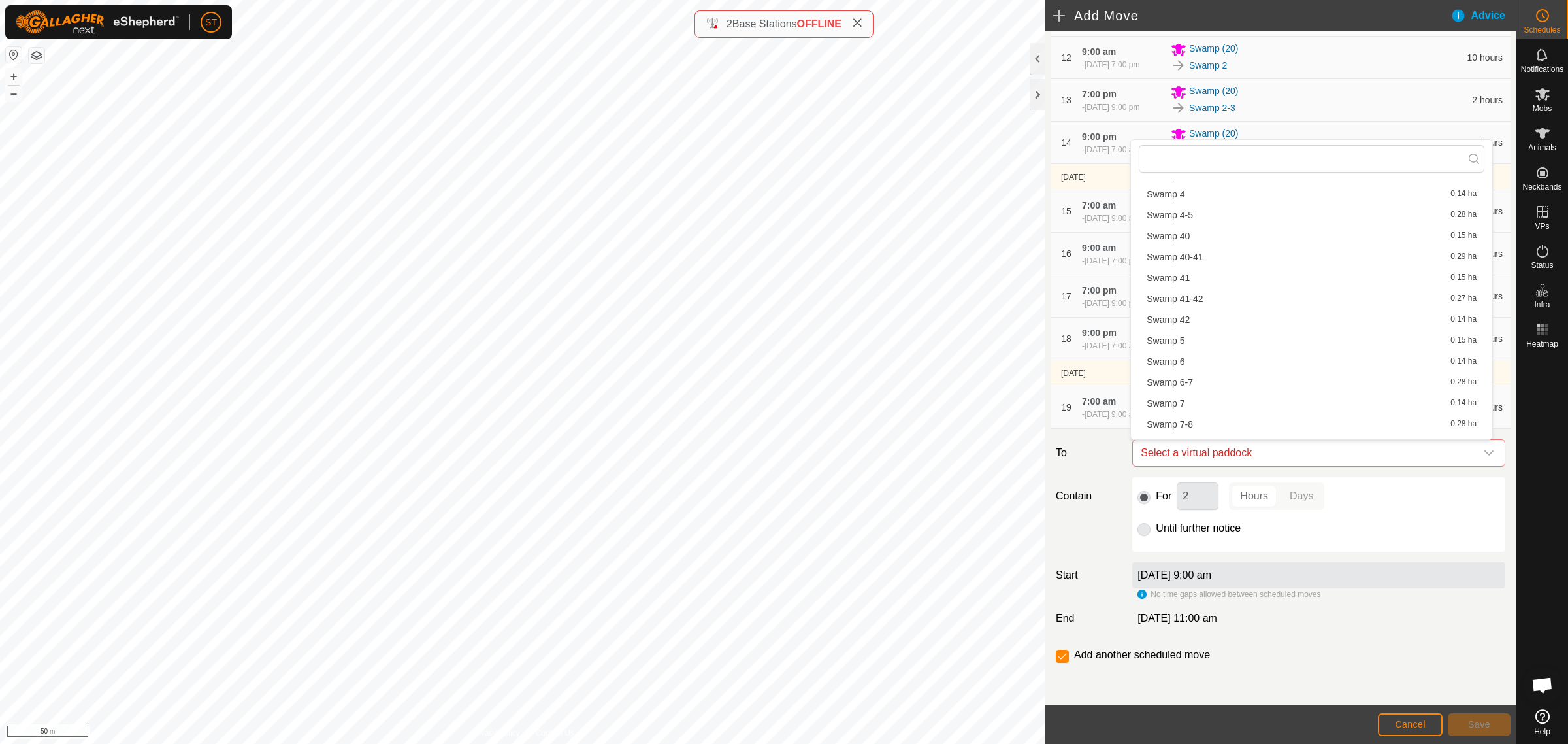
scroll to position [1716, 0]
click at [1178, 278] on li "Swamp 6 0.14 ha" at bounding box center [1312, 280] width 346 height 19
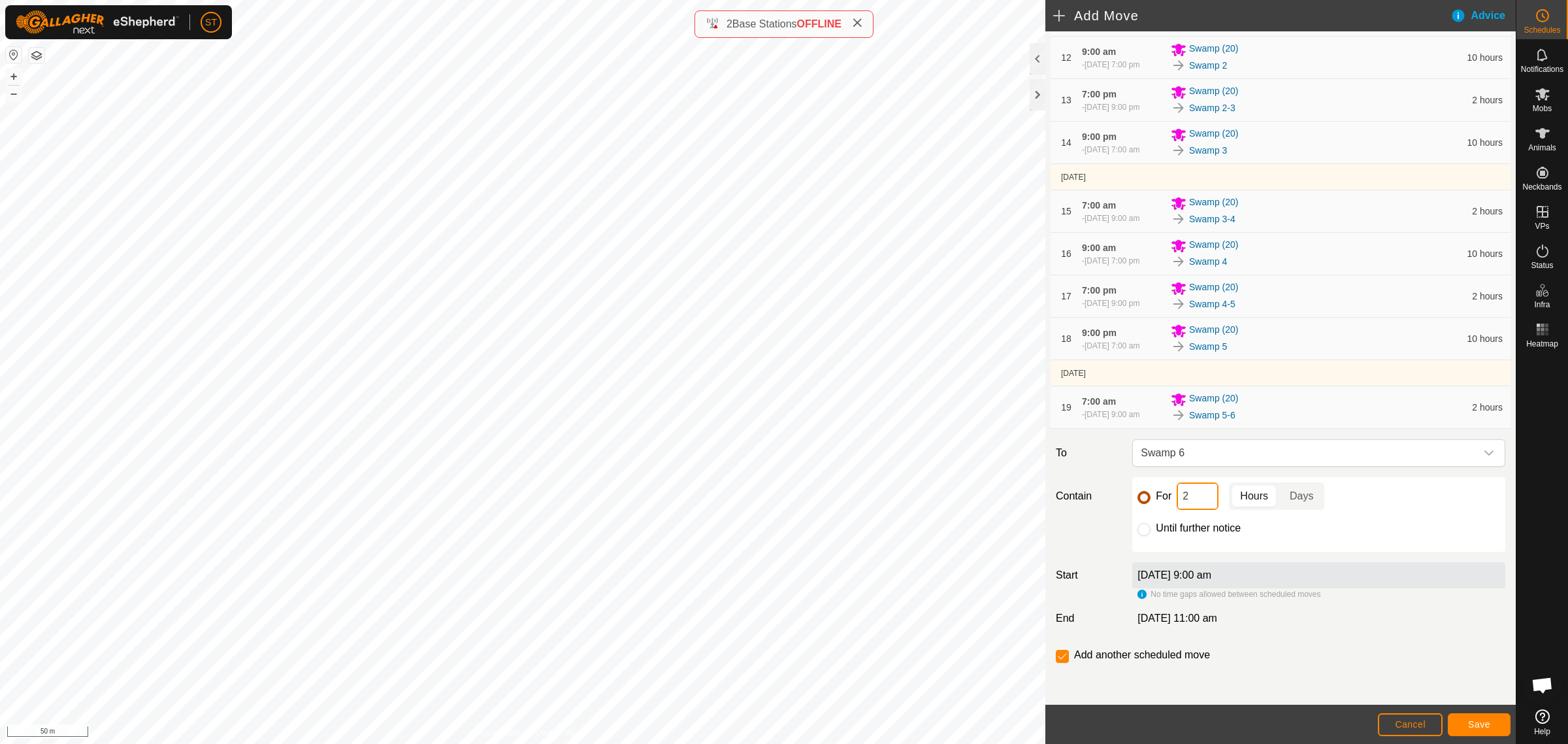
drag, startPoint x: 1180, startPoint y: 499, endPoint x: 1137, endPoint y: 497, distance: 43.0
click at [1138, 497] on div "For 2 Hours Days" at bounding box center [1319, 496] width 363 height 27
click at [1485, 717] on button "Save" at bounding box center [1480, 725] width 63 height 23
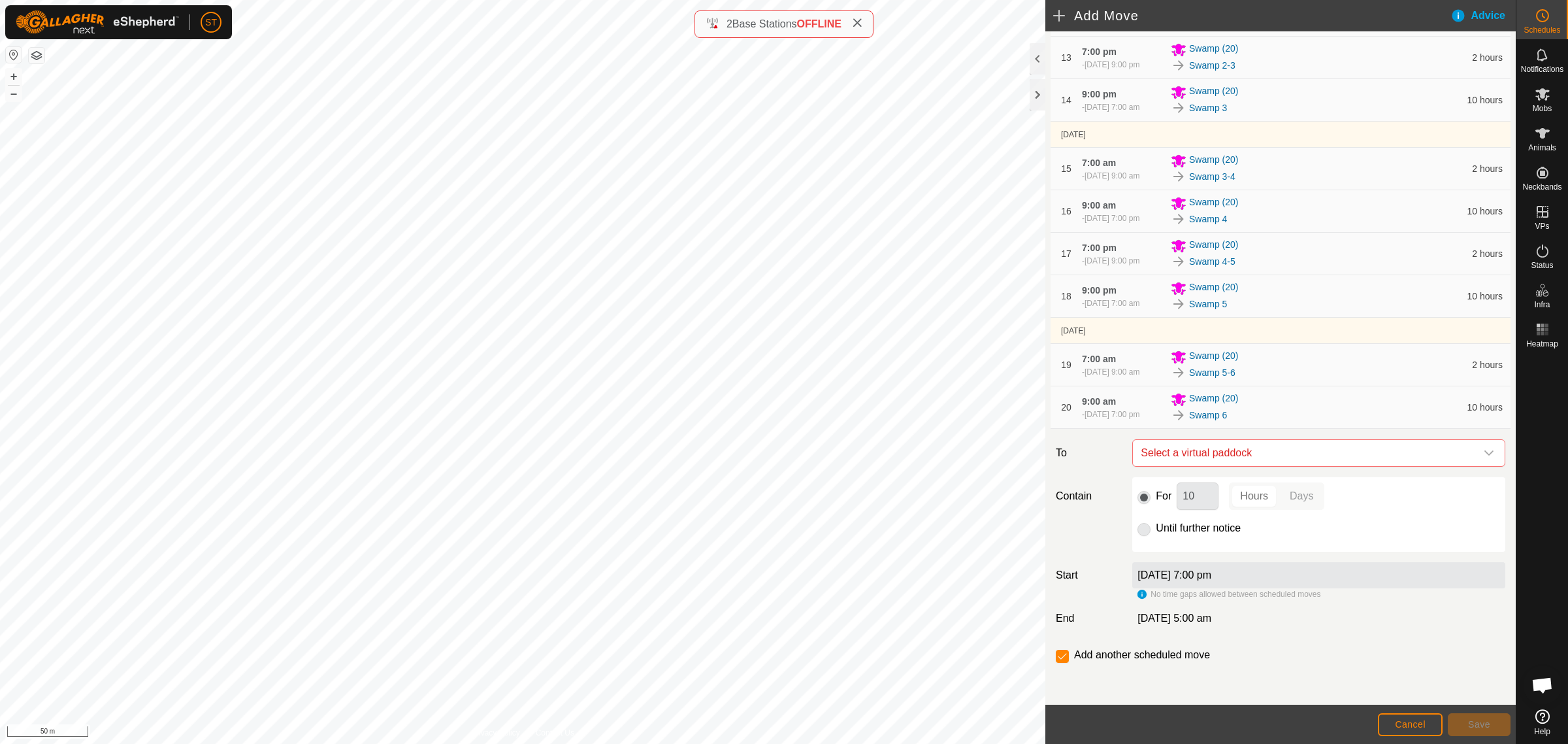
scroll to position [716, 0]
click at [1482, 449] on div "dropdown trigger" at bounding box center [1489, 453] width 27 height 27
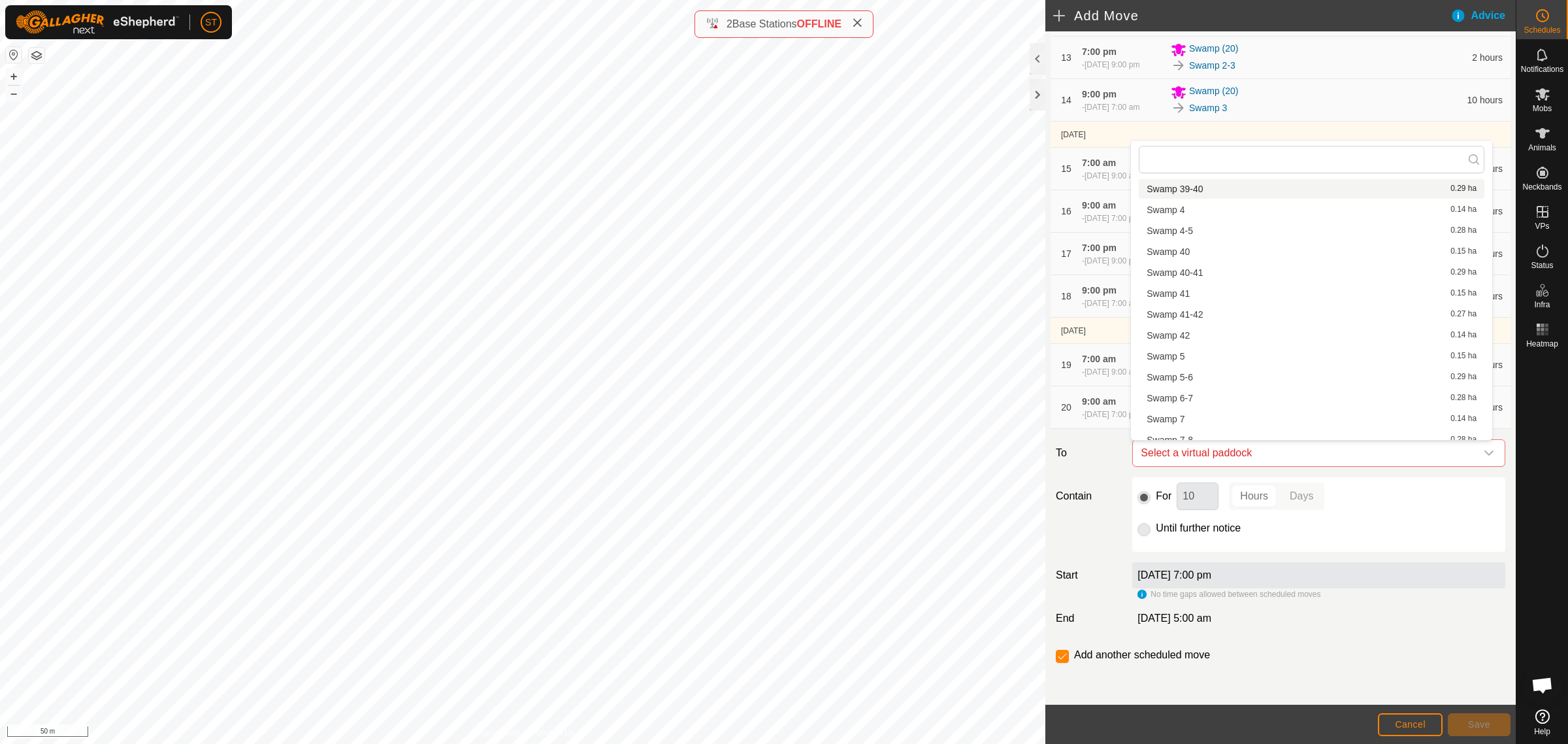
scroll to position [1716, 0]
click at [1178, 298] on li "Swamp 6-7 0.28 ha" at bounding box center [1312, 301] width 346 height 19
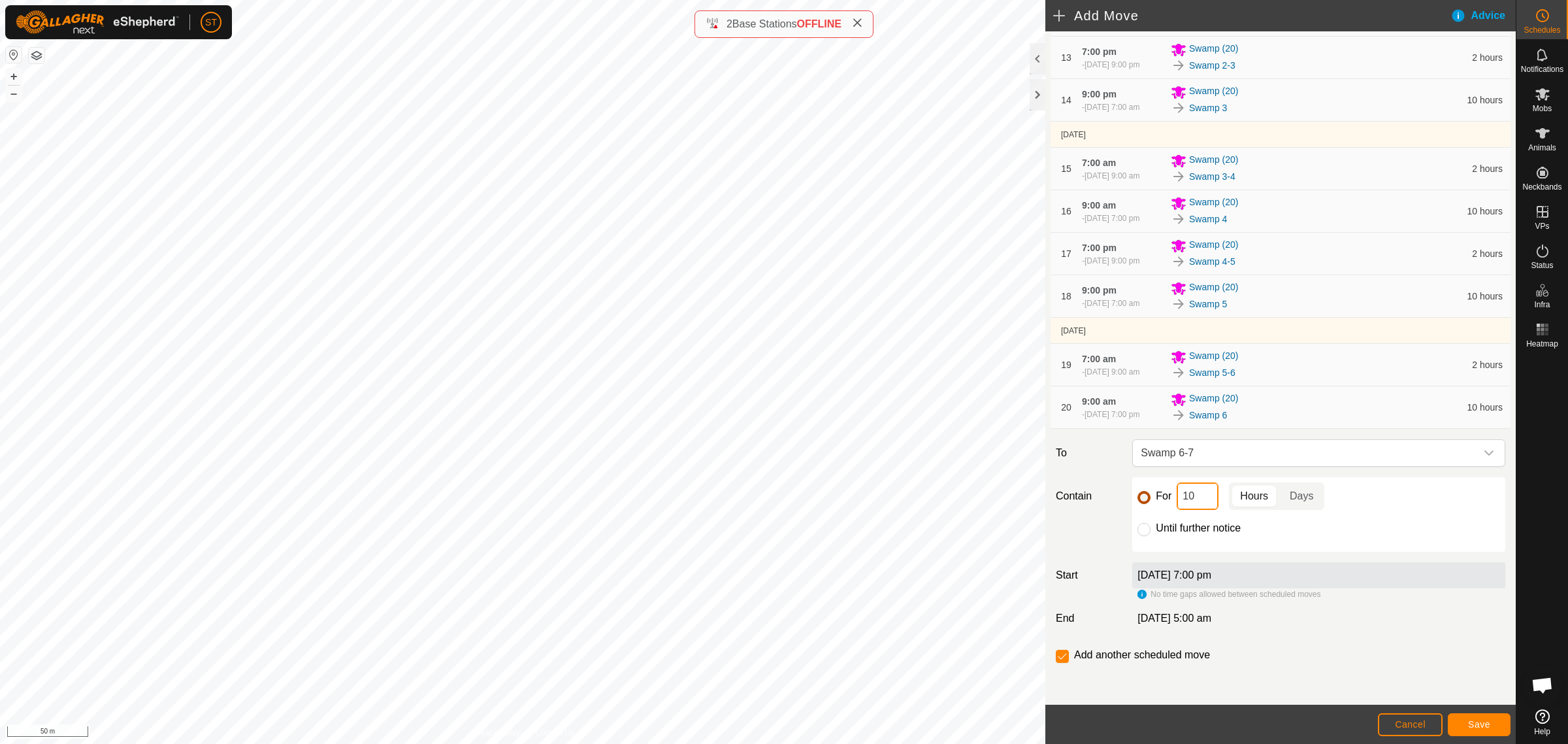
drag, startPoint x: 1194, startPoint y: 497, endPoint x: 1148, endPoint y: 497, distance: 46.0
click at [1148, 497] on div "For 10 Hours Days" at bounding box center [1319, 496] width 363 height 27
click at [1478, 717] on button "Save" at bounding box center [1480, 725] width 63 height 23
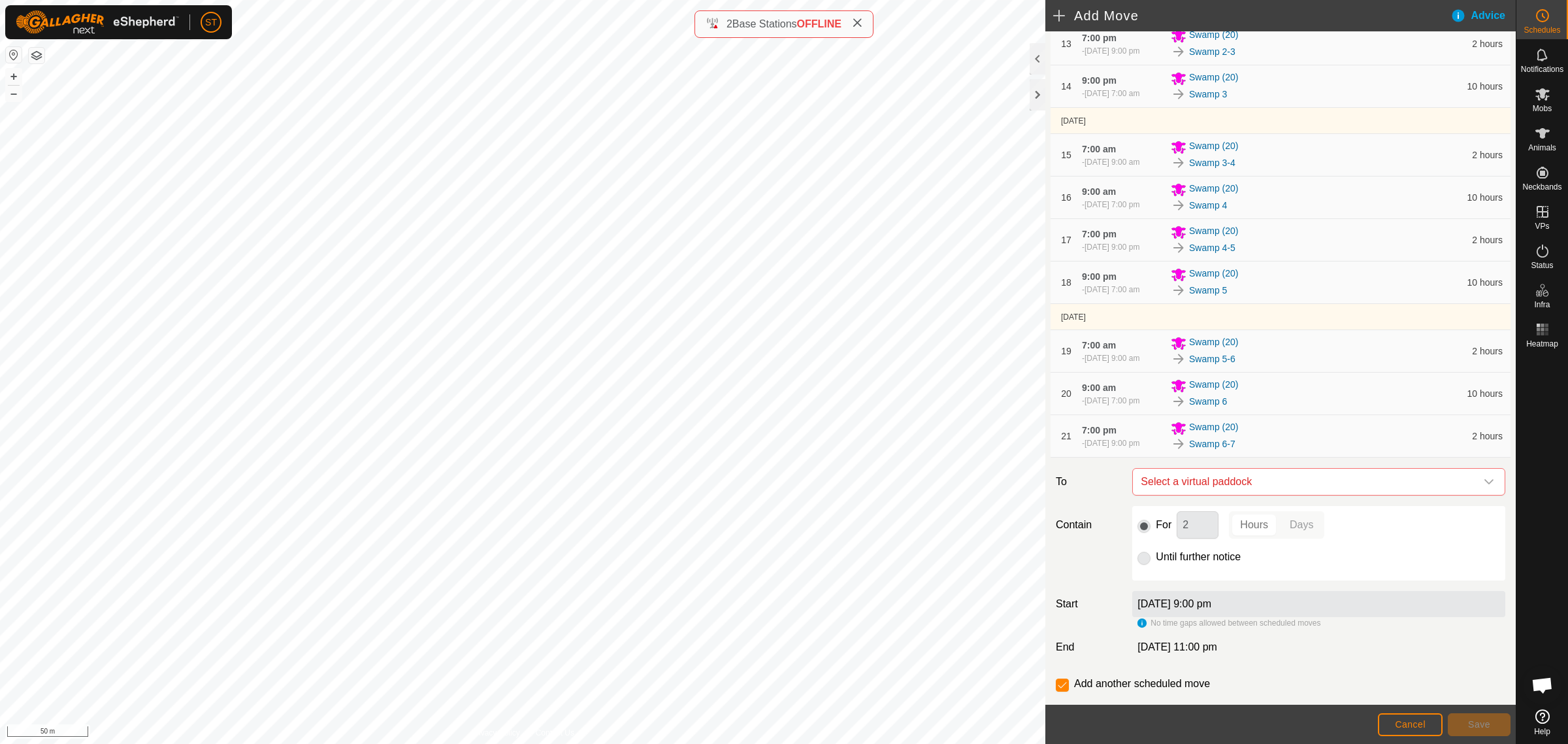
scroll to position [758, 0]
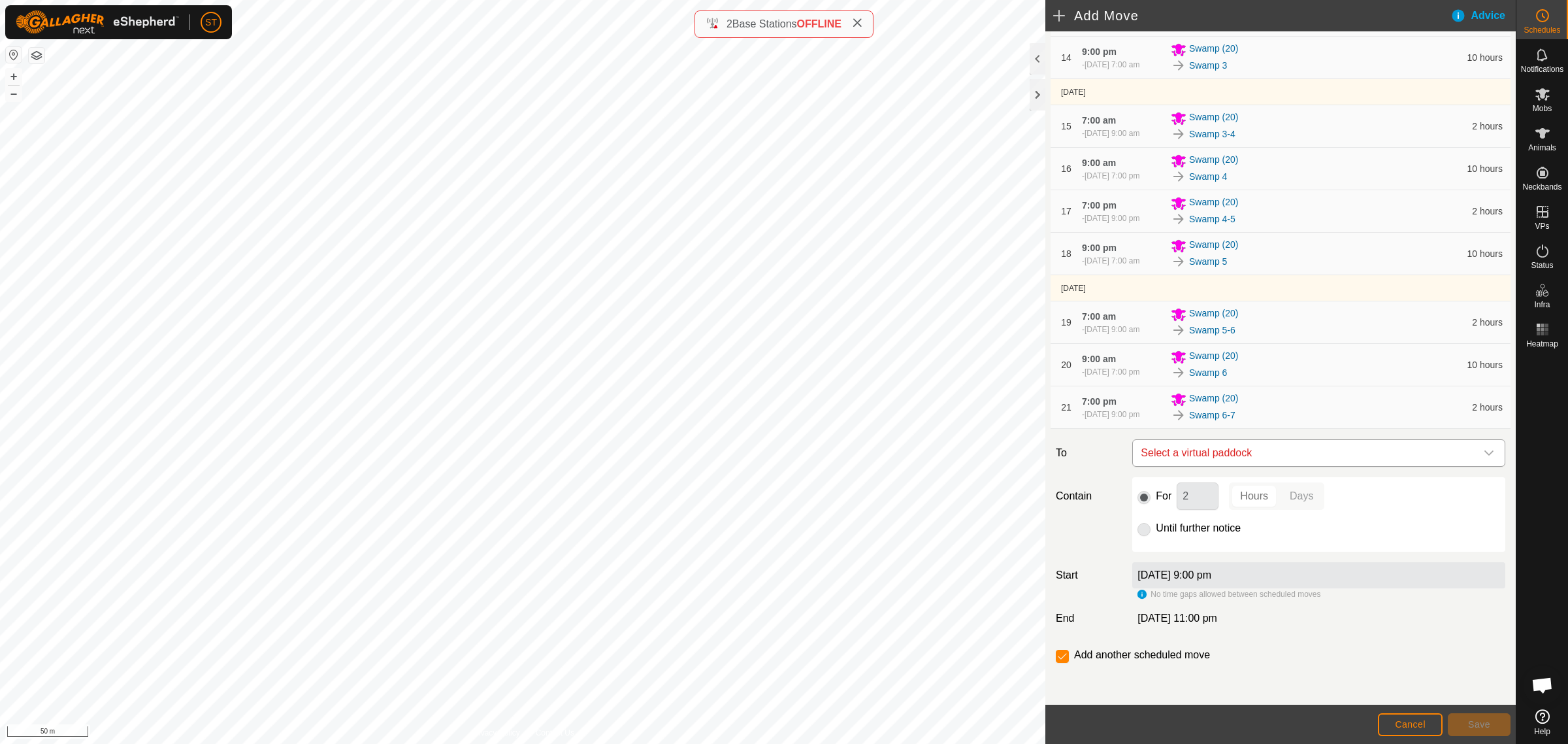
click at [1484, 452] on icon "dropdown trigger" at bounding box center [1488, 453] width 9 height 6
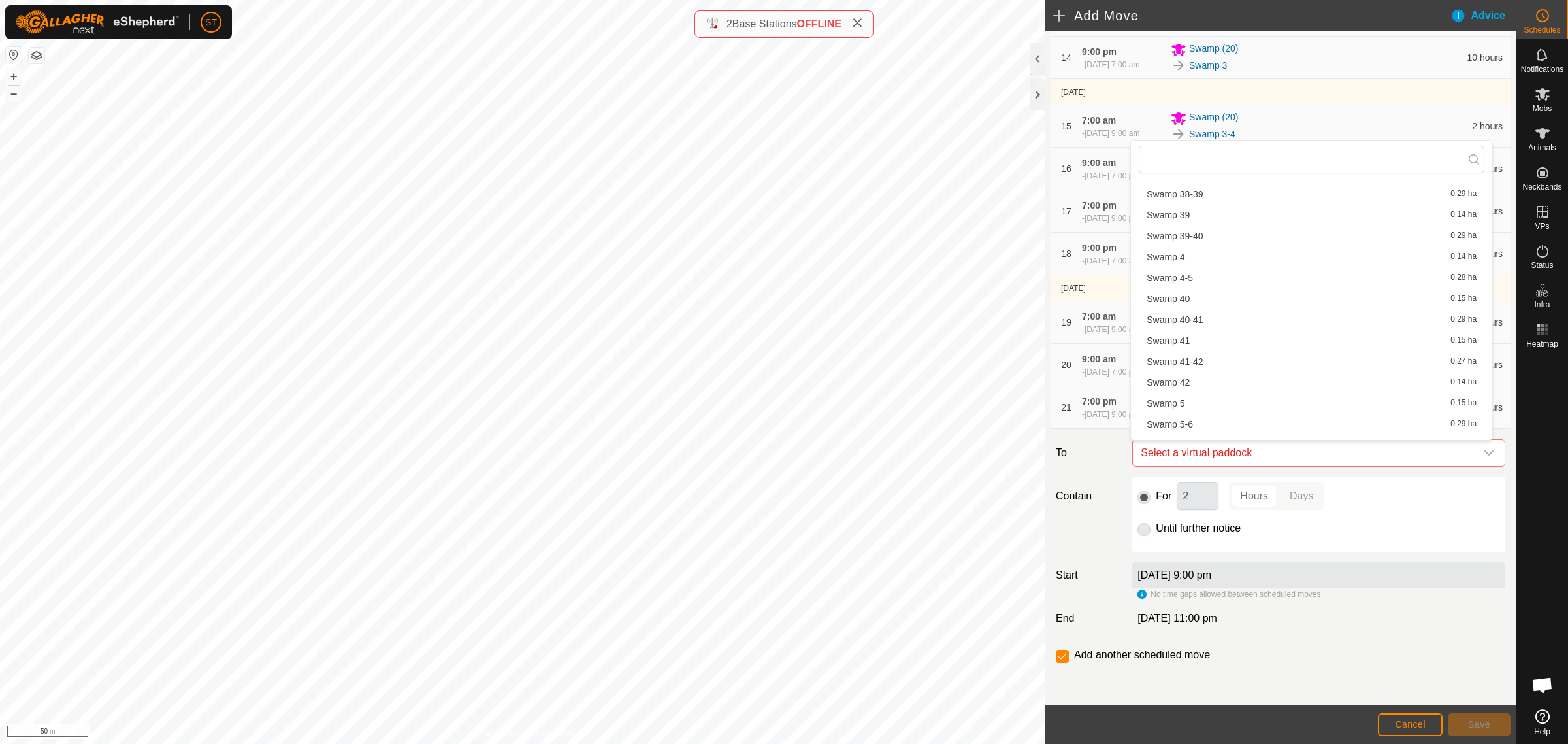
scroll to position [1634, 0]
click at [1170, 402] on span "Swamp 7" at bounding box center [1165, 404] width 38 height 9
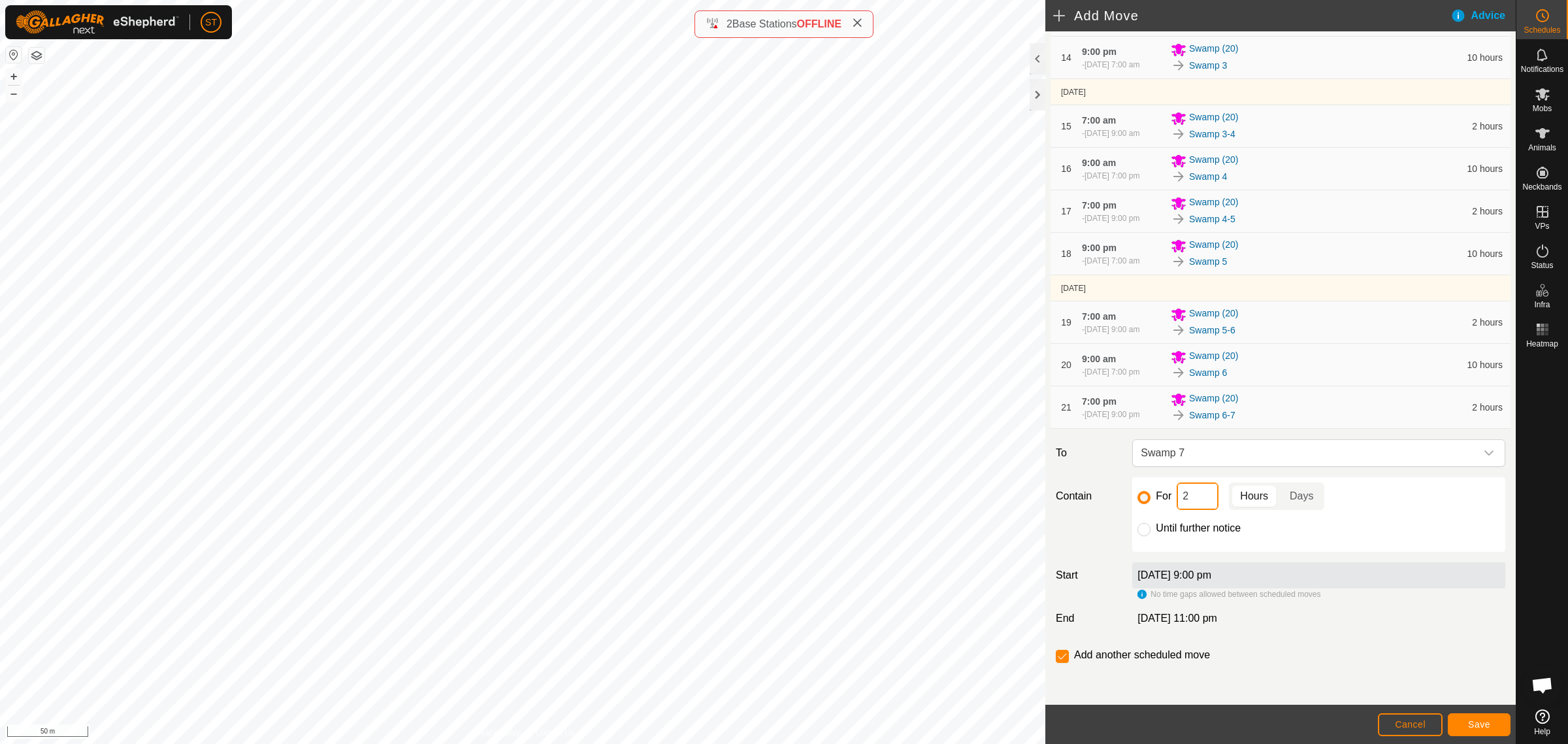
drag, startPoint x: 1172, startPoint y: 507, endPoint x: 1160, endPoint y: 507, distance: 12.0
click at [1164, 507] on div "For 2 Hours Days" at bounding box center [1319, 496] width 363 height 27
click at [1466, 714] on button "Save" at bounding box center [1480, 725] width 63 height 23
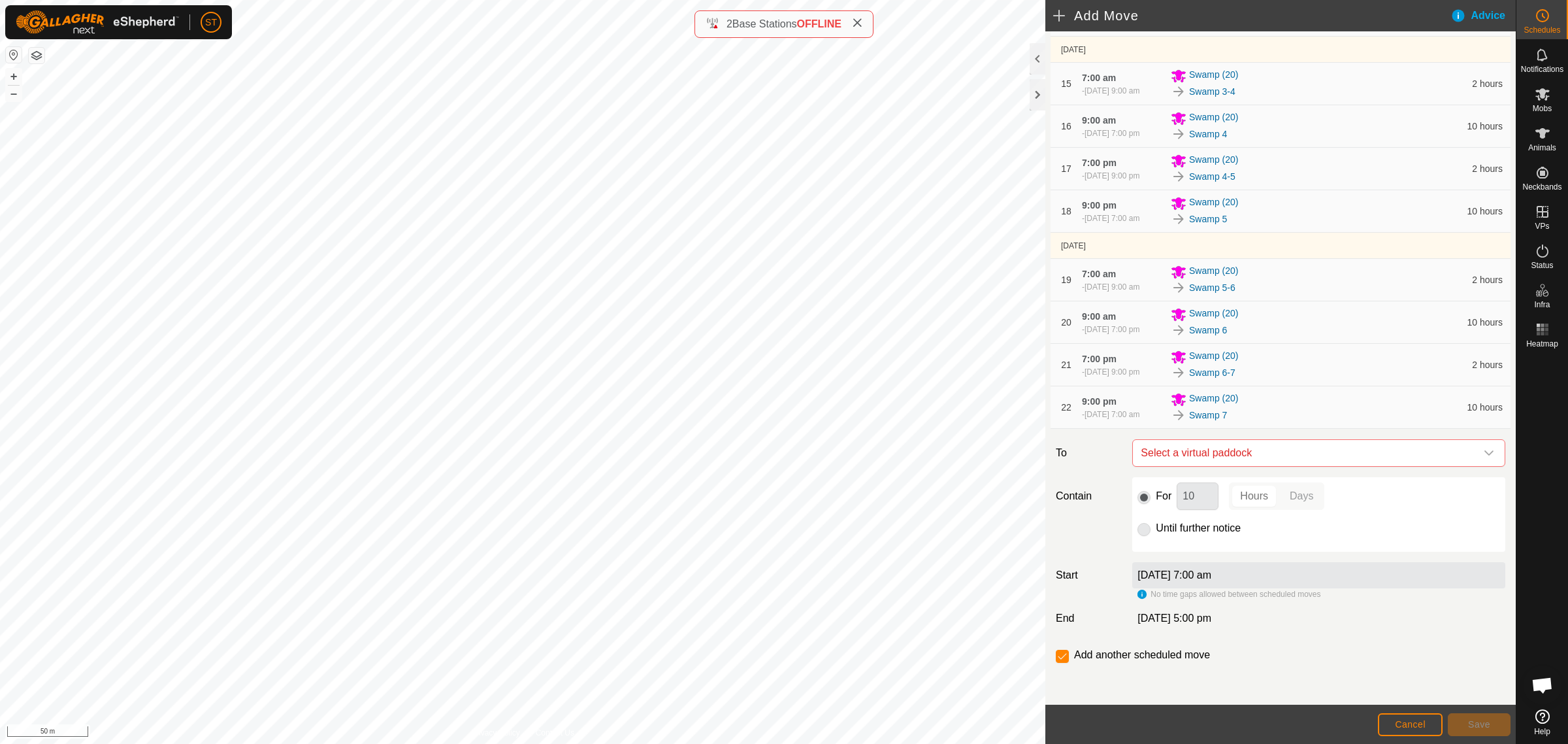
scroll to position [801, 0]
click at [1484, 449] on icon "dropdown trigger" at bounding box center [1489, 453] width 10 height 10
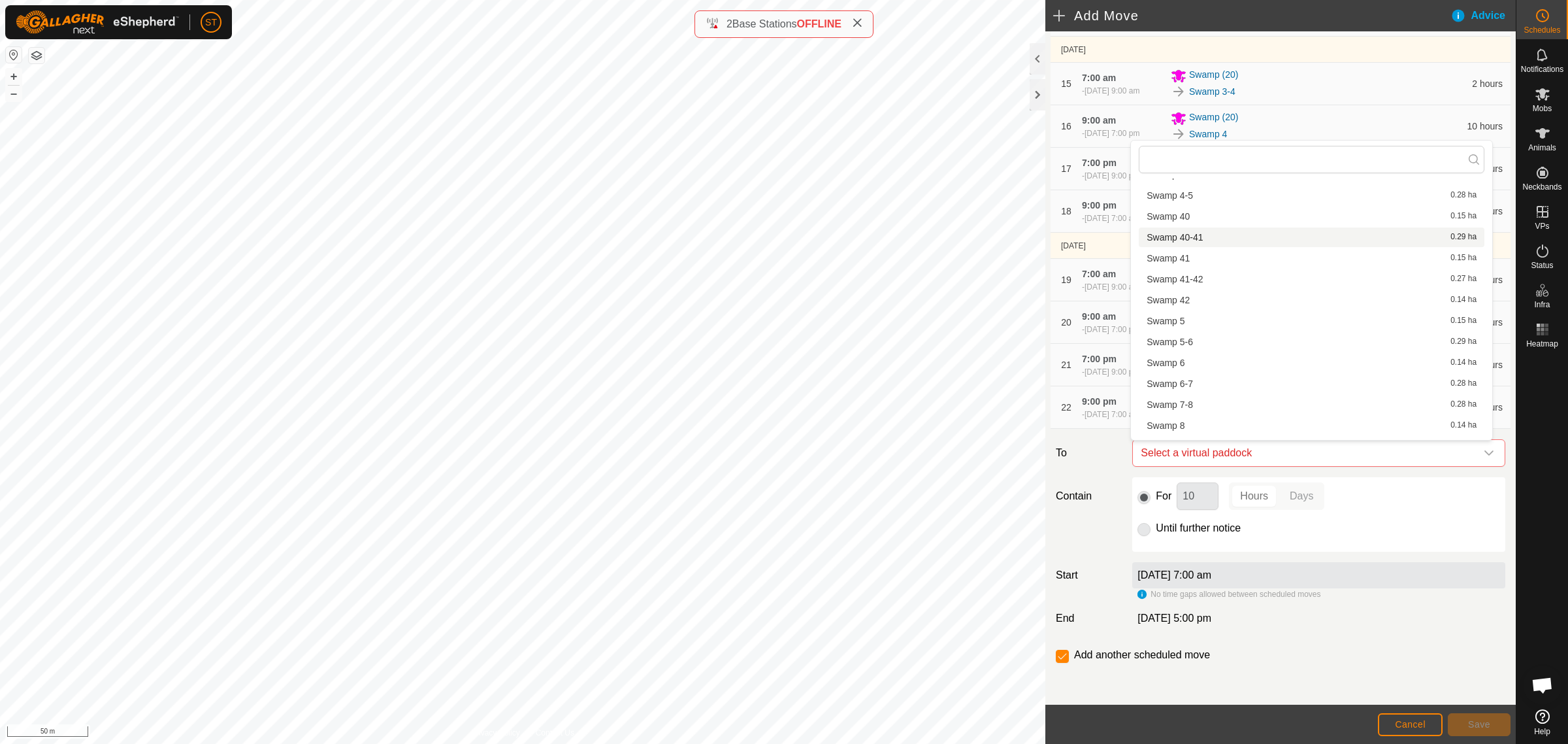
scroll to position [1731, 0]
click at [1173, 327] on li "Swamp 7-8 0.28 ha" at bounding box center [1312, 328] width 346 height 19
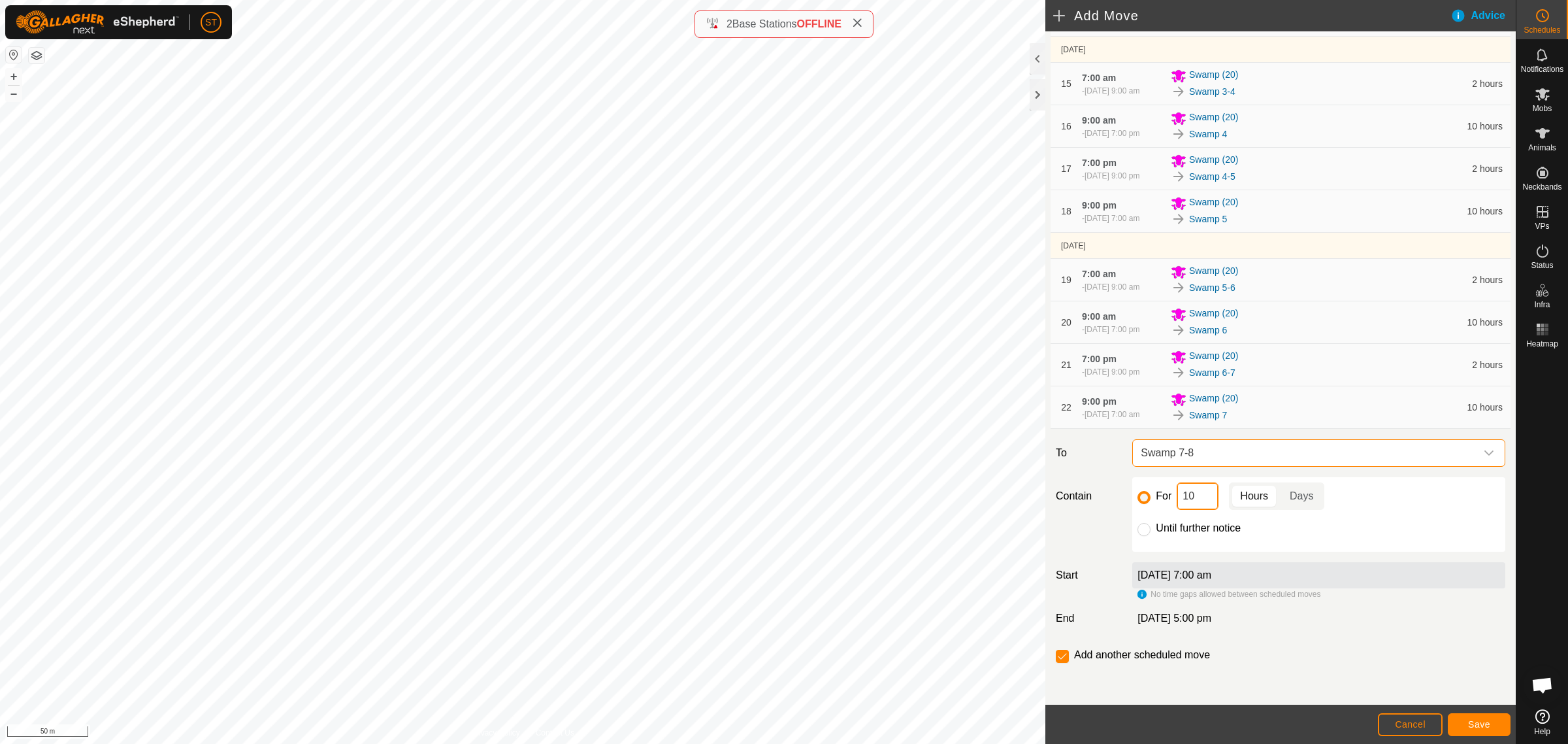
drag, startPoint x: 1143, startPoint y: 491, endPoint x: 1129, endPoint y: 487, distance: 14.6
click at [1129, 487] on div "For 10 Hours Days Until further notice" at bounding box center [1319, 514] width 384 height 75
click at [1472, 728] on span "Save" at bounding box center [1480, 724] width 23 height 10
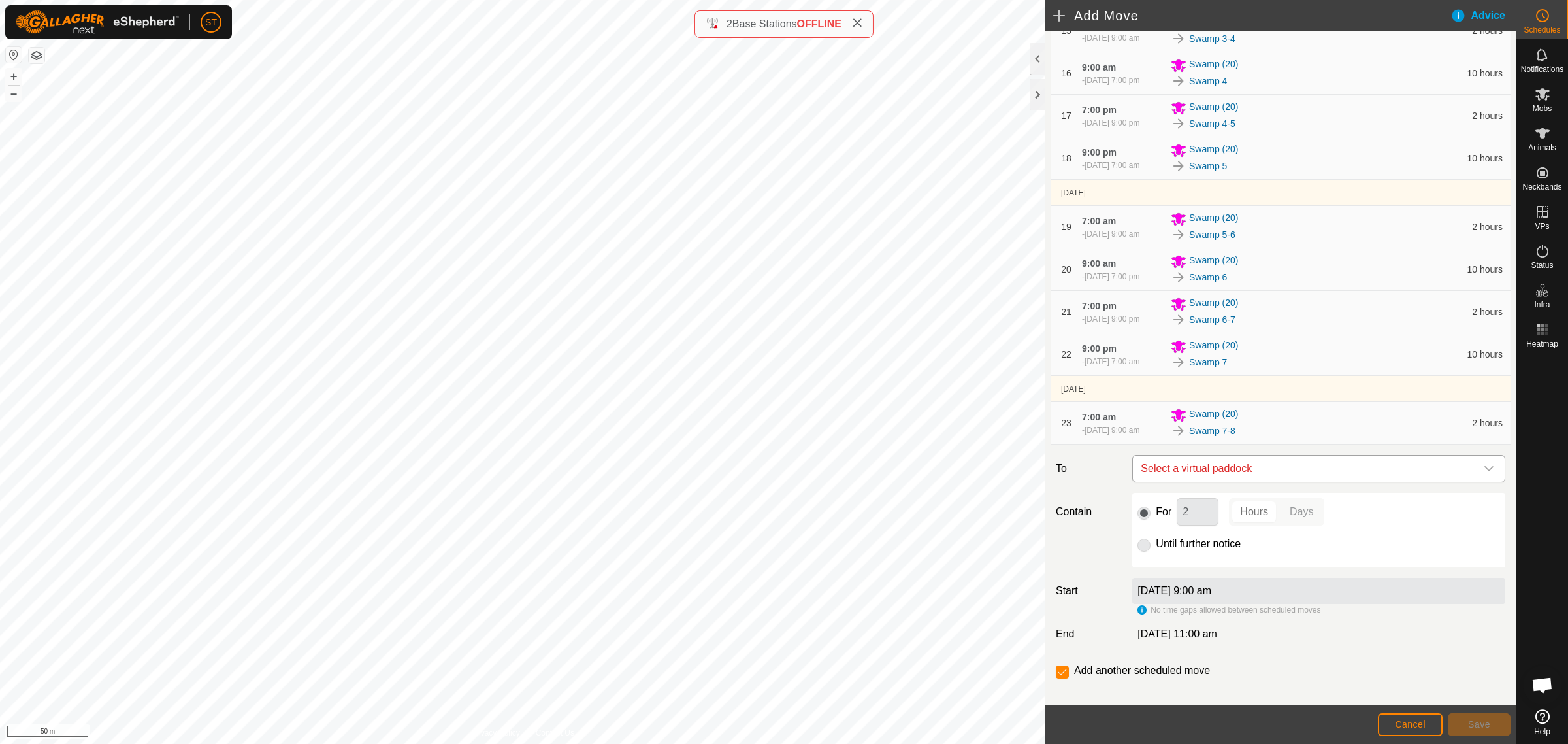
scroll to position [870, 0]
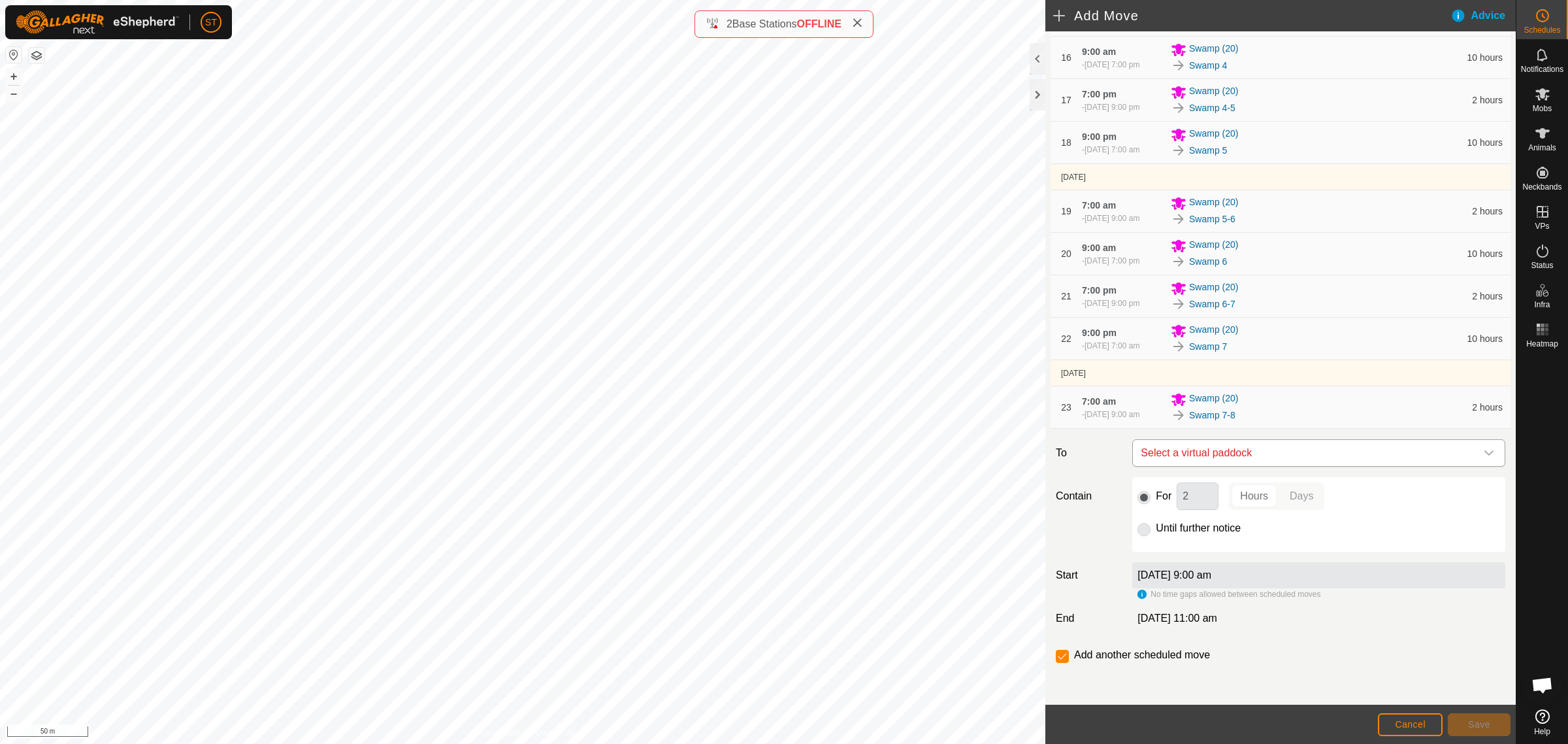
click at [1484, 449] on icon "dropdown trigger" at bounding box center [1489, 453] width 10 height 10
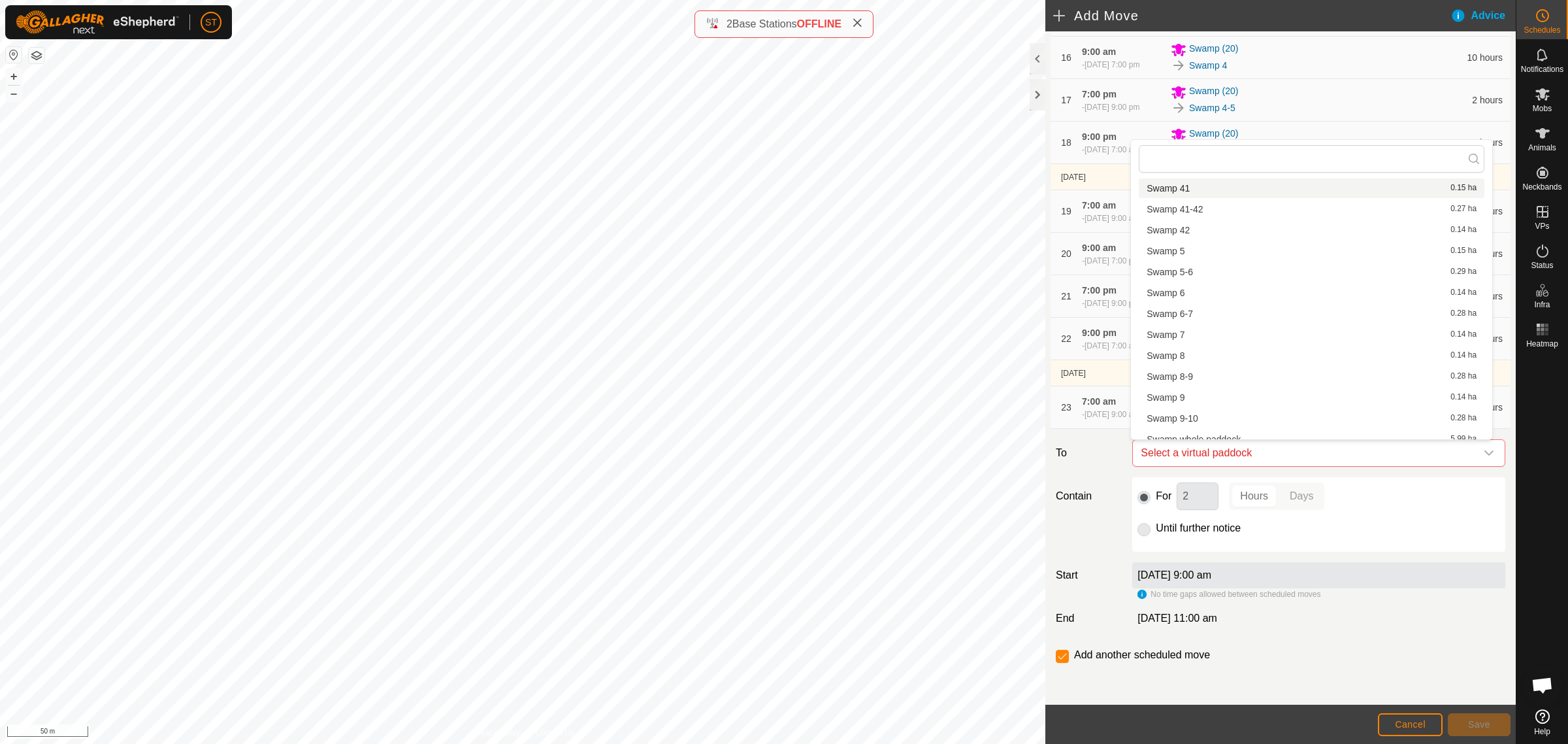
scroll to position [1733, 0]
click at [1181, 347] on li "Swamp 8 0.14 ha" at bounding box center [1312, 347] width 346 height 19
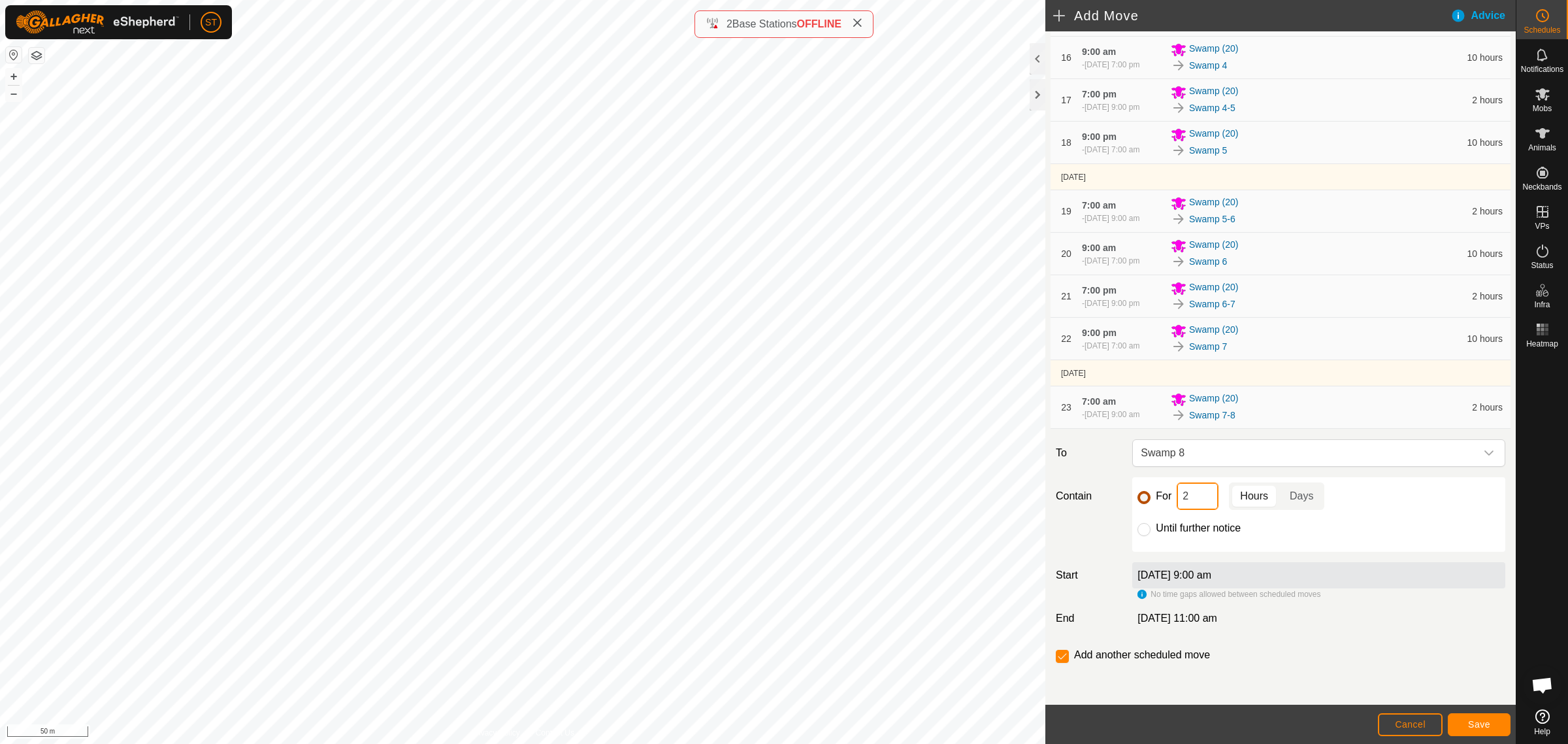
drag, startPoint x: 1188, startPoint y: 495, endPoint x: 1147, endPoint y: 497, distance: 41.0
click at [1148, 497] on div "For 2 Hours Days" at bounding box center [1319, 496] width 363 height 27
click at [1467, 724] on button "Save" at bounding box center [1480, 725] width 63 height 23
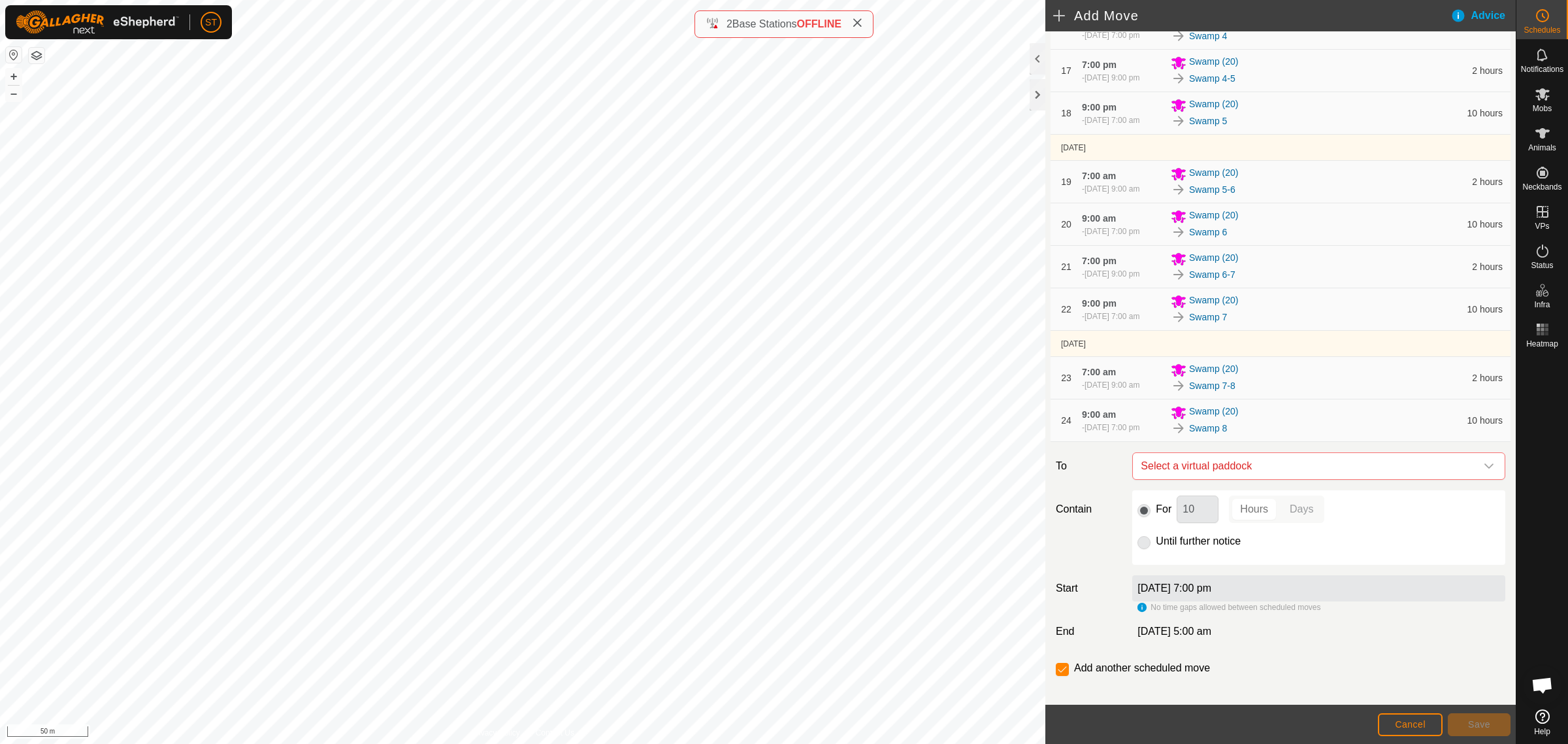
scroll to position [913, 0]
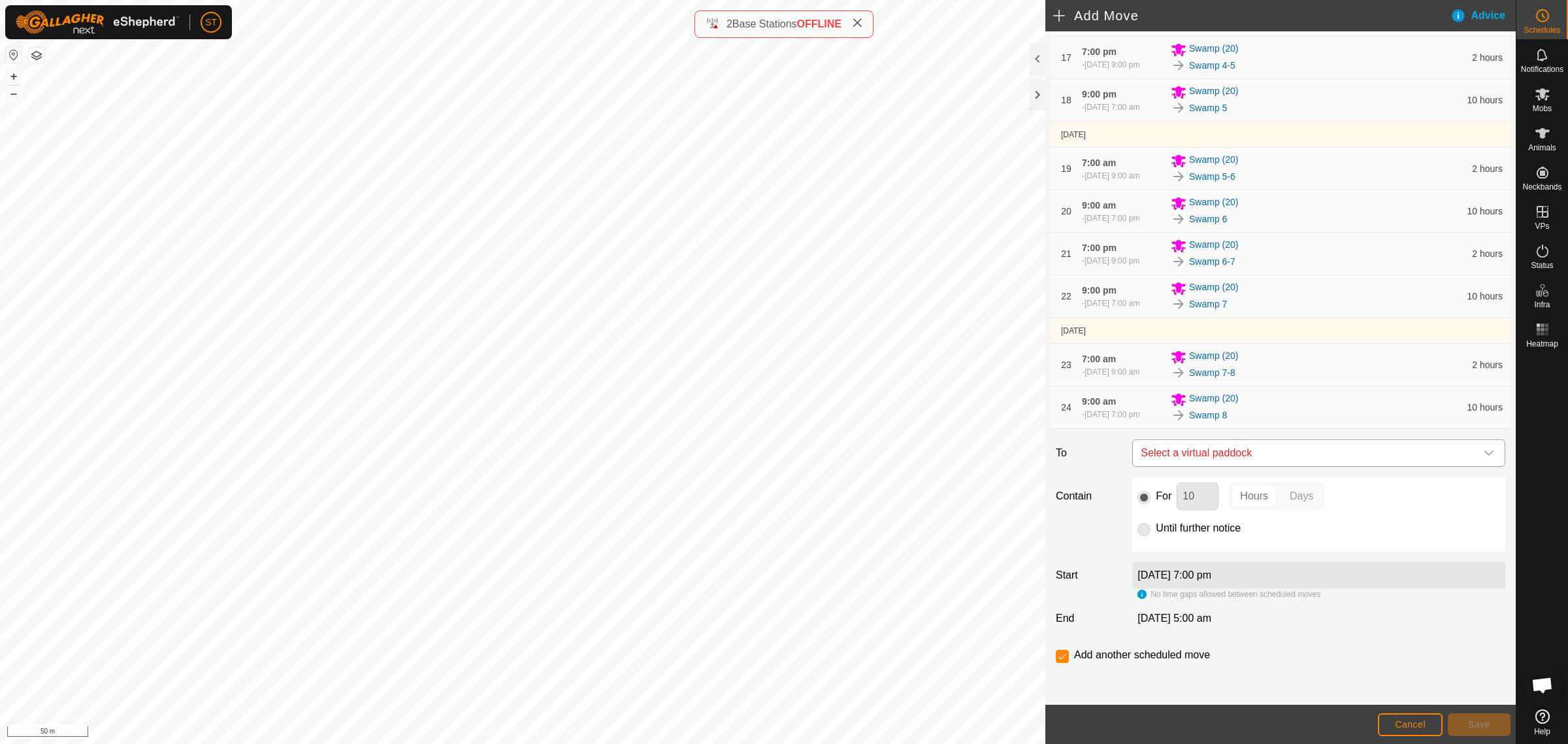
click at [1477, 446] on div "dropdown trigger" at bounding box center [1489, 453] width 27 height 27
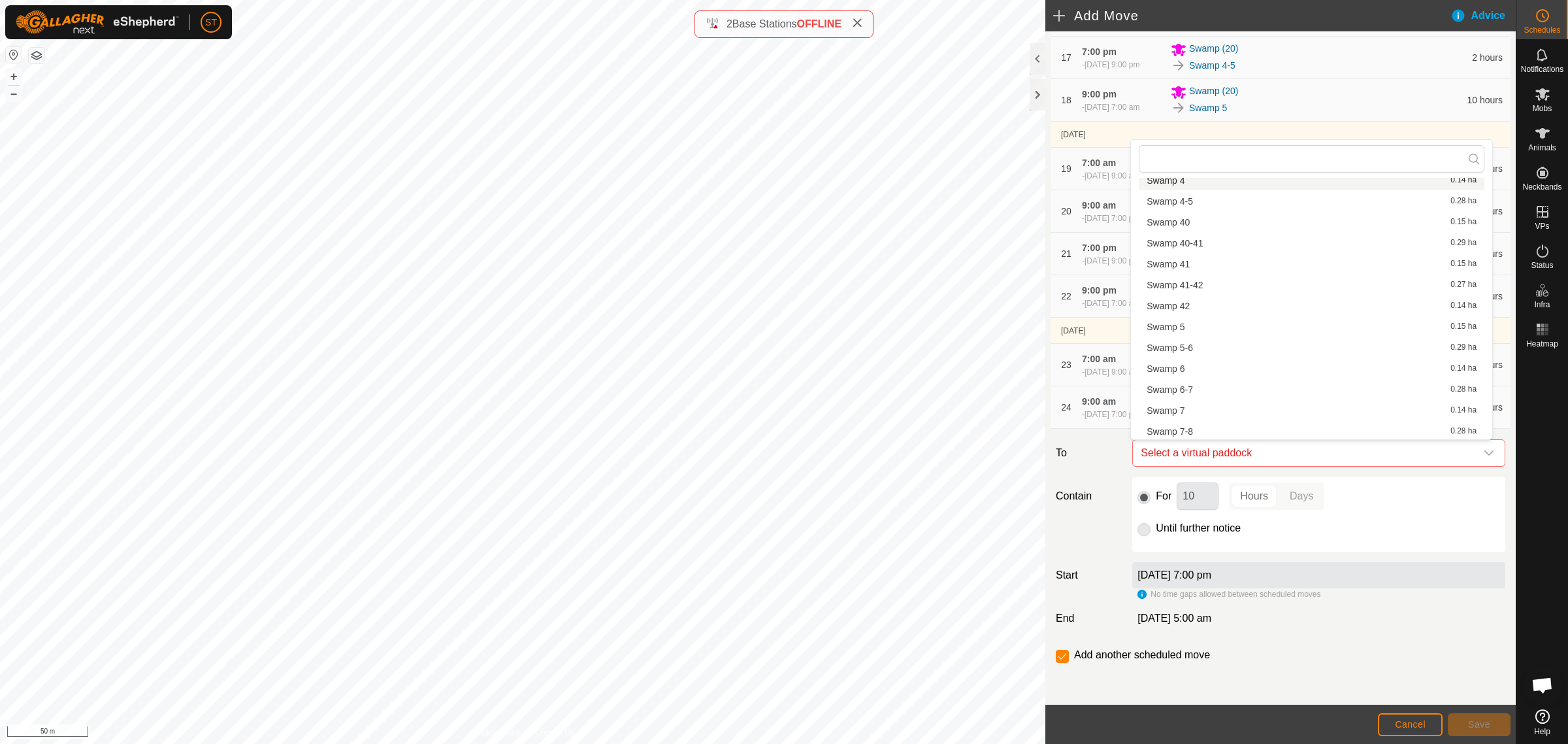
scroll to position [1733, 0]
click at [1164, 361] on li "Swamp 8-9 0.28 ha" at bounding box center [1312, 368] width 346 height 19
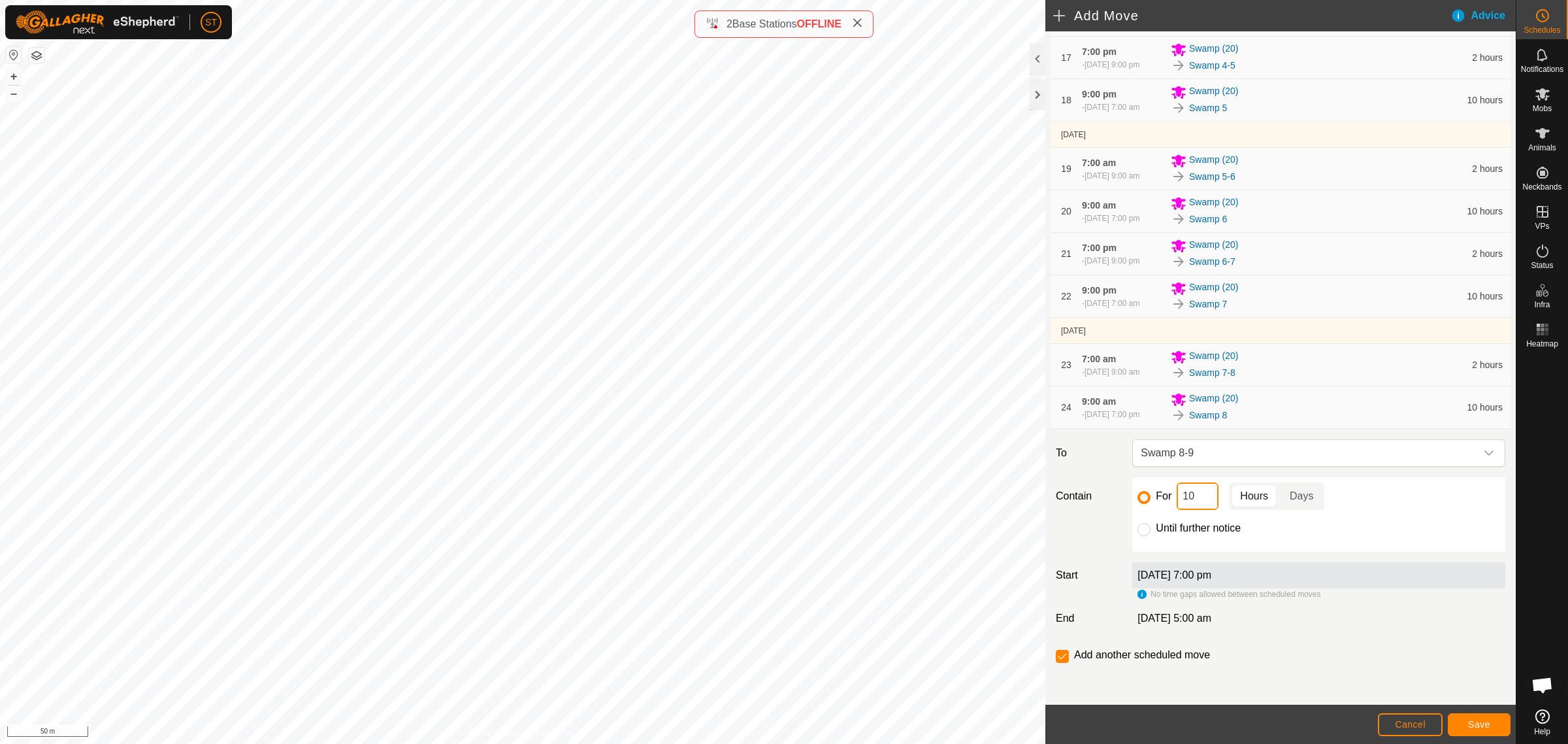
drag, startPoint x: 1189, startPoint y: 500, endPoint x: 1158, endPoint y: 500, distance: 31.0
click at [1159, 500] on div "For 10 Hours Days" at bounding box center [1319, 496] width 363 height 27
click at [1467, 717] on button "Save" at bounding box center [1480, 725] width 63 height 23
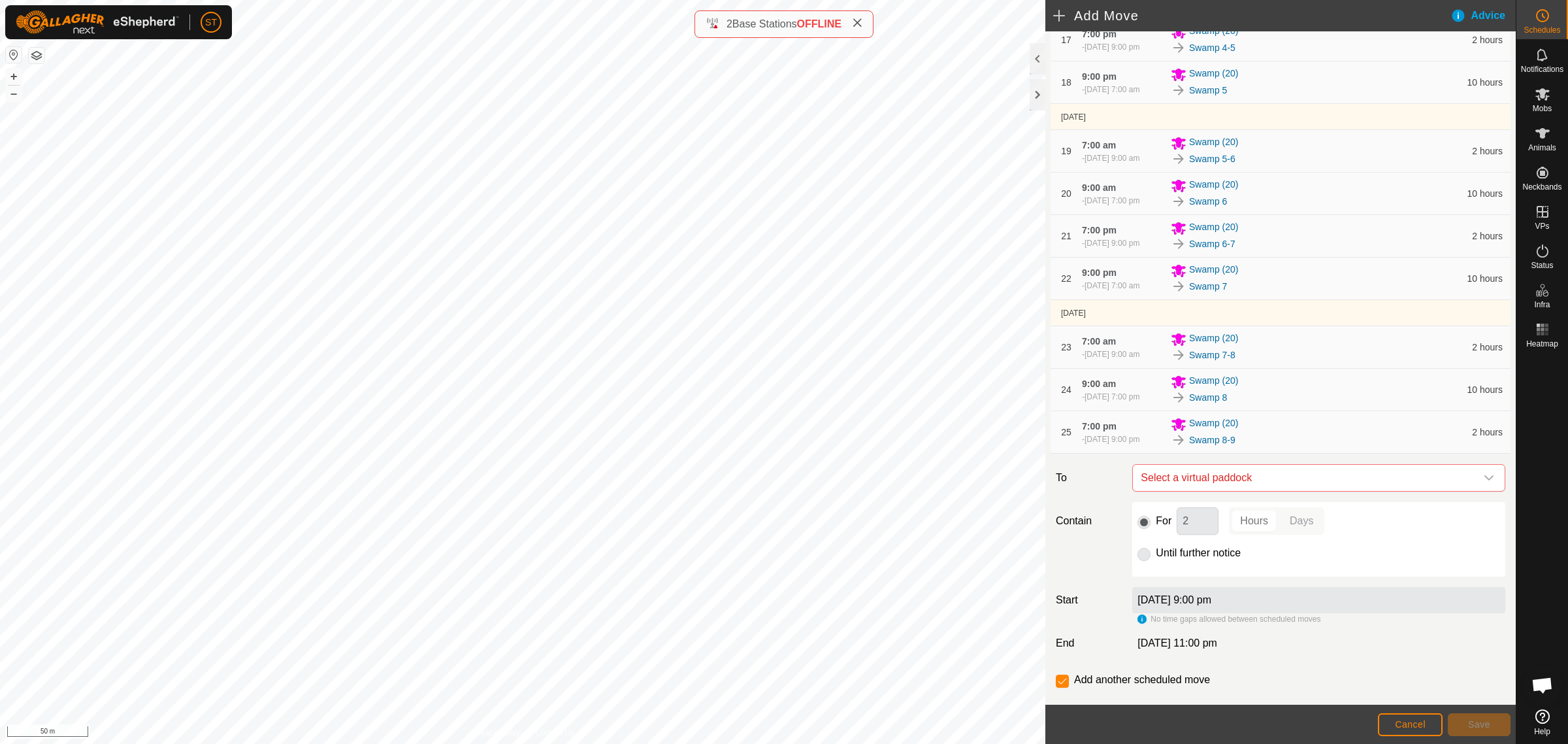
scroll to position [955, 0]
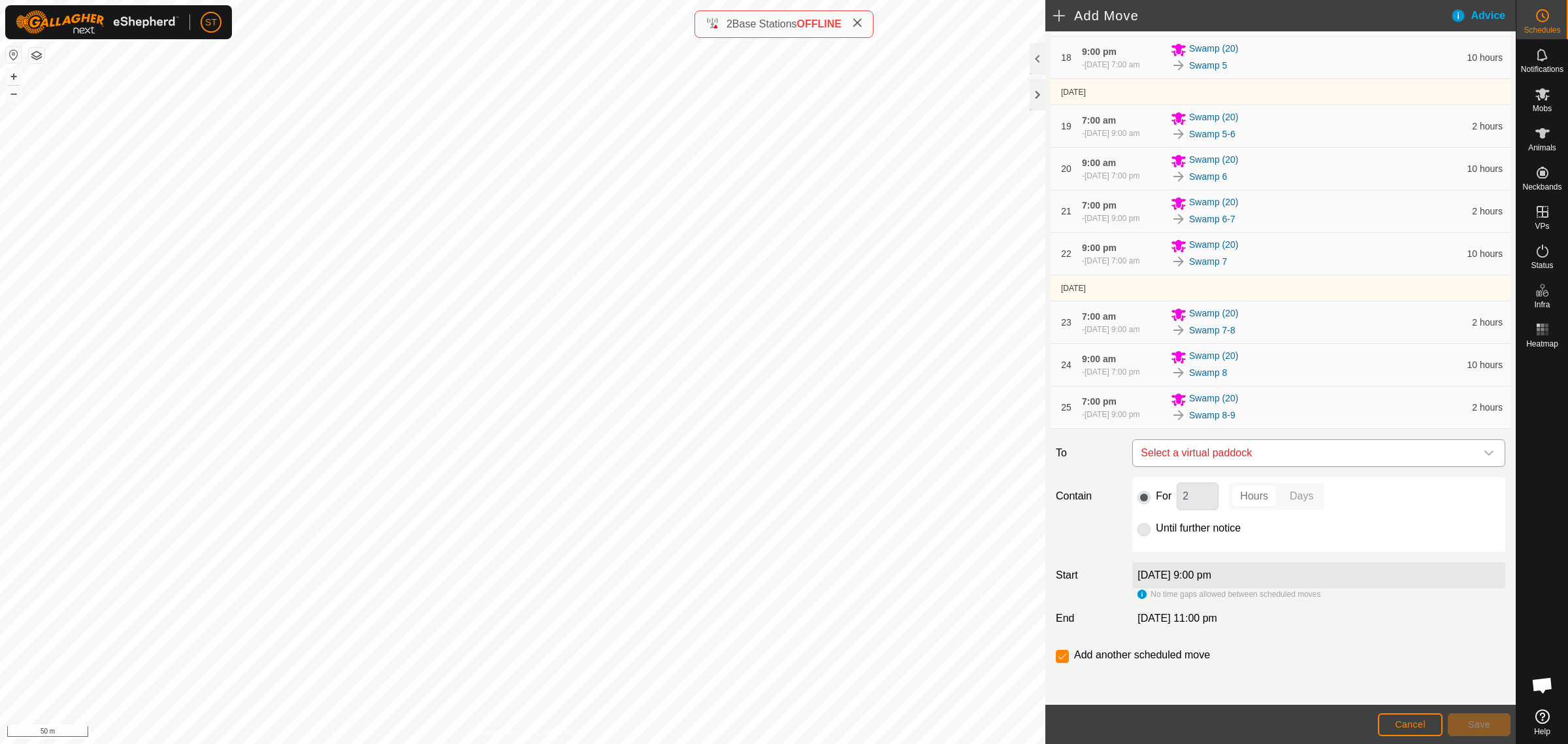
click at [1484, 448] on icon "dropdown trigger" at bounding box center [1489, 453] width 10 height 10
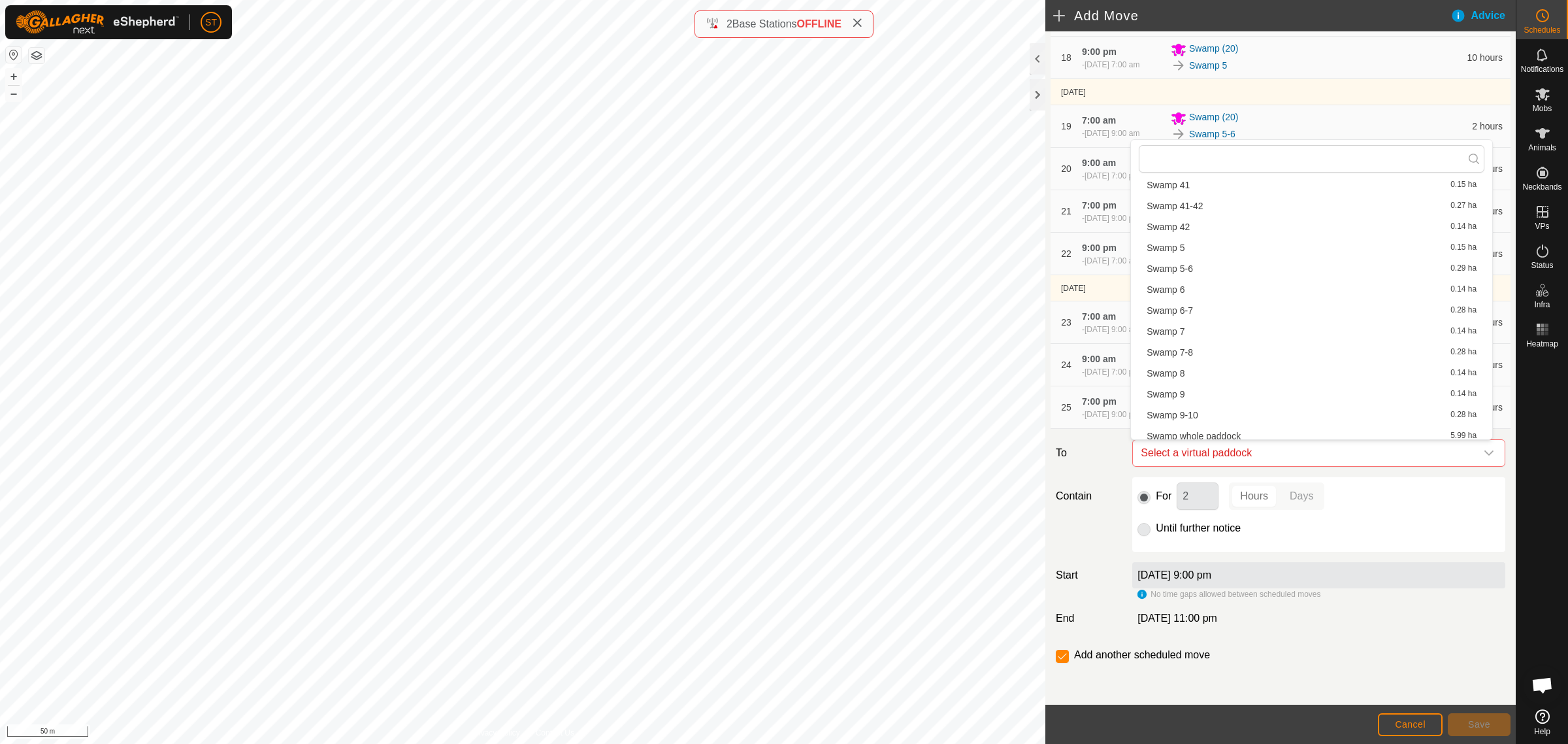
scroll to position [1733, 0]
click at [1188, 384] on li "Swamp 9 0.14 ha" at bounding box center [1312, 388] width 346 height 19
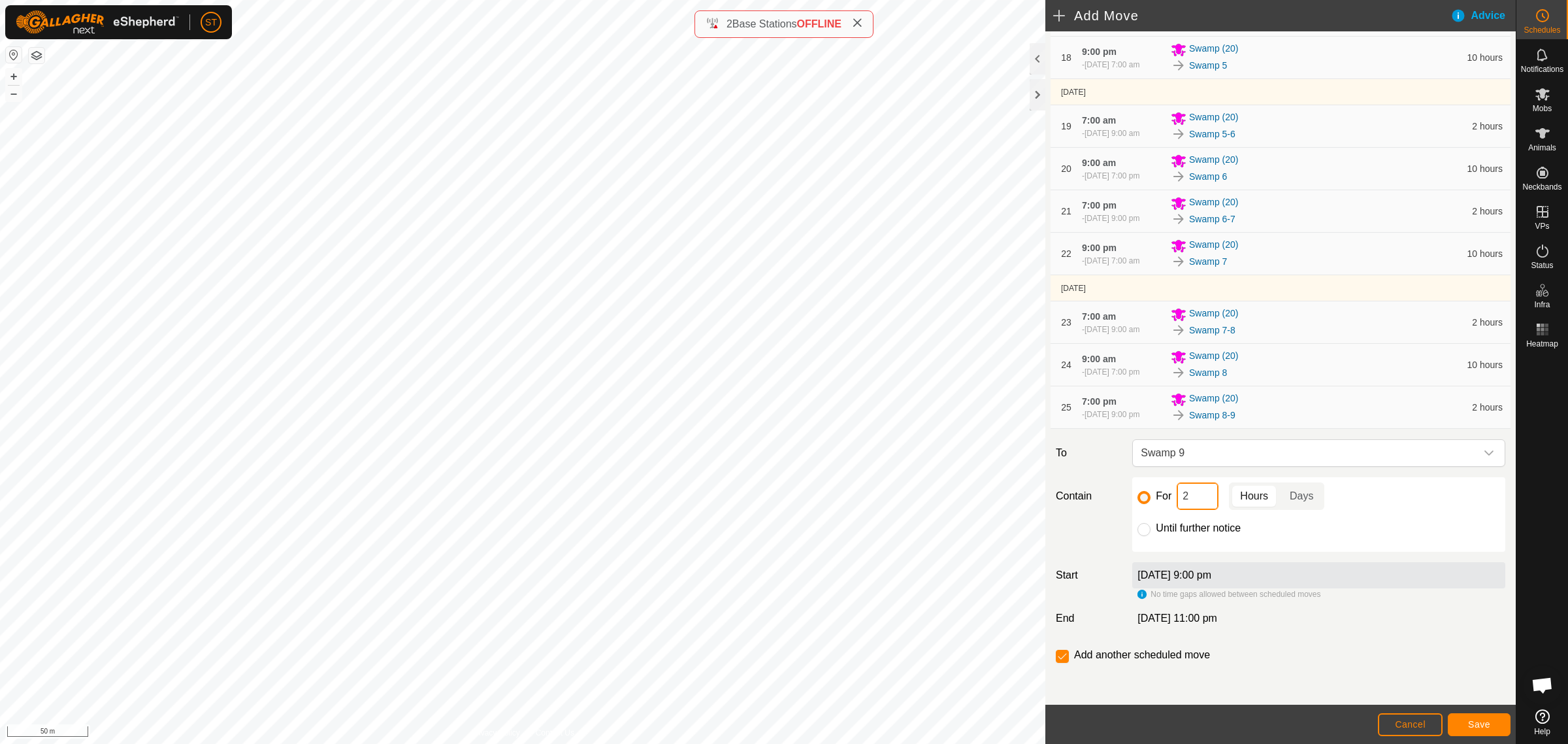
drag, startPoint x: 1181, startPoint y: 499, endPoint x: 1160, endPoint y: 499, distance: 21.0
click at [1160, 499] on div "For 2 Hours Days" at bounding box center [1319, 496] width 363 height 27
click at [1471, 723] on span "Save" at bounding box center [1480, 724] width 23 height 10
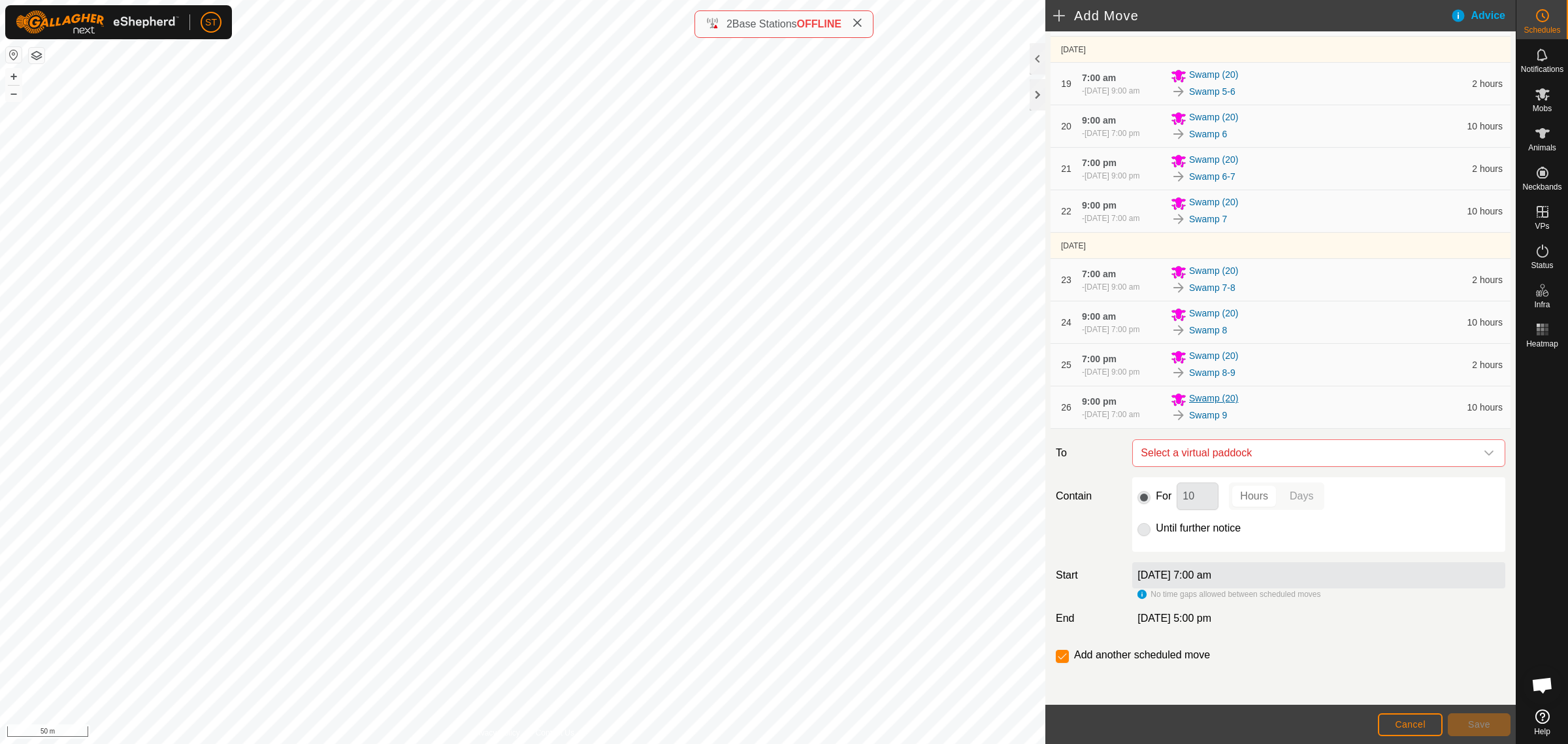
scroll to position [997, 0]
click at [1484, 449] on icon "dropdown trigger" at bounding box center [1489, 453] width 10 height 10
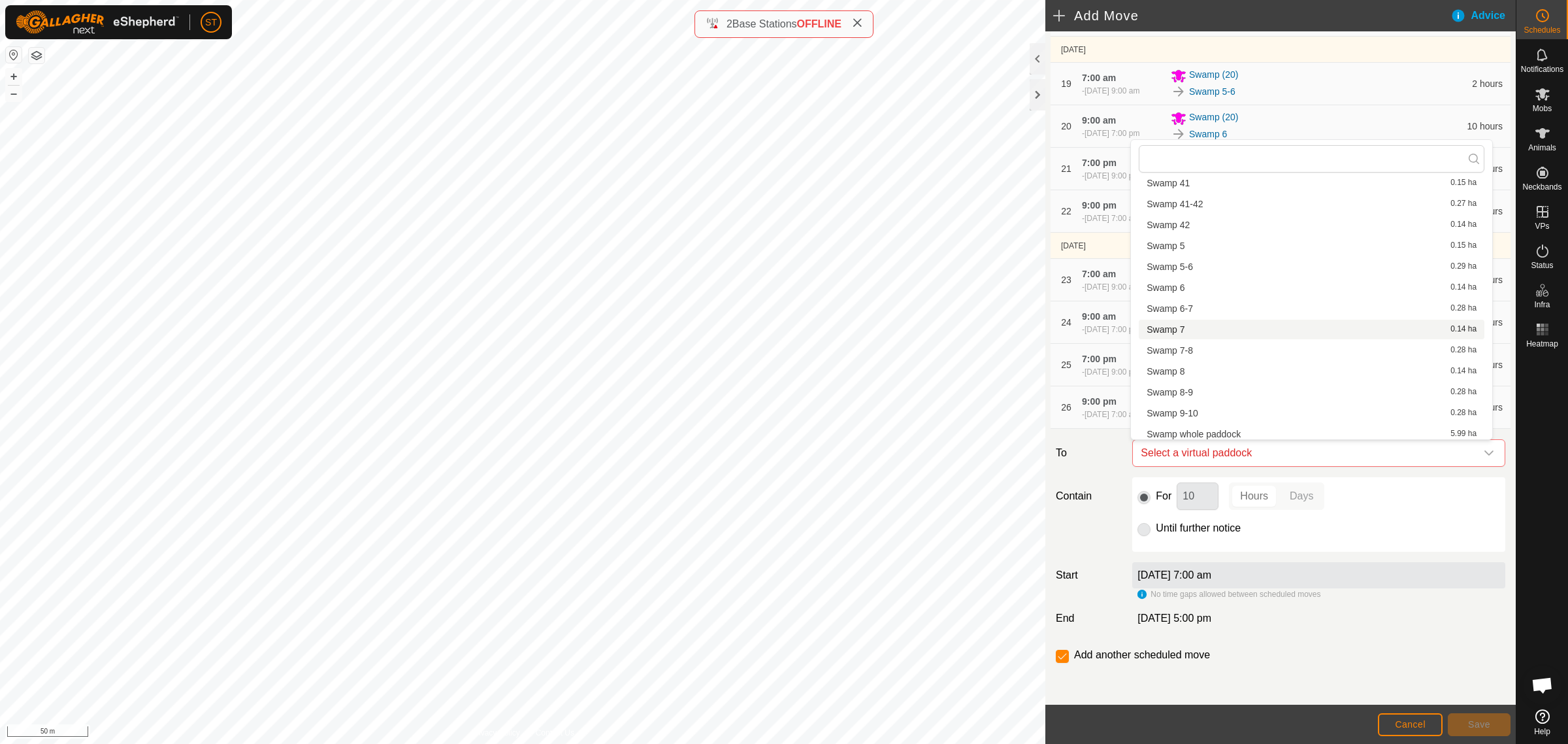
scroll to position [1733, 0]
click at [1189, 409] on li "Swamp 9-10 0.28 ha" at bounding box center [1312, 409] width 346 height 19
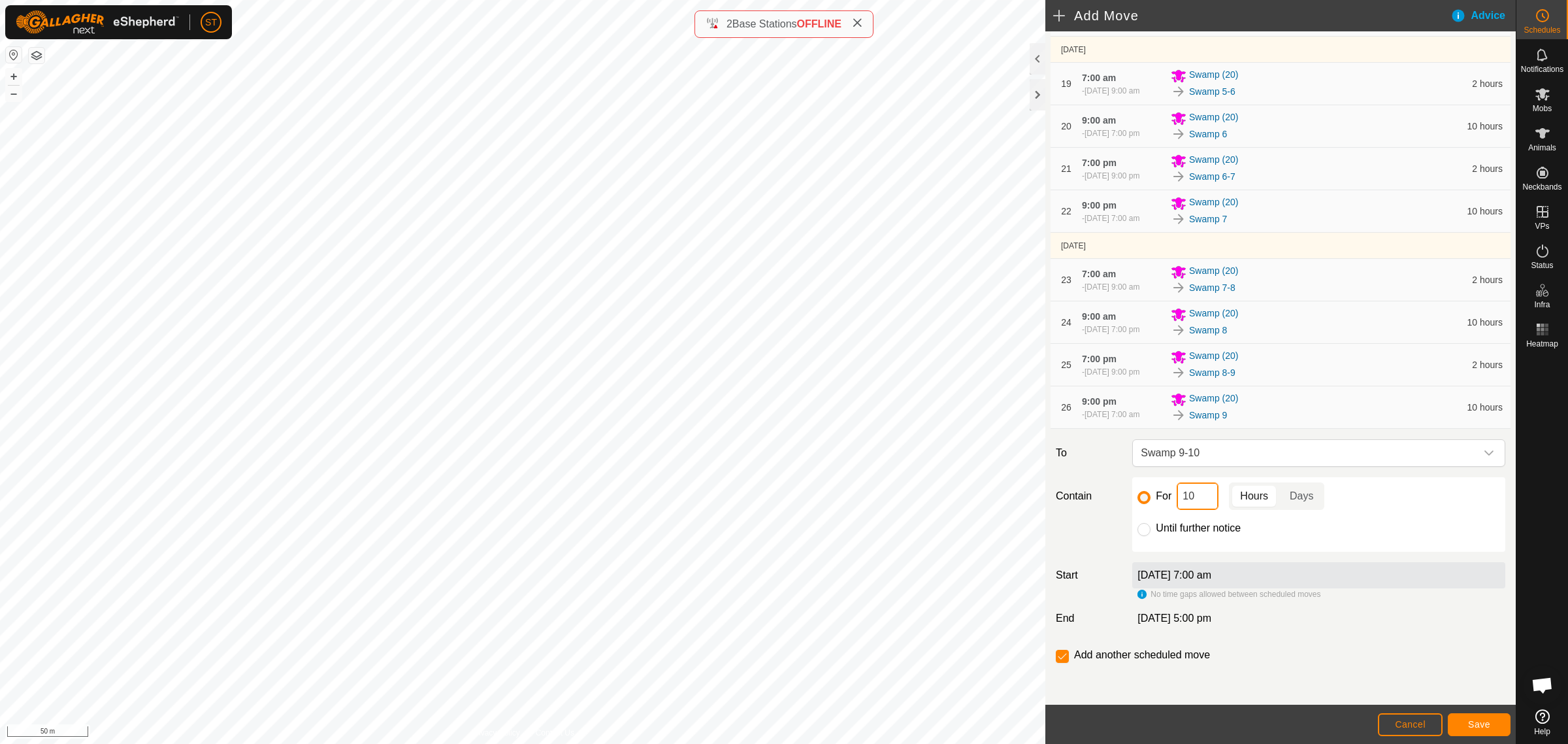
drag, startPoint x: 1186, startPoint y: 500, endPoint x: 1159, endPoint y: 498, distance: 27.1
click at [1159, 498] on div "For 10 Hours Days" at bounding box center [1319, 496] width 363 height 27
click at [1459, 721] on button "Save" at bounding box center [1480, 725] width 63 height 23
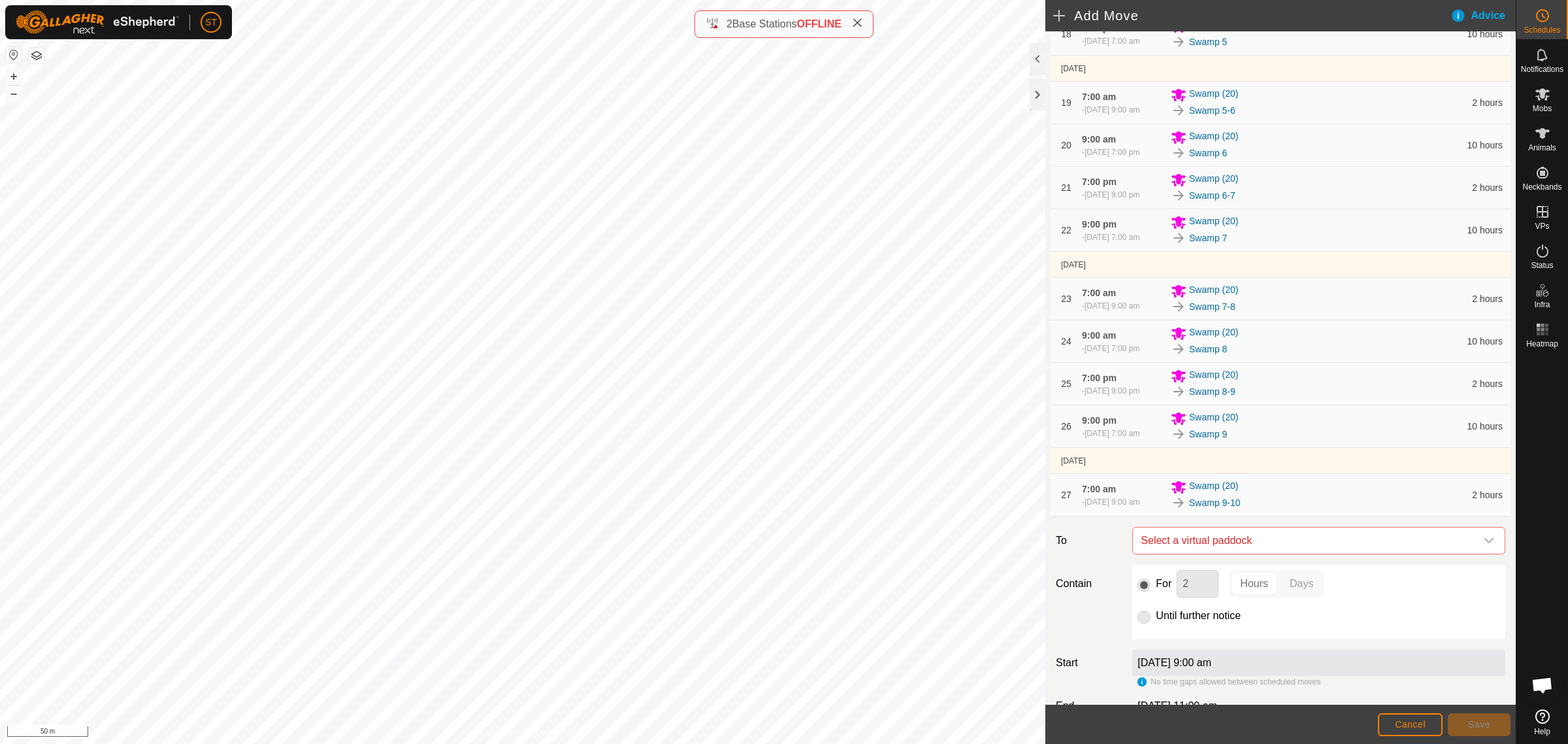
scroll to position [1067, 0]
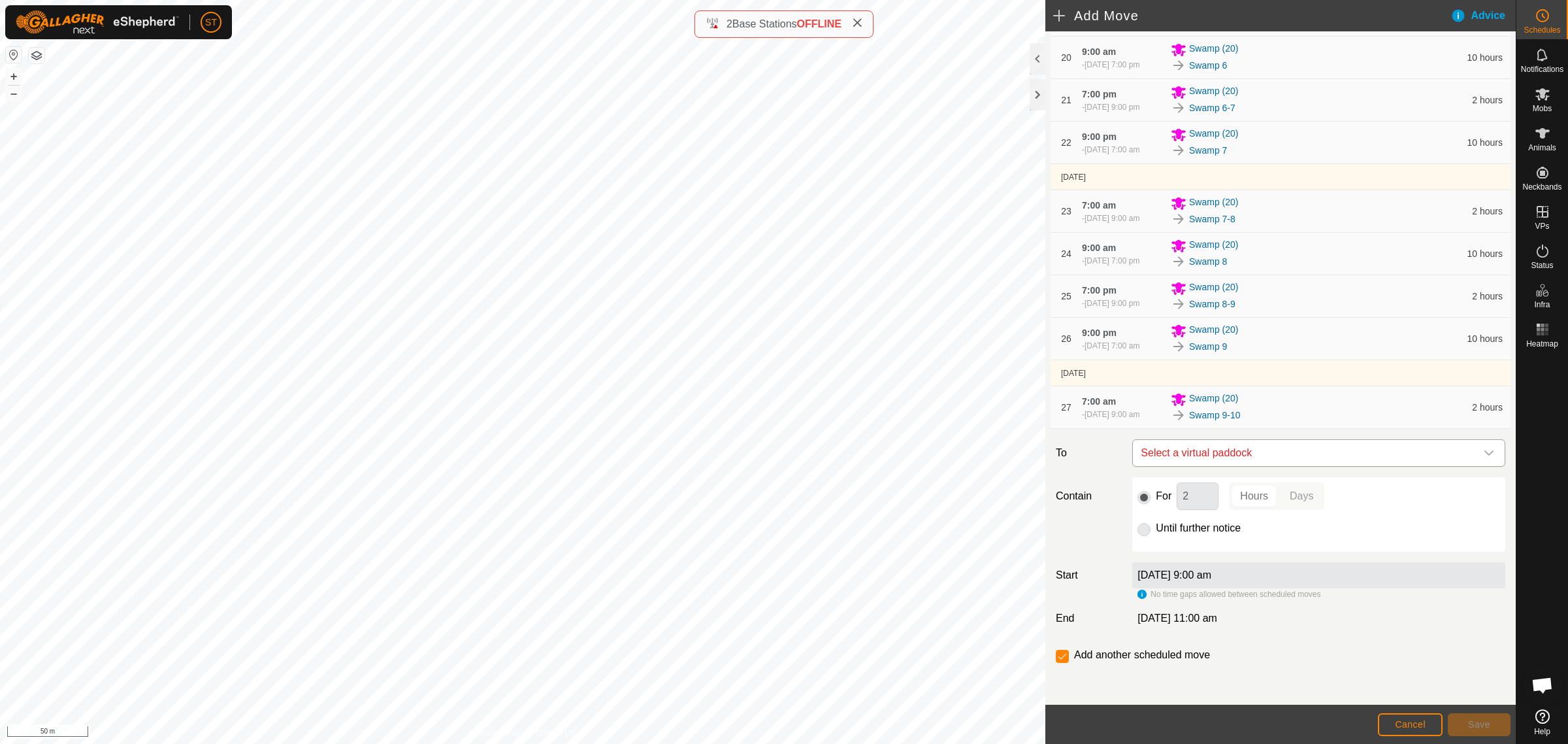
click at [1484, 453] on icon "dropdown trigger" at bounding box center [1489, 453] width 10 height 10
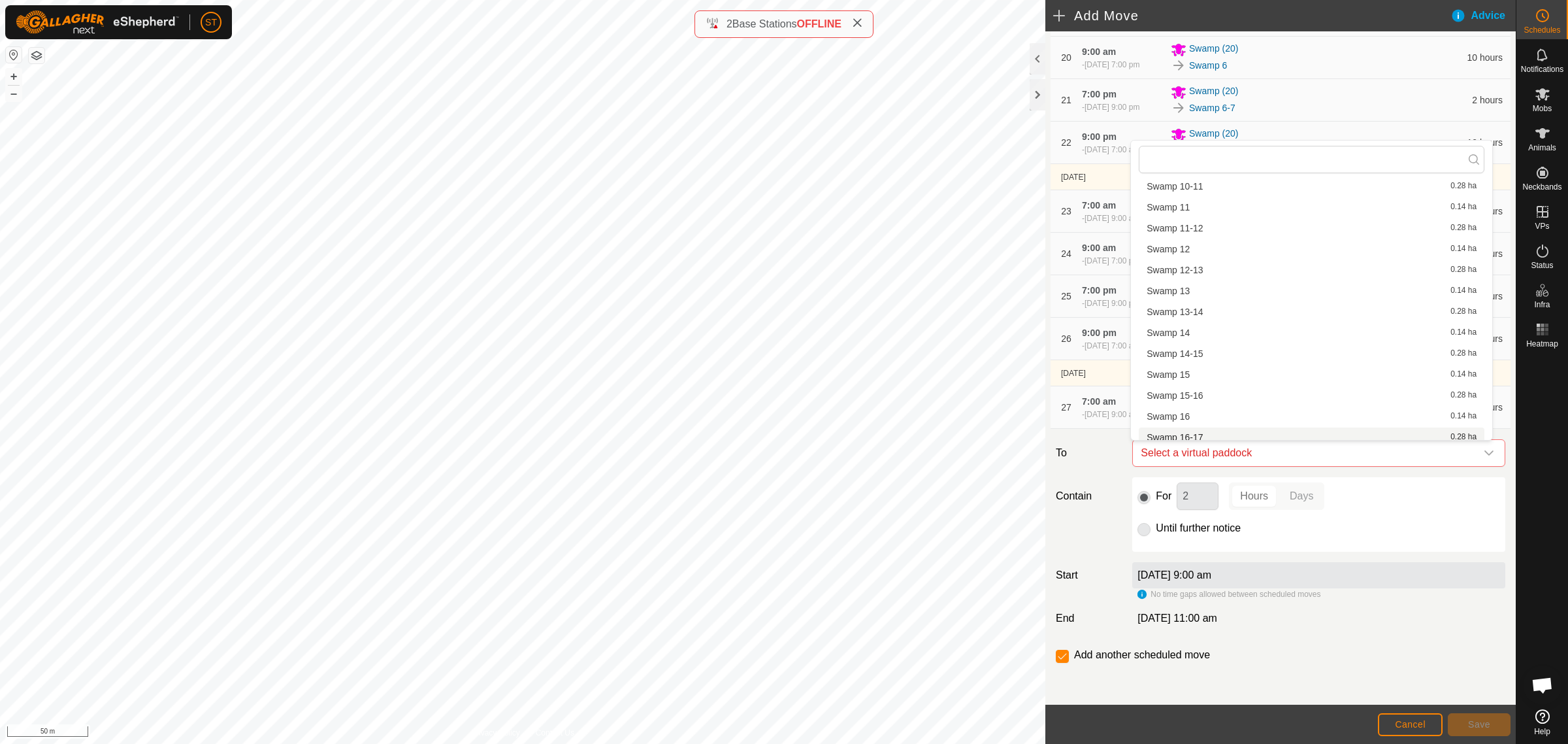
scroll to position [245, 0]
click at [1216, 245] on li "Swamp 10 0.14 ha" at bounding box center [1312, 245] width 346 height 19
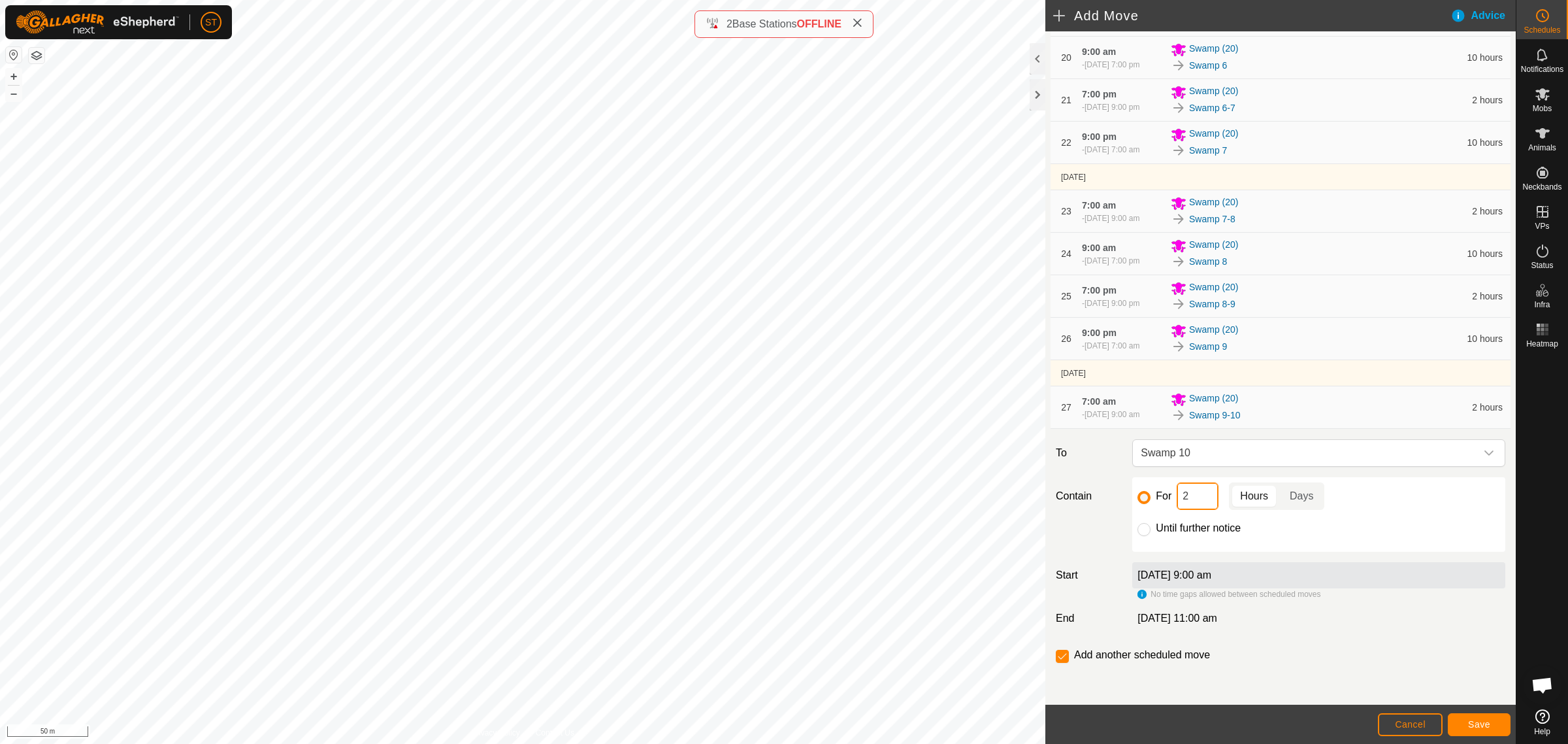
drag, startPoint x: 1191, startPoint y: 501, endPoint x: 1152, endPoint y: 500, distance: 39.0
click at [1152, 500] on div "For 2 Hours Days" at bounding box center [1319, 496] width 363 height 27
click at [1466, 726] on button "Save" at bounding box center [1480, 725] width 63 height 23
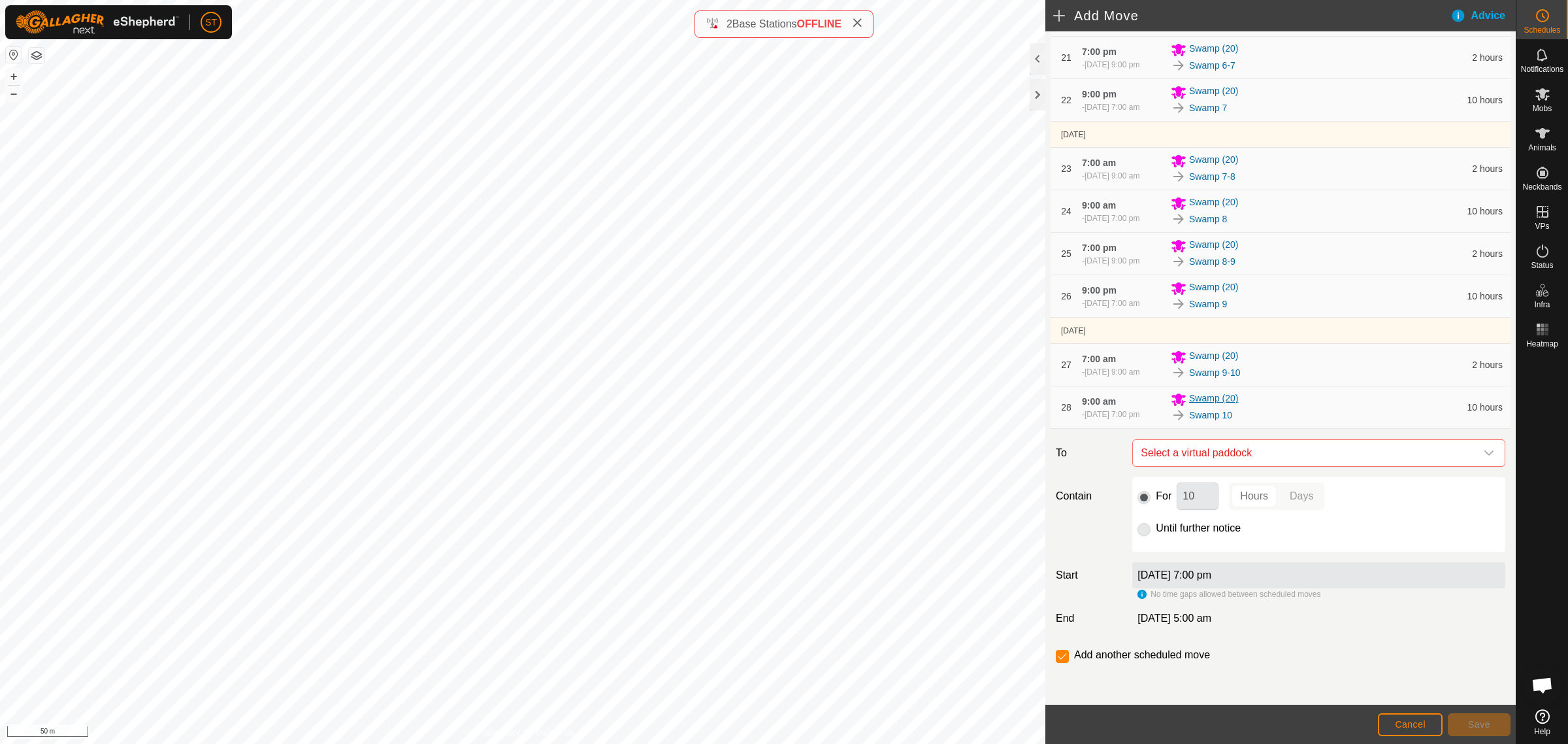
scroll to position [1108, 0]
click at [1484, 449] on icon "dropdown trigger" at bounding box center [1489, 453] width 10 height 10
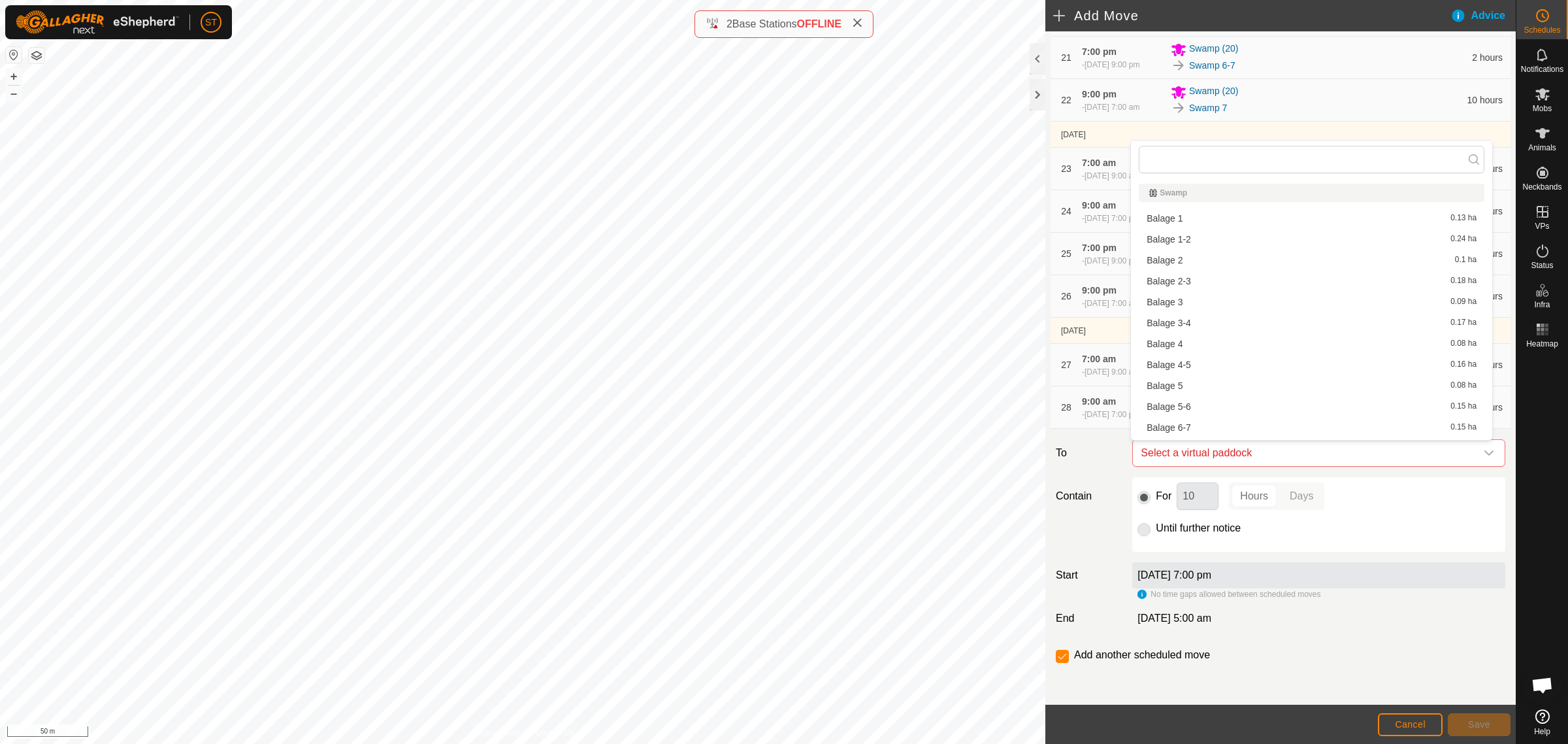
scroll to position [245, 0]
click at [1214, 242] on li "Swamp 10-11 0.28 ha" at bounding box center [1312, 245] width 346 height 19
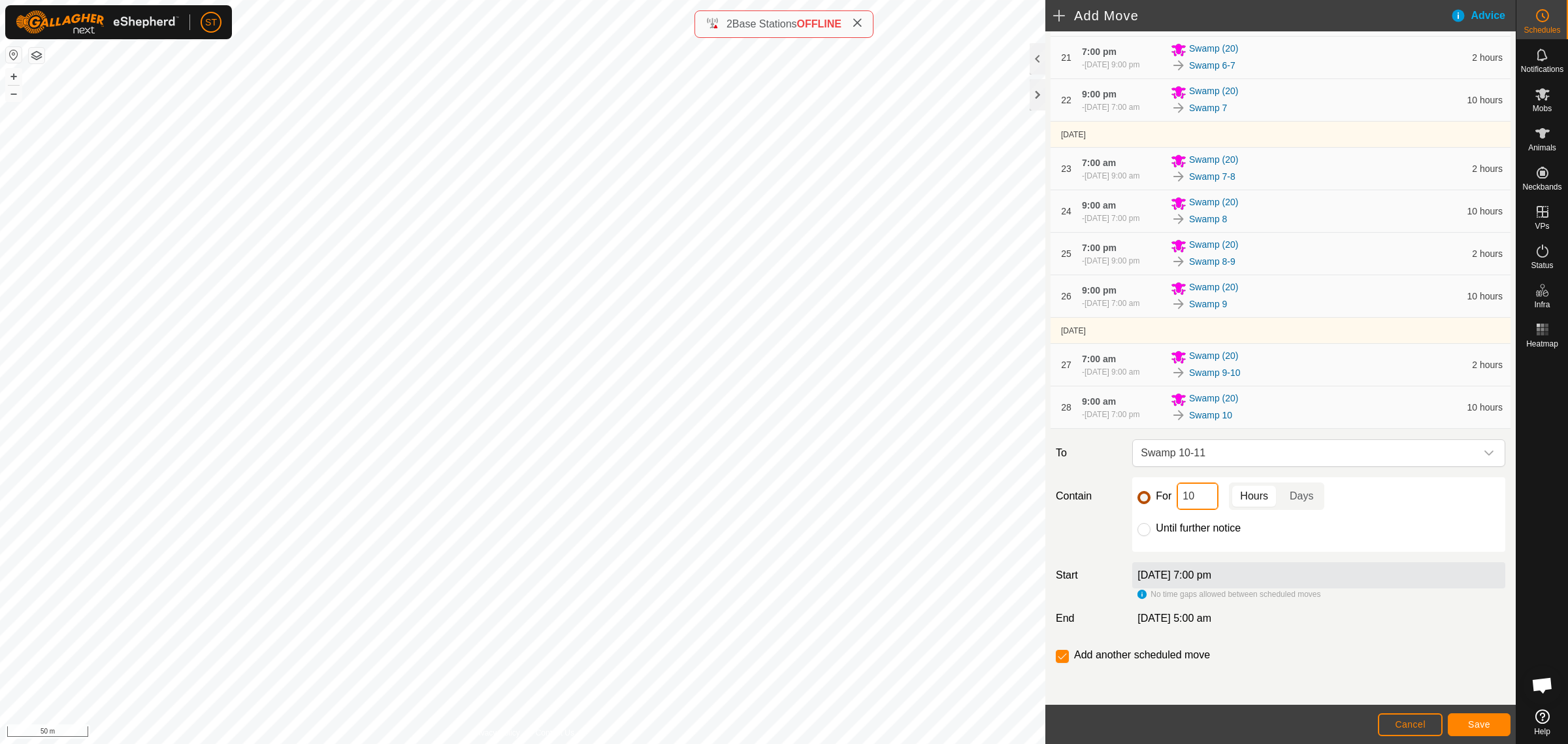
drag, startPoint x: 1197, startPoint y: 489, endPoint x: 1145, endPoint y: 494, distance: 52.2
click at [1146, 494] on div "For 10 Hours Days" at bounding box center [1319, 496] width 363 height 27
click at [1467, 726] on button "Save" at bounding box center [1480, 725] width 63 height 23
click at [1484, 450] on icon "dropdown trigger" at bounding box center [1489, 453] width 10 height 10
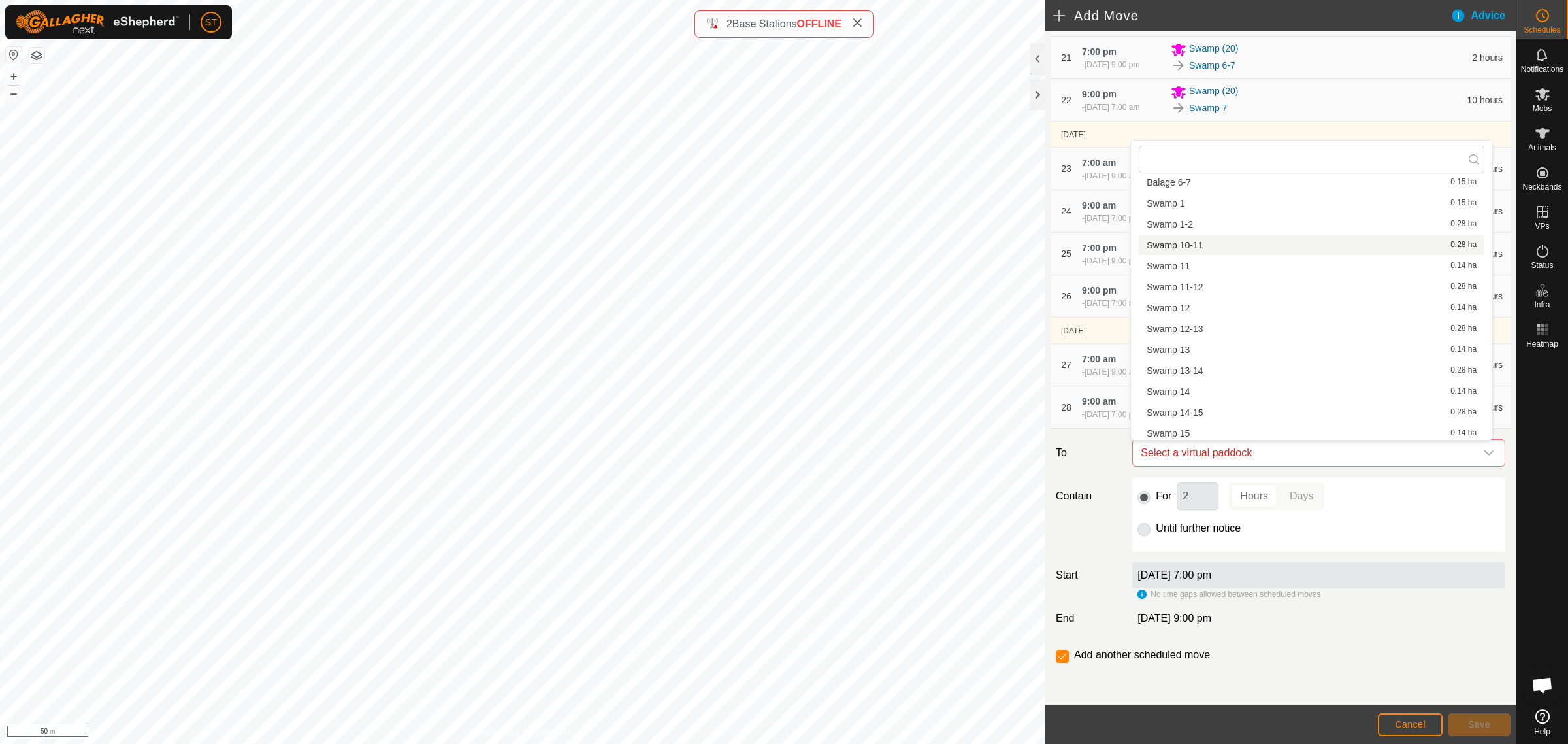
click at [1192, 242] on li "Swamp 10-11 0.28 ha" at bounding box center [1312, 245] width 346 height 19
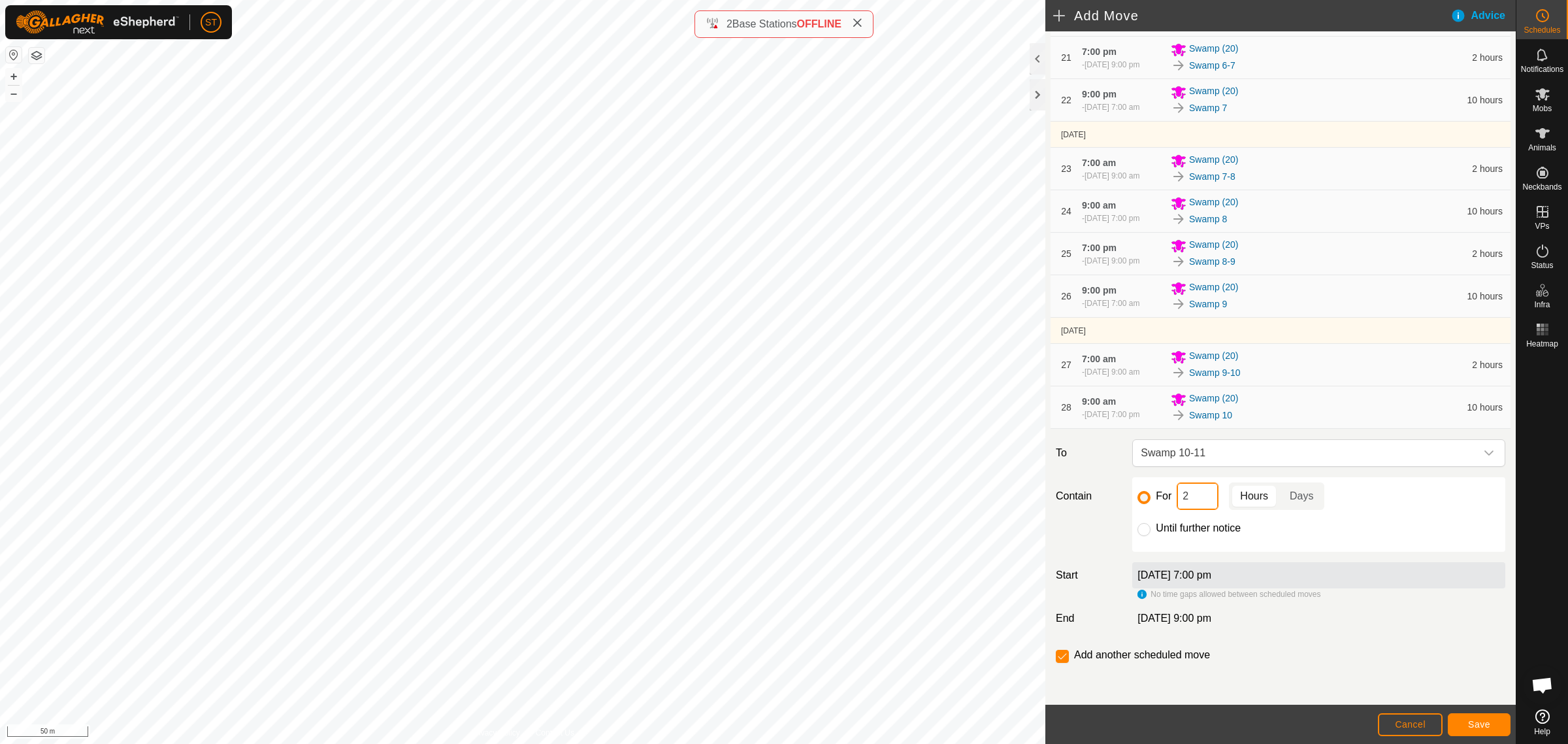
drag, startPoint x: 1195, startPoint y: 494, endPoint x: 1143, endPoint y: 484, distance: 53.0
click at [1134, 491] on div "For 2 Hours Days Until further notice" at bounding box center [1319, 514] width 373 height 75
click at [1463, 507] on div "For 2 Hours Days" at bounding box center [1319, 496] width 363 height 27
click at [1481, 722] on span "Save" at bounding box center [1480, 724] width 23 height 10
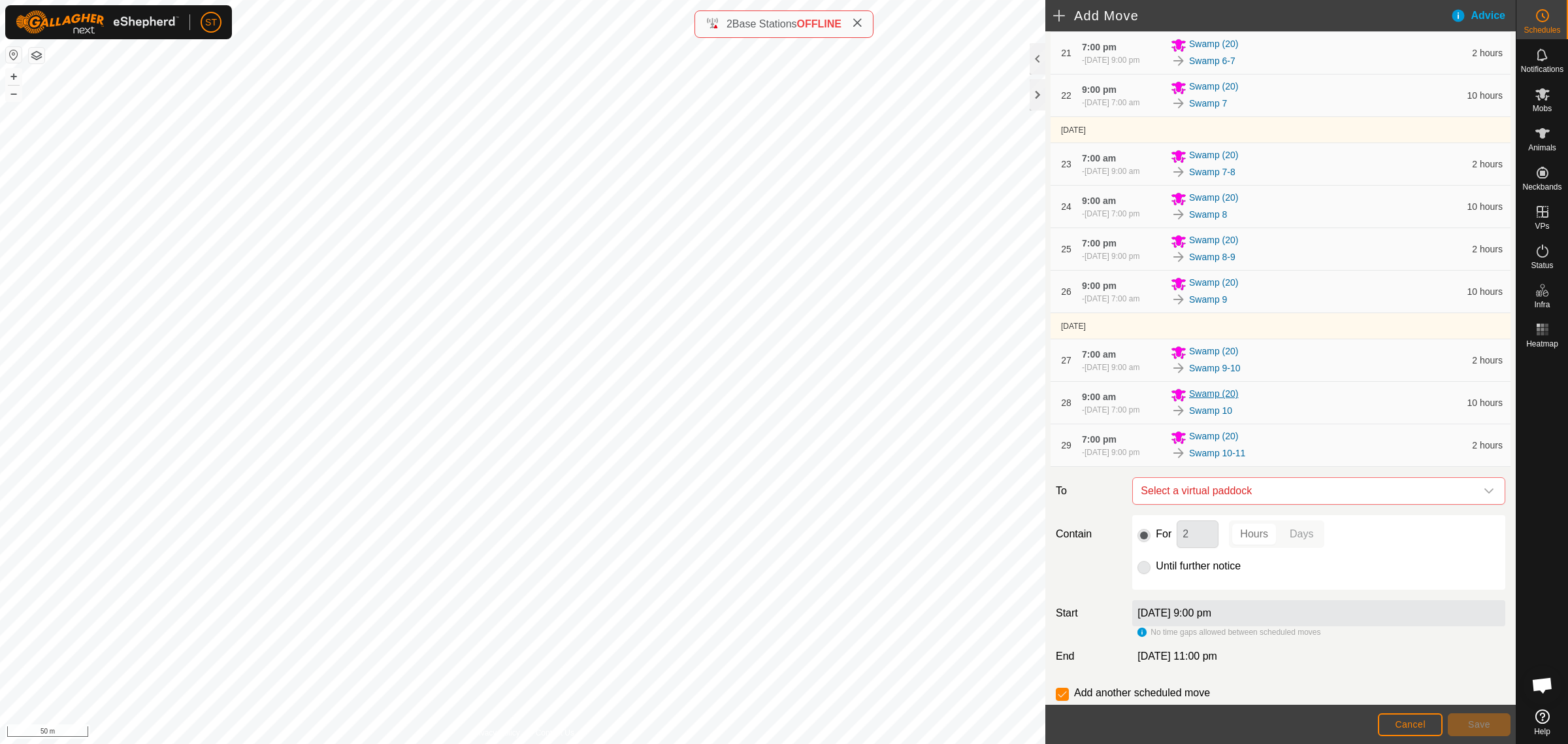
scroll to position [1151, 0]
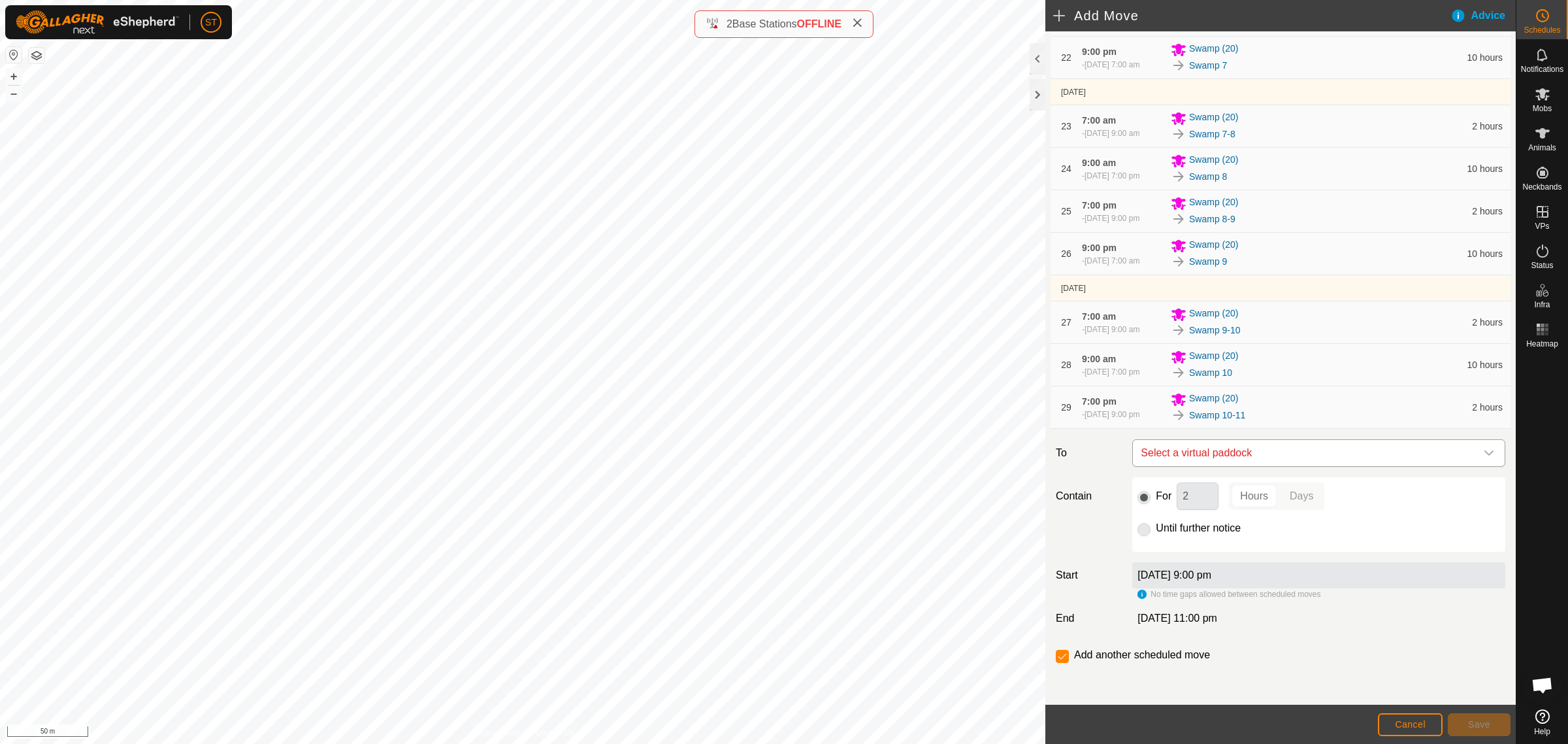
click at [1484, 452] on icon "dropdown trigger" at bounding box center [1488, 453] width 9 height 6
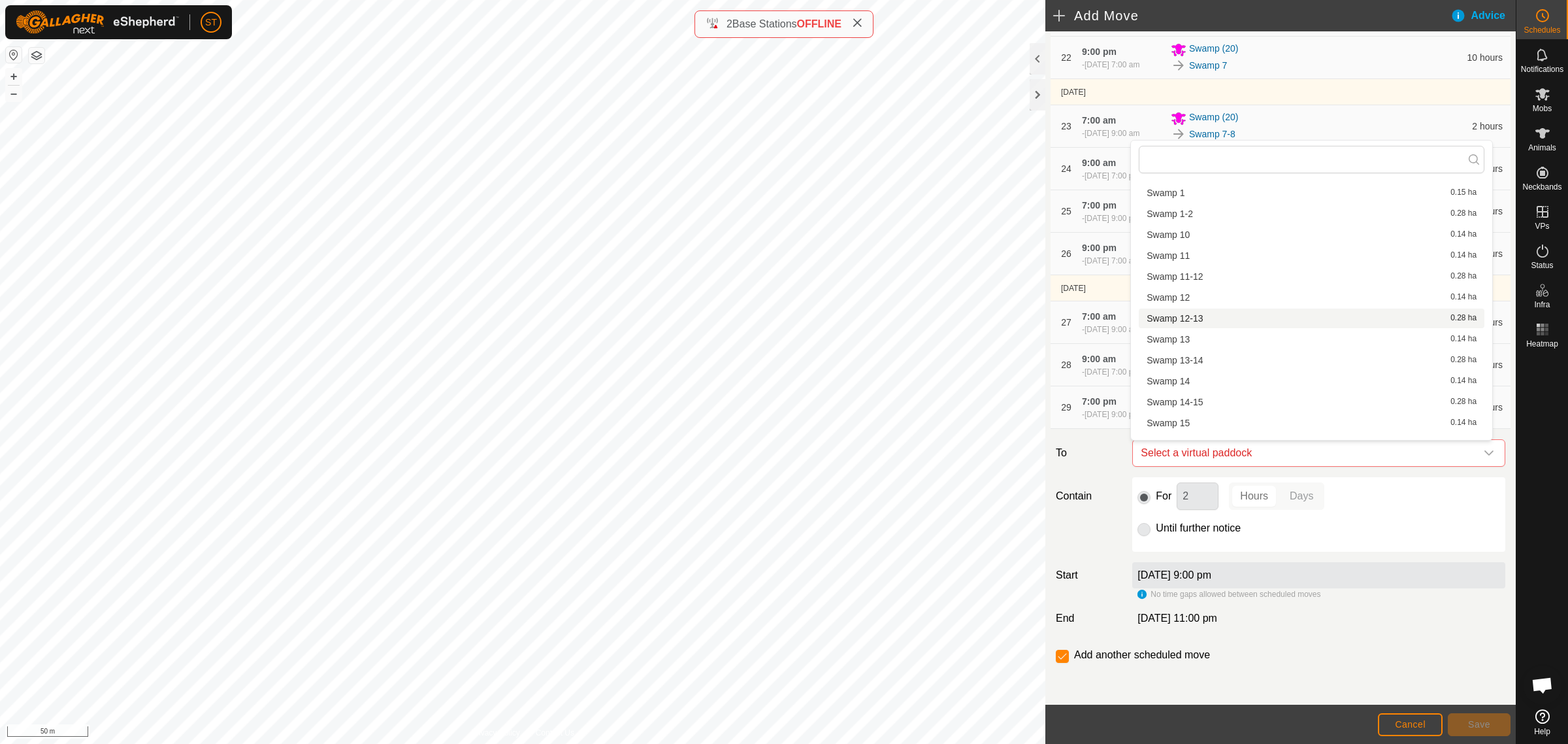
scroll to position [263, 0]
click at [1208, 249] on li "Swamp 11 0.14 ha" at bounding box center [1312, 249] width 346 height 19
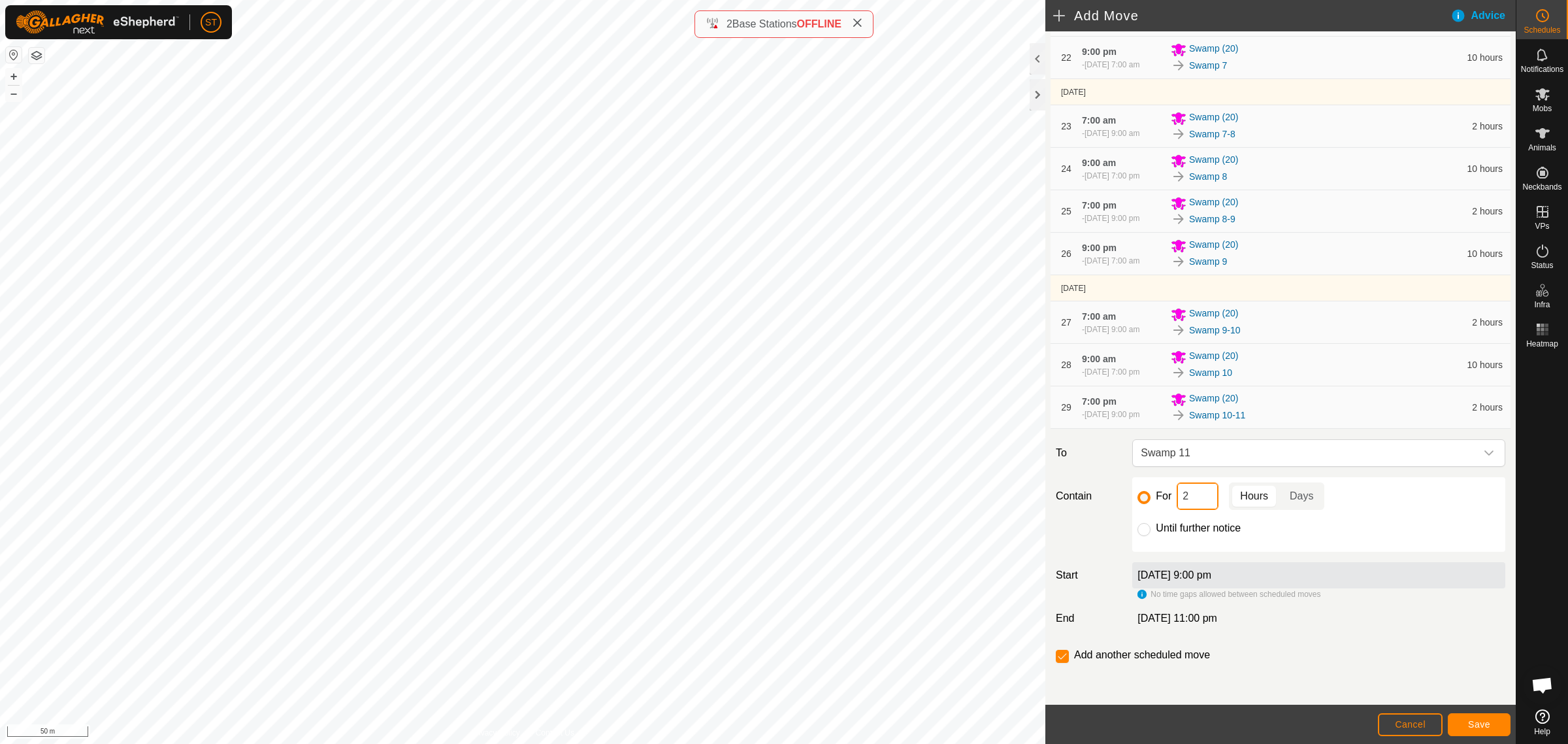
drag, startPoint x: 1197, startPoint y: 498, endPoint x: 1168, endPoint y: 499, distance: 29.0
click at [1168, 499] on div "For 2 Hours Days" at bounding box center [1319, 496] width 363 height 27
click at [1488, 721] on span "Save" at bounding box center [1480, 724] width 23 height 10
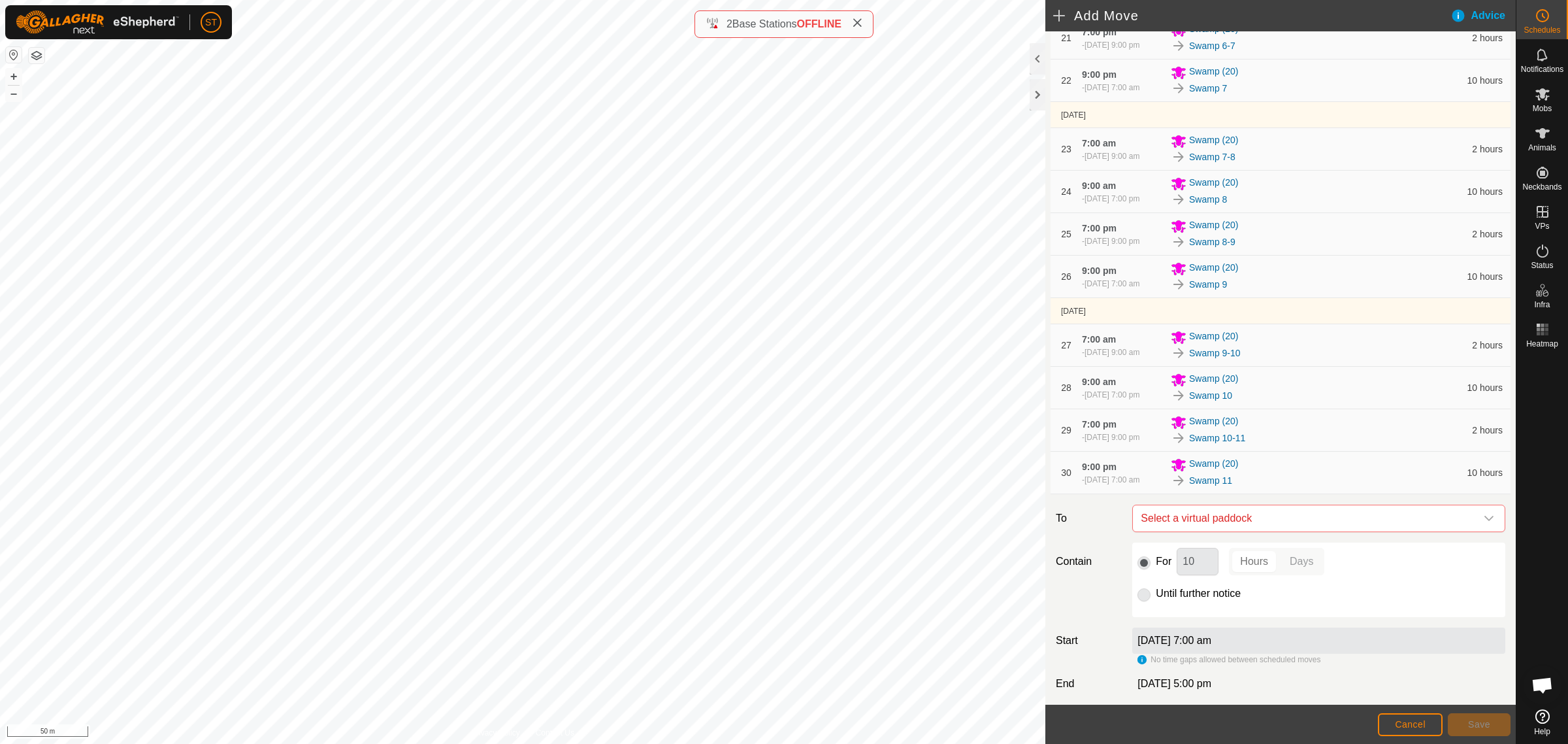
scroll to position [1194, 0]
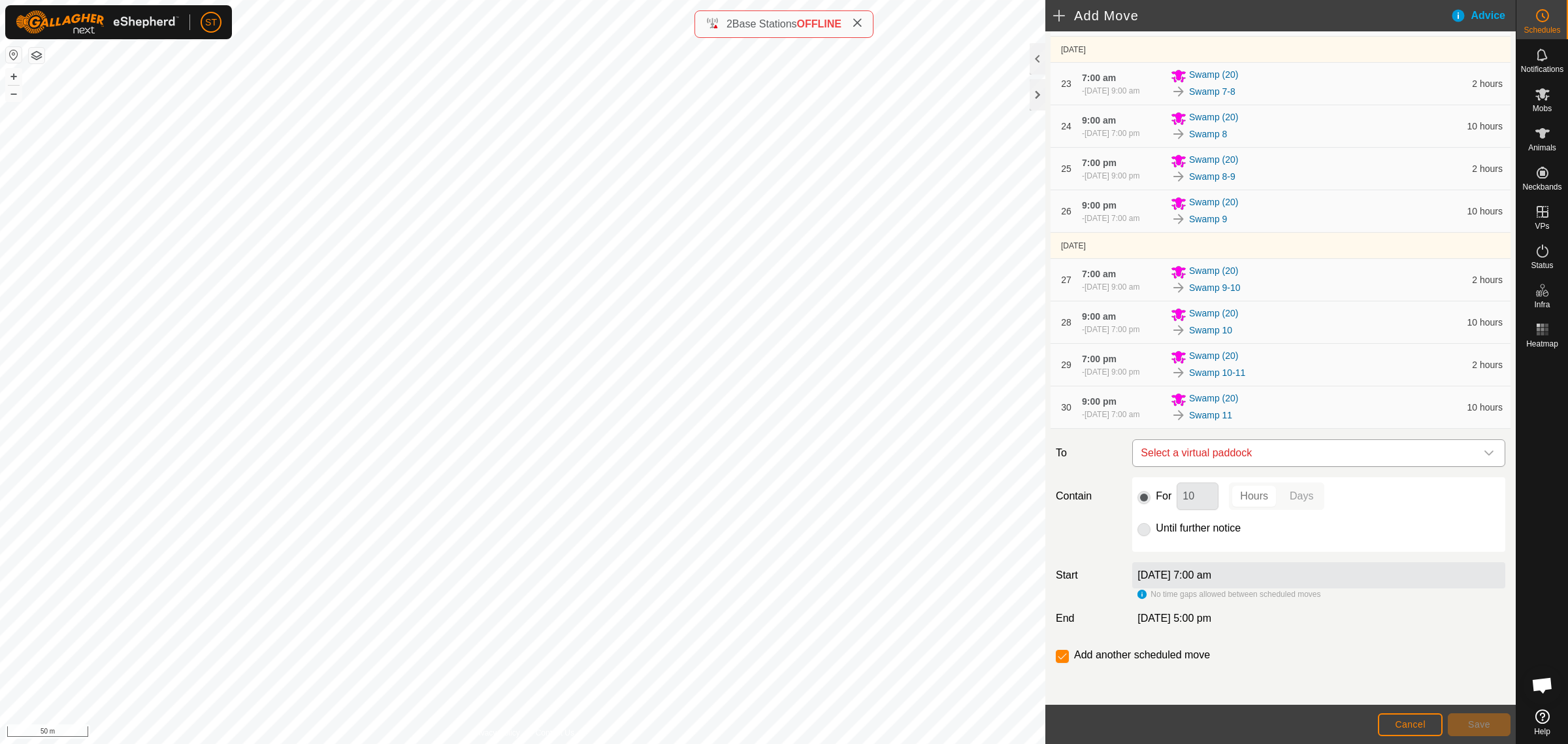
click at [1484, 455] on icon "dropdown trigger" at bounding box center [1489, 453] width 10 height 10
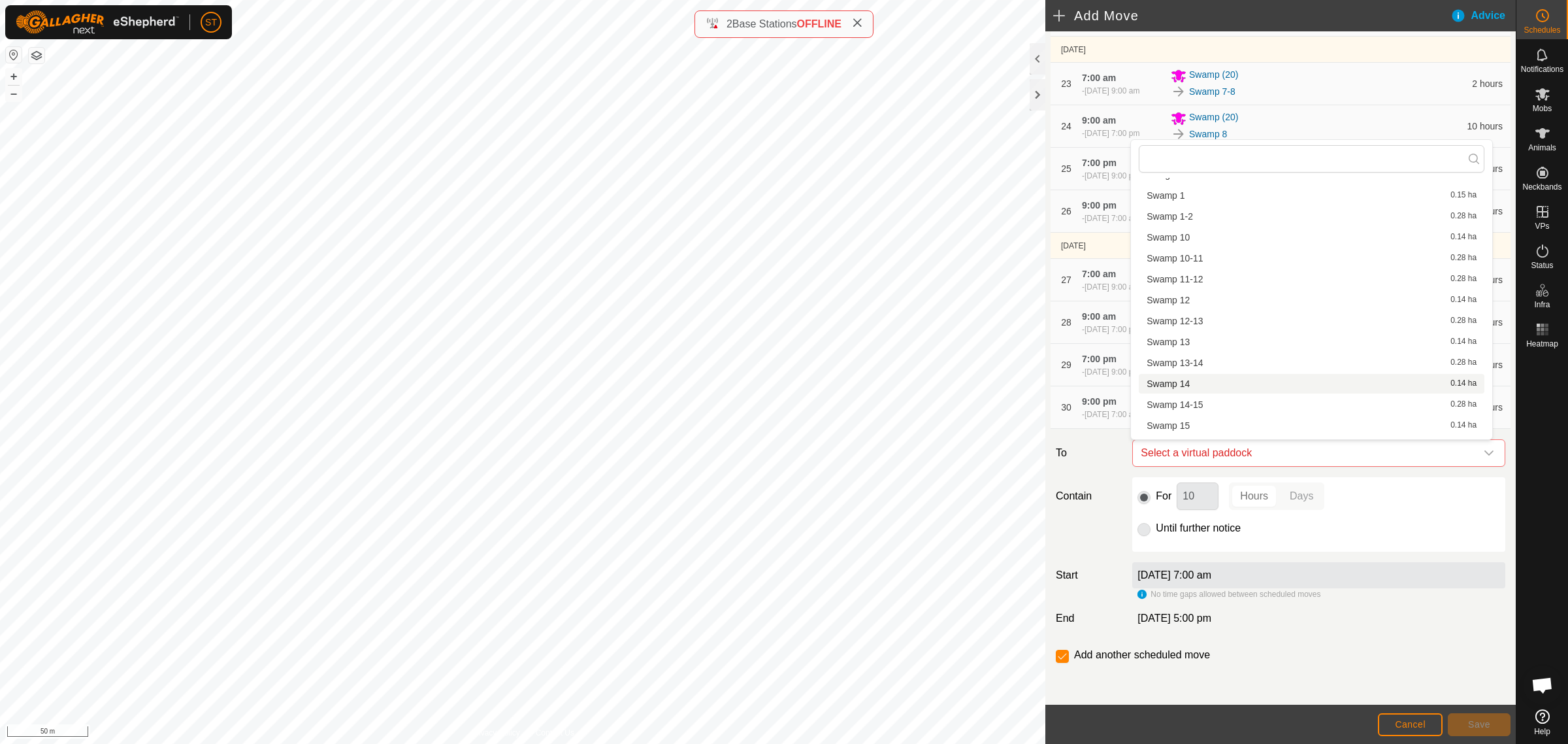
scroll to position [263, 0]
click at [1226, 268] on li "Swamp 11-12 0.28 ha" at bounding box center [1312, 269] width 346 height 19
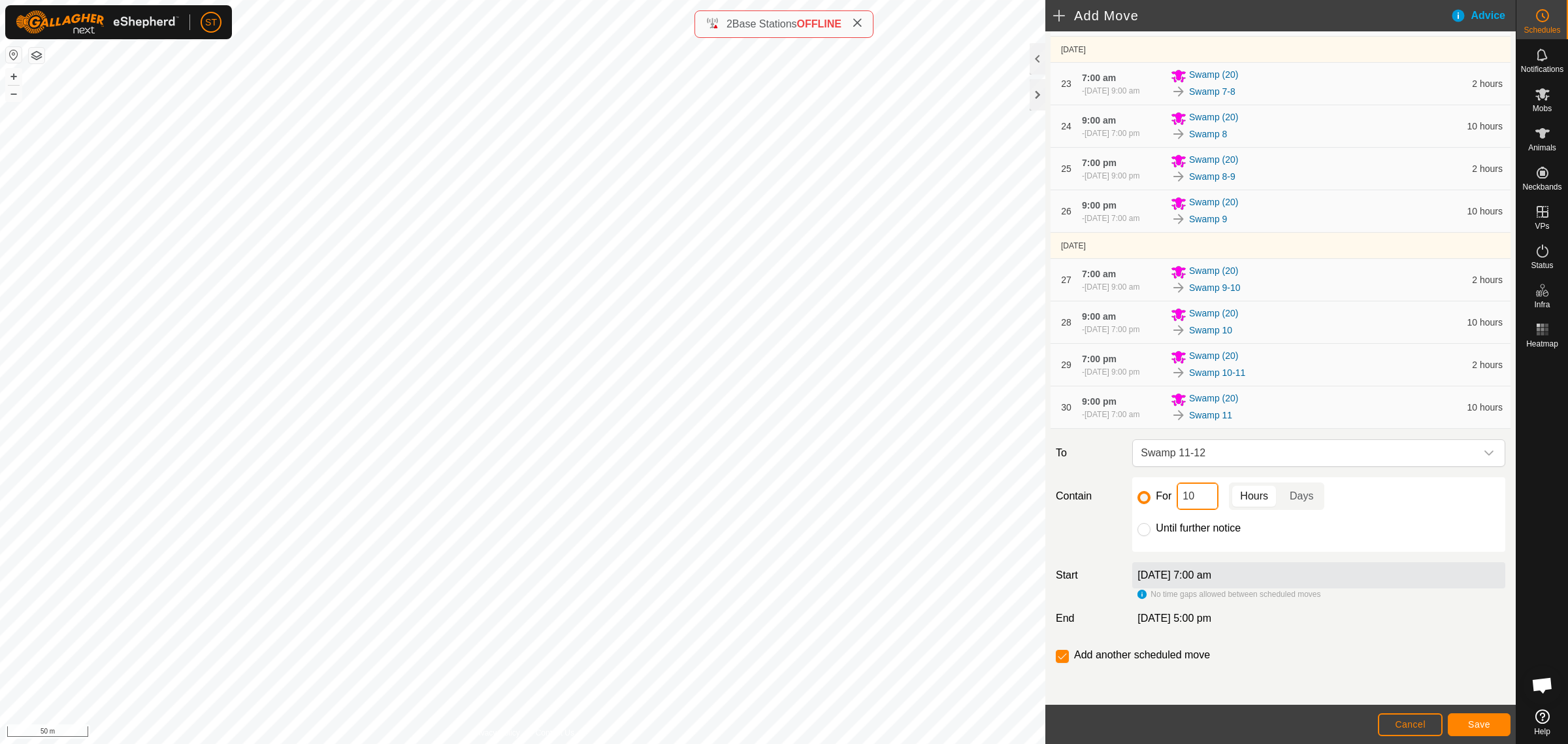
drag, startPoint x: 1198, startPoint y: 492, endPoint x: 1162, endPoint y: 494, distance: 36.1
click at [1162, 494] on div "For 10 Hours Days" at bounding box center [1319, 496] width 363 height 27
click at [1467, 730] on button "Save" at bounding box center [1480, 725] width 63 height 23
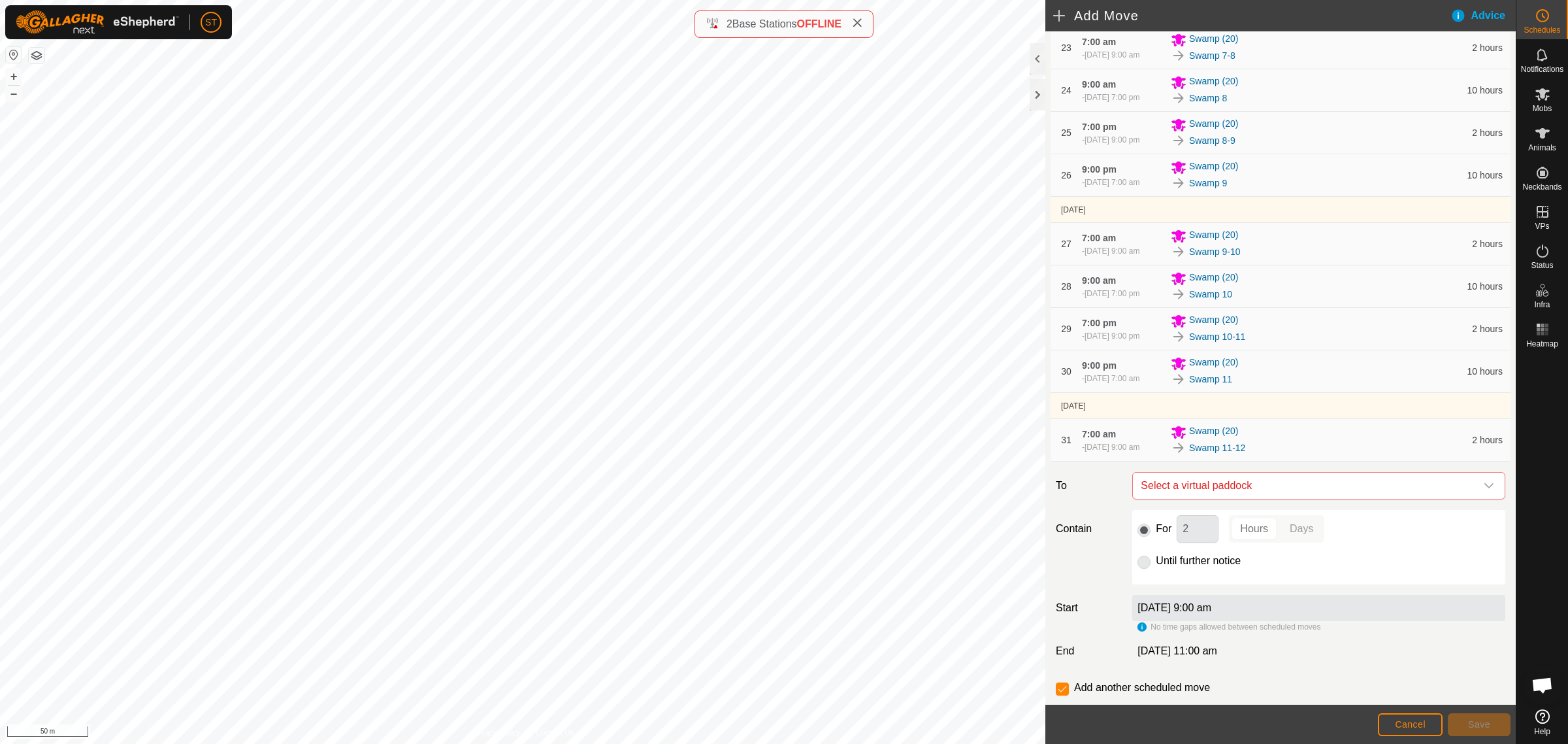
scroll to position [1263, 0]
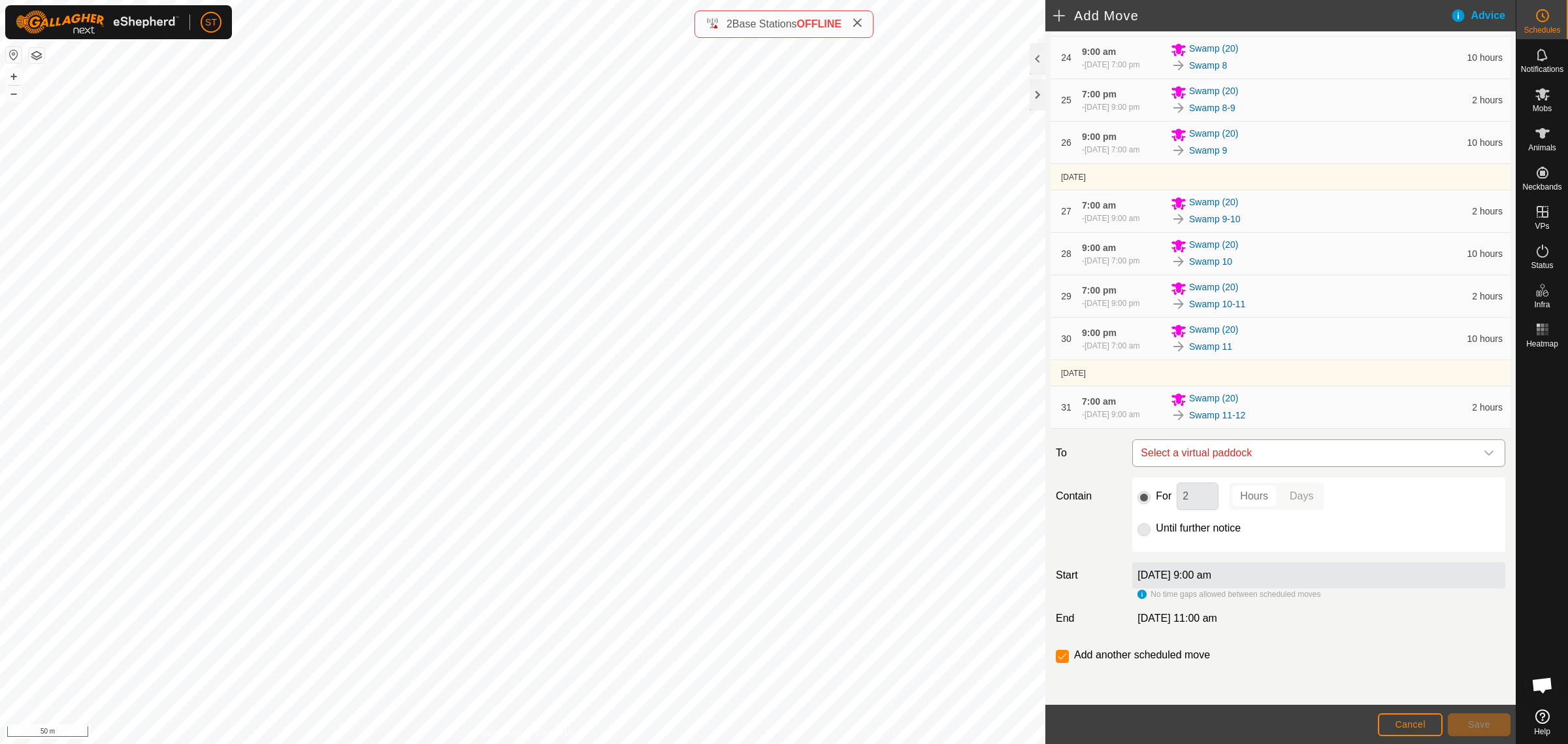
drag, startPoint x: 1480, startPoint y: 451, endPoint x: 1471, endPoint y: 451, distance: 9.0
click at [1484, 451] on icon "dropdown trigger" at bounding box center [1489, 453] width 10 height 10
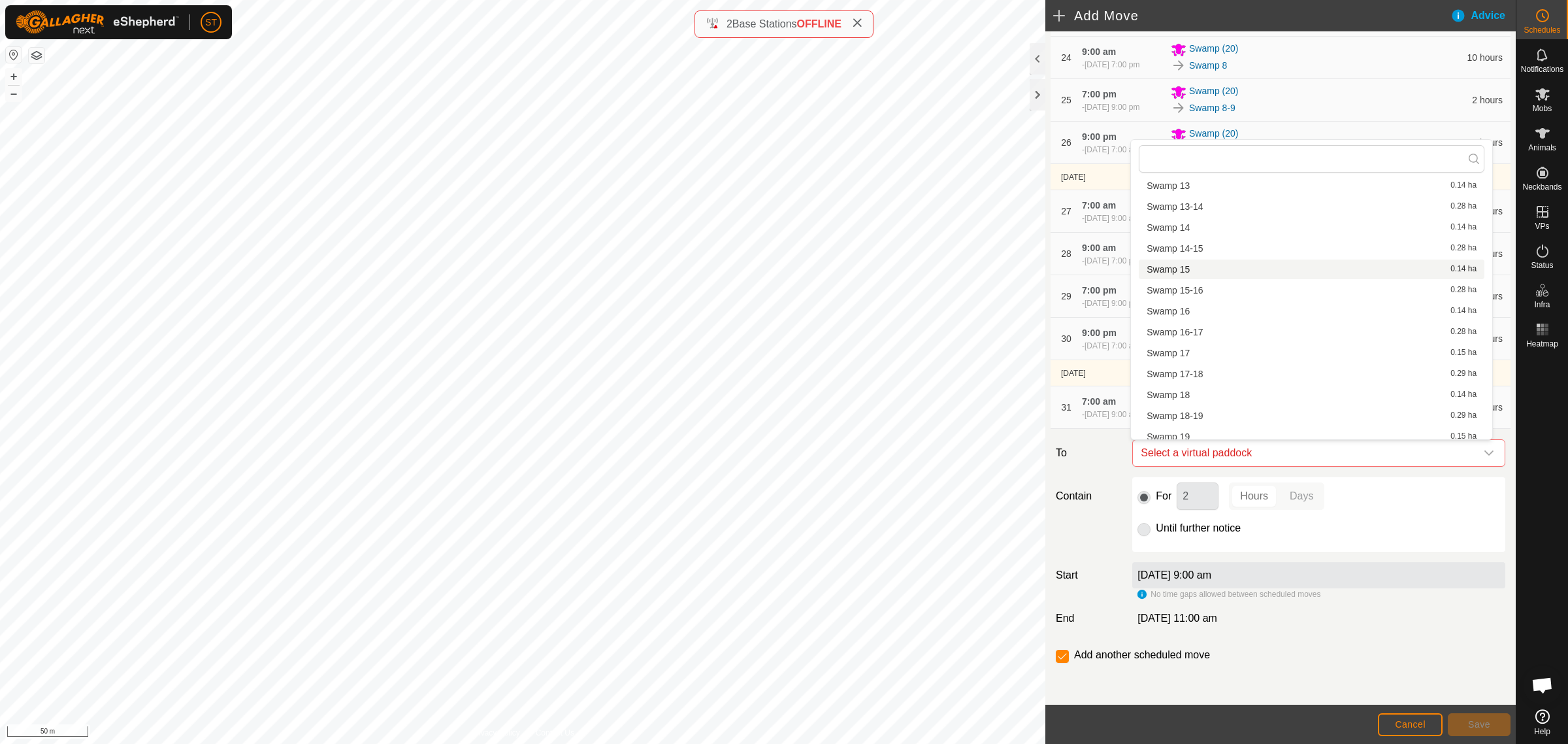
scroll to position [327, 0]
click at [1188, 224] on li "Swamp 12 0.14 ha" at bounding box center [1312, 225] width 346 height 19
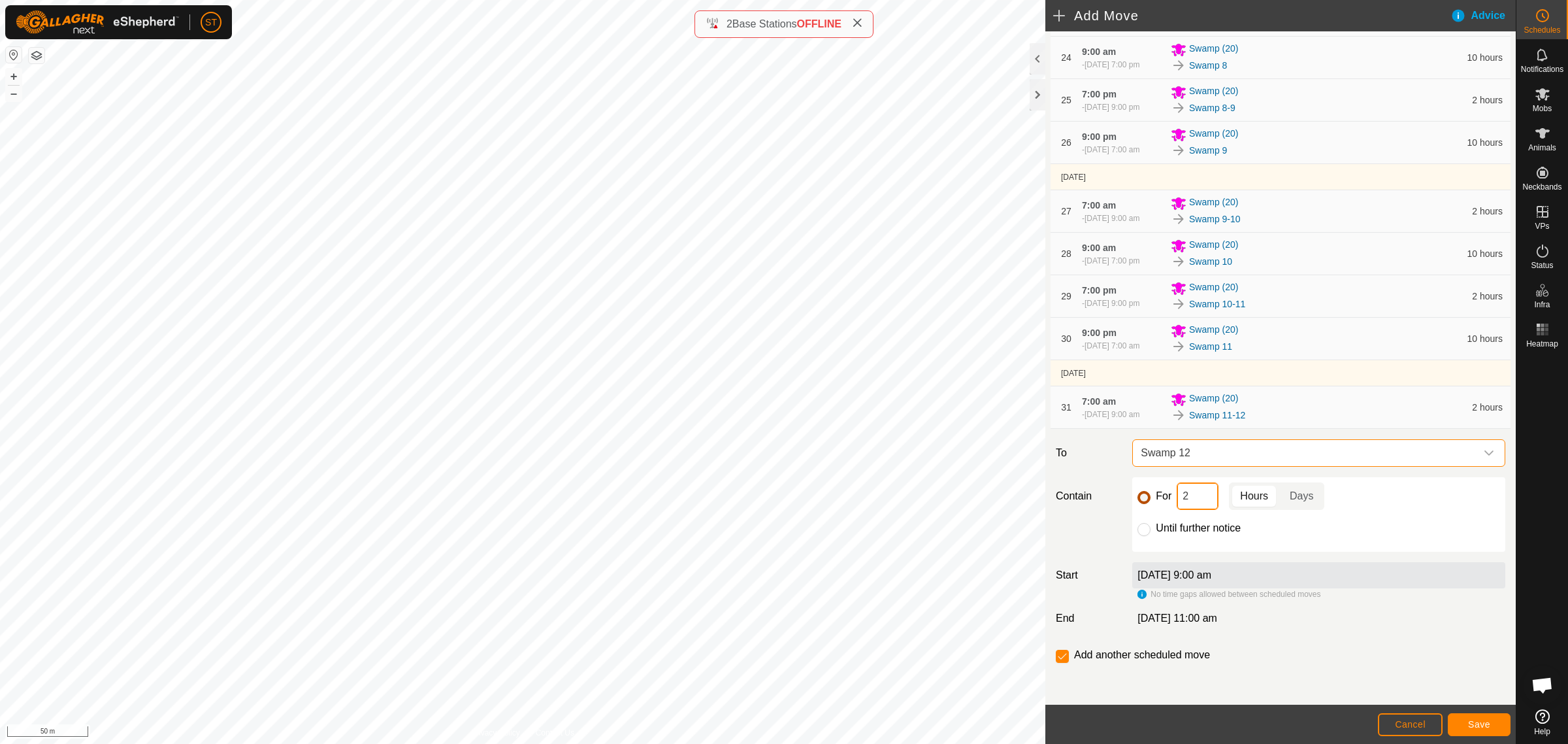
drag, startPoint x: 1193, startPoint y: 494, endPoint x: 1139, endPoint y: 491, distance: 54.1
click at [1139, 491] on div "For 2 Hours Days" at bounding box center [1319, 496] width 363 height 27
click at [1467, 721] on button "Save" at bounding box center [1480, 725] width 63 height 23
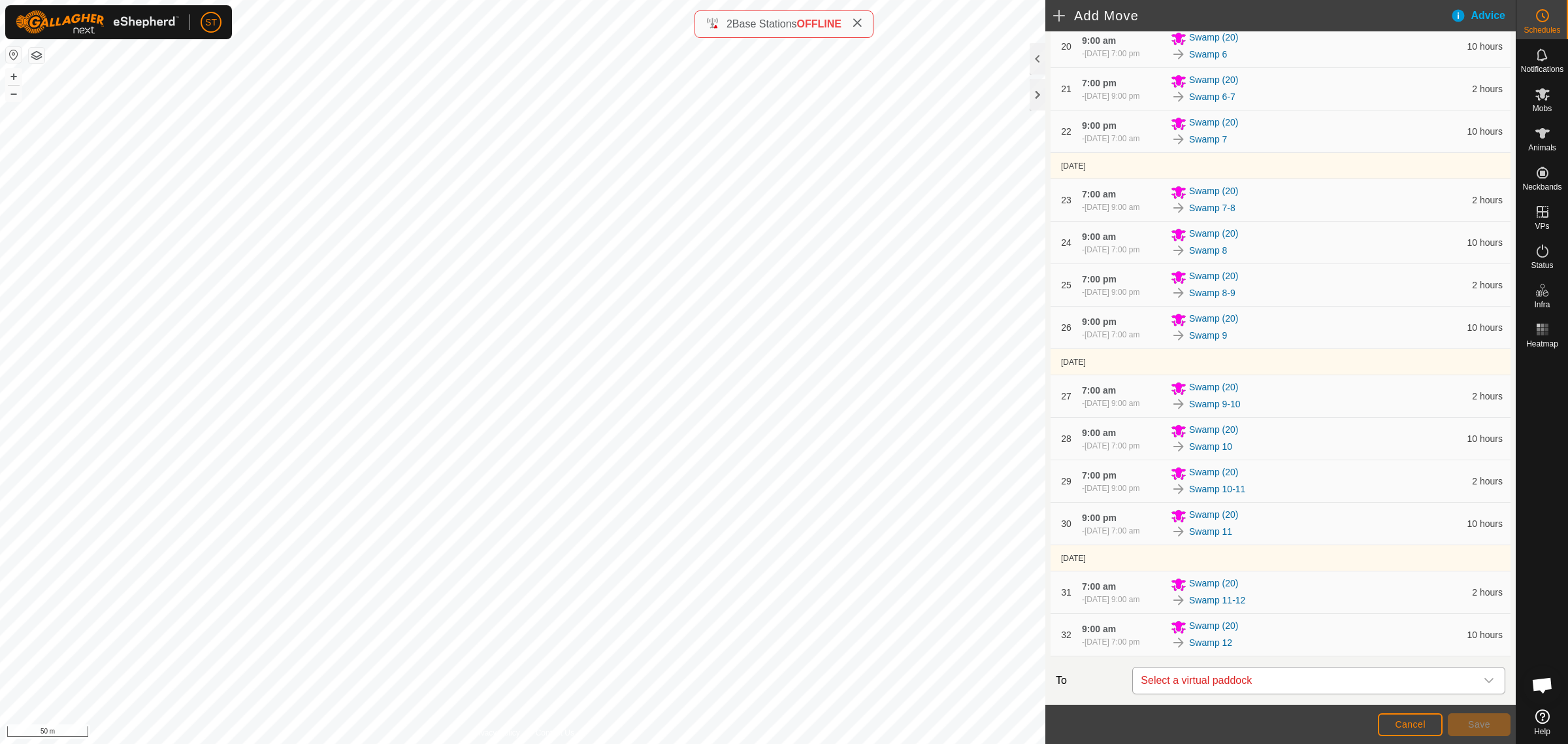
scroll to position [1305, 0]
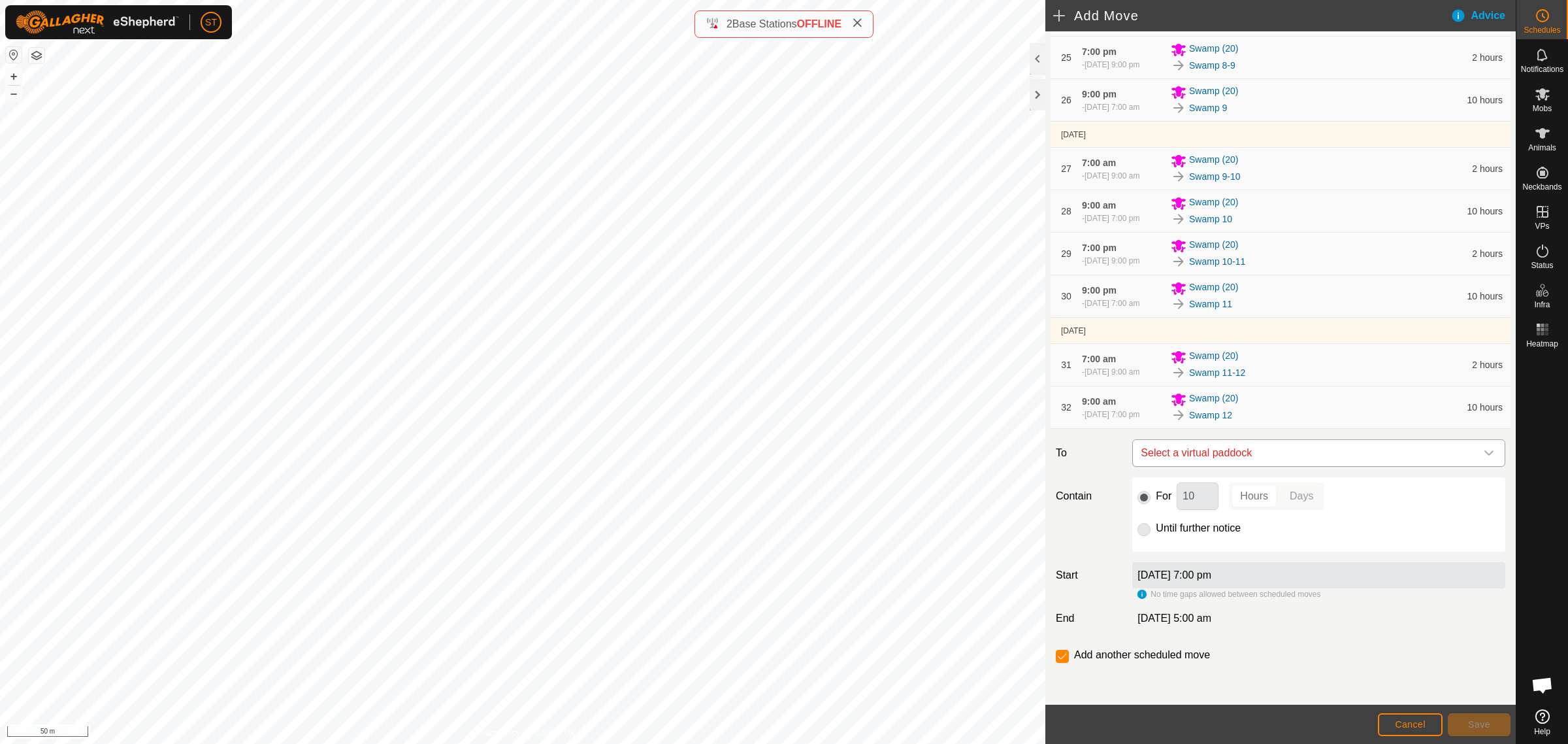
click at [1482, 450] on div "dropdown trigger" at bounding box center [1489, 453] width 27 height 27
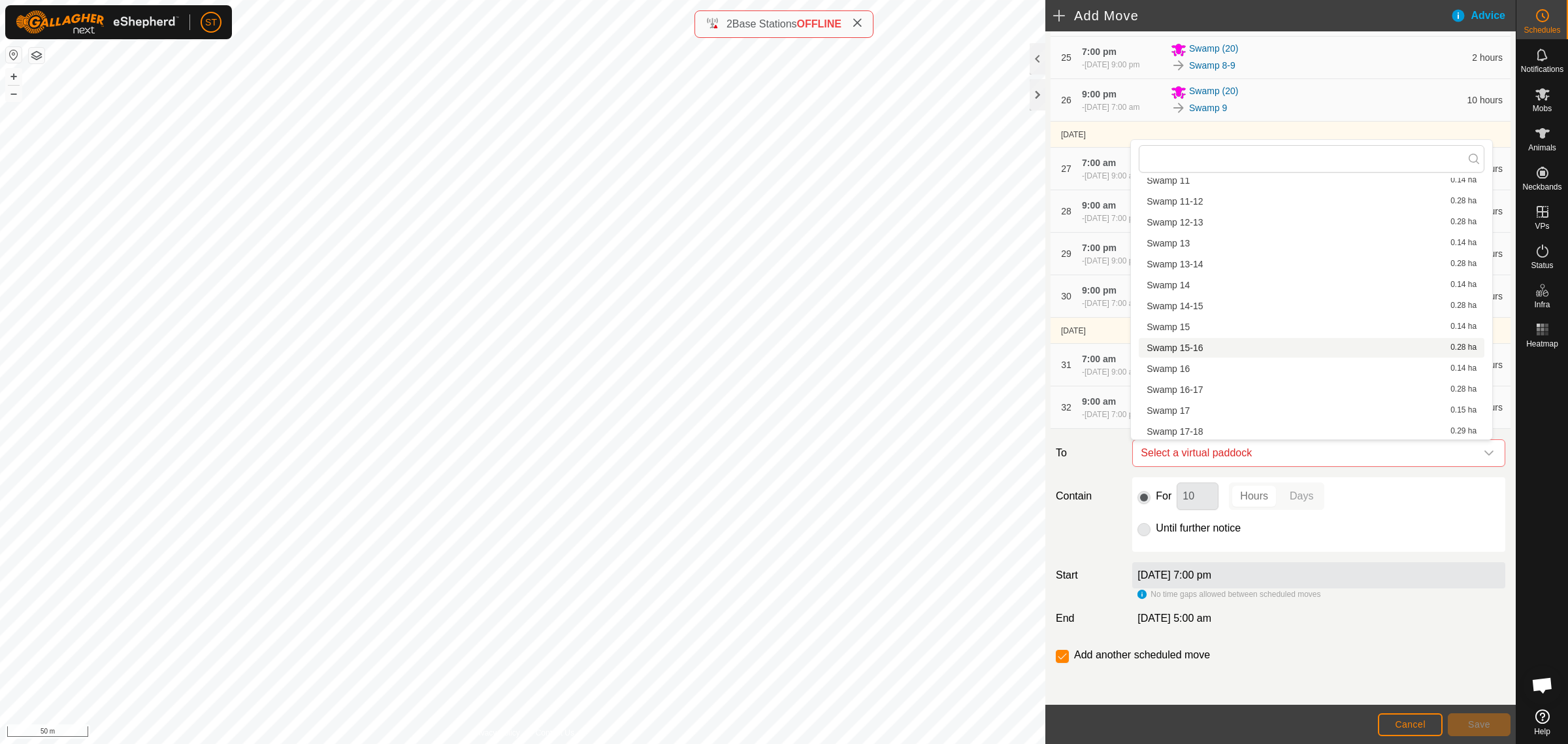
scroll to position [327, 0]
click at [1208, 246] on li "Swamp 12-13 0.28 ha" at bounding box center [1312, 246] width 346 height 19
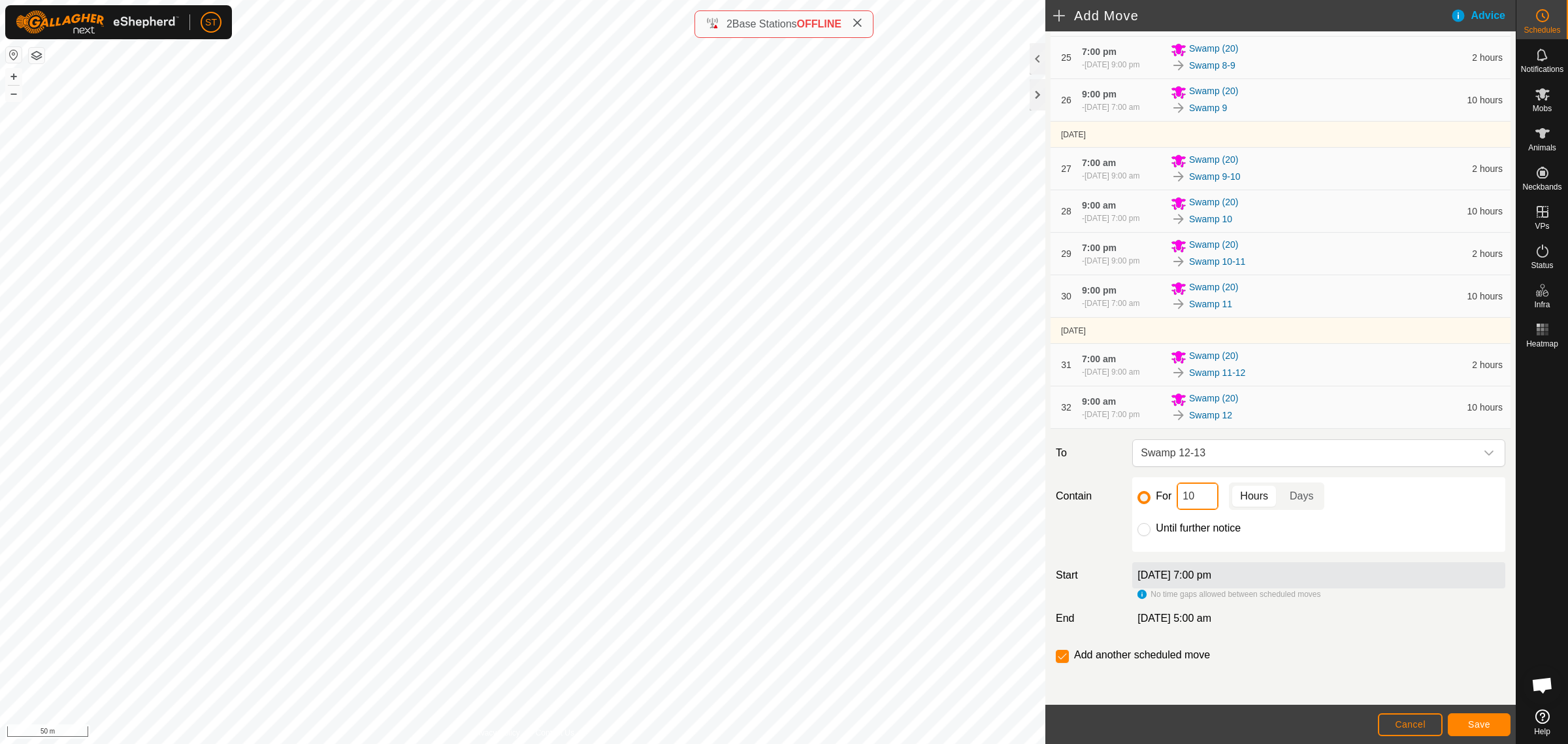
drag, startPoint x: 1195, startPoint y: 494, endPoint x: 1146, endPoint y: 488, distance: 49.4
click at [1147, 489] on div "For 10 Hours Days" at bounding box center [1319, 496] width 363 height 27
click at [1459, 717] on button "Save" at bounding box center [1480, 725] width 63 height 23
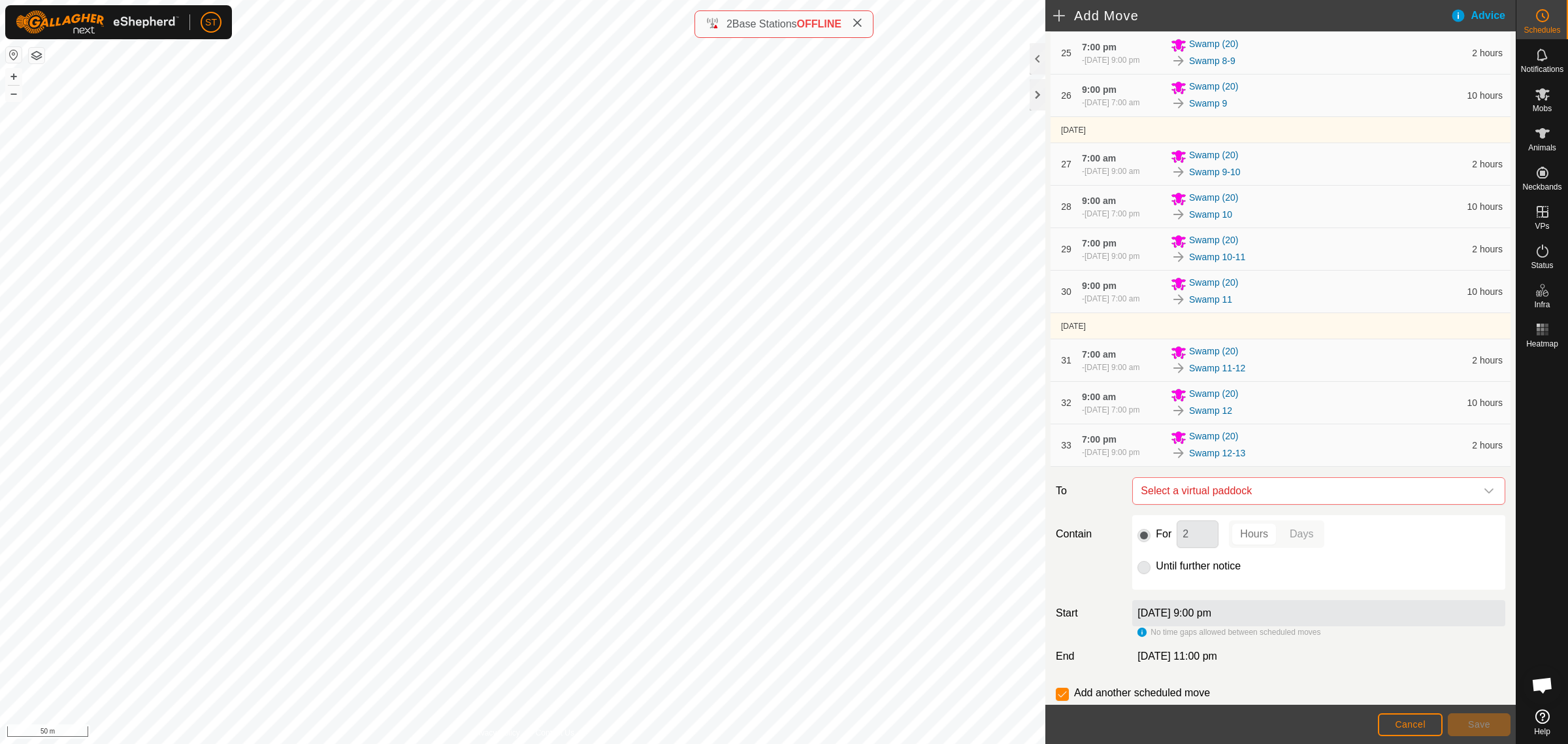
scroll to position [1348, 0]
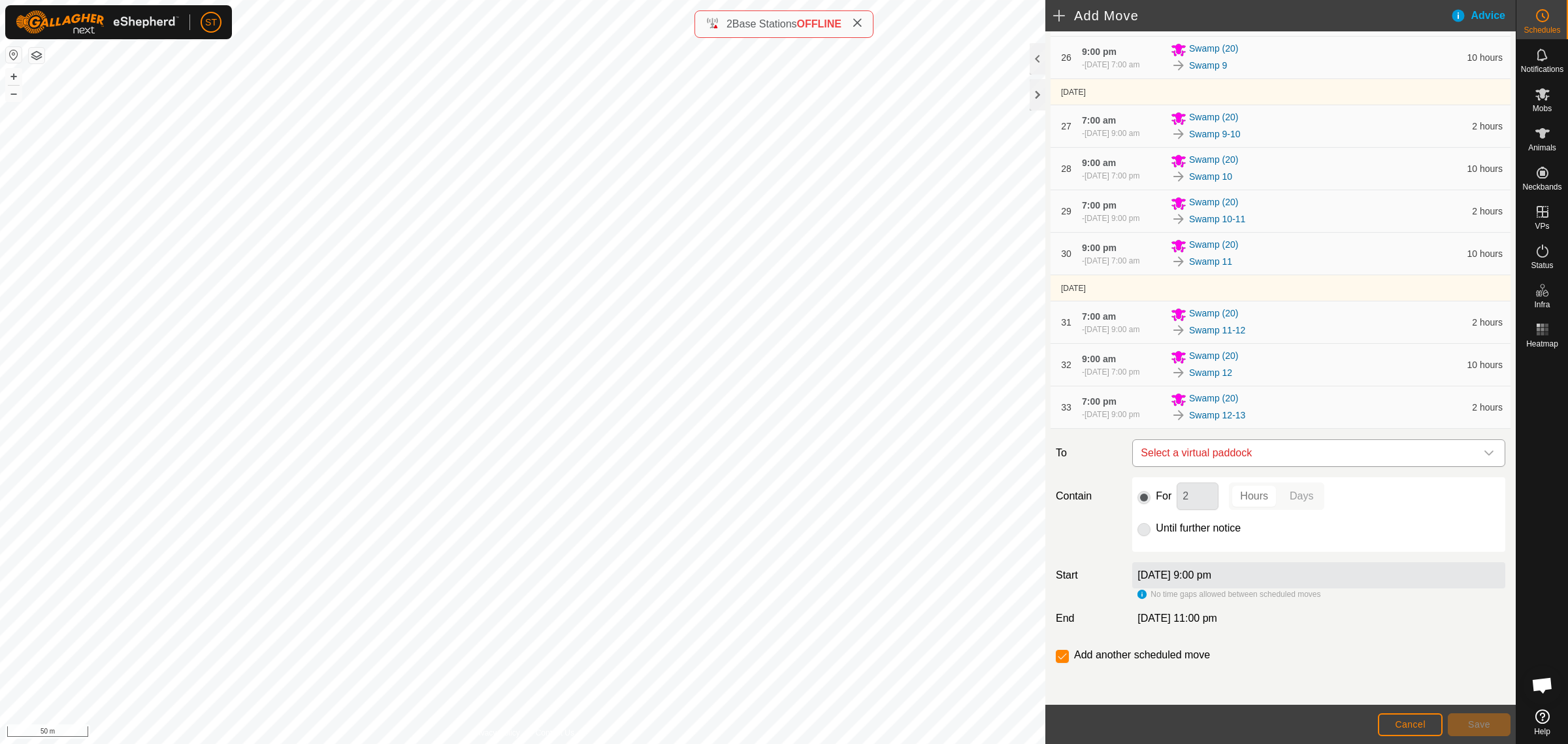
click at [1476, 451] on div "dropdown trigger" at bounding box center [1489, 453] width 27 height 27
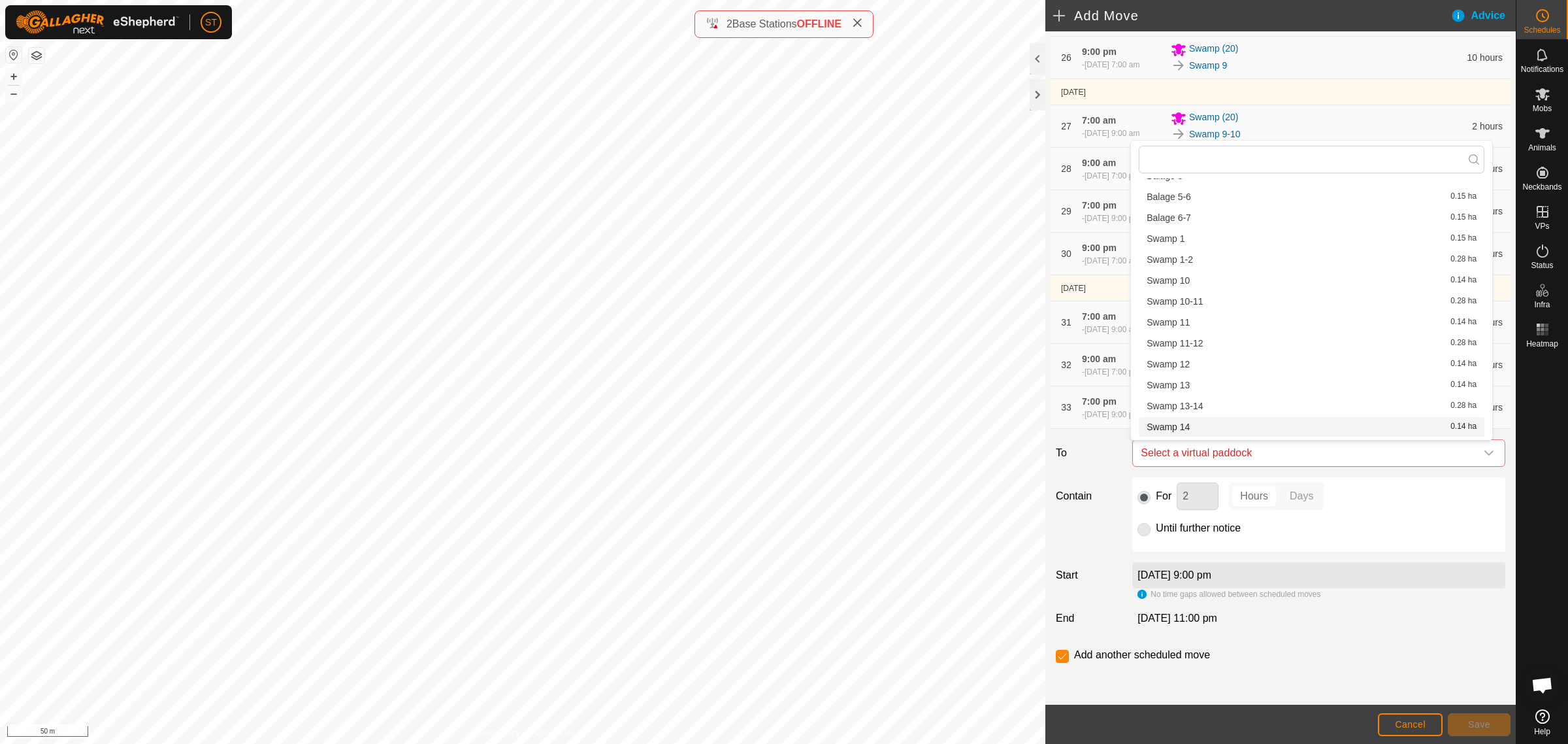
scroll to position [181, 0]
click at [1235, 407] on li "Swamp 13 0.14 ha" at bounding box center [1312, 413] width 346 height 19
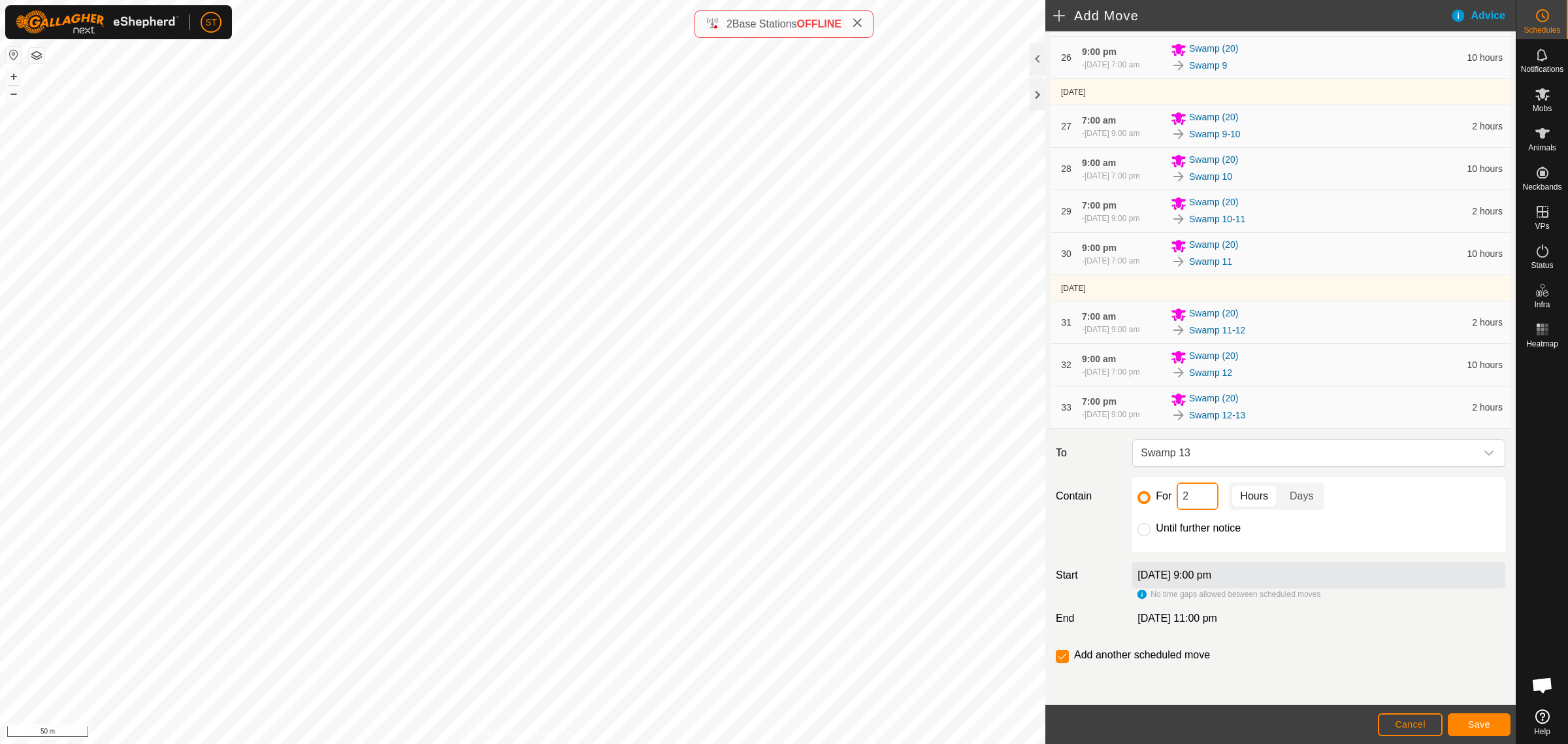
drag, startPoint x: 1196, startPoint y: 495, endPoint x: 1173, endPoint y: 497, distance: 23.1
click at [1174, 497] on div "For 2 Hours Days" at bounding box center [1319, 496] width 363 height 27
click at [1475, 724] on span "Save" at bounding box center [1480, 724] width 23 height 10
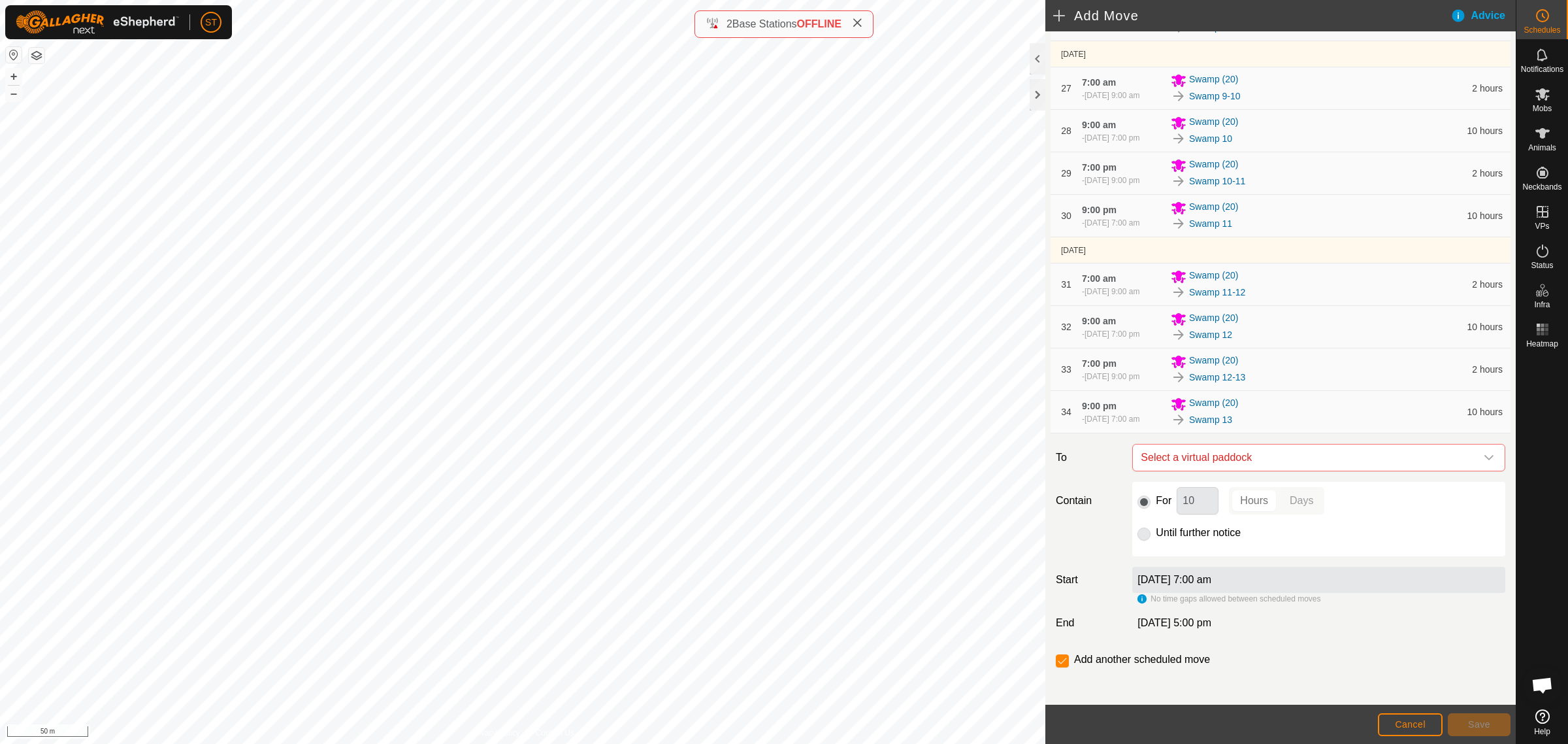
scroll to position [1391, 0]
click at [1484, 452] on icon "dropdown trigger" at bounding box center [1489, 453] width 10 height 10
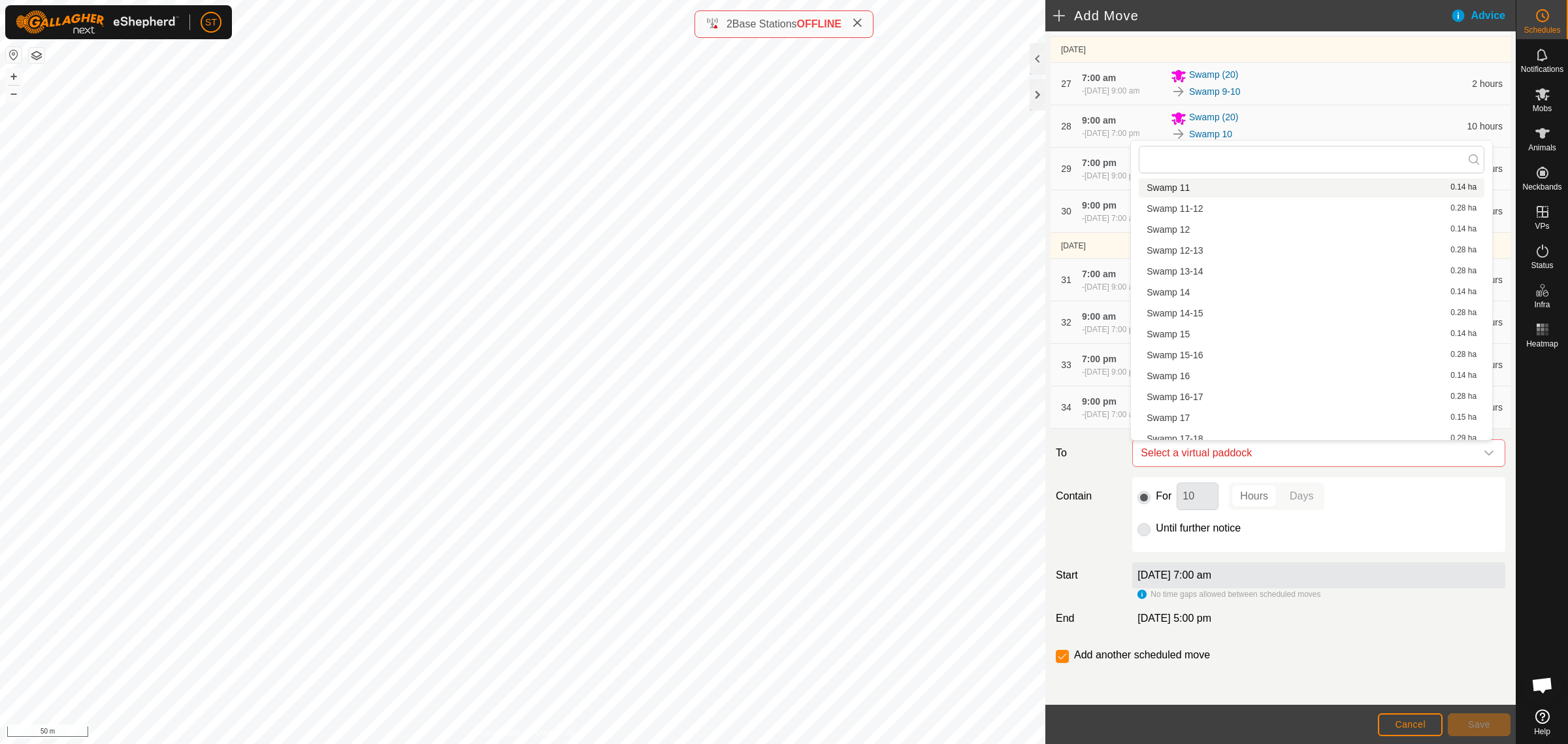
scroll to position [263, 0]
click at [1204, 351] on li "Swamp 13-14 0.28 ha" at bounding box center [1312, 353] width 346 height 19
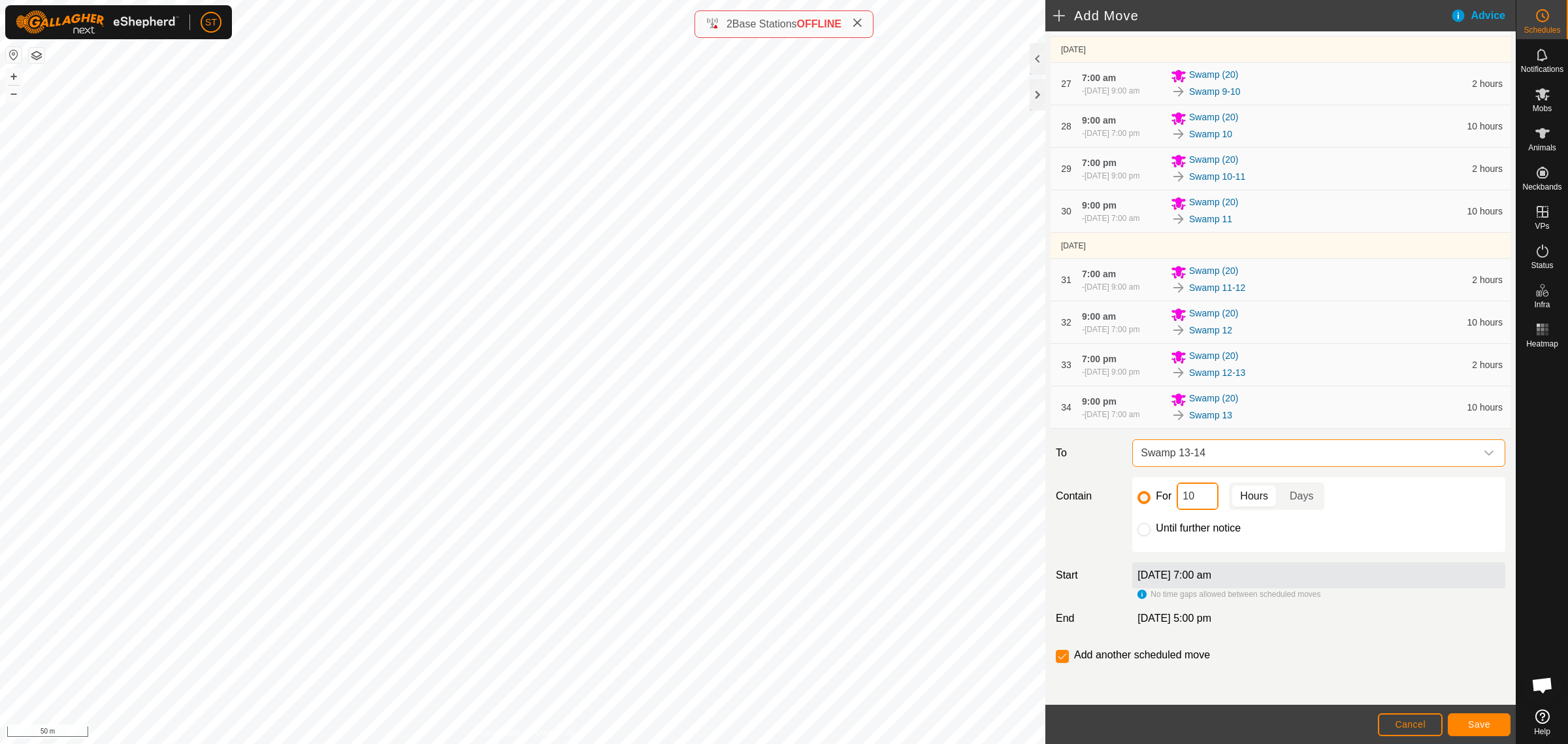
drag, startPoint x: 1195, startPoint y: 498, endPoint x: 1168, endPoint y: 492, distance: 27.7
click at [1174, 494] on div "For 10 Hours Days" at bounding box center [1319, 496] width 363 height 27
click at [1481, 723] on span "Save" at bounding box center [1480, 724] width 23 height 10
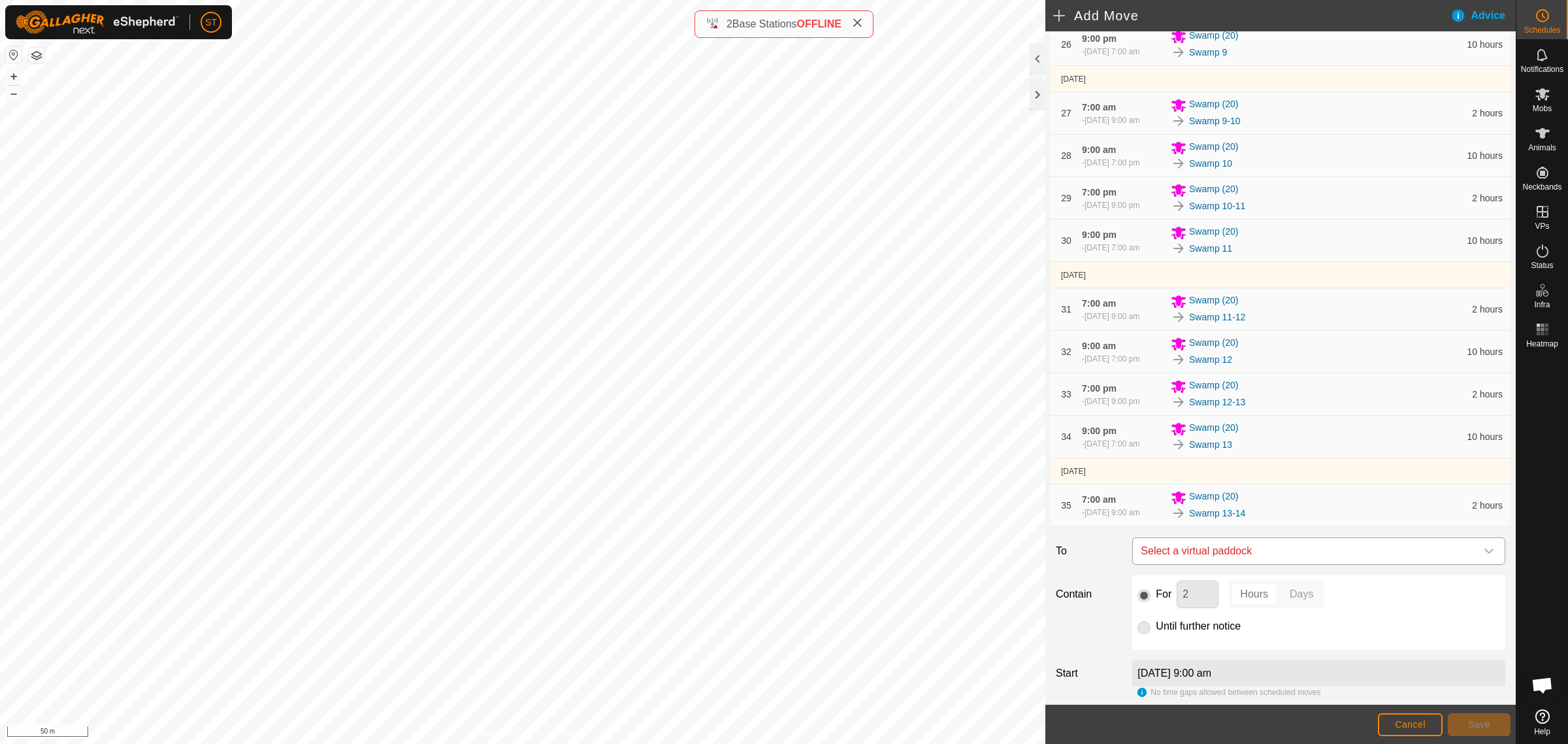
scroll to position [1459, 0]
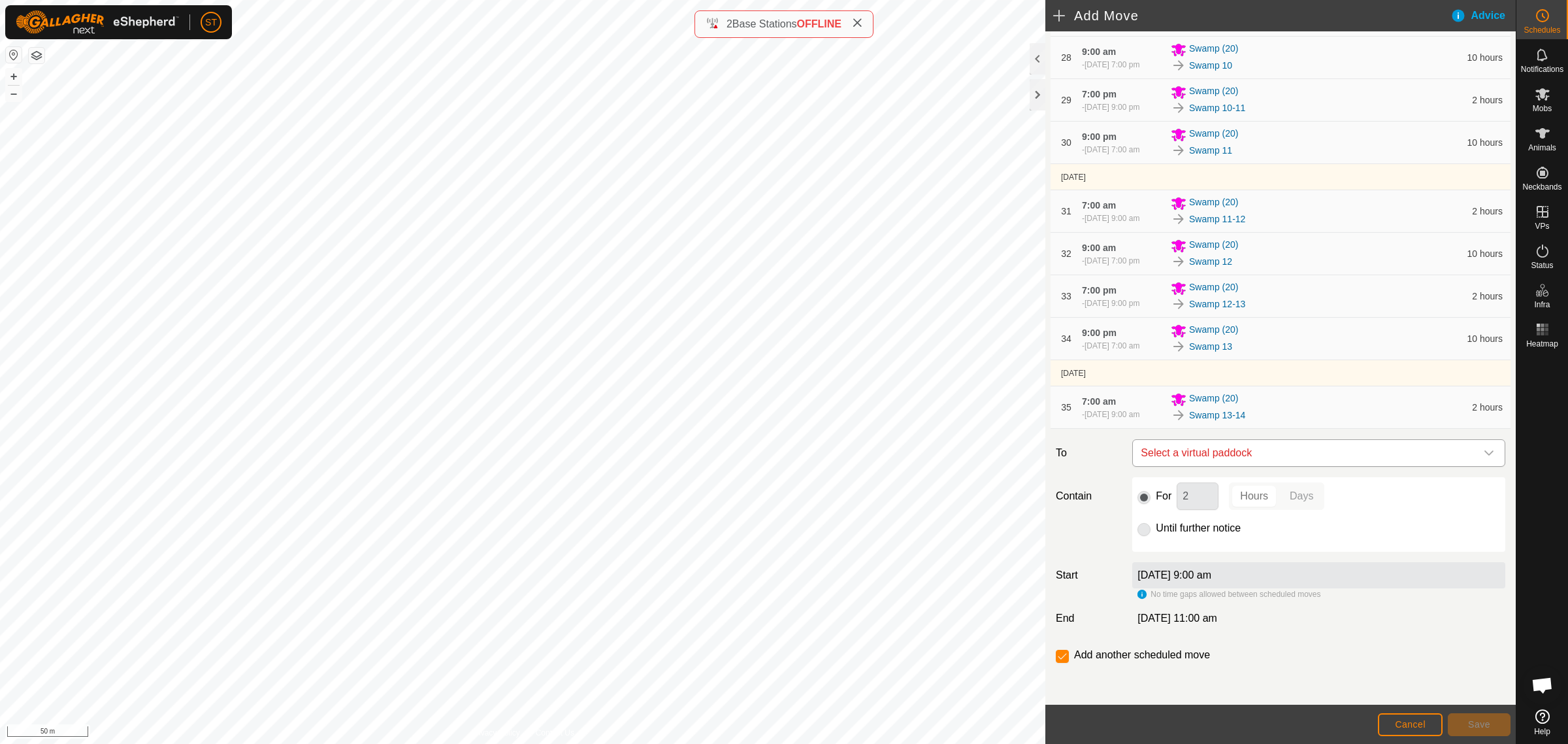
click at [1484, 450] on icon "dropdown trigger" at bounding box center [1489, 453] width 10 height 10
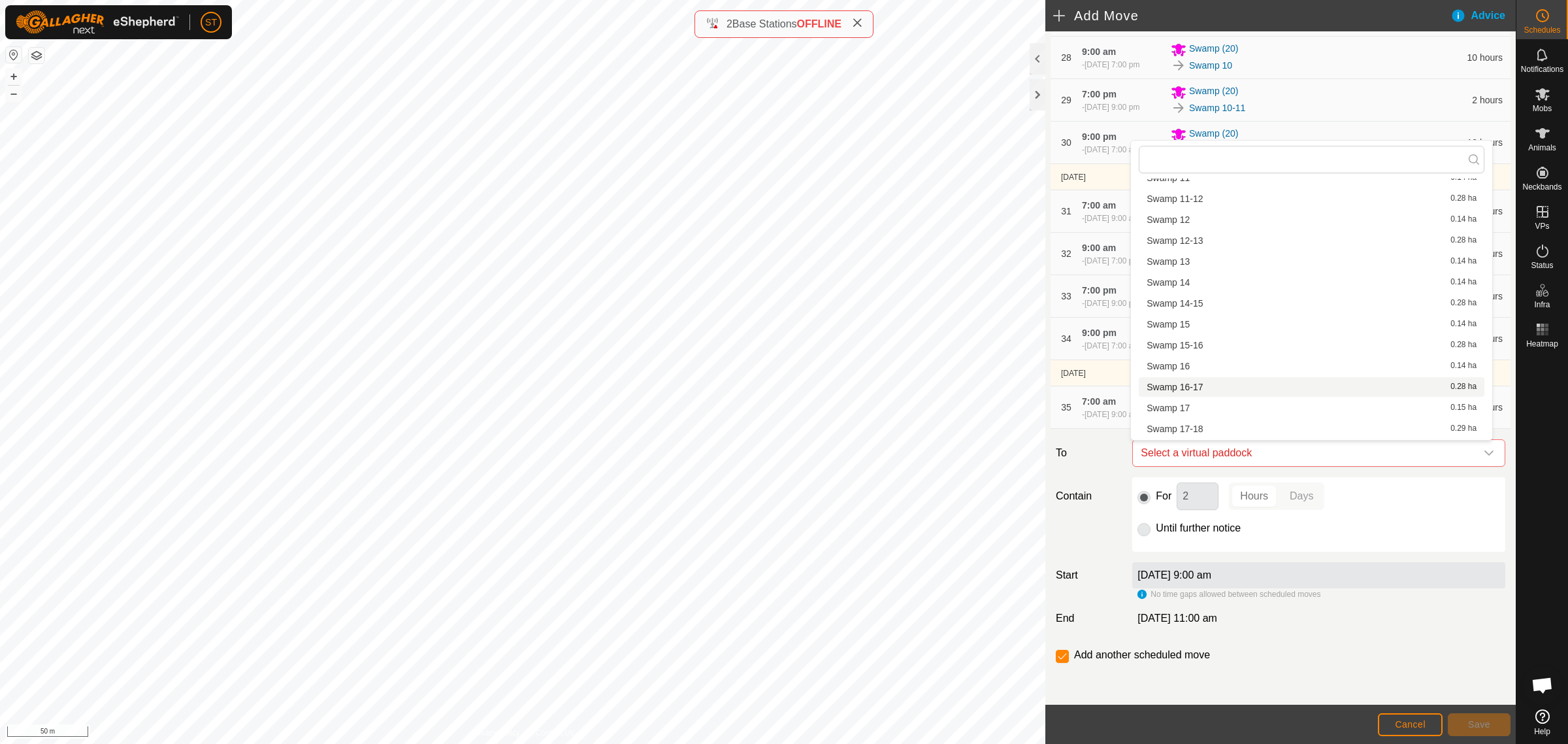
scroll to position [327, 0]
click at [1213, 316] on li "Swamp 14 0.14 ha" at bounding box center [1312, 310] width 346 height 19
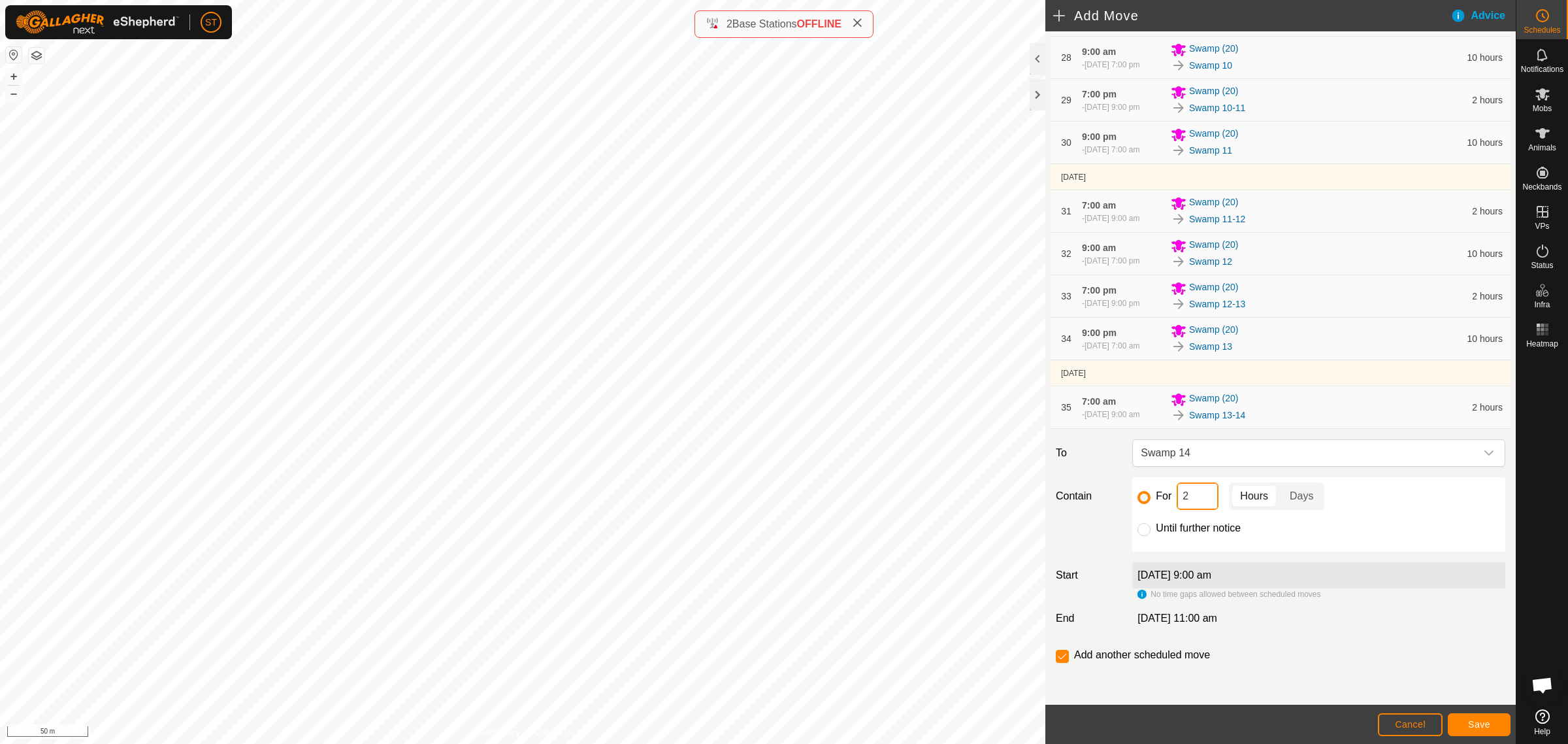
drag, startPoint x: 1190, startPoint y: 492, endPoint x: 1143, endPoint y: 488, distance: 47.2
click at [1144, 488] on div "For 2 Hours Days" at bounding box center [1319, 496] width 363 height 27
click at [1481, 723] on span "Save" at bounding box center [1480, 724] width 23 height 10
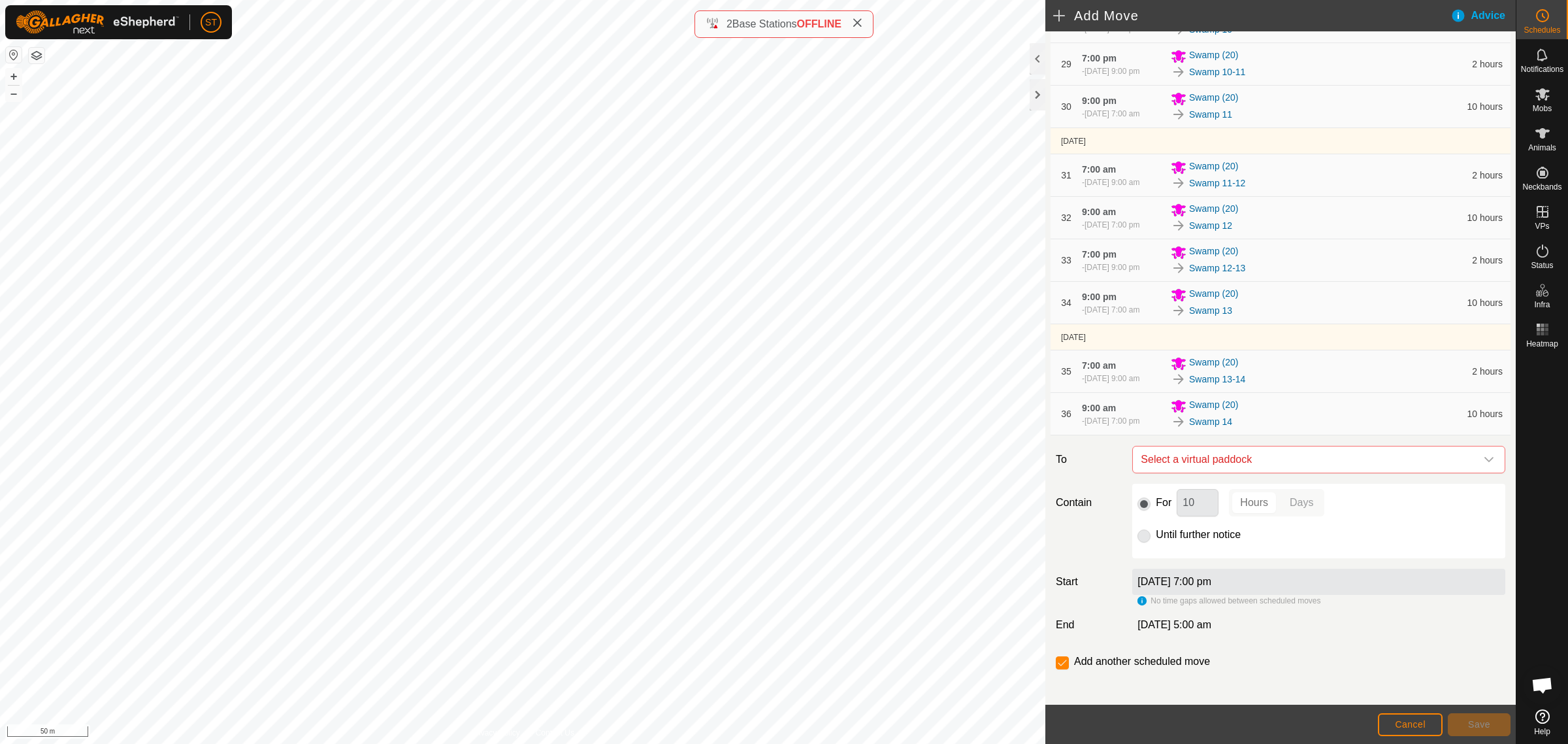
scroll to position [1502, 0]
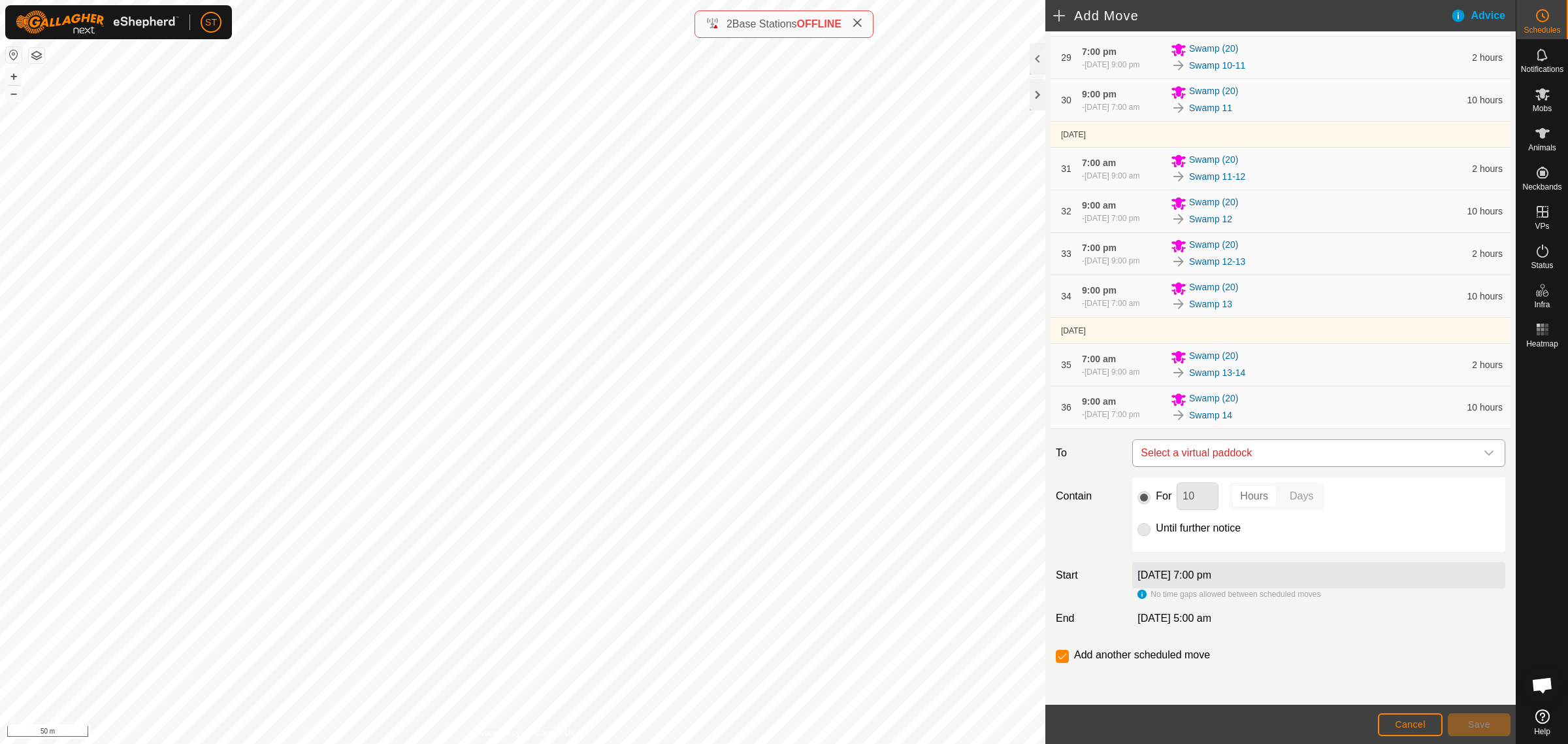
click at [1484, 449] on icon "dropdown trigger" at bounding box center [1489, 453] width 10 height 10
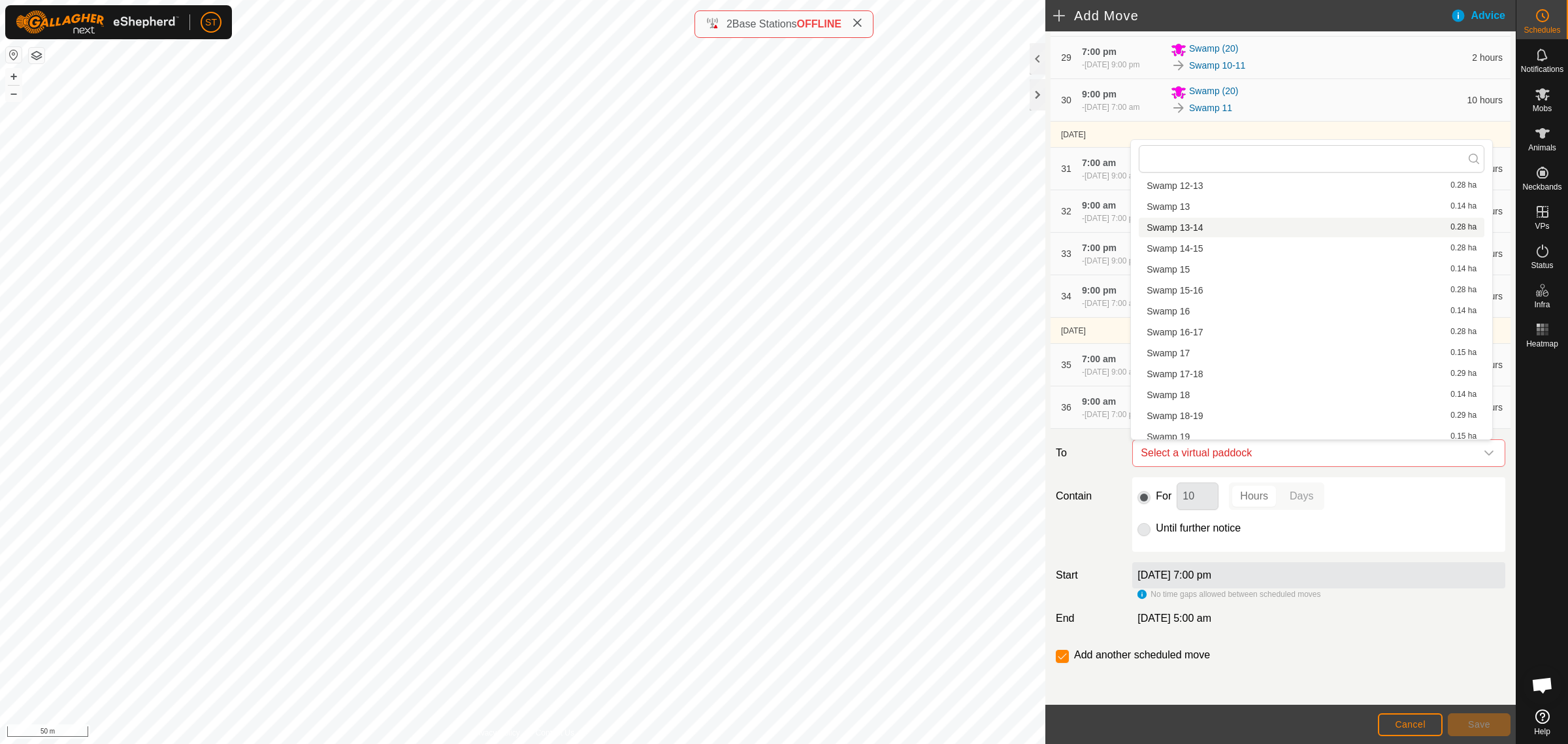
scroll to position [327, 0]
click at [1194, 329] on li "Swamp 14-15 0.28 ha" at bounding box center [1312, 330] width 346 height 19
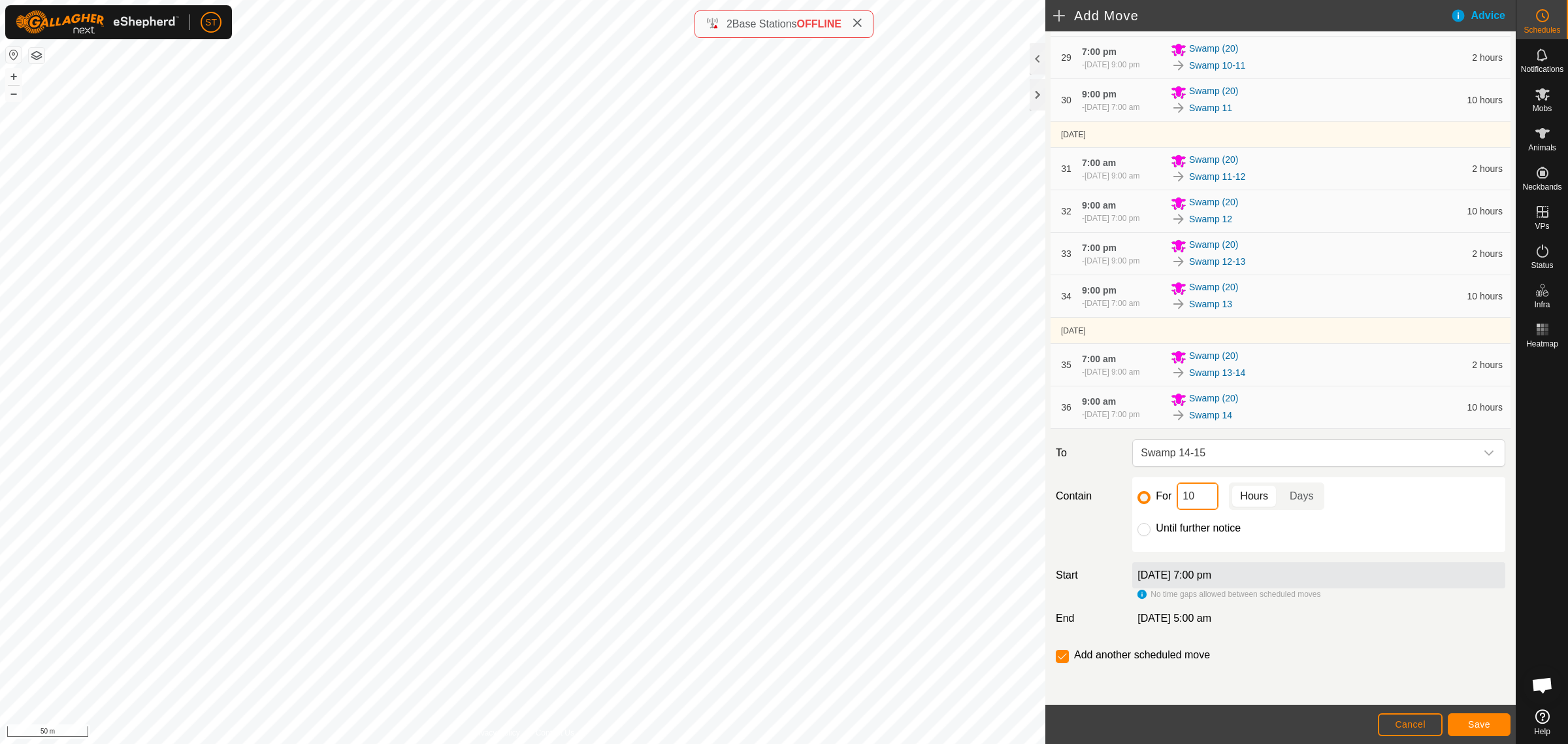
drag, startPoint x: 1159, startPoint y: 495, endPoint x: 1152, endPoint y: 494, distance: 7.1
click at [1152, 495] on div "For 10 Hours Days" at bounding box center [1319, 496] width 363 height 27
click at [1474, 724] on span "Save" at bounding box center [1480, 724] width 23 height 10
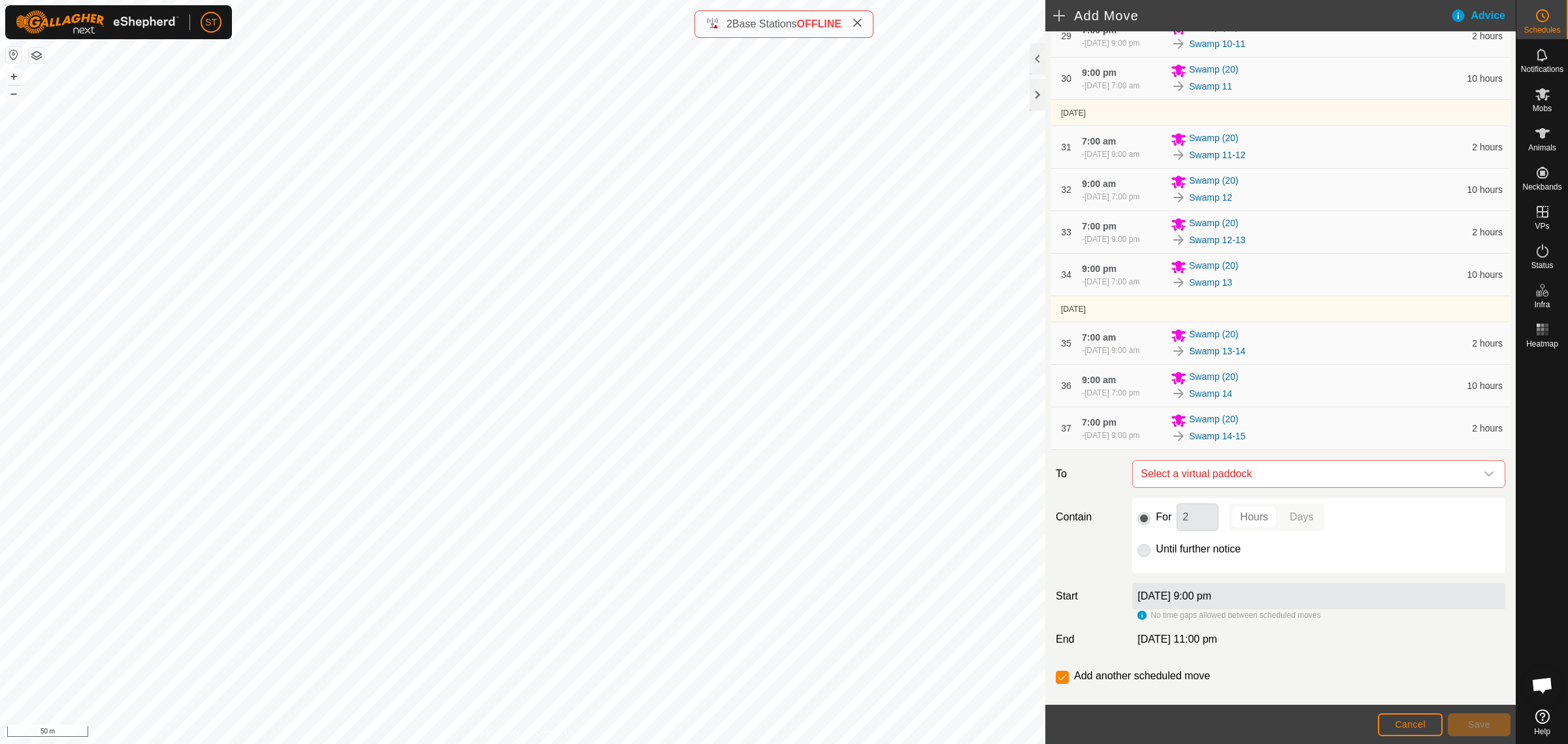
scroll to position [1544, 0]
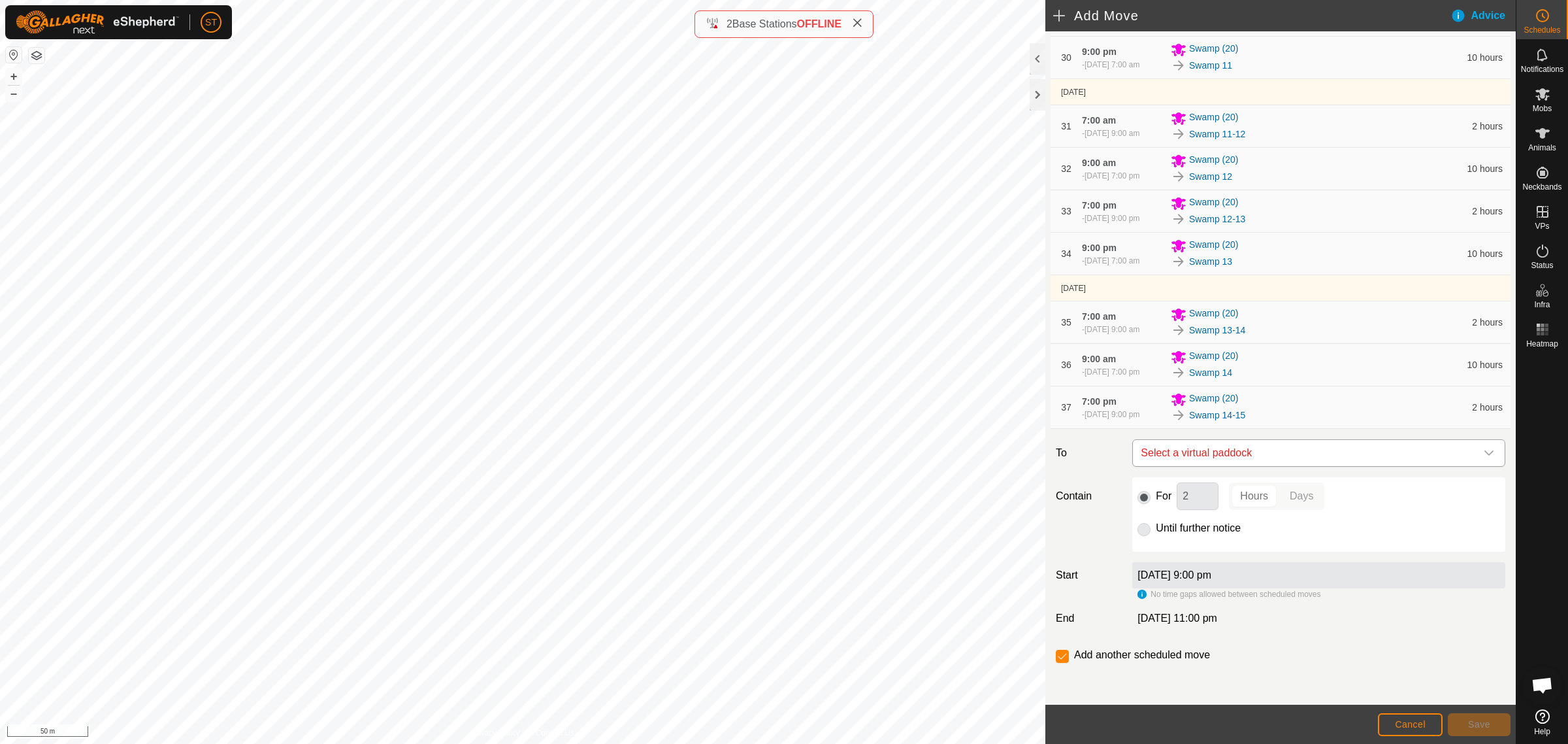
click at [1476, 454] on div "dropdown trigger" at bounding box center [1489, 453] width 27 height 27
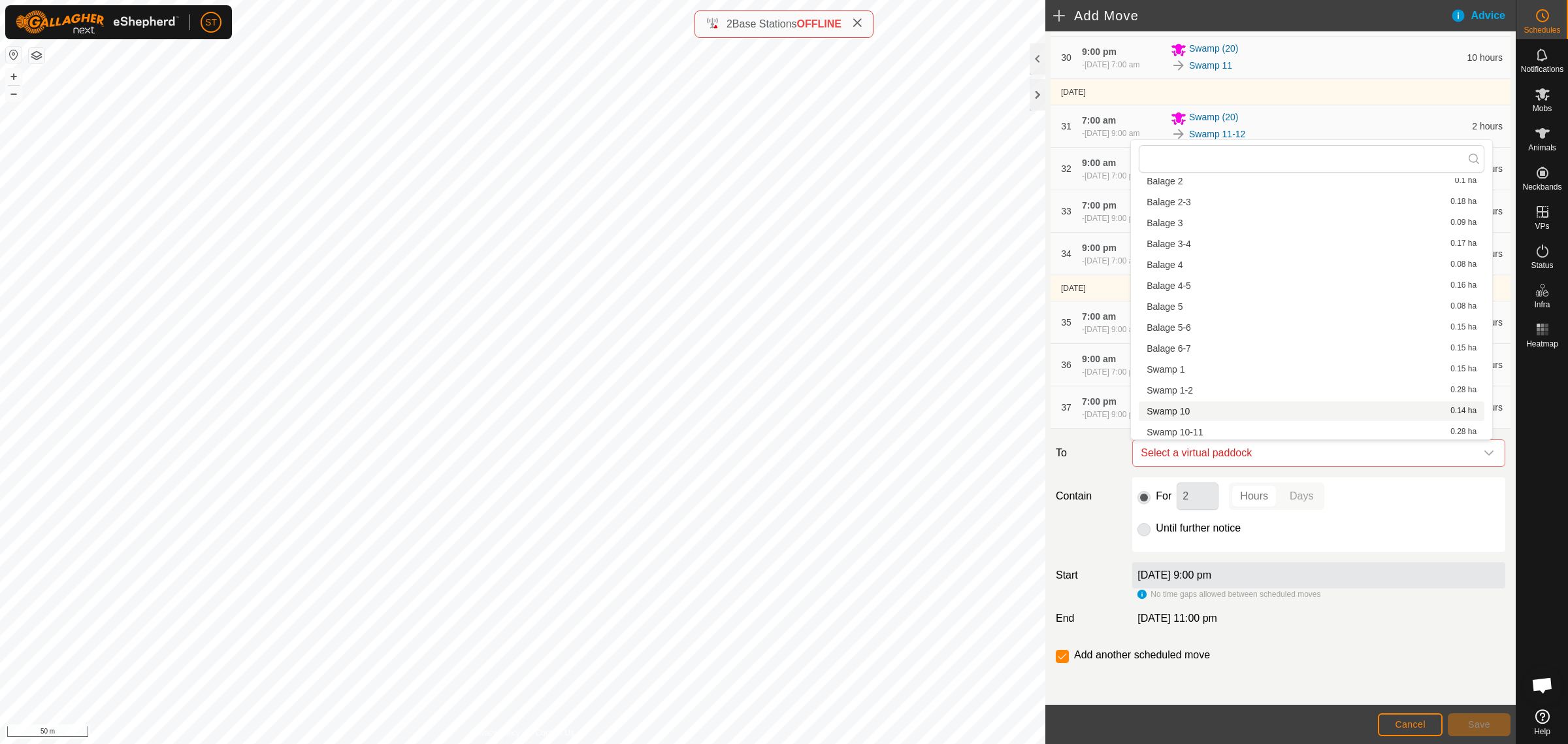
scroll to position [344, 0]
click at [1219, 335] on li "Swamp 15 0.14 ha" at bounding box center [1312, 333] width 346 height 19
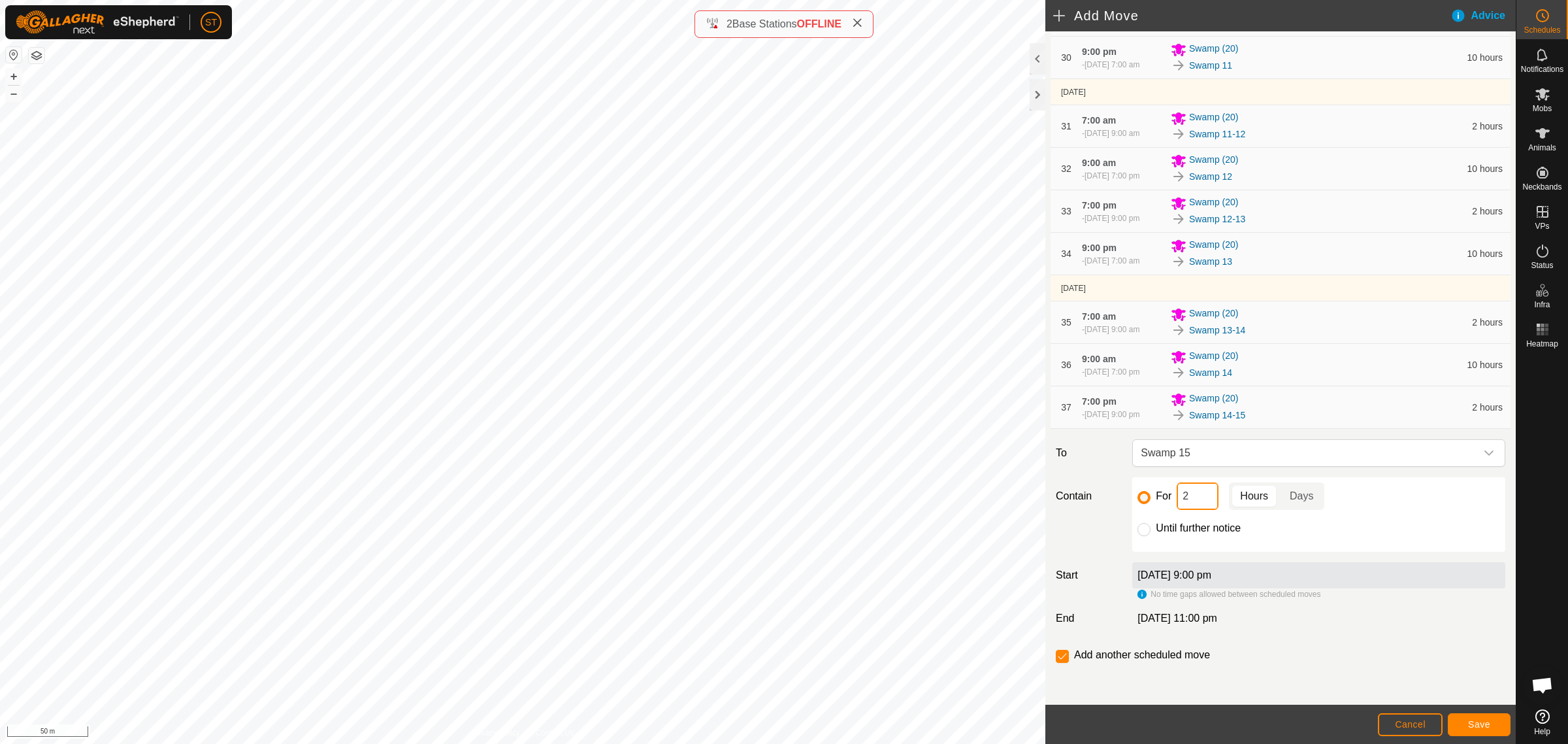
drag, startPoint x: 1197, startPoint y: 498, endPoint x: 1158, endPoint y: 498, distance: 39.0
click at [1158, 498] on div "For 2 Hours Days" at bounding box center [1319, 496] width 363 height 27
click at [1472, 727] on span "Save" at bounding box center [1480, 724] width 23 height 10
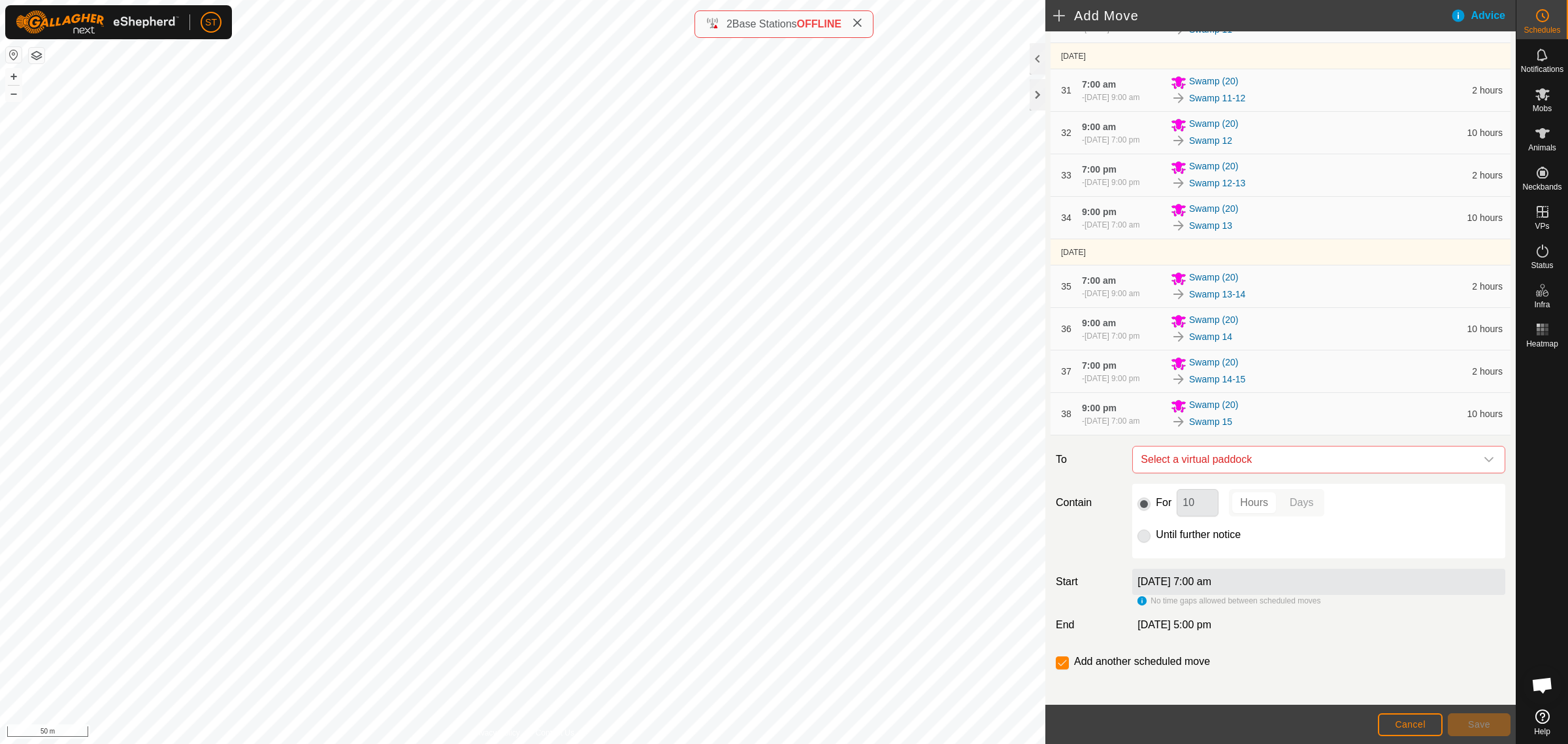
scroll to position [1587, 0]
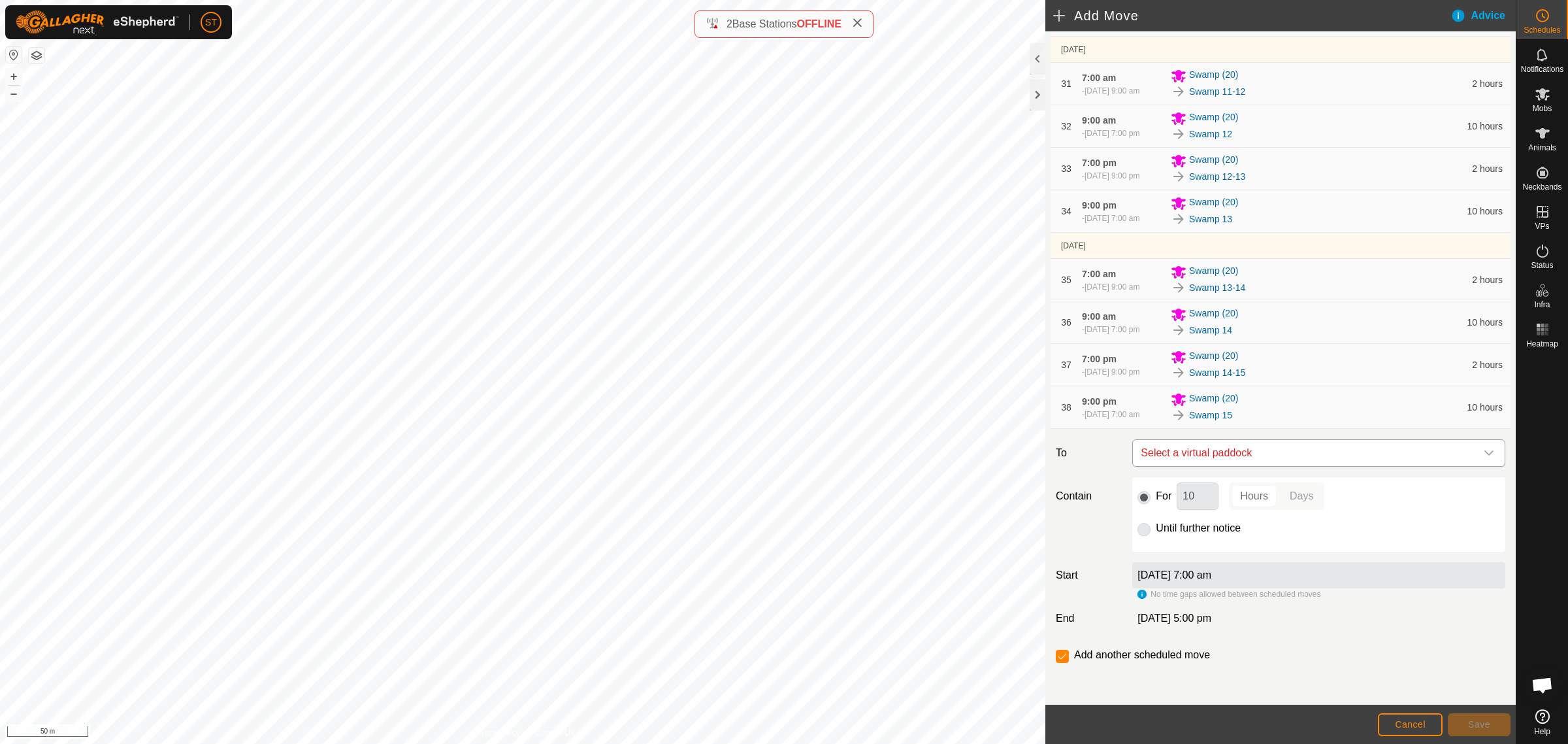
click at [1484, 449] on icon "dropdown trigger" at bounding box center [1489, 453] width 10 height 10
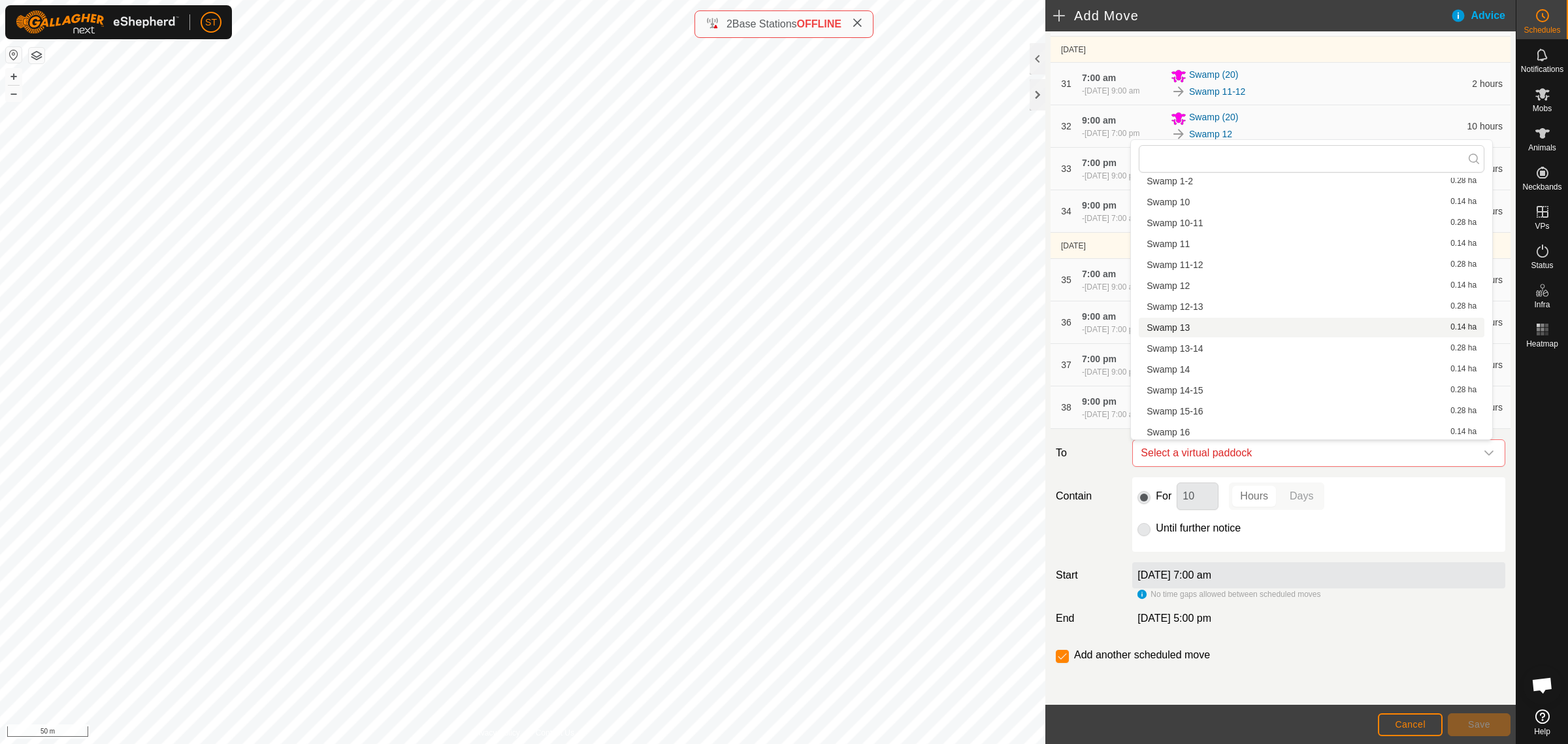
scroll to position [327, 0]
click at [1188, 367] on li "Swamp 15-16 0.28 ha" at bounding box center [1312, 372] width 346 height 19
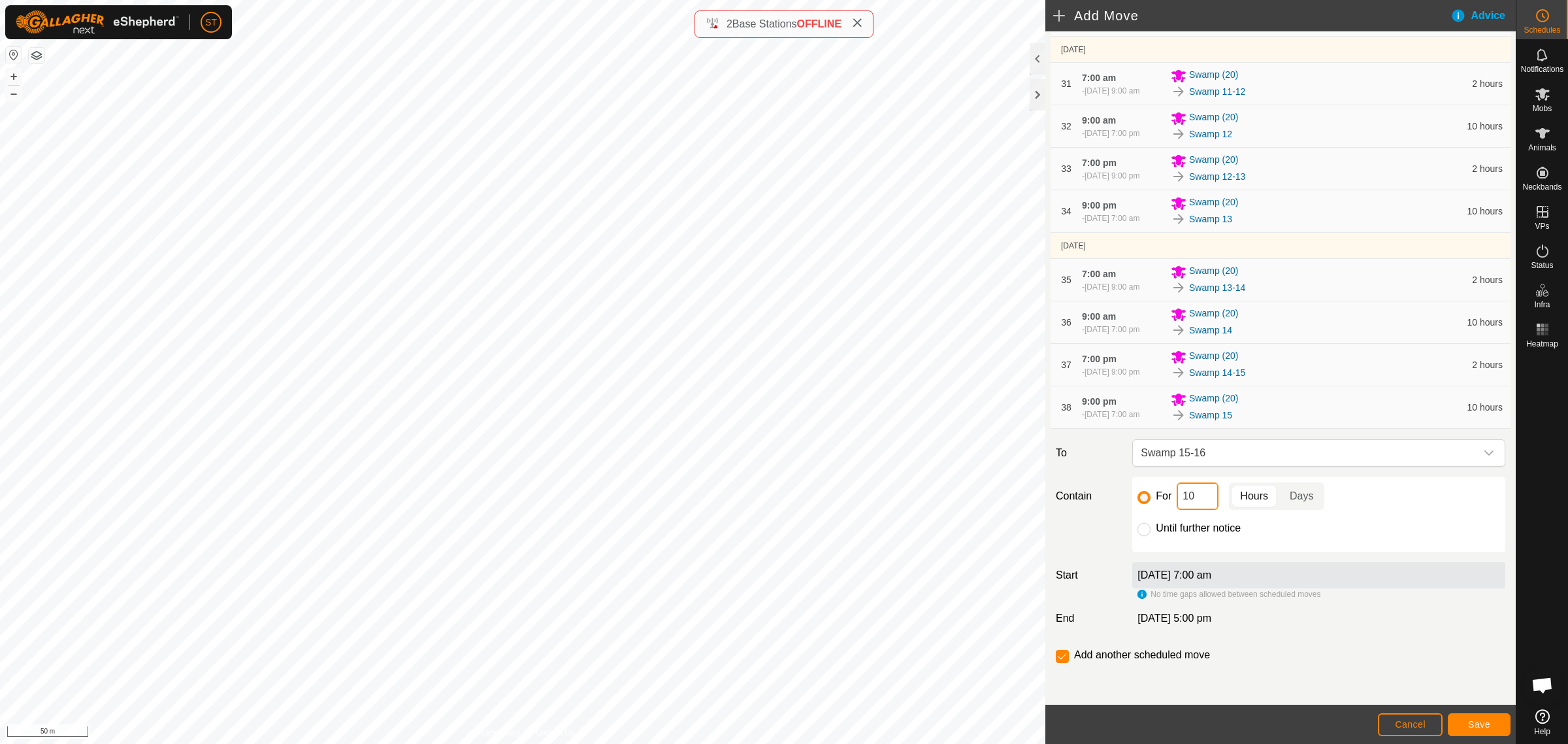
drag, startPoint x: 1200, startPoint y: 501, endPoint x: 1155, endPoint y: 491, distance: 46.1
click at [1158, 497] on div "For 10 Hours Days" at bounding box center [1319, 496] width 363 height 27
click at [1471, 724] on span "Save" at bounding box center [1480, 724] width 23 height 10
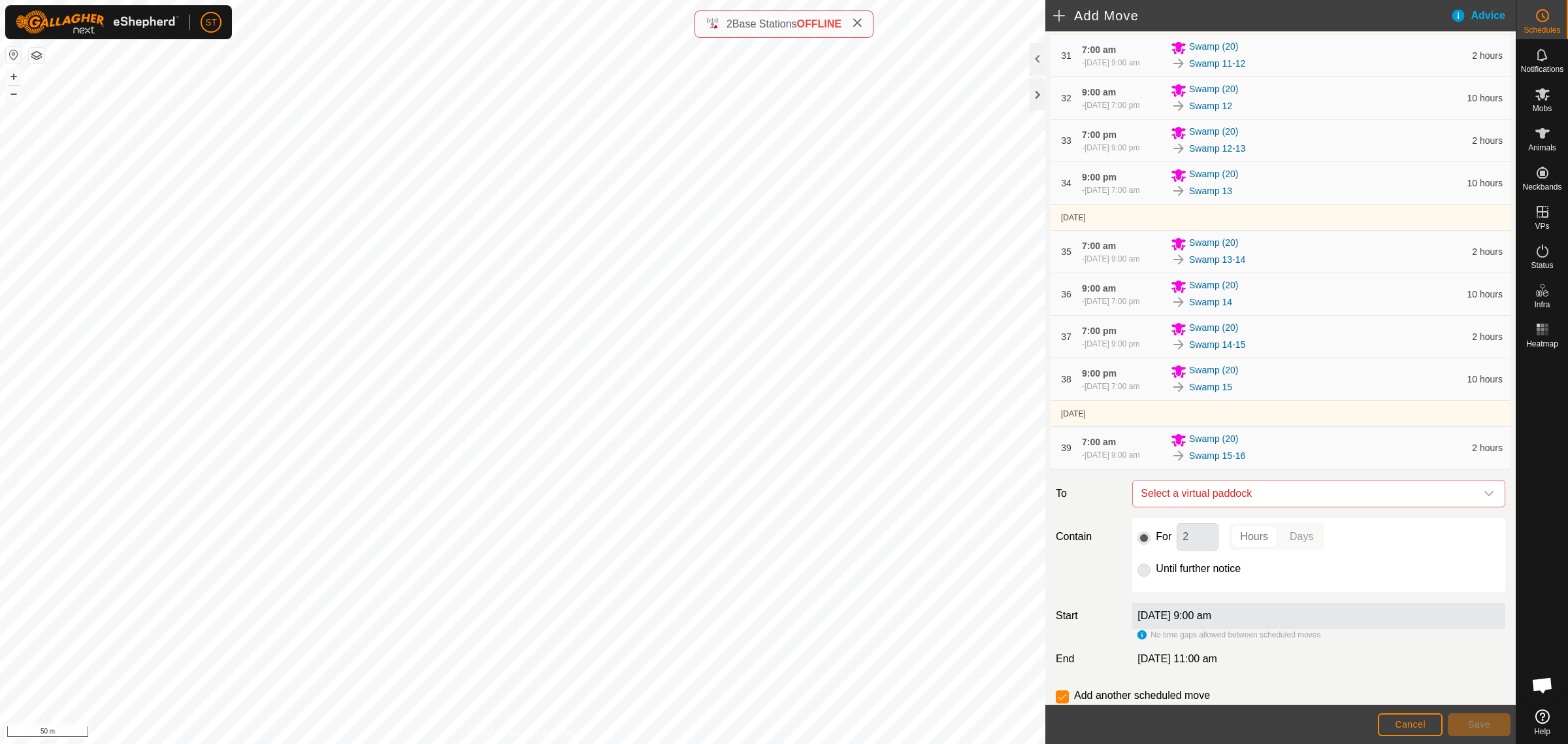
scroll to position [1656, 0]
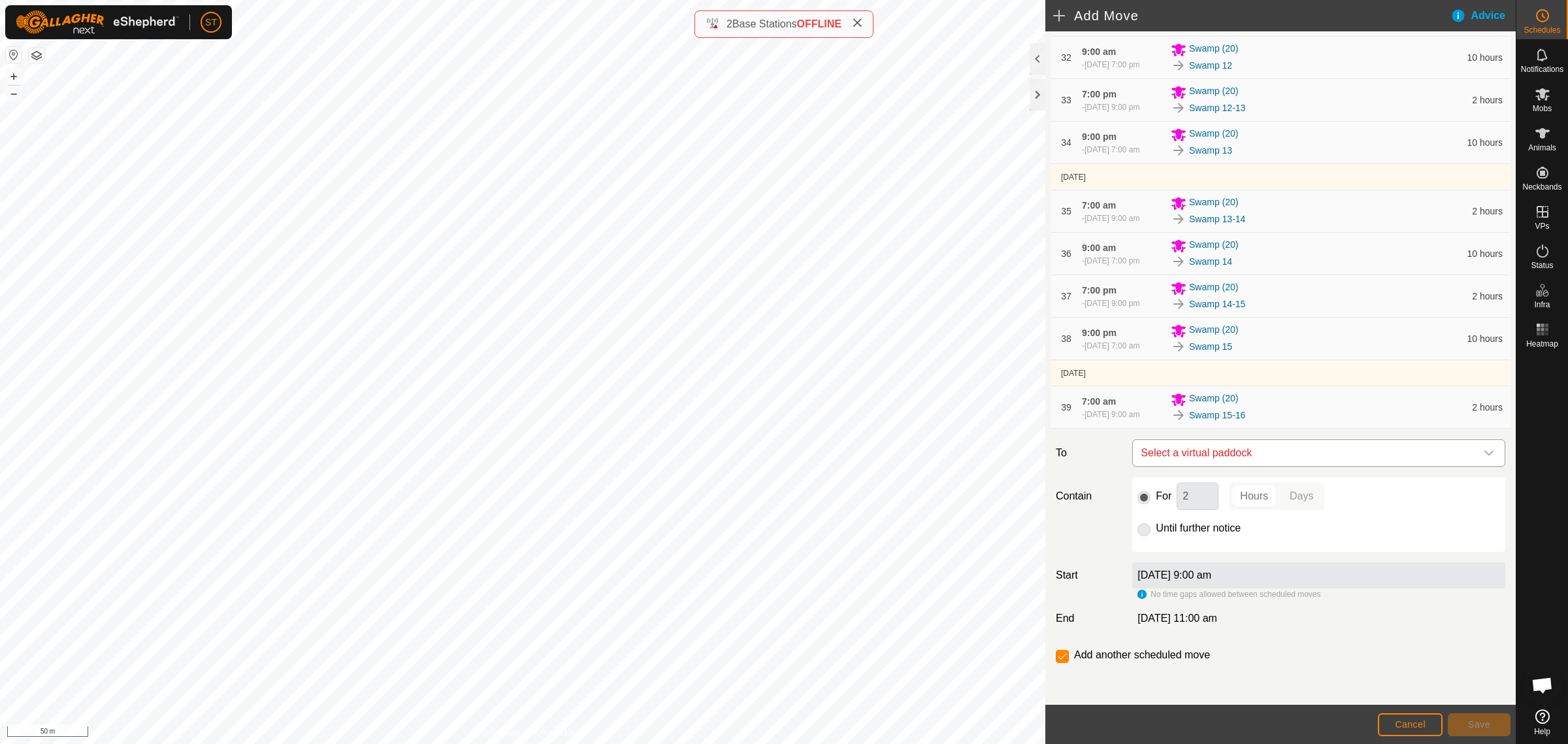
click at [1484, 456] on icon "dropdown trigger" at bounding box center [1489, 453] width 10 height 10
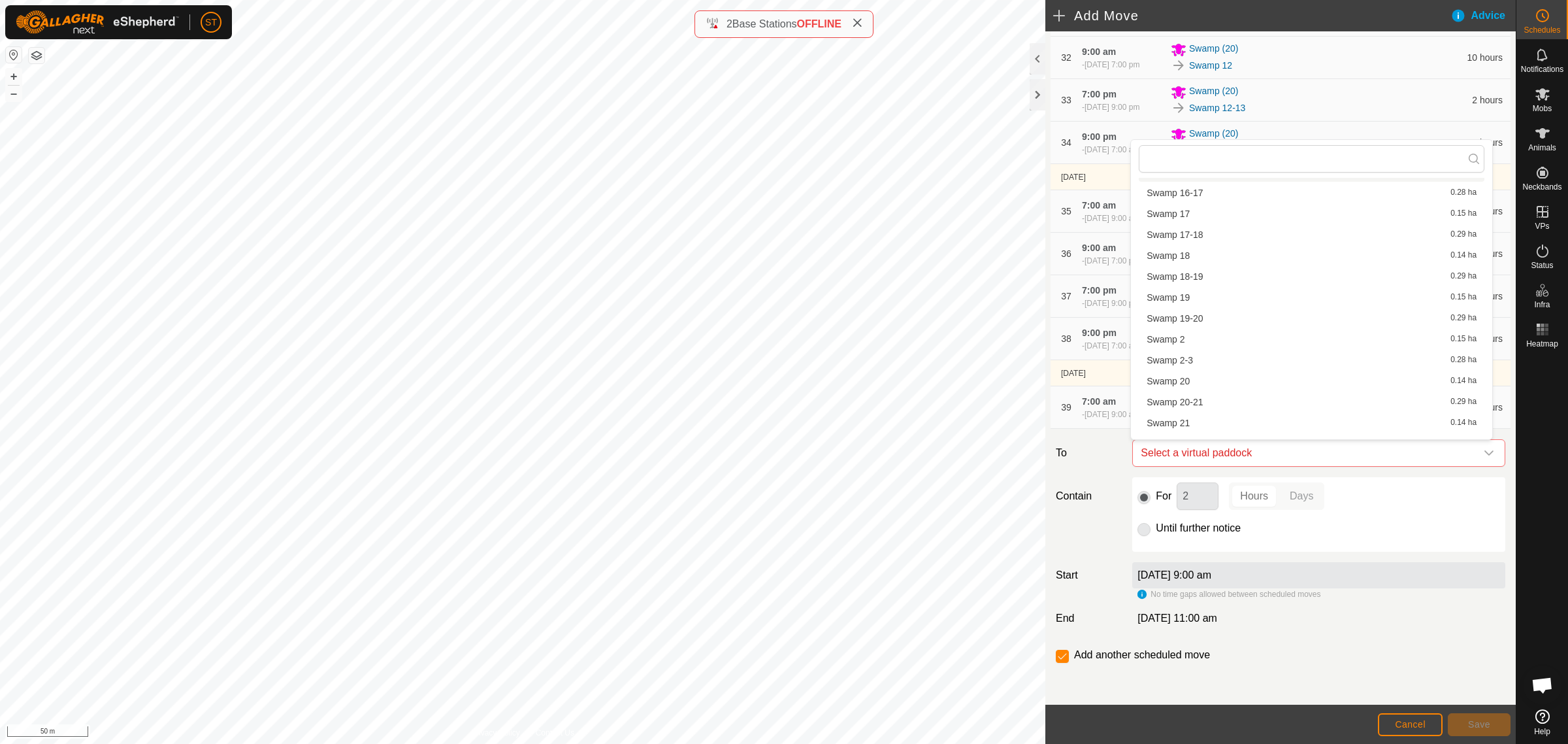
scroll to position [491, 0]
click at [1205, 236] on li "Swamp 16 0.14 ha" at bounding box center [1312, 229] width 346 height 19
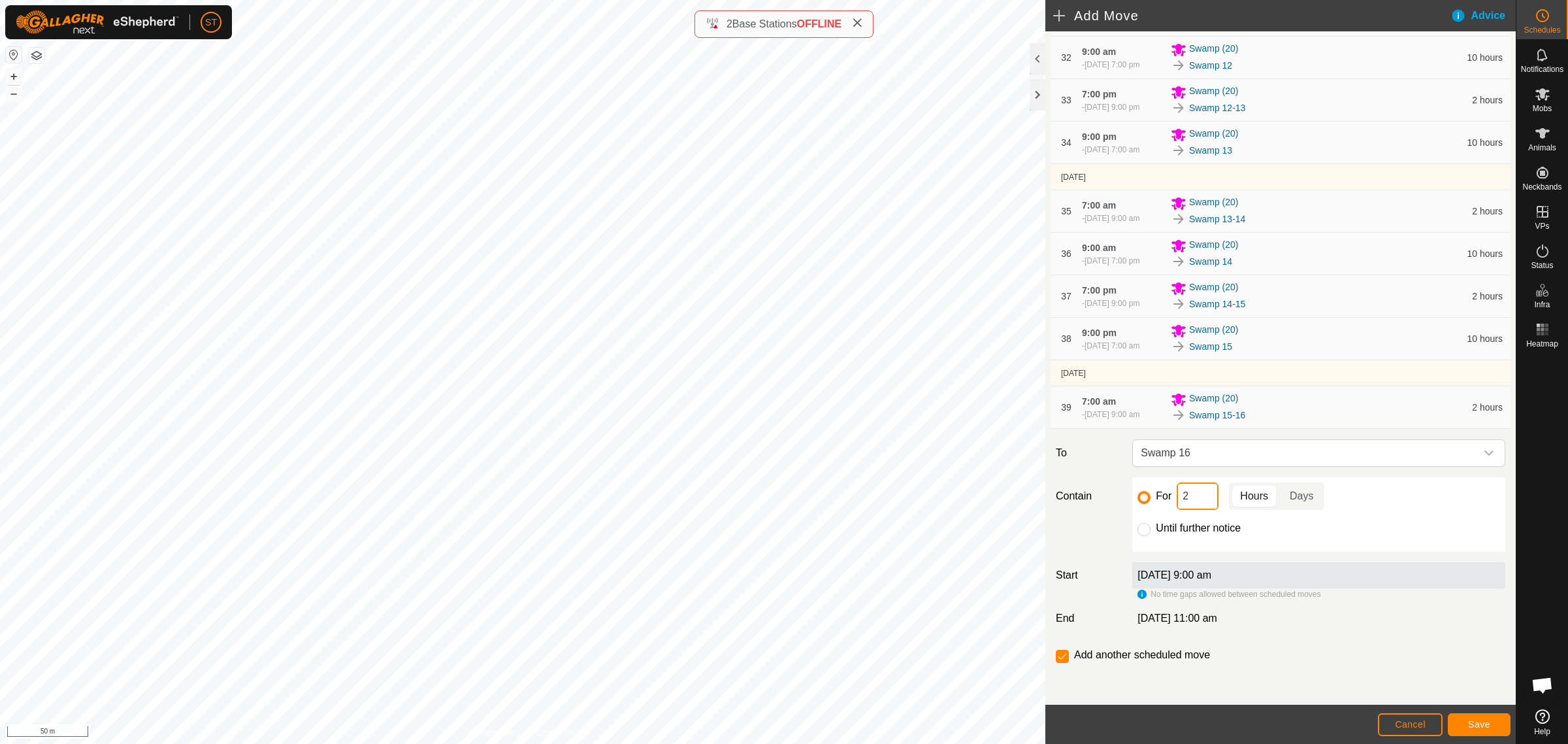
drag, startPoint x: 1197, startPoint y: 500, endPoint x: 1153, endPoint y: 499, distance: 44.0
click at [1153, 499] on div "For 2 Hours Days" at bounding box center [1319, 496] width 363 height 27
click at [1480, 724] on span "Save" at bounding box center [1480, 724] width 23 height 10
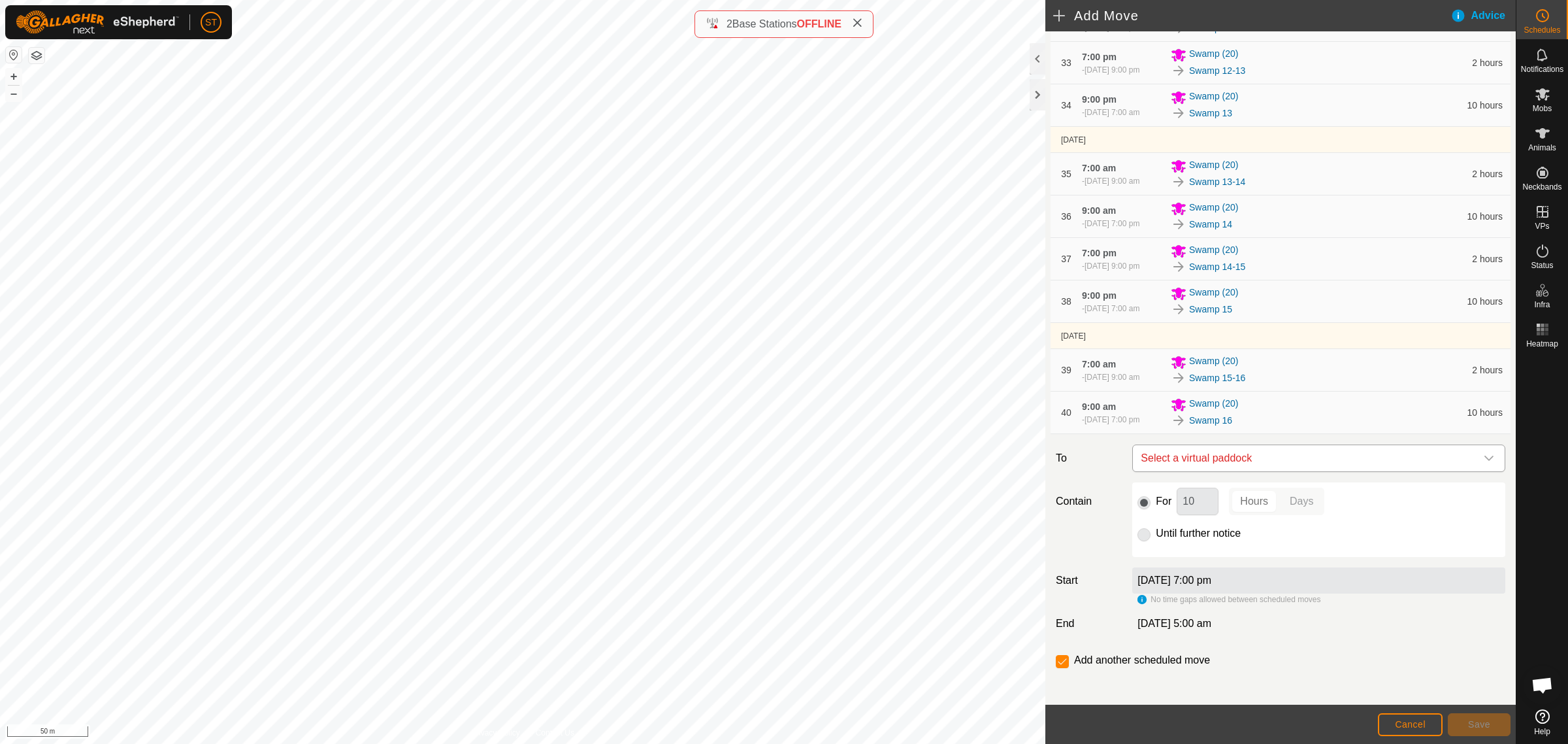
scroll to position [1698, 0]
click at [1484, 450] on icon "dropdown trigger" at bounding box center [1489, 453] width 10 height 10
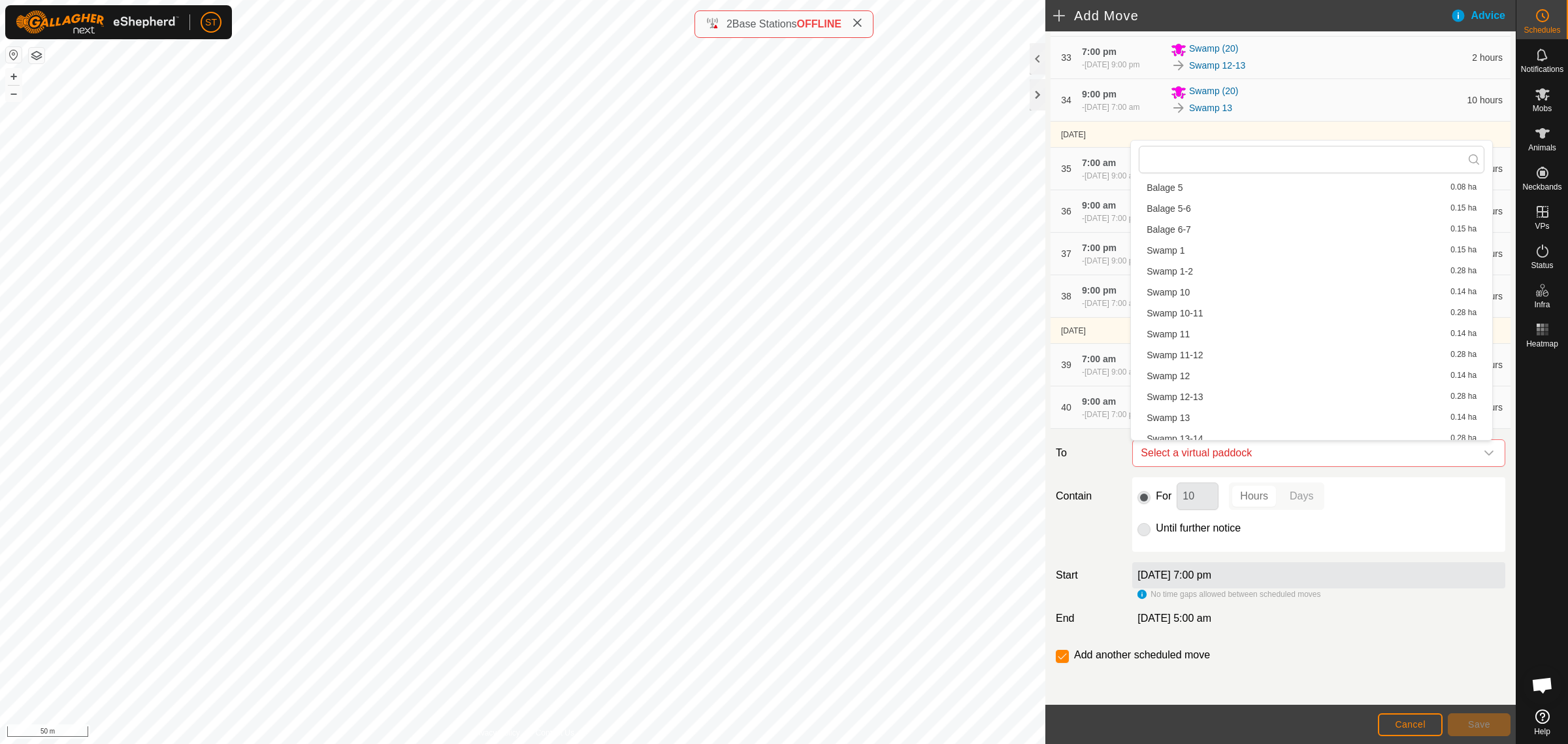
scroll to position [409, 0]
click at [1204, 332] on li "Swamp 16-17 0.28 ha" at bounding box center [1312, 332] width 346 height 19
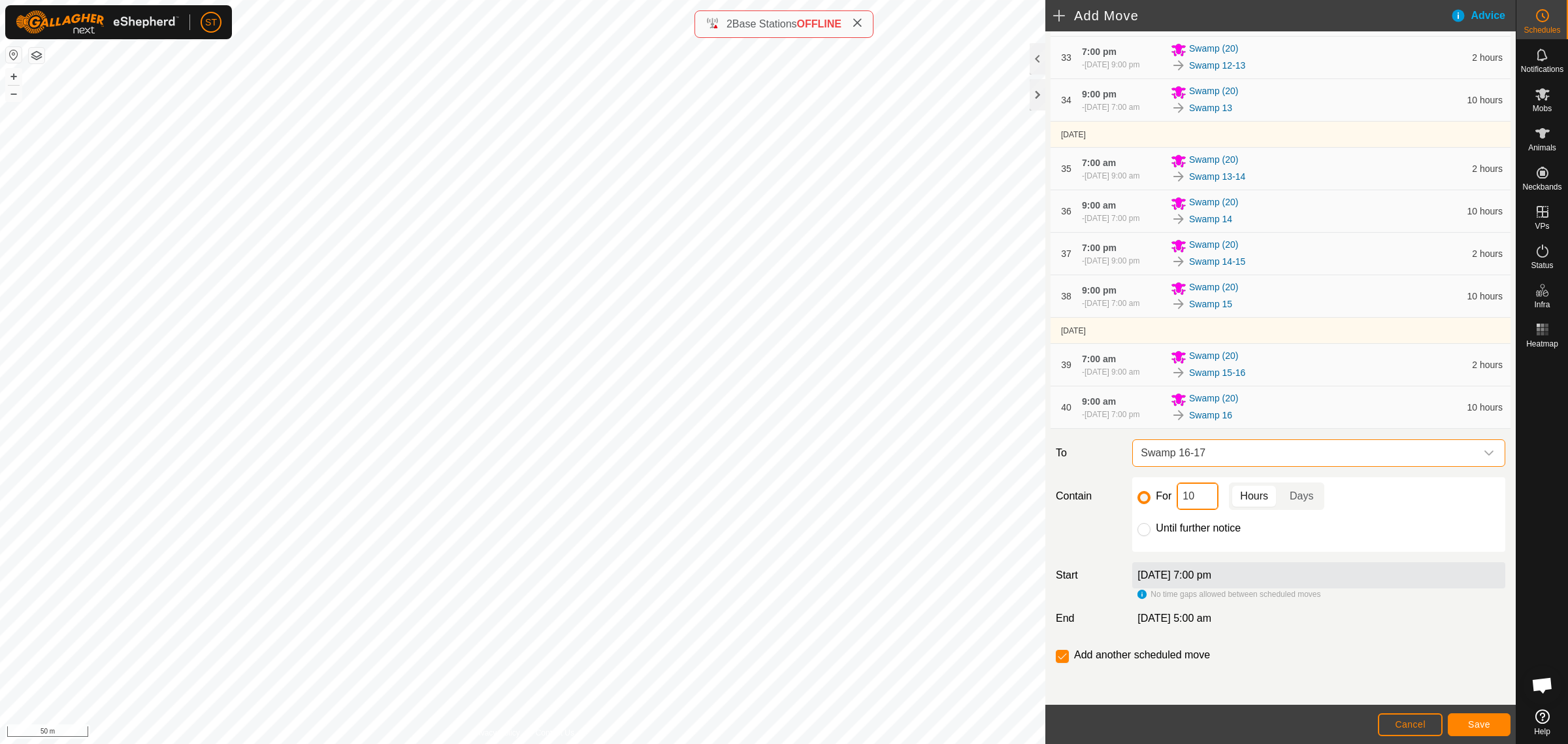
drag, startPoint x: 1197, startPoint y: 497, endPoint x: 1164, endPoint y: 497, distance: 33.0
click at [1164, 497] on div "For 10 Hours Days" at bounding box center [1319, 496] width 363 height 27
click at [1482, 730] on button "Save" at bounding box center [1480, 725] width 63 height 23
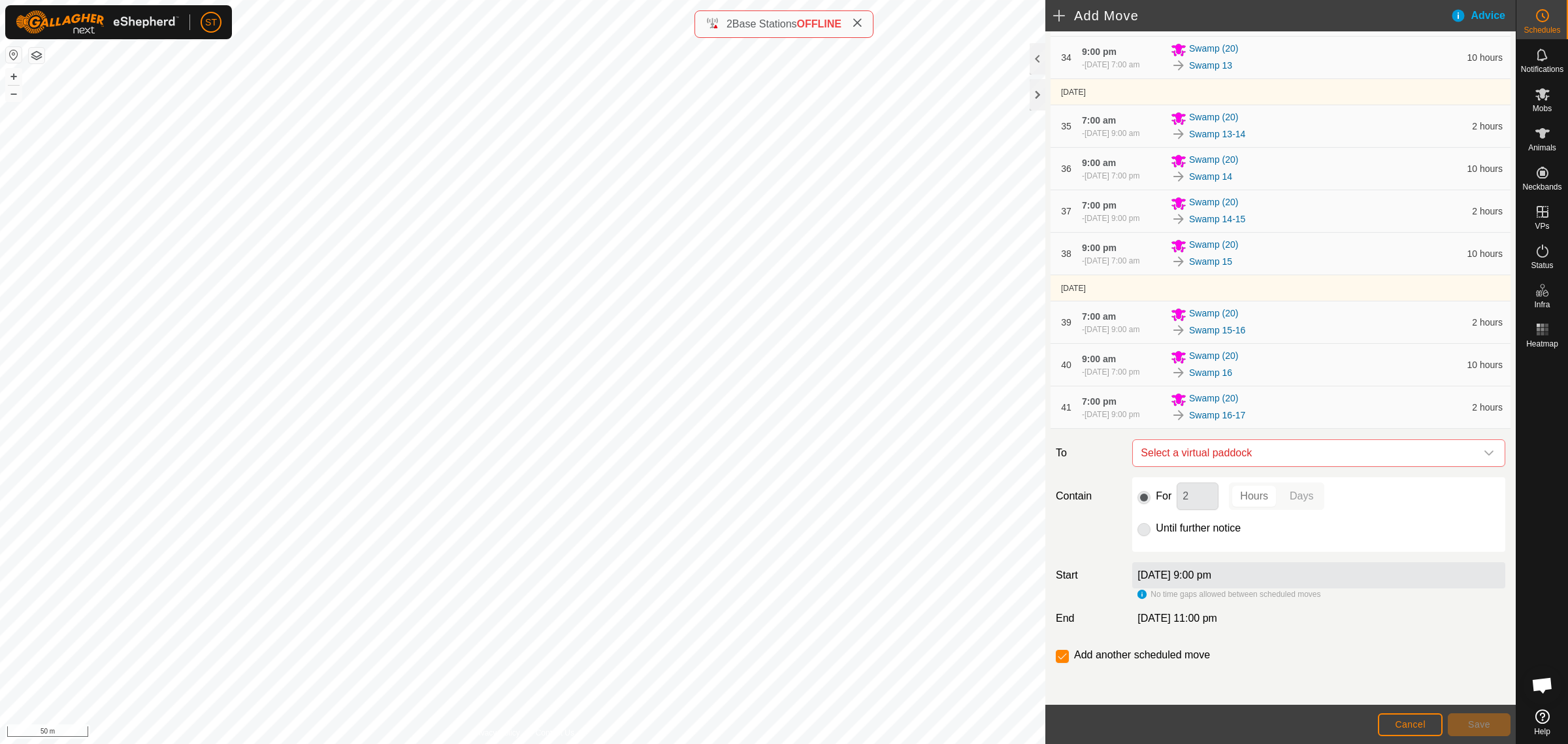
scroll to position [1741, 0]
click at [1482, 455] on div "dropdown trigger" at bounding box center [1489, 453] width 27 height 27
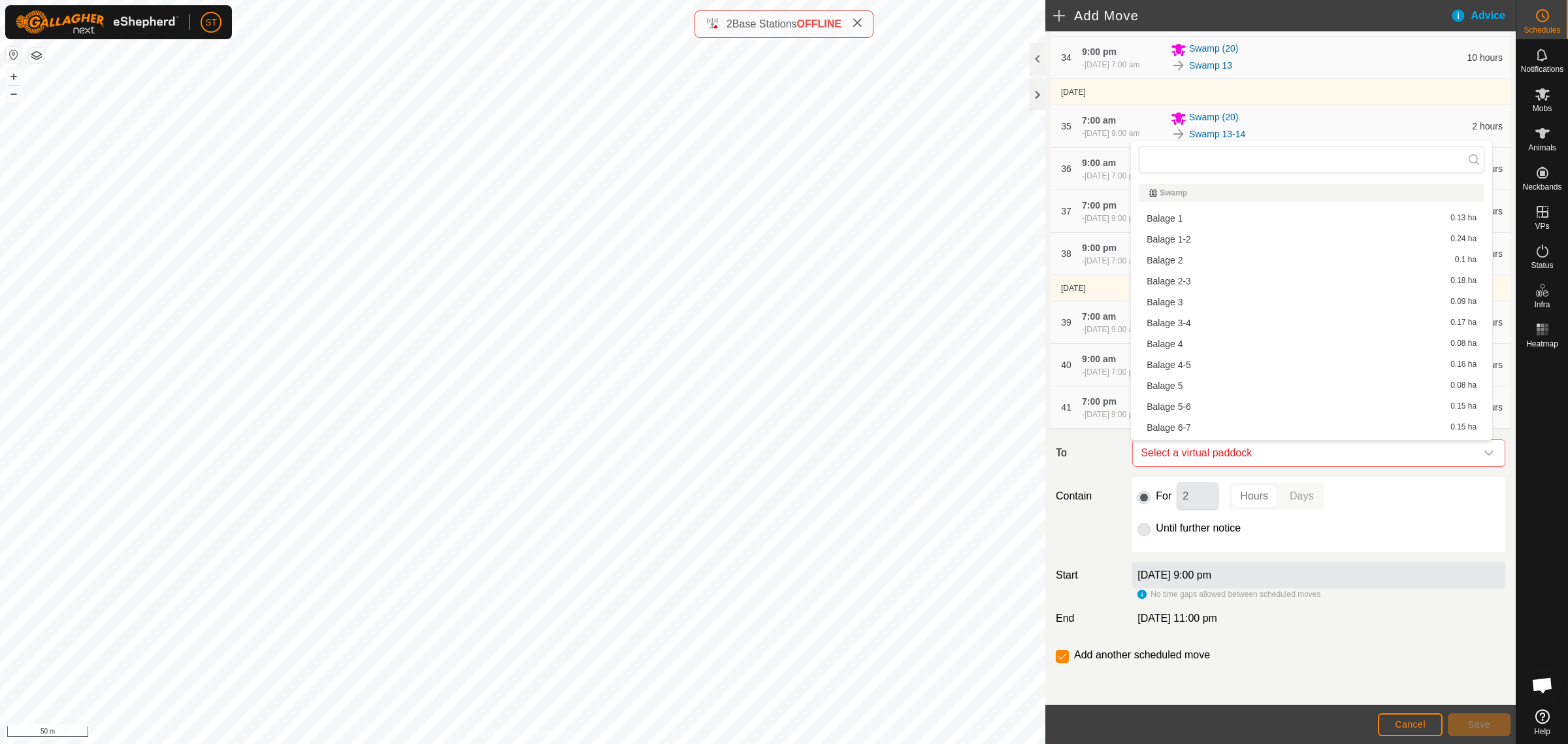
scroll to position [409, 0]
click at [1211, 354] on li "Swamp 17 0.15 ha" at bounding box center [1312, 353] width 346 height 19
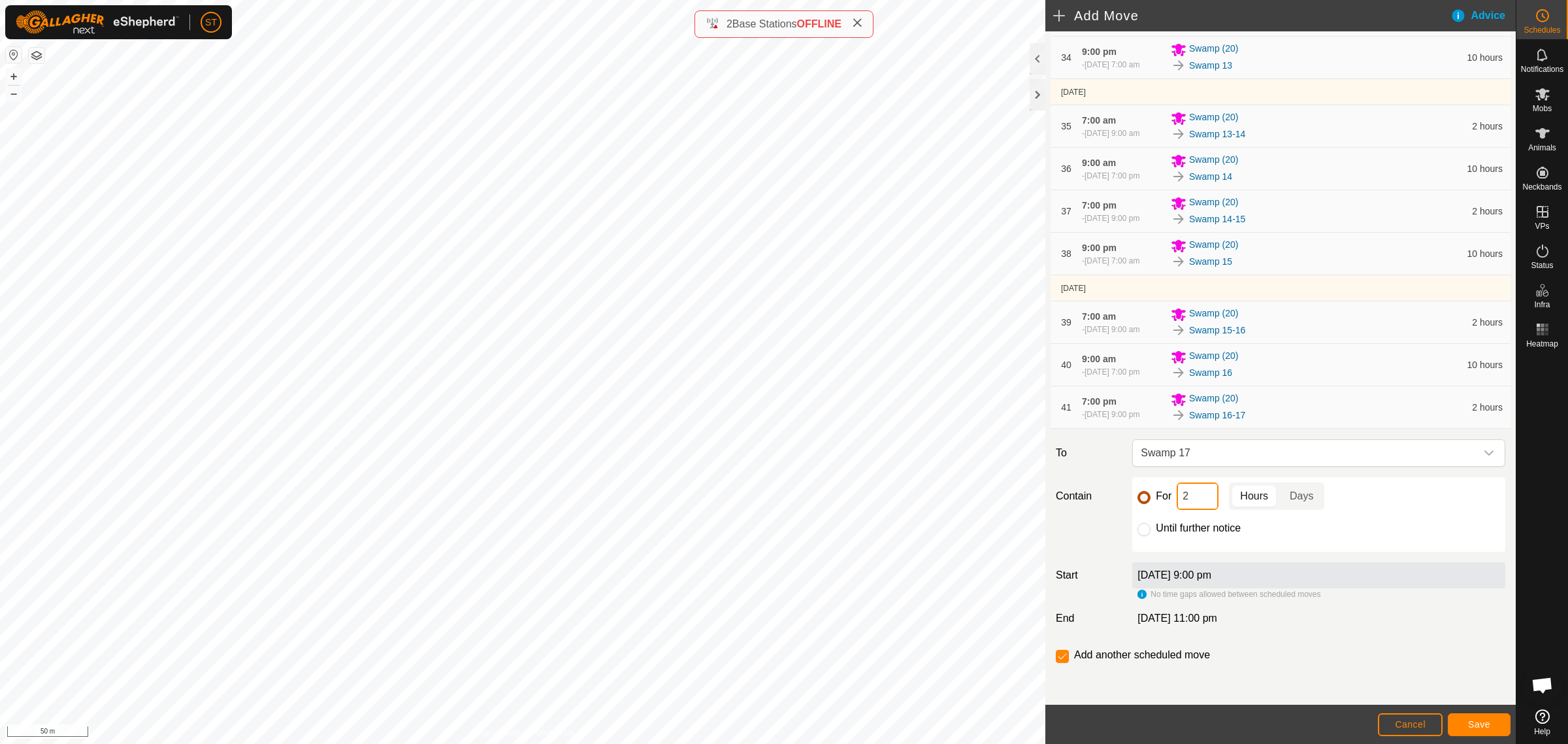
drag, startPoint x: 1194, startPoint y: 494, endPoint x: 1144, endPoint y: 495, distance: 50.0
click at [1144, 495] on div "For 2 Hours Days" at bounding box center [1319, 496] width 363 height 27
click at [1464, 721] on button "Save" at bounding box center [1480, 725] width 63 height 23
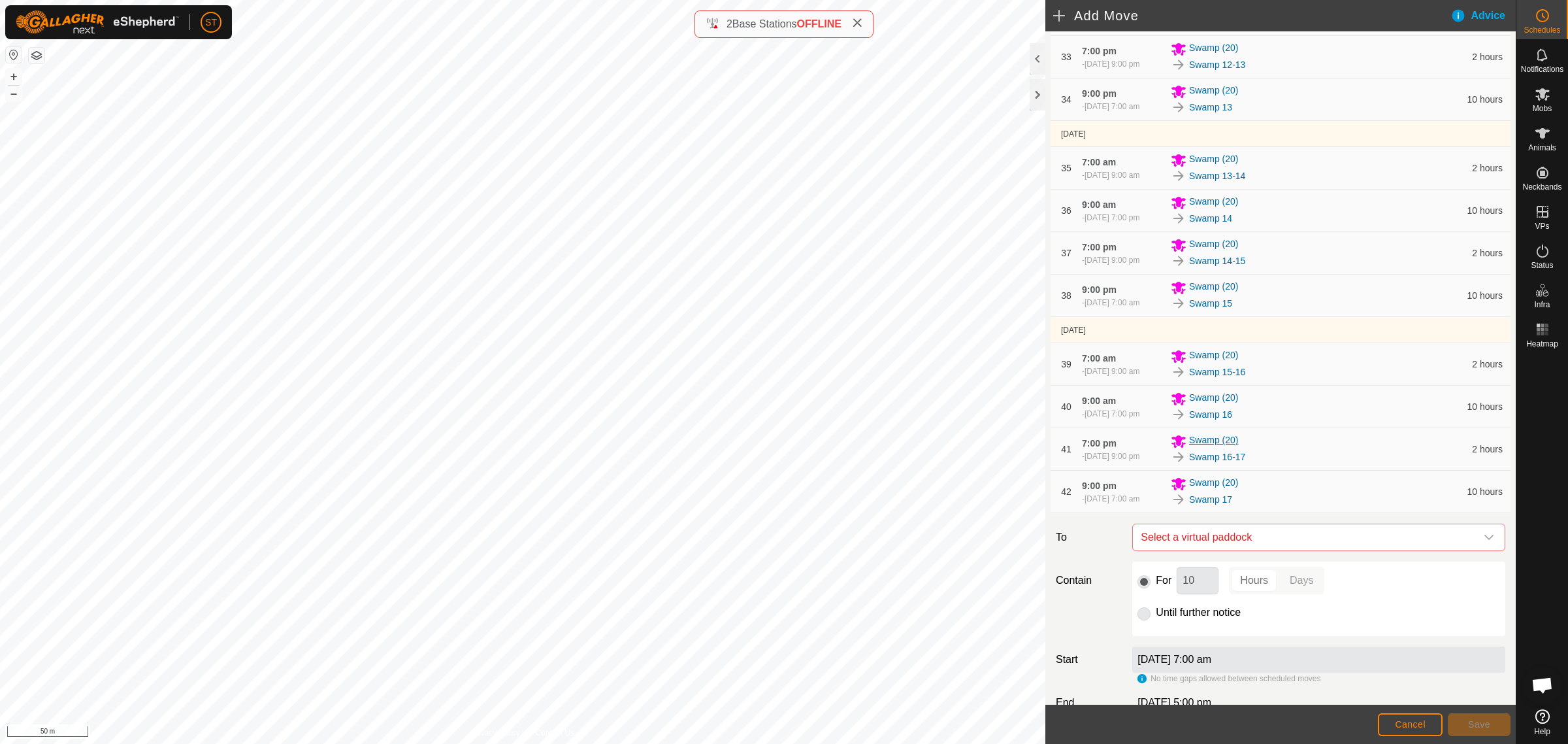
scroll to position [1783, 0]
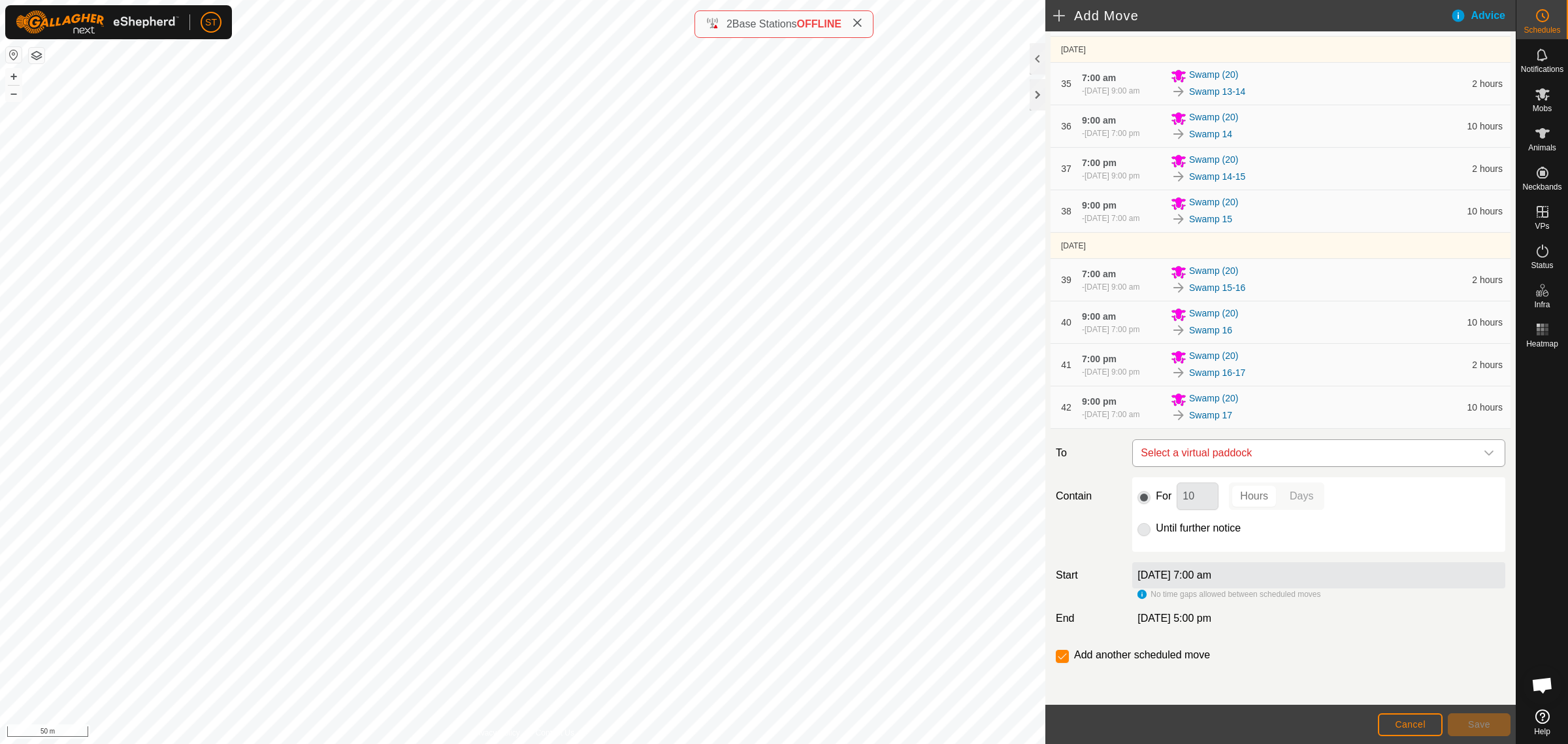
click at [1487, 452] on div "dropdown trigger" at bounding box center [1489, 453] width 27 height 27
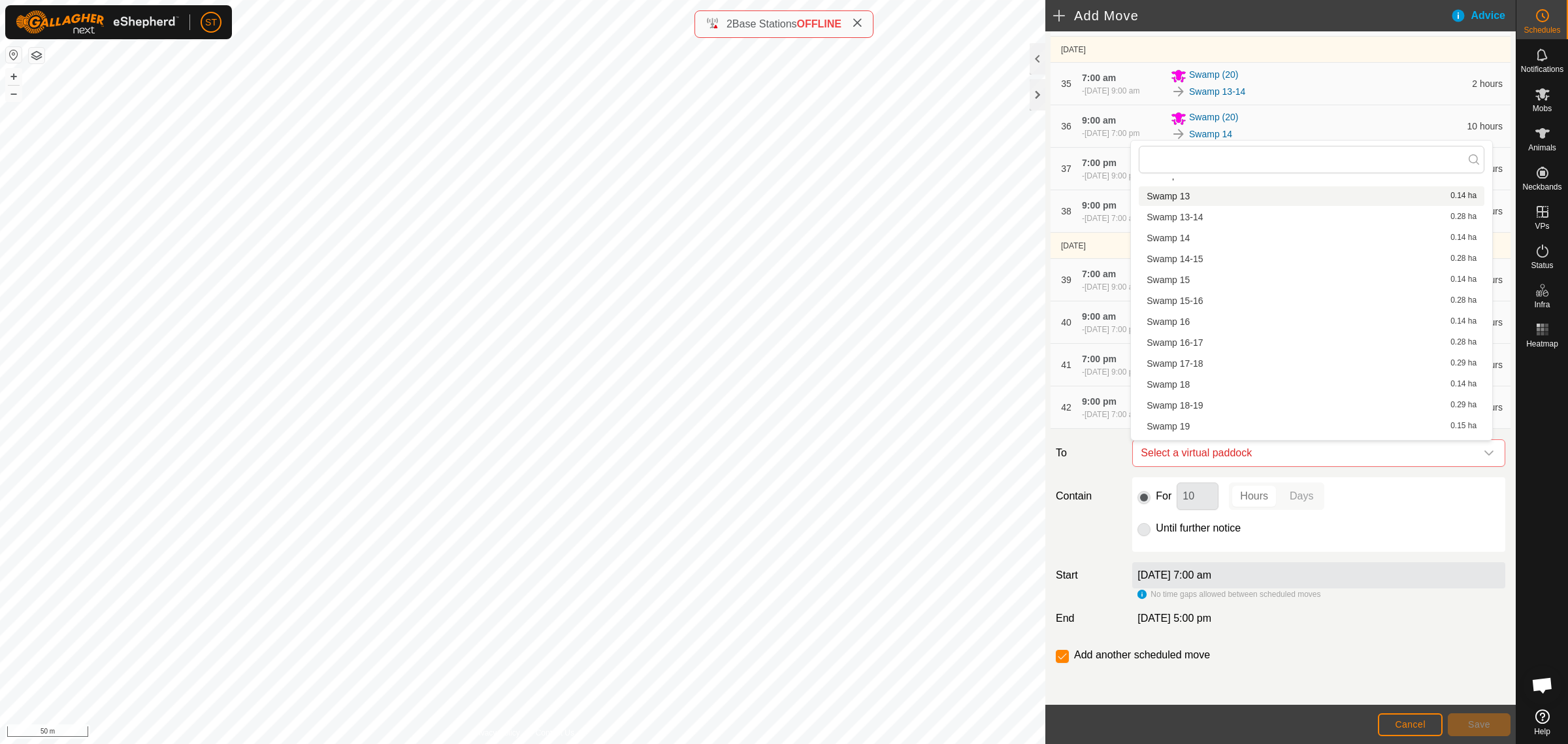
scroll to position [426, 0]
click at [1205, 351] on li "Swamp 17-18 0.29 ha" at bounding box center [1312, 357] width 346 height 19
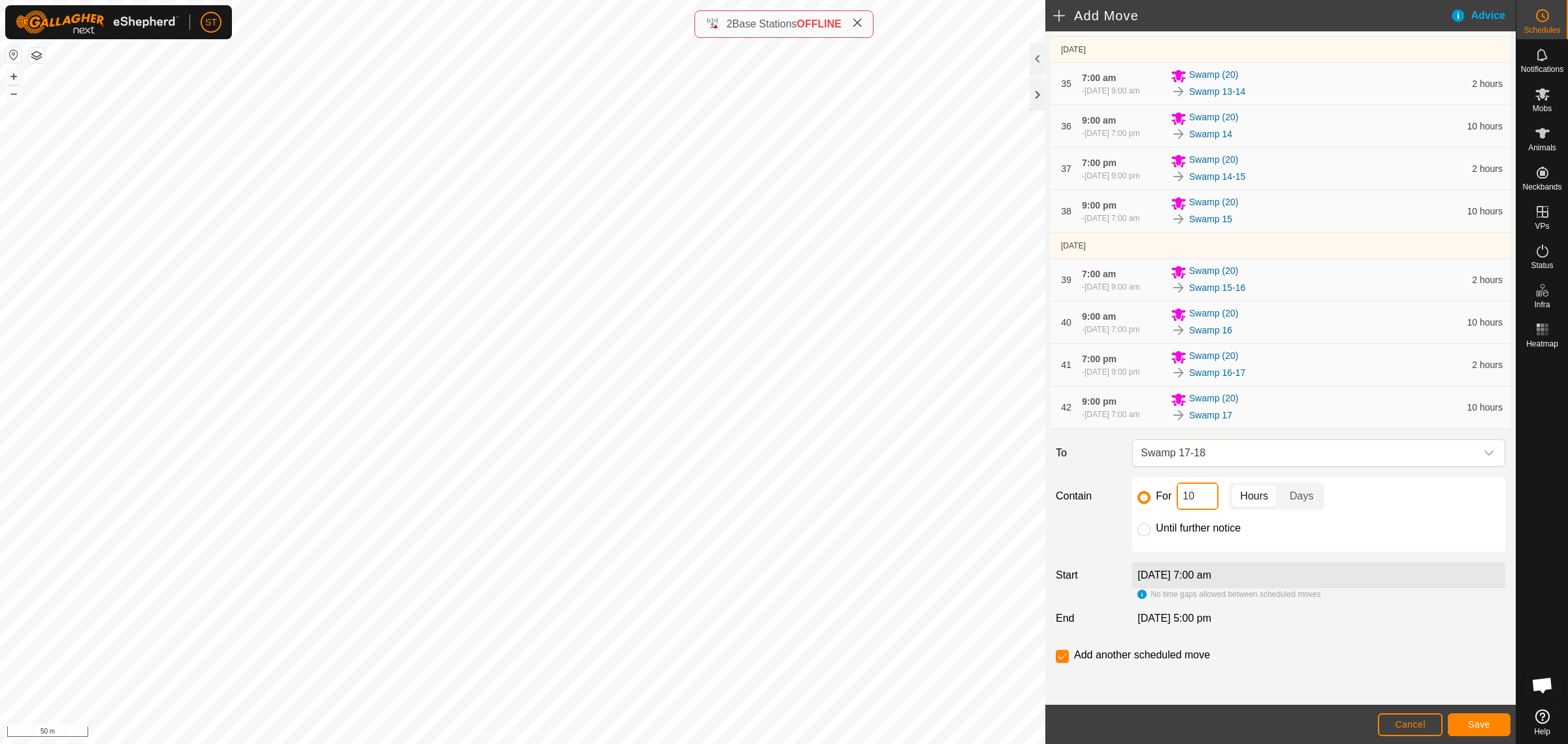
drag, startPoint x: 1195, startPoint y: 497, endPoint x: 1151, endPoint y: 497, distance: 44.0
click at [1151, 497] on div "For 10 Hours Days" at bounding box center [1319, 496] width 363 height 27
click at [1467, 717] on button "Save" at bounding box center [1480, 725] width 63 height 23
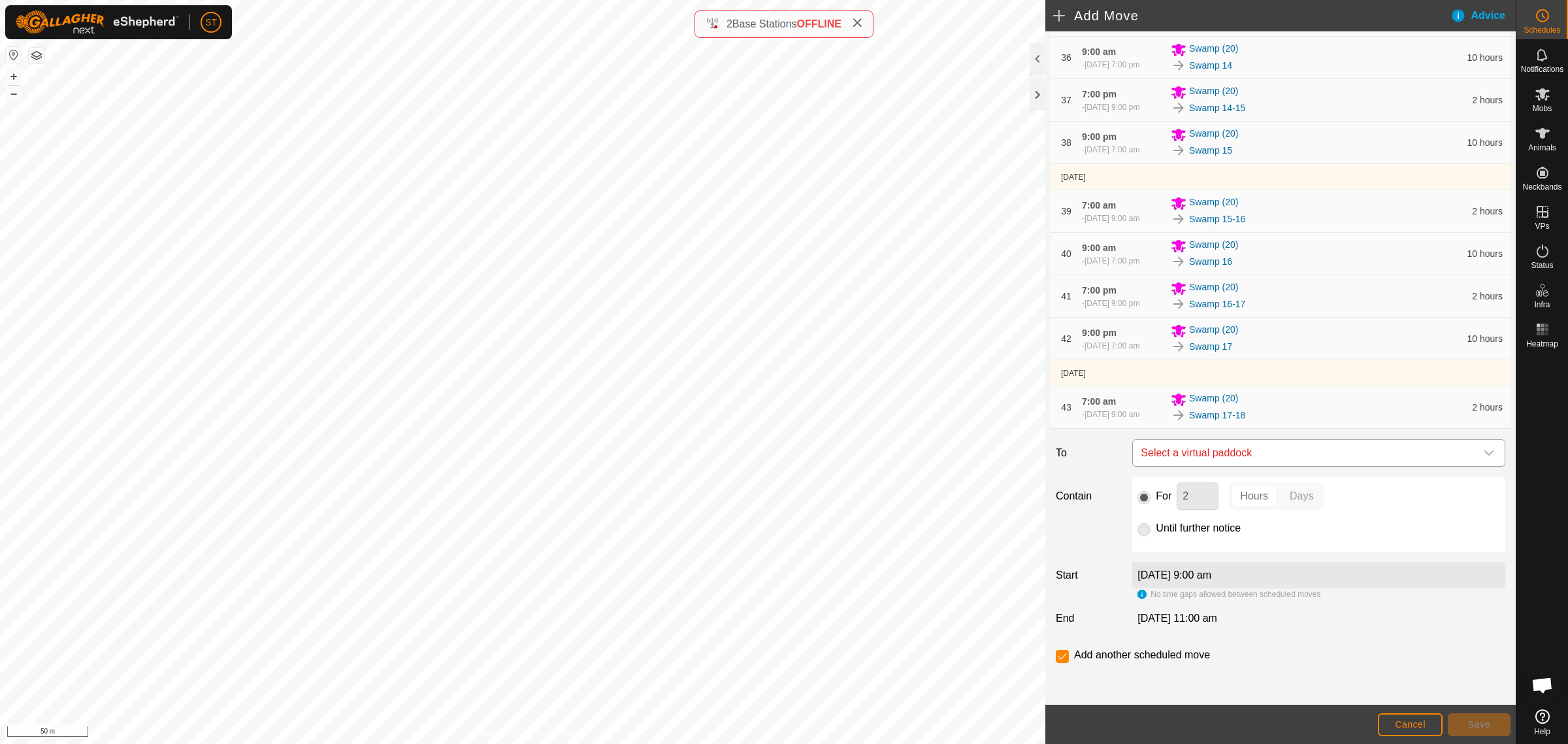
scroll to position [1853, 0]
click at [1484, 452] on icon "dropdown trigger" at bounding box center [1489, 453] width 10 height 10
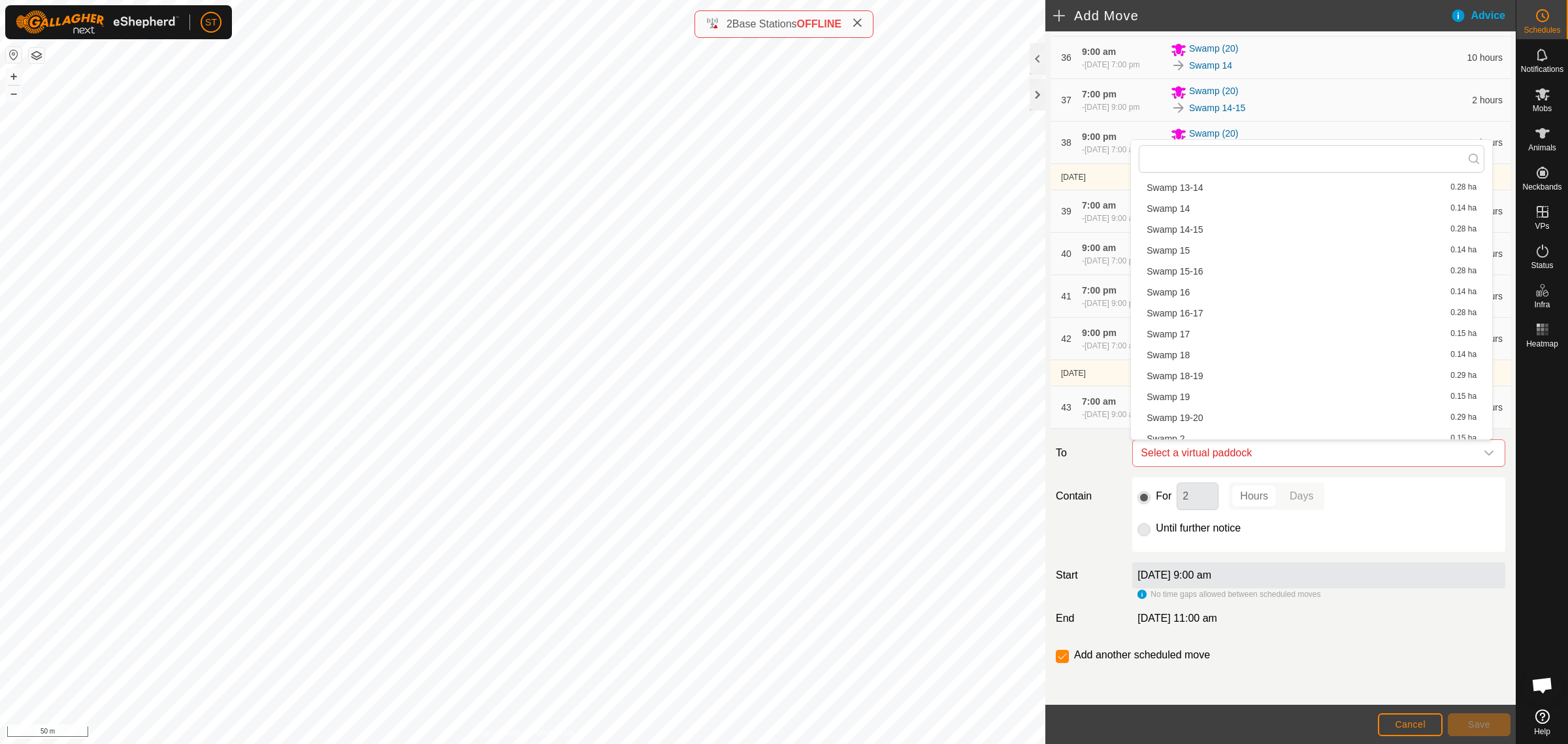
scroll to position [491, 0]
click at [1181, 311] on li "Swamp 18 0.14 ha" at bounding box center [1312, 313] width 346 height 19
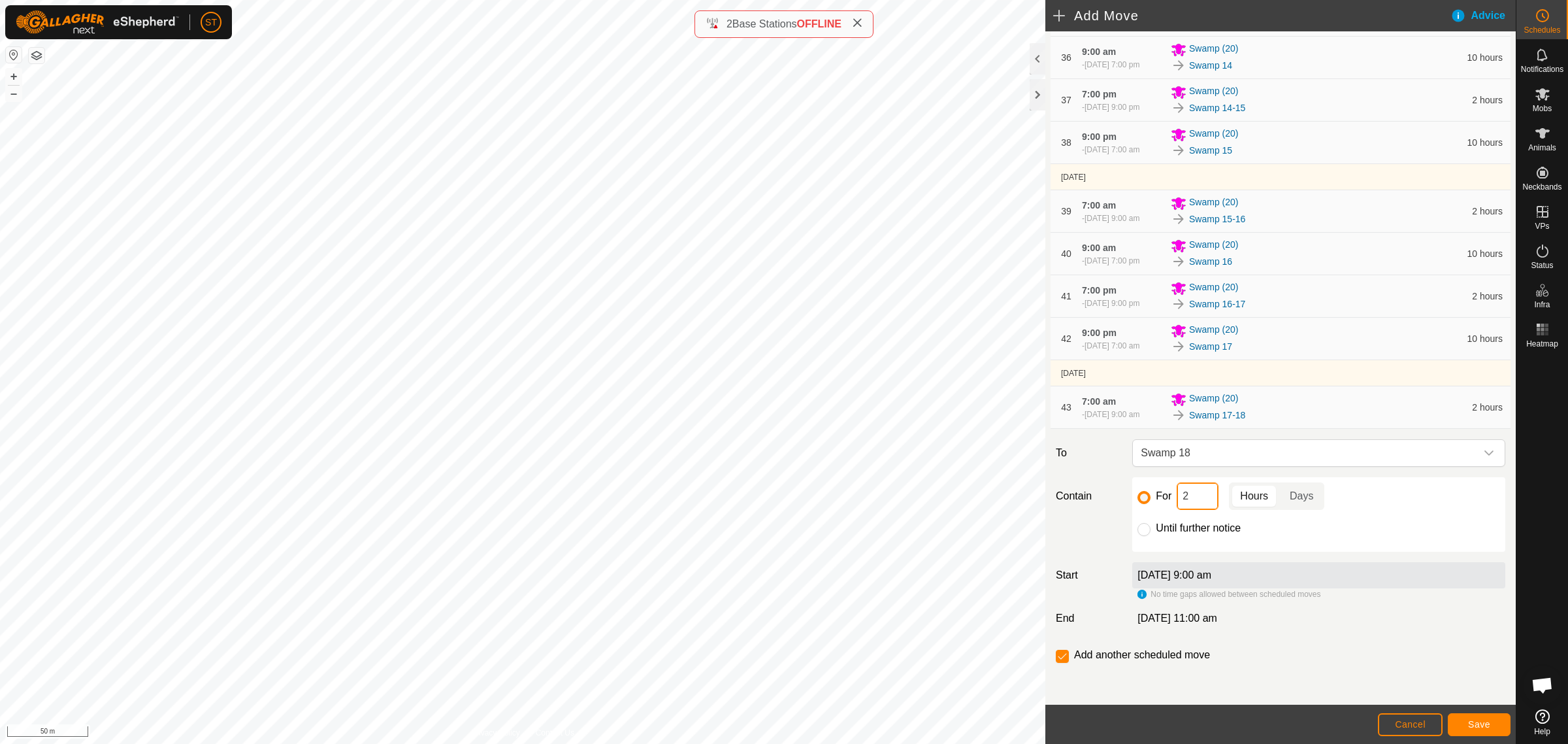
drag, startPoint x: 1197, startPoint y: 492, endPoint x: 1123, endPoint y: 483, distance: 74.5
click at [1127, 491] on div "For 2 Hours Days Until further notice" at bounding box center [1319, 514] width 384 height 75
type input "10"
click at [1062, 654] on input "checkbox" at bounding box center [1062, 656] width 13 height 13
checkbox input "false"
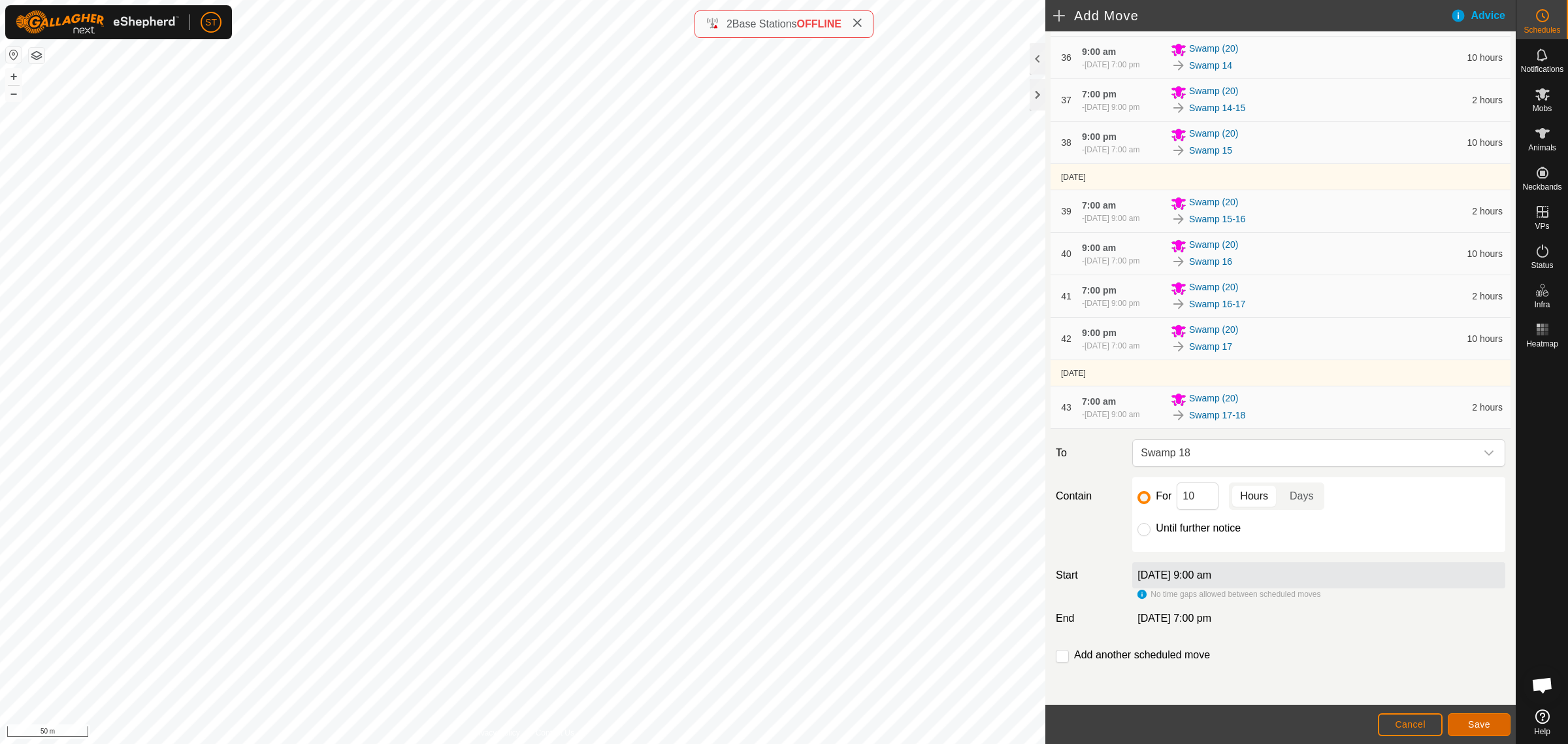
click at [1482, 723] on span "Save" at bounding box center [1480, 724] width 23 height 10
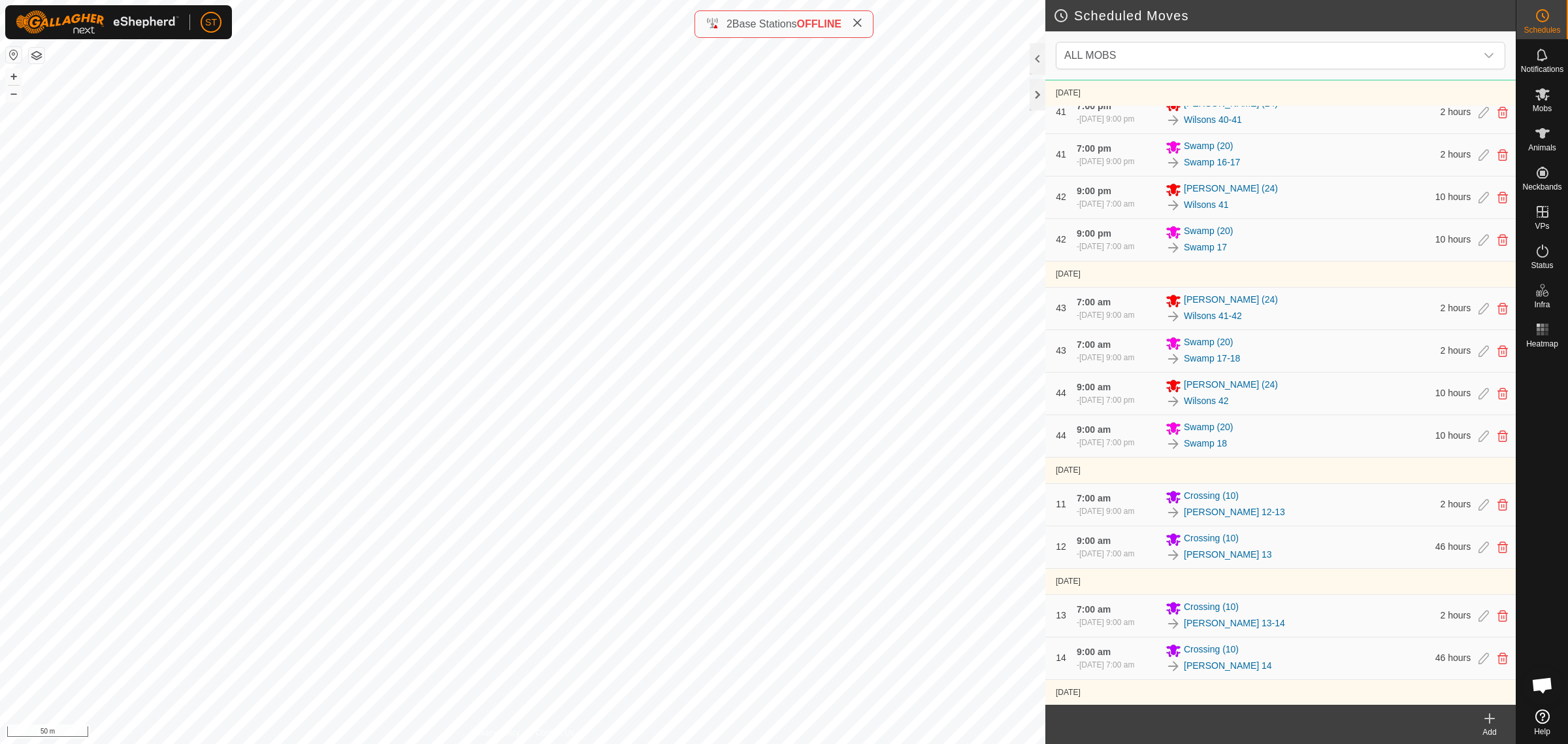
scroll to position [7464, 0]
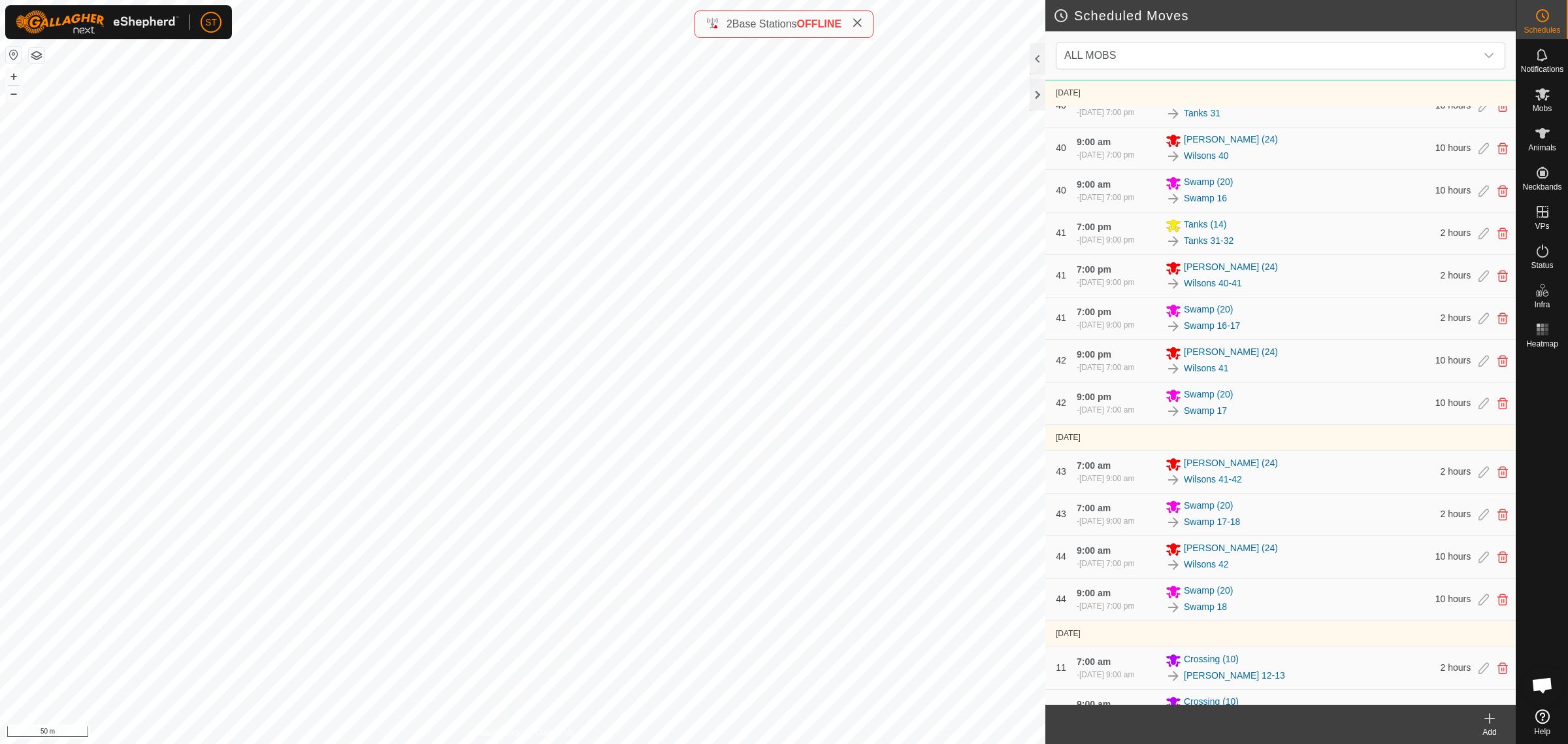
click at [1491, 721] on icon at bounding box center [1490, 718] width 16 height 16
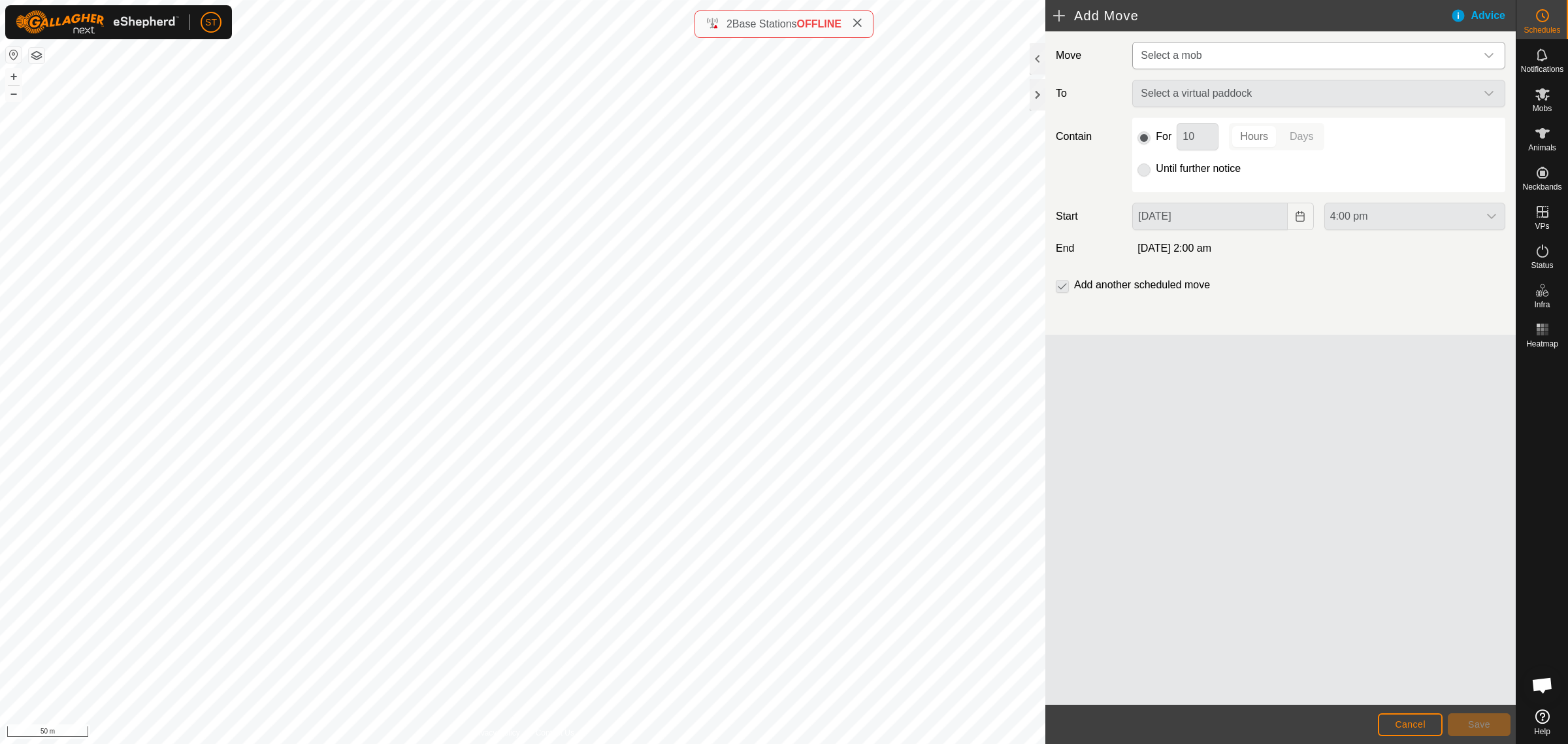
click at [1495, 56] on div "dropdown trigger" at bounding box center [1489, 55] width 27 height 27
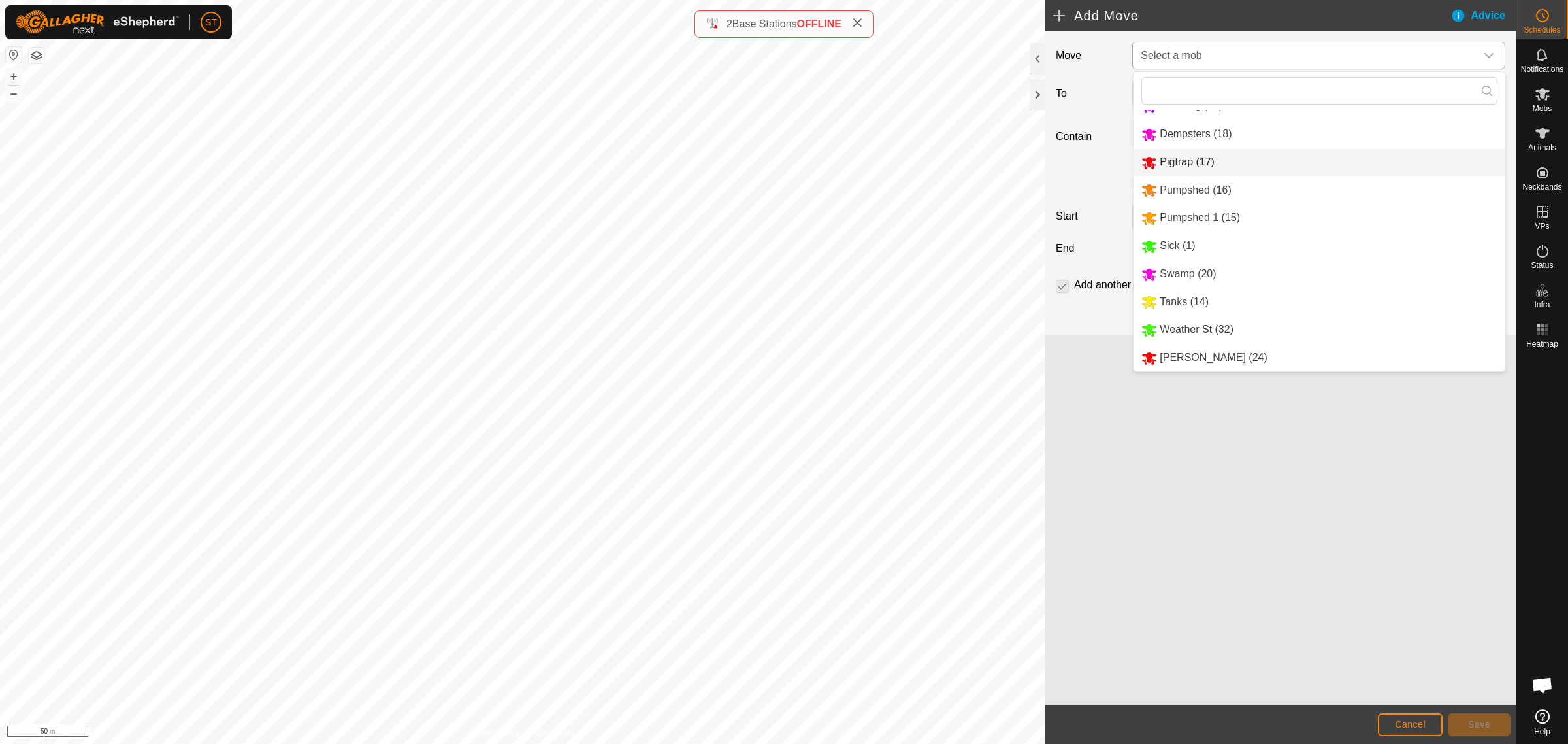
scroll to position [105, 0]
click at [1181, 301] on li "Tanks (14)" at bounding box center [1320, 302] width 371 height 27
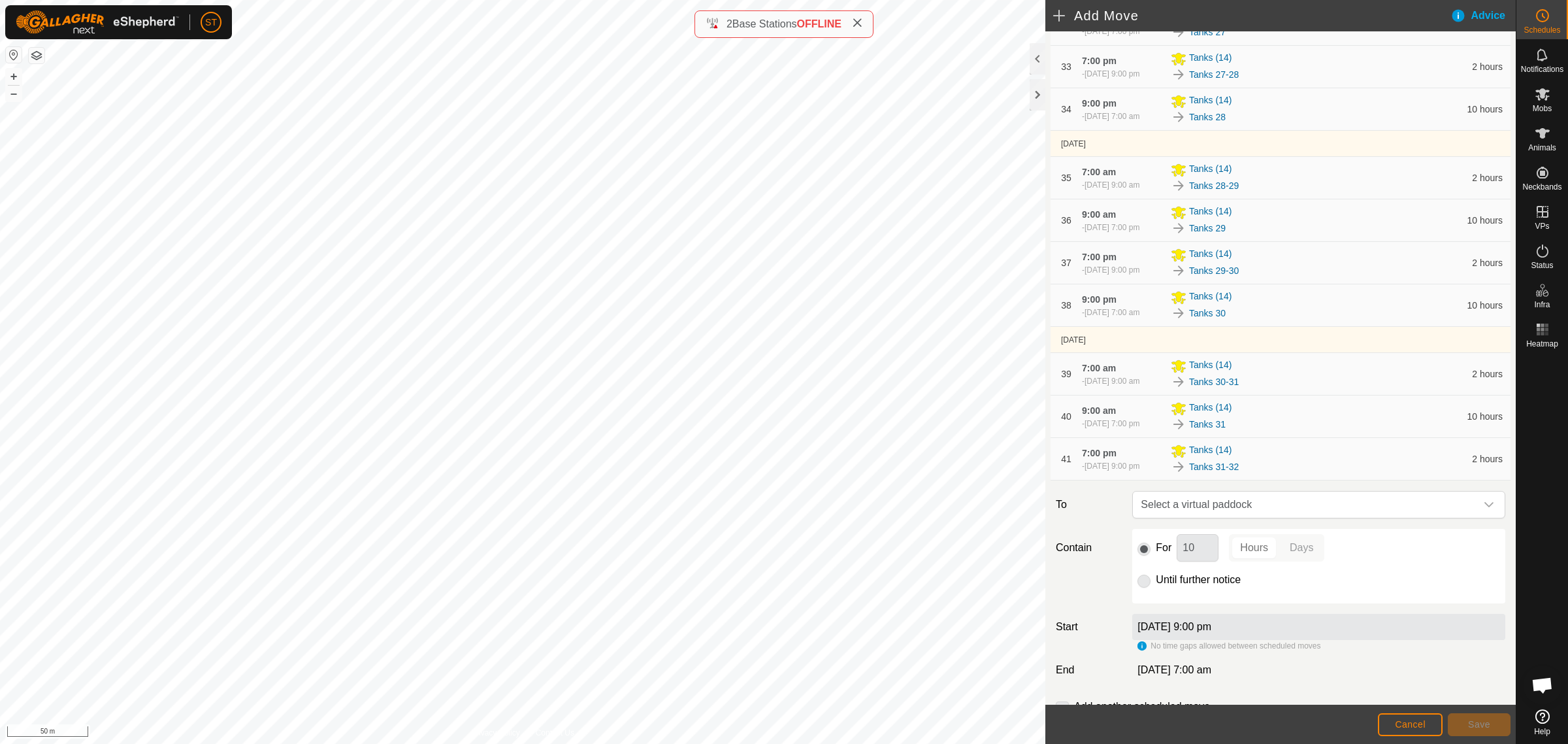
scroll to position [1741, 0]
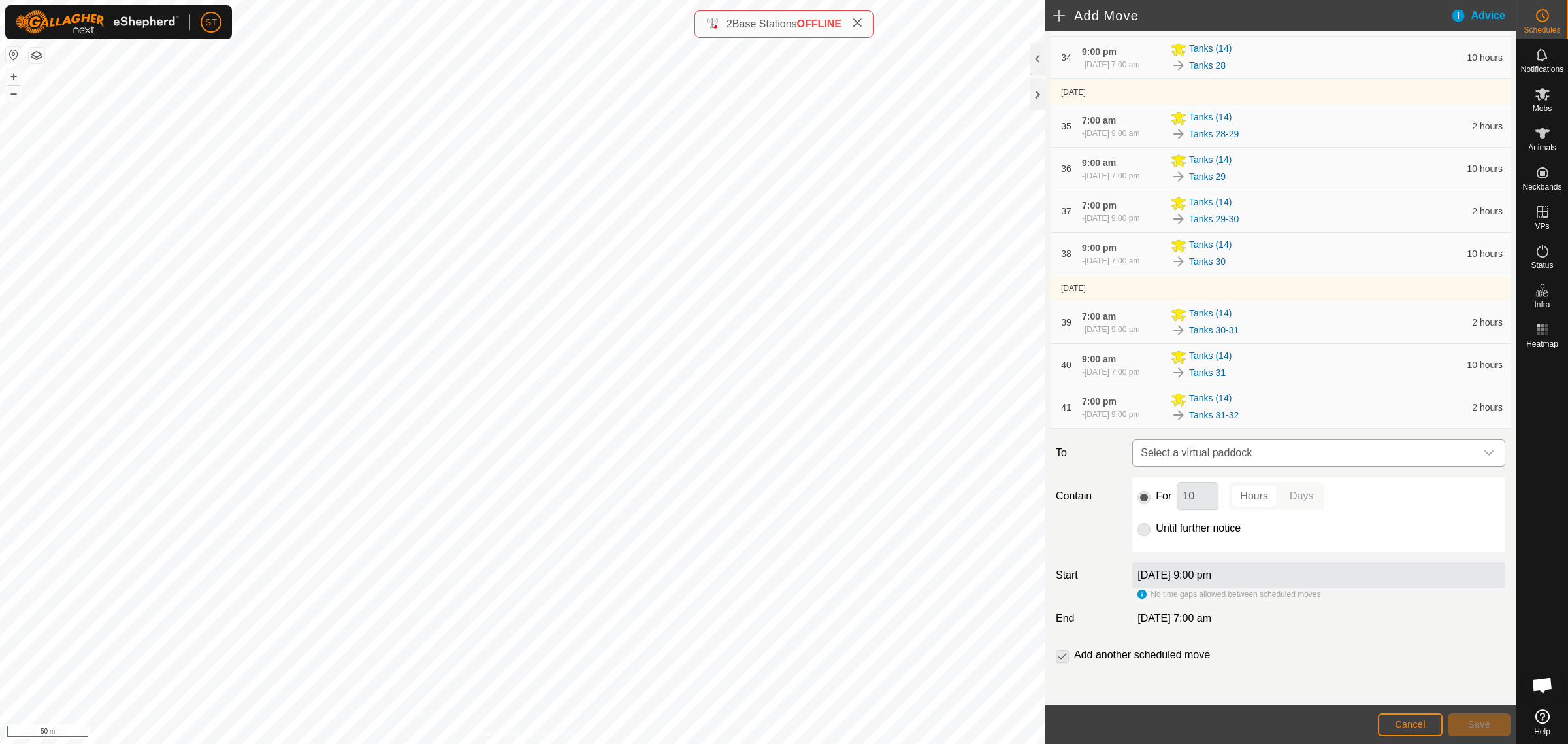
click at [1484, 455] on icon "dropdown trigger" at bounding box center [1489, 453] width 10 height 10
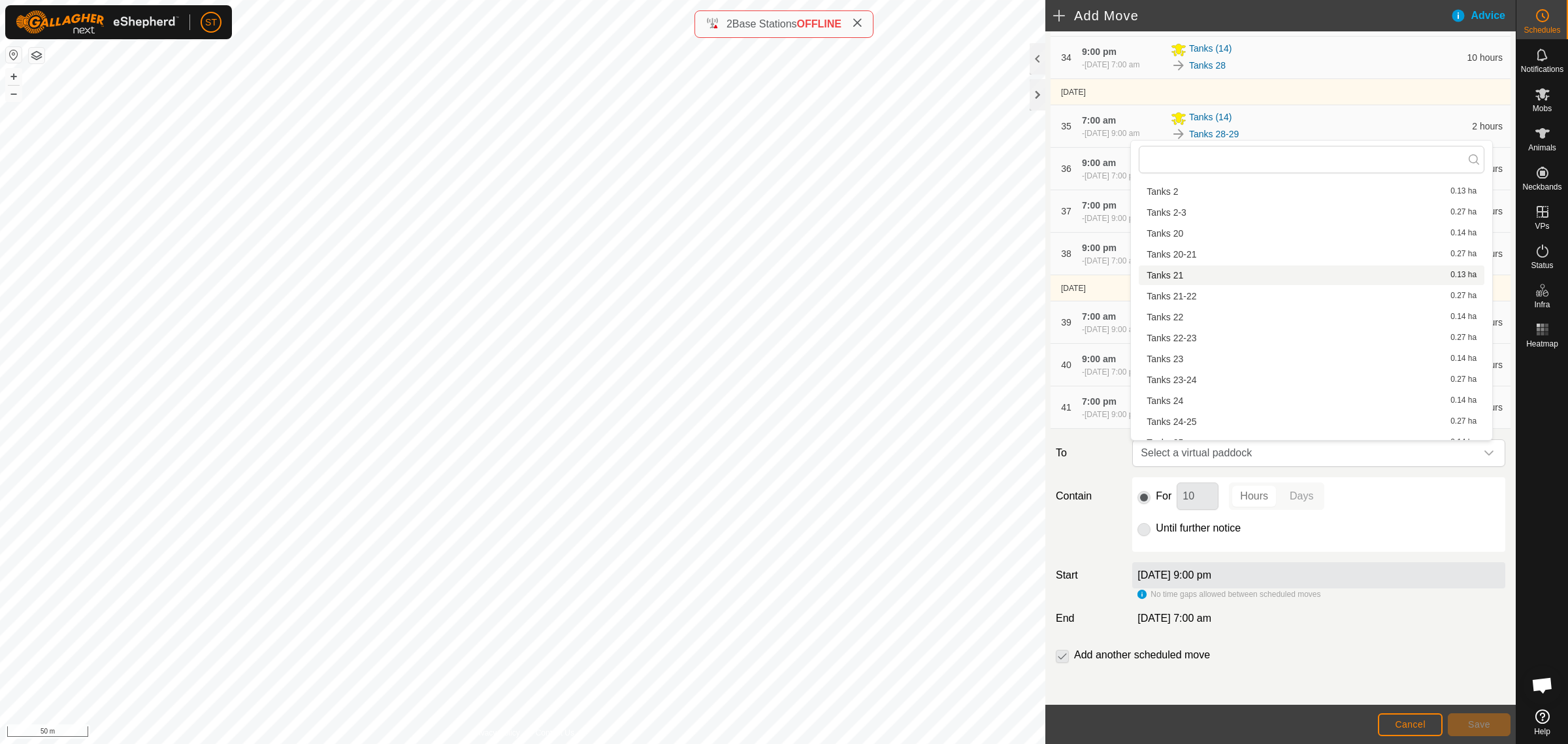
scroll to position [916, 0]
click at [1192, 350] on li "Tanks 32 0.14 ha" at bounding box center [1312, 347] width 346 height 19
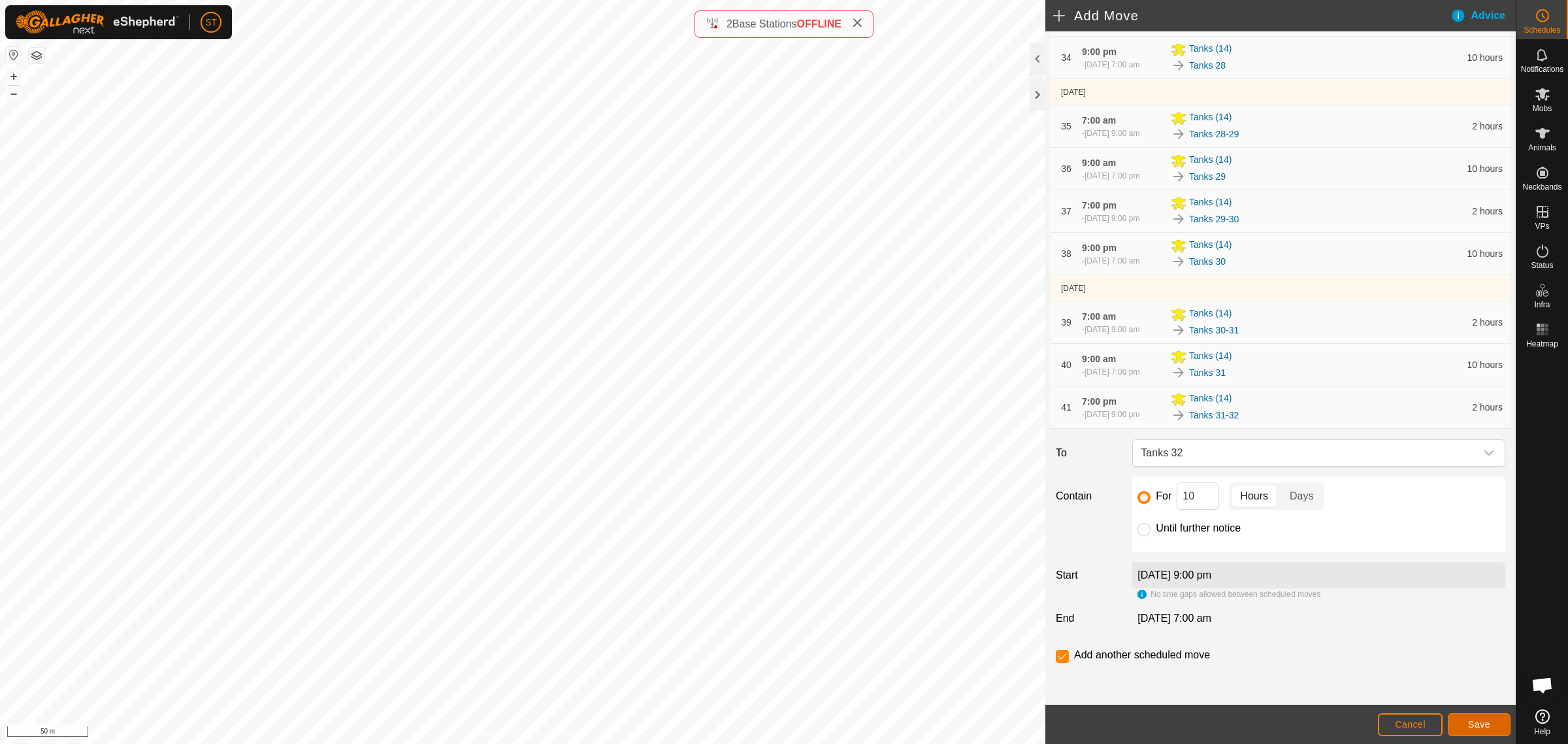
click at [1484, 721] on span "Save" at bounding box center [1480, 724] width 23 height 10
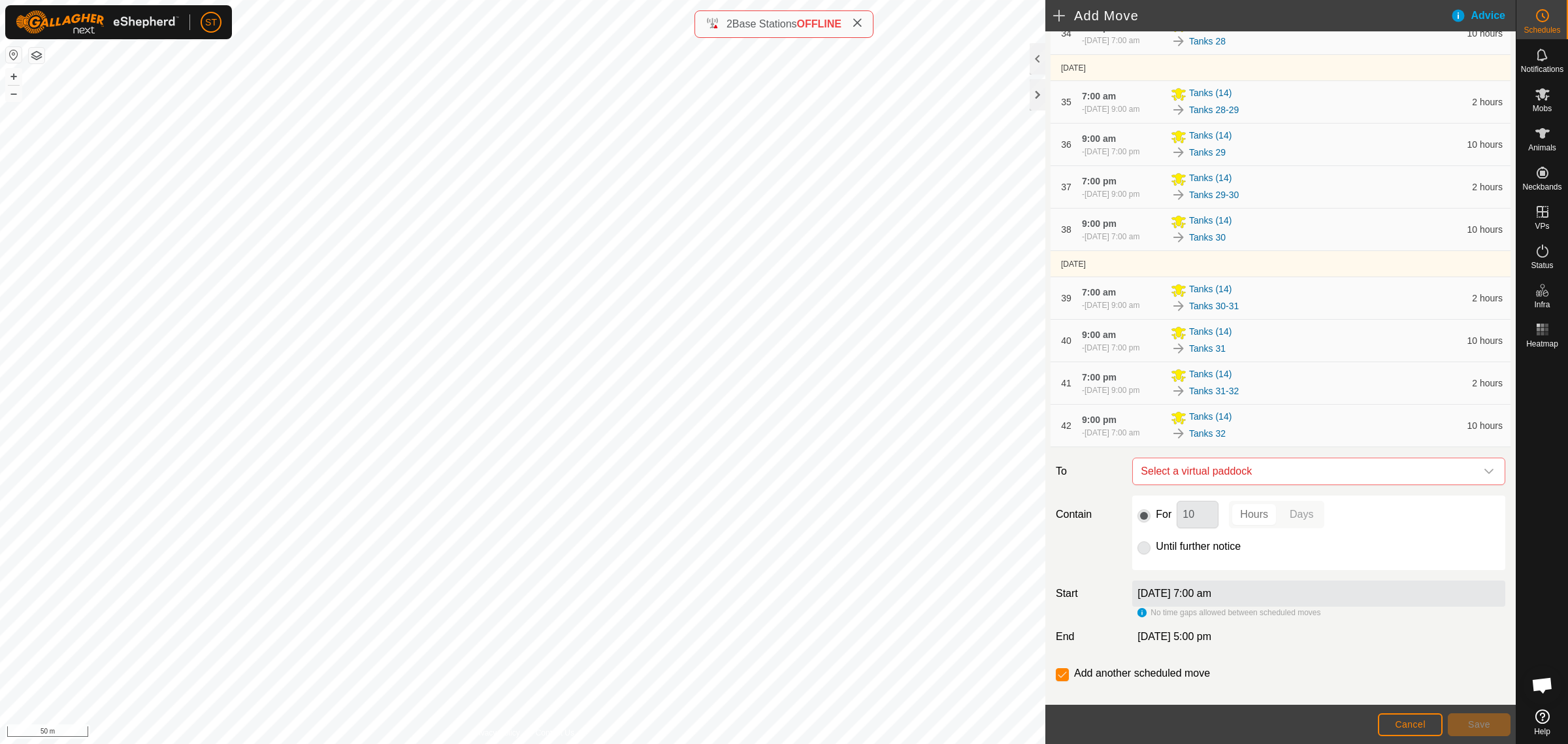
scroll to position [1783, 0]
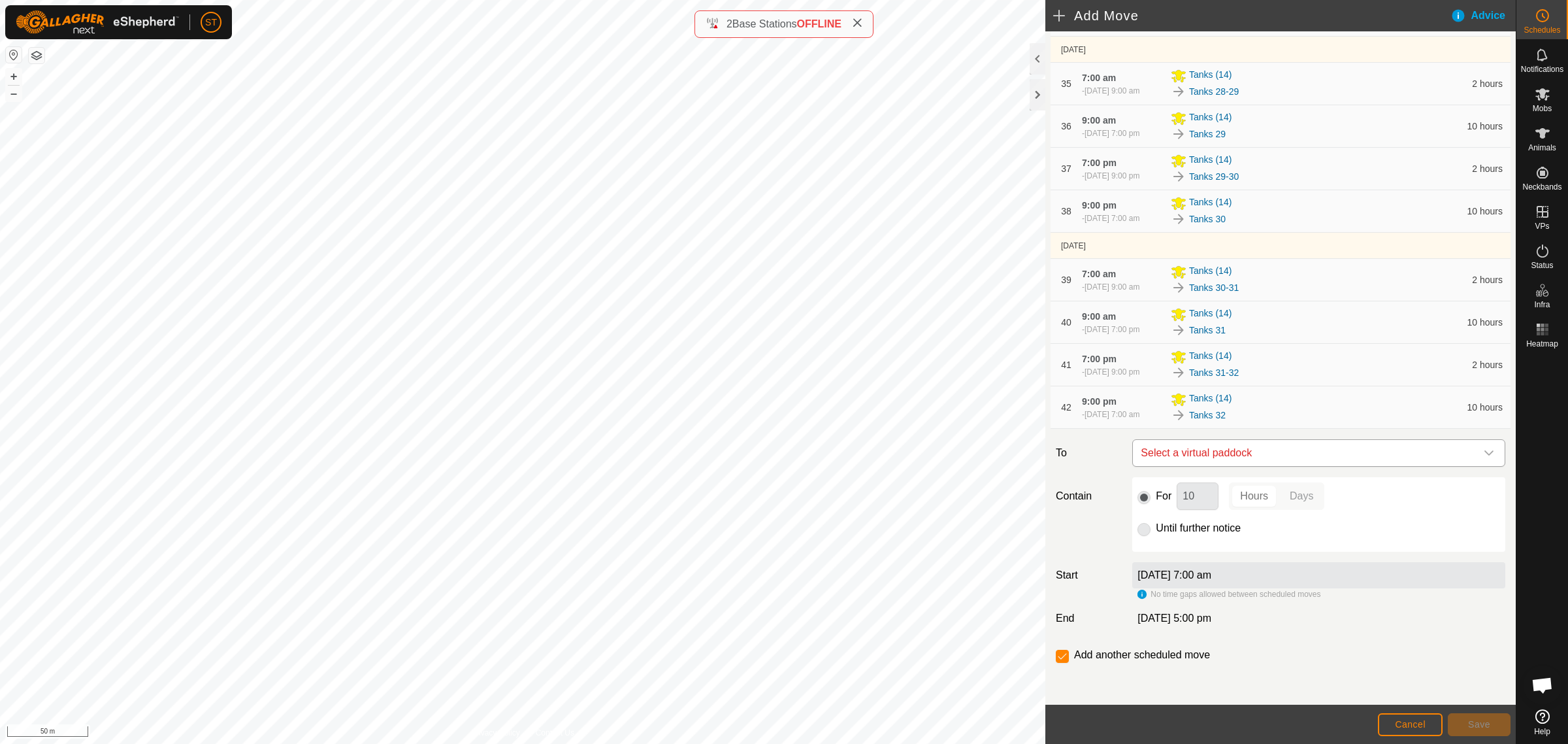
click at [1484, 453] on icon "dropdown trigger" at bounding box center [1488, 453] width 9 height 6
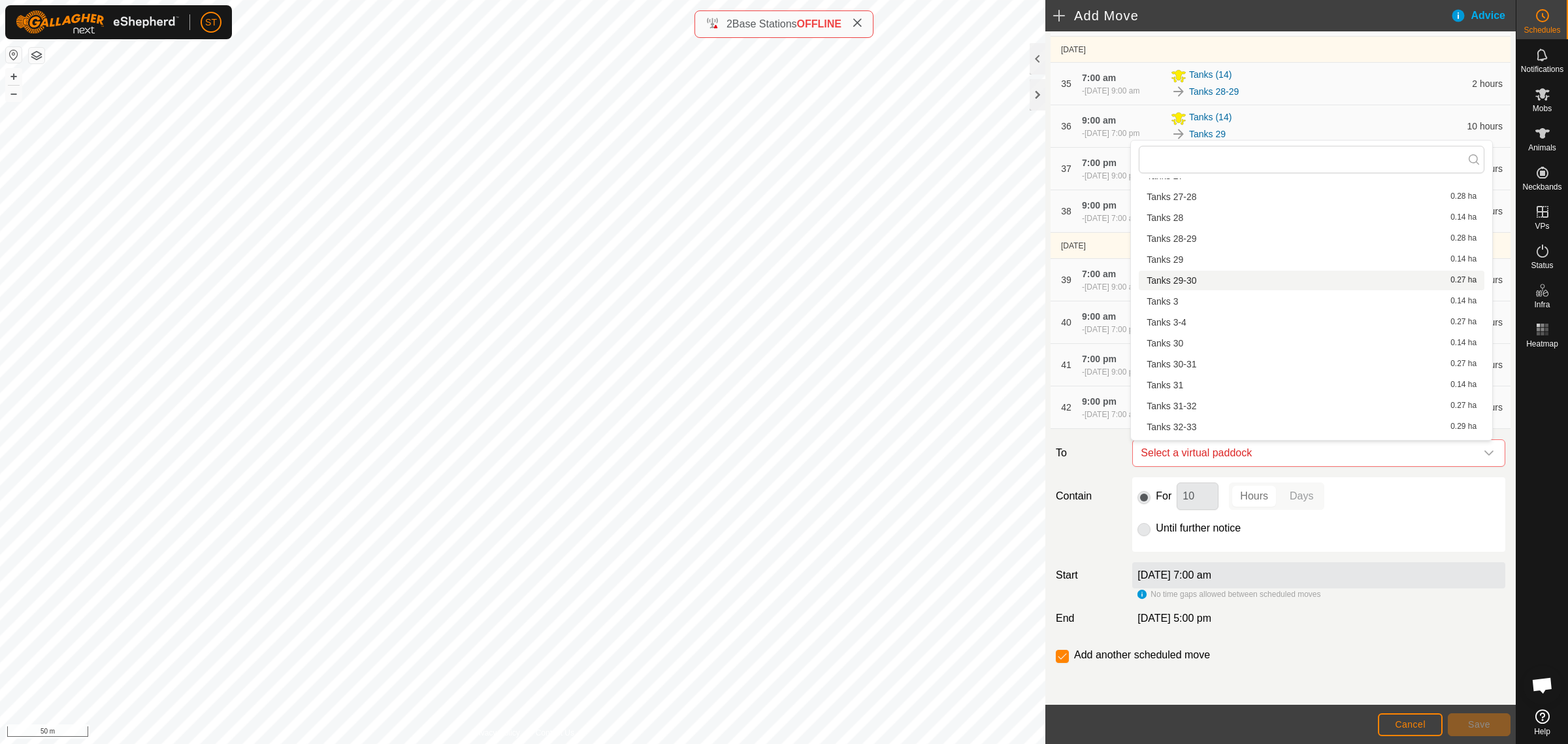
scroll to position [898, 0]
click at [1187, 385] on li "Tanks 32-33 0.29 ha" at bounding box center [1312, 386] width 346 height 19
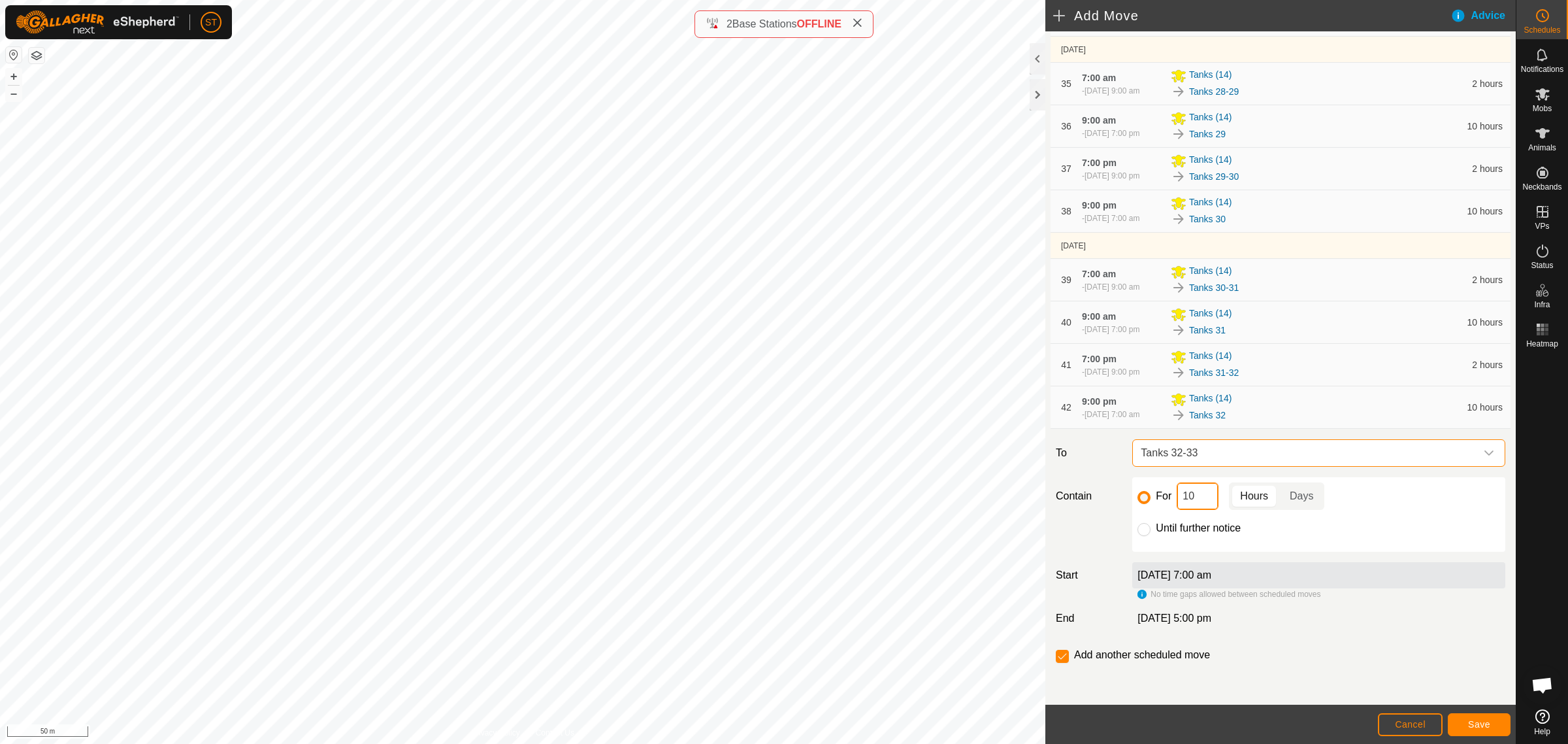
drag, startPoint x: 1193, startPoint y: 497, endPoint x: 1151, endPoint y: 498, distance: 42.0
click at [1155, 497] on div "For 10 Hours Days" at bounding box center [1319, 496] width 363 height 27
click at [1477, 724] on span "Save" at bounding box center [1480, 724] width 23 height 10
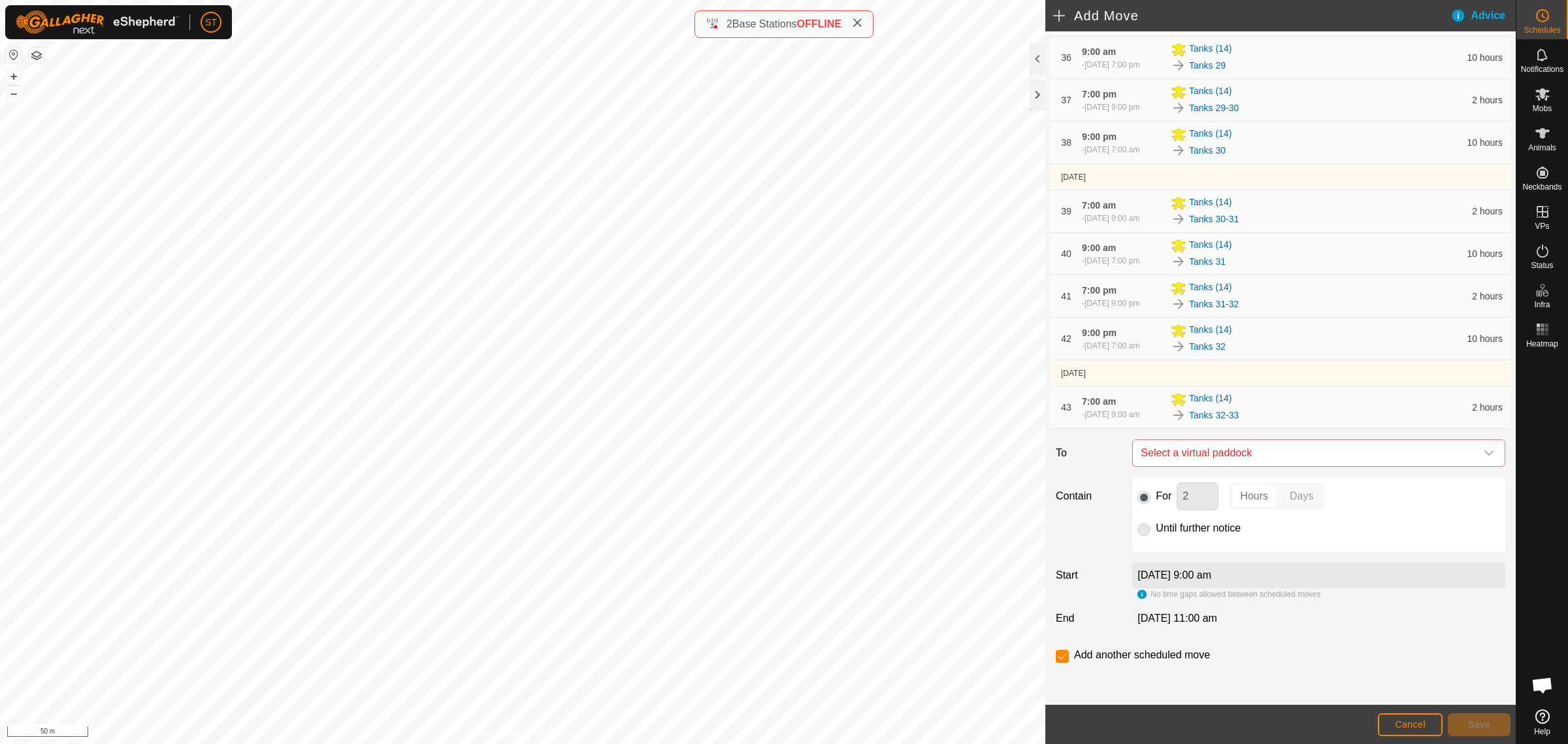
scroll to position [1853, 0]
click at [1484, 450] on icon "dropdown trigger" at bounding box center [1489, 453] width 10 height 10
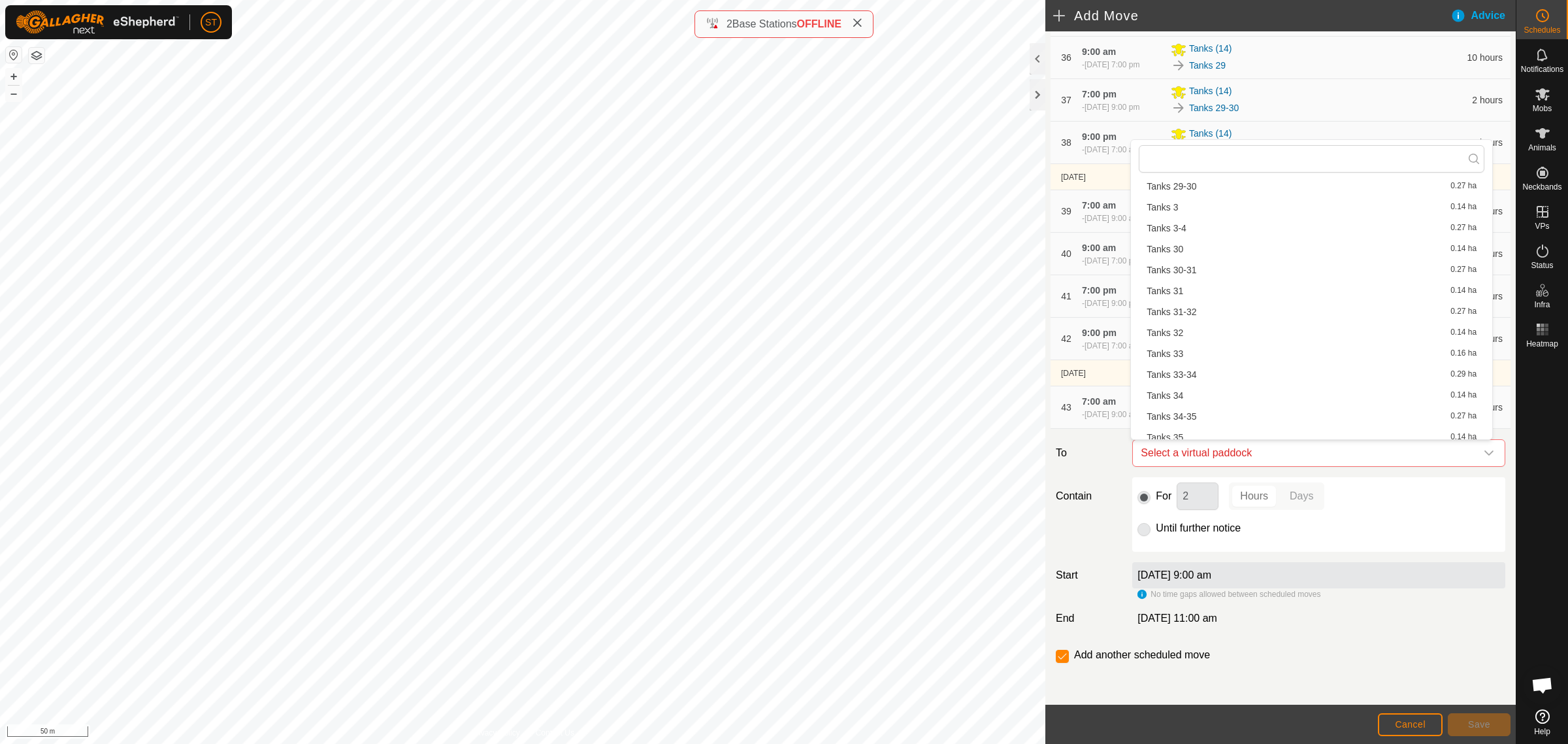
scroll to position [980, 0]
click at [1176, 327] on li "Tanks 33 0.16 ha" at bounding box center [1312, 325] width 346 height 19
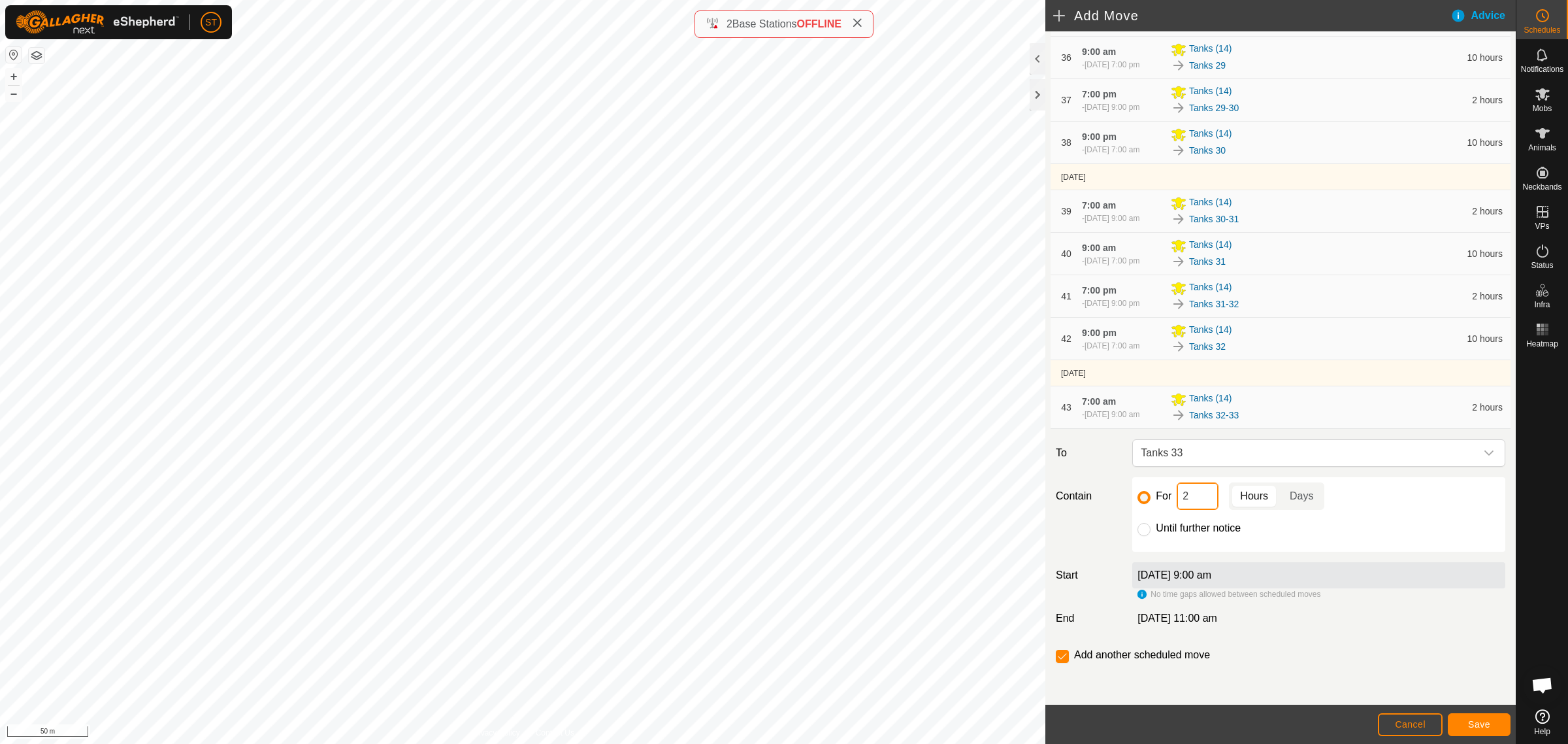
drag, startPoint x: 1178, startPoint y: 497, endPoint x: 1155, endPoint y: 498, distance: 23.0
click at [1161, 498] on div "For 2 Hours Days" at bounding box center [1319, 496] width 363 height 27
click at [1478, 722] on span "Save" at bounding box center [1480, 724] width 23 height 10
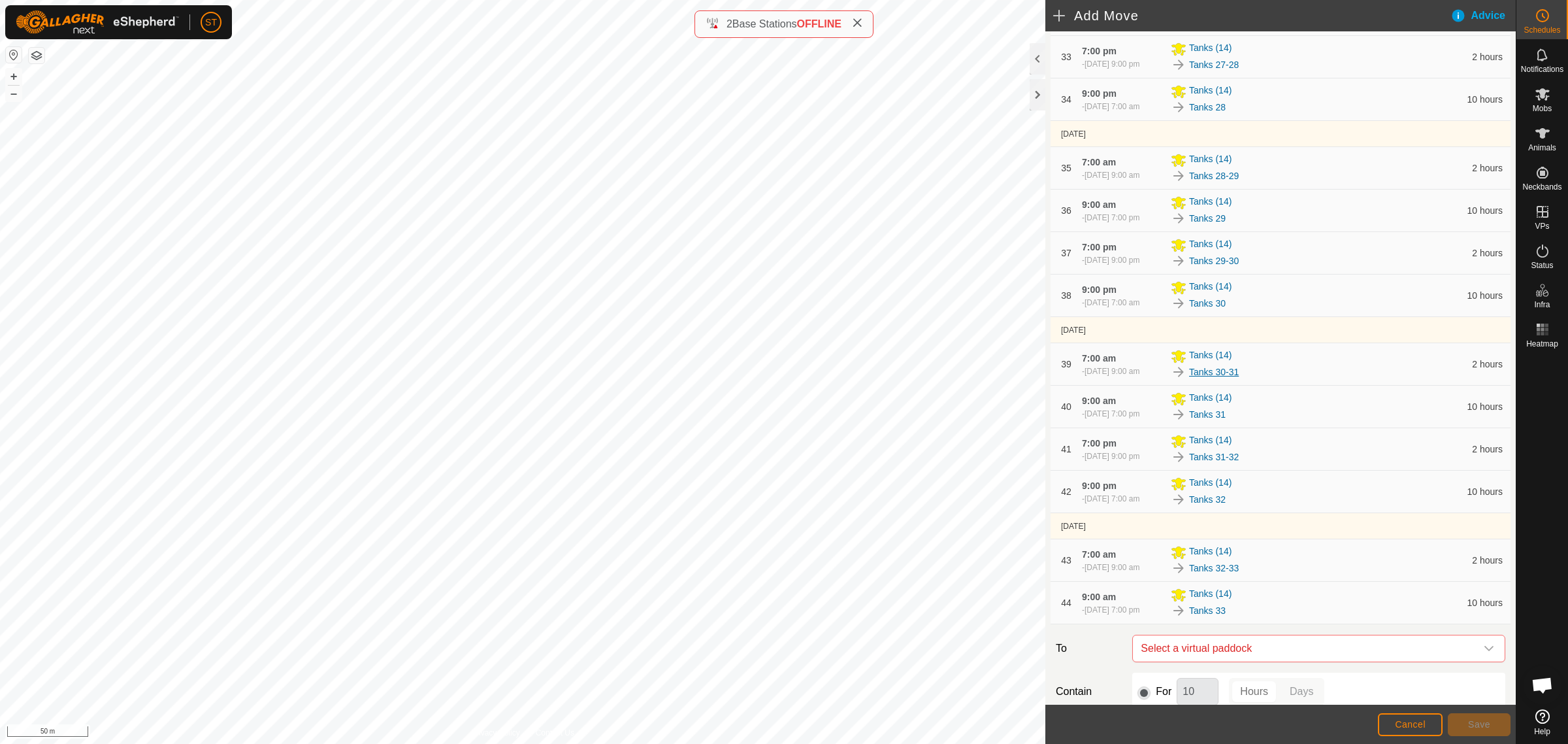
scroll to position [1896, 0]
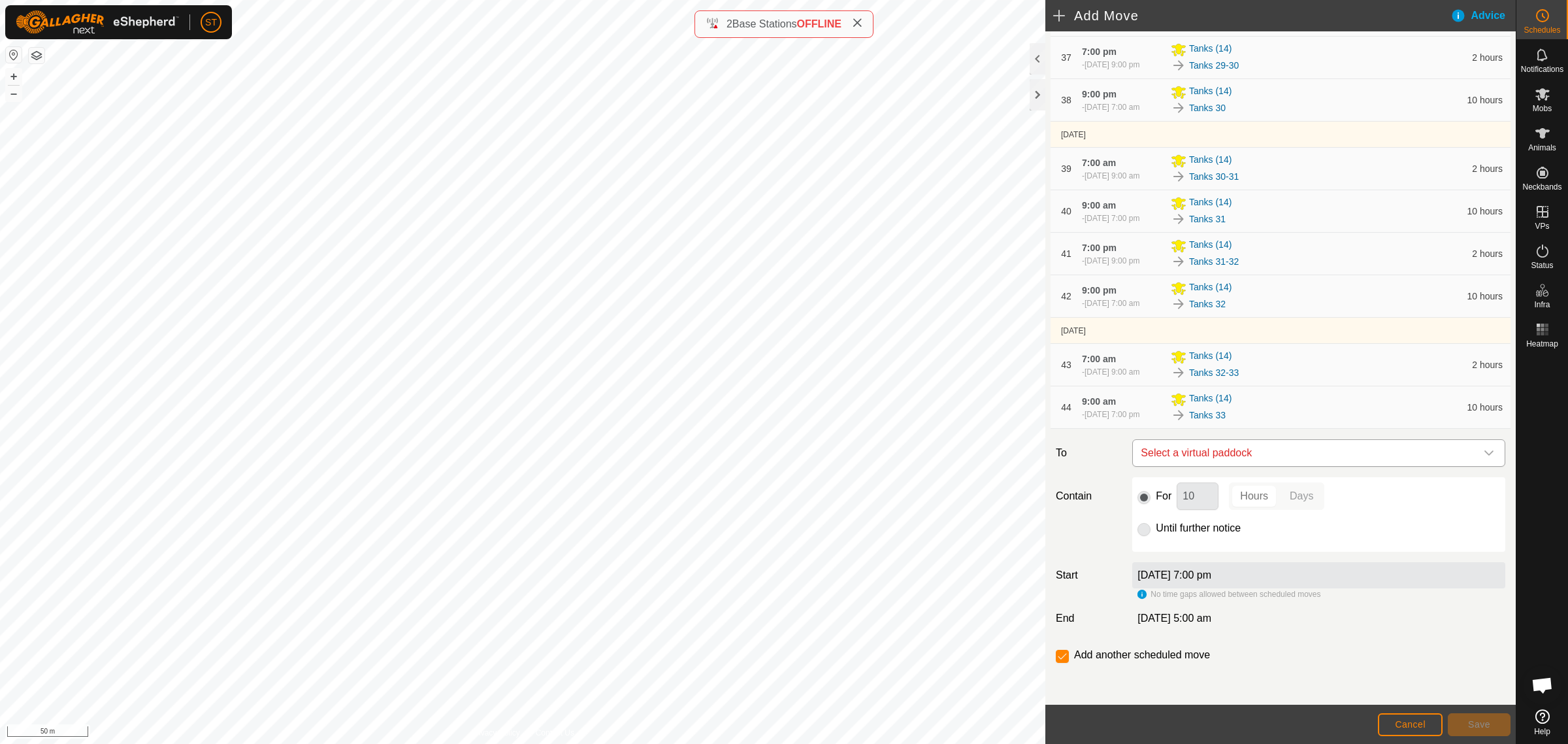
click at [1484, 453] on icon "dropdown trigger" at bounding box center [1489, 453] width 10 height 10
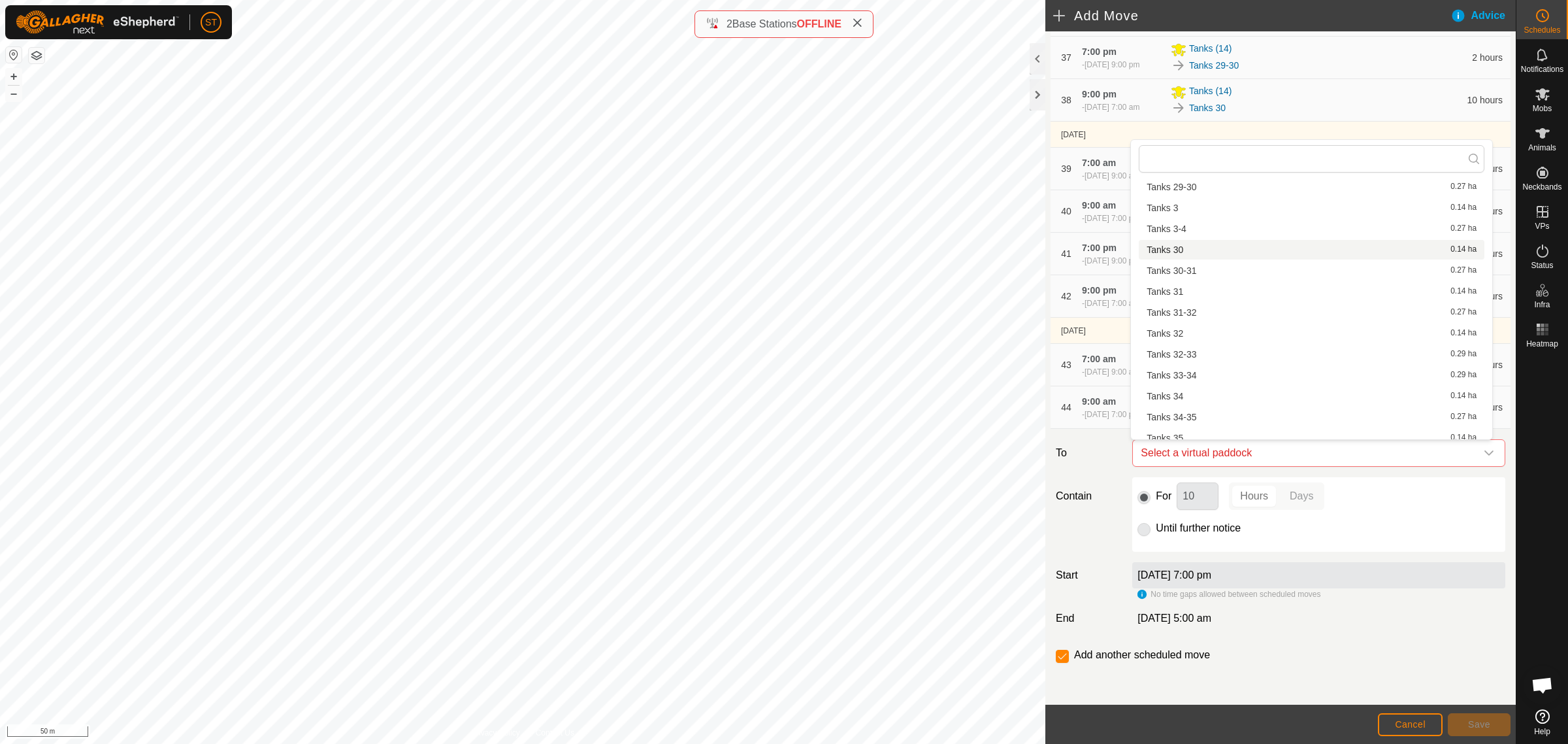
scroll to position [998, 0]
click at [1192, 325] on li "Tanks 33-34 0.29 ha" at bounding box center [1312, 328] width 346 height 19
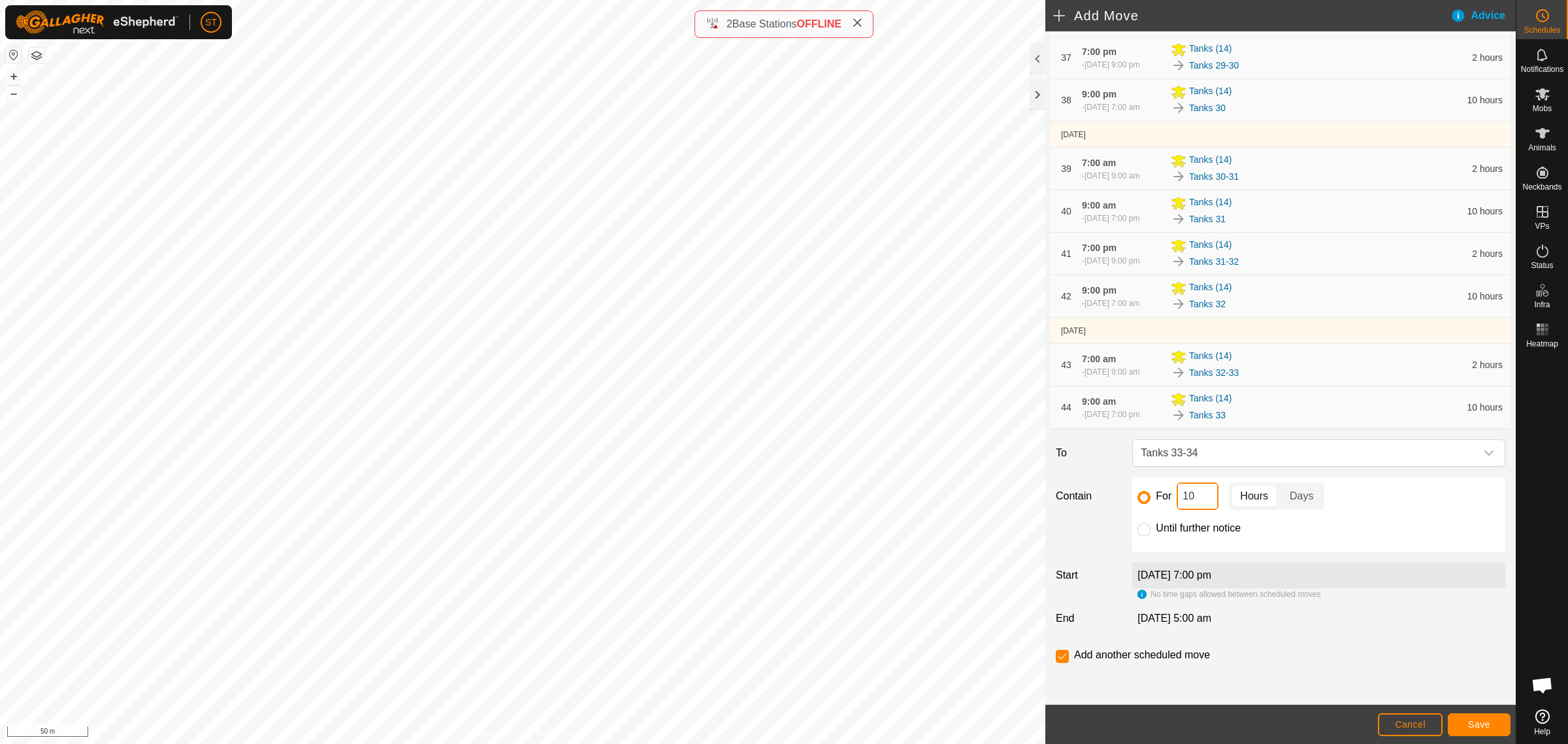
drag, startPoint x: 1194, startPoint y: 498, endPoint x: 1161, endPoint y: 499, distance: 33.0
click at [1161, 499] on div "For 10 Hours Days" at bounding box center [1319, 496] width 363 height 27
click at [1467, 724] on button "Save" at bounding box center [1480, 725] width 63 height 23
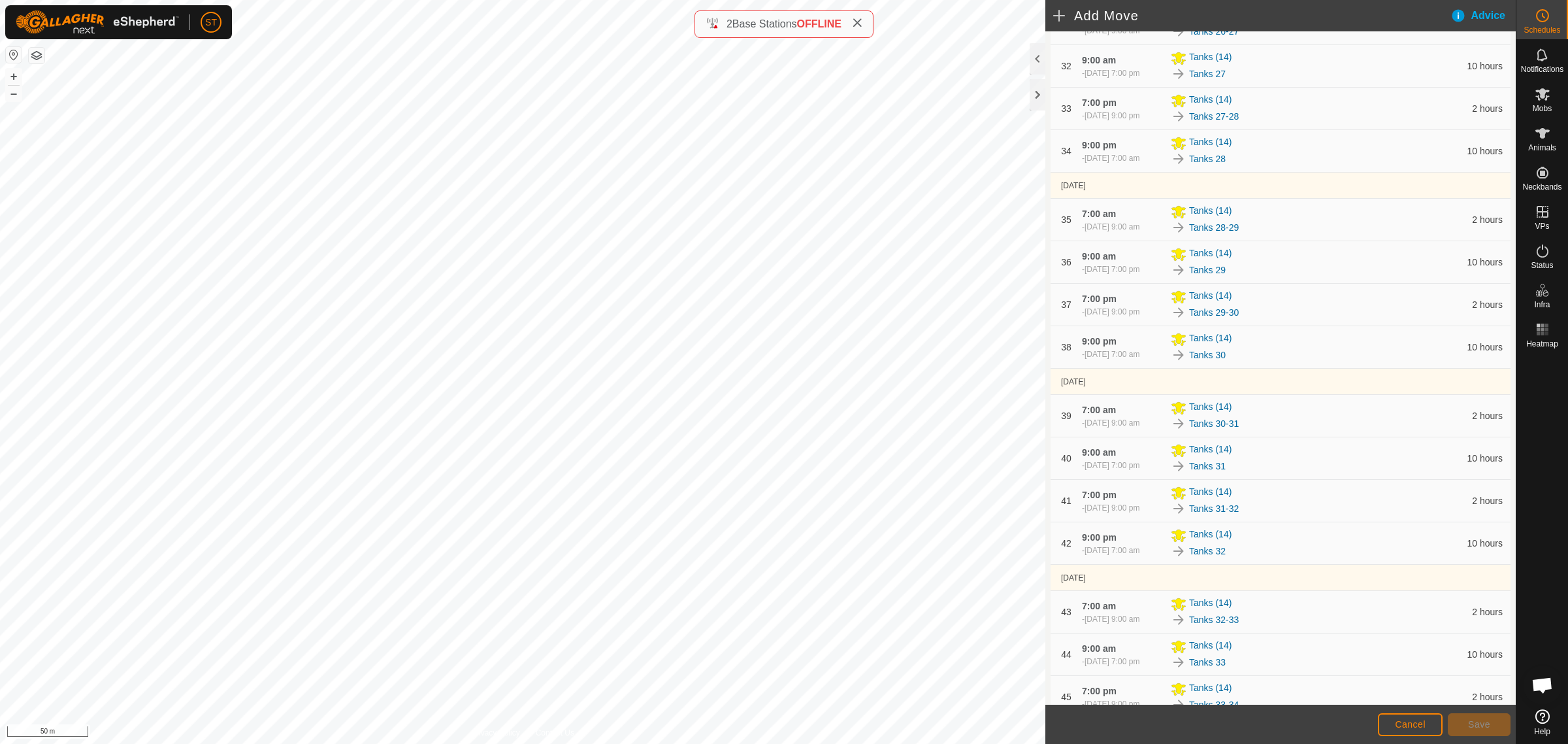
scroll to position [1938, 0]
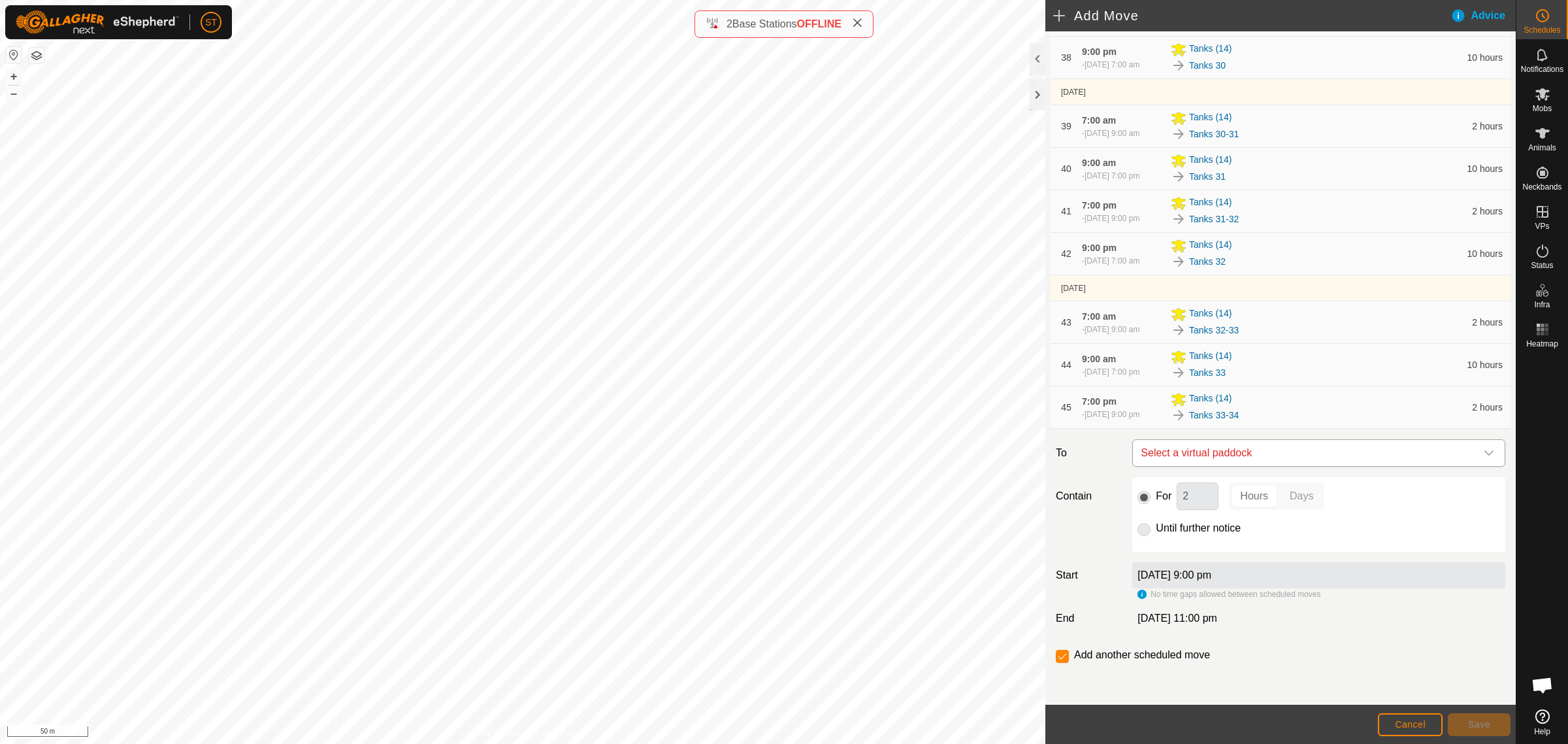
click at [1484, 455] on icon "dropdown trigger" at bounding box center [1489, 453] width 10 height 10
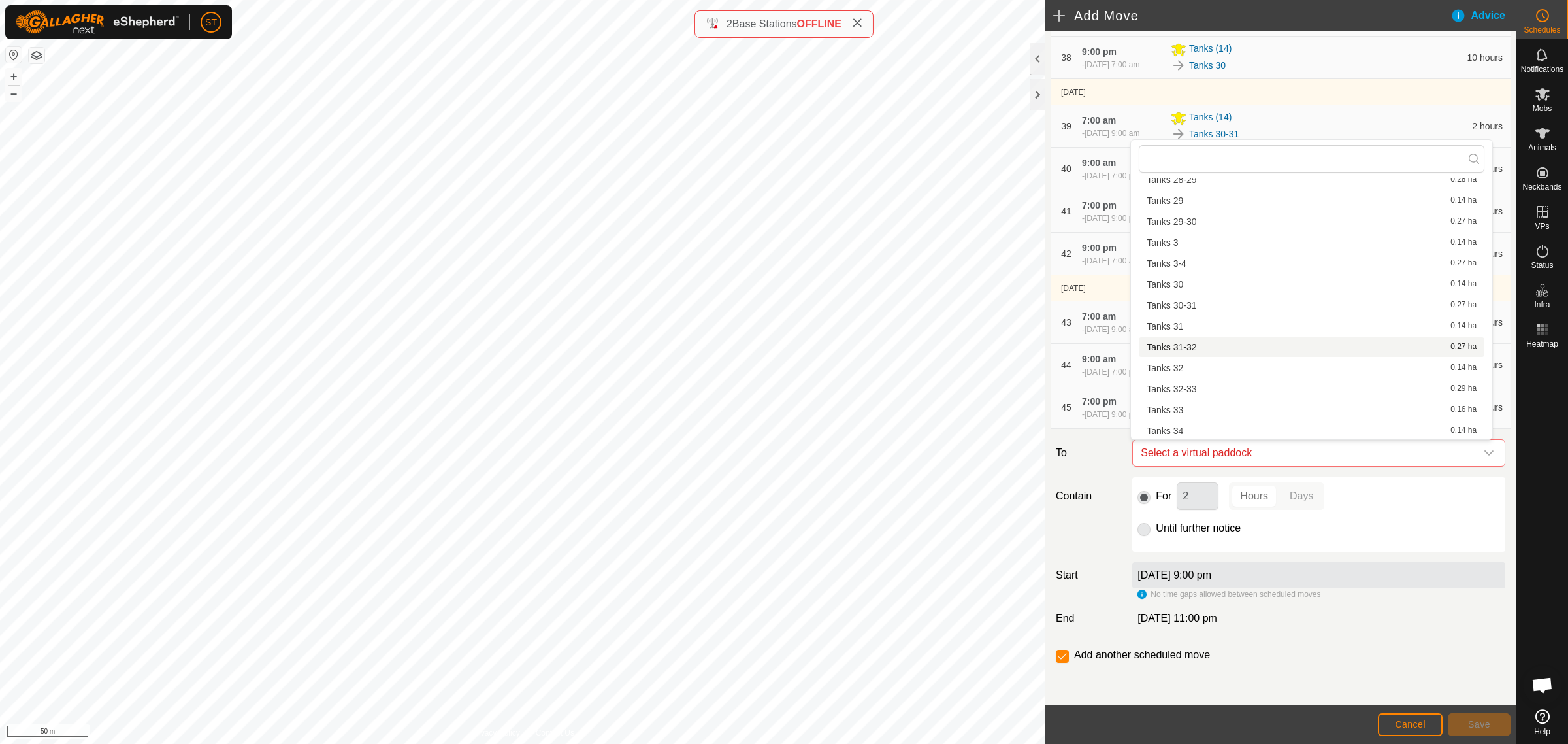
scroll to position [998, 0]
click at [1165, 343] on li "Tanks 34 0.14 ha" at bounding box center [1312, 349] width 346 height 19
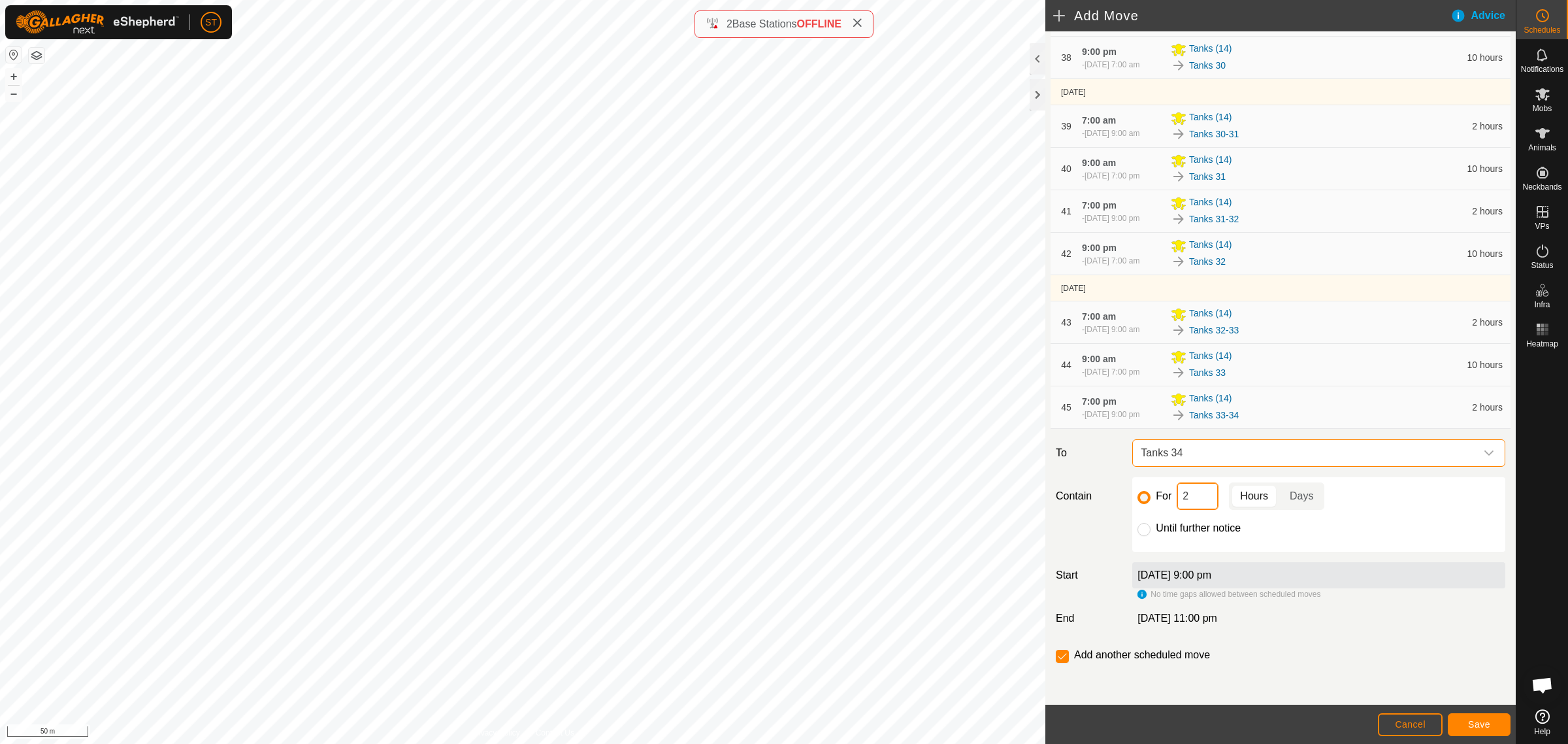
drag, startPoint x: 1167, startPoint y: 499, endPoint x: 1152, endPoint y: 499, distance: 15.0
click at [1153, 499] on div "For 2 Hours Days" at bounding box center [1319, 496] width 363 height 27
click at [1476, 717] on button "Save" at bounding box center [1480, 725] width 63 height 23
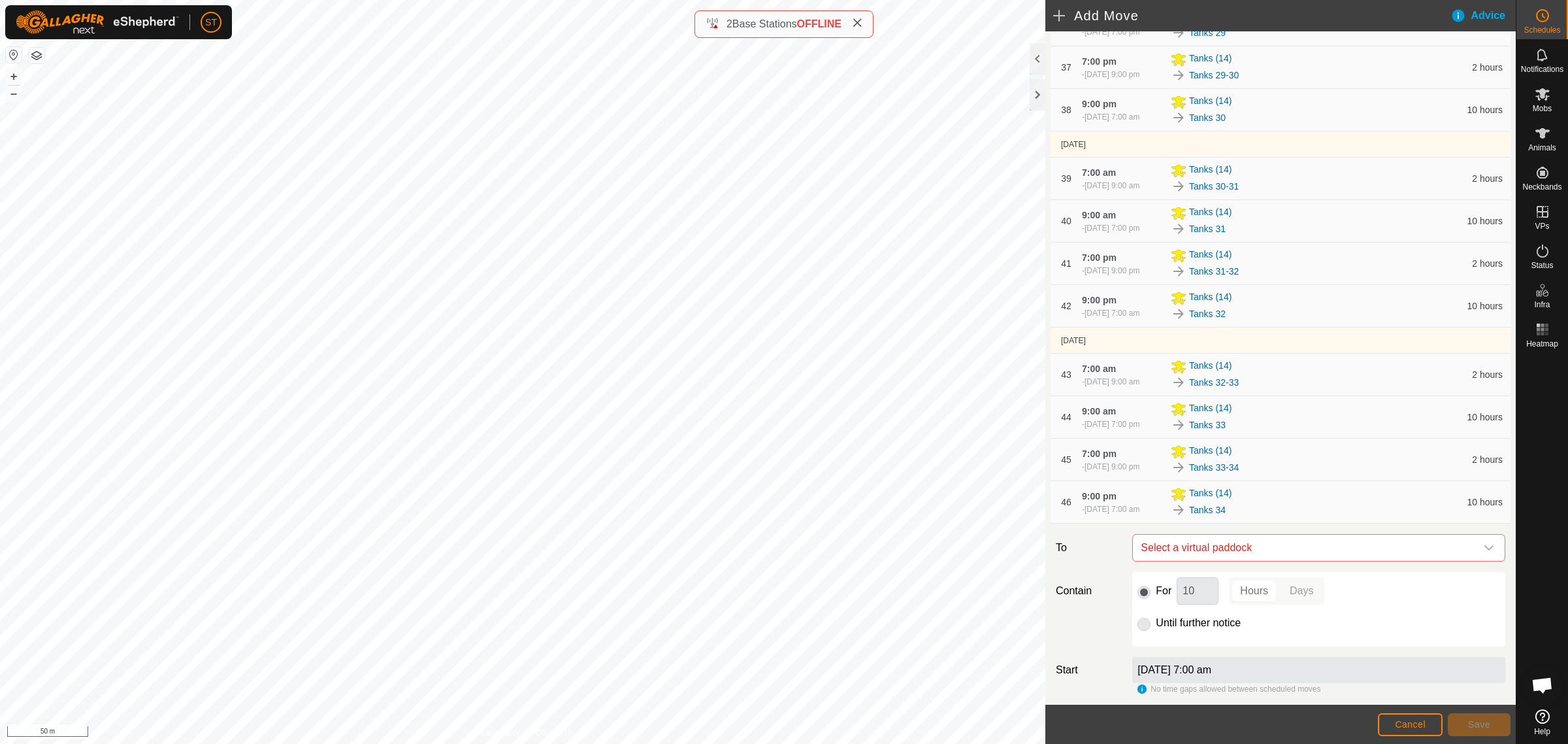
scroll to position [1981, 0]
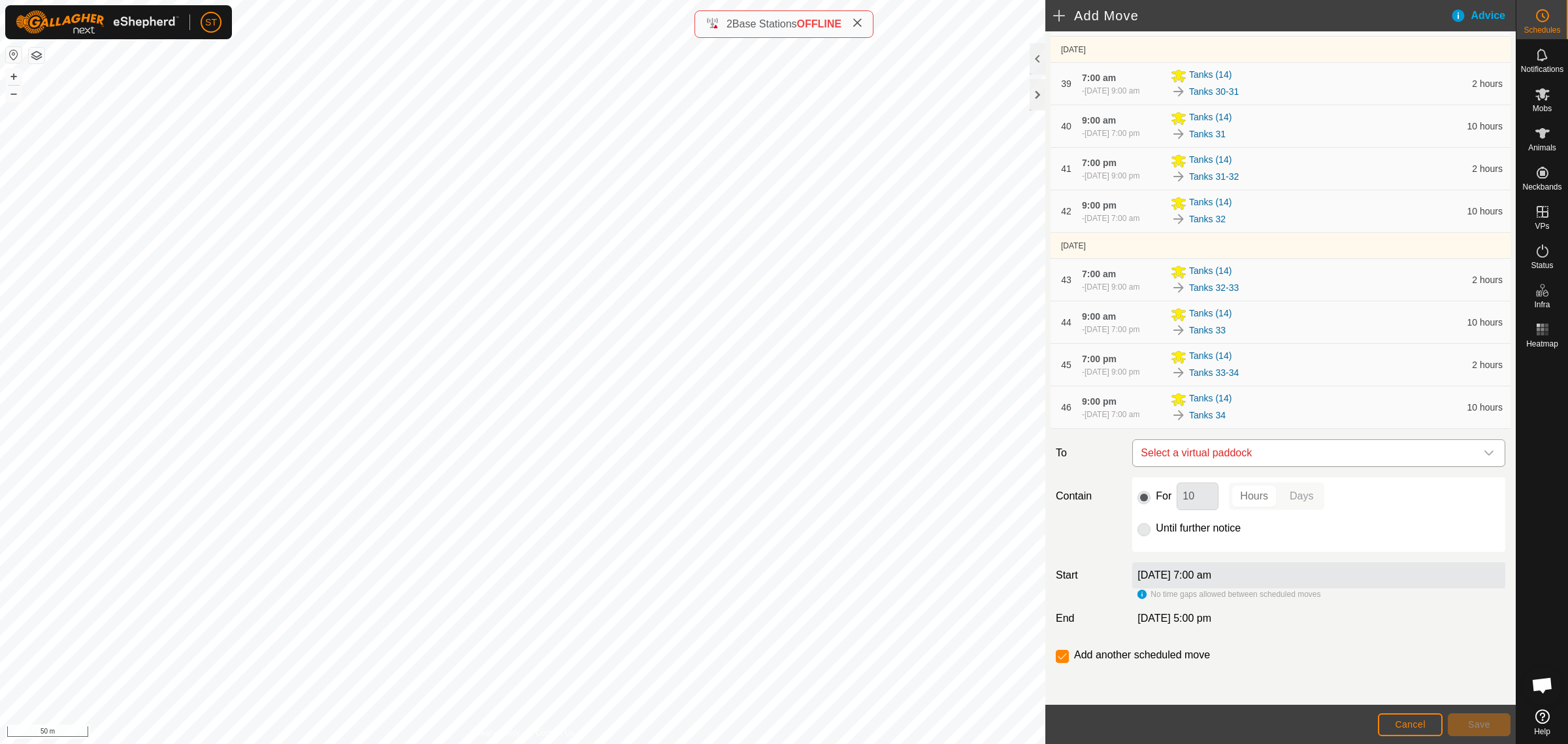
click at [1484, 451] on div "dropdown trigger" at bounding box center [1489, 453] width 27 height 27
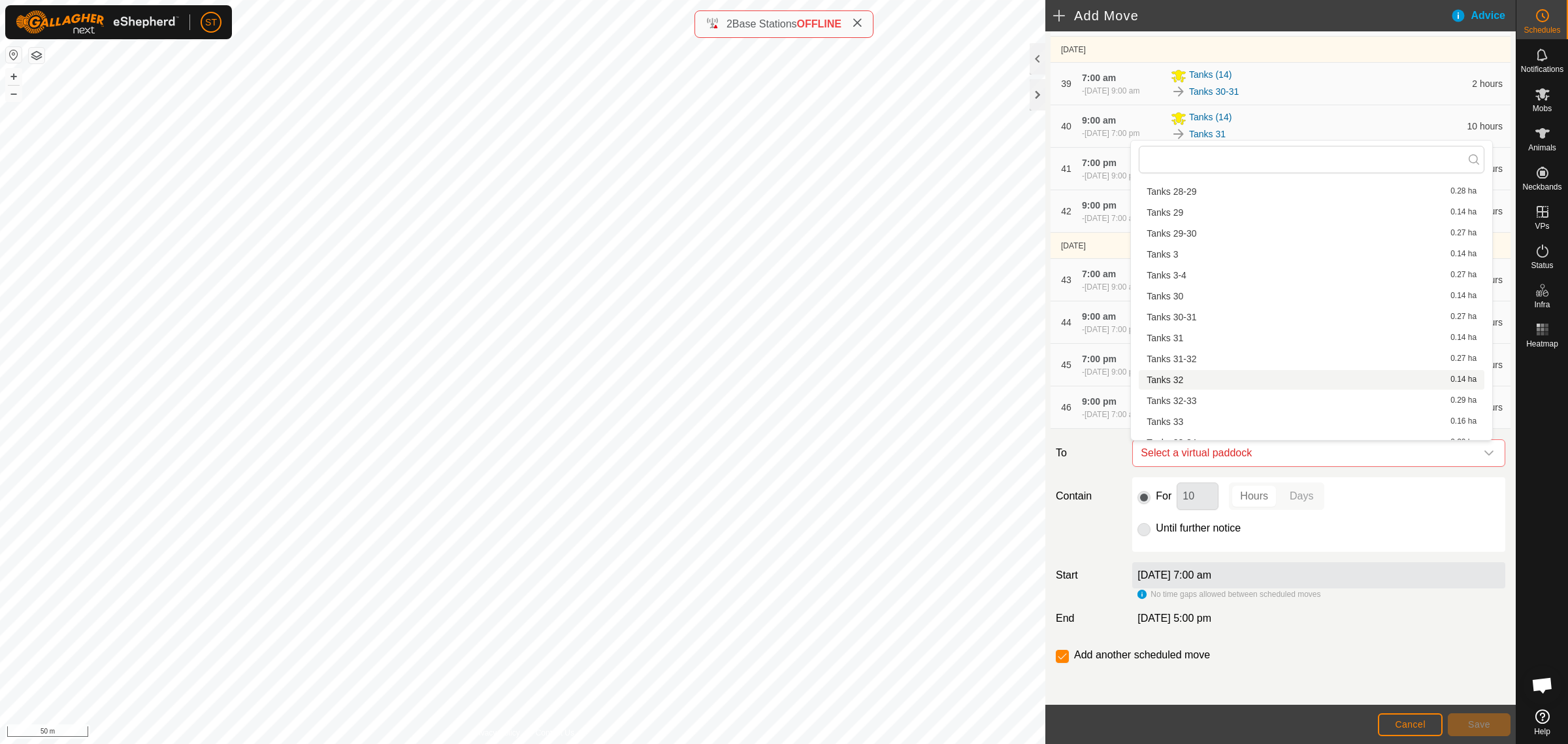
scroll to position [980, 0]
click at [1198, 389] on li "Tanks 34-35 0.27 ha" at bounding box center [1312, 388] width 346 height 19
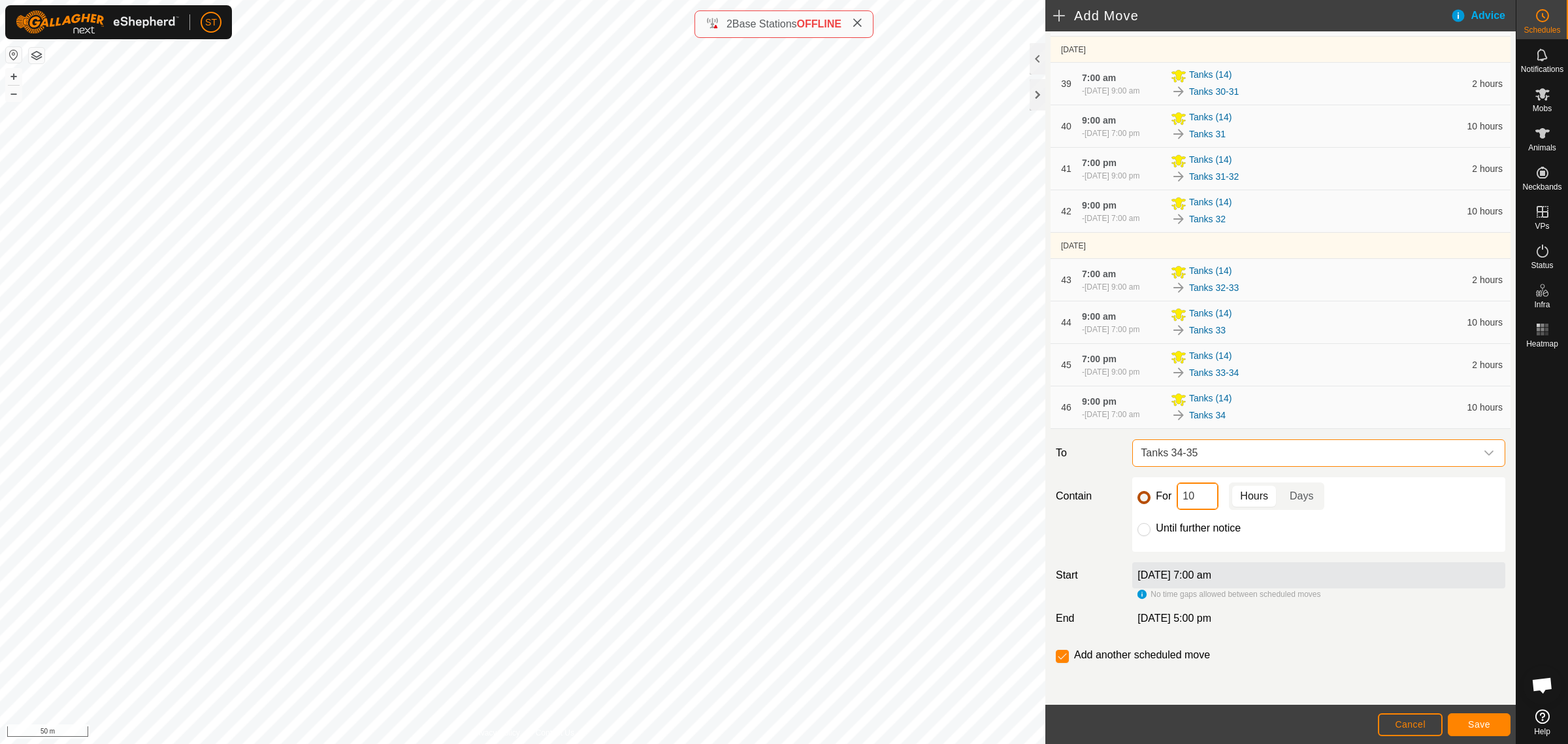
drag, startPoint x: 1151, startPoint y: 499, endPoint x: 1144, endPoint y: 497, distance: 7.3
click at [1150, 498] on div "For 10 Hours Days" at bounding box center [1319, 496] width 363 height 27
click at [1467, 717] on button "Save" at bounding box center [1480, 725] width 63 height 23
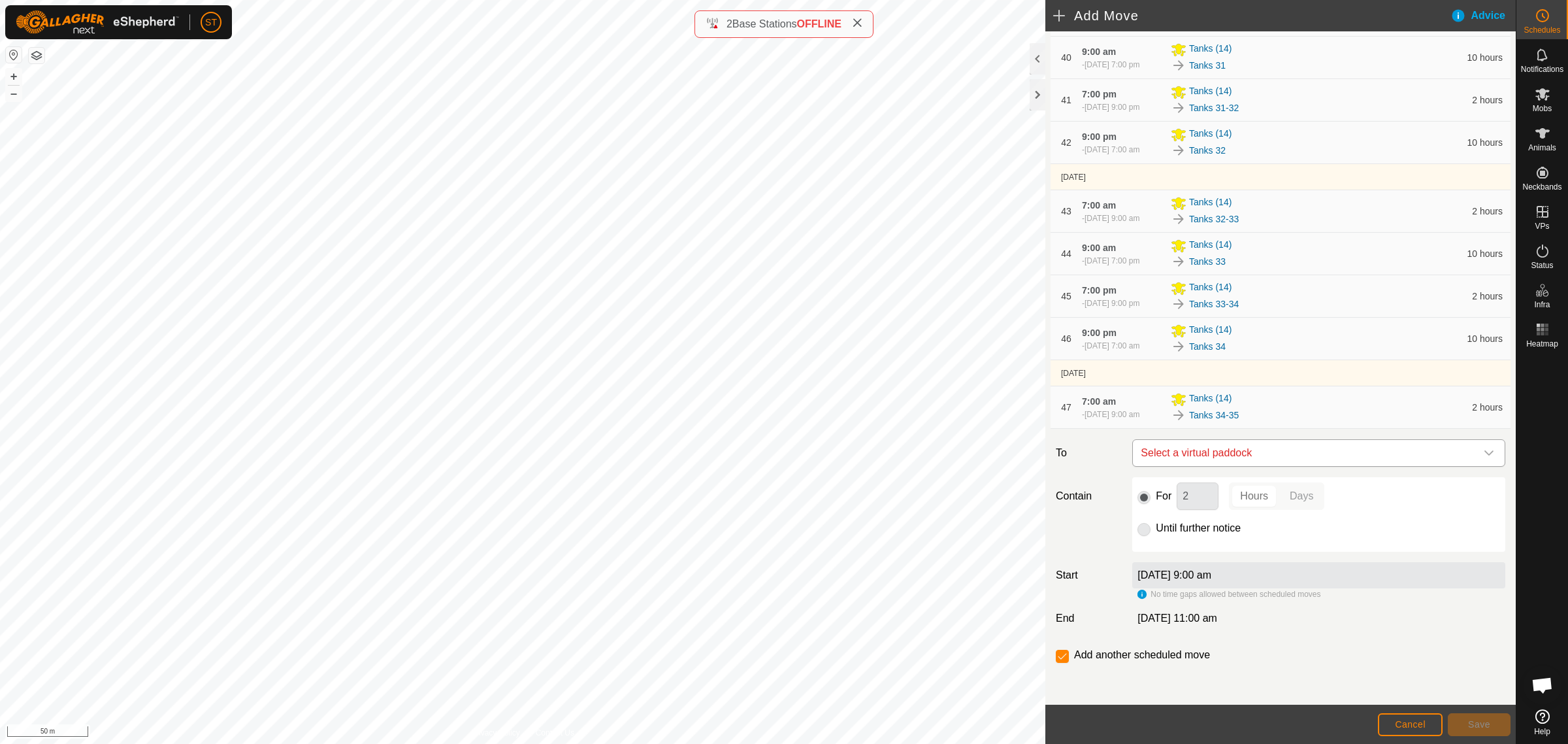
scroll to position [2049, 0]
click at [1484, 455] on icon "dropdown trigger" at bounding box center [1489, 453] width 10 height 10
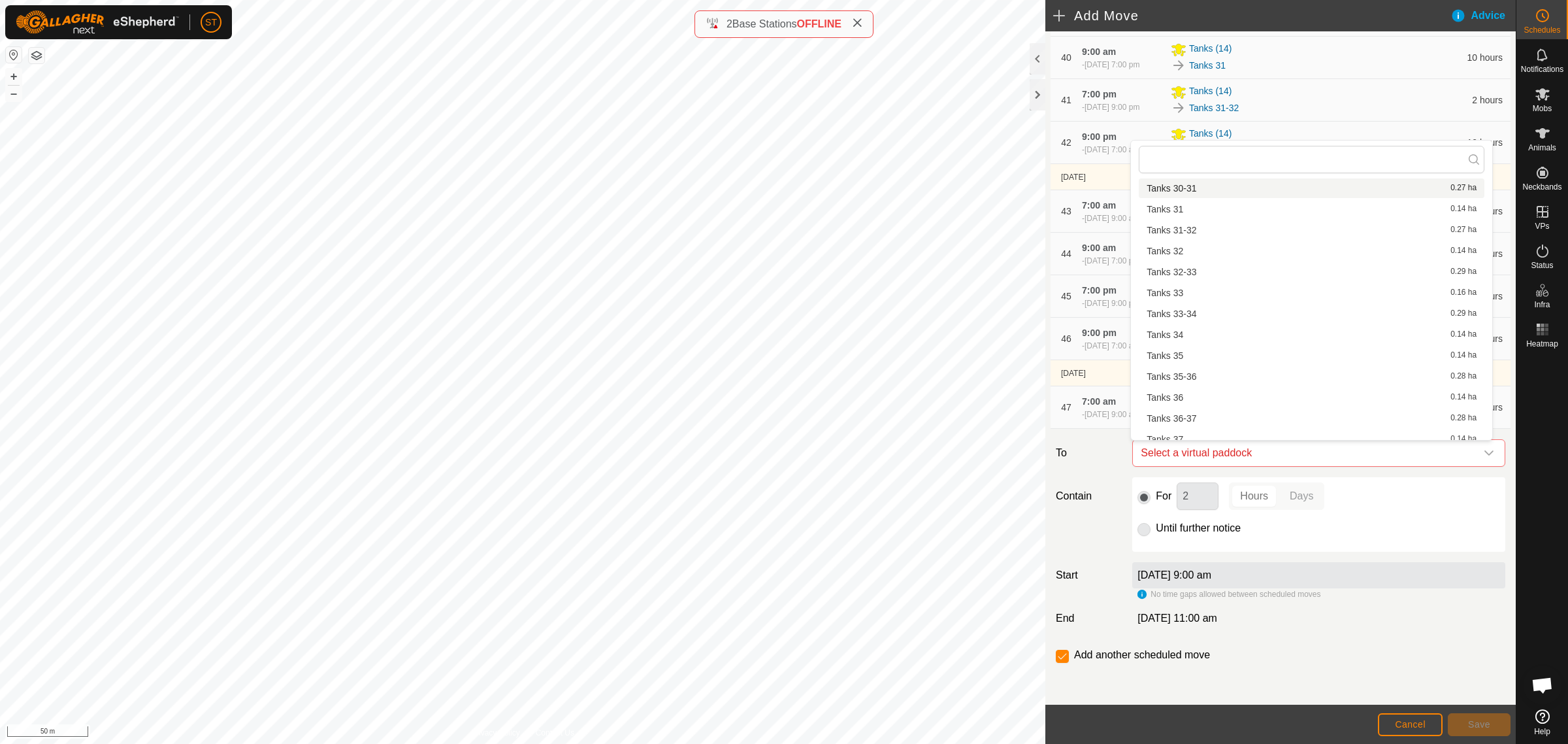
scroll to position [1063, 0]
click at [1178, 327] on li "Tanks 35 0.14 ha" at bounding box center [1312, 327] width 346 height 19
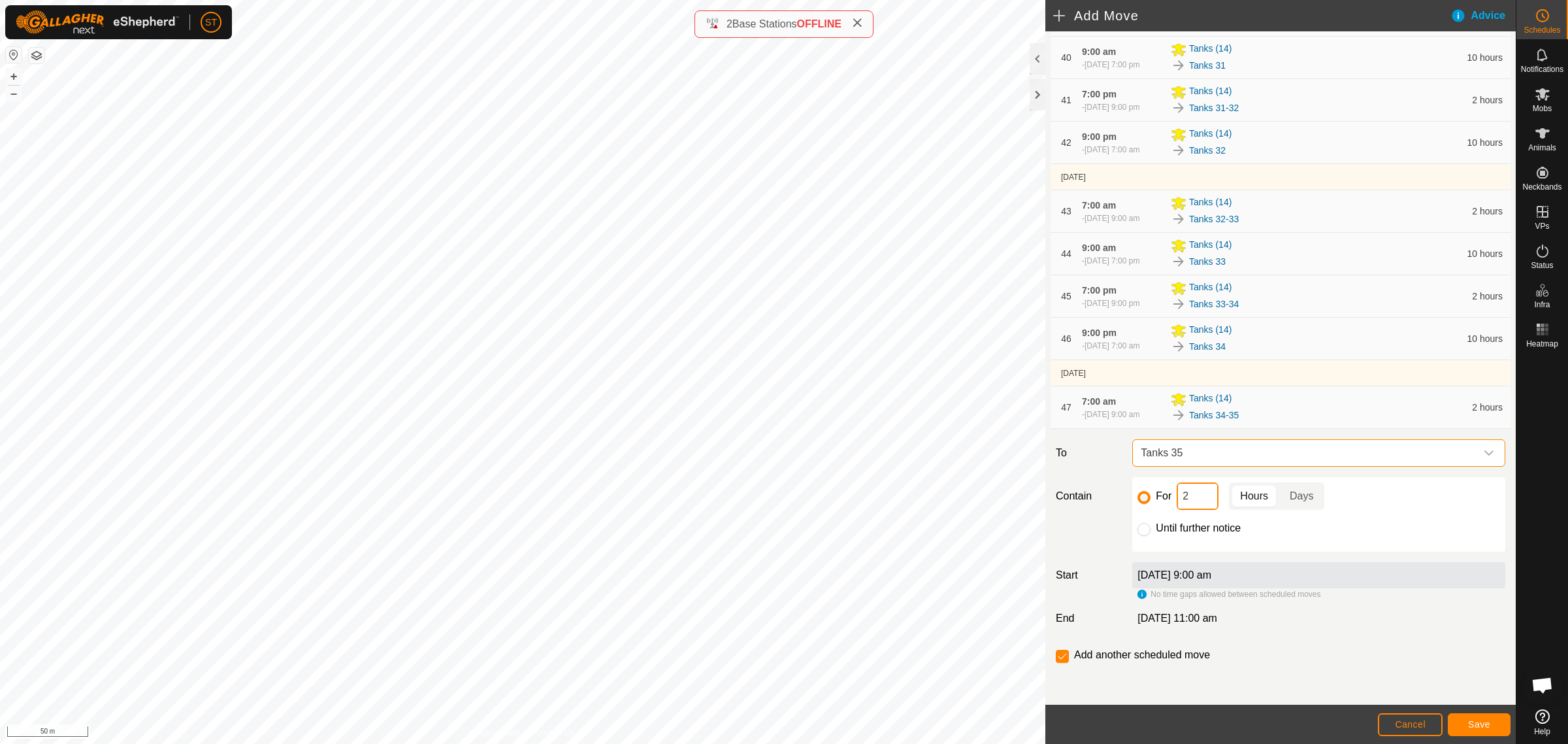
drag, startPoint x: 1192, startPoint y: 494, endPoint x: 1135, endPoint y: 494, distance: 57.0
click at [1138, 494] on div "For 2 Hours Days" at bounding box center [1319, 496] width 363 height 27
click at [1465, 721] on button "Save" at bounding box center [1480, 725] width 63 height 23
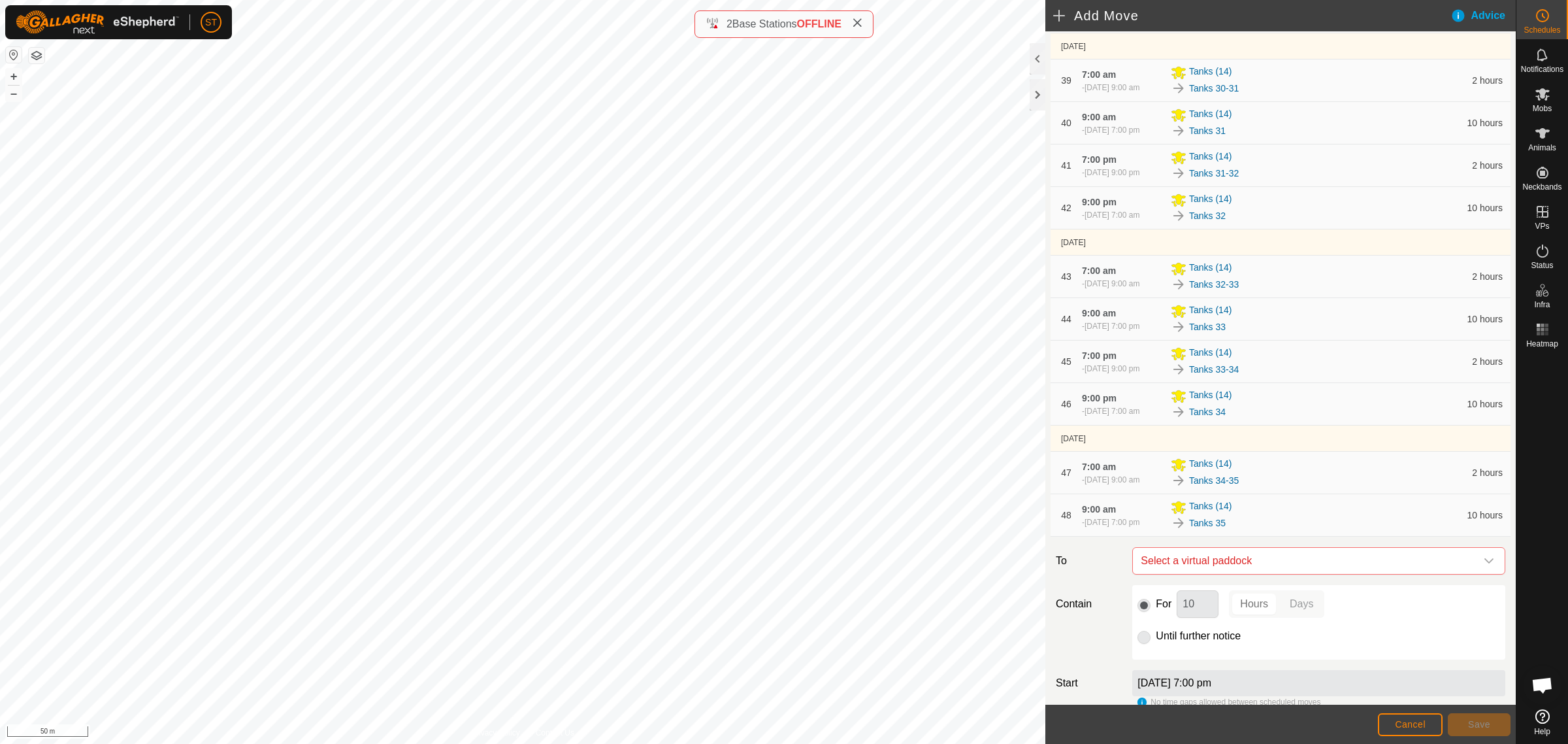
scroll to position [2092, 0]
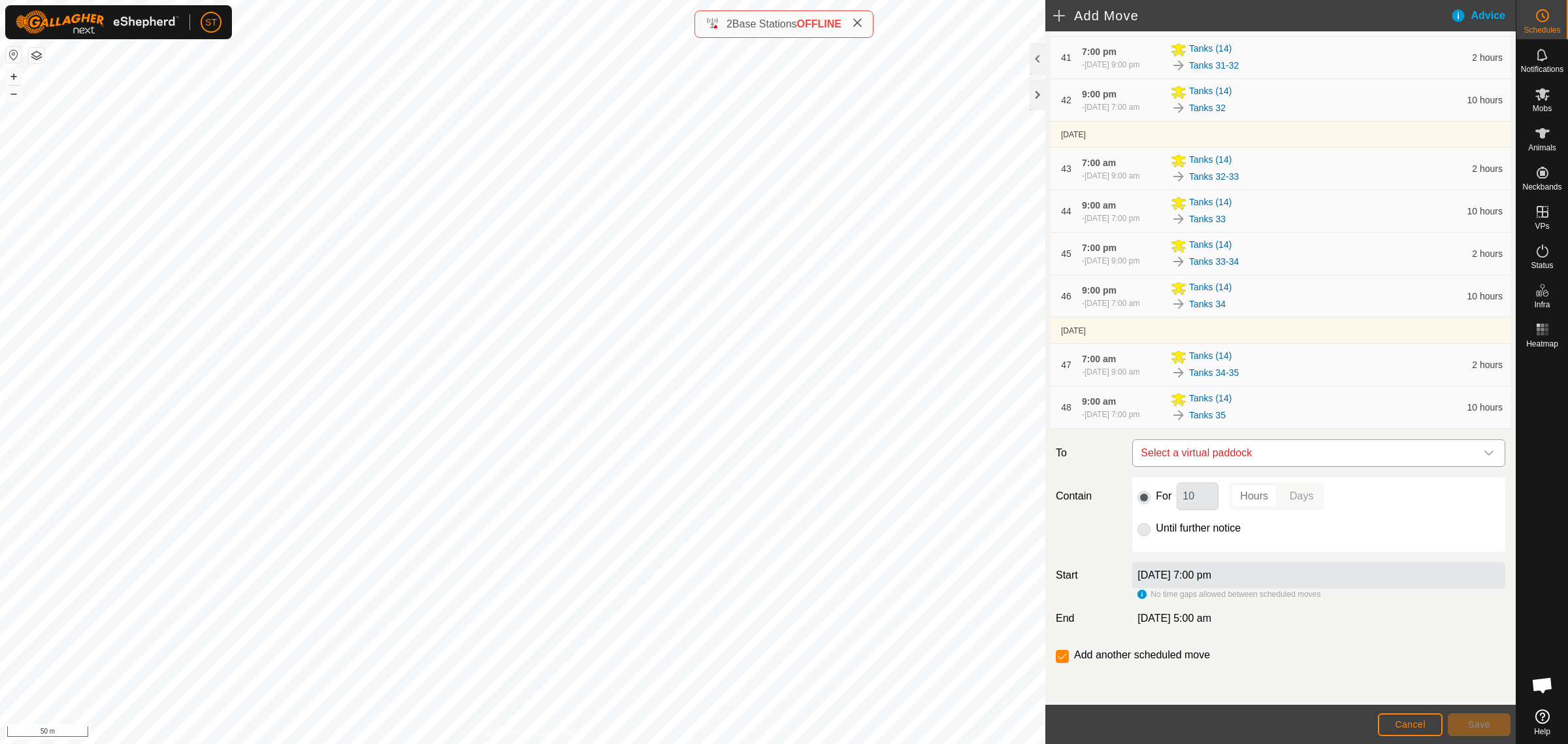
click at [1484, 454] on icon "dropdown trigger" at bounding box center [1488, 453] width 9 height 6
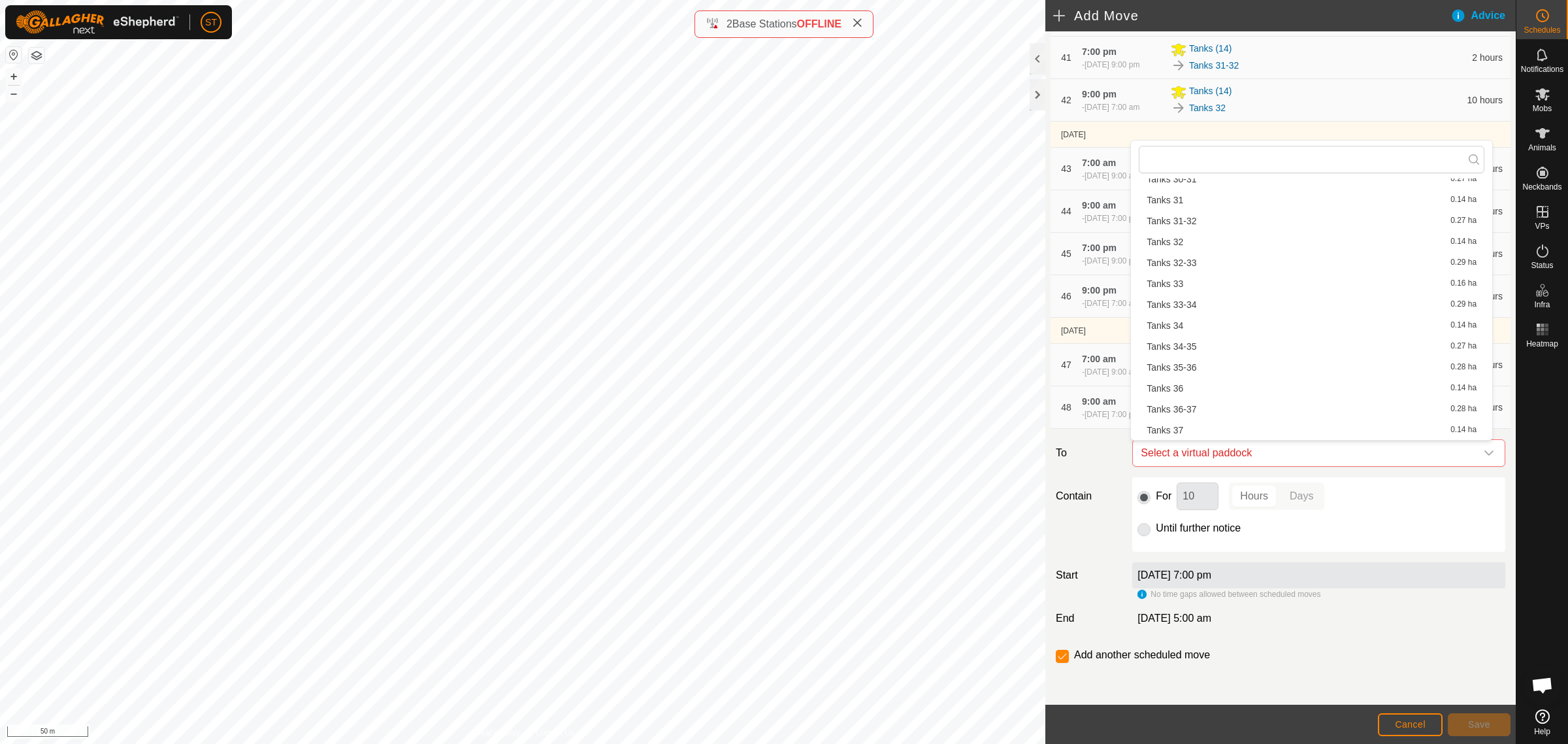
scroll to position [1063, 0]
click at [1210, 351] on li "Tanks 35-36 0.28 ha" at bounding box center [1312, 348] width 346 height 19
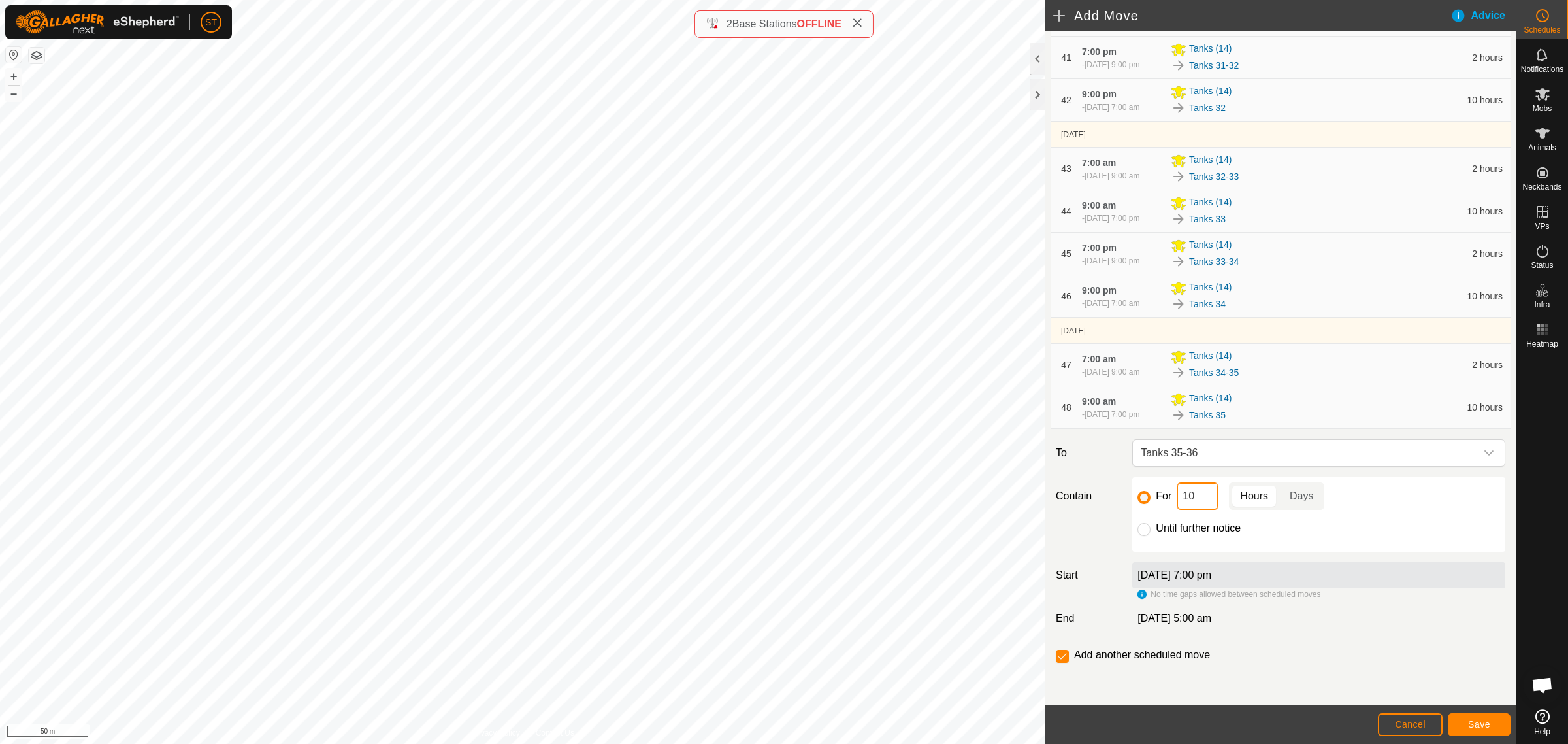
drag, startPoint x: 1183, startPoint y: 498, endPoint x: 1125, endPoint y: 495, distance: 58.1
click at [1127, 495] on div "For 10 Hours Days Until further notice" at bounding box center [1319, 514] width 384 height 75
type input "2"
click at [1060, 660] on input "checkbox" at bounding box center [1062, 656] width 13 height 13
checkbox input "false"
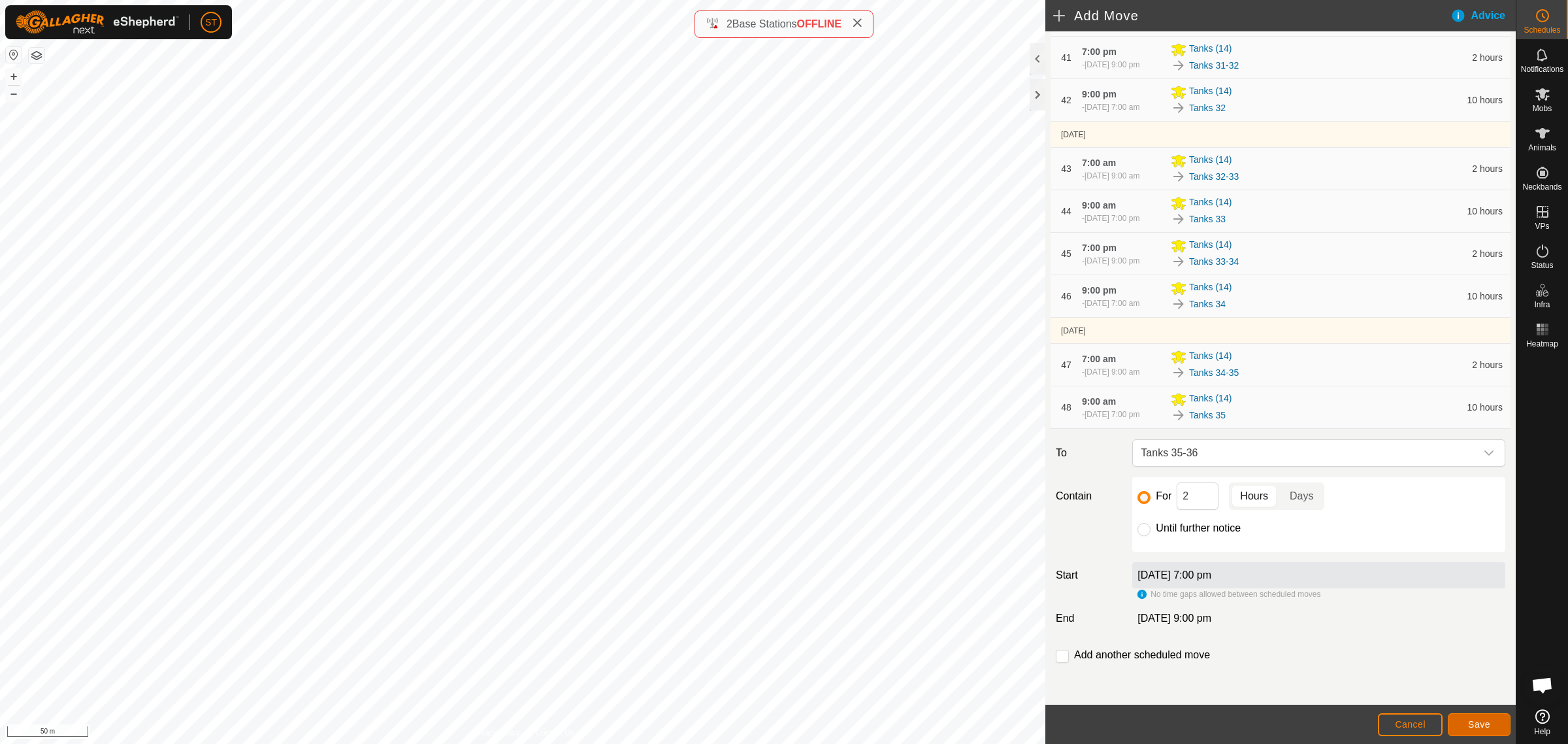
click at [1472, 723] on span "Save" at bounding box center [1480, 724] width 23 height 10
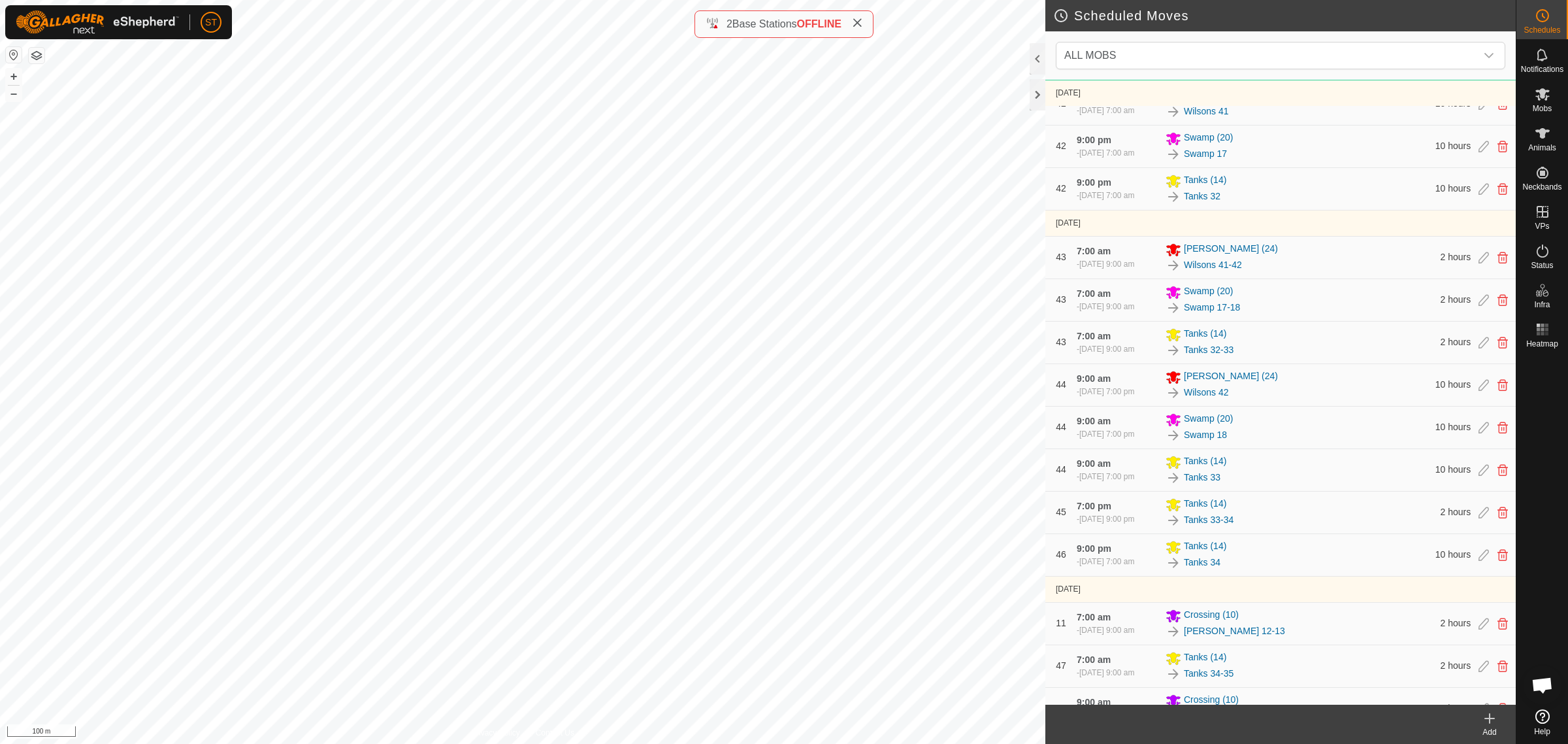
scroll to position [7708, 0]
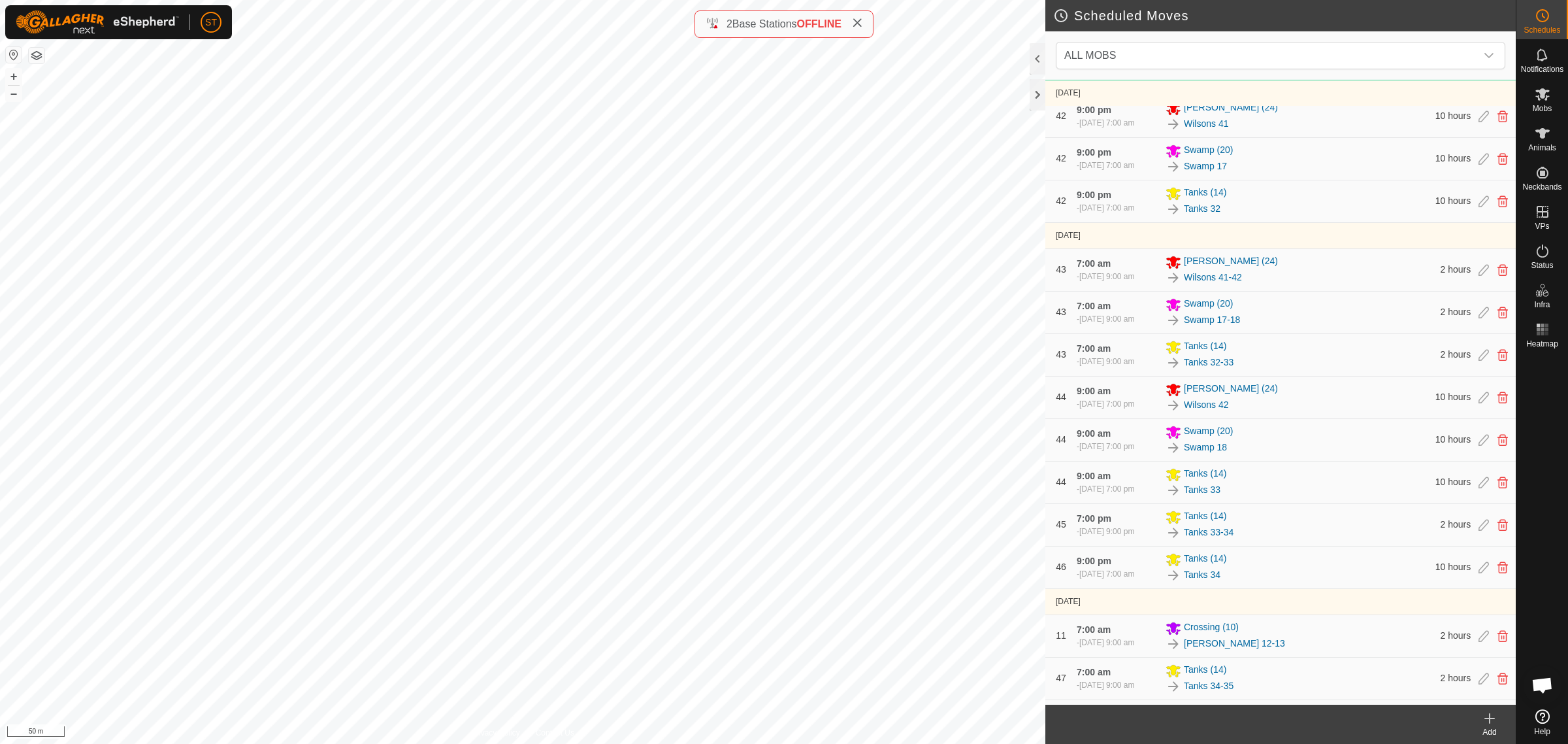
click at [367, 494] on div "25-P26 4249164406 Wilsons Wilsons 20 + – ⇧ i 50 m" at bounding box center [523, 372] width 1045 height 744
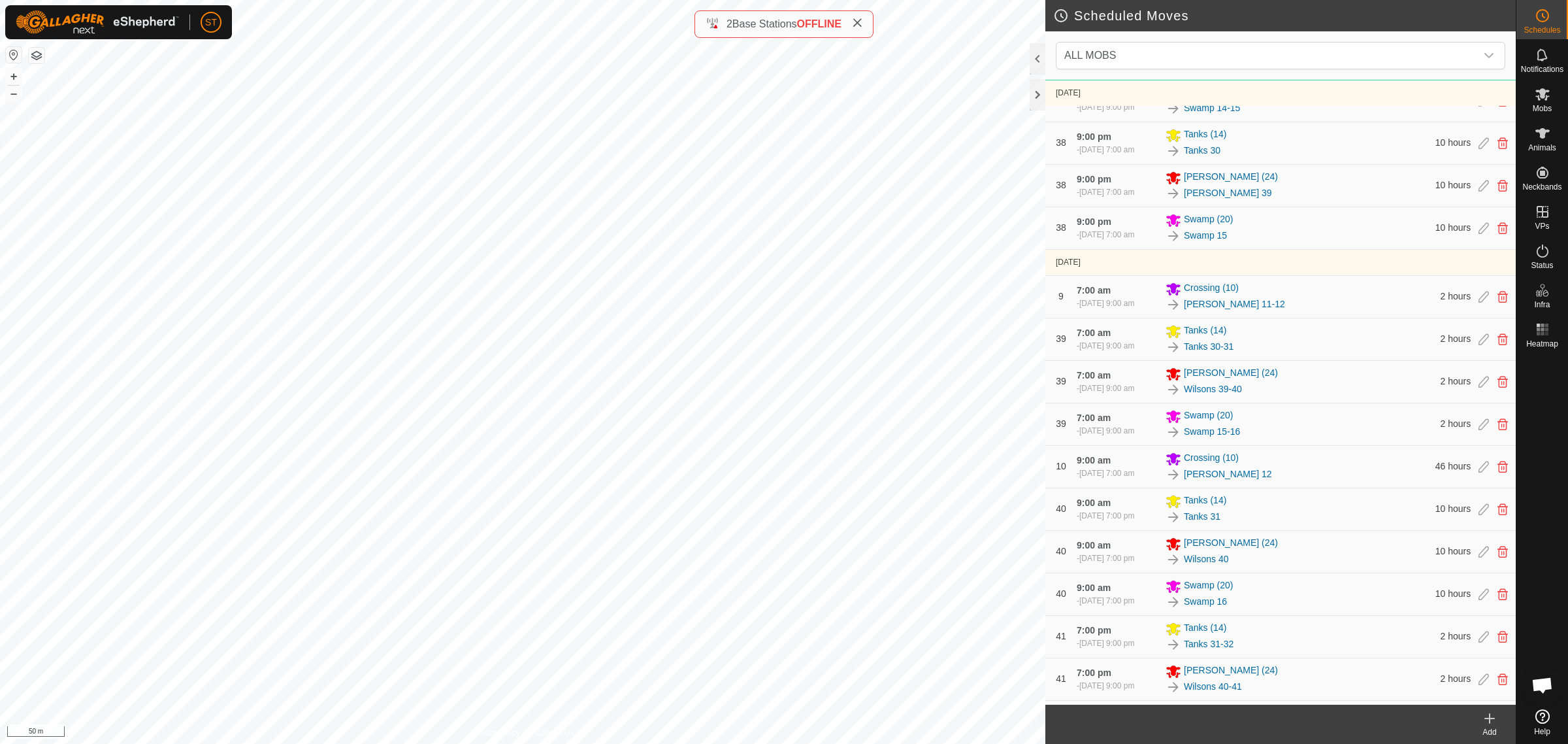
scroll to position [7045, 0]
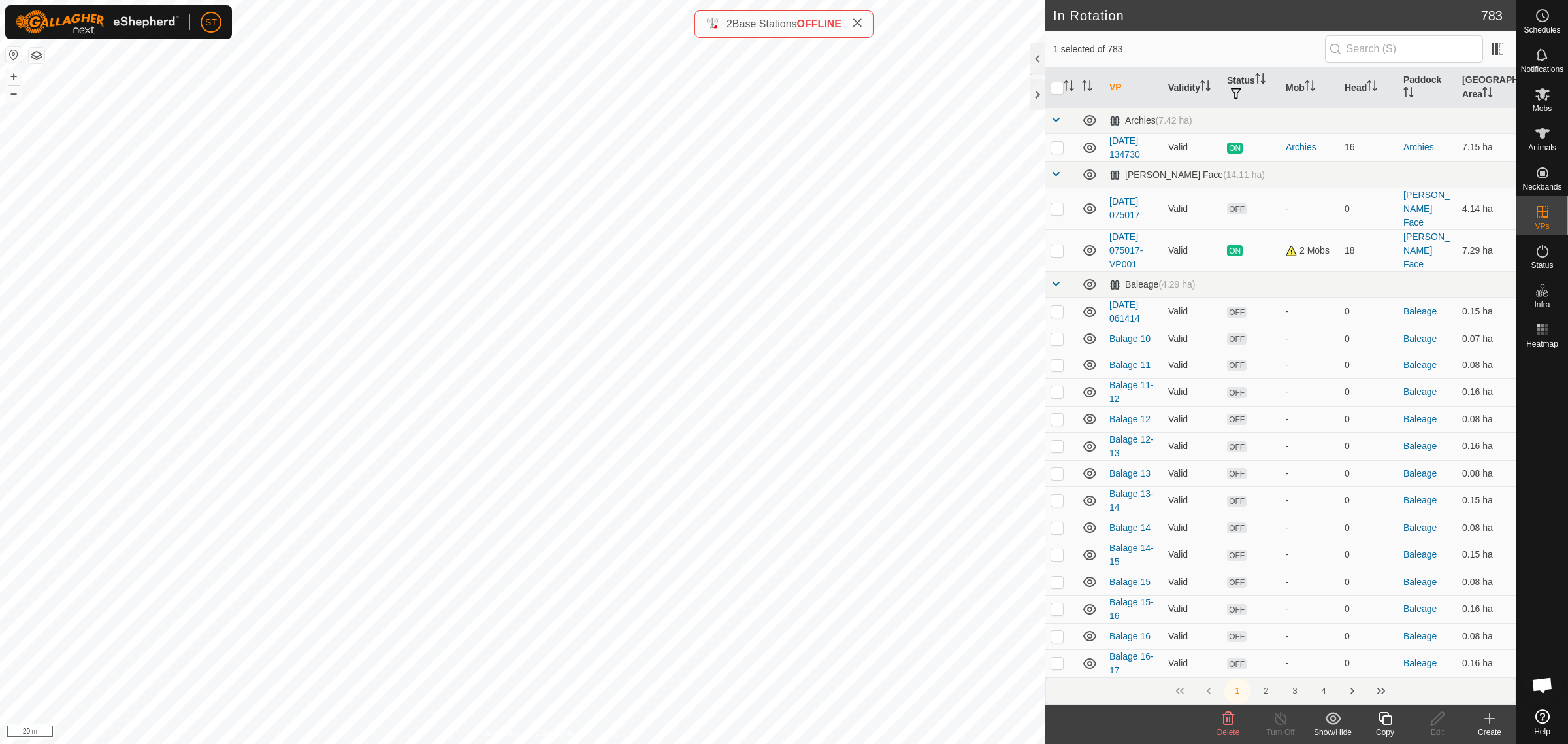
click at [1494, 721] on icon at bounding box center [1490, 718] width 16 height 16
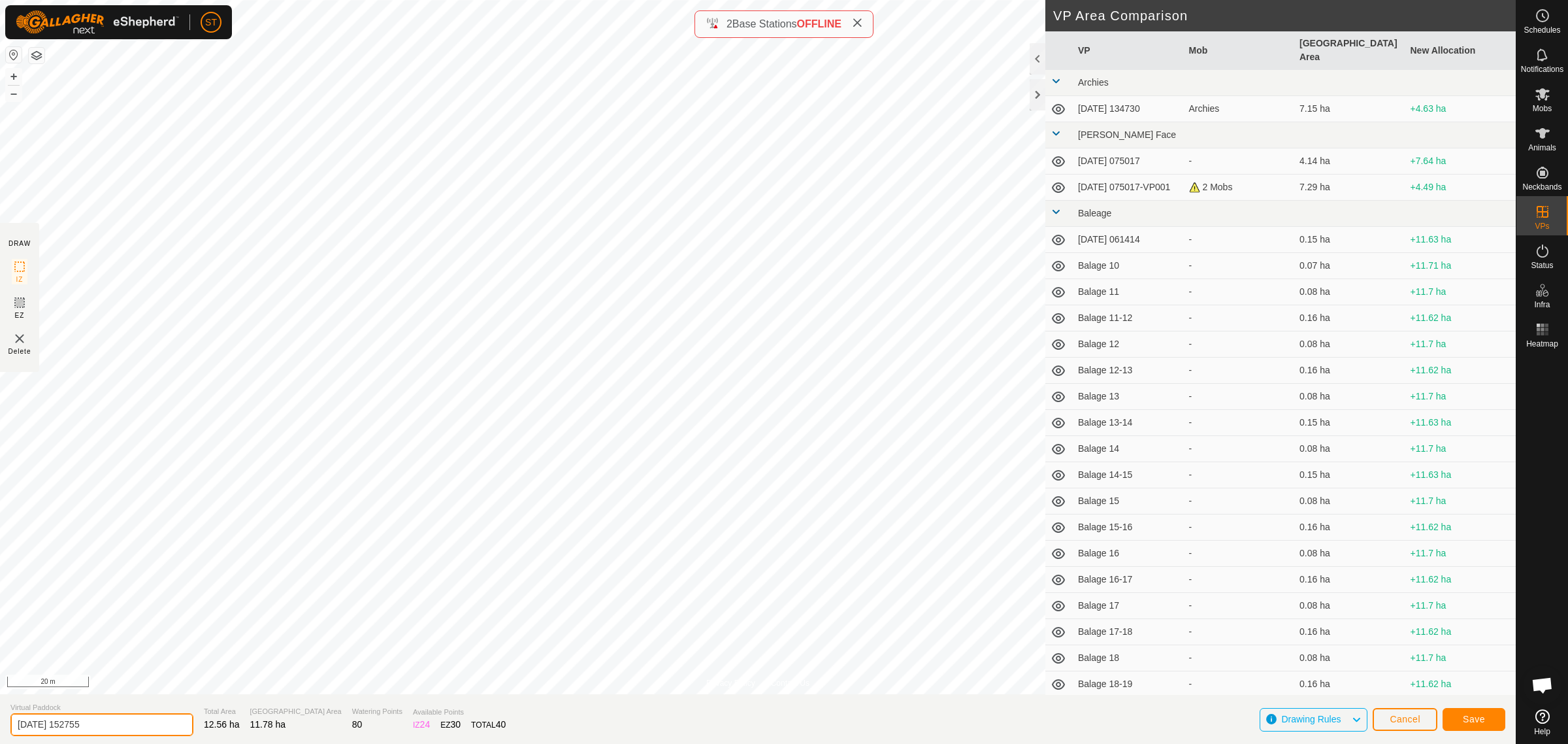
drag, startPoint x: 22, startPoint y: 726, endPoint x: -39, endPoint y: 726, distance: 61.0
click at [0, 726] on html "ST Schedules Notifications Mobs Animals Neckbands VPs Status Infra Heatmap Help…" at bounding box center [784, 372] width 1568 height 744
type input "Weather St whole paddock"
click at [1457, 717] on button "Save" at bounding box center [1474, 719] width 63 height 23
